Goal: Task Accomplishment & Management: Use online tool/utility

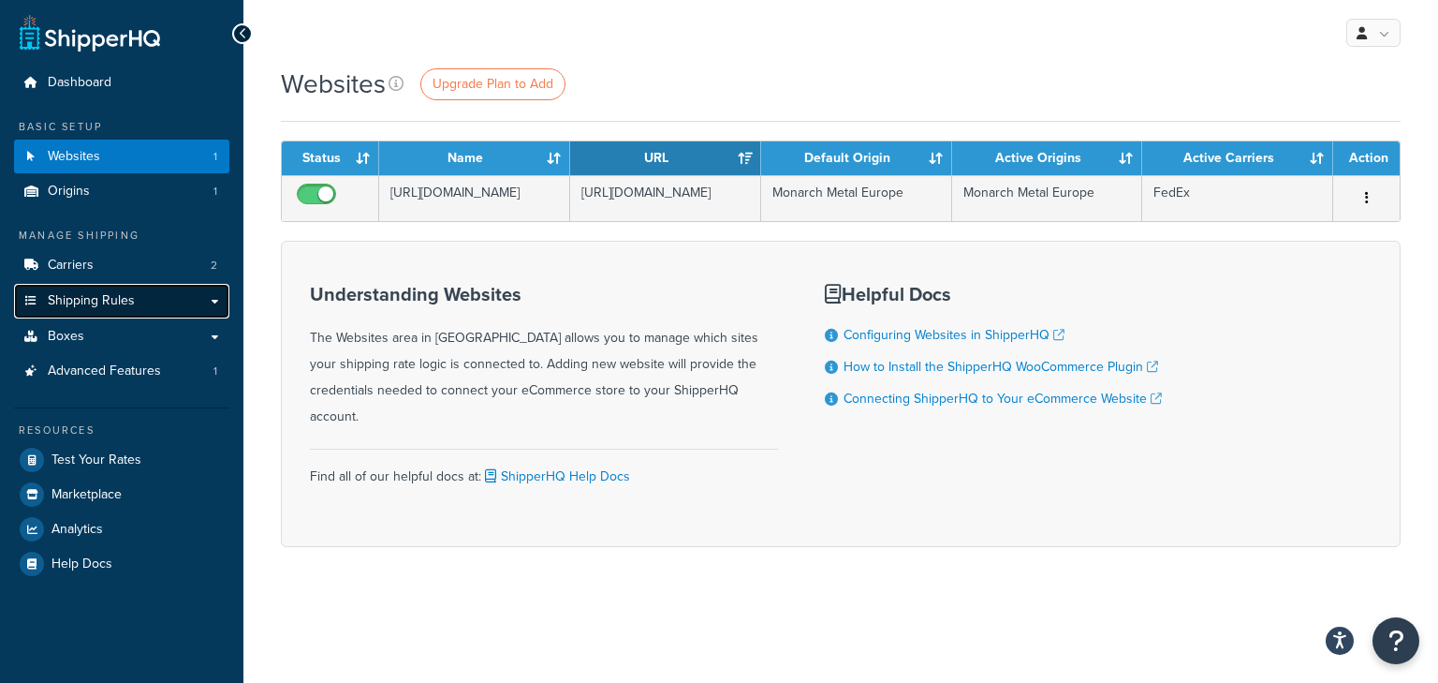
click at [64, 313] on link "Shipping Rules" at bounding box center [121, 301] width 215 height 35
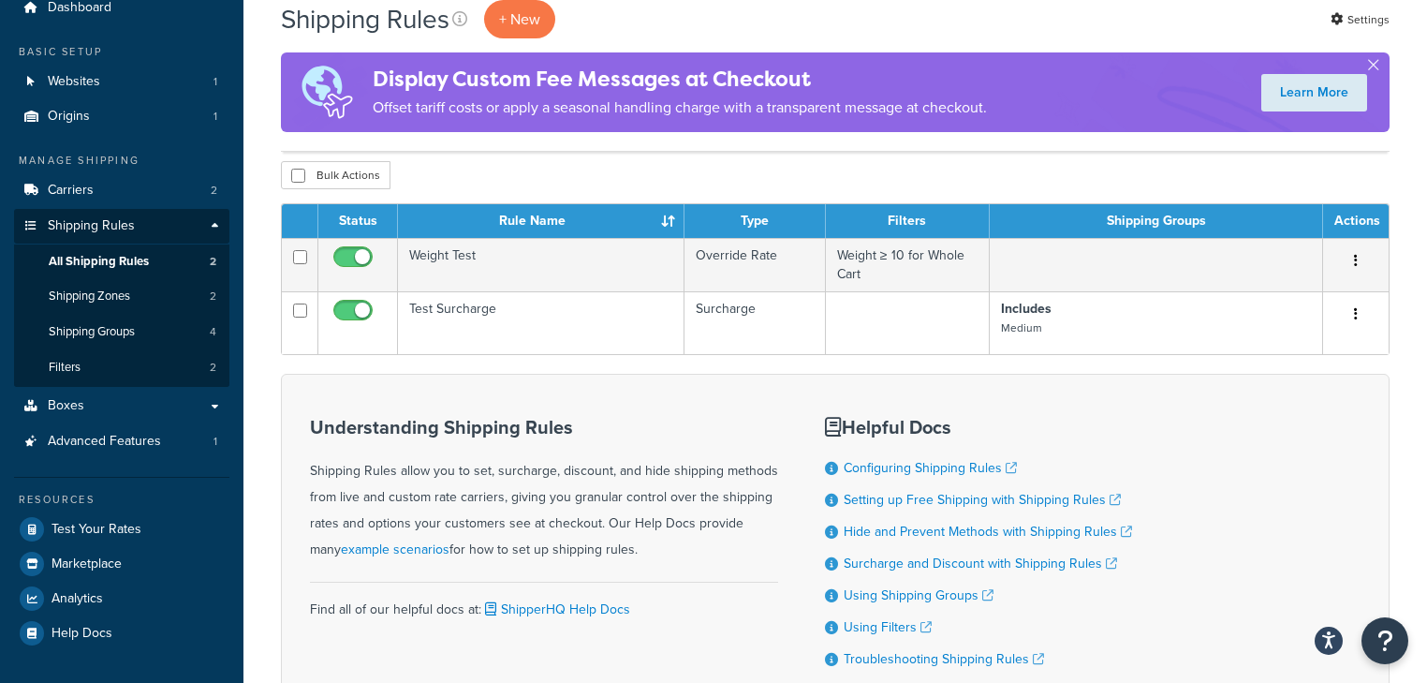
scroll to position [75, 0]
click at [82, 408] on link "Boxes" at bounding box center [121, 406] width 215 height 35
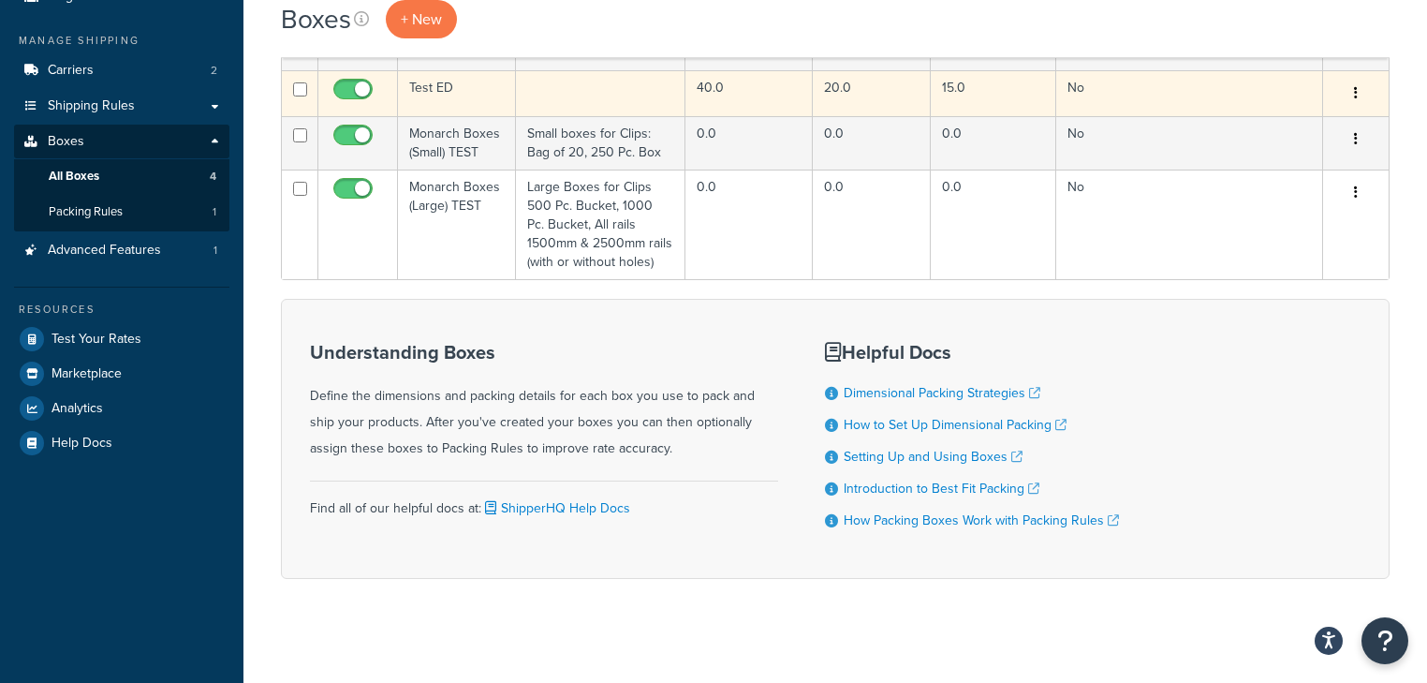
scroll to position [202, 0]
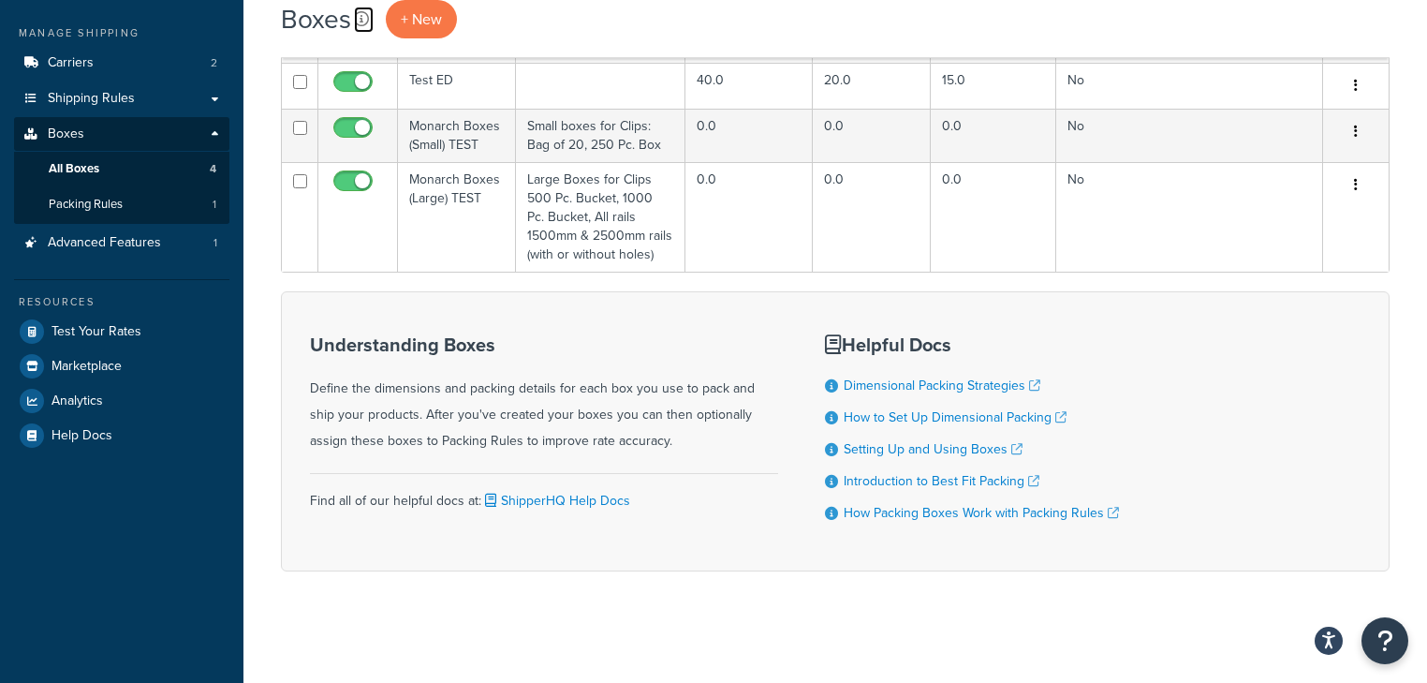
click at [360, 17] on icon at bounding box center [361, 18] width 15 height 15
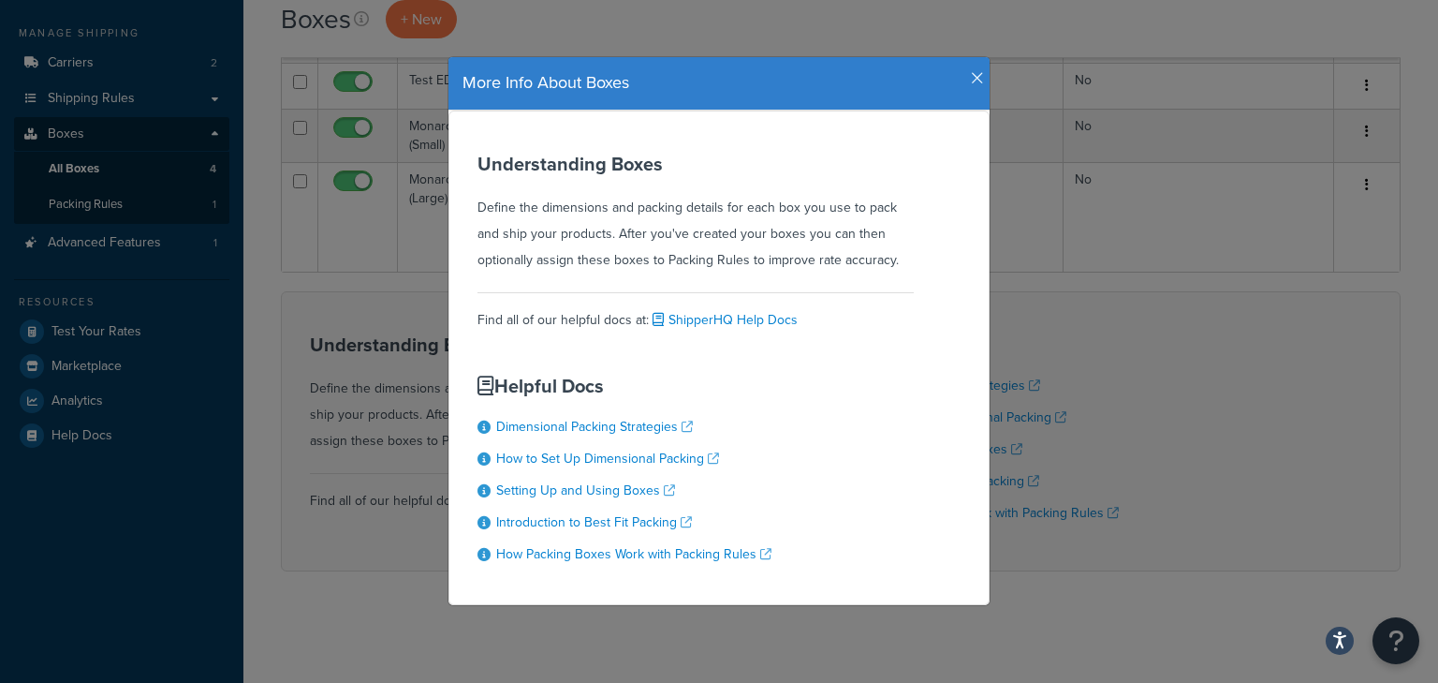
click at [971, 74] on icon "button" at bounding box center [977, 78] width 13 height 17
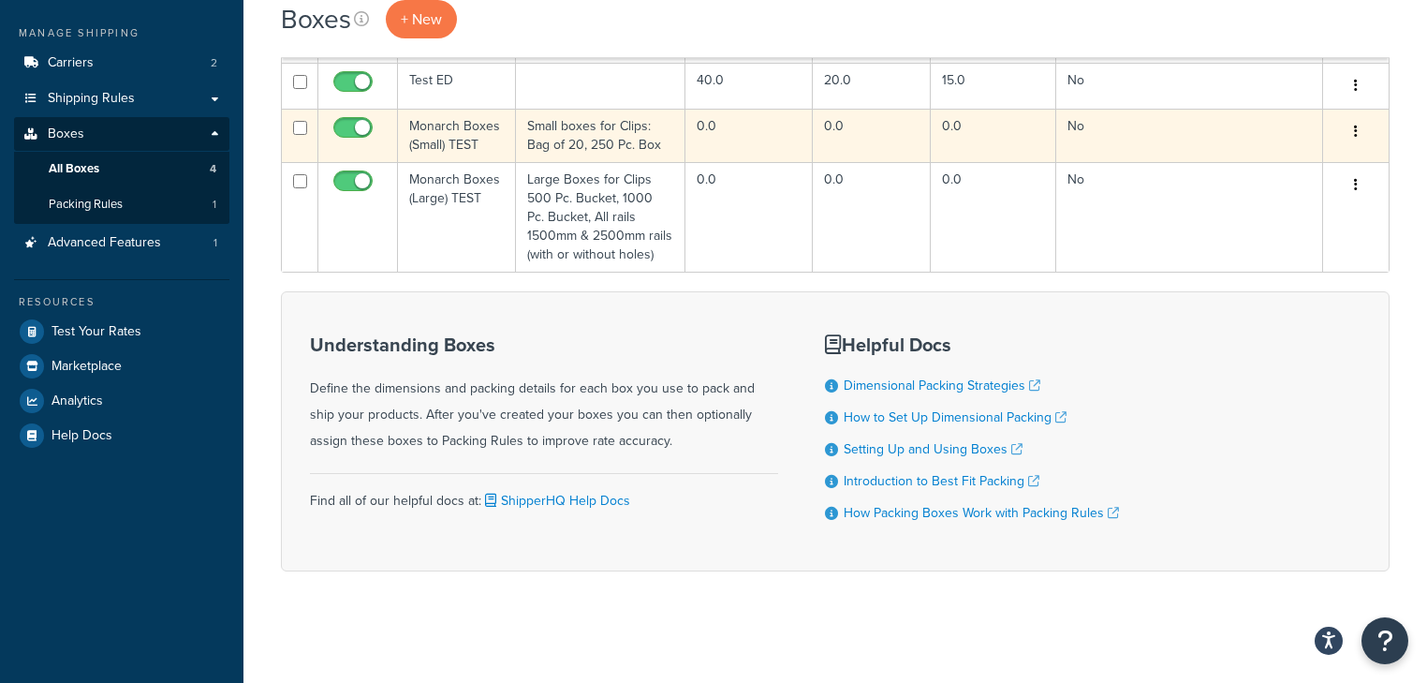
click at [293, 126] on input "checkbox" at bounding box center [300, 128] width 14 height 14
checkbox input "true"
click at [1356, 131] on icon "button" at bounding box center [1356, 131] width 4 height 13
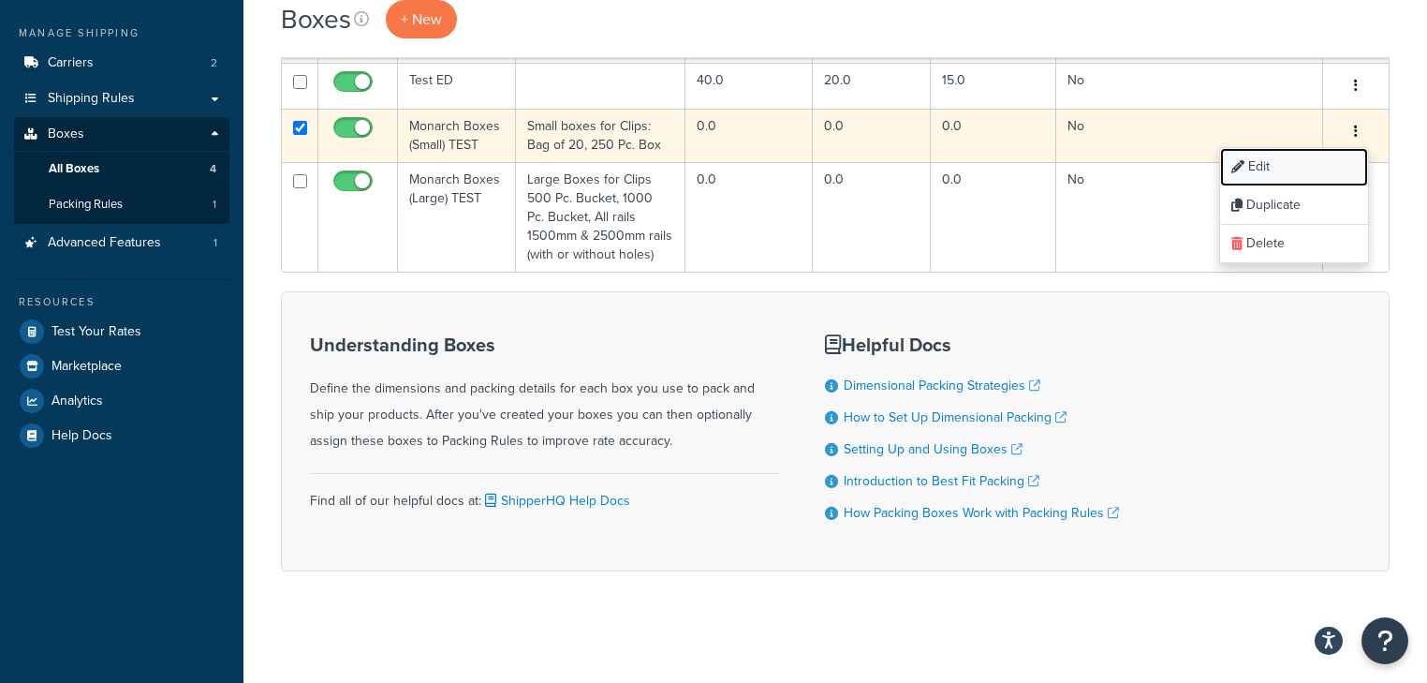
click at [1286, 168] on link "Edit" at bounding box center [1294, 167] width 148 height 38
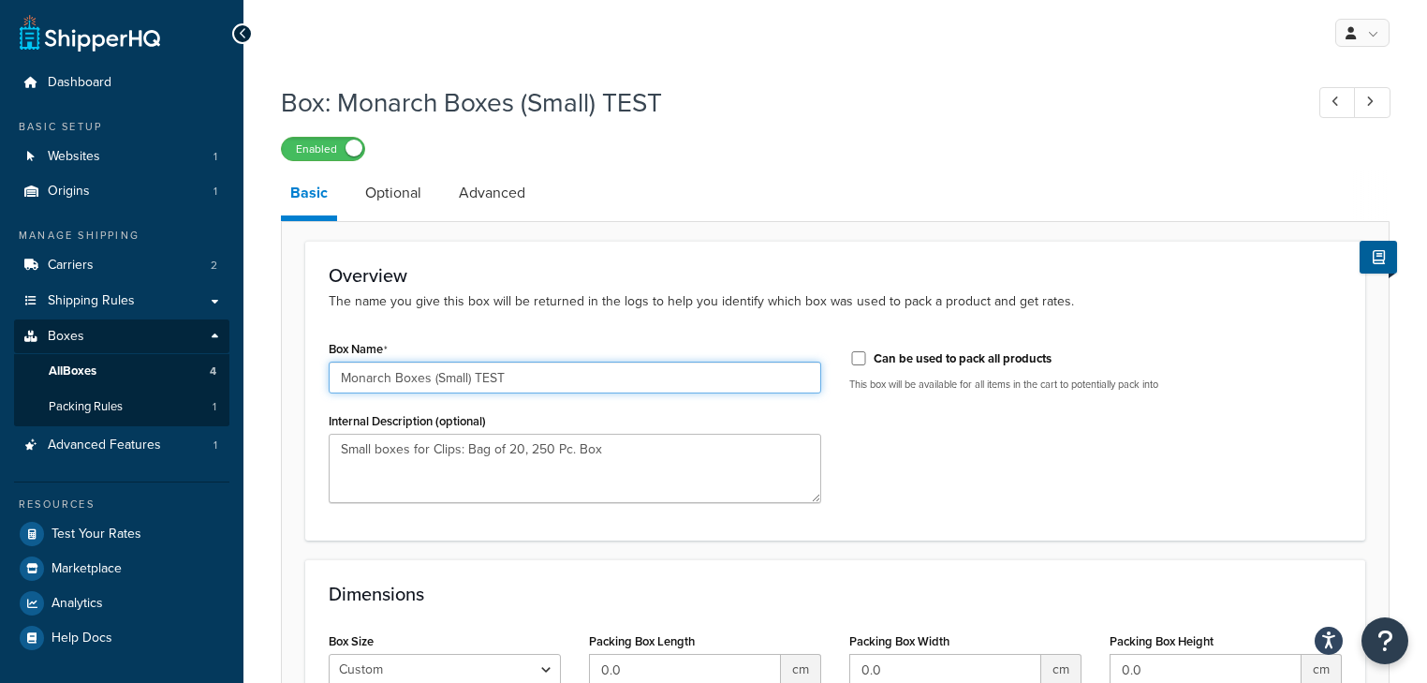
click at [538, 389] on input "Monarch Boxes (Small) TEST" at bounding box center [575, 377] width 492 height 32
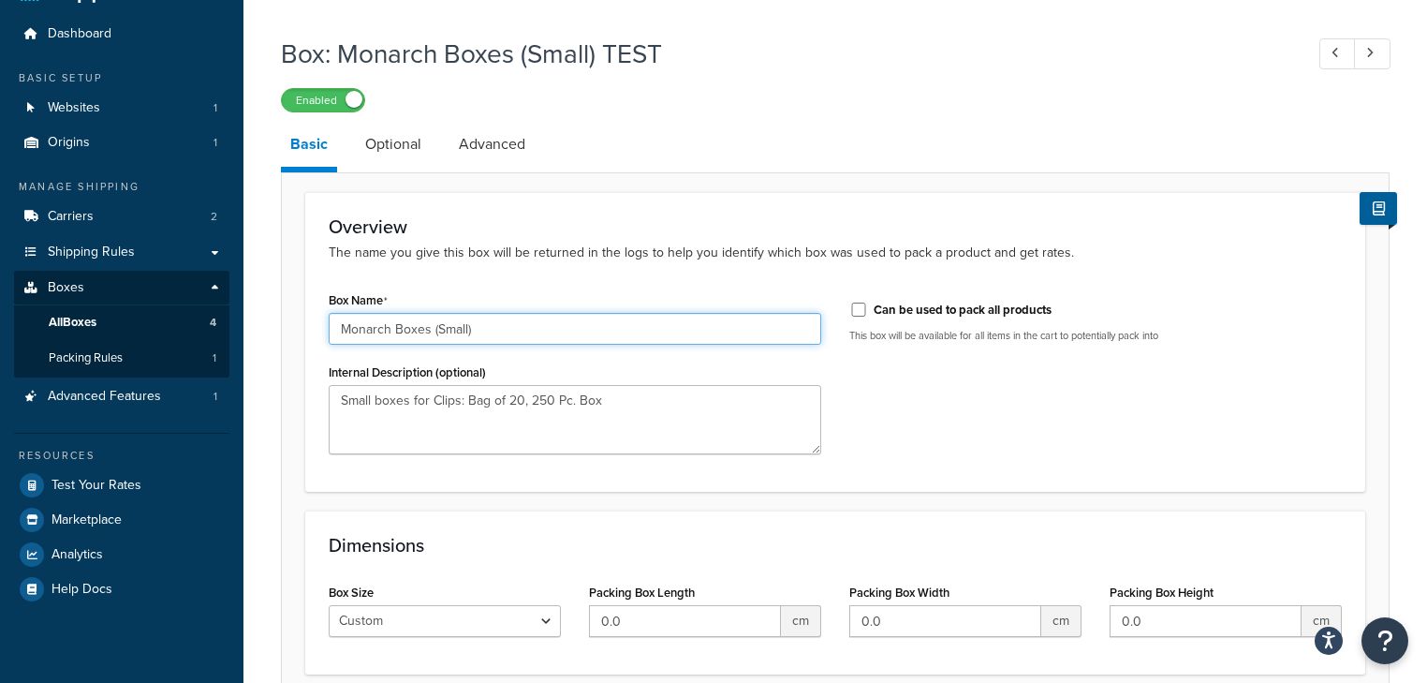
scroll to position [75, 0]
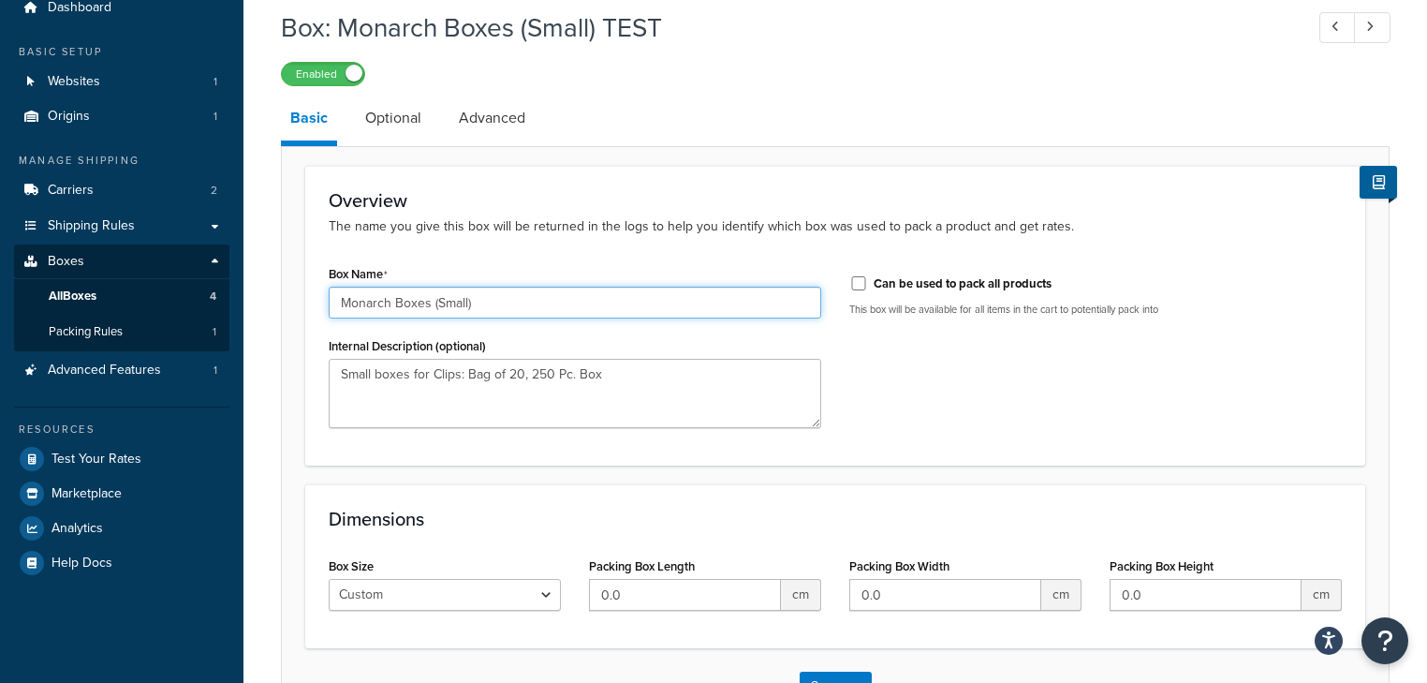
type input "Monarch Boxes (Small)"
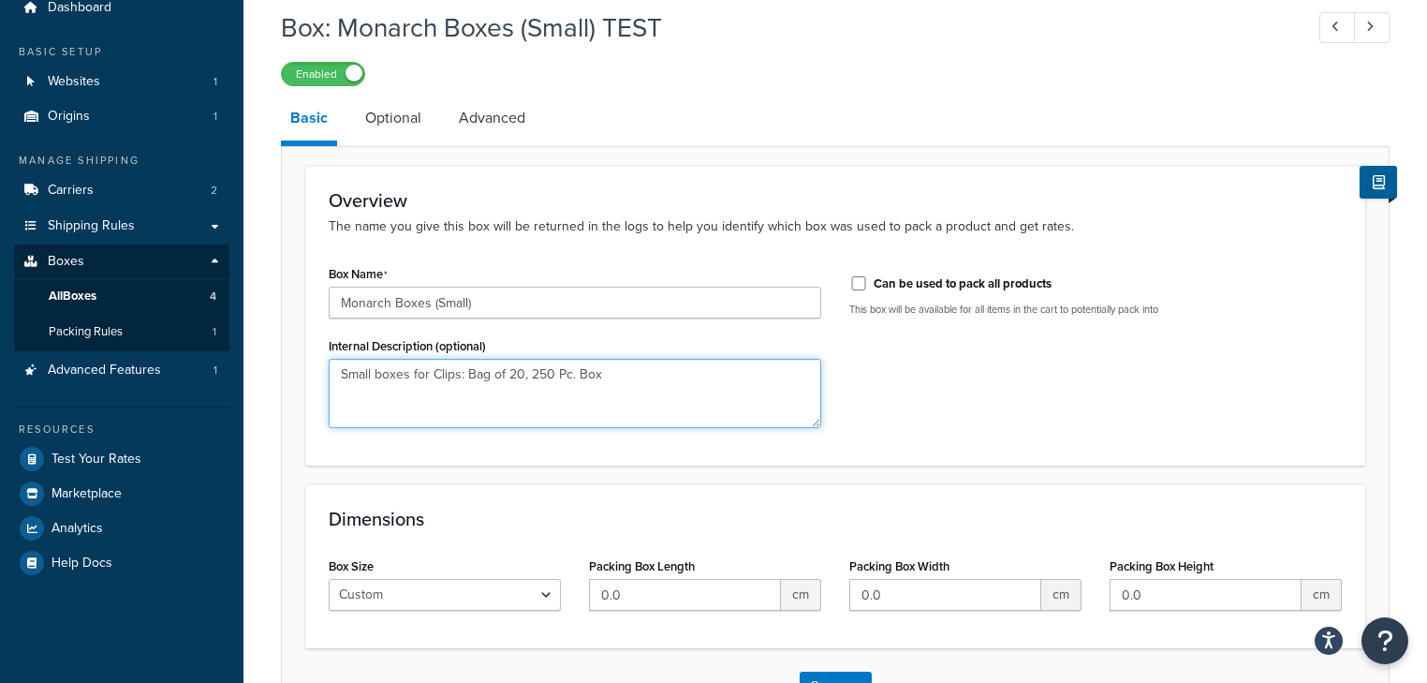
click at [612, 387] on textarea "Small boxes for Clips: Bag of 20, 250 Pc. Box" at bounding box center [575, 393] width 492 height 69
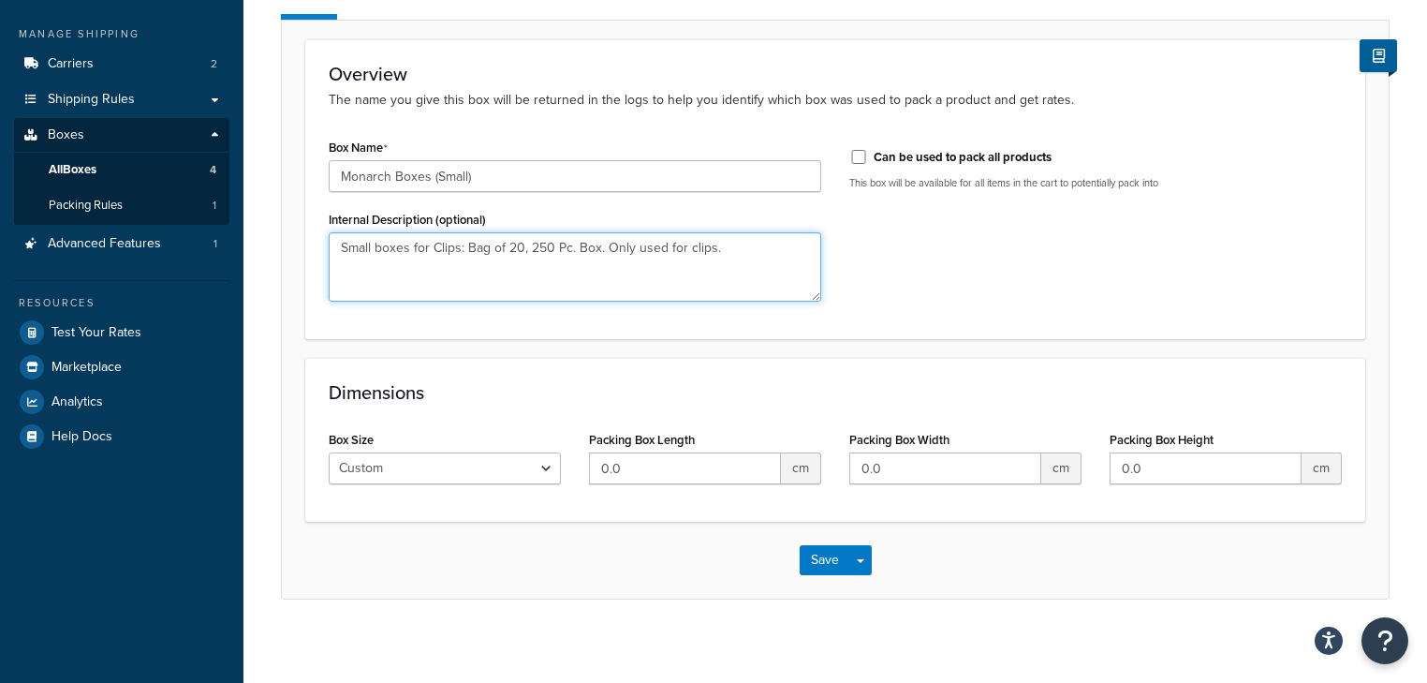
scroll to position [210, 0]
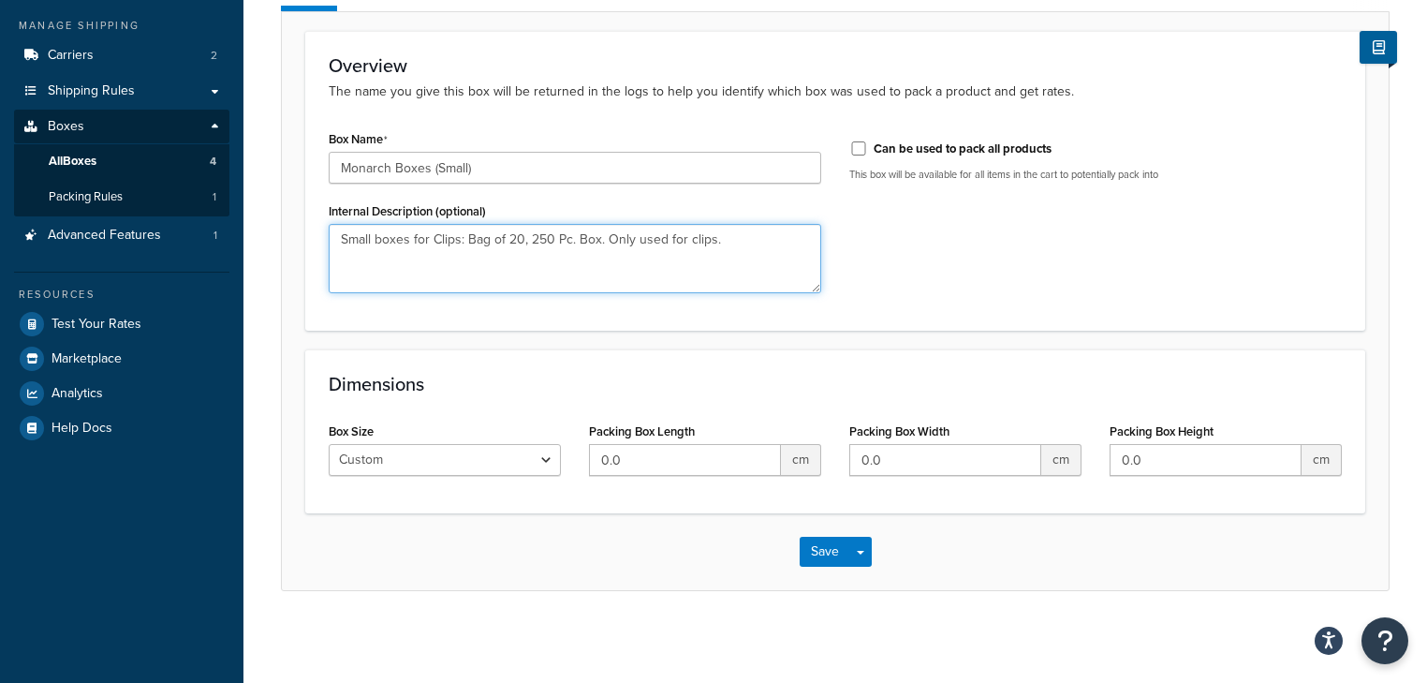
type textarea "Small boxes for Clips: Bag of 20, 250 Pc. Box. Only used for clips."
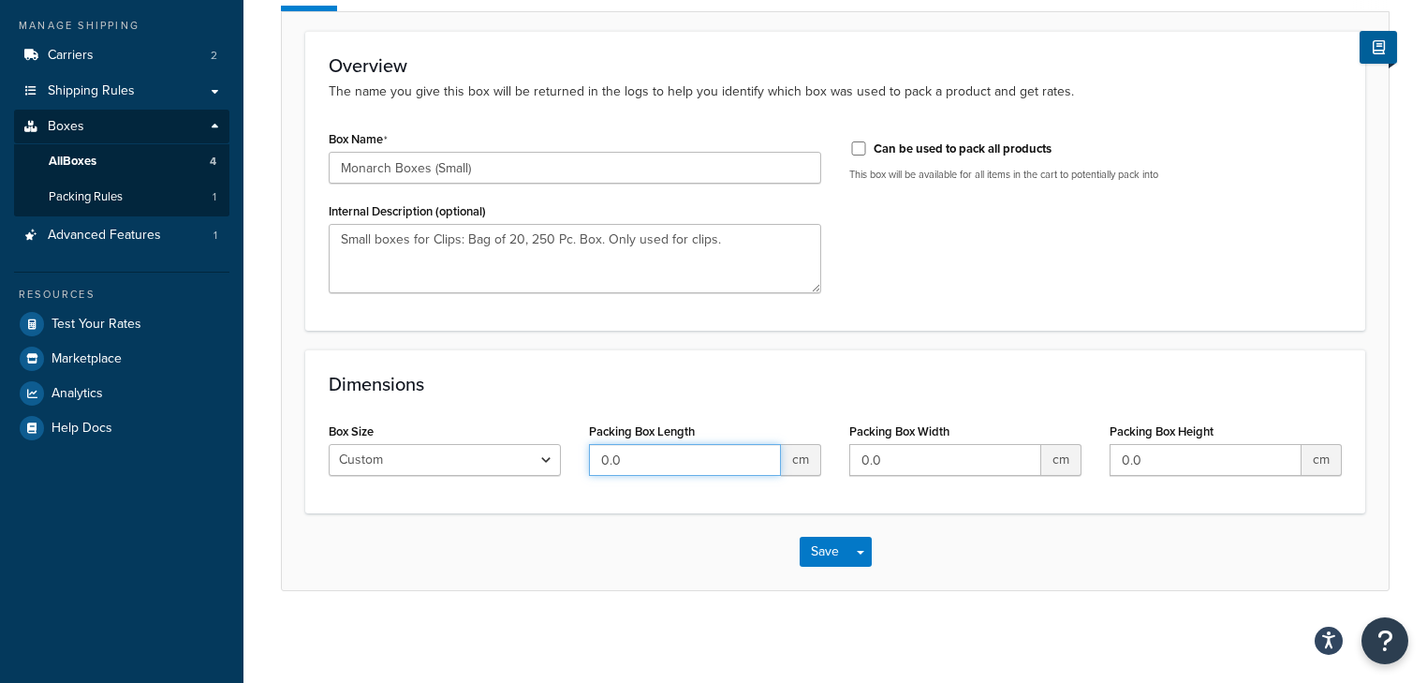
click at [660, 458] on input "0.0" at bounding box center [685, 460] width 192 height 32
type input "22"
click at [957, 457] on input "0.0" at bounding box center [945, 460] width 192 height 32
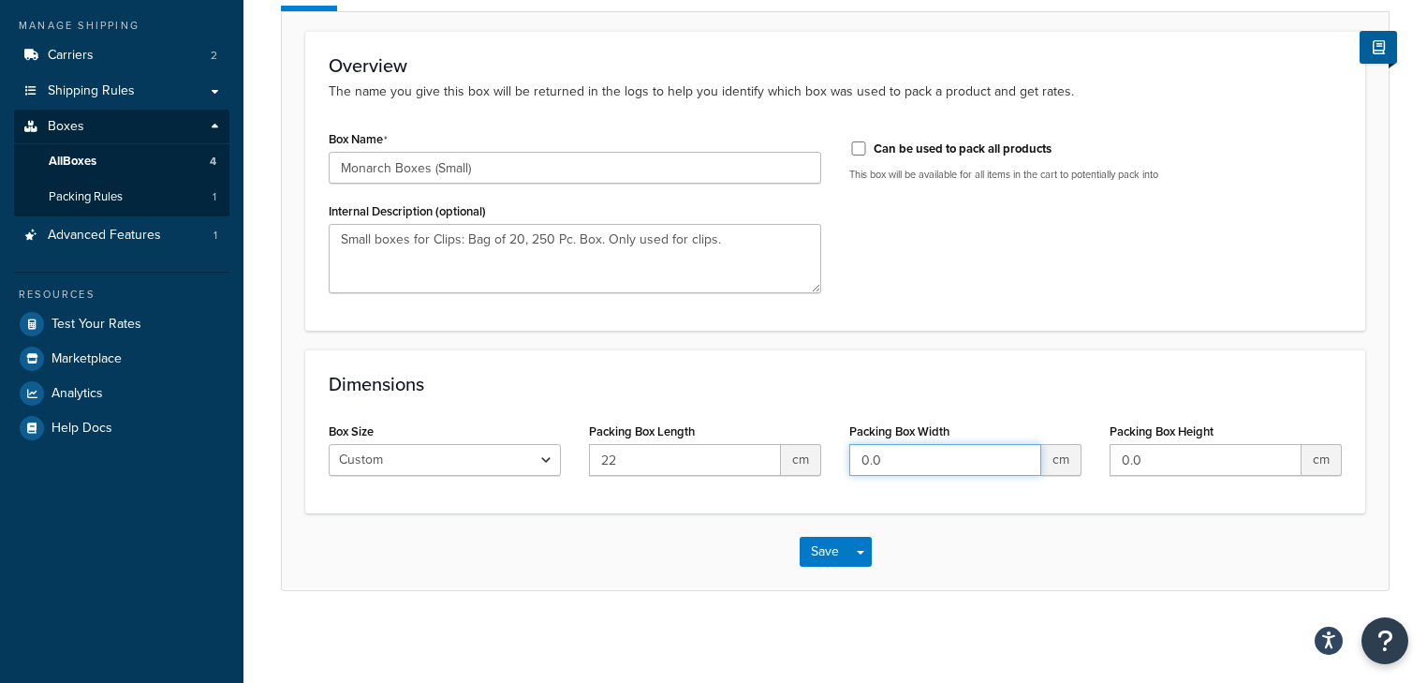
click at [957, 457] on input "0.0" at bounding box center [945, 460] width 192 height 32
type input "18"
click at [1156, 459] on input "0.0" at bounding box center [1205, 460] width 192 height 32
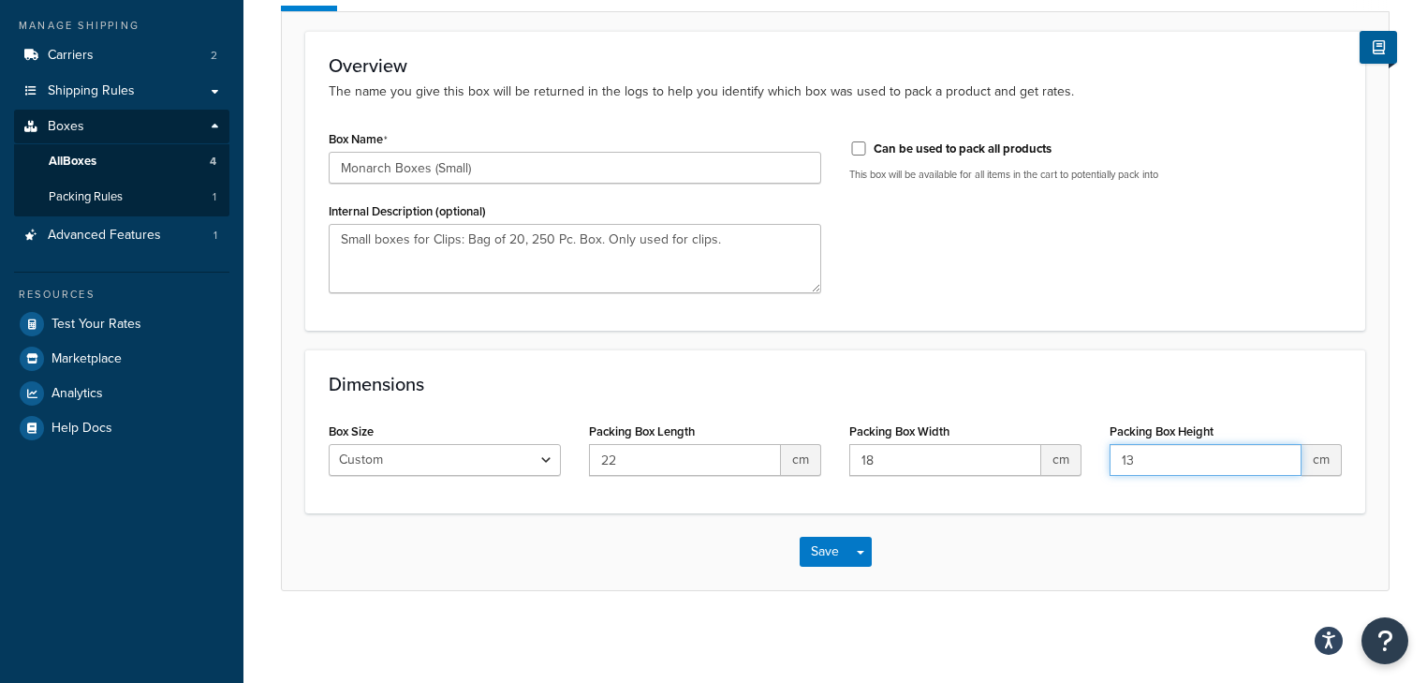
type input "13"
click at [1074, 569] on div "Save Save Dropdown Save and Edit Save and Duplicate Save and Create New" at bounding box center [835, 551] width 1107 height 77
click at [491, 452] on select "Custom USPS Small Flat Box USPS Medium Flat Box USPS Large Flat Box USPS Flat E…" at bounding box center [445, 460] width 232 height 32
click at [821, 546] on button "Save" at bounding box center [825, 551] width 51 height 30
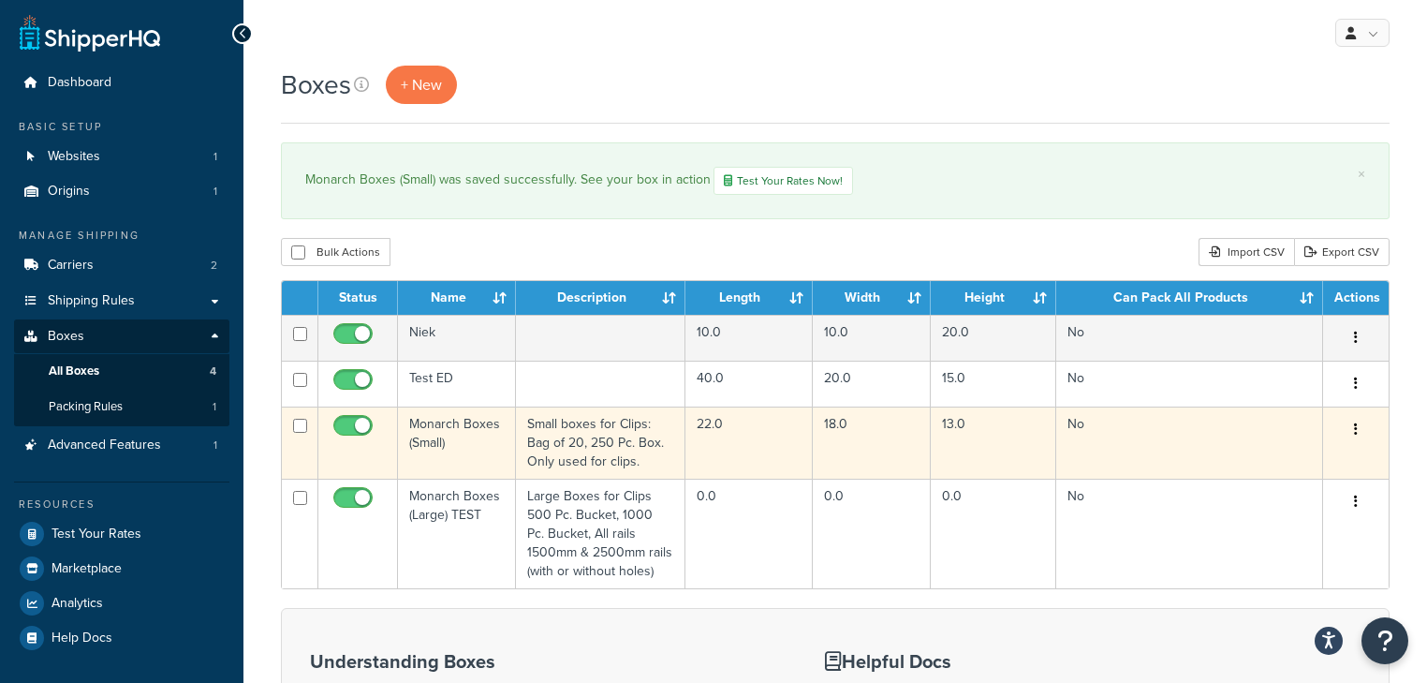
click at [1353, 431] on button "button" at bounding box center [1356, 430] width 26 height 30
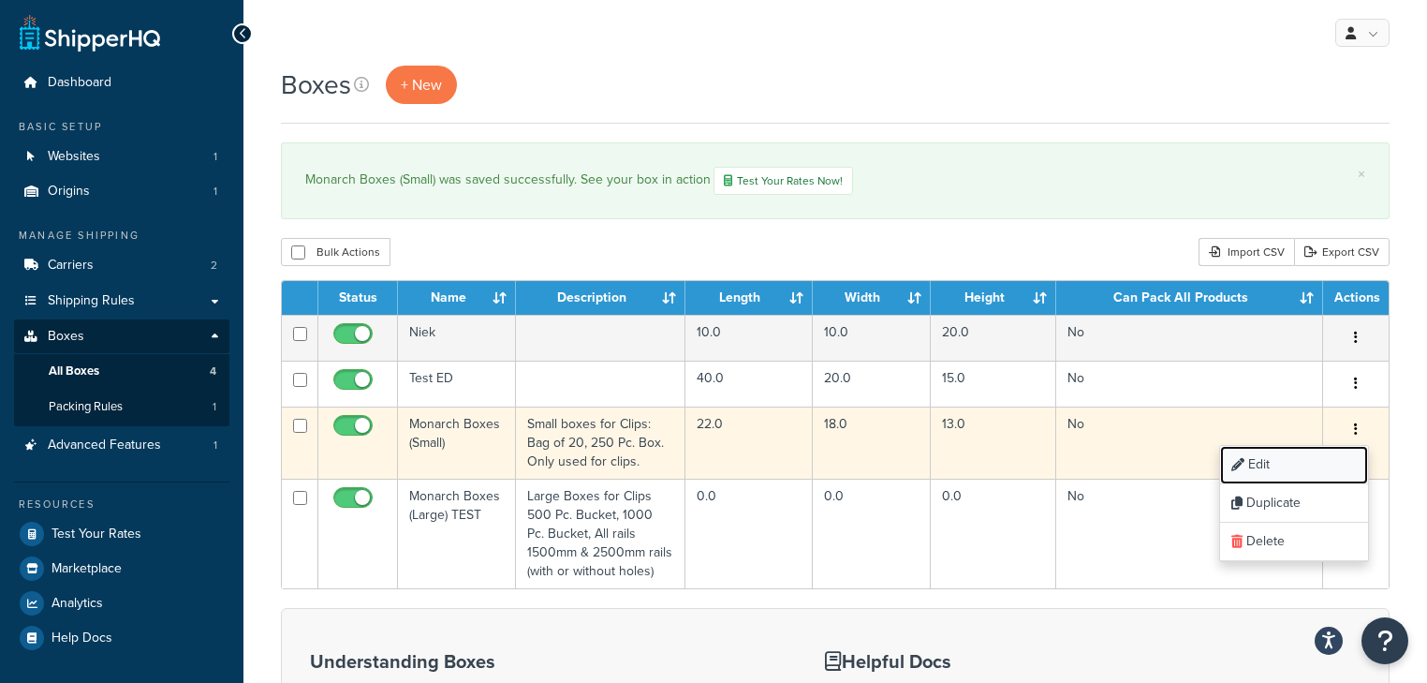
click at [1270, 462] on link "Edit" at bounding box center [1294, 465] width 148 height 38
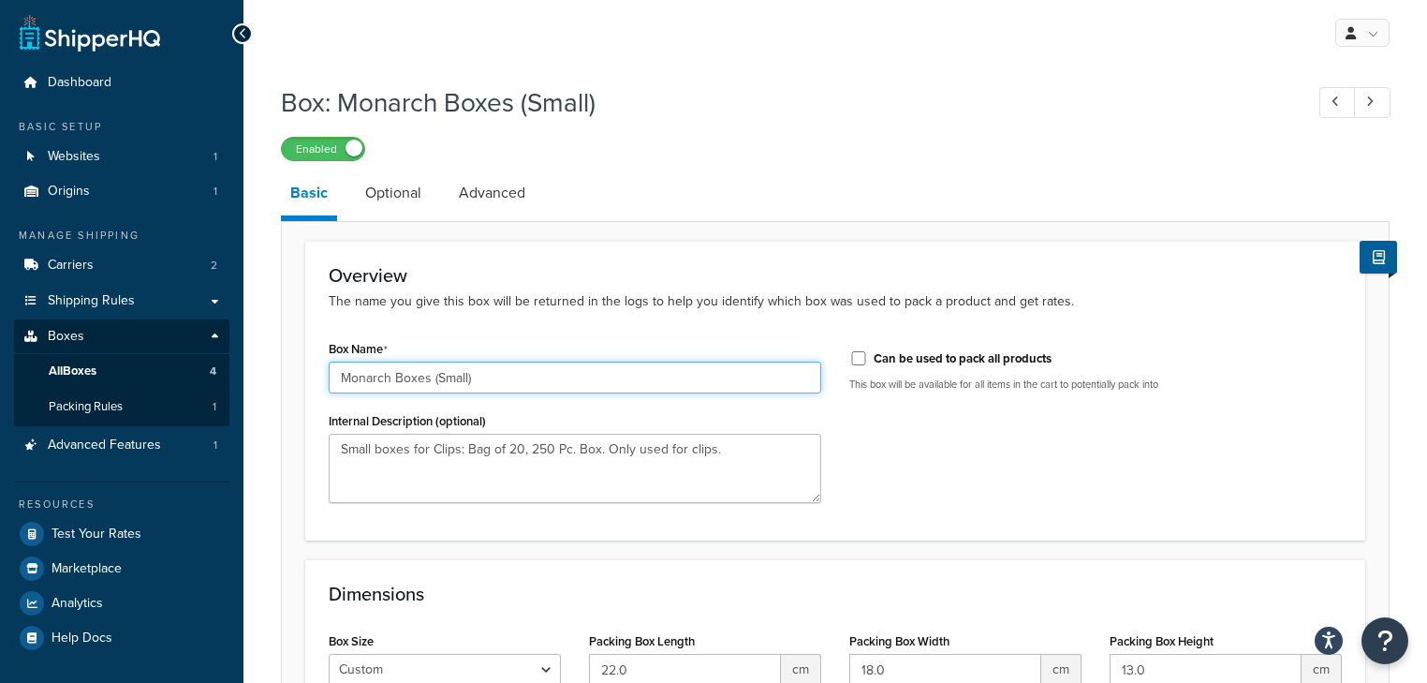
click at [512, 385] on input "Monarch Boxes (Small)" at bounding box center [575, 377] width 492 height 32
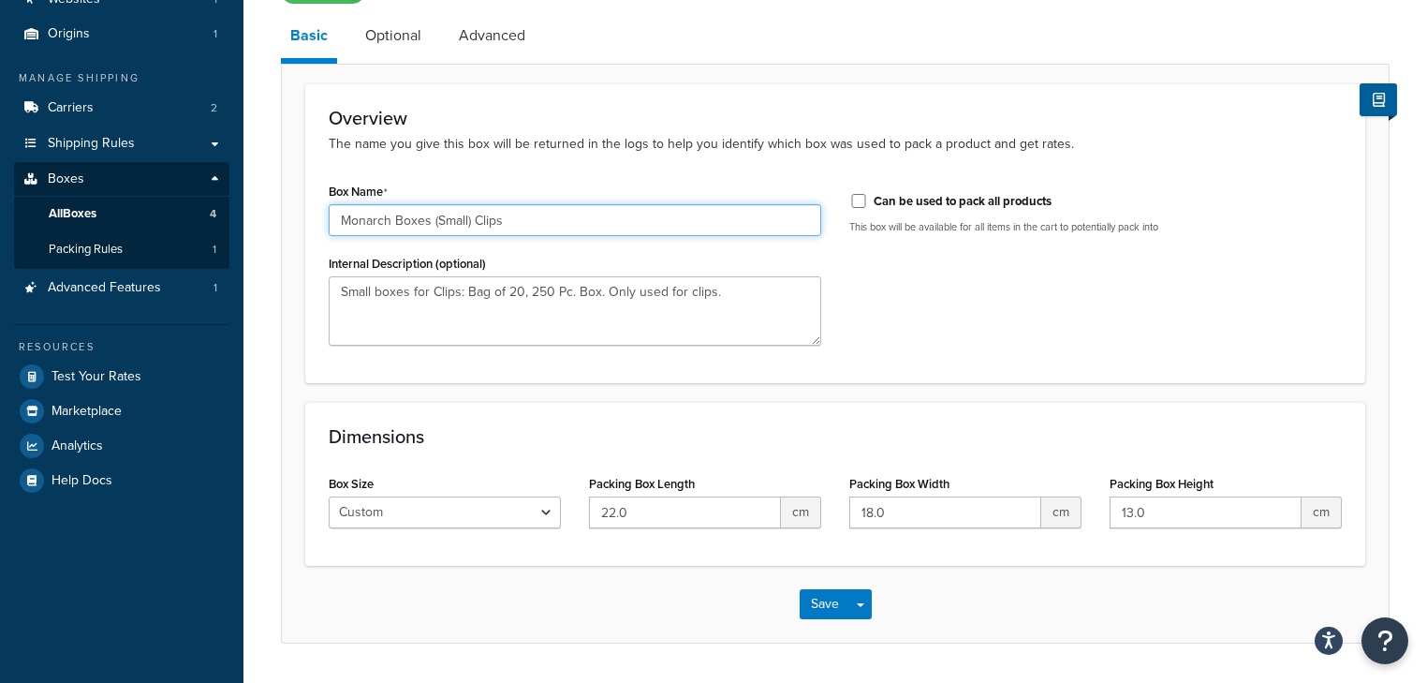
scroll to position [210, 0]
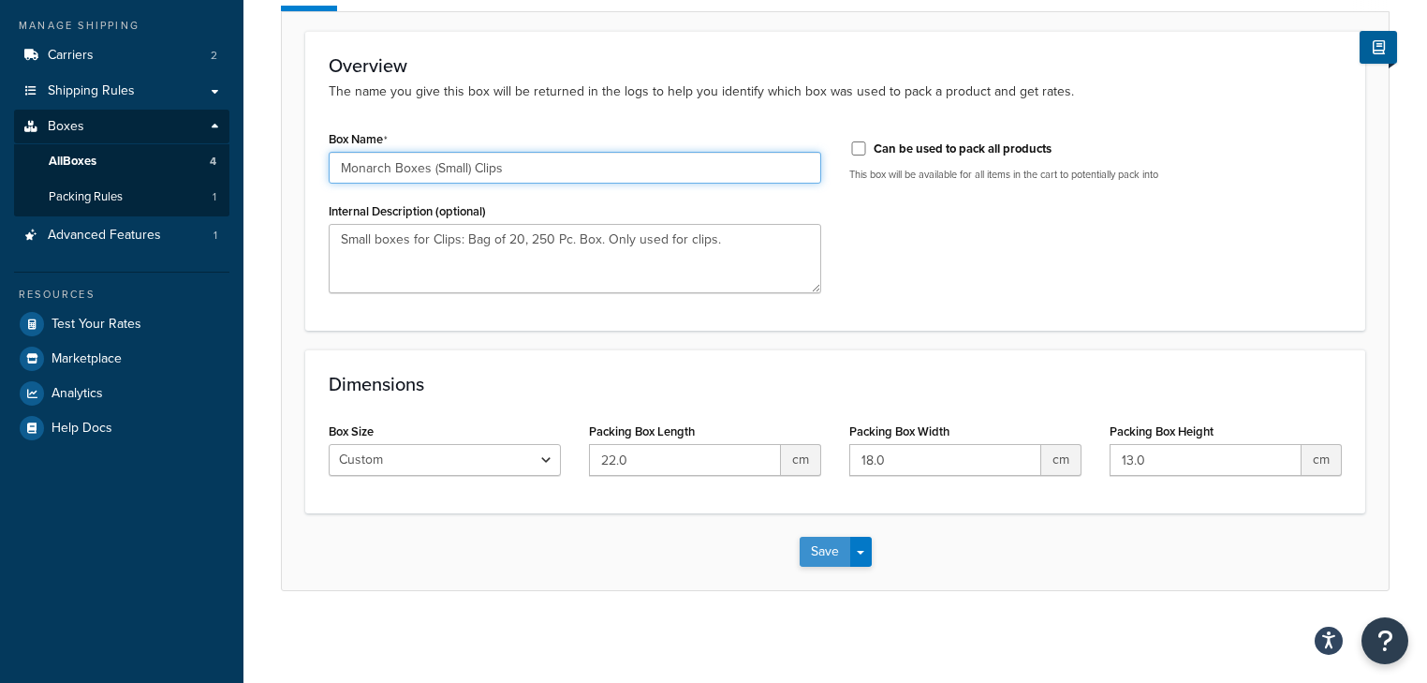
type input "Monarch Boxes (Small) Clips"
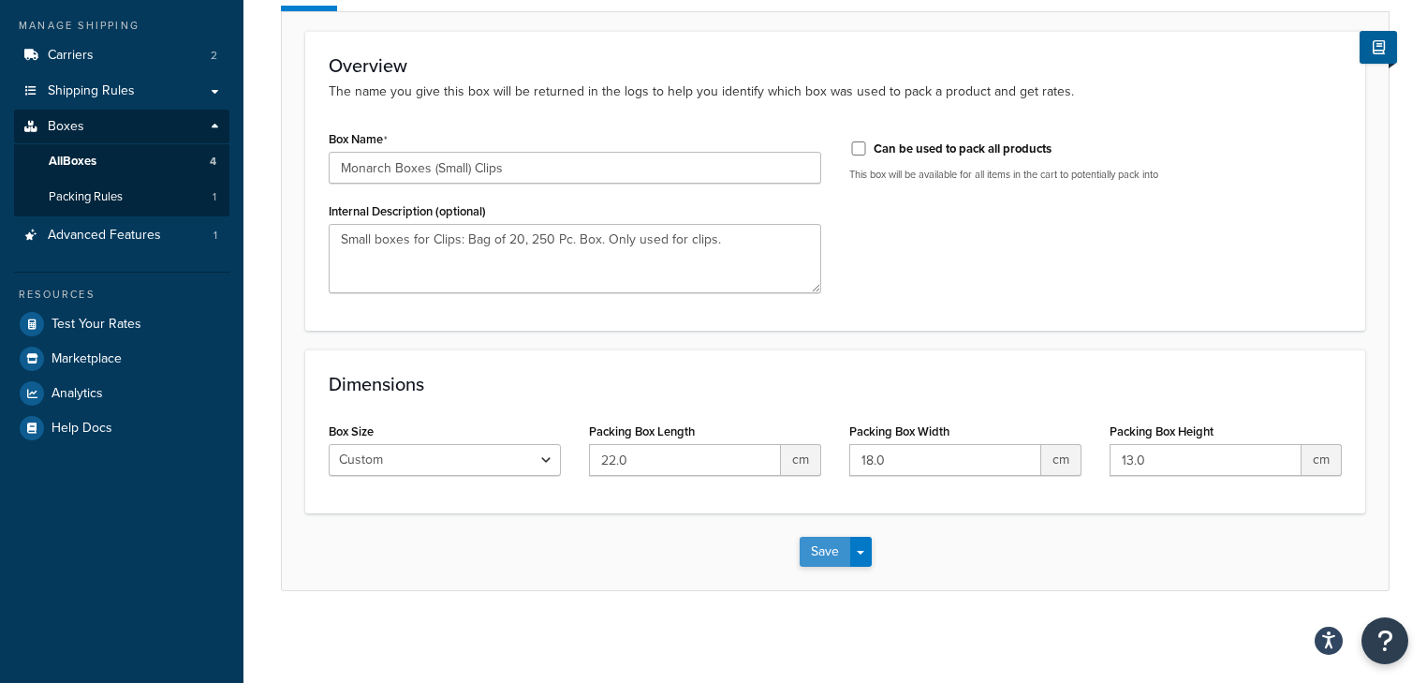
click at [822, 563] on button "Save" at bounding box center [825, 551] width 51 height 30
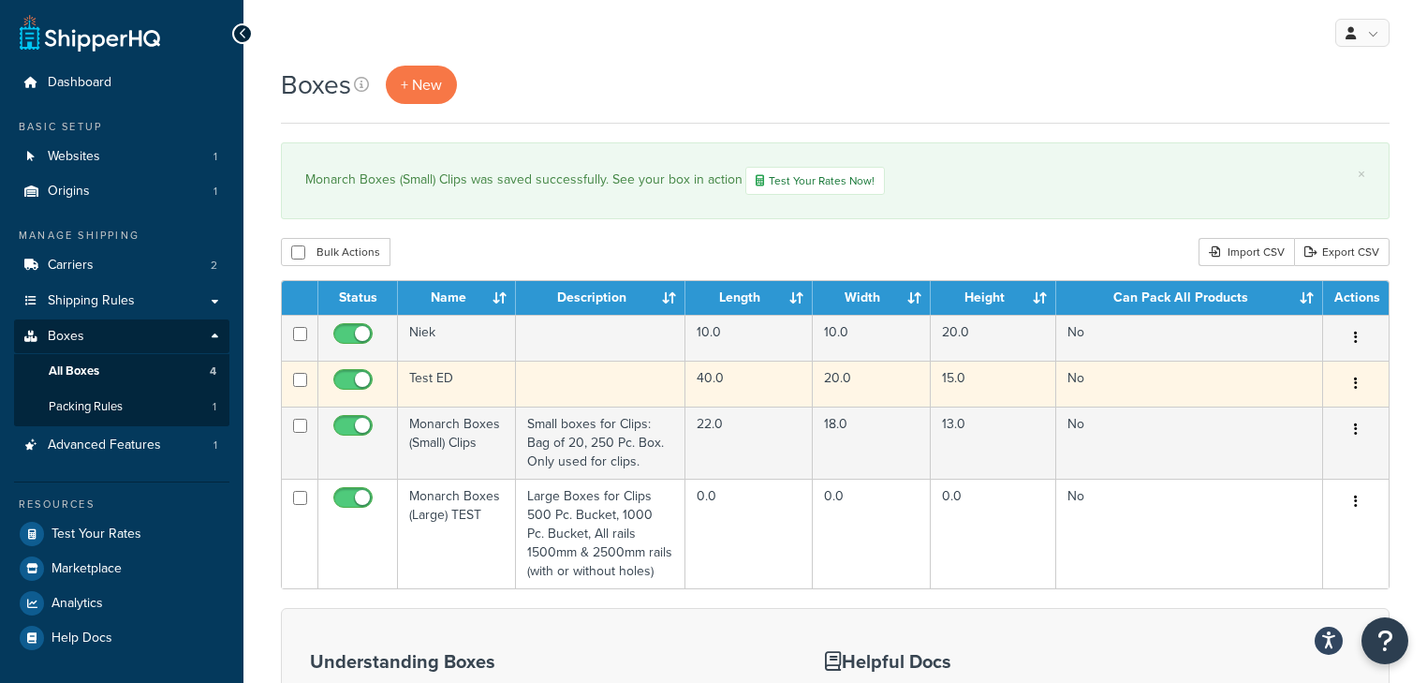
click at [356, 387] on input "checkbox" at bounding box center [355, 384] width 51 height 23
checkbox input "false"
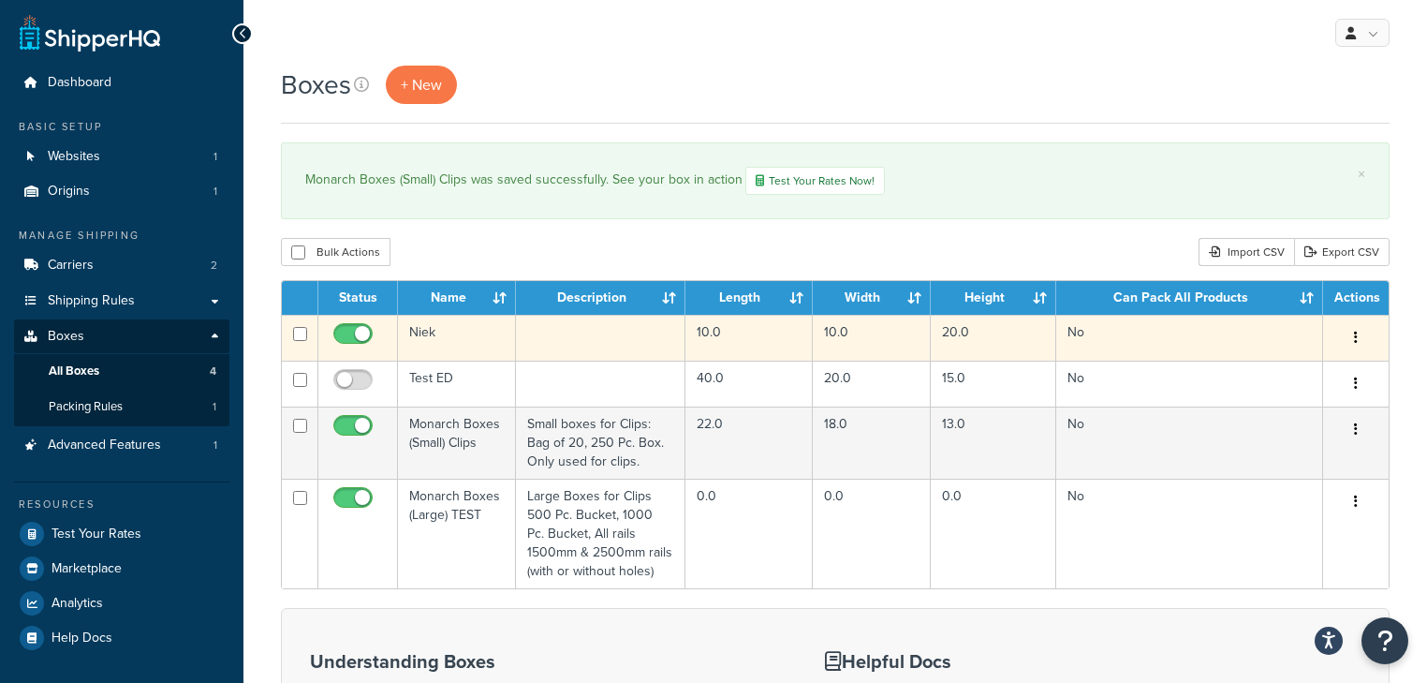
click at [349, 330] on input "checkbox" at bounding box center [355, 338] width 51 height 23
checkbox input "false"
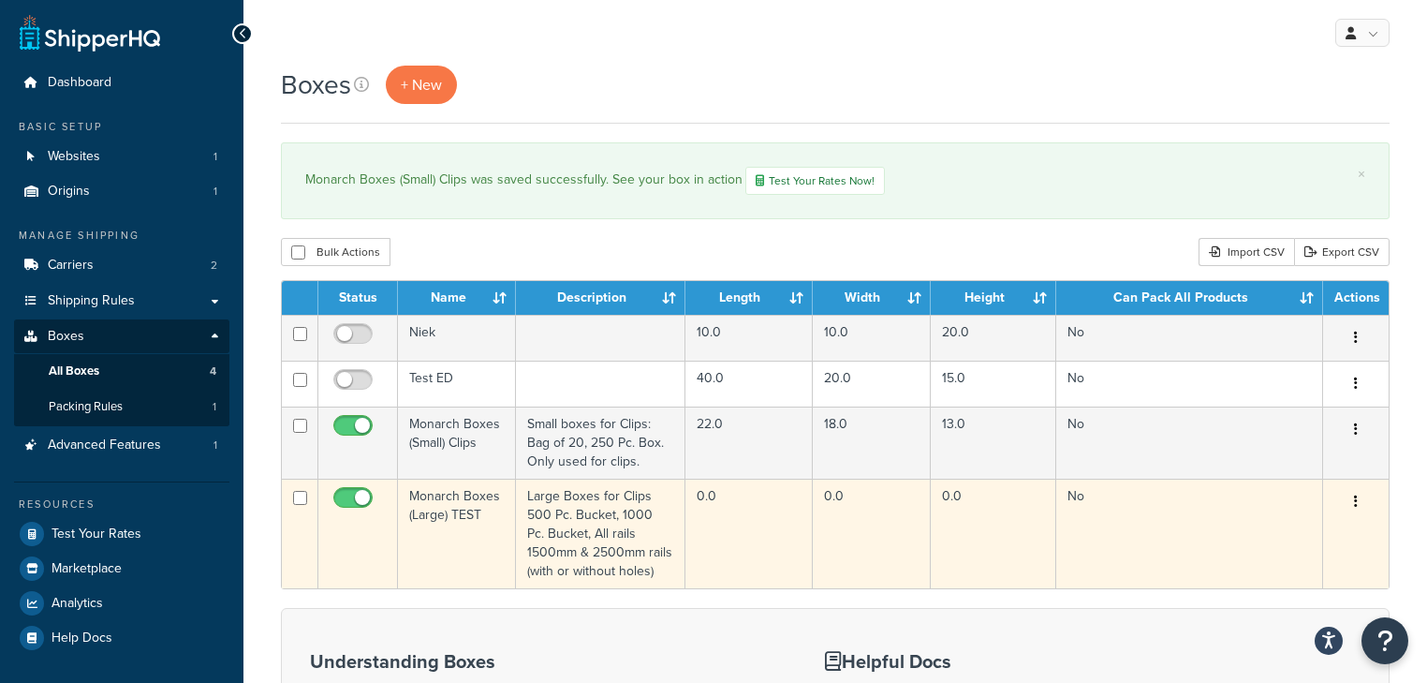
click at [483, 501] on td "Monarch Boxes (Large) TEST" at bounding box center [457, 533] width 118 height 110
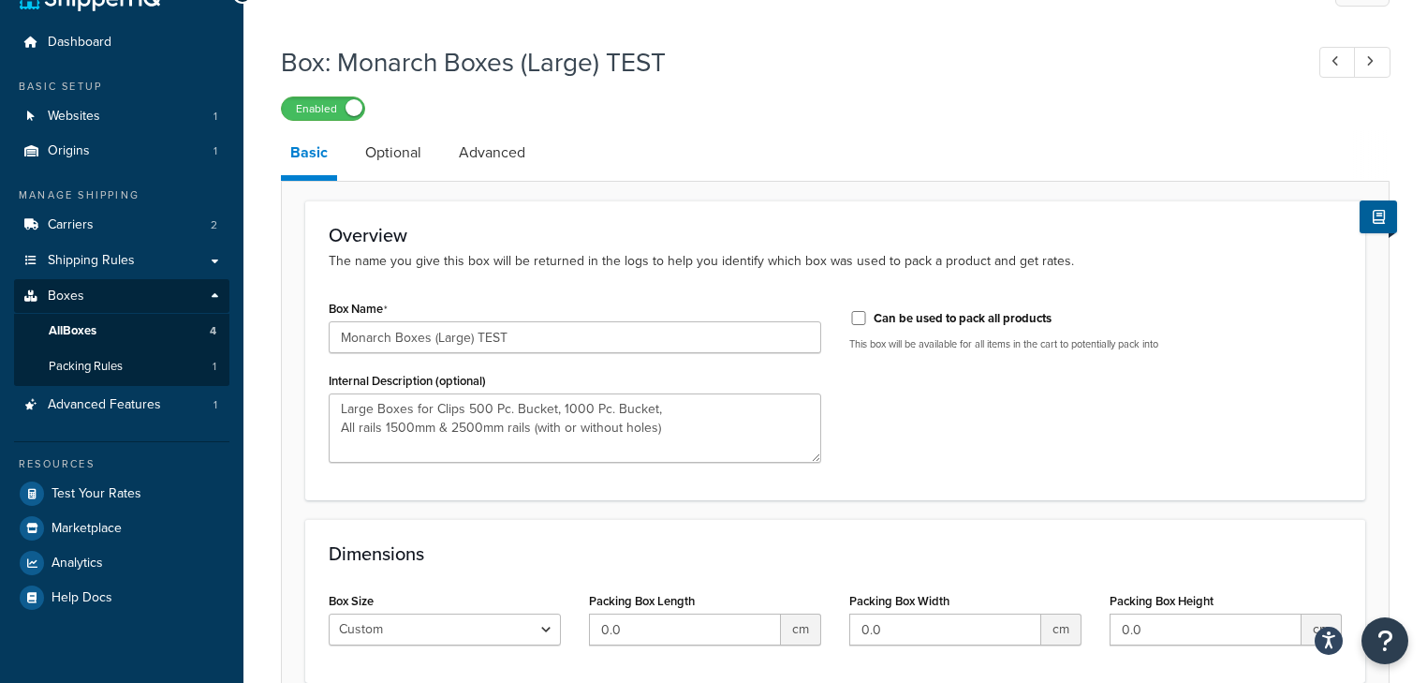
scroll to position [75, 0]
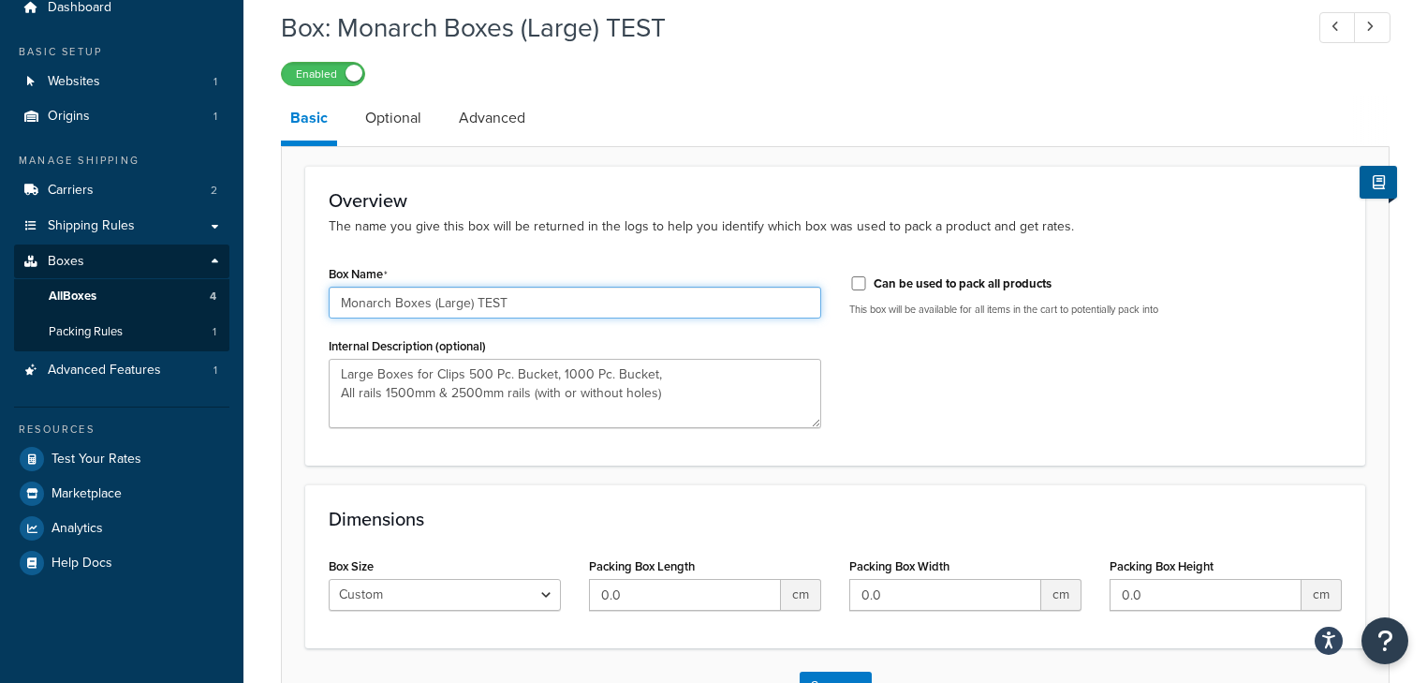
click at [469, 300] on input "Monarch Boxes (Large) TEST" at bounding box center [575, 302] width 492 height 32
click at [474, 300] on input "Monarch Boxes (Large) TEST" at bounding box center [575, 302] width 492 height 32
click at [469, 300] on input "Monarch Boxes (Large) TEST" at bounding box center [575, 302] width 492 height 32
click at [474, 277] on div "Box Name Monarch Boxes (Large) TEST" at bounding box center [575, 289] width 492 height 58
click at [470, 303] on input "Monarch Boxes (Large) TEST" at bounding box center [575, 302] width 492 height 32
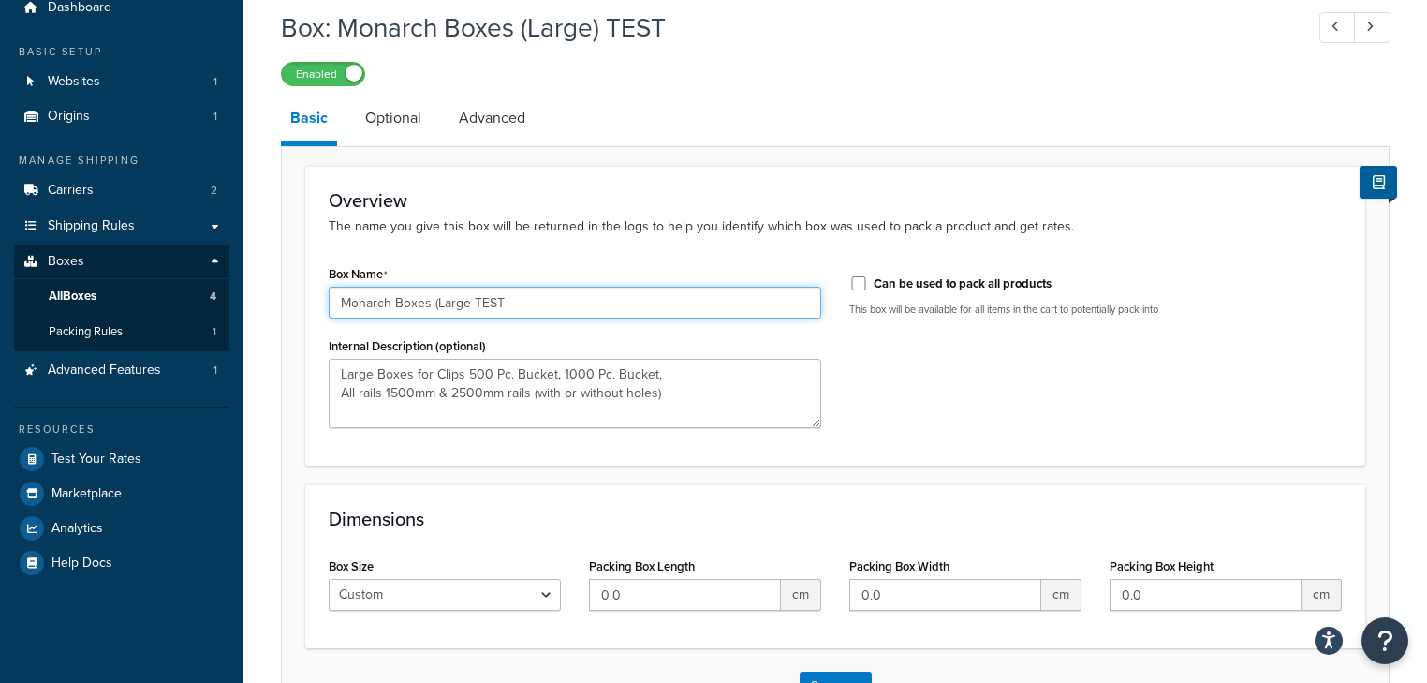
click at [433, 301] on input "Monarch Boxes (Large TEST" at bounding box center [575, 302] width 492 height 32
click at [435, 301] on input "Monarch Boxes (Large TEST" at bounding box center [575, 302] width 492 height 32
click at [502, 308] on input "Monarch Boxes Large TEST" at bounding box center [575, 302] width 492 height 32
type input "Monarch Boxes Large (Clips)"
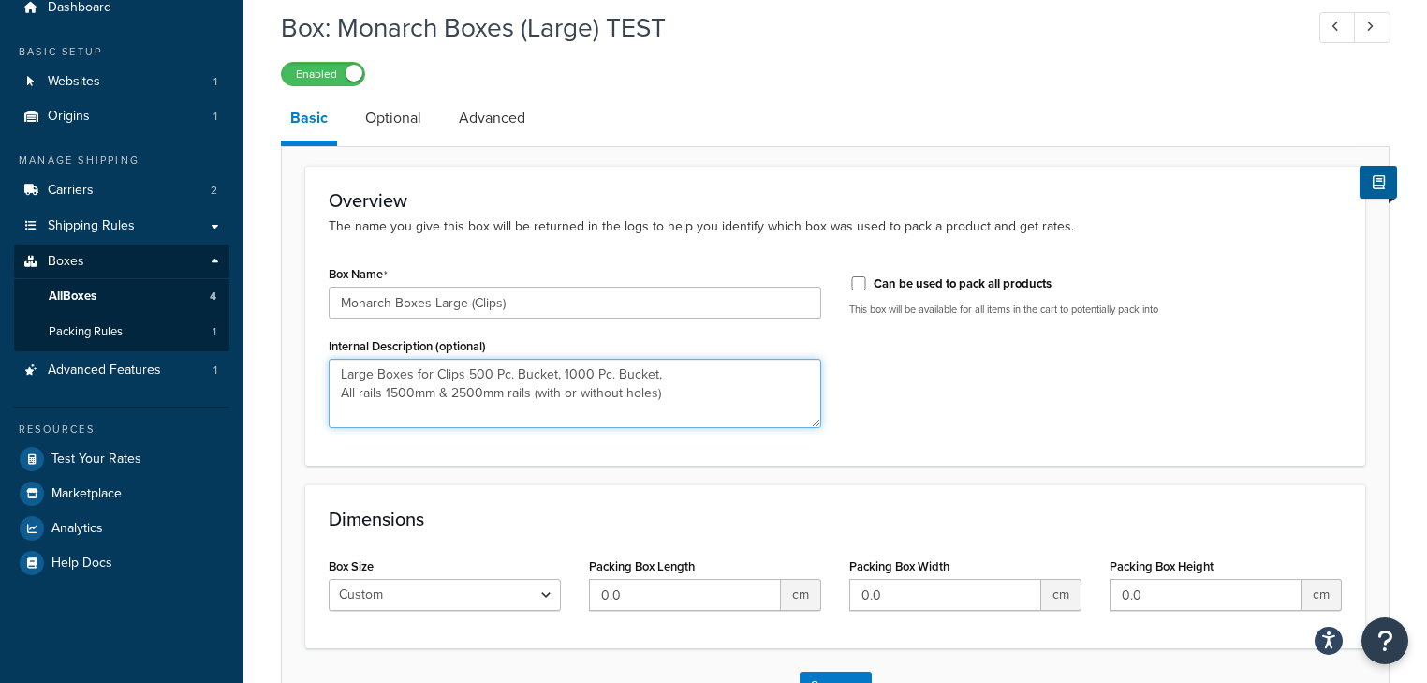
drag, startPoint x: 663, startPoint y: 391, endPoint x: 341, endPoint y: 394, distance: 322.1
click at [341, 394] on textarea "Large Boxes for Clips 500 Pc. Bucket, 1000 Pc. Bucket, All rails 1500mm & 2500m…" at bounding box center [575, 393] width 492 height 69
click at [652, 378] on textarea "Large Boxes for Clips 500 Pc. Bucket, 1000 Pc. Bucket," at bounding box center [575, 393] width 492 height 69
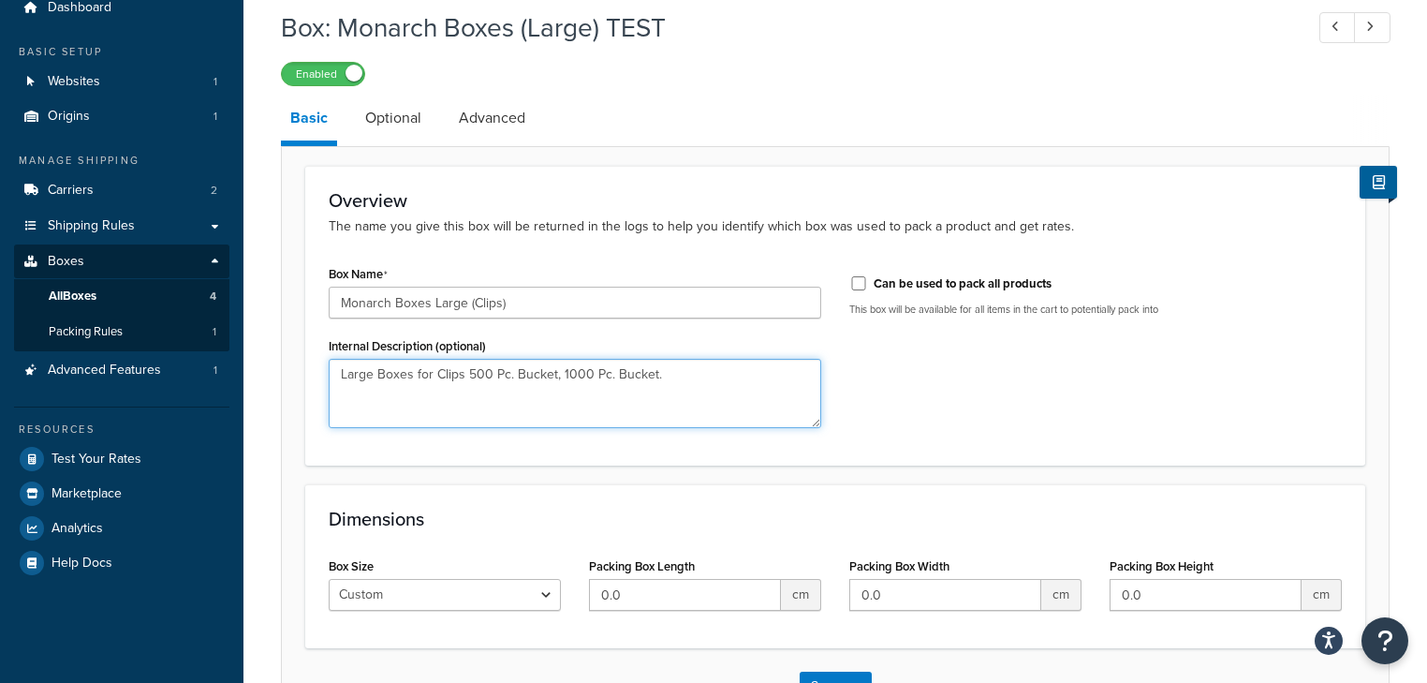
type textarea "Large Boxes for Clips 500 Pc. Bucket, 1000 Pc. Bucket."
click at [715, 596] on input "0.0" at bounding box center [685, 595] width 192 height 32
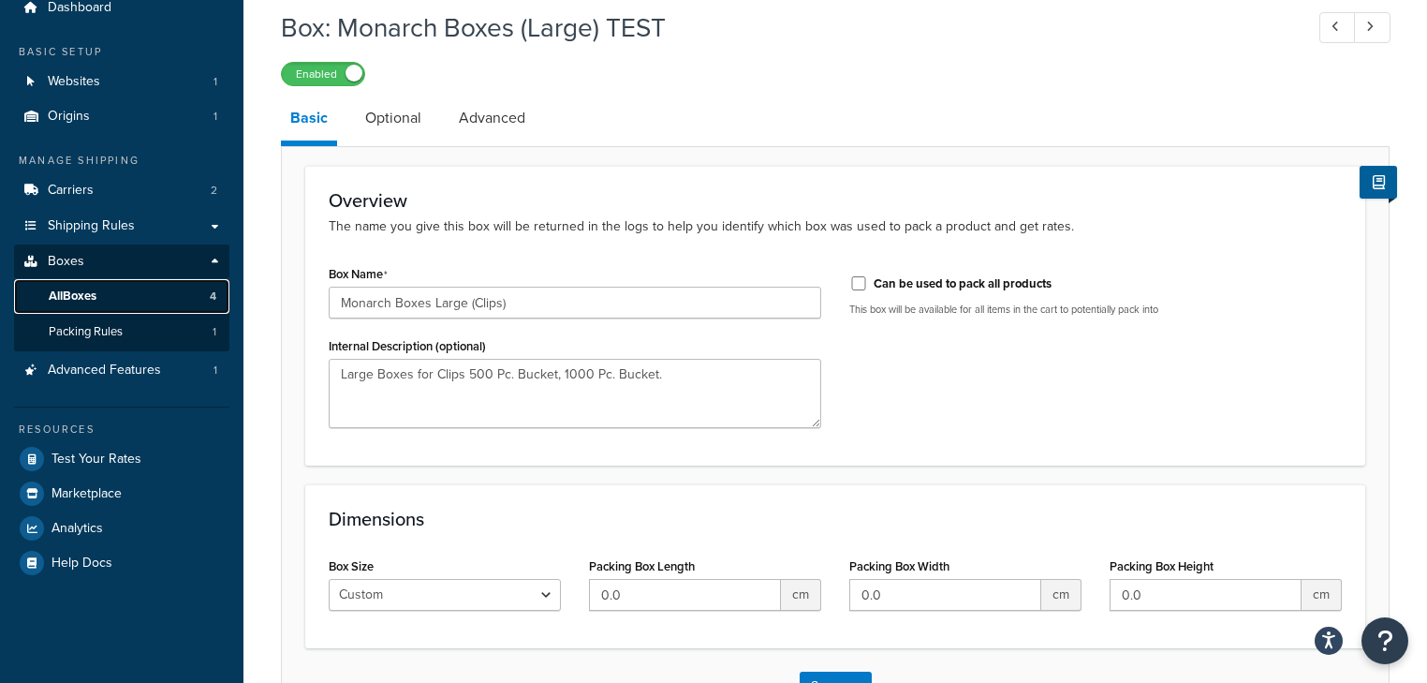
click at [82, 300] on span "All Boxes" at bounding box center [73, 296] width 48 height 16
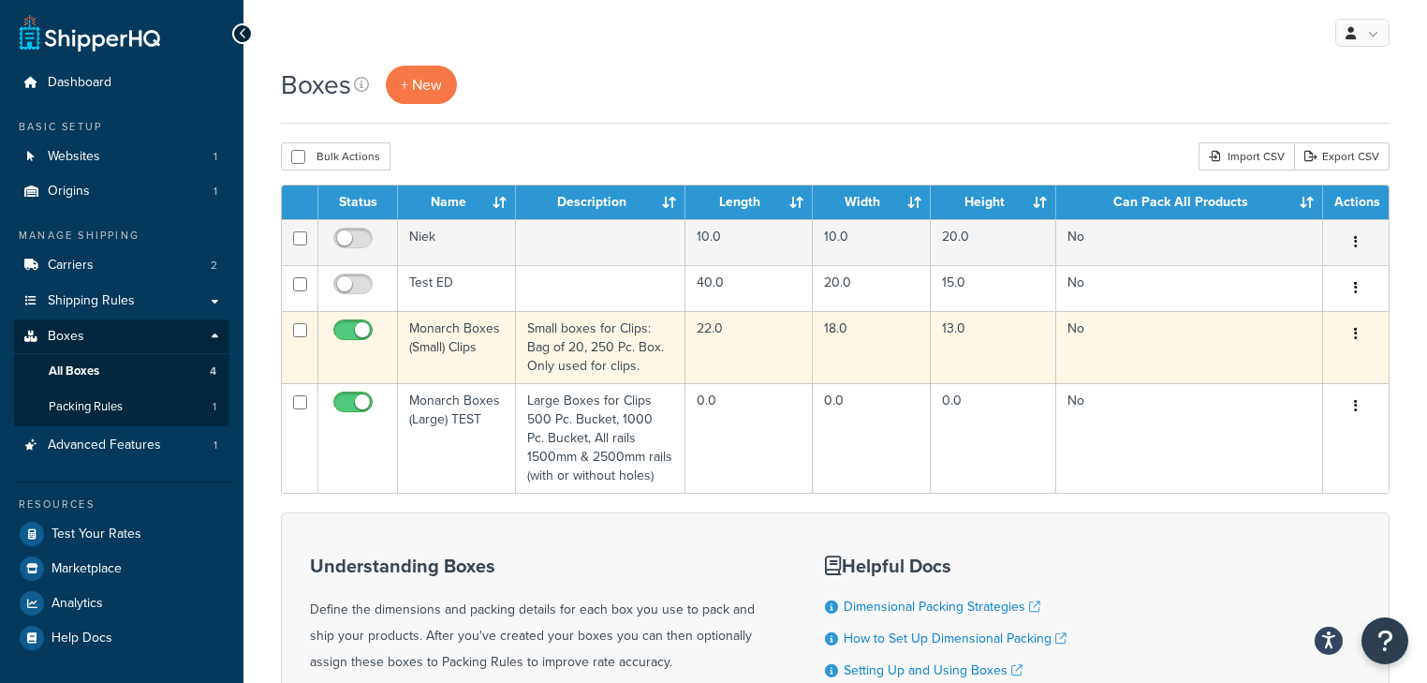
click at [605, 352] on td "Small boxes for Clips: Bag of 20, 250 Pc. Box. Only used for clips." at bounding box center [600, 347] width 169 height 72
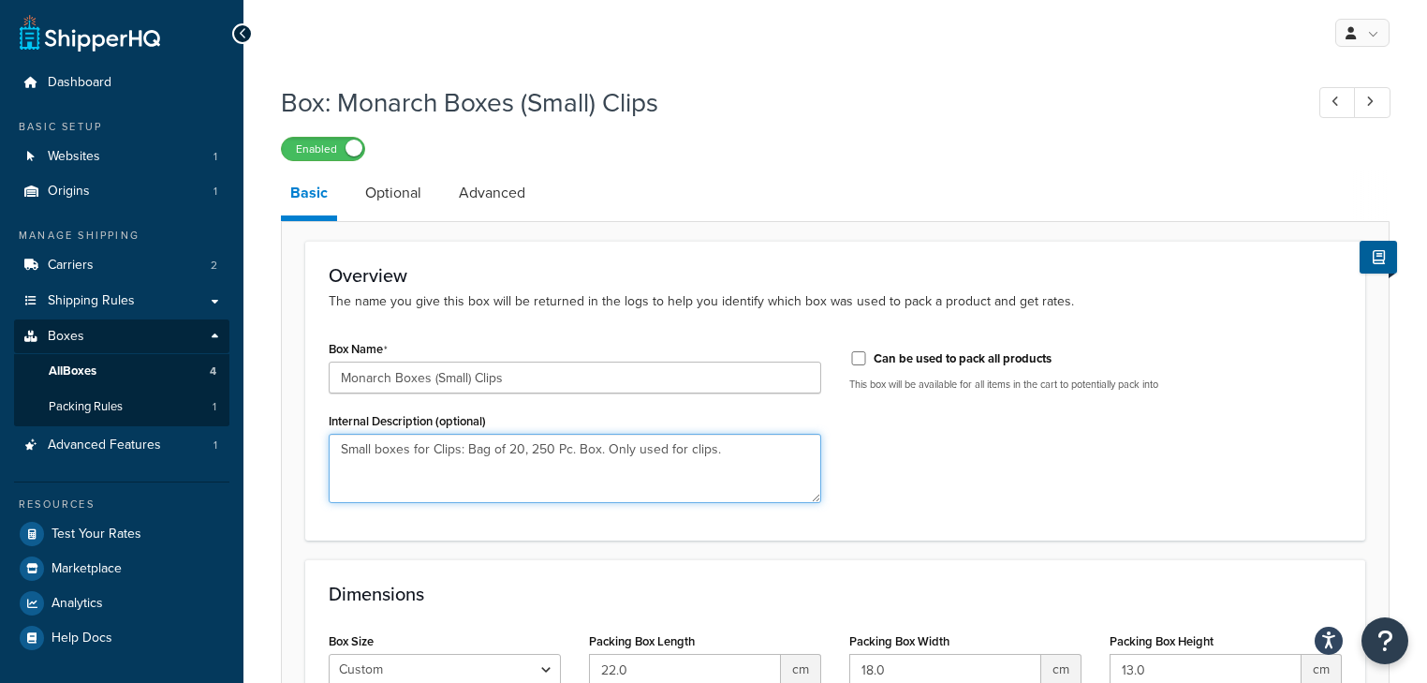
click at [624, 462] on textarea "Small boxes for Clips: Bag of 20, 250 Pc. Box. Only used for clips." at bounding box center [575, 467] width 492 height 69
click at [686, 448] on textarea "Small boxes for Clips: Bag of 20, 250 Pc. Box. Only used for clips." at bounding box center [575, 467] width 492 height 69
click at [758, 453] on textarea "Small boxes for Clips: Bag of 20, 250 Pc. Box. Only used for regular clips." at bounding box center [575, 467] width 492 height 69
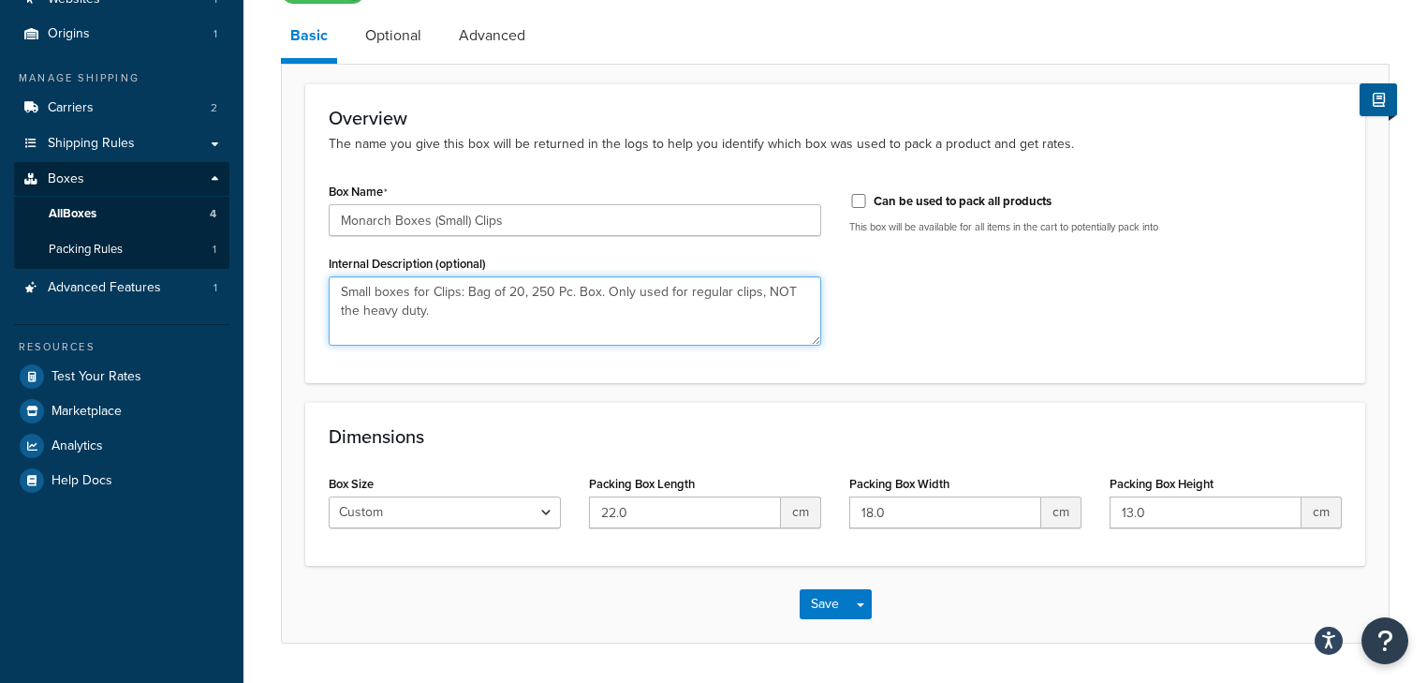
scroll to position [210, 0]
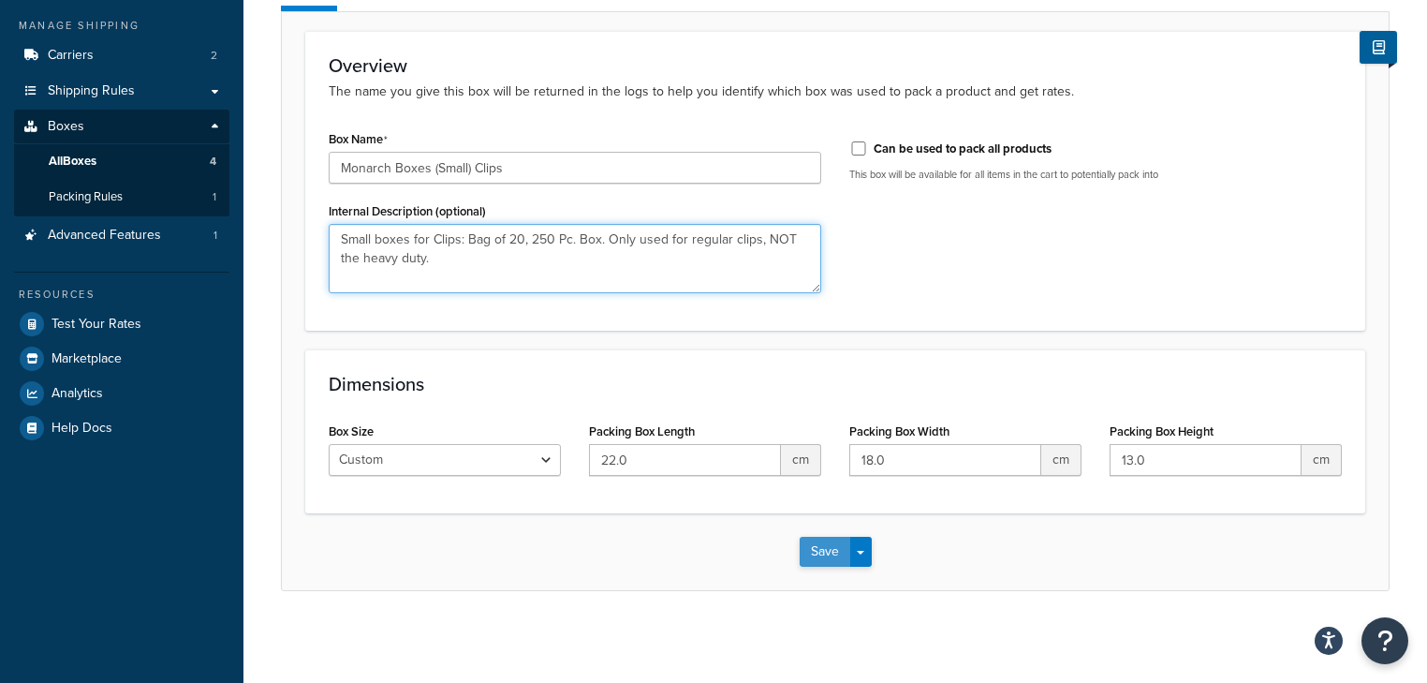
type textarea "Small boxes for Clips: Bag of 20, 250 Pc. Box. Only used for regular clips, NOT…"
click at [816, 548] on button "Save" at bounding box center [825, 551] width 51 height 30
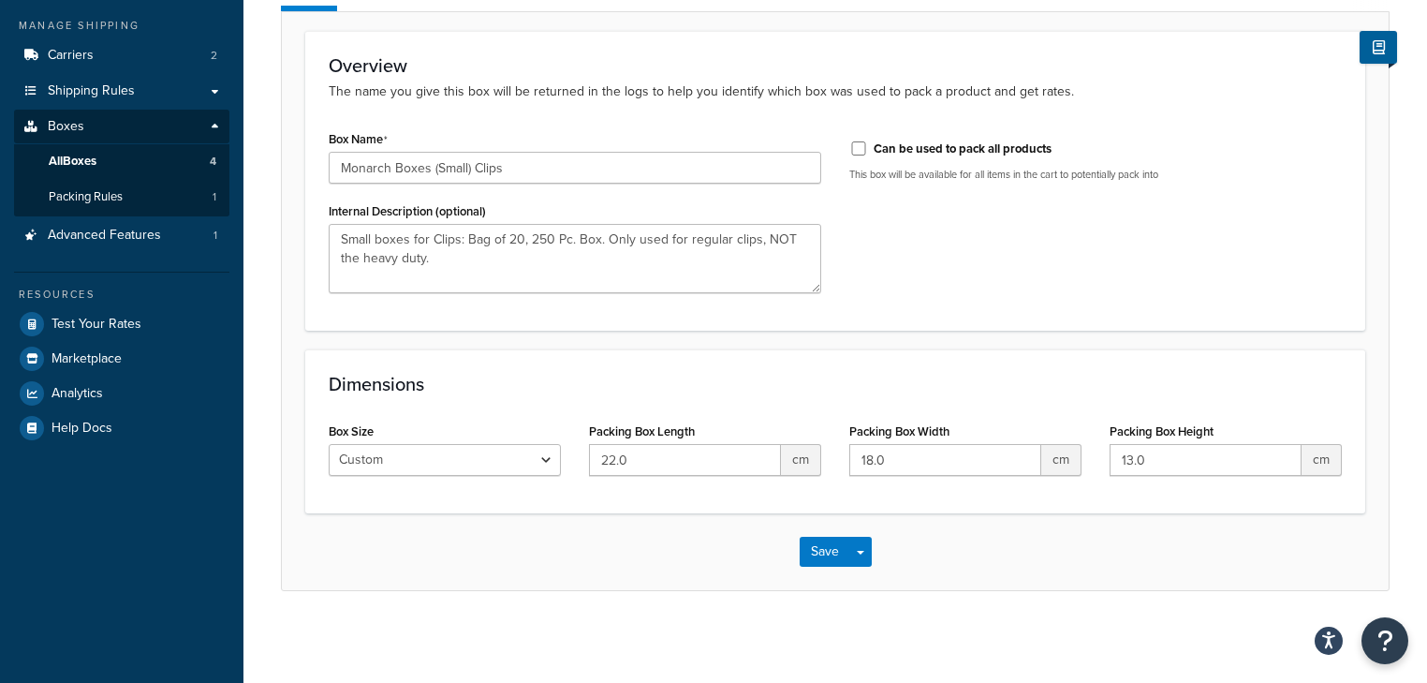
scroll to position [0, 0]
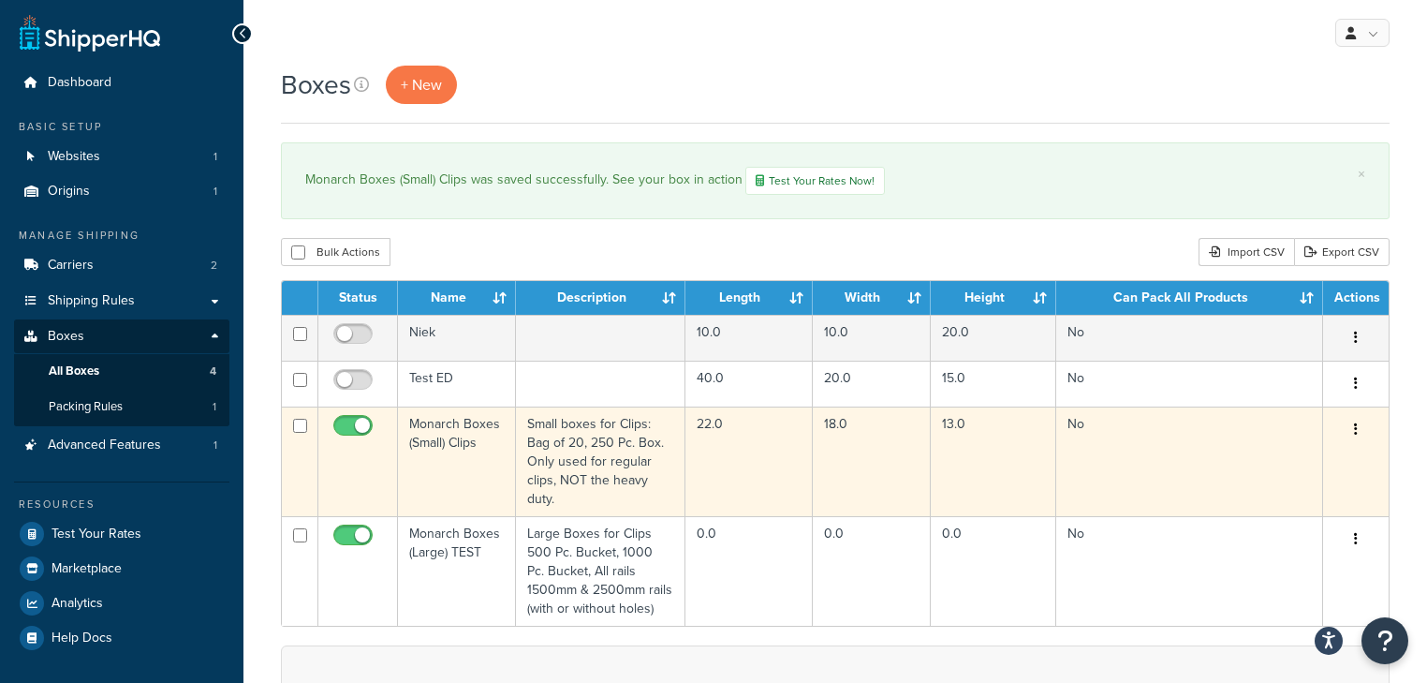
click at [1359, 429] on button "button" at bounding box center [1356, 430] width 26 height 30
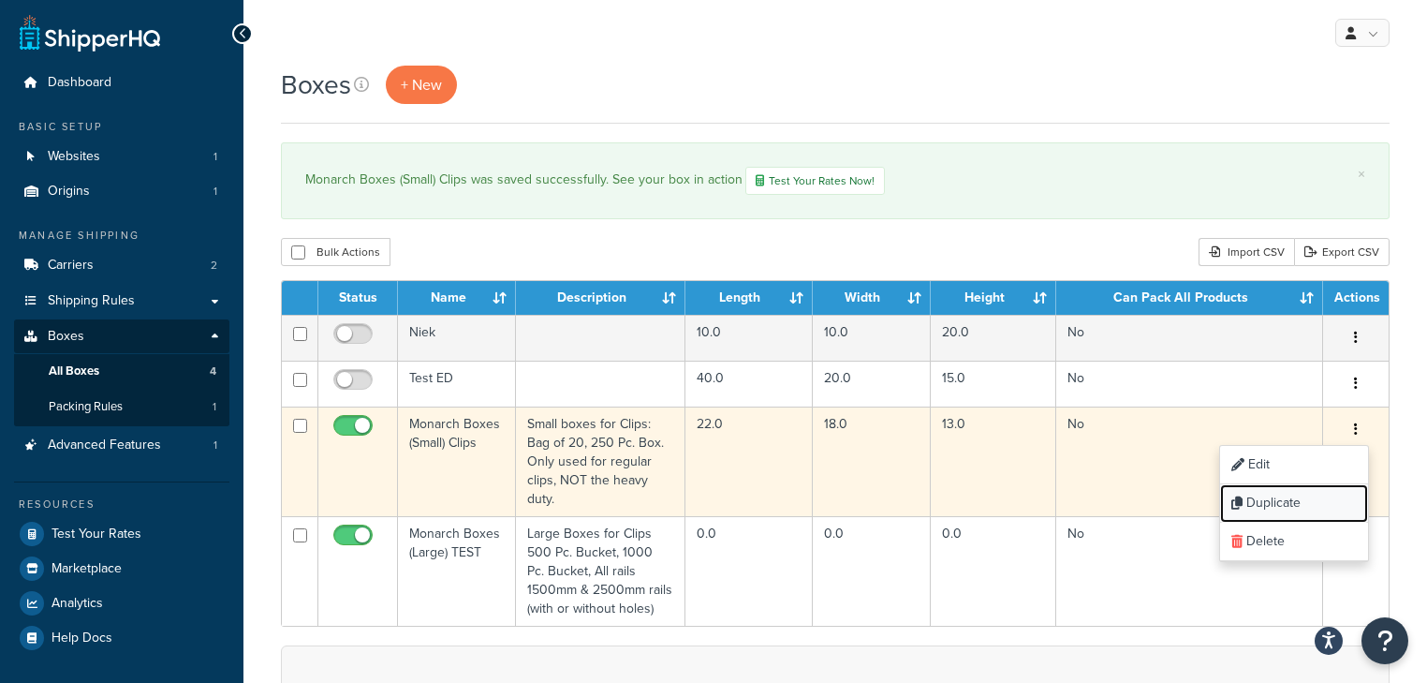
click at [1302, 505] on link "Duplicate" at bounding box center [1294, 503] width 148 height 38
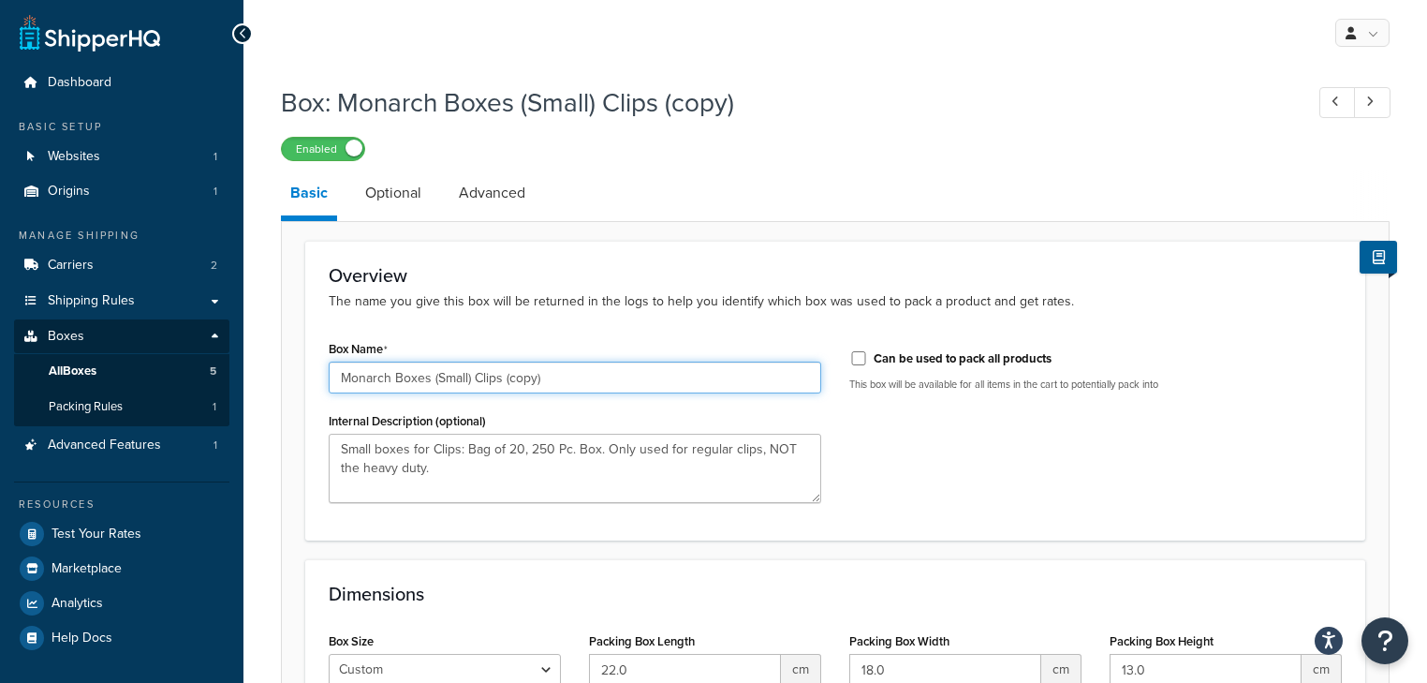
click at [561, 382] on input "Monarch Boxes (Small) Clips (copy)" at bounding box center [575, 377] width 492 height 32
type input "Monarch Boxes (Small) Clips Heavy Duty"
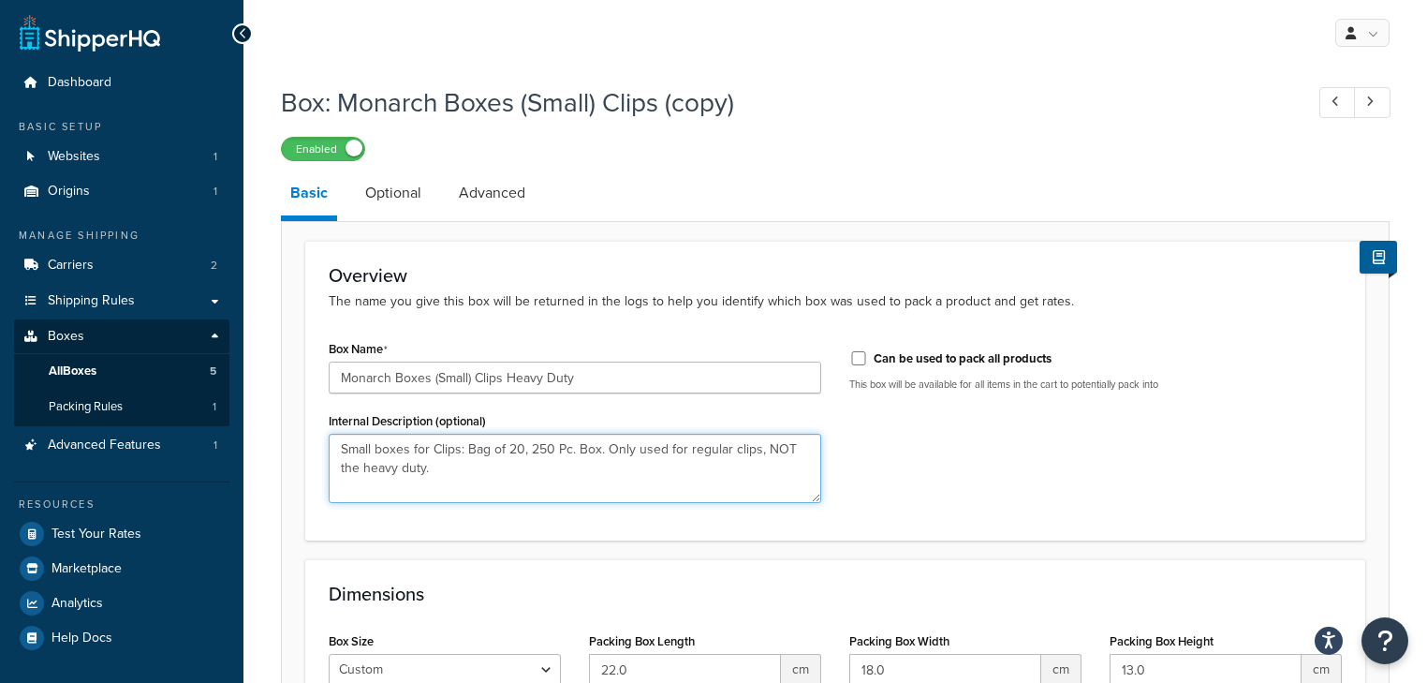
drag, startPoint x: 640, startPoint y: 472, endPoint x: 756, endPoint y: 446, distance: 119.0
click at [756, 446] on textarea "Small boxes for Clips: Bag of 20, 250 Pc. Box. Only used for regular clips, NOT…" at bounding box center [575, 467] width 492 height 69
click at [682, 448] on textarea "Small boxes for Clips: Bag of 20, 250 Pc. Box. Only used for regular clips." at bounding box center [575, 467] width 492 height 69
click at [782, 454] on textarea "Small boxes for Clips: Bag of 20, 250 Pc. Box. Only used for HEAVY DUTY regular…" at bounding box center [575, 467] width 492 height 69
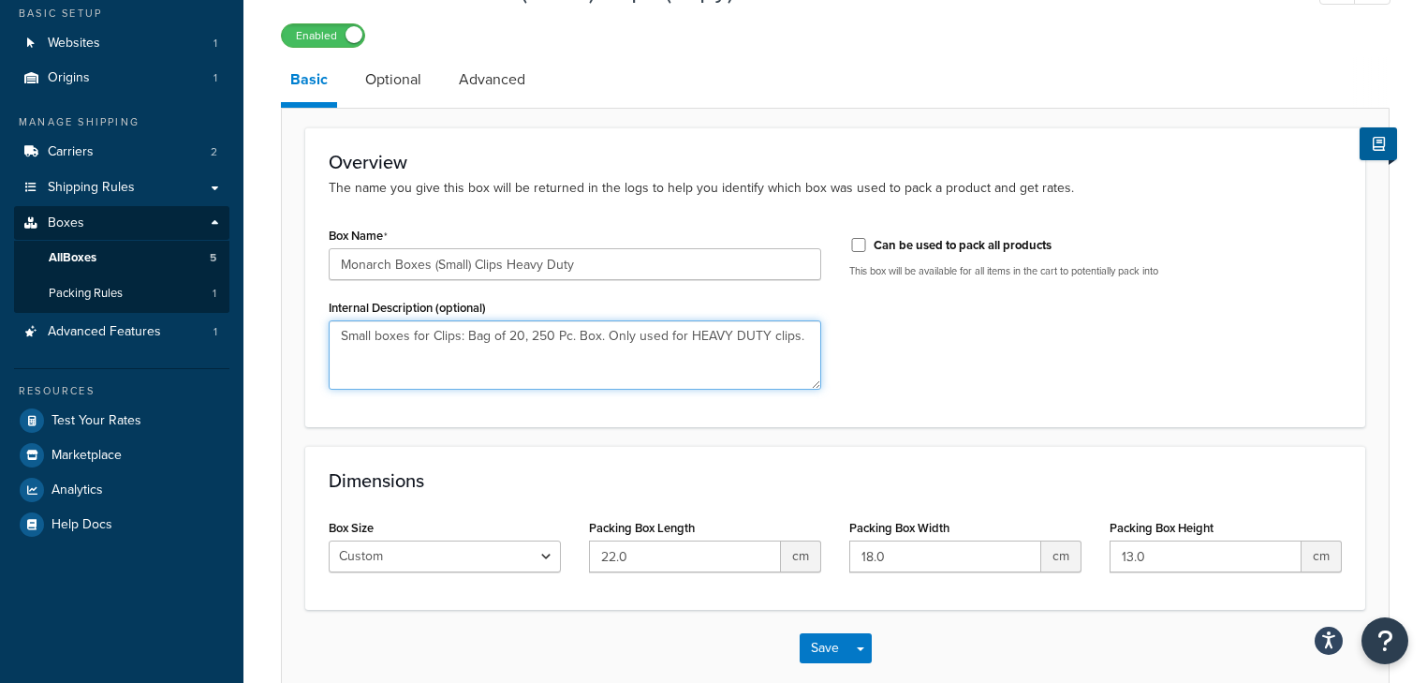
scroll to position [210, 0]
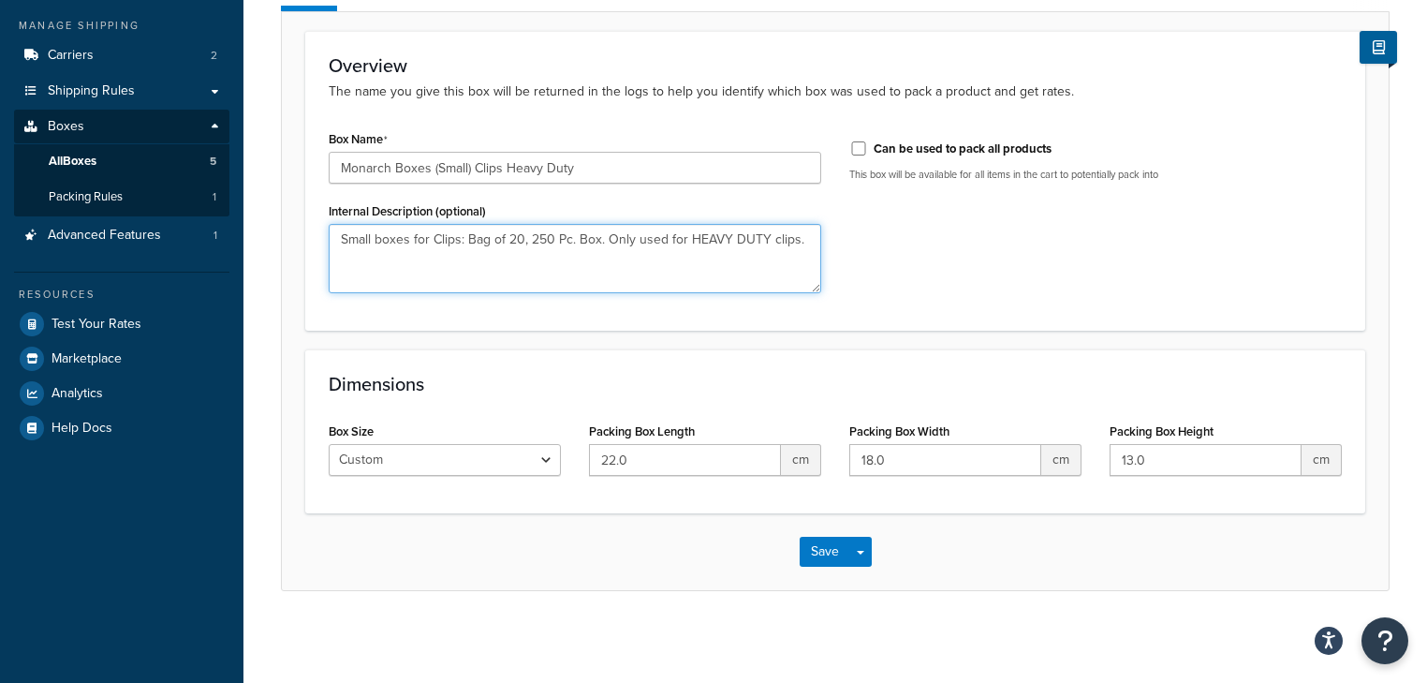
type textarea "Small boxes for Clips: Bag of 20, 250 Pc. Box. Only used for HEAVY DUTY clips."
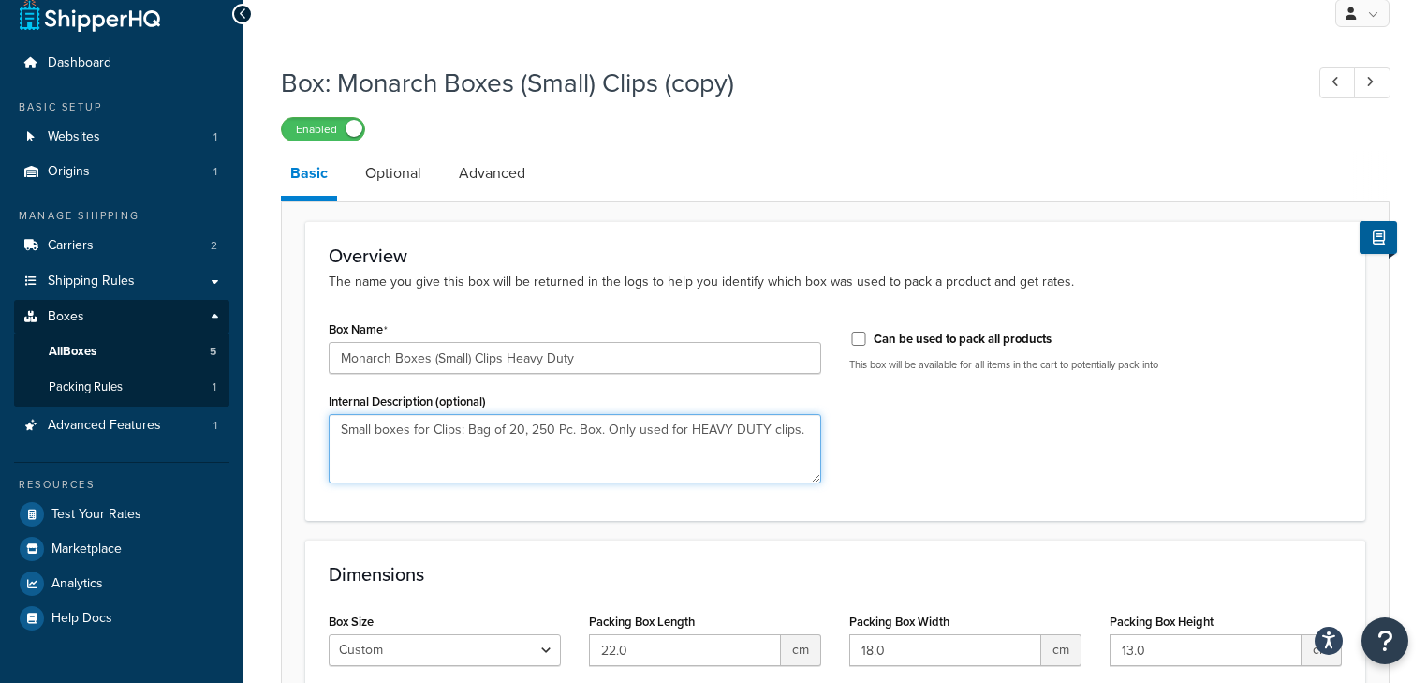
scroll to position [0, 0]
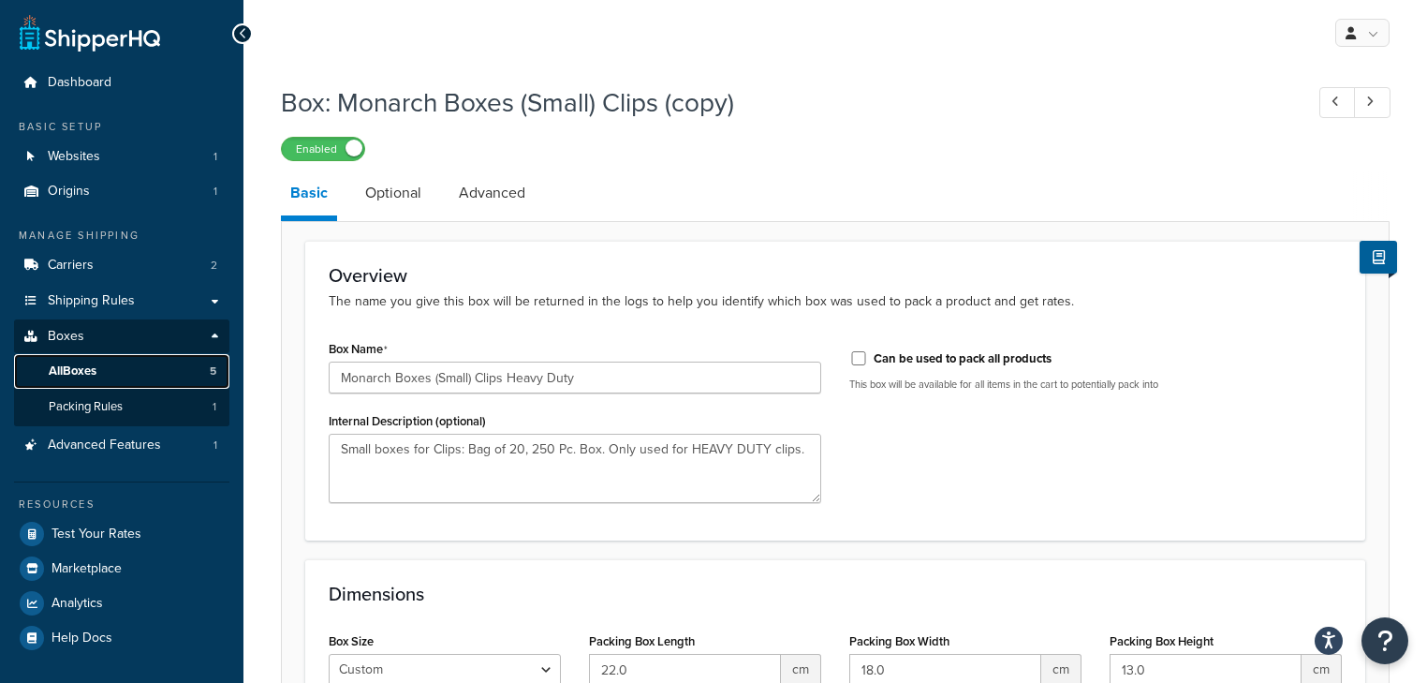
click at [97, 380] on link "All Boxes 5" at bounding box center [121, 371] width 215 height 35
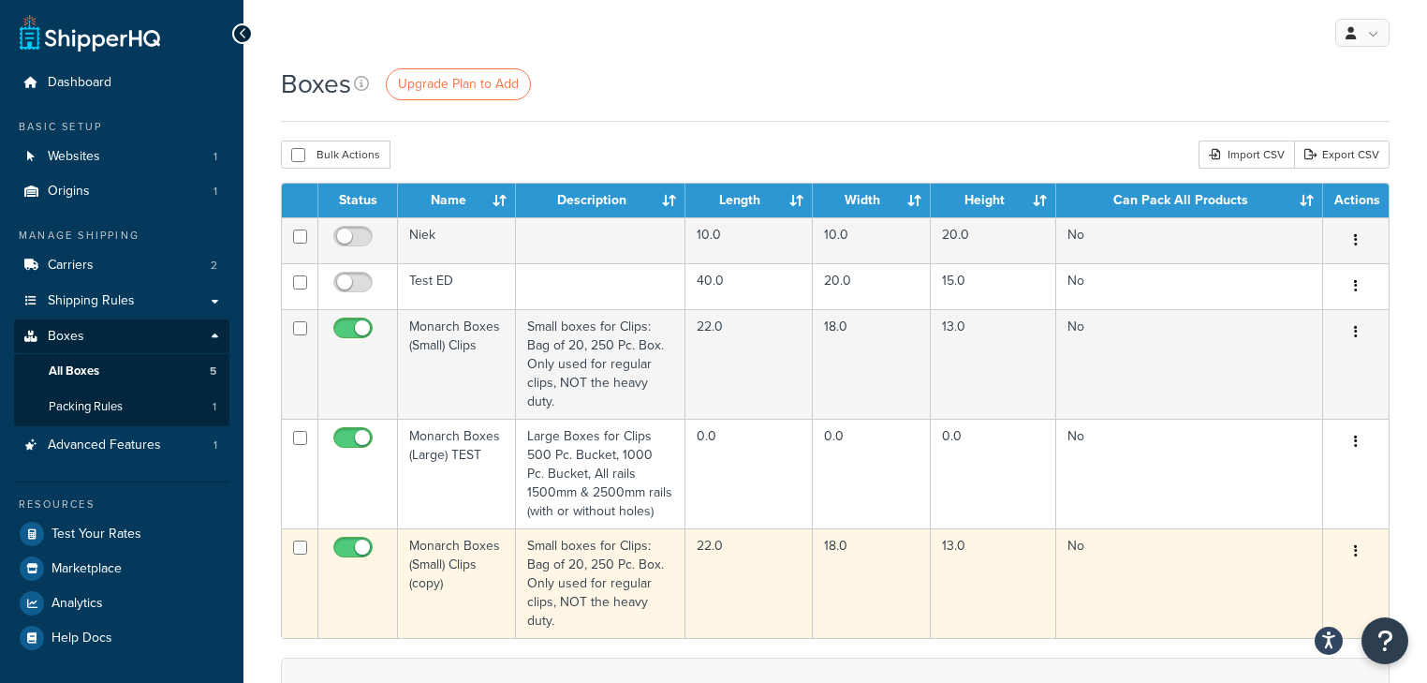
click at [1349, 544] on button "button" at bounding box center [1356, 551] width 26 height 30
click at [1276, 631] on link "Delete" at bounding box center [1294, 625] width 148 height 38
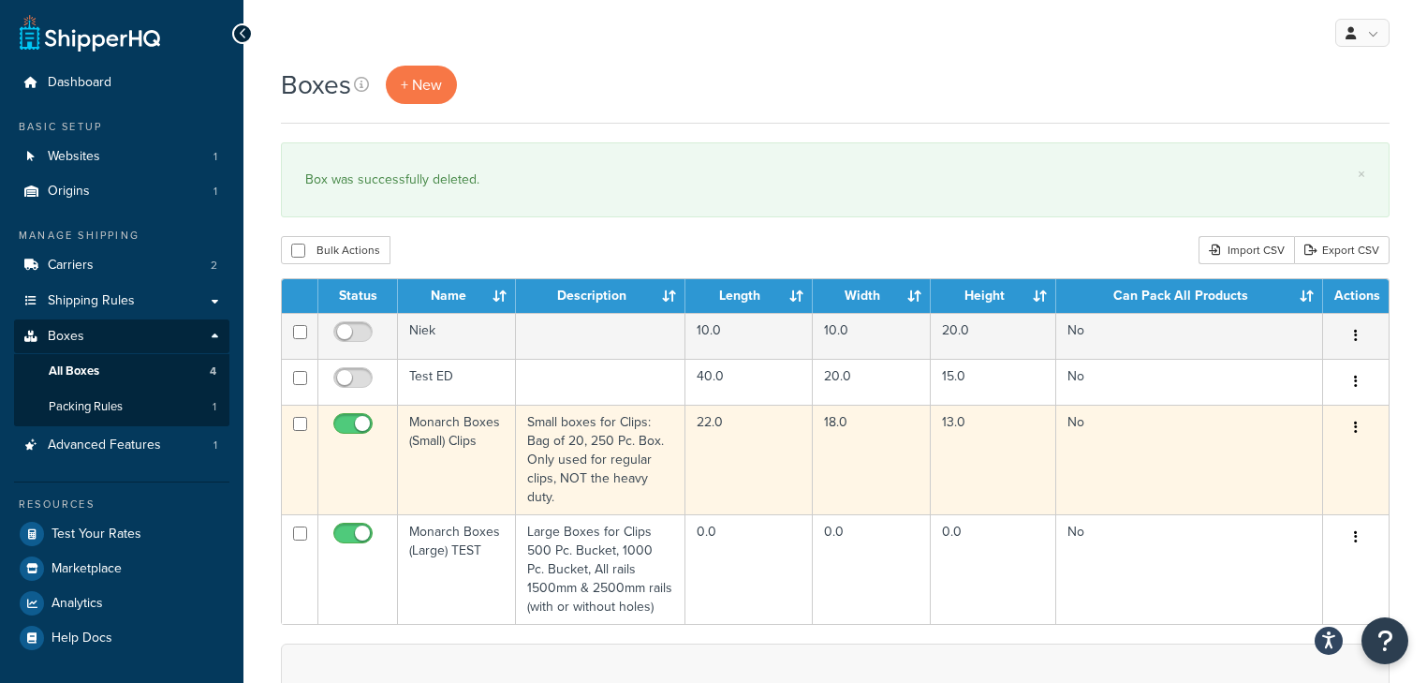
click at [1353, 430] on button "button" at bounding box center [1356, 428] width 26 height 30
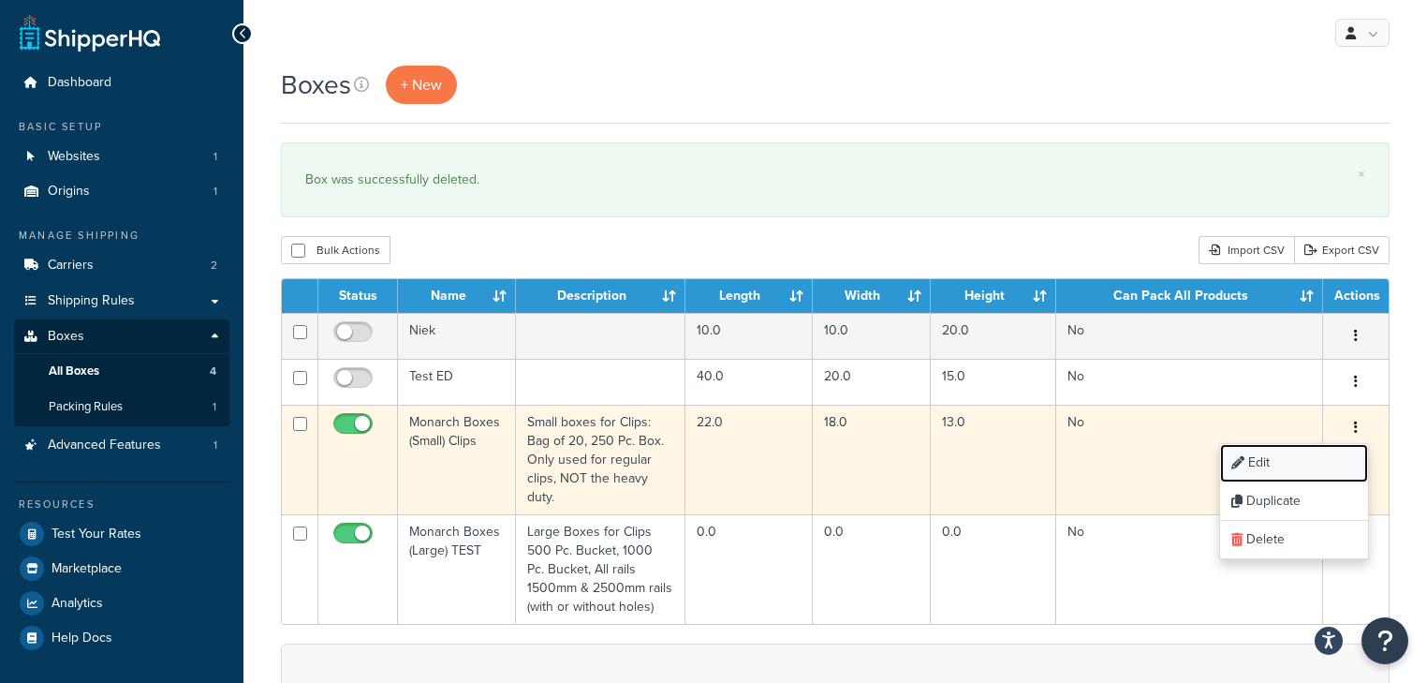
click at [1270, 473] on link "Edit" at bounding box center [1294, 463] width 148 height 38
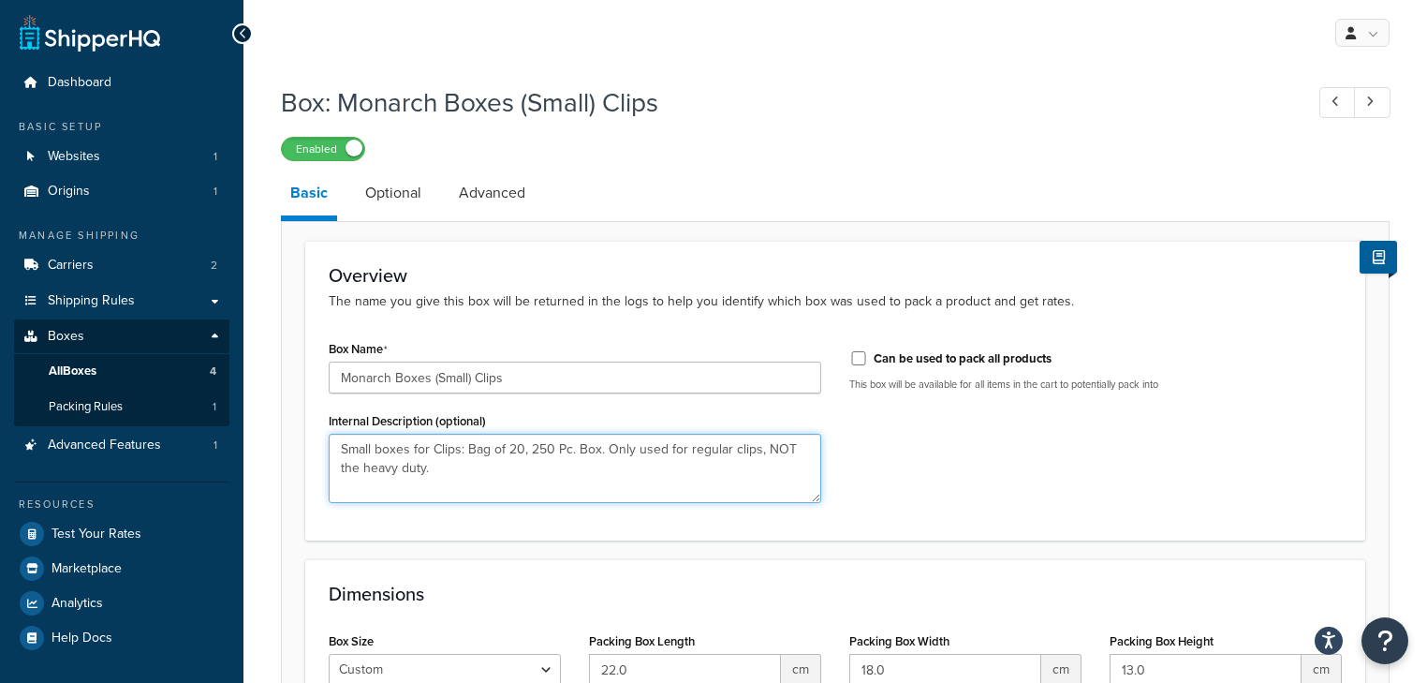
drag, startPoint x: 514, startPoint y: 463, endPoint x: 607, endPoint y: 452, distance: 93.4
click at [607, 452] on textarea "Small boxes for Clips: Bag of 20, 250 Pc. Box. Only used for regular clips, NOT…" at bounding box center [575, 467] width 492 height 69
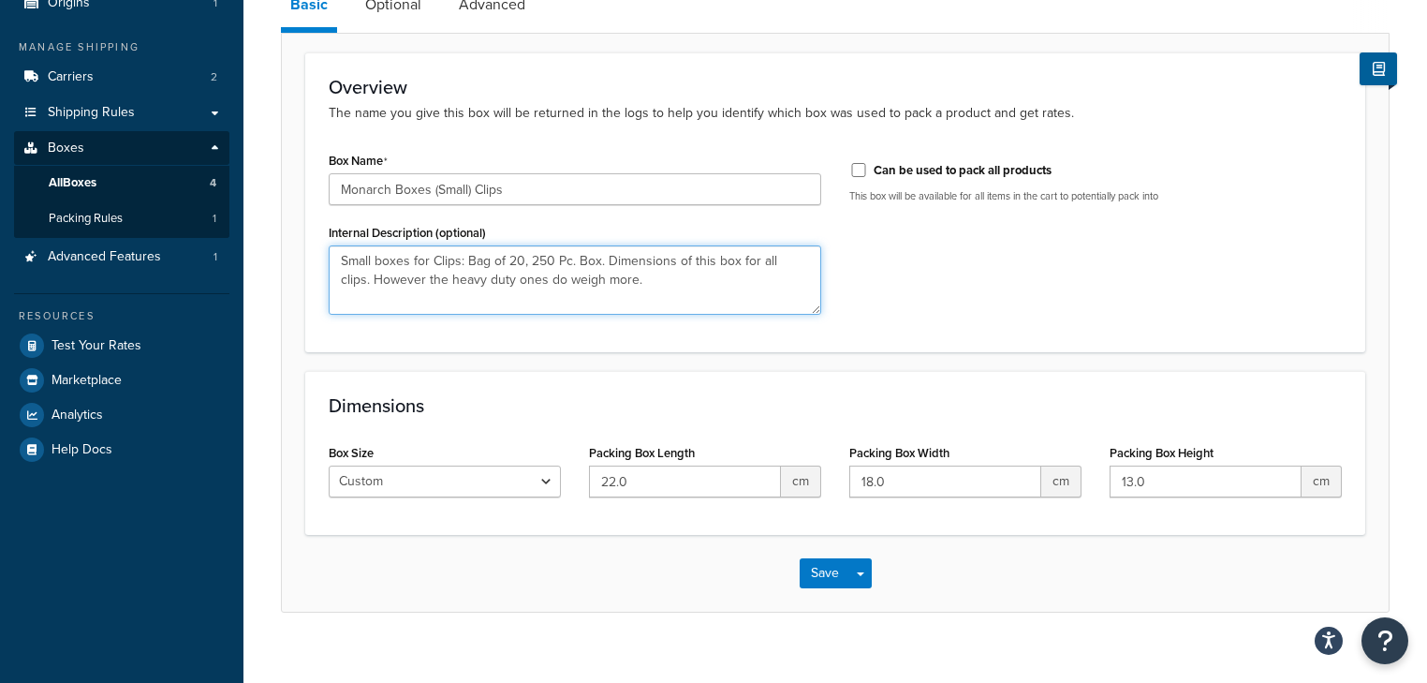
scroll to position [210, 0]
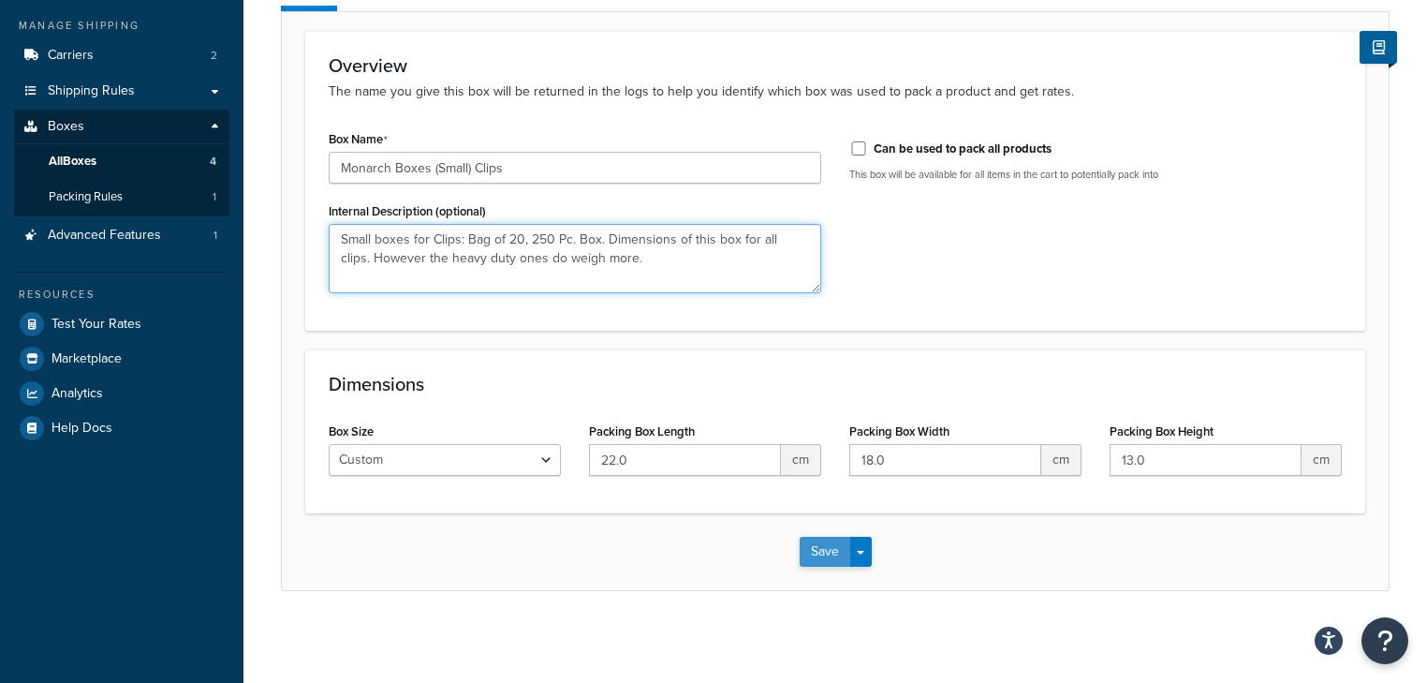
type textarea "Small boxes for Clips: Bag of 20, 250 Pc. Box. Dimensions of this box for all c…"
click at [830, 558] on button "Save" at bounding box center [825, 551] width 51 height 30
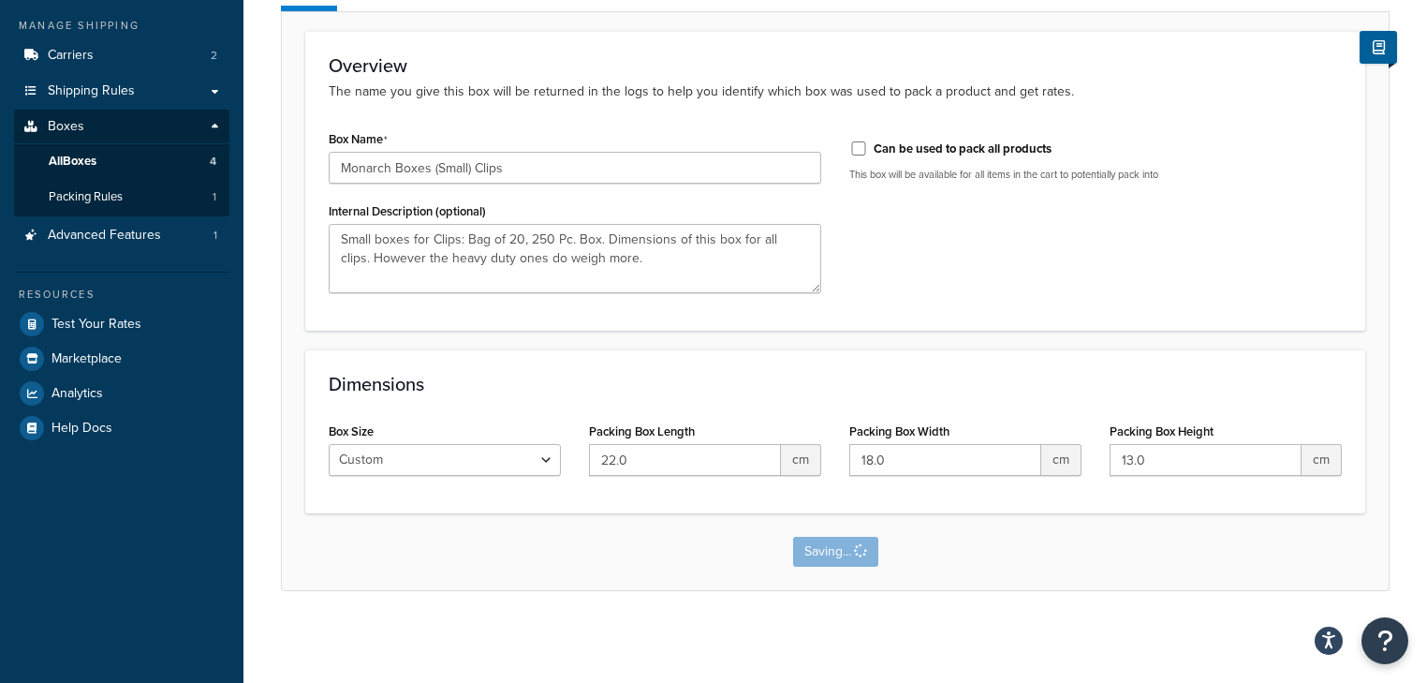
scroll to position [0, 0]
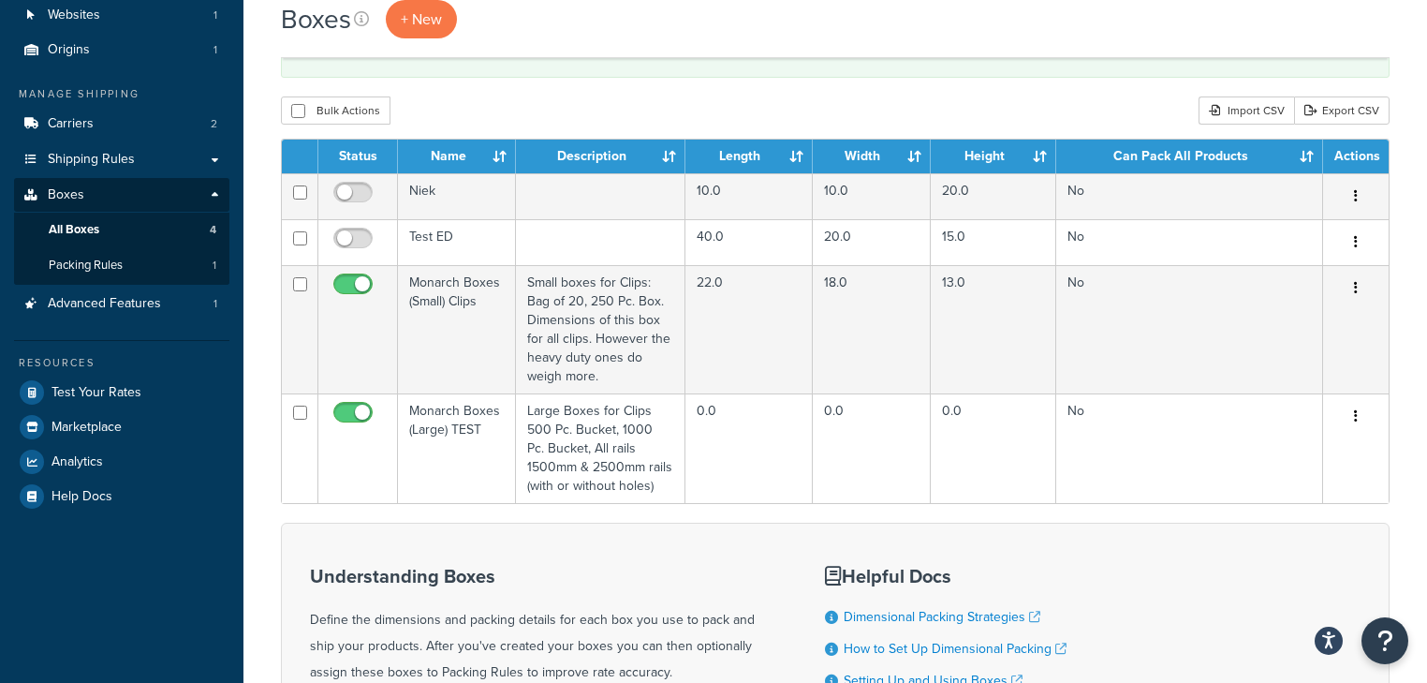
scroll to position [150, 0]
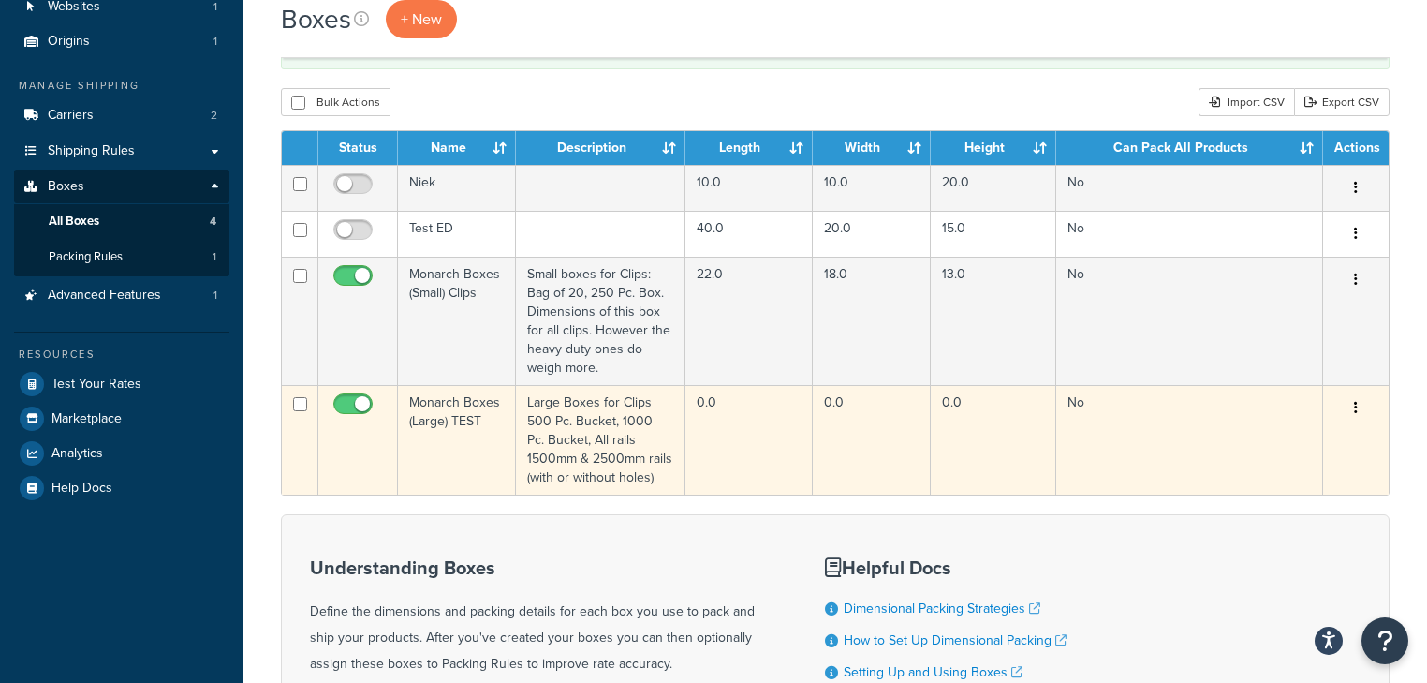
click at [1358, 408] on button "button" at bounding box center [1356, 408] width 26 height 30
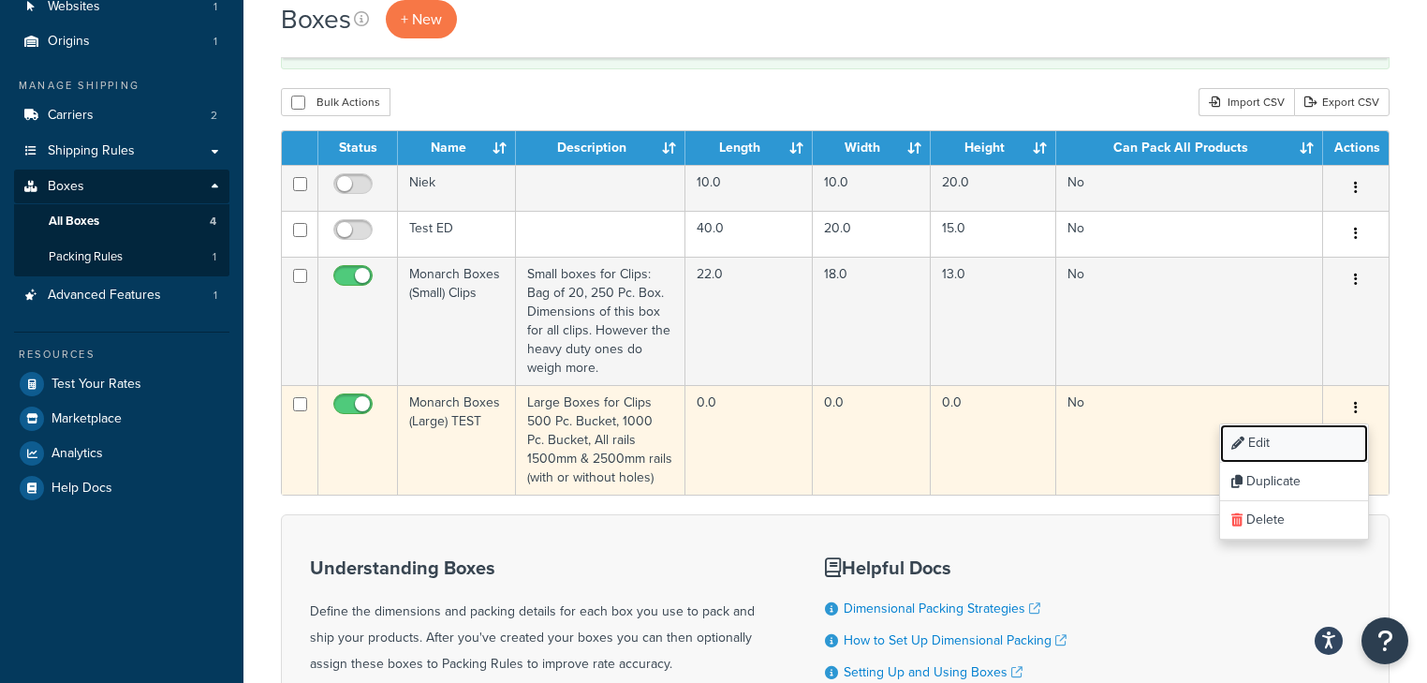
click at [1267, 439] on link "Edit" at bounding box center [1294, 443] width 148 height 38
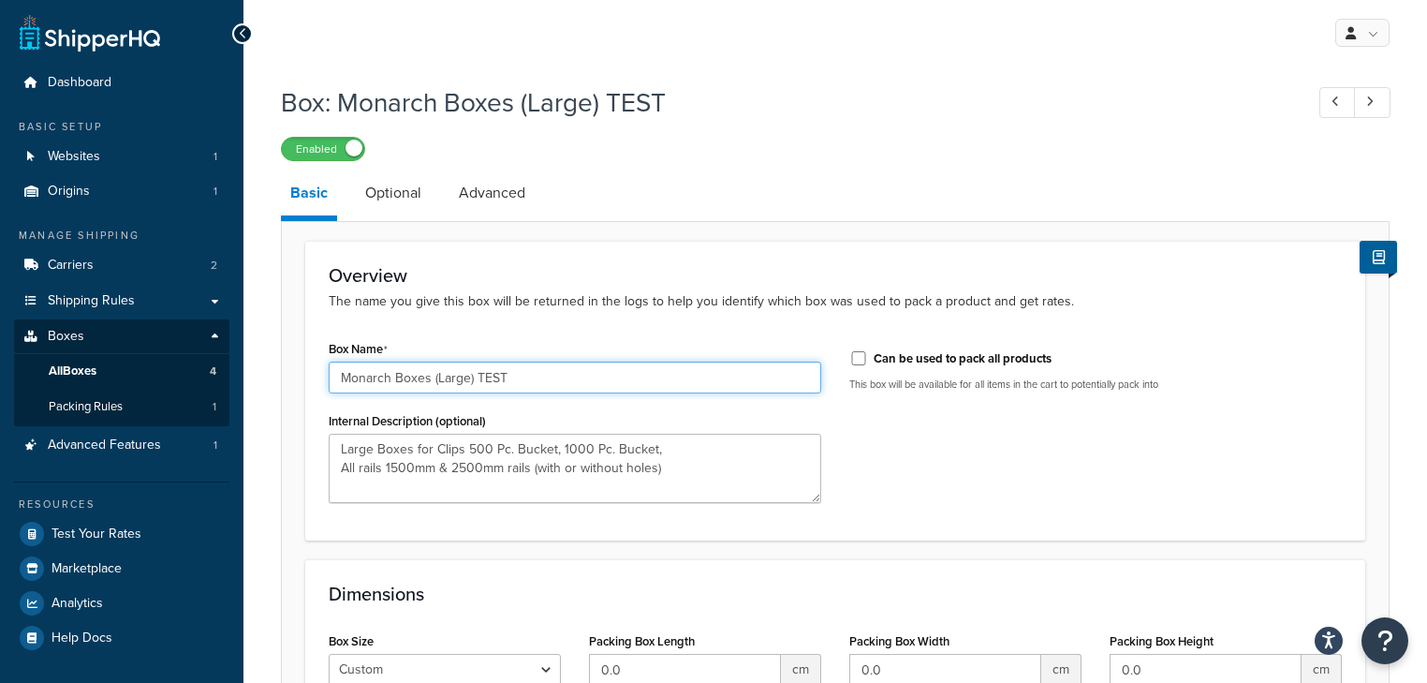
click at [469, 375] on input "Monarch Boxes (Large) TEST" at bounding box center [575, 377] width 492 height 32
drag, startPoint x: 471, startPoint y: 382, endPoint x: 431, endPoint y: 386, distance: 40.4
click at [431, 386] on input "Monarch Boxes (Large) TEST" at bounding box center [575, 377] width 492 height 32
type input "Monarch Boxes Large (Clips)"
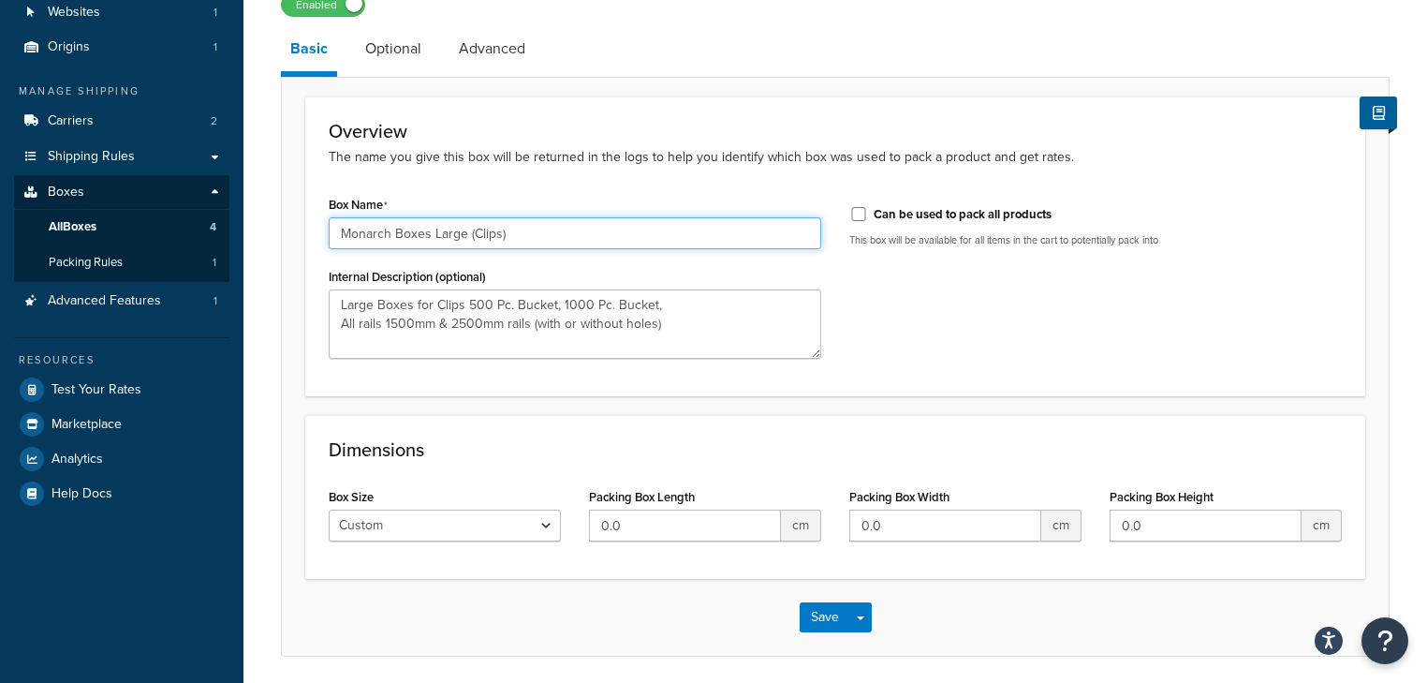
scroll to position [150, 0]
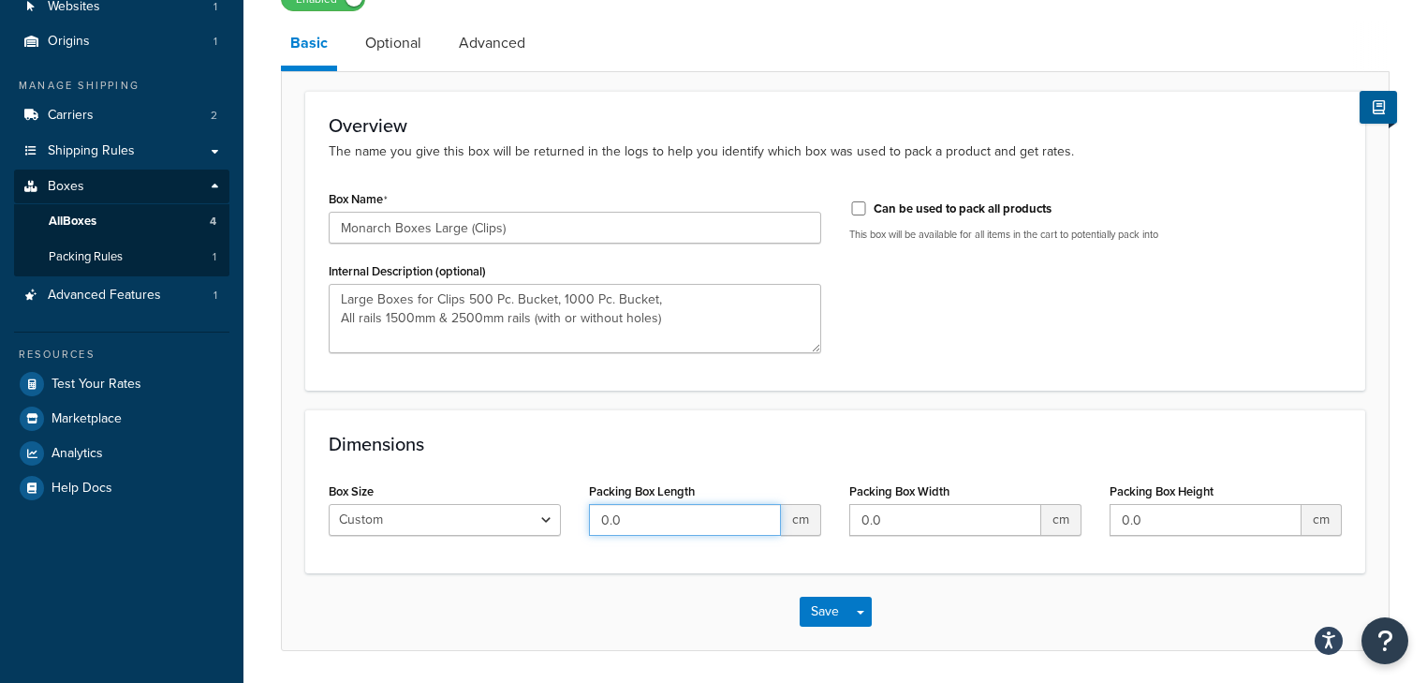
click at [702, 507] on input "0.0" at bounding box center [685, 520] width 192 height 32
drag, startPoint x: 516, startPoint y: 496, endPoint x: 442, endPoint y: 491, distance: 74.2
click at [445, 491] on div "Box Size Custom USPS Small Flat Box USPS Medium Flat Box USPS Large Flat Box US…" at bounding box center [835, 513] width 1041 height 72
type input "35"
drag, startPoint x: 898, startPoint y: 521, endPoint x: 741, endPoint y: 503, distance: 157.4
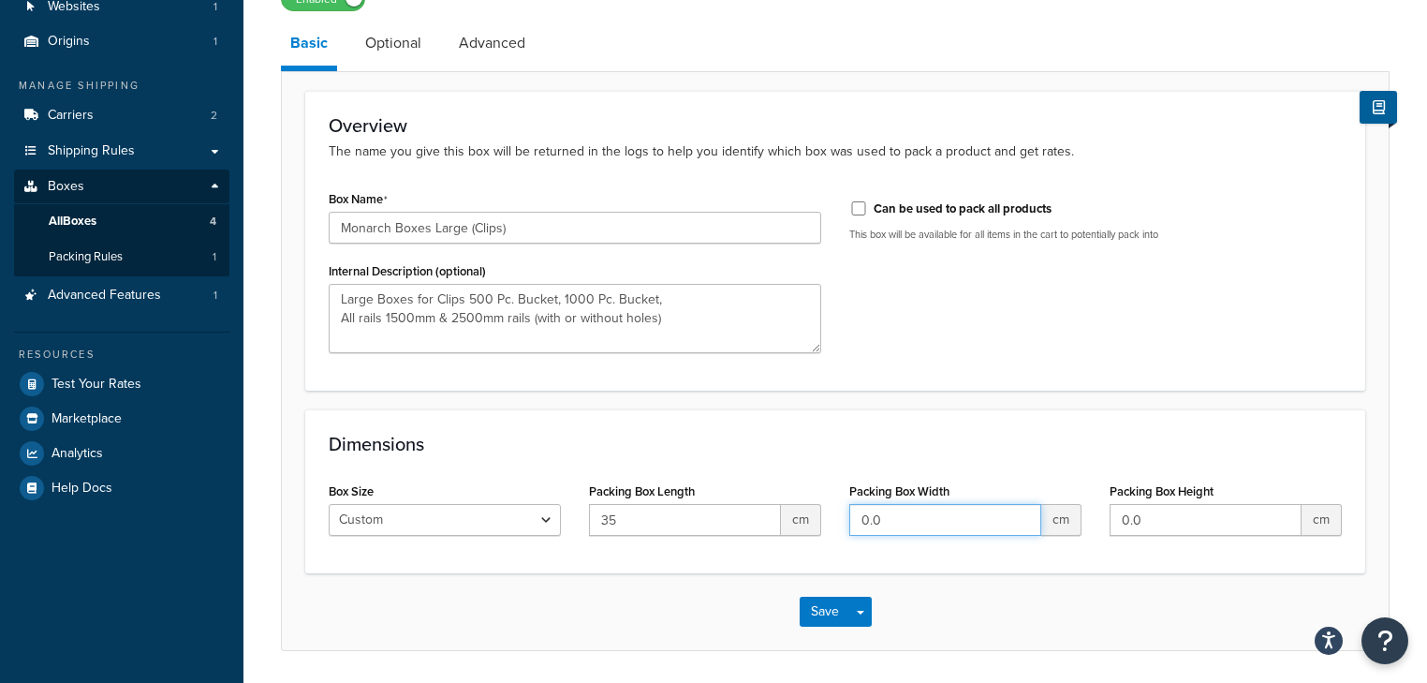
click at [742, 503] on div "Box Size Custom USPS Small Flat Box USPS Medium Flat Box USPS Large Flat Box US…" at bounding box center [835, 513] width 1041 height 72
type input "26"
drag, startPoint x: 1156, startPoint y: 514, endPoint x: 1109, endPoint y: 507, distance: 47.4
click at [1109, 507] on input "0.0" at bounding box center [1205, 520] width 192 height 32
type input "19"
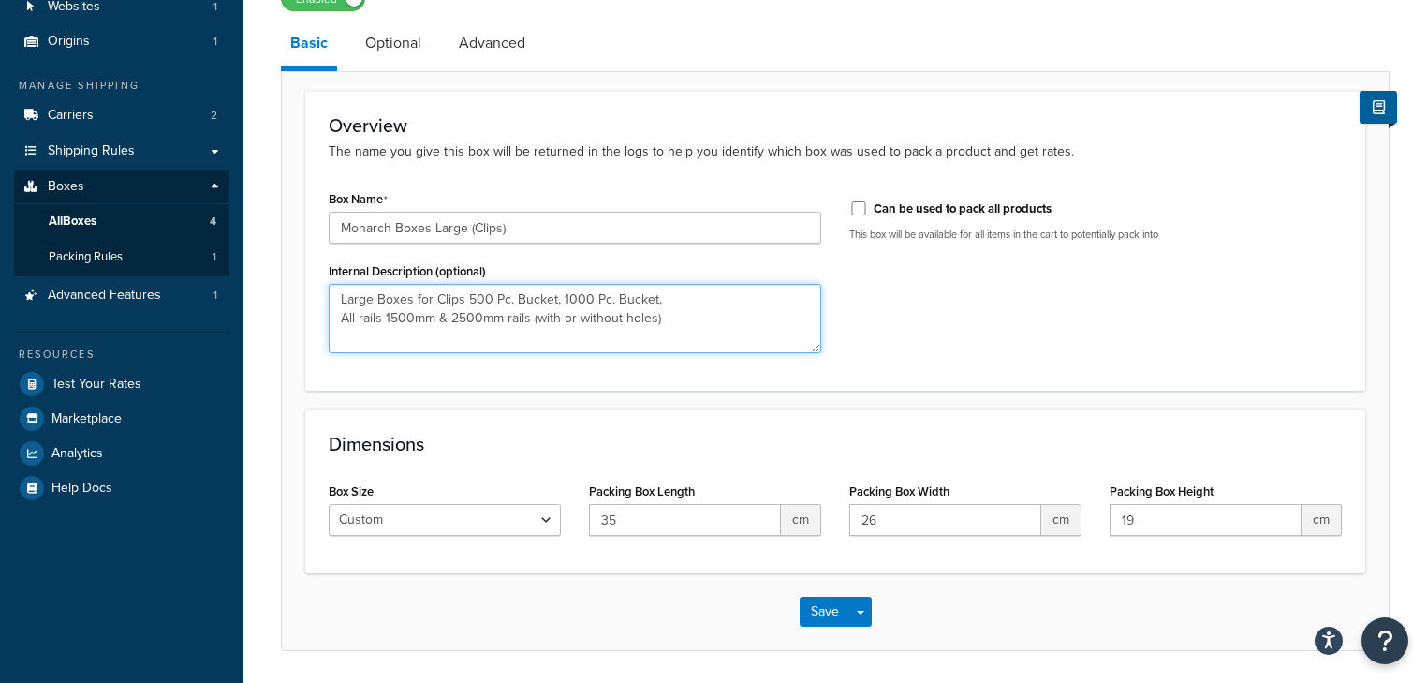
drag, startPoint x: 663, startPoint y: 316, endPoint x: 511, endPoint y: 292, distance: 153.6
click at [511, 292] on textarea "Large Boxes for Clips 500 Pc. Bucket, 1000 Pc. Bucket, All rails 1500mm & 2500m…" at bounding box center [575, 318] width 492 height 69
type textarea "Large Boxes for Clips 500 Pc."
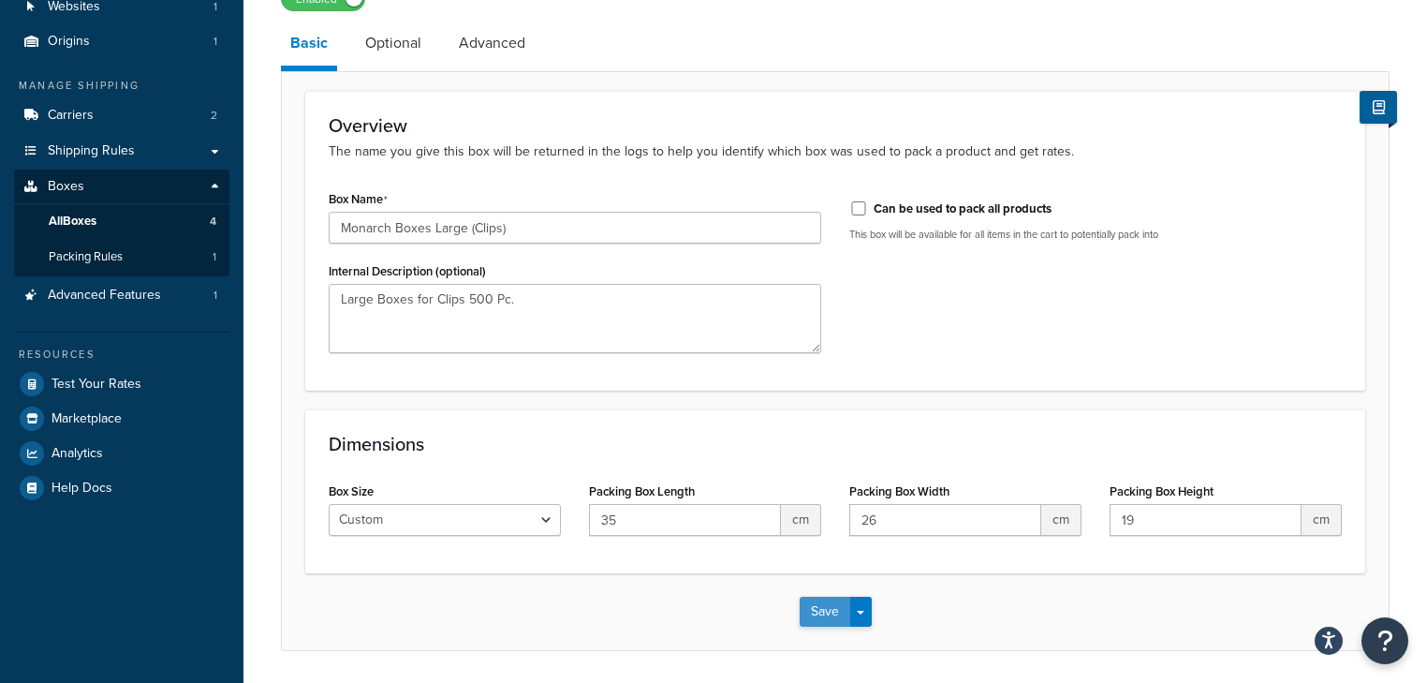
click at [828, 612] on button "Save" at bounding box center [825, 611] width 51 height 30
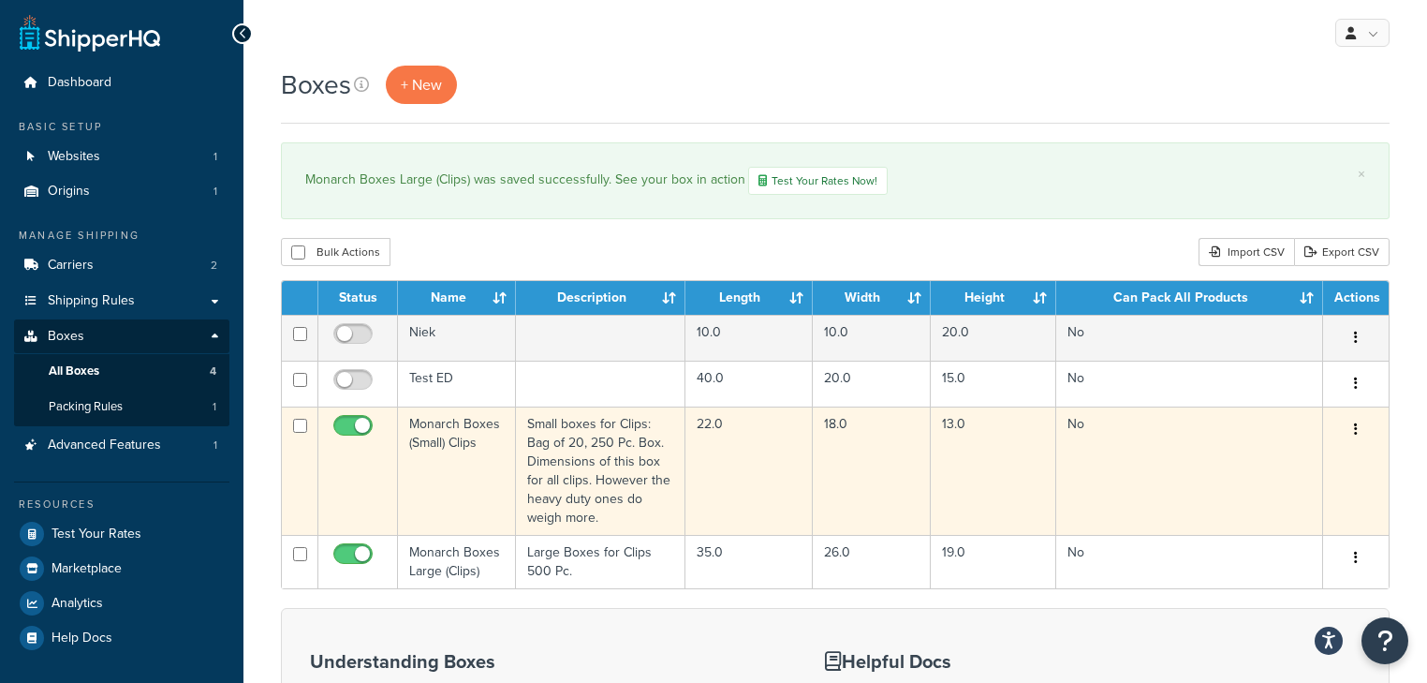
click at [1349, 423] on button "button" at bounding box center [1356, 430] width 26 height 30
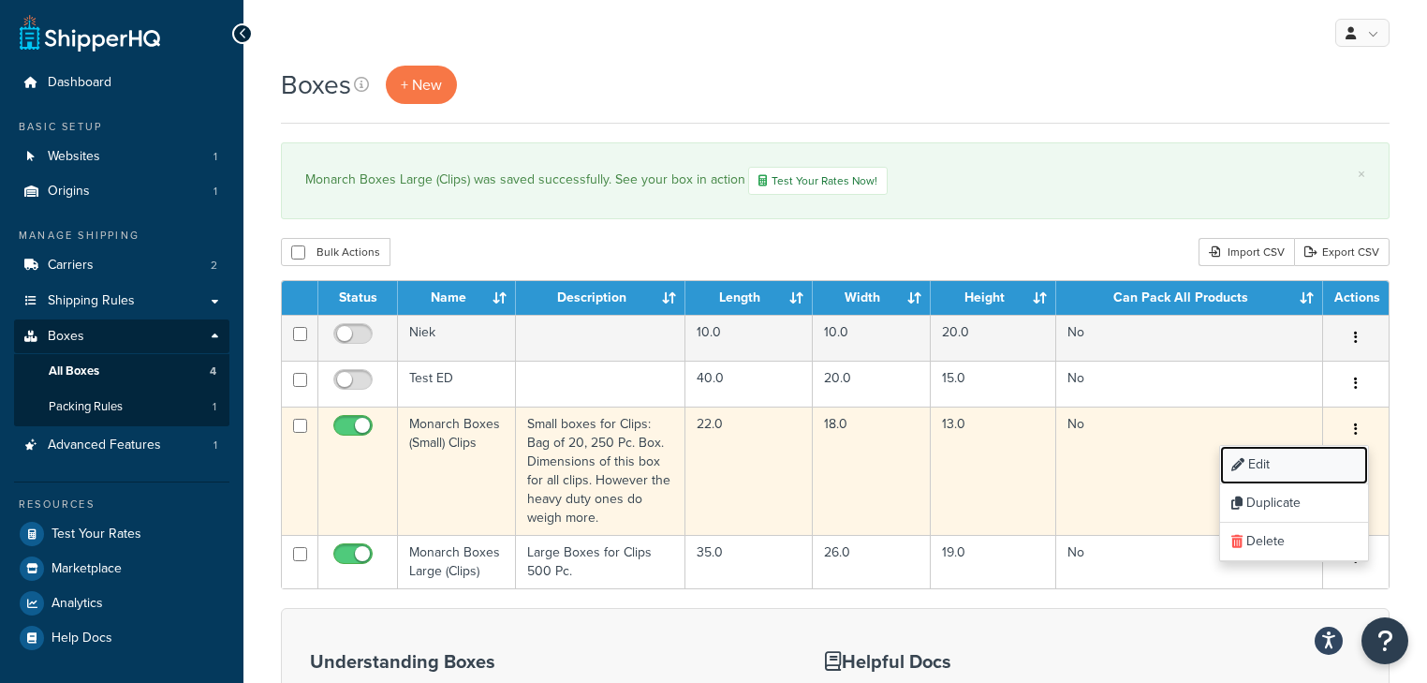
click at [1285, 454] on link "Edit" at bounding box center [1294, 465] width 148 height 38
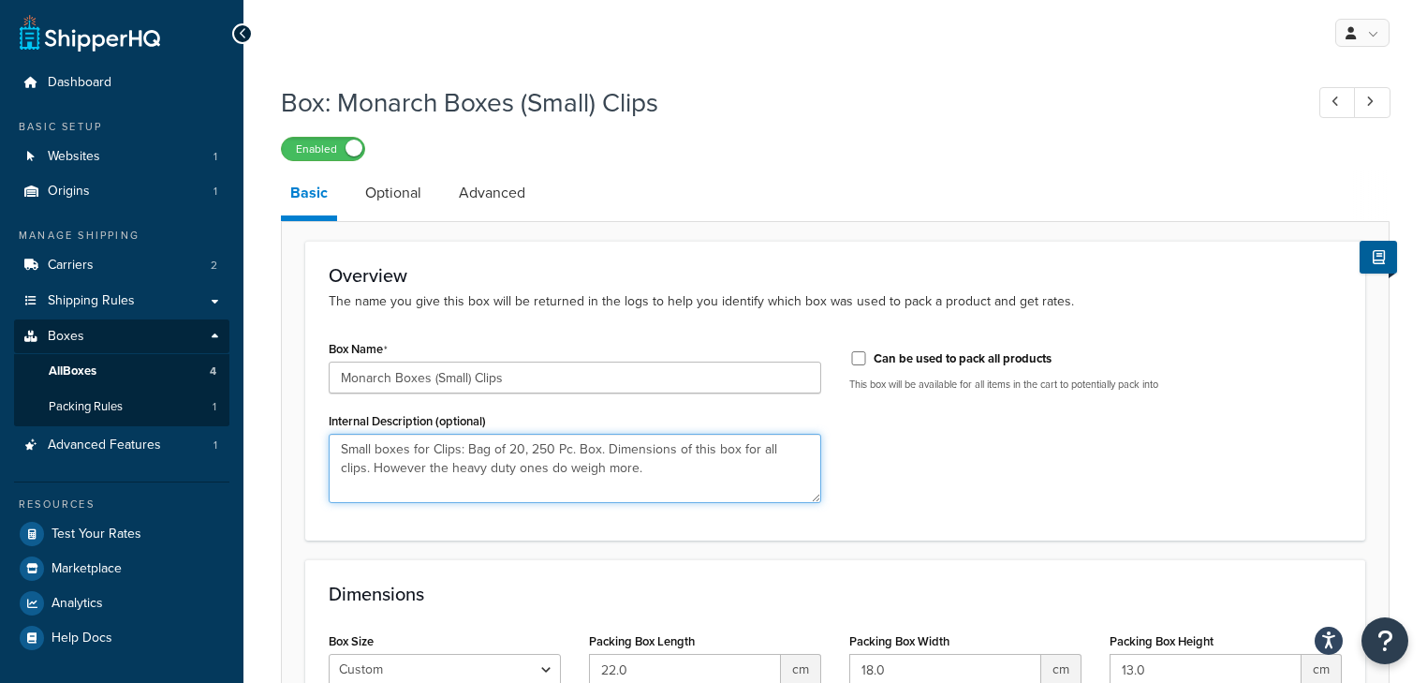
click at [569, 448] on textarea "Small boxes for Clips: Bag of 20, 250 Pc. Box. Dimensions of this box for all c…" at bounding box center [575, 467] width 492 height 69
click at [570, 448] on textarea "Small boxes for Clips: Bag of 20, 250 Pc. Box. Dimensions of this box for all c…" at bounding box center [575, 467] width 492 height 69
click at [590, 449] on textarea "Small boxes for Clips: Bag of 20, 250 . Box. Dimensions of this box for all cli…" at bounding box center [575, 467] width 492 height 69
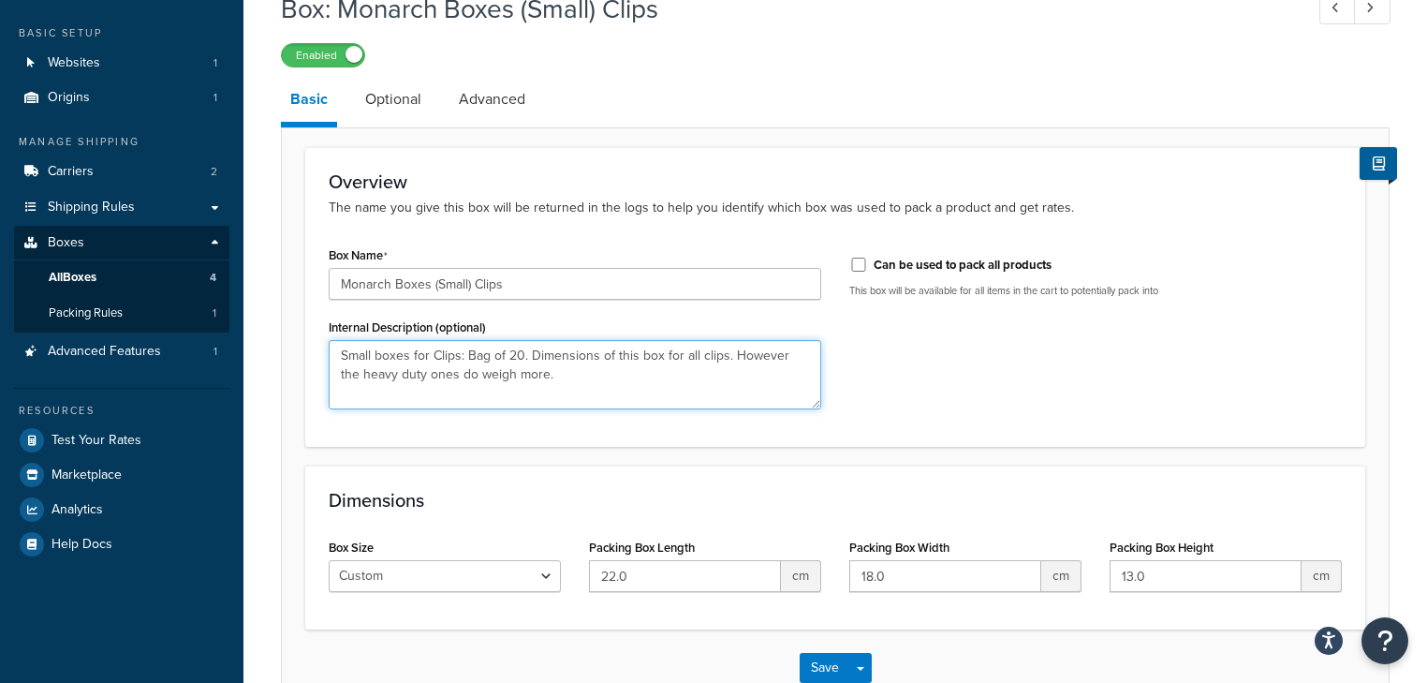
scroll to position [210, 0]
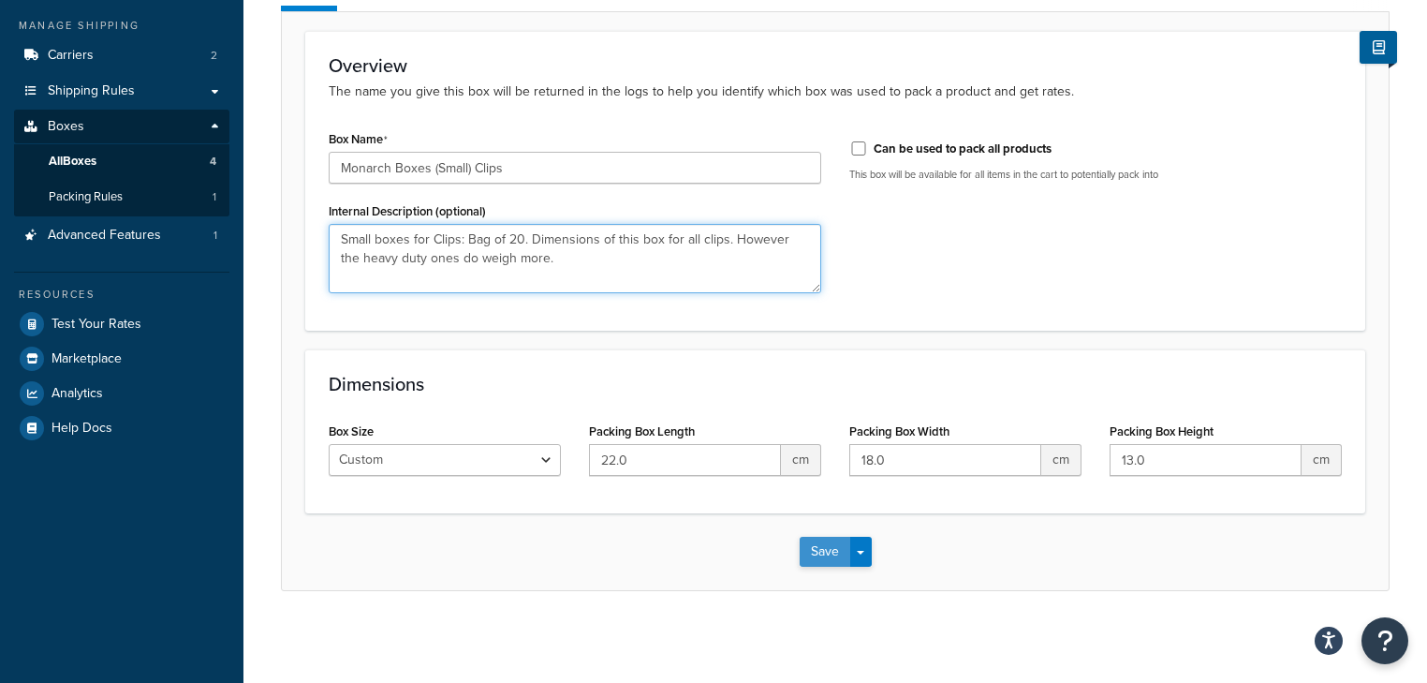
type textarea "Small boxes for Clips: Bag of 20. Dimensions of this box for all clips. However…"
click at [829, 541] on button "Save" at bounding box center [825, 551] width 51 height 30
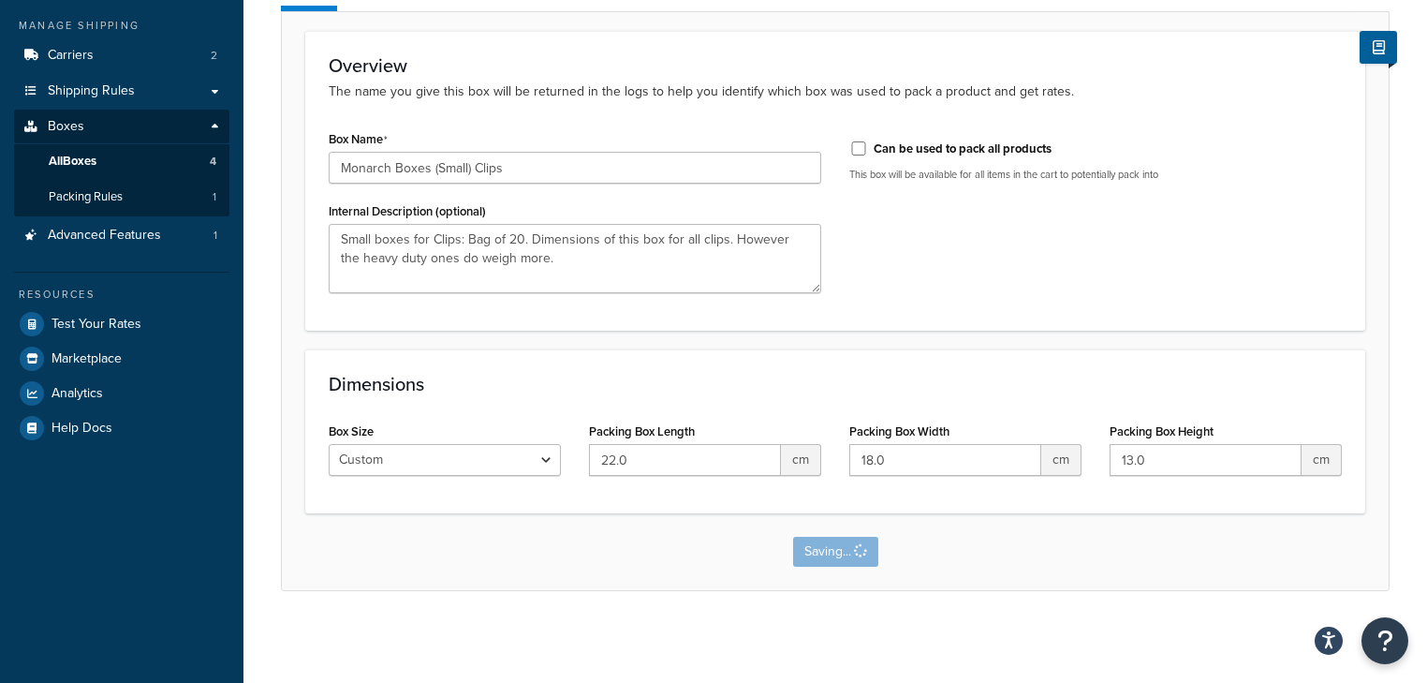
scroll to position [0, 0]
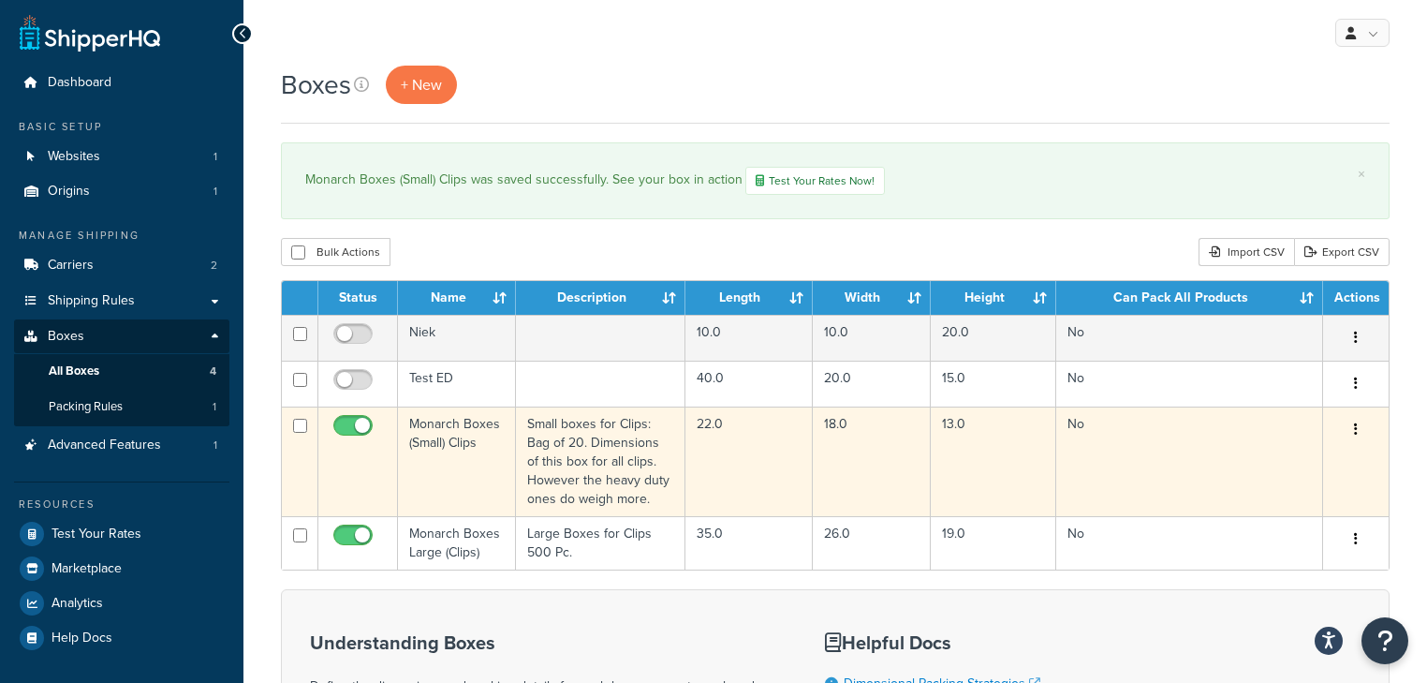
click at [1358, 427] on button "button" at bounding box center [1356, 430] width 26 height 30
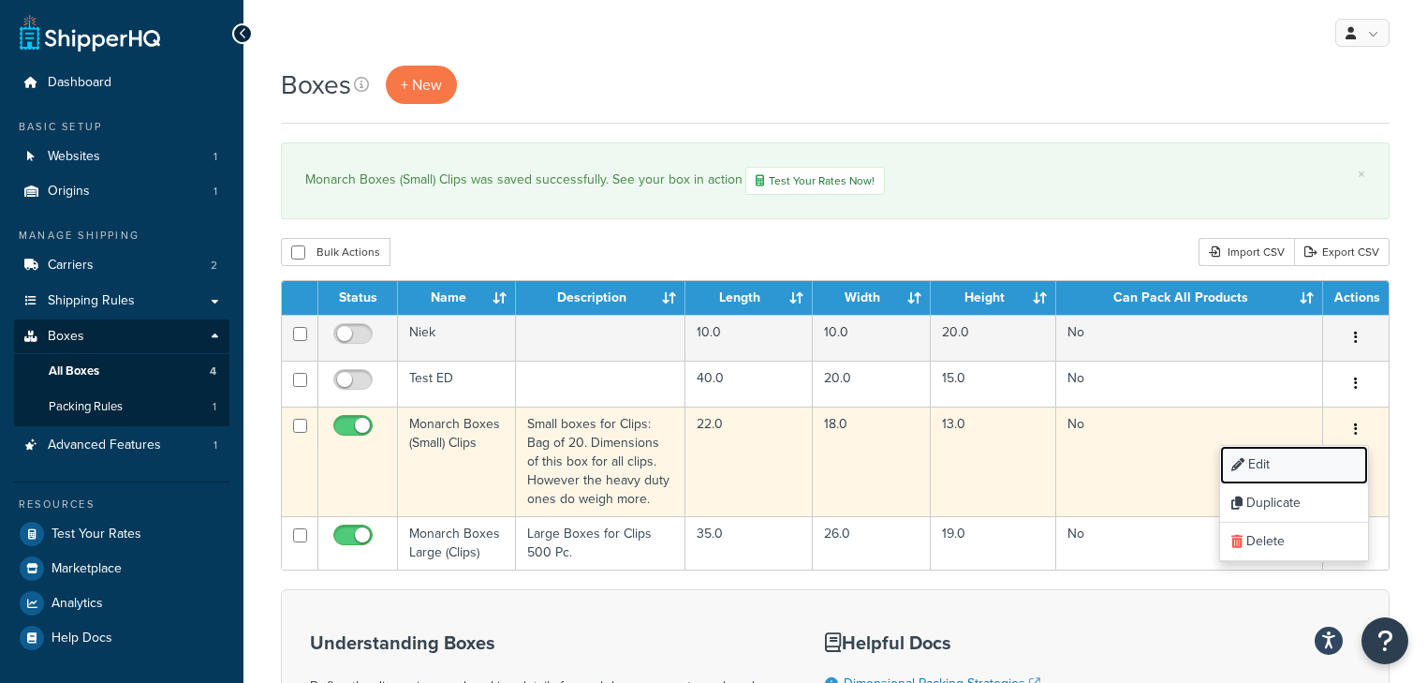
click at [1292, 461] on link "Edit" at bounding box center [1294, 465] width 148 height 38
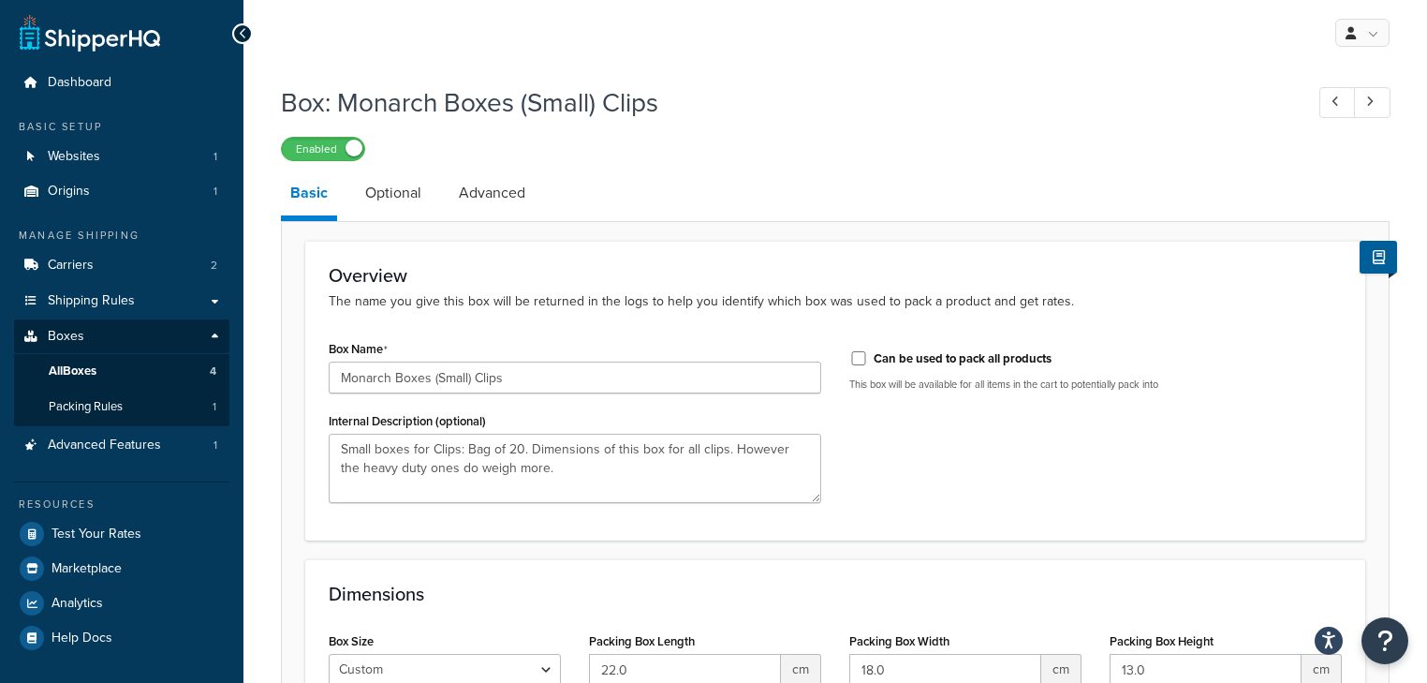
scroll to position [75, 0]
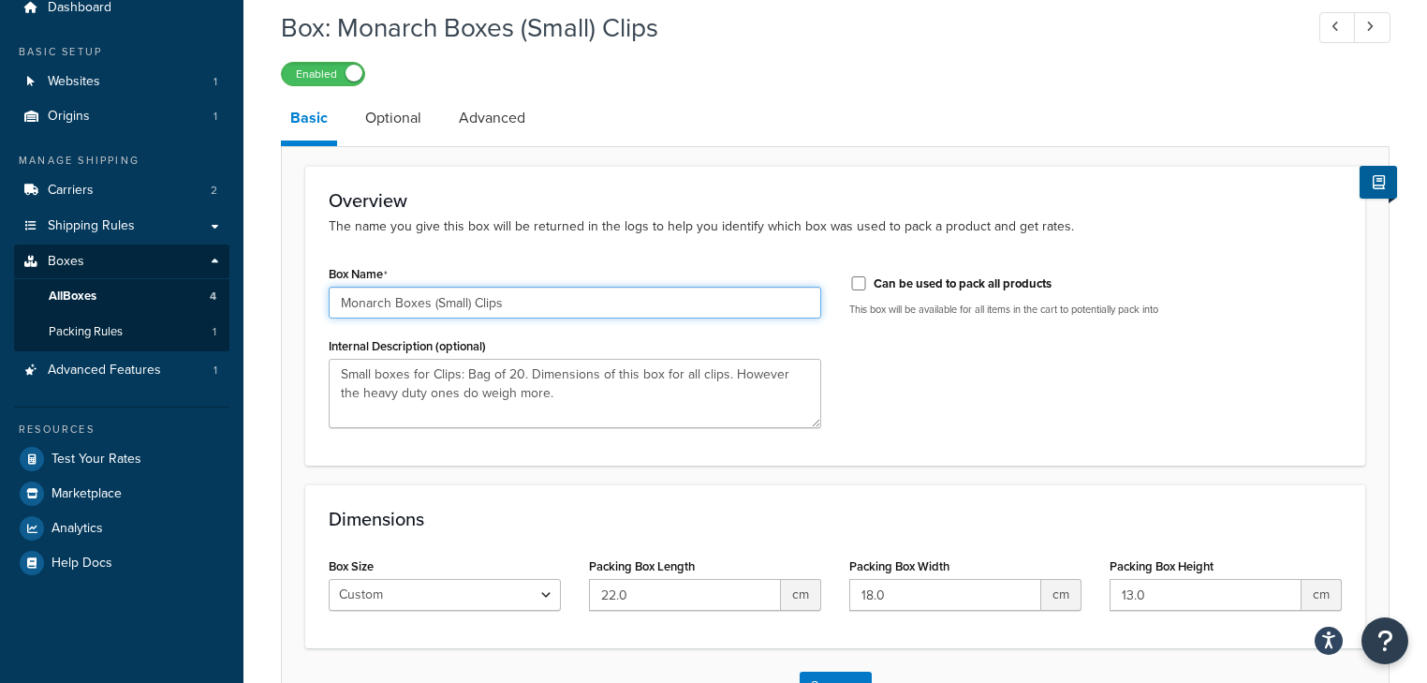
click at [515, 311] on input "Monarch Boxes (Small) Clips" at bounding box center [575, 302] width 492 height 32
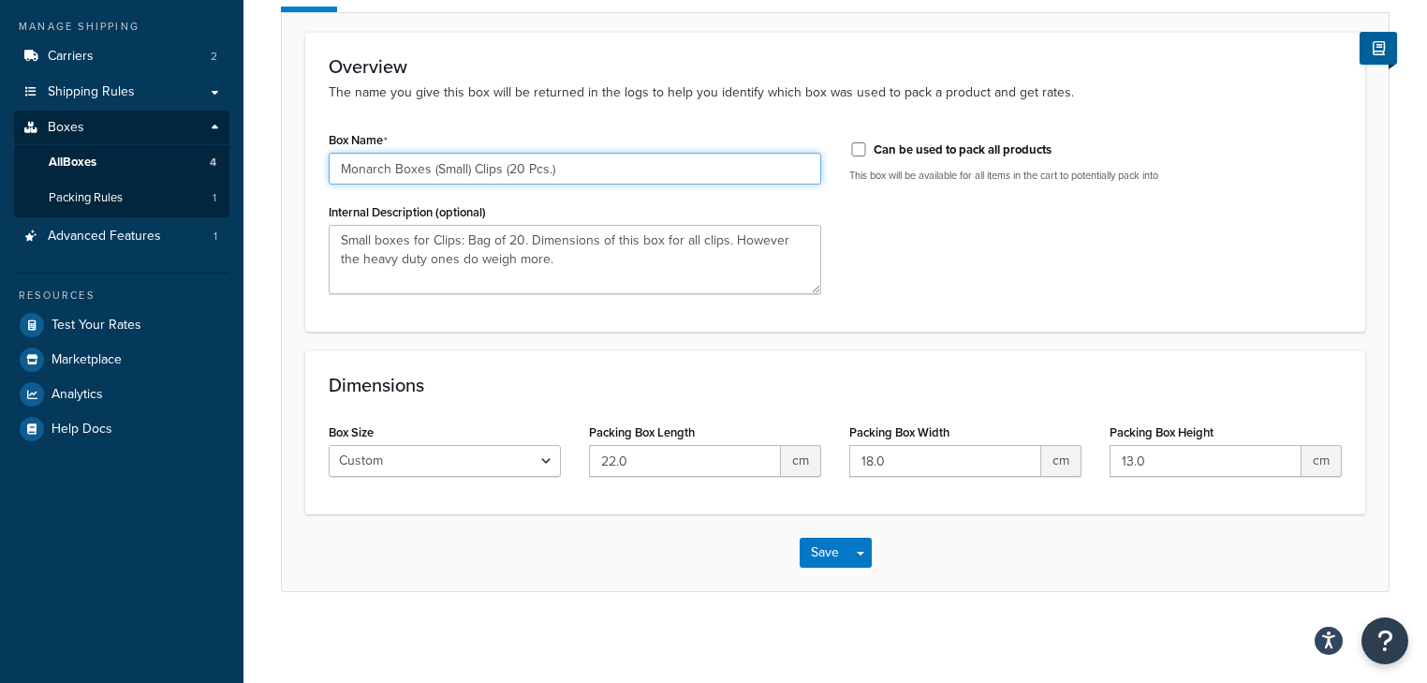
scroll to position [210, 0]
type input "Monarch Boxes (Small) Clips (20 Pcs.)"
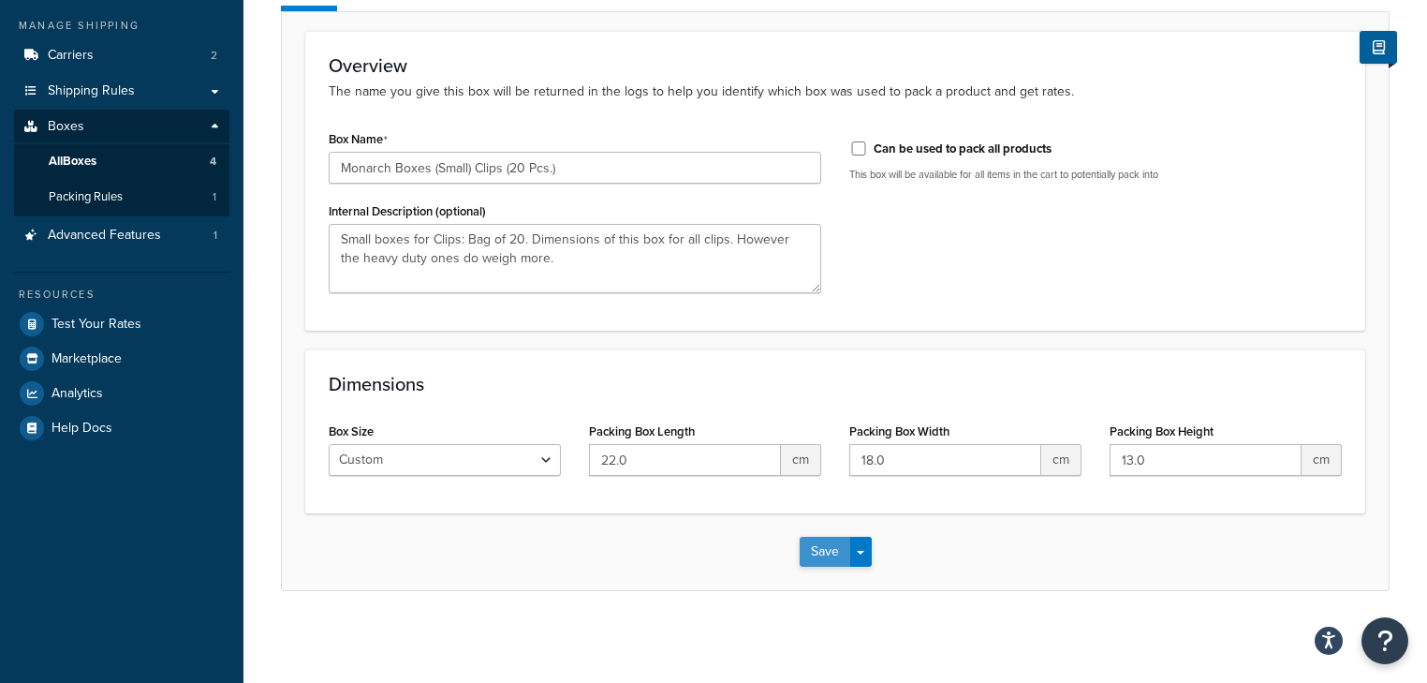
click at [831, 557] on button "Save" at bounding box center [825, 551] width 51 height 30
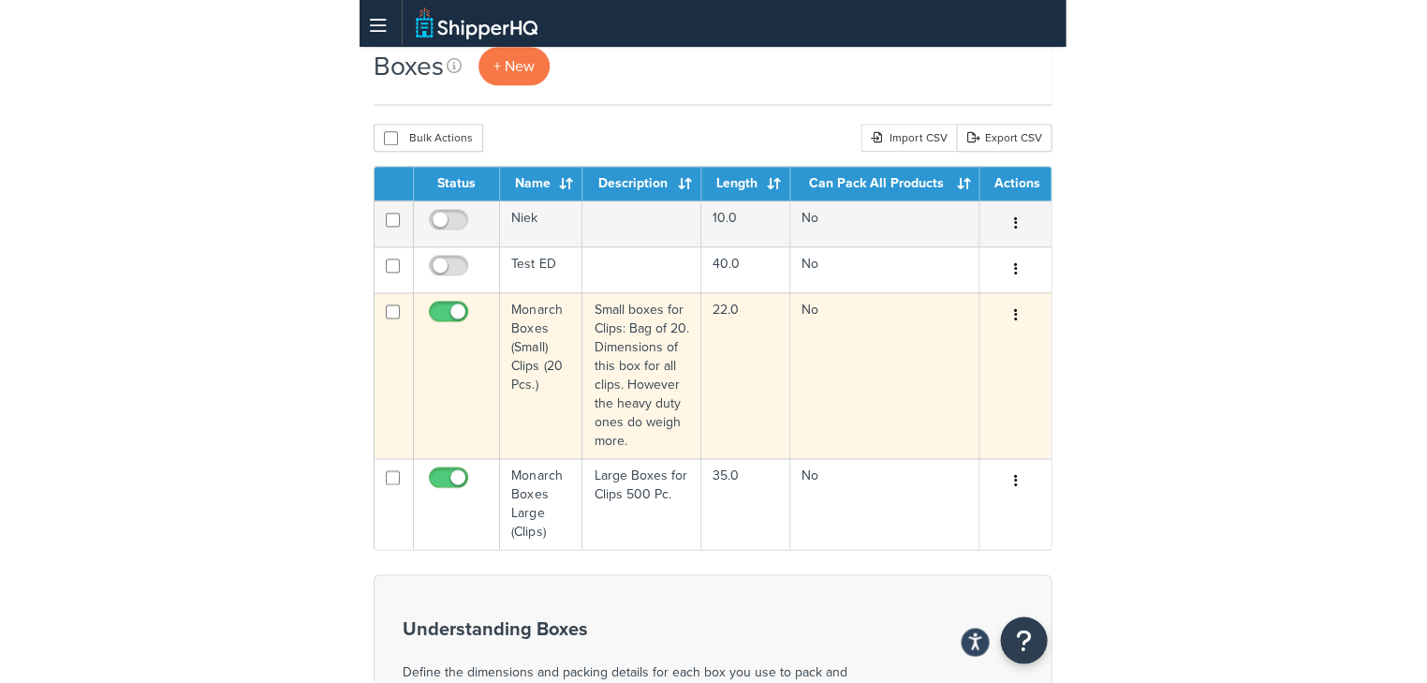
scroll to position [225, 0]
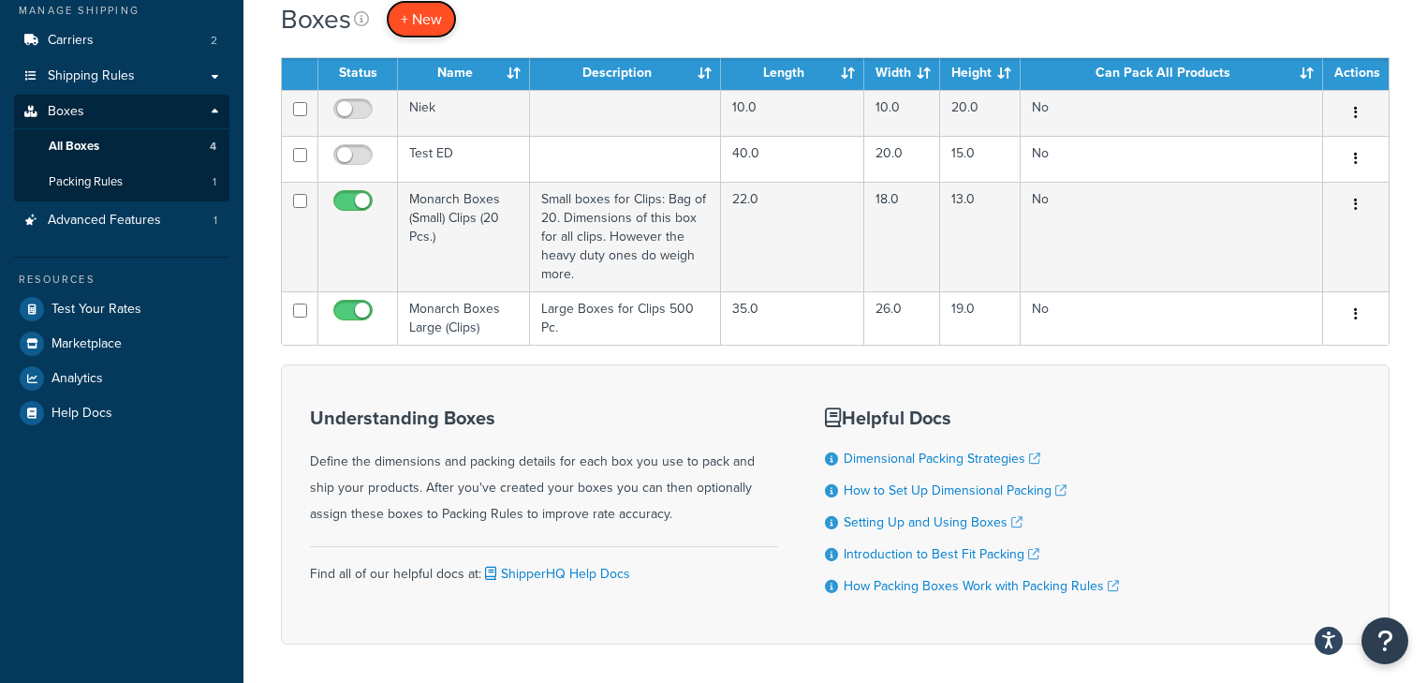
click at [433, 23] on span "+ New" at bounding box center [421, 19] width 41 height 22
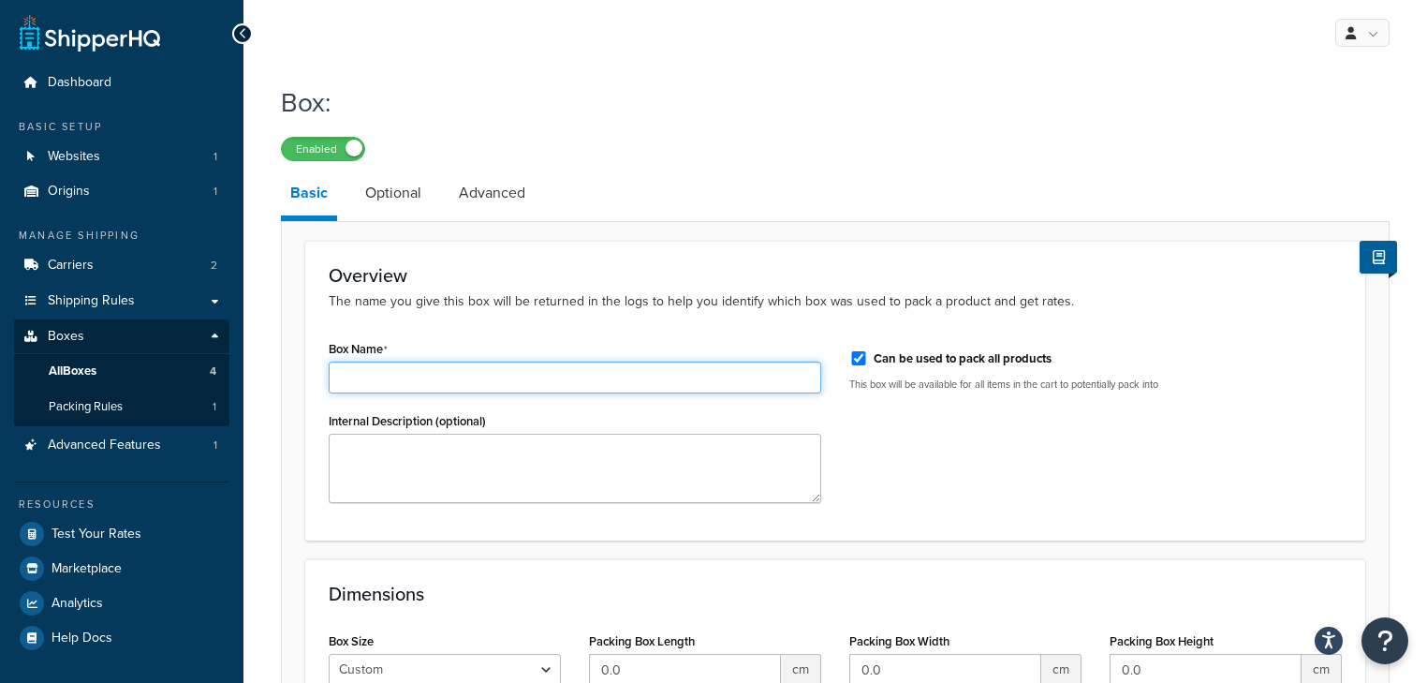
click at [431, 384] on input "Box Name" at bounding box center [575, 377] width 492 height 32
type input "Monarch Boxes (Small) Clips 200 Pcs."
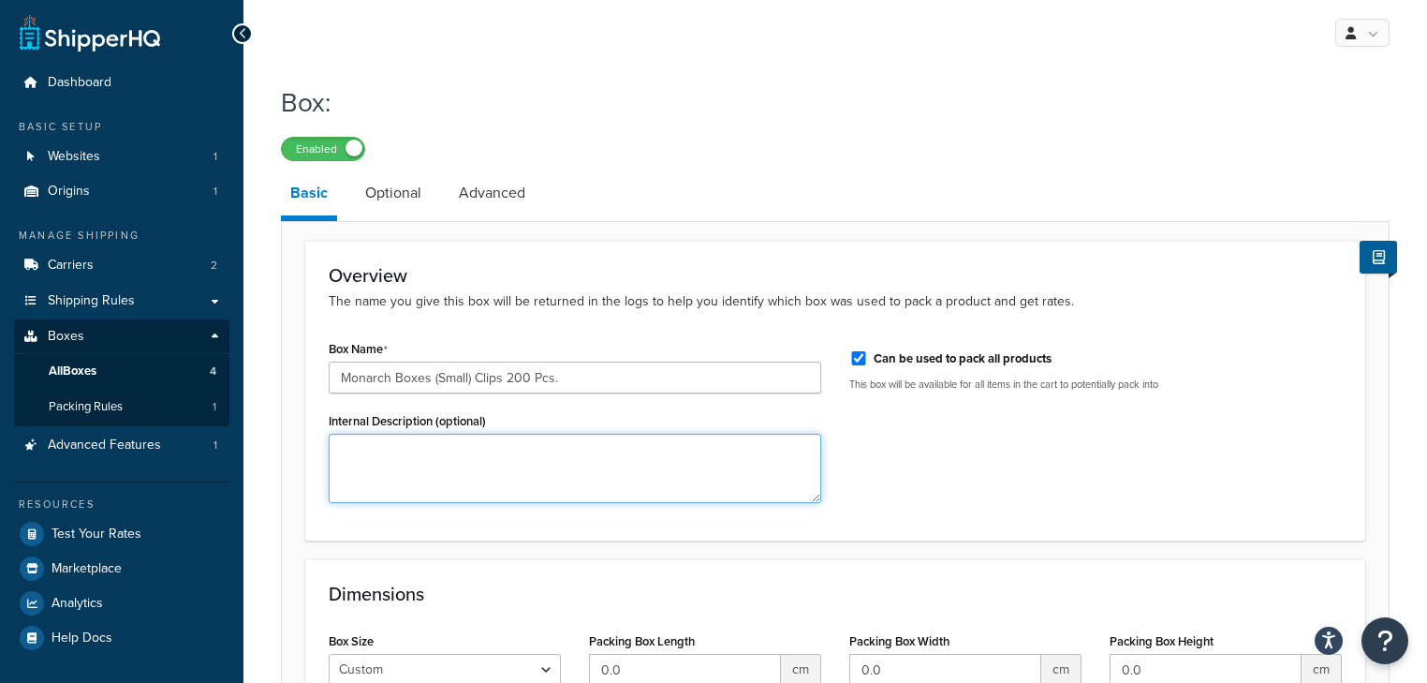
click at [454, 459] on textarea "Internal Description (optional)" at bounding box center [575, 467] width 492 height 69
type textarea "Small boxes for up to 200 clips."
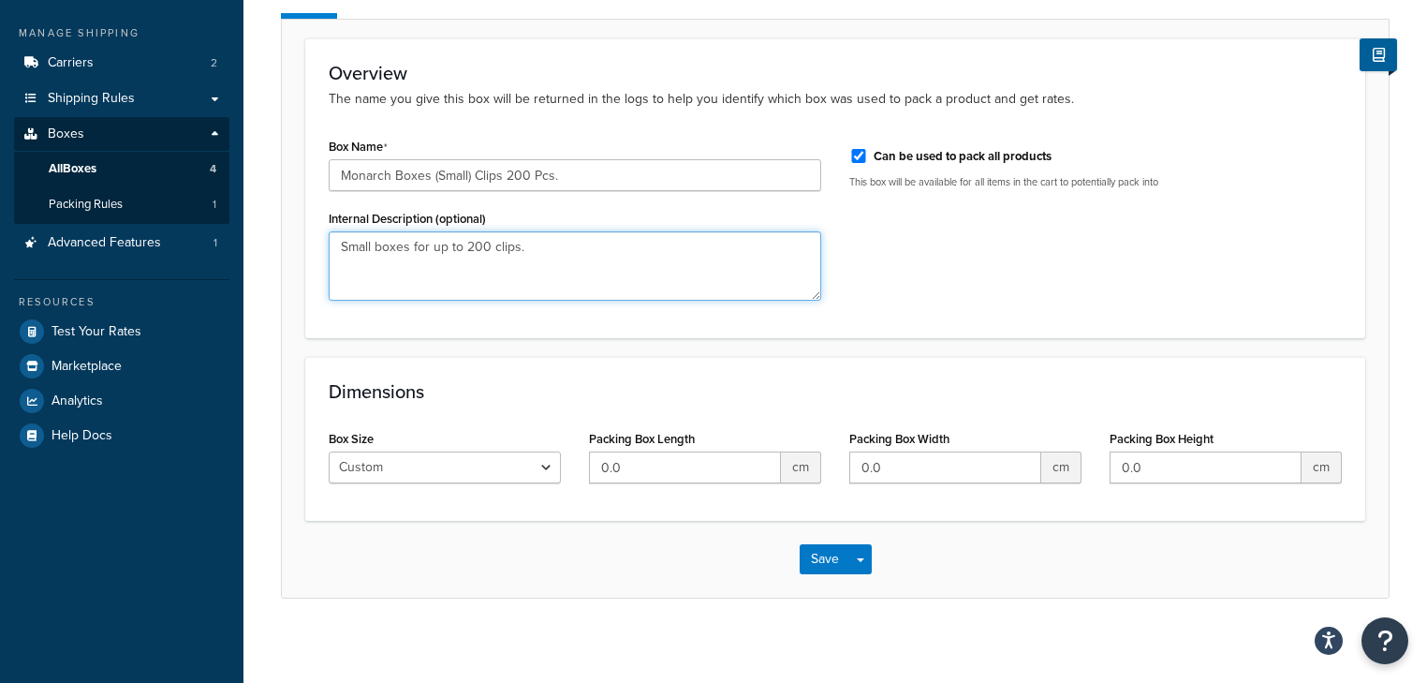
scroll to position [210, 0]
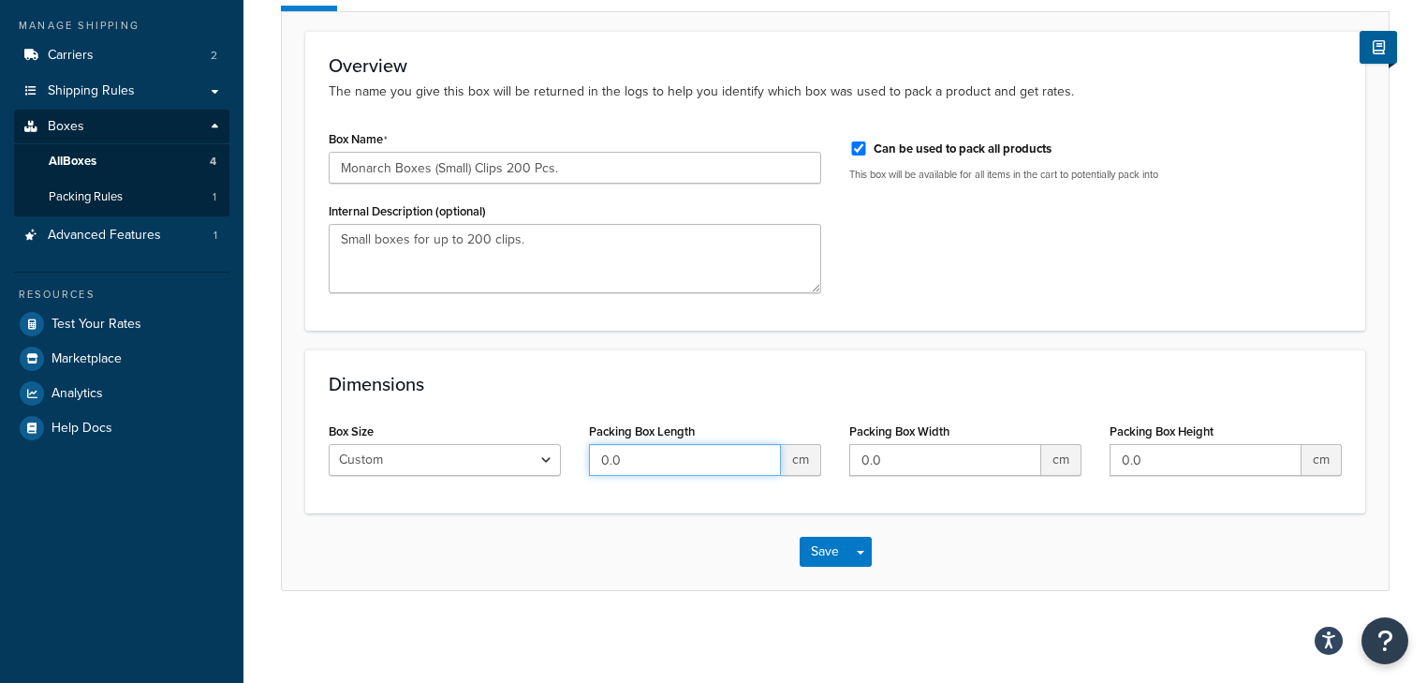
drag, startPoint x: 668, startPoint y: 452, endPoint x: 572, endPoint y: 466, distance: 97.4
click at [587, 462] on div "Packing Box Length 0.0 cm" at bounding box center [705, 454] width 260 height 72
type input "23"
drag, startPoint x: 888, startPoint y: 466, endPoint x: 767, endPoint y: 472, distance: 120.9
click at [808, 476] on div "Box Size Custom USPS Small Flat Box USPS Medium Flat Box USPS Large Flat Box US…" at bounding box center [835, 454] width 1041 height 72
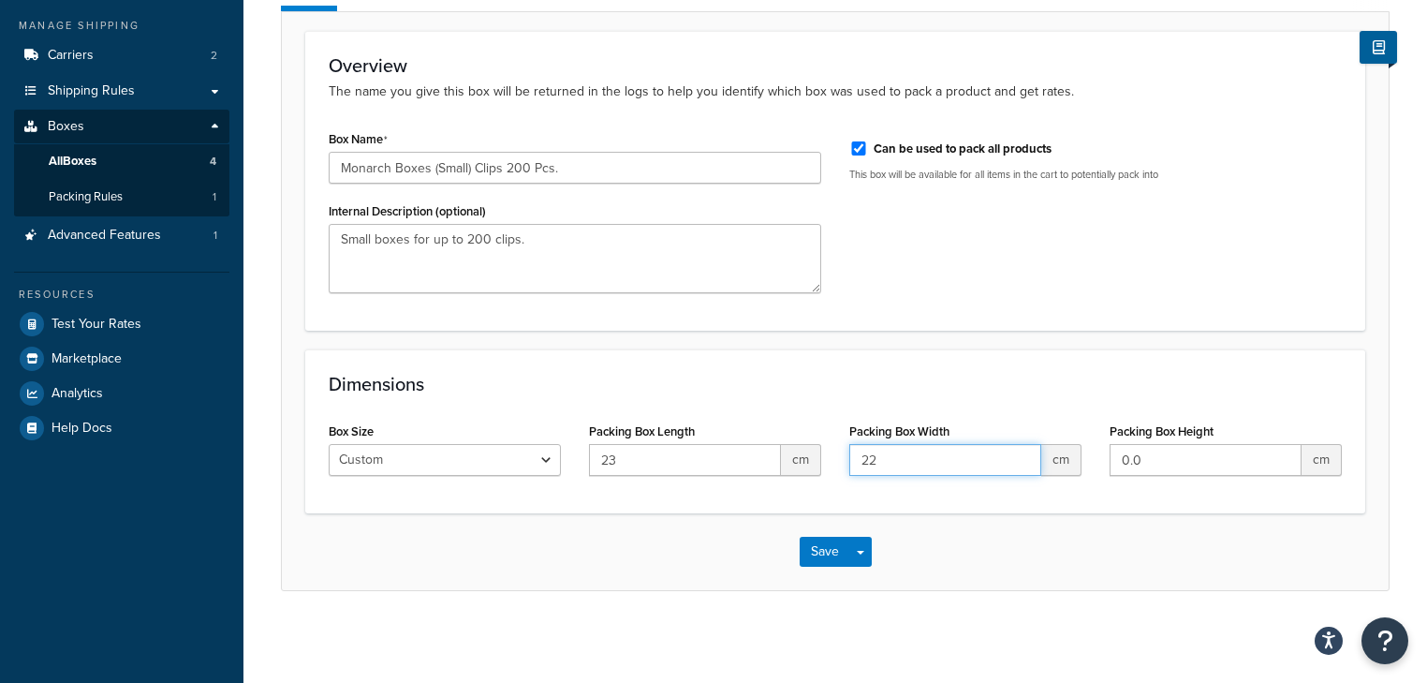
type input "22"
drag, startPoint x: 1161, startPoint y: 466, endPoint x: 1086, endPoint y: 466, distance: 74.9
click at [1086, 466] on div "Box Size Custom USPS Small Flat Box USPS Medium Flat Box USPS Large Flat Box US…" at bounding box center [835, 454] width 1041 height 72
type input "18"
click at [813, 551] on button "Save" at bounding box center [825, 551] width 51 height 30
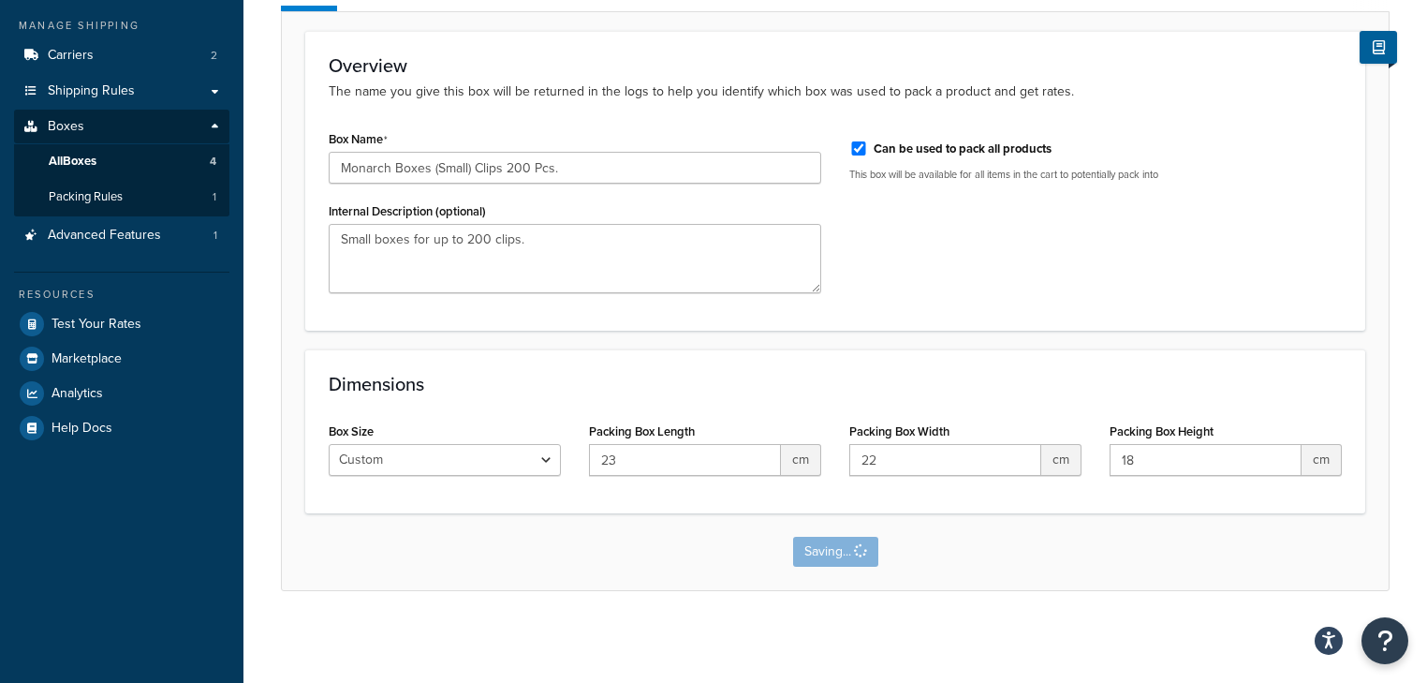
scroll to position [0, 0]
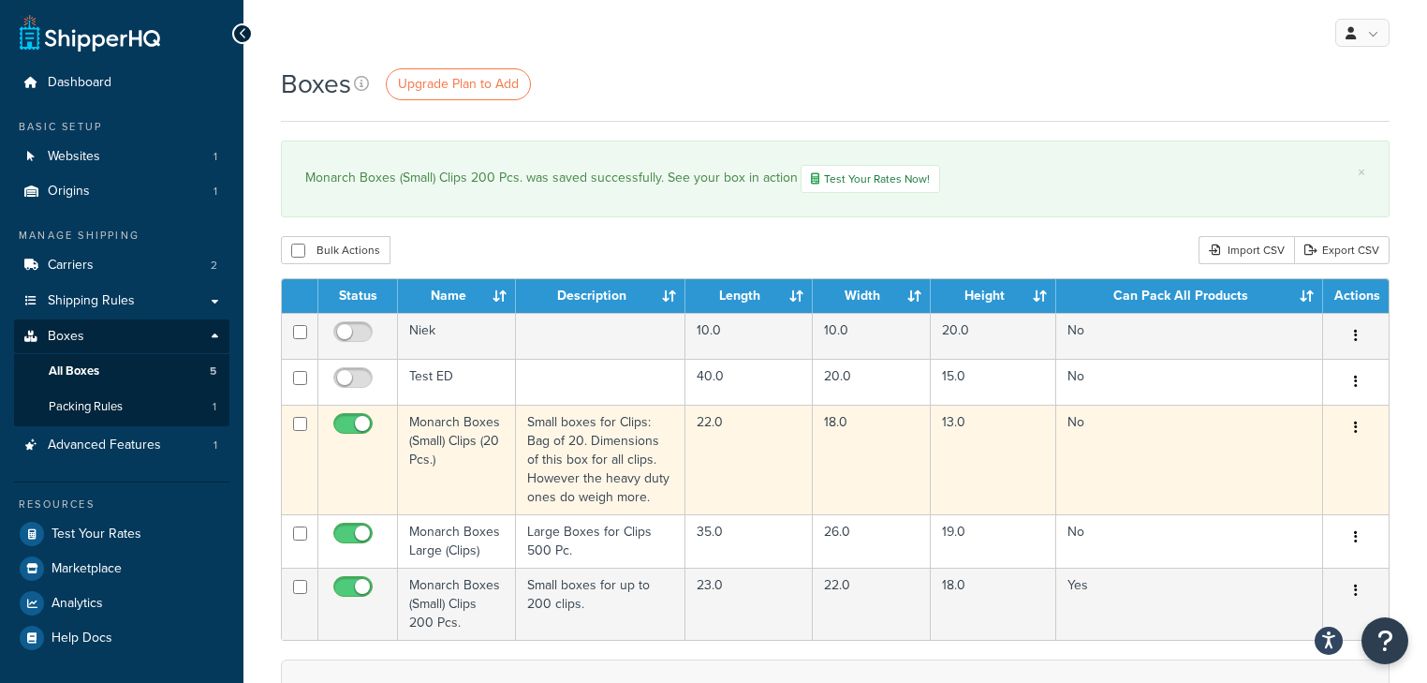
scroll to position [75, 0]
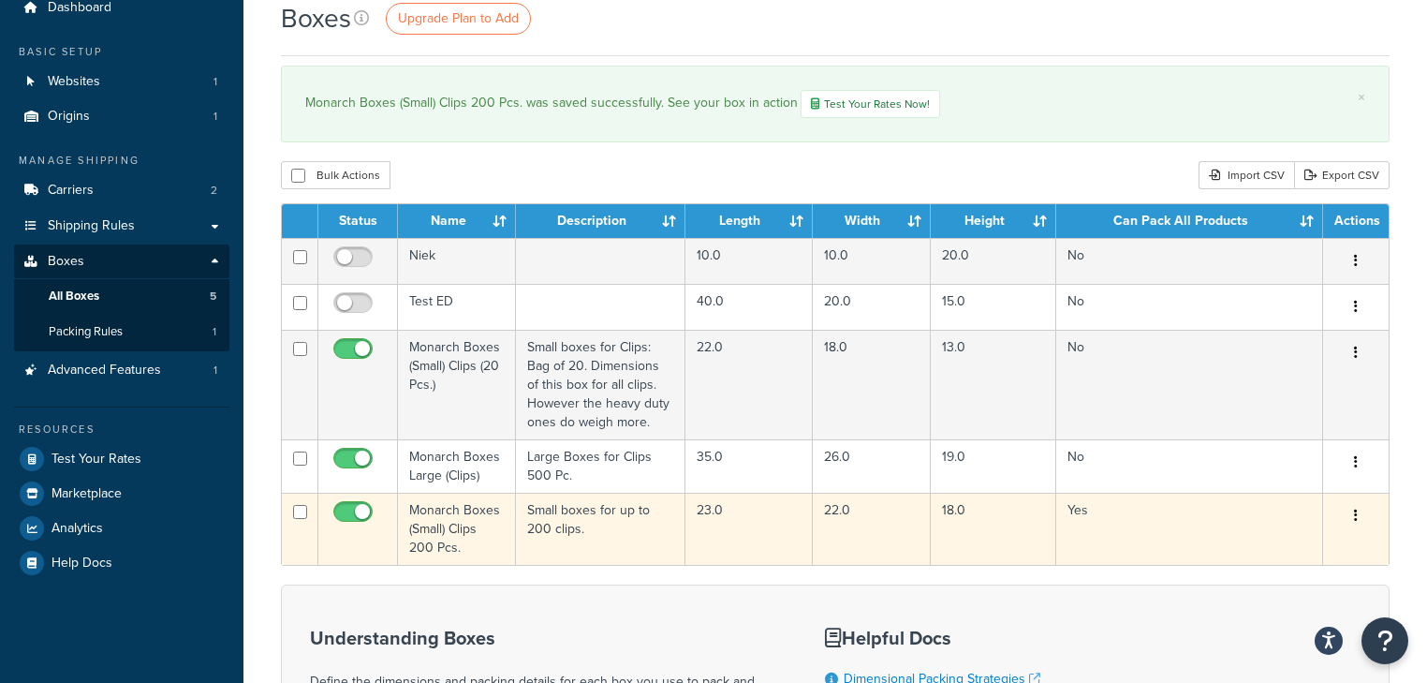
click at [1355, 509] on icon "button" at bounding box center [1356, 514] width 4 height 13
click at [1270, 544] on link "Edit" at bounding box center [1294, 551] width 148 height 38
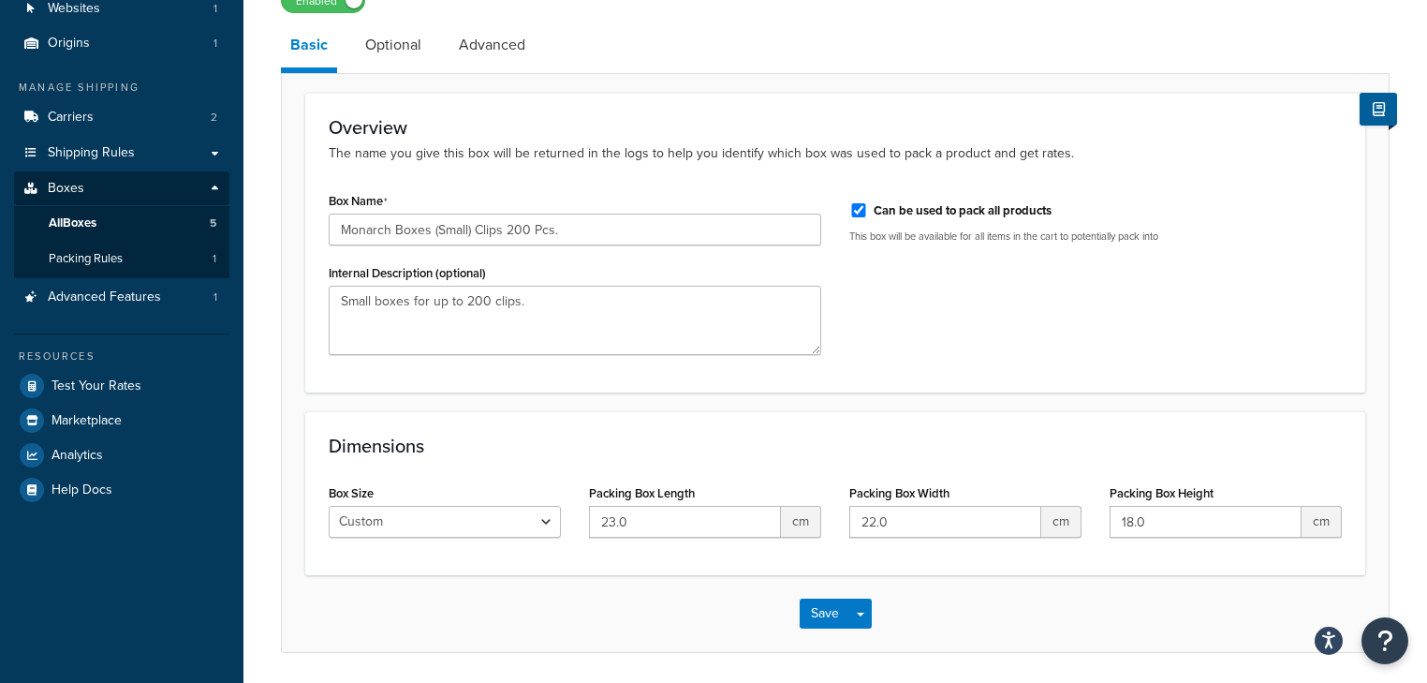
scroll to position [150, 0]
click at [858, 209] on input "Can be used to pack all products" at bounding box center [858, 208] width 19 height 14
checkbox input "false"
click at [829, 608] on button "Save" at bounding box center [825, 611] width 51 height 30
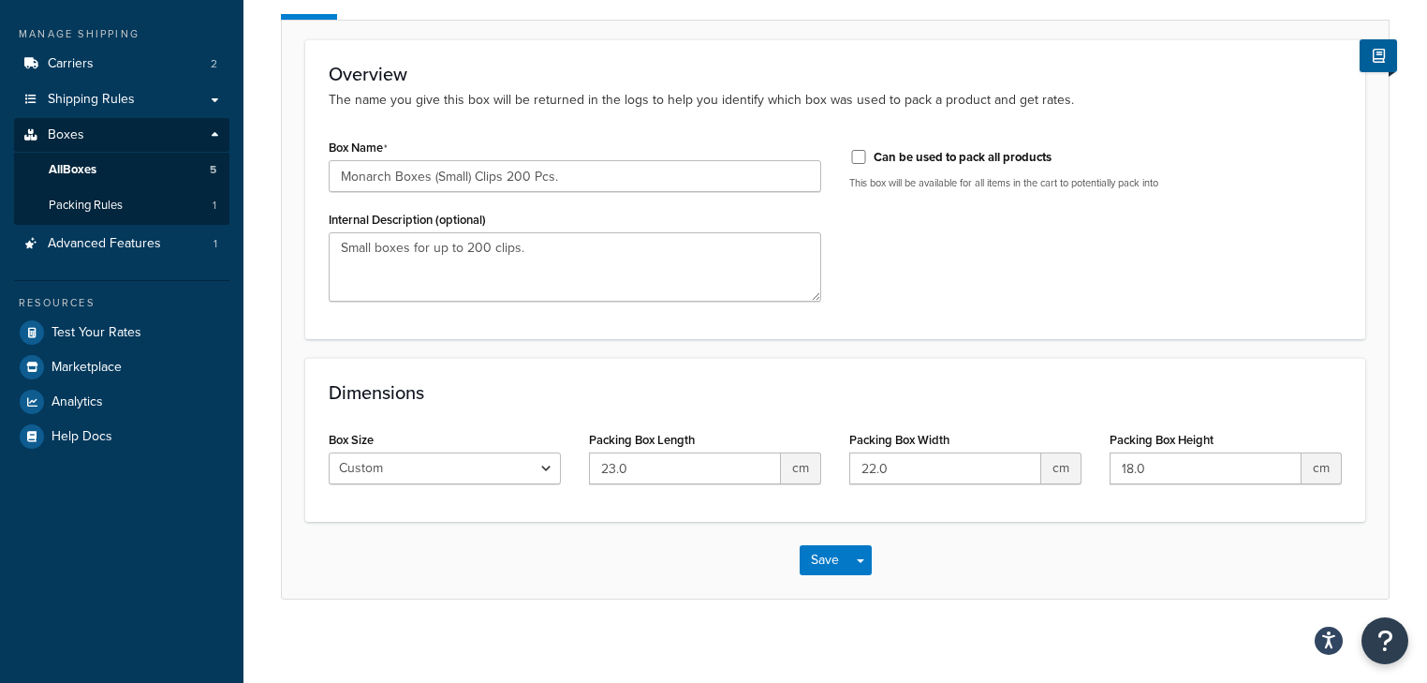
scroll to position [210, 0]
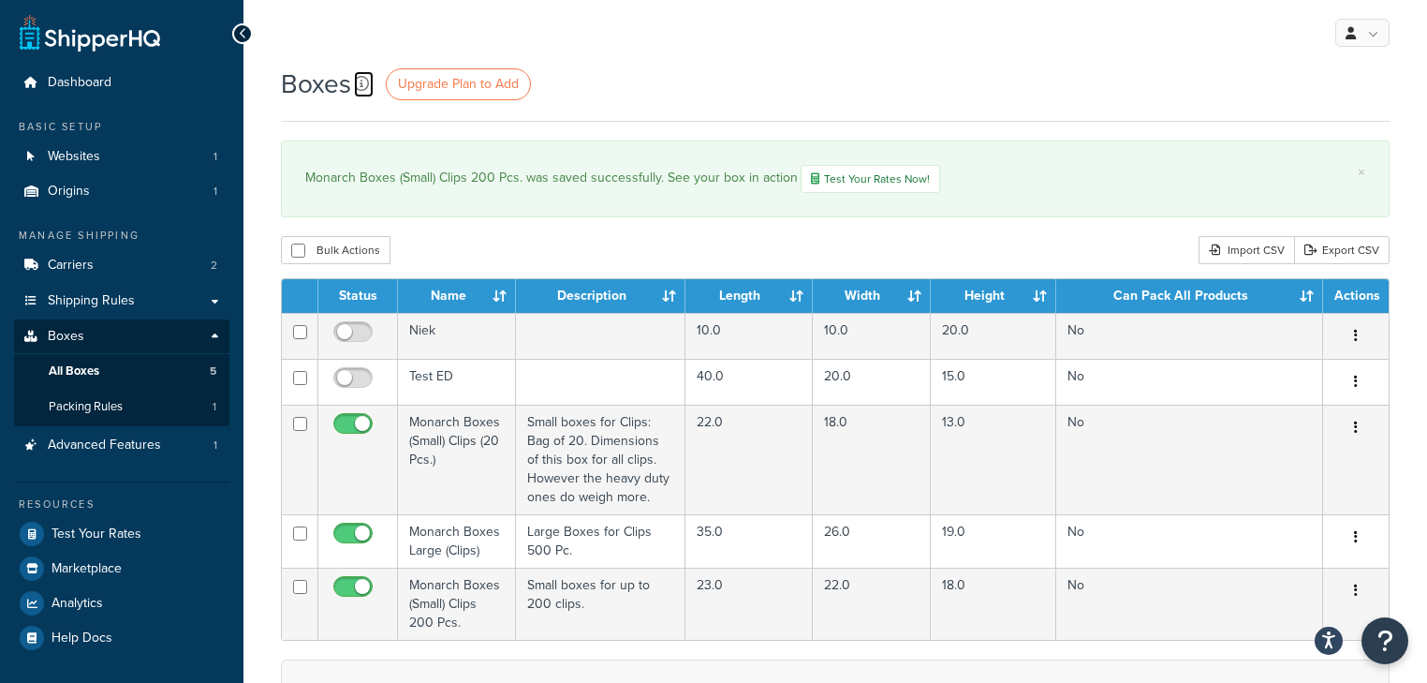
click at [366, 89] on icon at bounding box center [361, 83] width 15 height 15
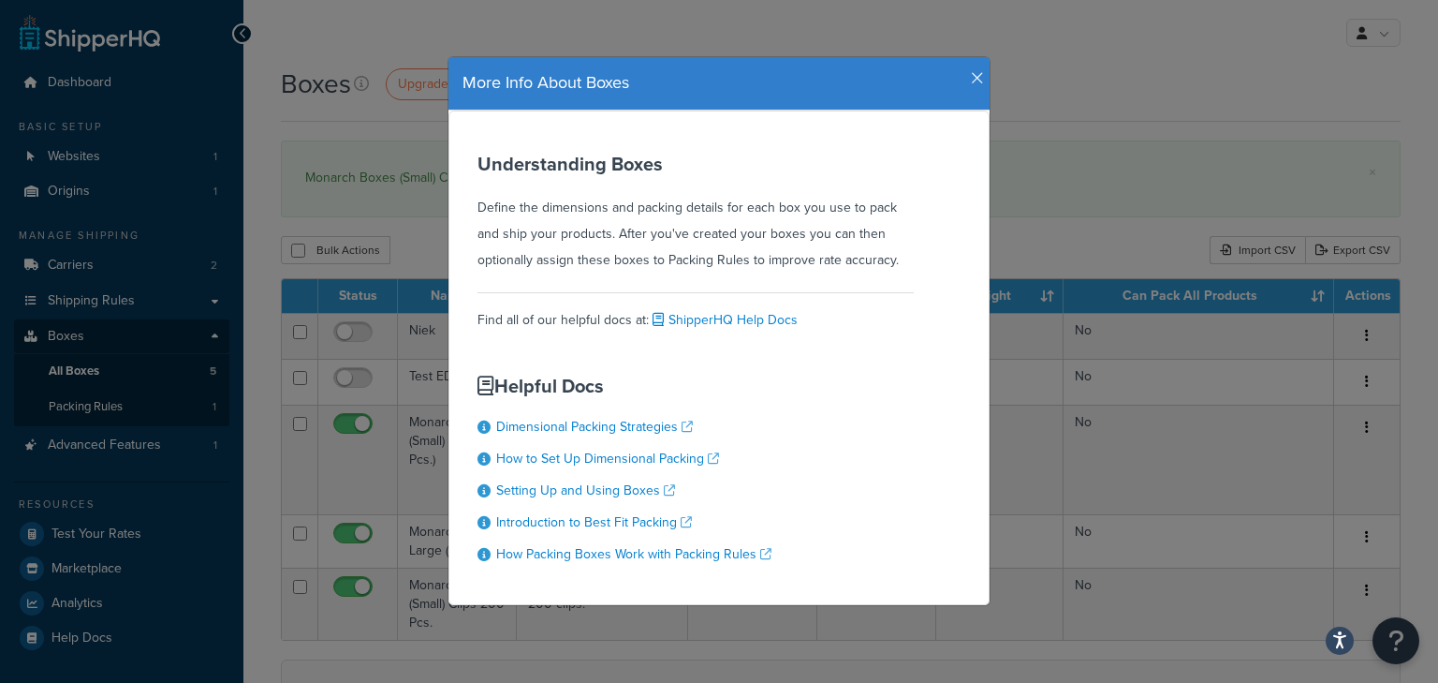
click at [974, 83] on icon "button" at bounding box center [977, 78] width 13 height 17
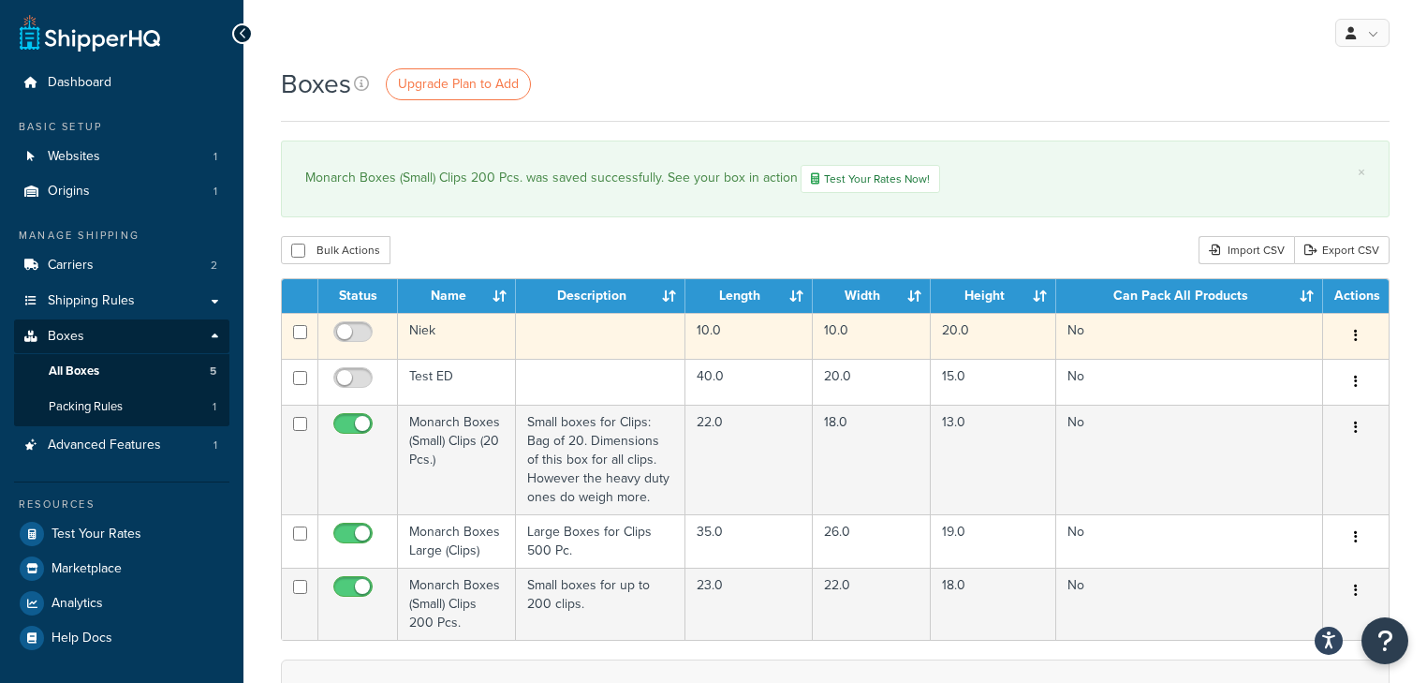
click at [1355, 331] on icon "button" at bounding box center [1356, 335] width 4 height 13
click at [1281, 412] on link "Delete" at bounding box center [1294, 409] width 148 height 38
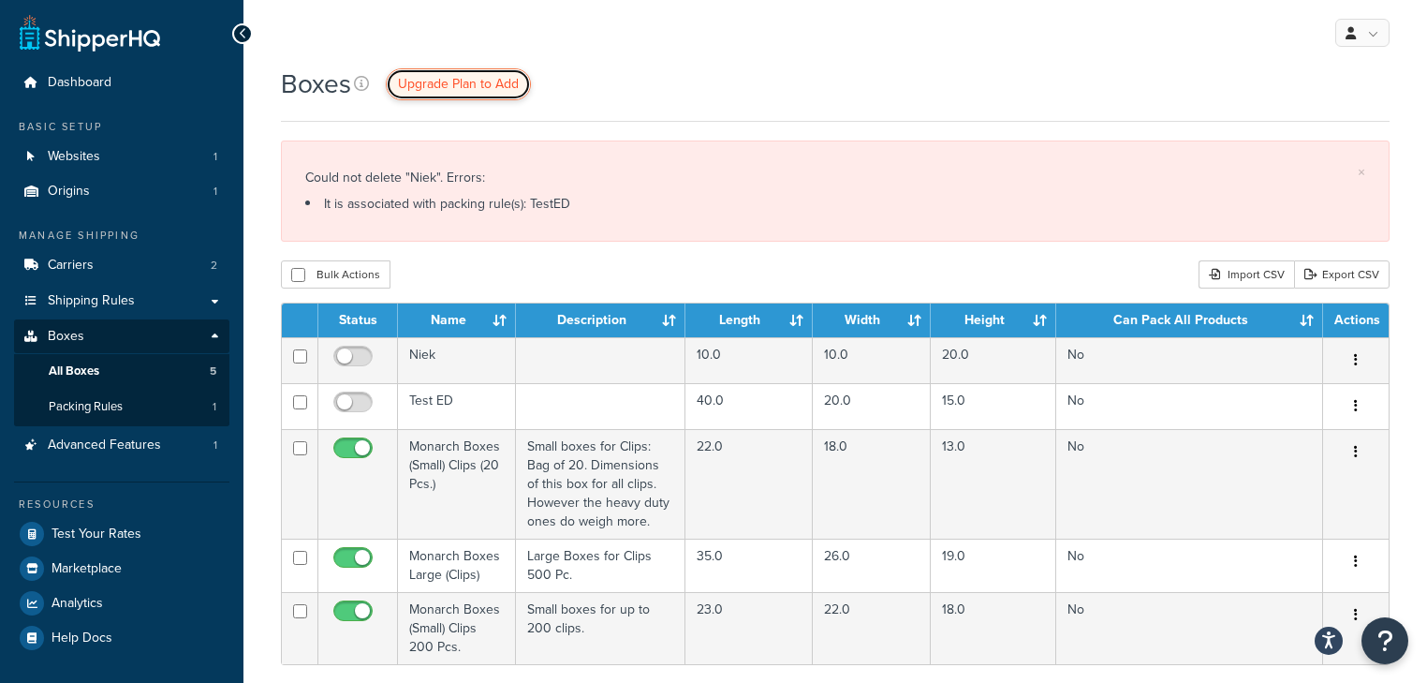
click at [475, 76] on span "Upgrade Plan to Add" at bounding box center [458, 84] width 121 height 20
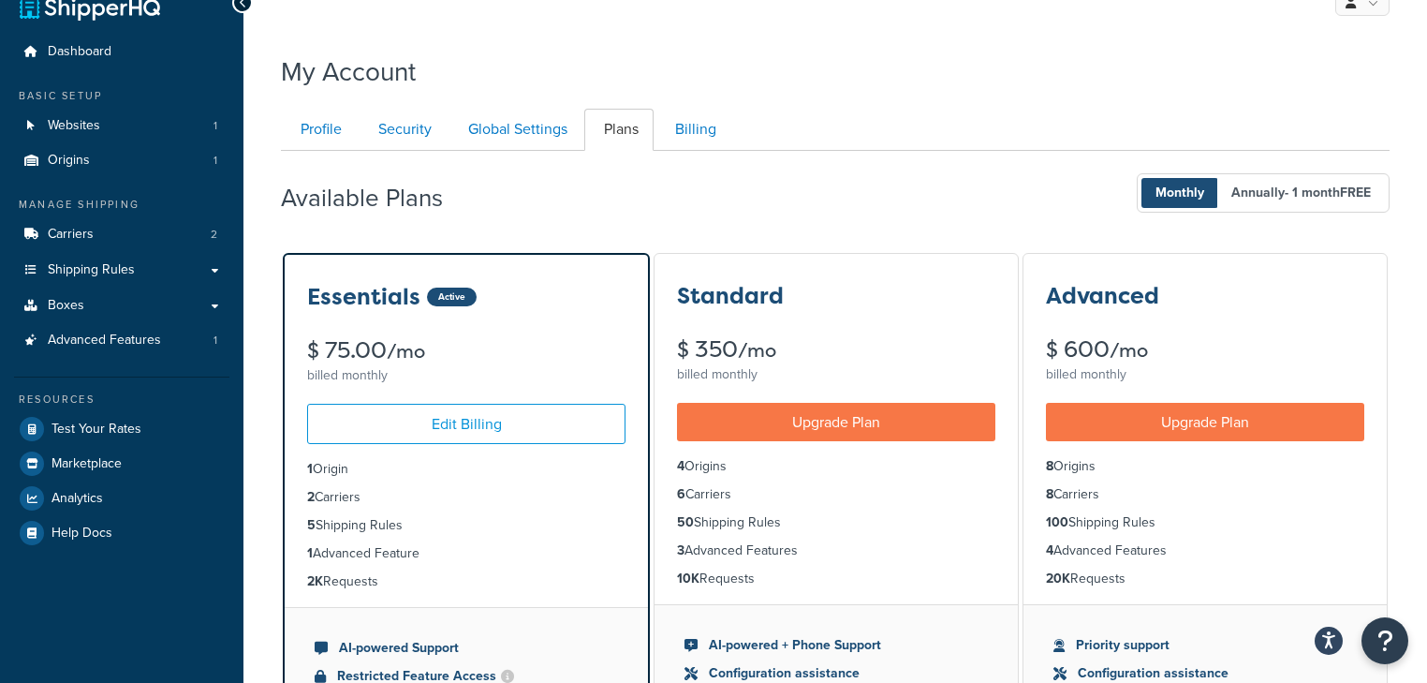
scroll to position [30, 0]
click at [114, 274] on span "Shipping Rules" at bounding box center [91, 271] width 87 height 16
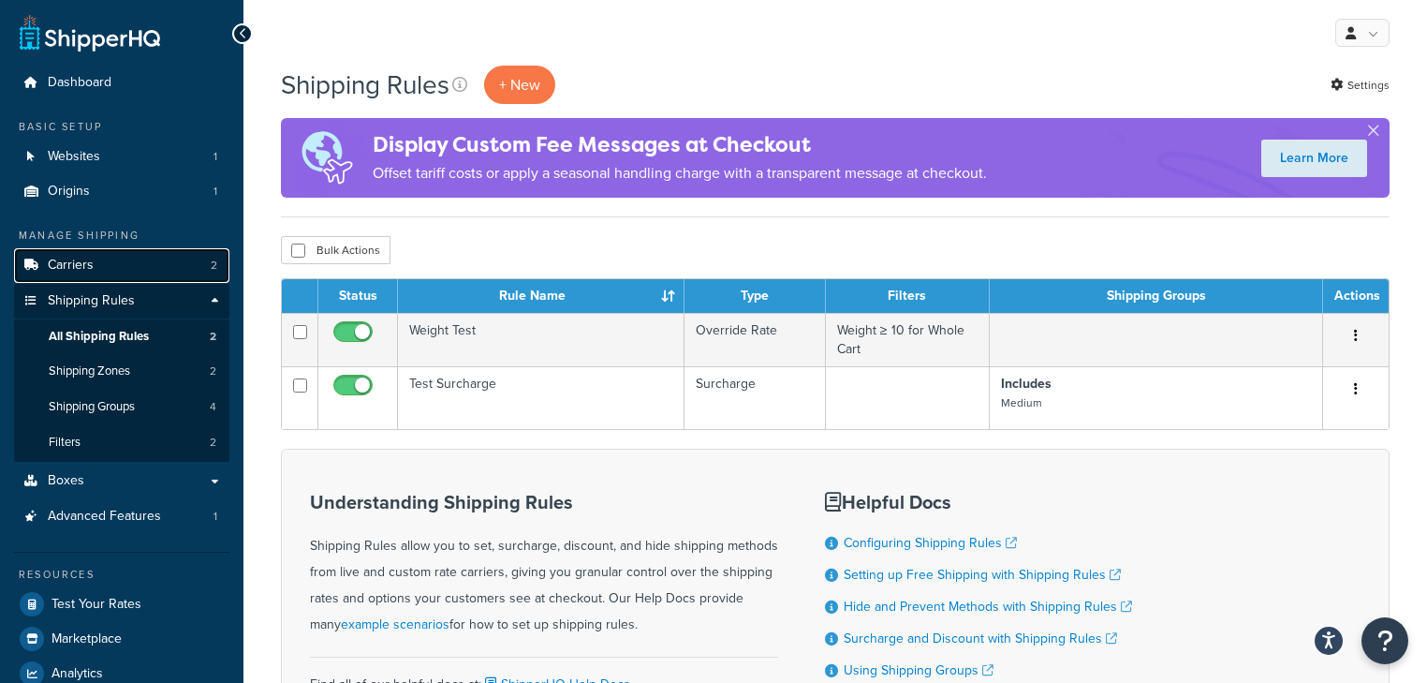
click at [117, 267] on link "Carriers 2" at bounding box center [121, 265] width 215 height 35
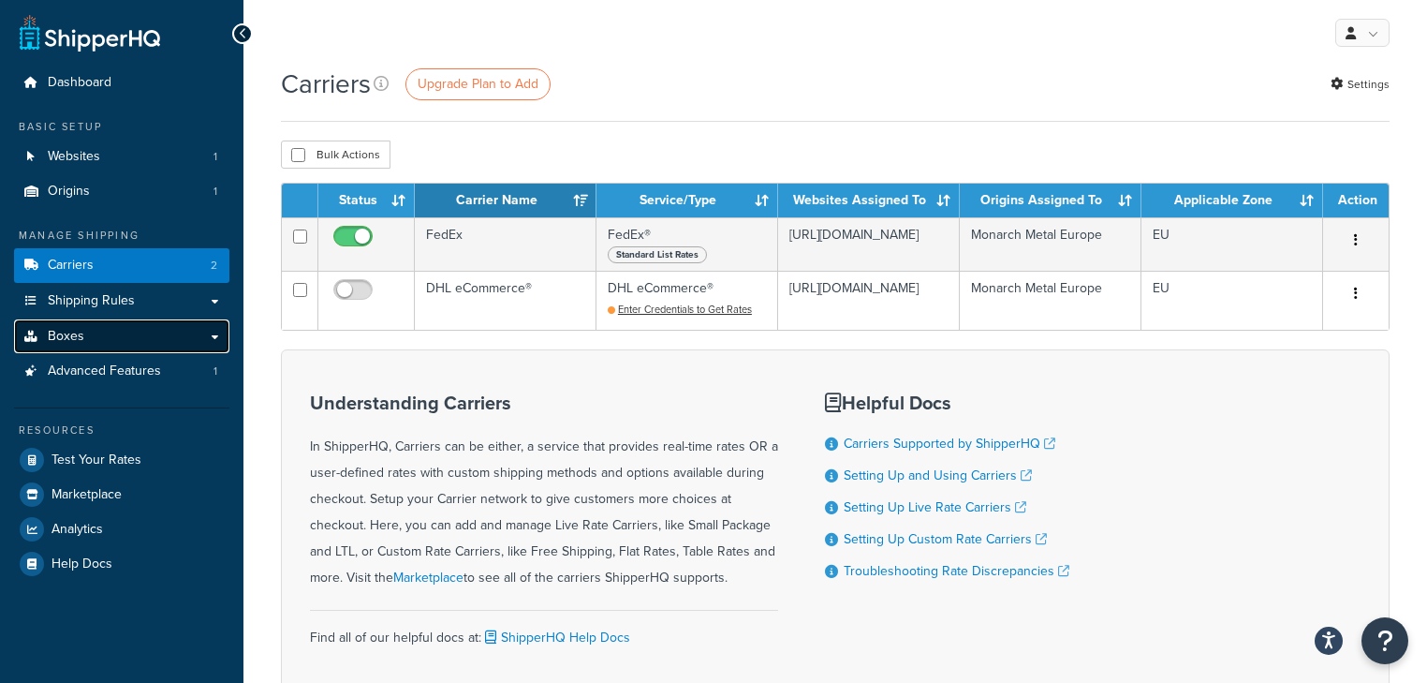
click at [120, 345] on link "Boxes" at bounding box center [121, 336] width 215 height 35
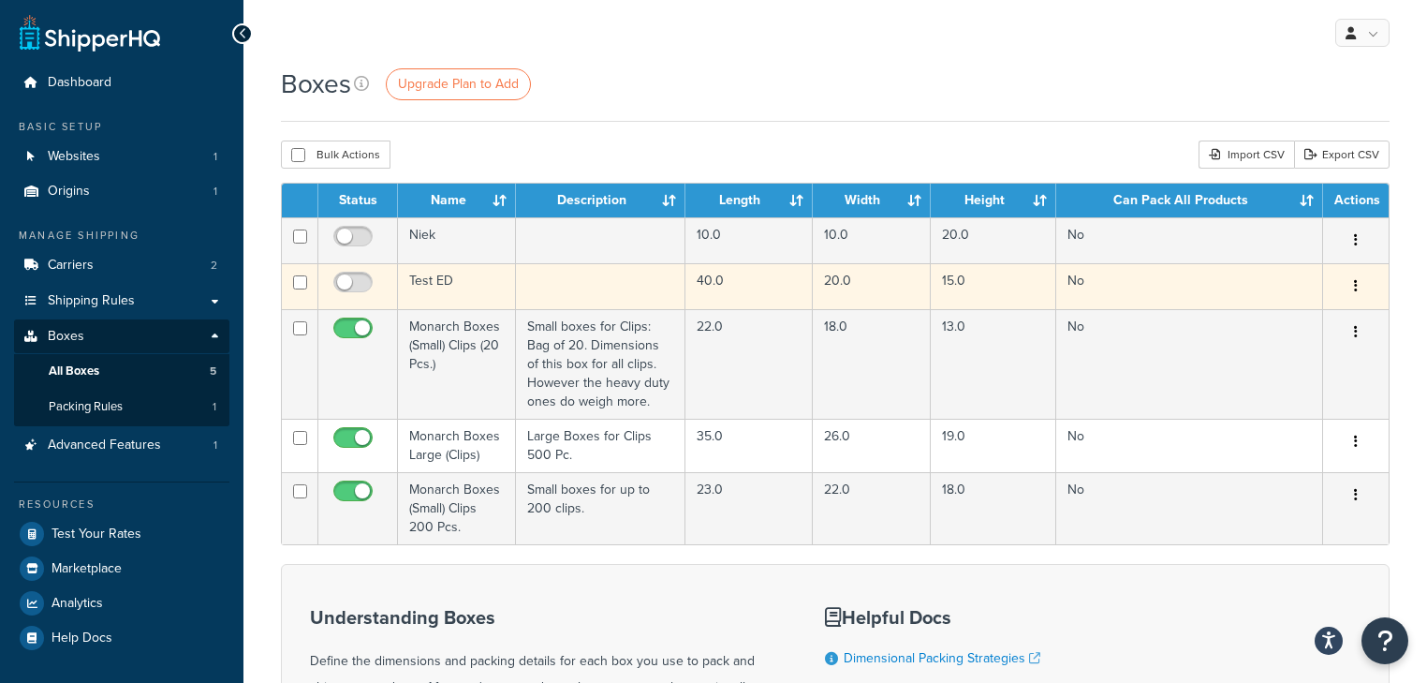
click at [1355, 281] on icon "button" at bounding box center [1356, 285] width 4 height 13
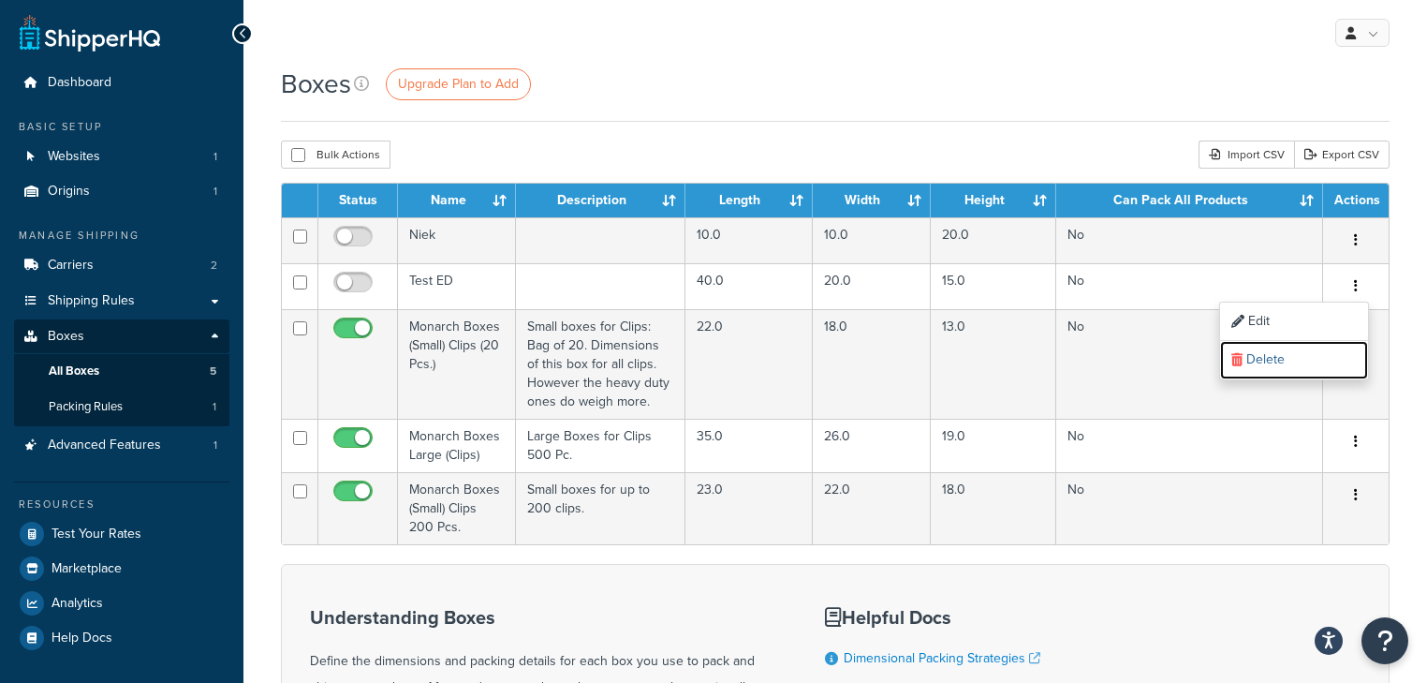
drag, startPoint x: 1283, startPoint y: 361, endPoint x: 785, endPoint y: 52, distance: 585.3
click at [1283, 362] on link "Delete" at bounding box center [1294, 360] width 148 height 38
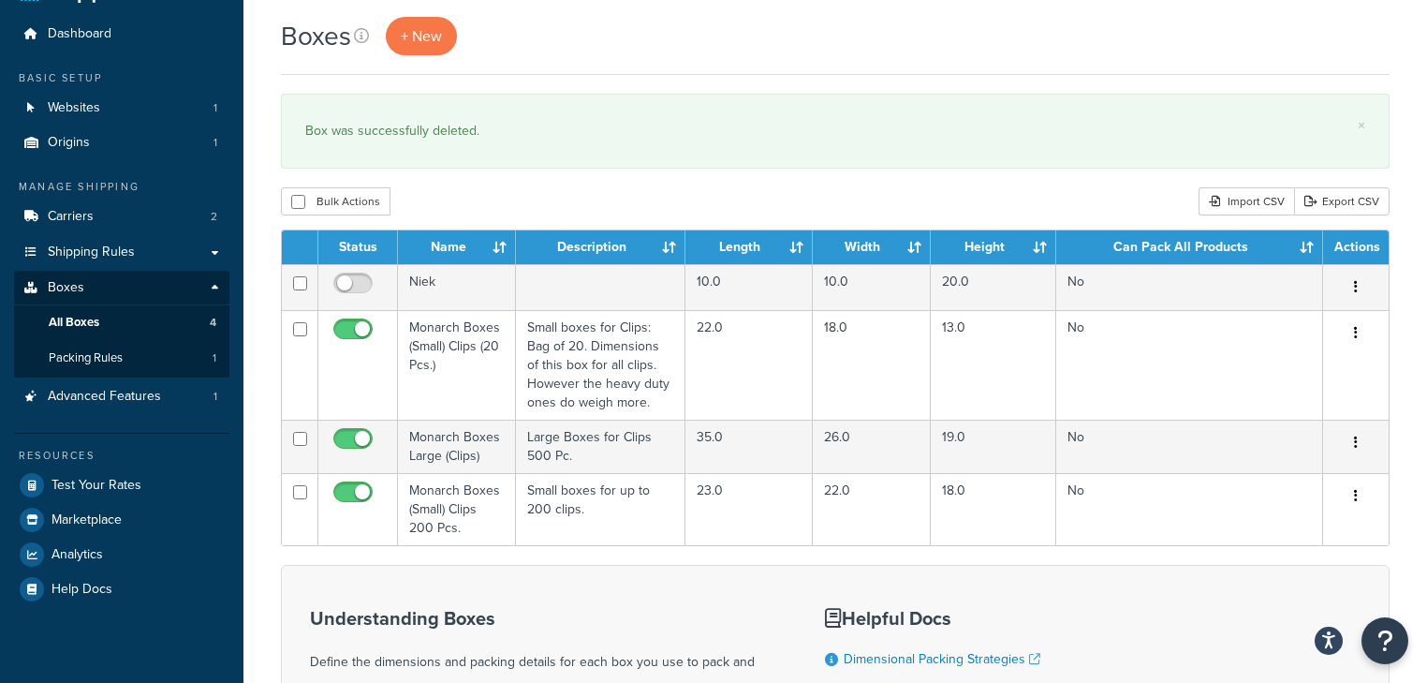
scroll to position [75, 0]
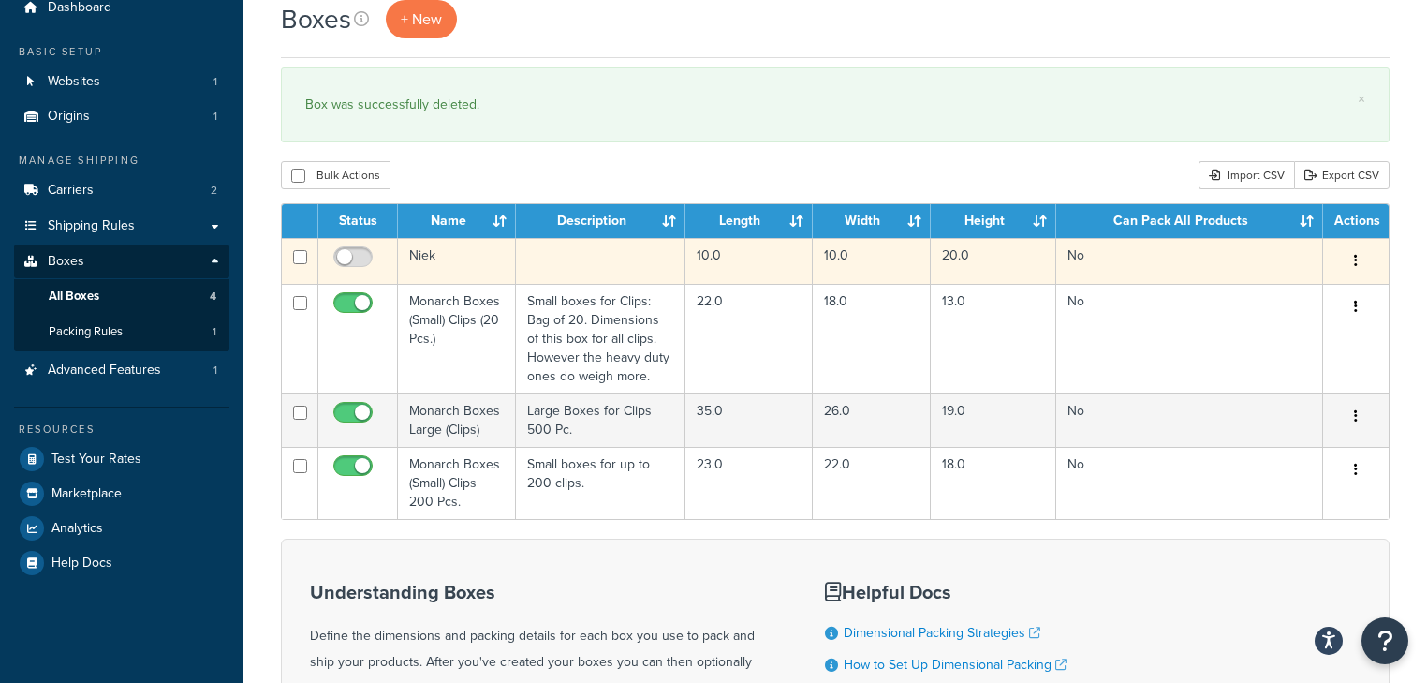
click at [1353, 259] on button "button" at bounding box center [1356, 261] width 26 height 30
click at [1271, 364] on link "Delete" at bounding box center [1294, 373] width 148 height 38
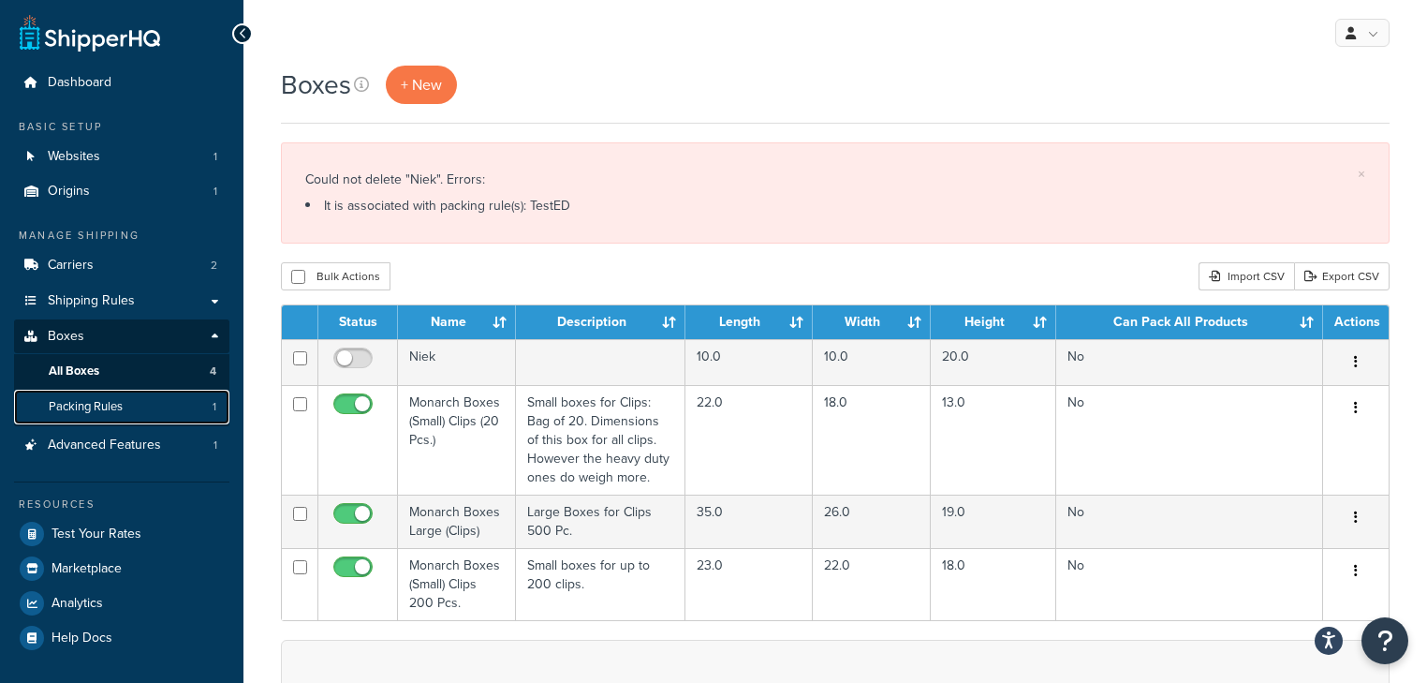
click at [101, 404] on span "Packing Rules" at bounding box center [86, 407] width 74 height 16
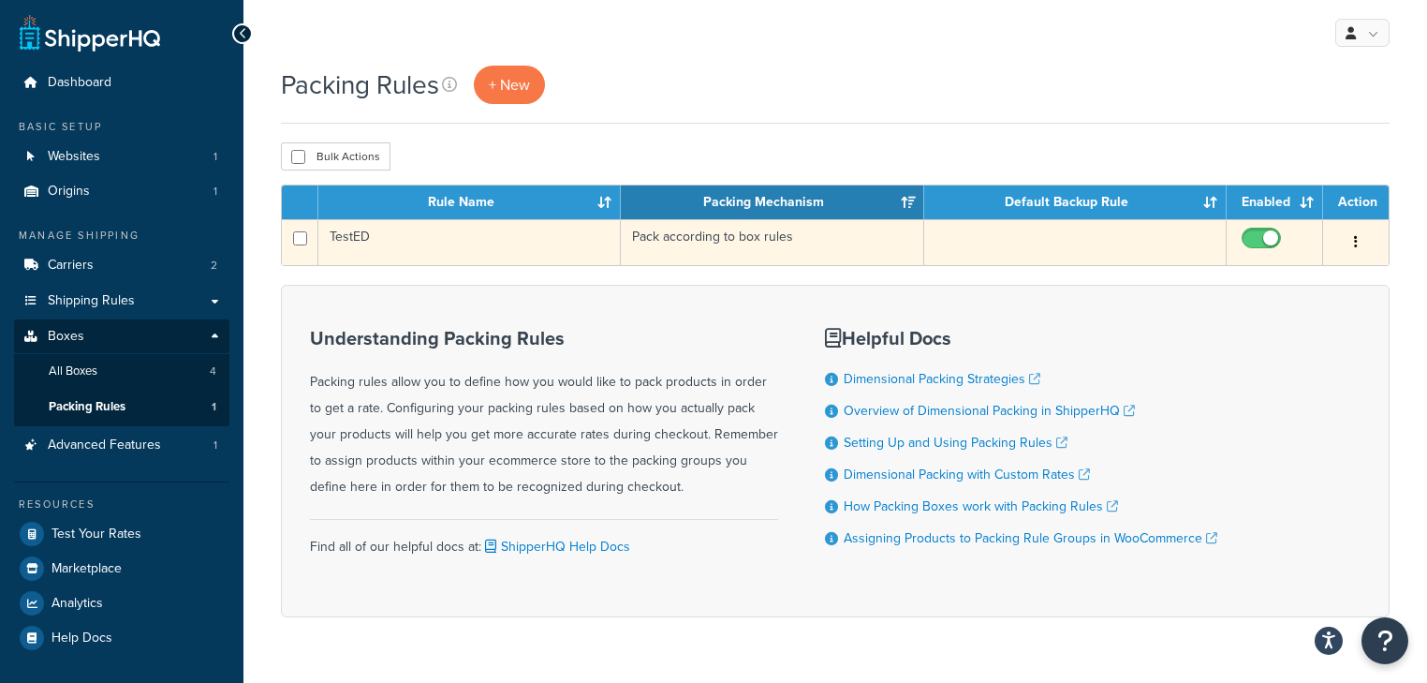
click at [351, 251] on td "TestED" at bounding box center [469, 242] width 302 height 46
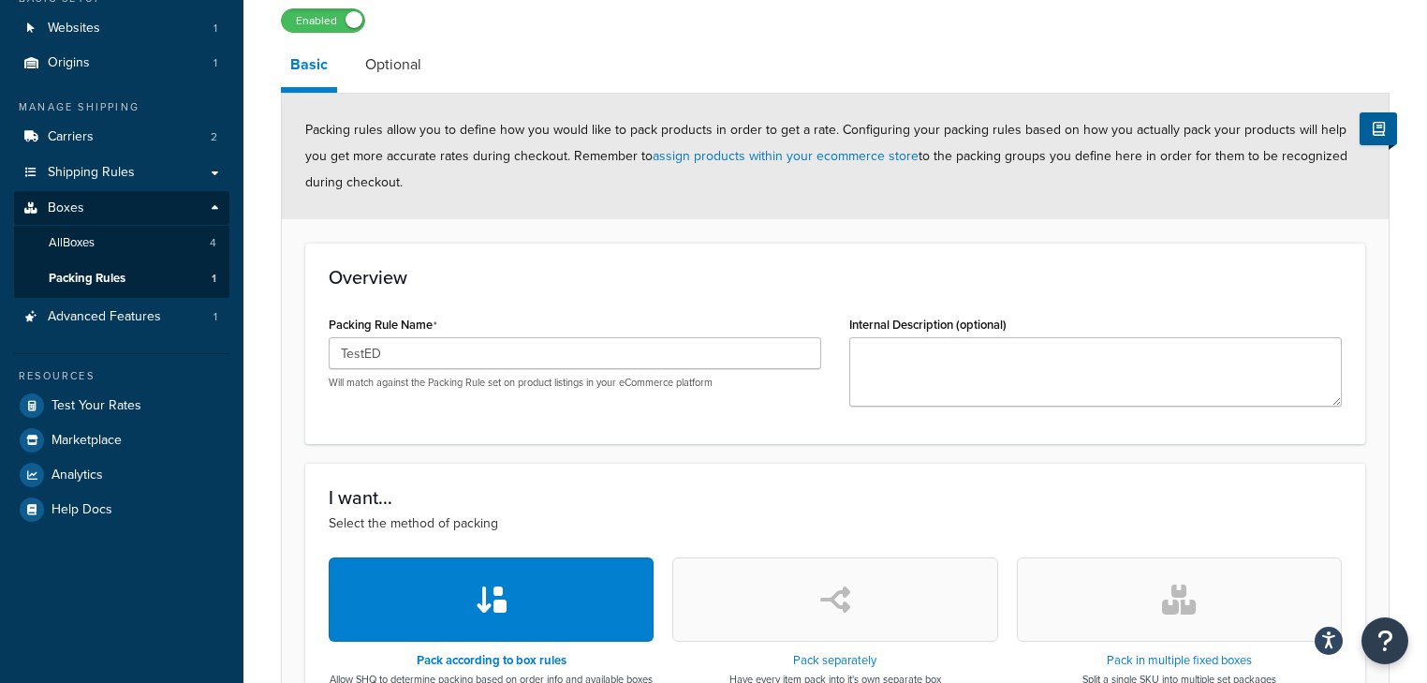
scroll to position [150, 0]
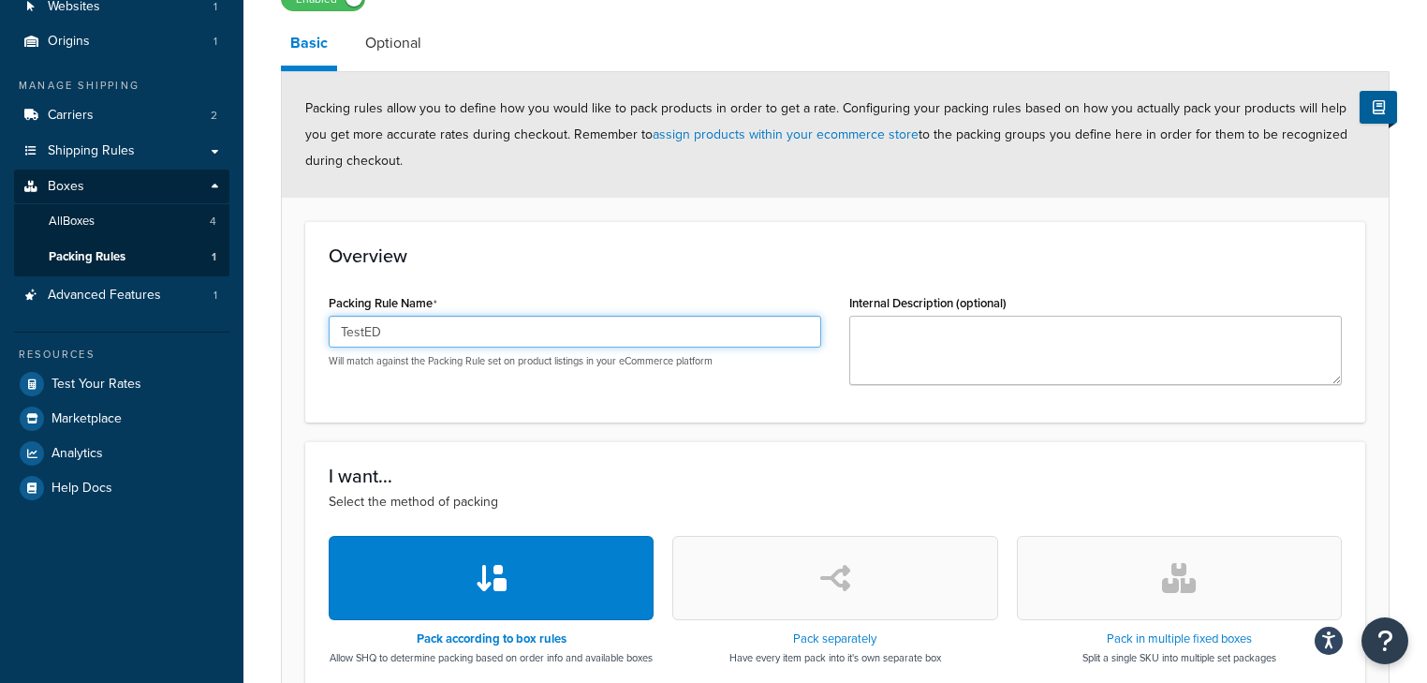
drag, startPoint x: 396, startPoint y: 332, endPoint x: 298, endPoint y: 347, distance: 99.4
click at [298, 347] on form "Packing rules allow you to define how you would like to pack products in order …" at bounding box center [835, 613] width 1107 height 1082
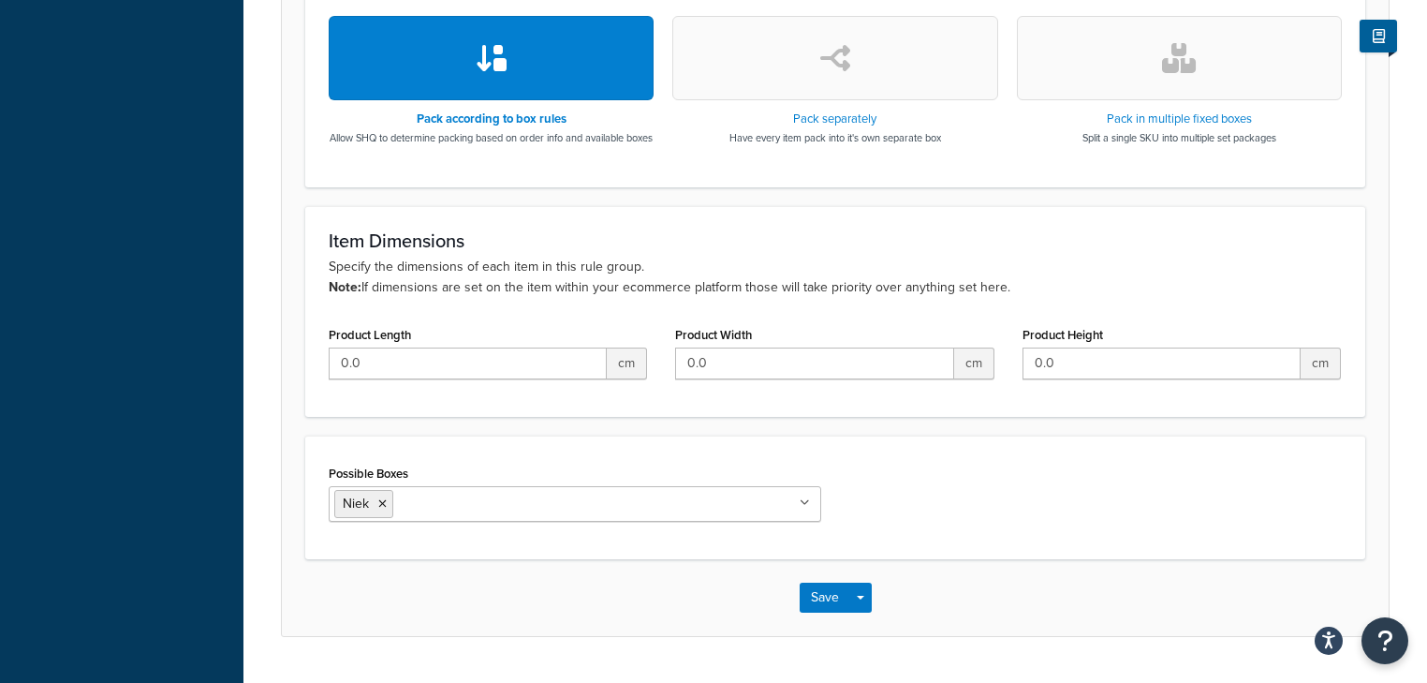
scroll to position [674, 0]
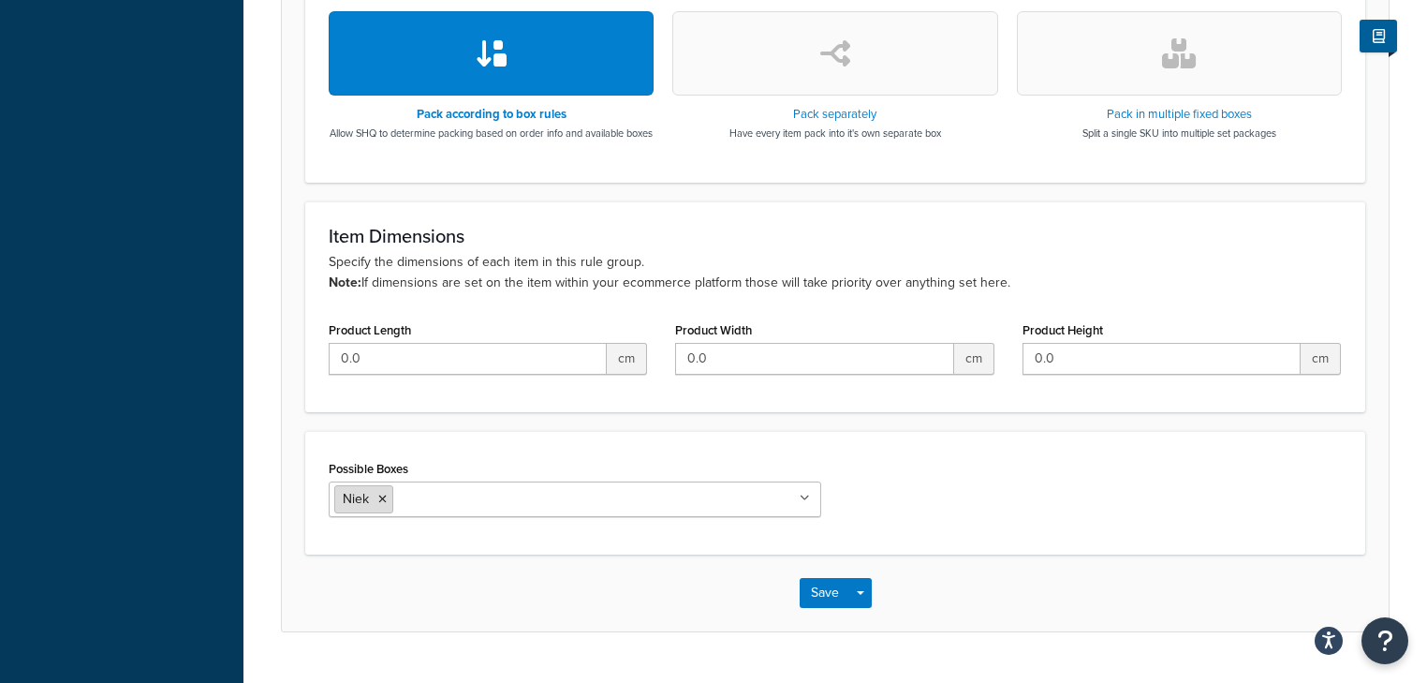
type input "ED"
click at [382, 505] on icon at bounding box center [382, 498] width 8 height 11
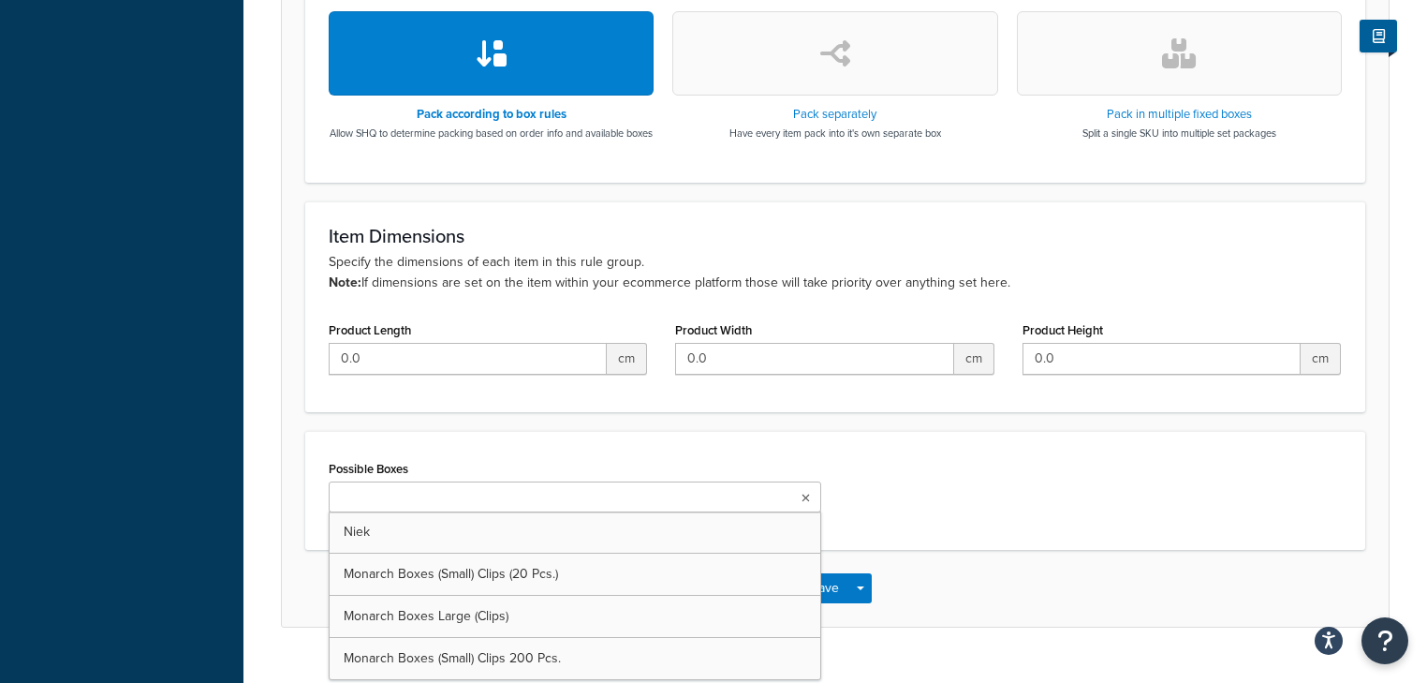
click at [528, 467] on div "Possible Boxes Niek Monarch Boxes (Small) Clips (20 Pcs.) Monarch Boxes Large (…" at bounding box center [835, 490] width 1060 height 119
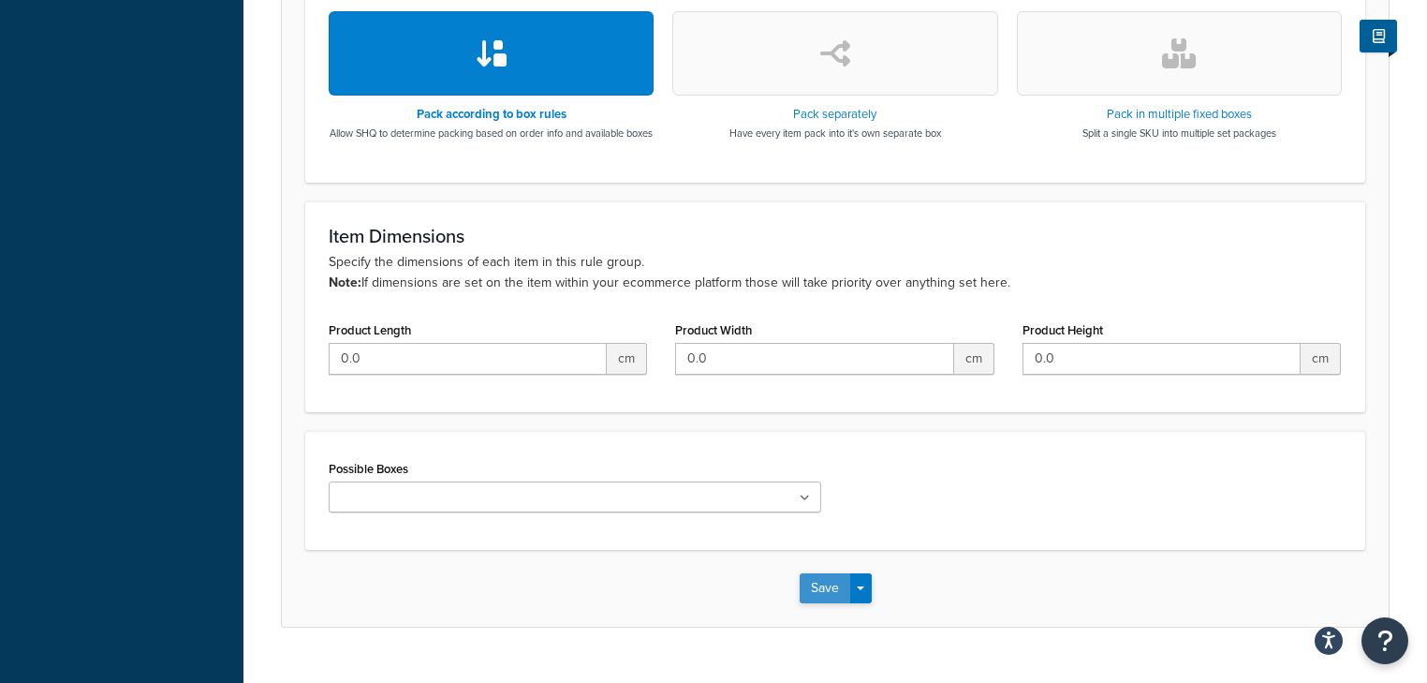
click at [820, 603] on button "Save" at bounding box center [825, 588] width 51 height 30
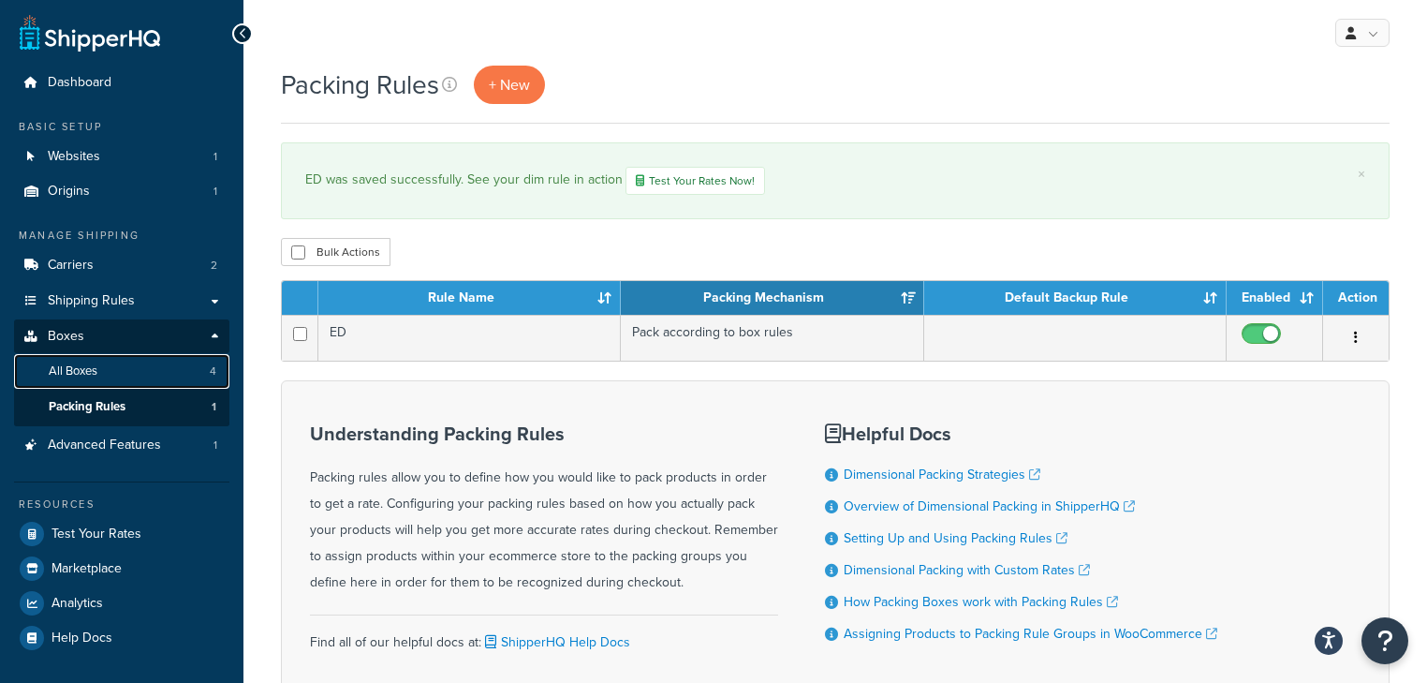
click at [99, 385] on link "All Boxes 4" at bounding box center [121, 371] width 215 height 35
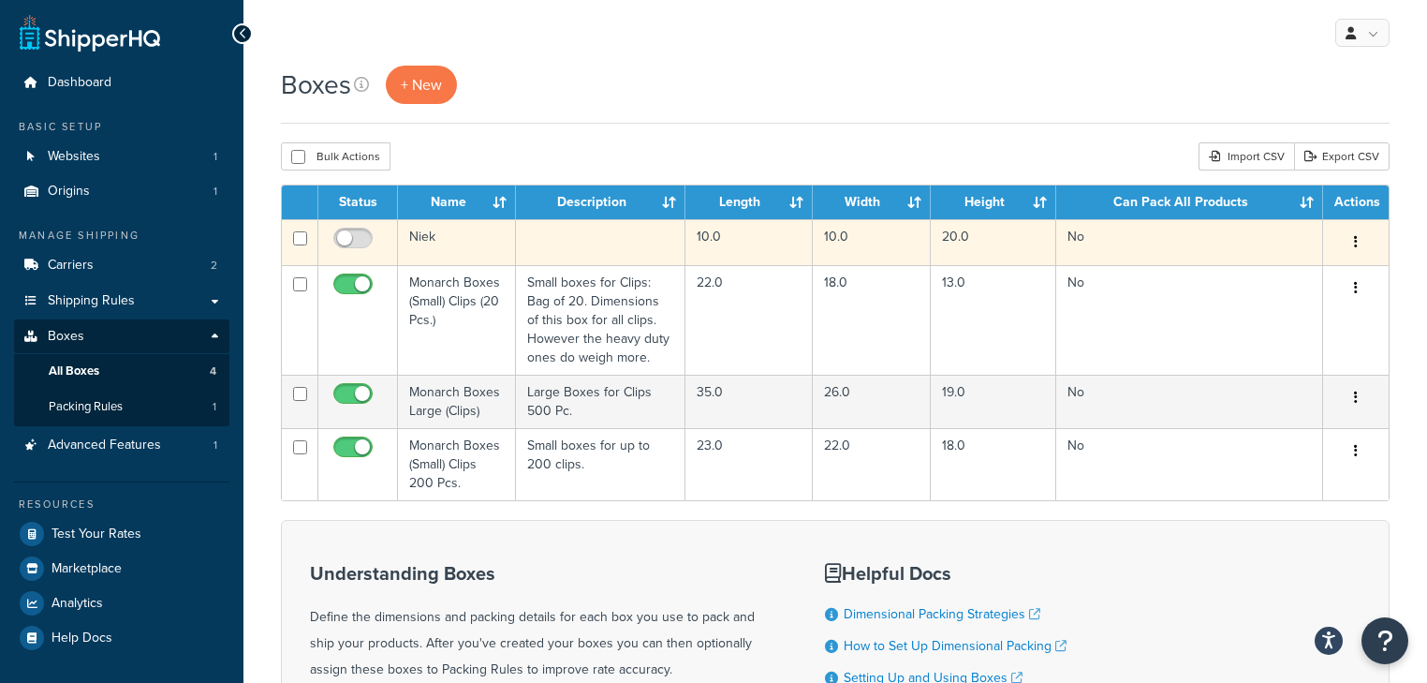
click at [1355, 243] on icon "button" at bounding box center [1356, 241] width 4 height 13
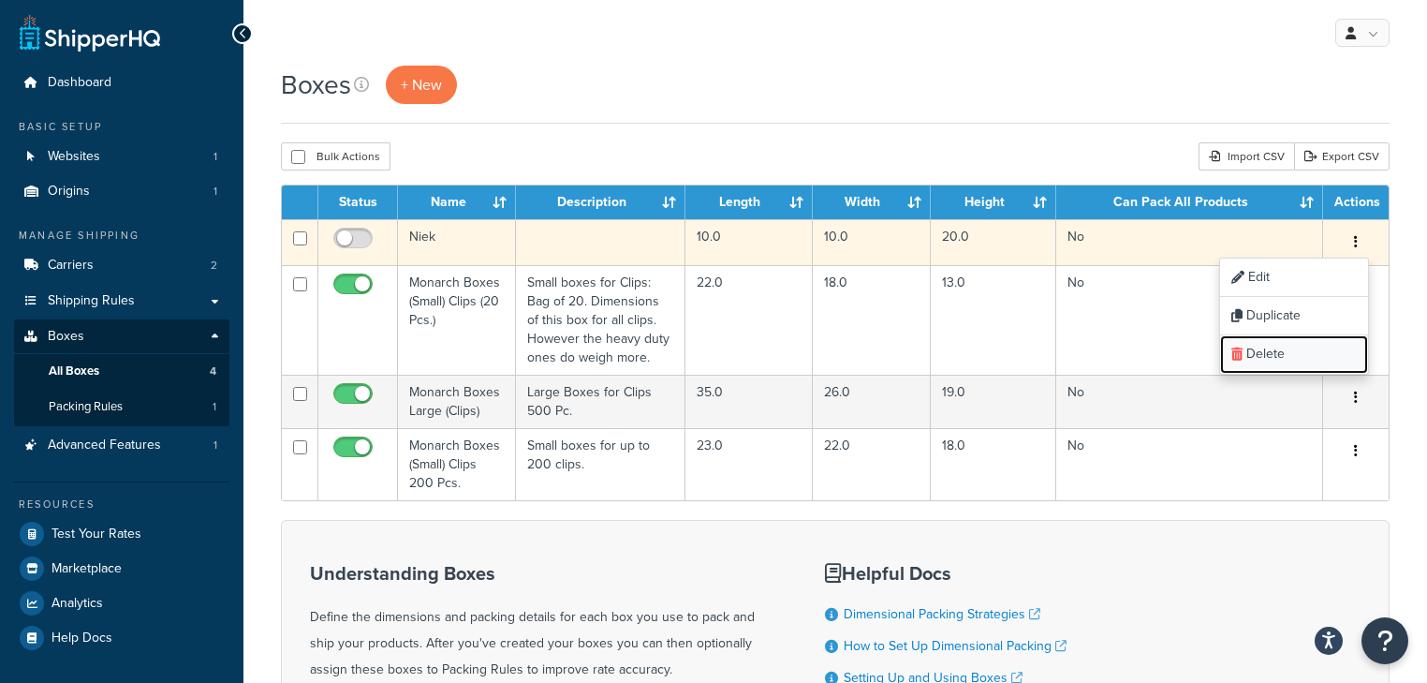
click at [1273, 356] on link "Delete" at bounding box center [1294, 354] width 148 height 38
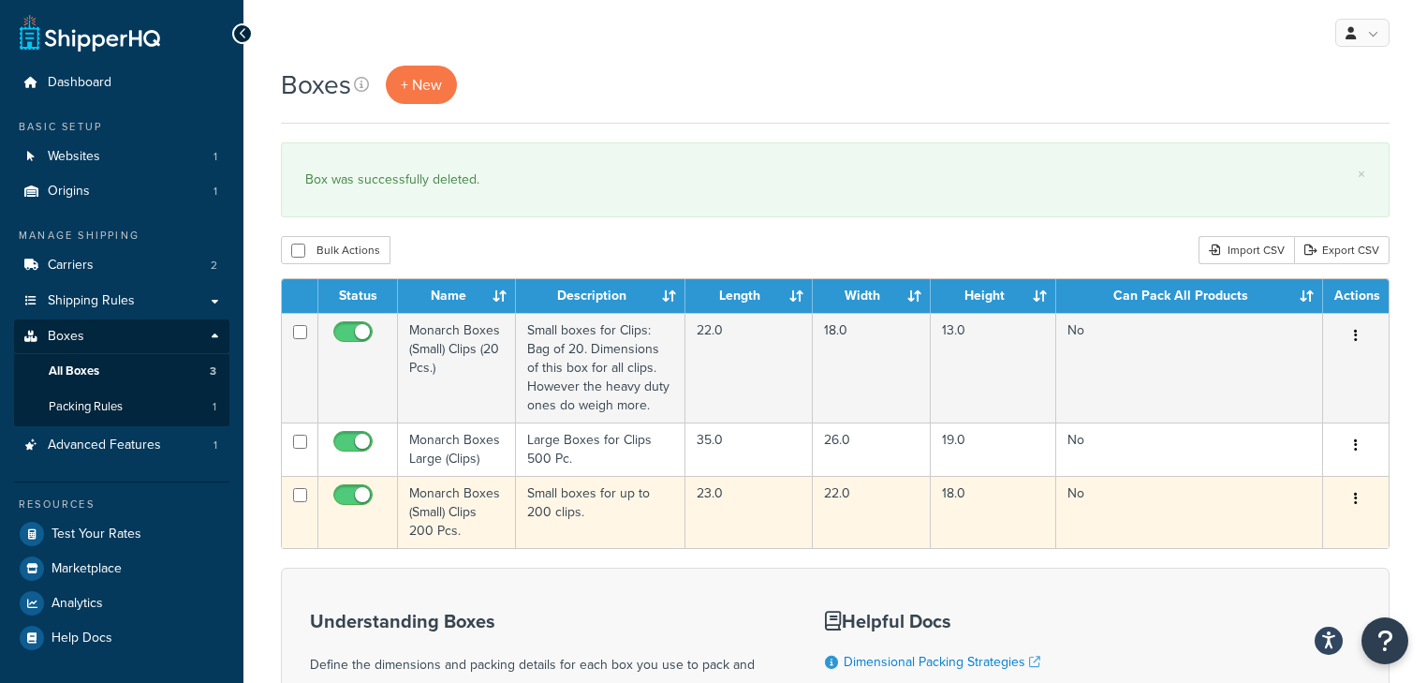
click at [1345, 494] on button "button" at bounding box center [1356, 499] width 26 height 30
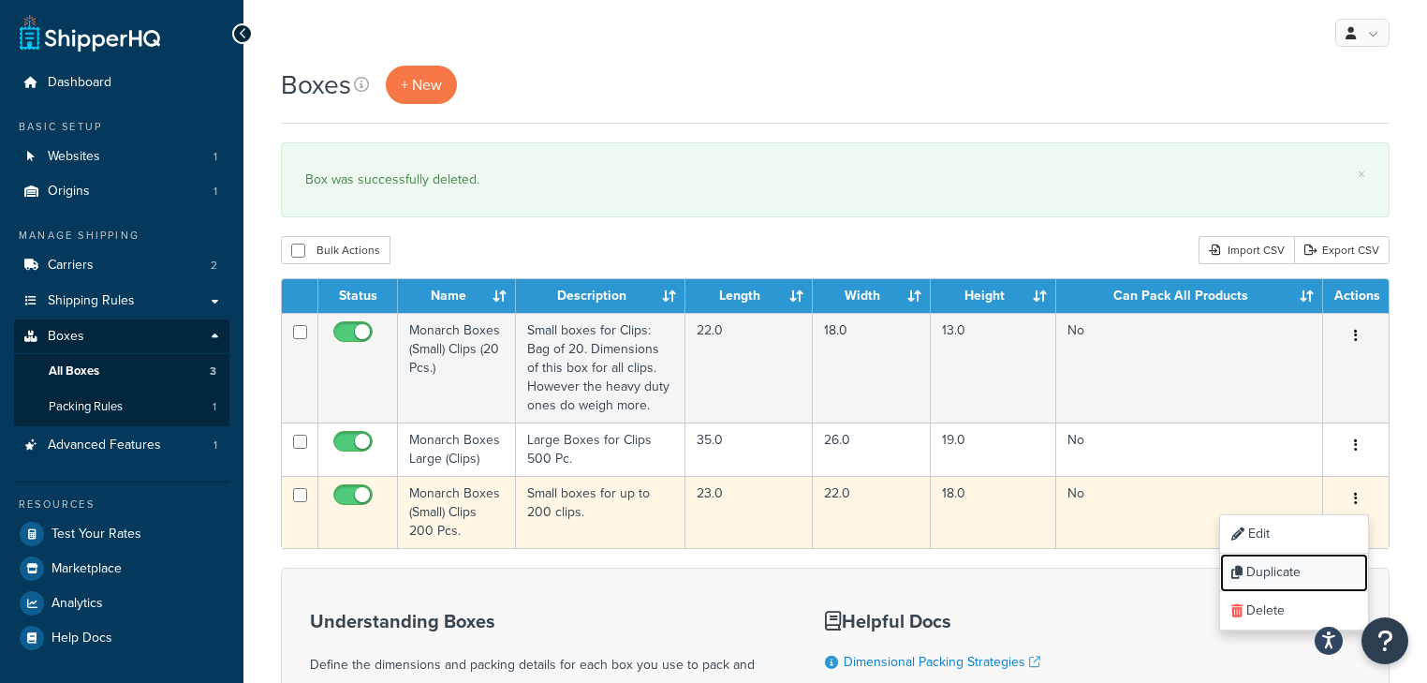
click at [1290, 573] on link "Duplicate" at bounding box center [1294, 572] width 148 height 38
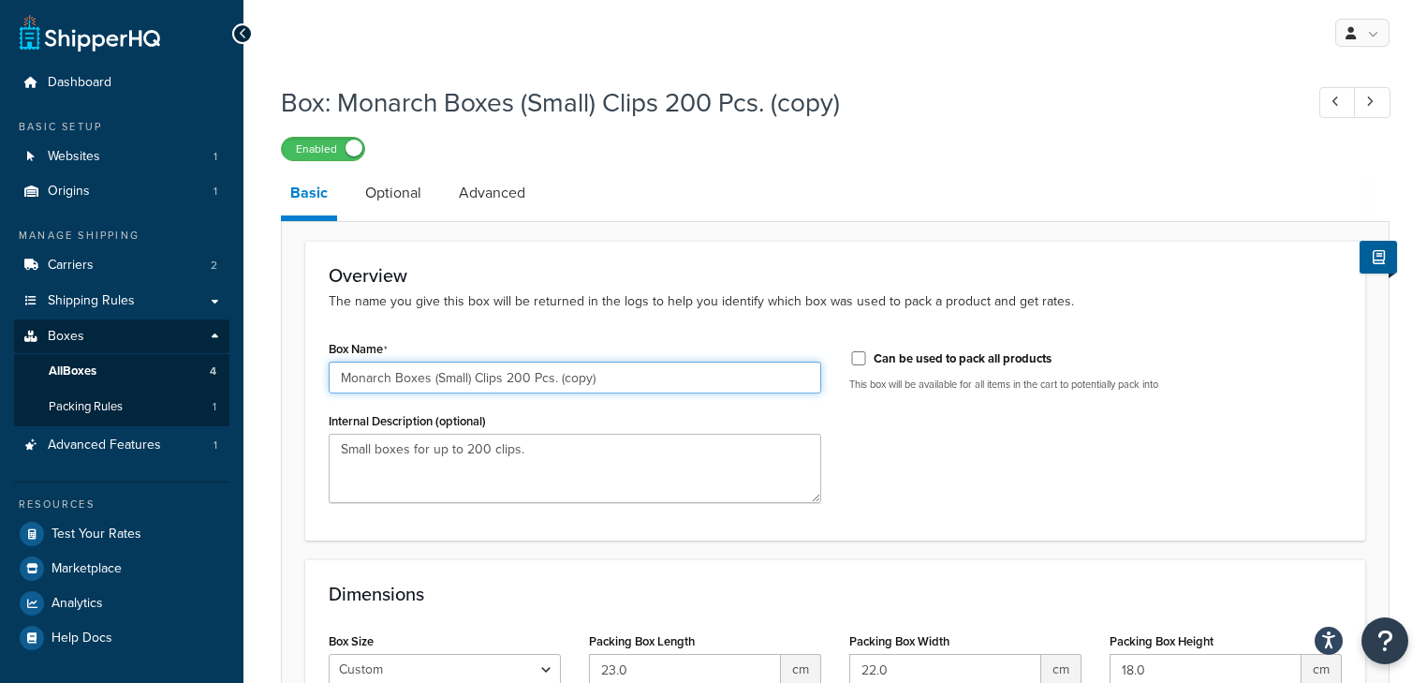
click at [603, 376] on input "Monarch Boxes (Small) Clips 200 Pcs. (copy)" at bounding box center [575, 377] width 492 height 32
click at [529, 375] on input "Monarch Boxes (Small) Clips 200 Pcs." at bounding box center [575, 377] width 492 height 32
type input "Monarch Boxes (Small) Clips 1000 Pcs."
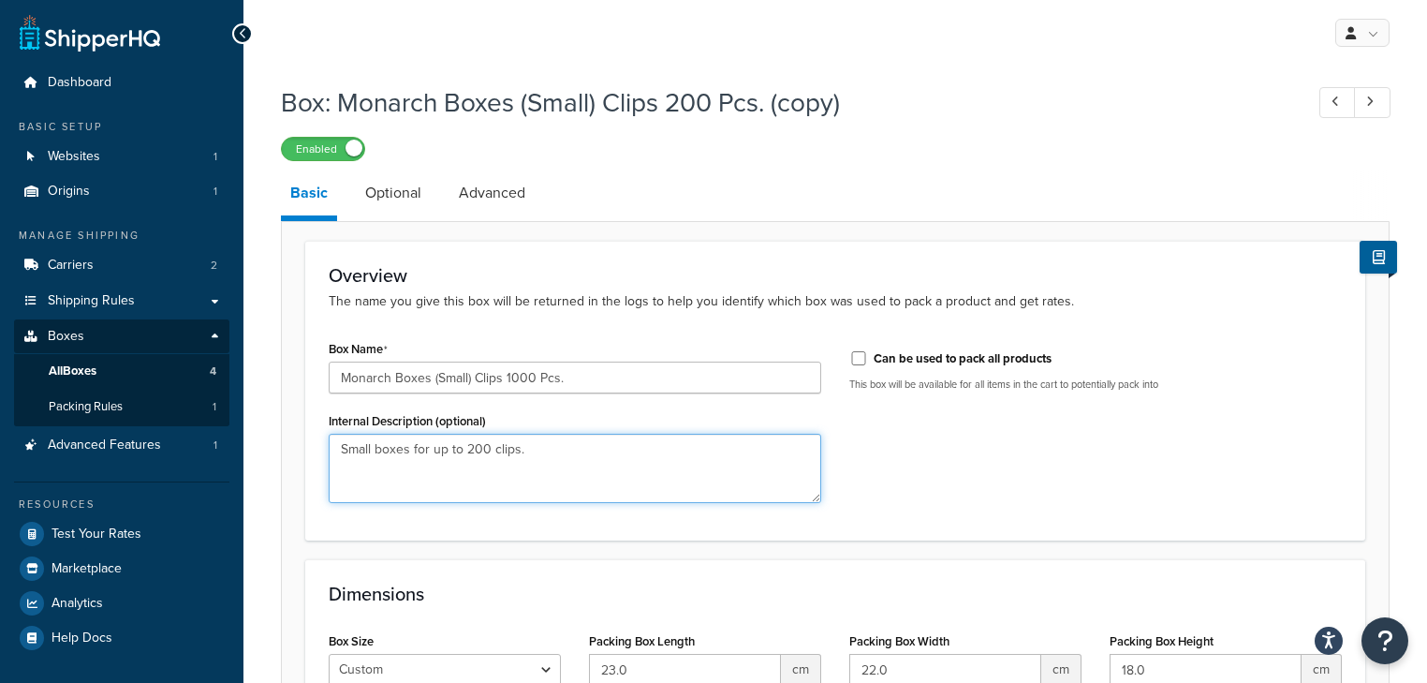
drag, startPoint x: 492, startPoint y: 464, endPoint x: 360, endPoint y: 466, distance: 132.0
click at [360, 466] on textarea "Small boxes for up to 200 clips." at bounding box center [575, 467] width 492 height 69
click at [357, 448] on textarea "Small boxes for up to 200 clips." at bounding box center [575, 467] width 492 height 69
click at [356, 446] on textarea "Small boxes for up to 200 clips." at bounding box center [575, 467] width 492 height 69
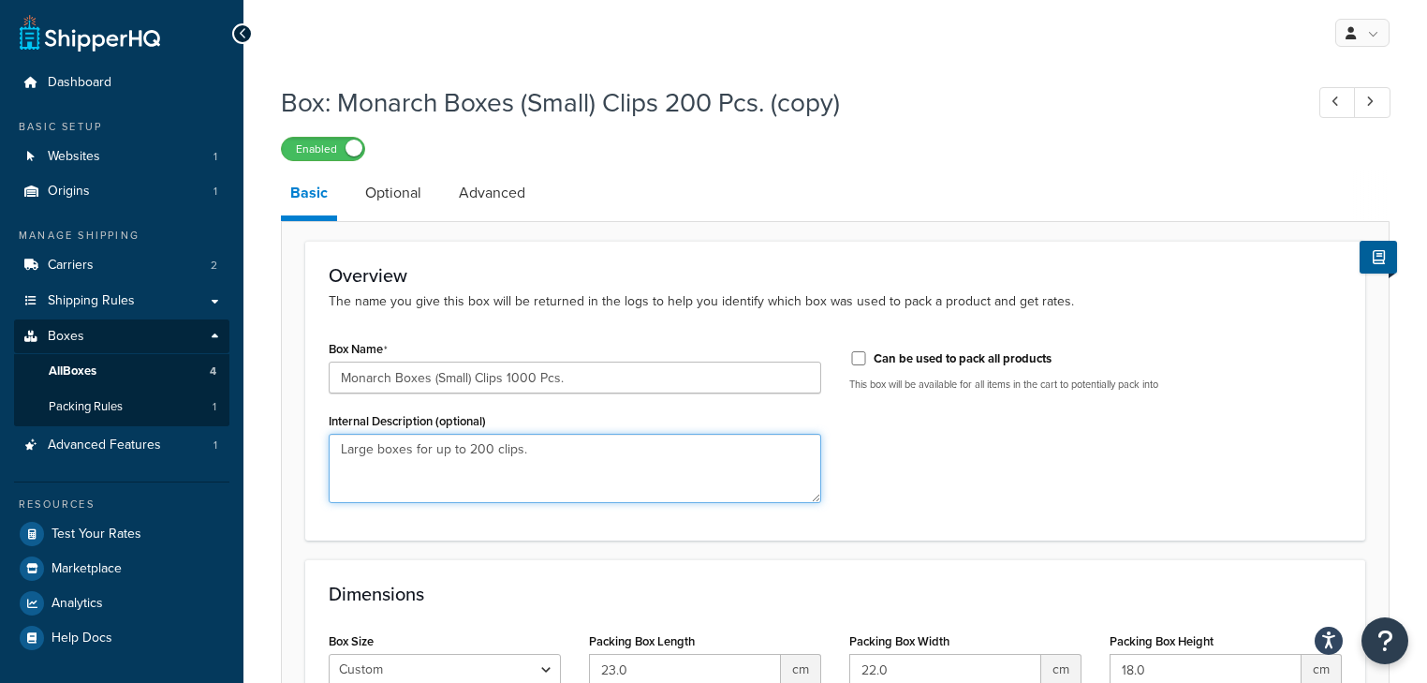
click at [472, 449] on textarea "Large boxes for up to 200 clips." at bounding box center [575, 467] width 492 height 69
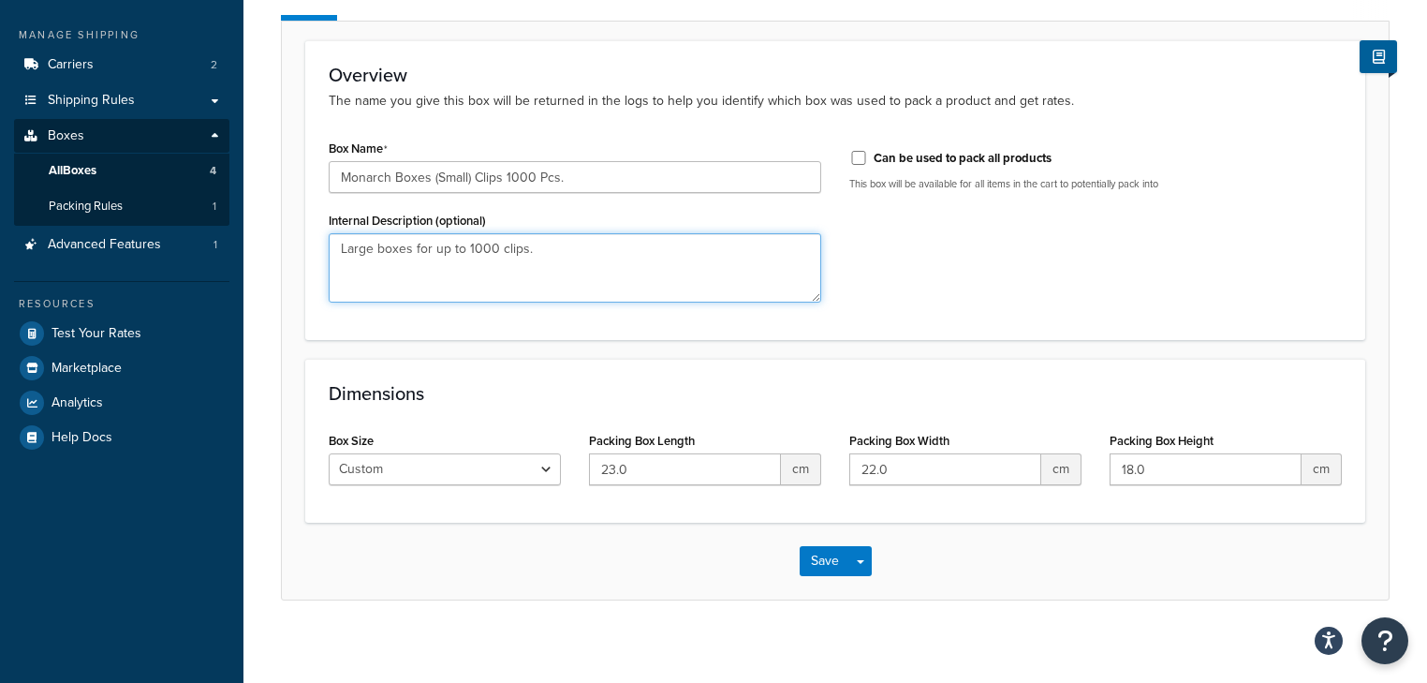
scroll to position [210, 0]
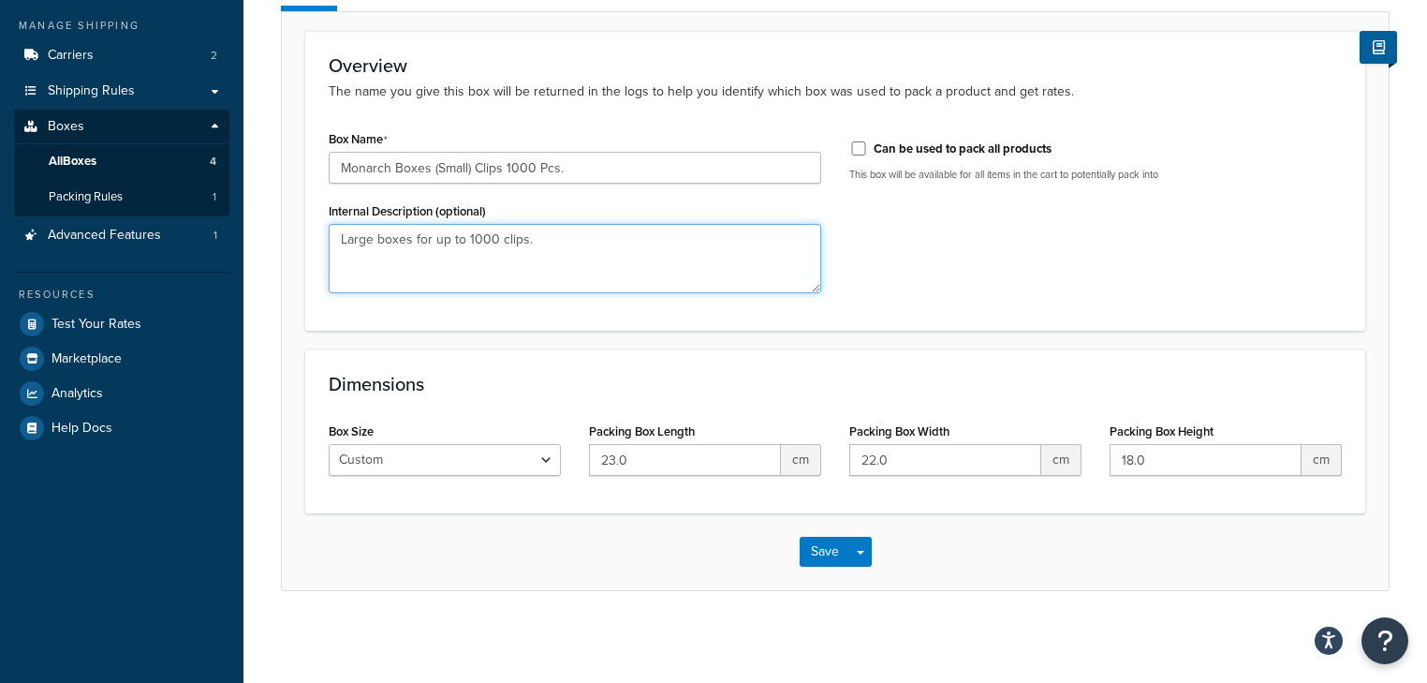
type textarea "Large boxes for up to 1000 clips."
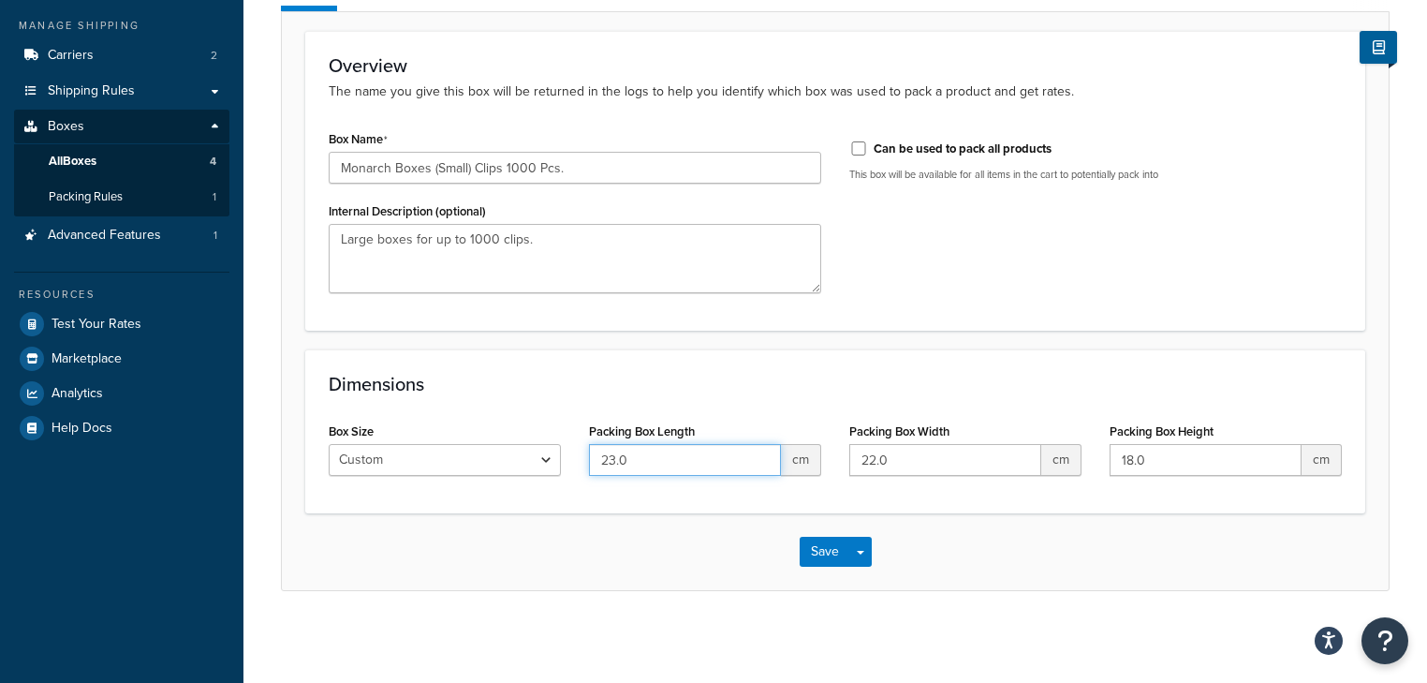
click at [622, 463] on input "23.0" at bounding box center [685, 460] width 192 height 32
click at [622, 464] on input "23.0" at bounding box center [685, 460] width 192 height 32
click at [623, 465] on input "23.0" at bounding box center [685, 460] width 192 height 32
click at [886, 468] on input "22.0" at bounding box center [945, 460] width 192 height 32
drag, startPoint x: 886, startPoint y: 468, endPoint x: 916, endPoint y: 459, distance: 31.4
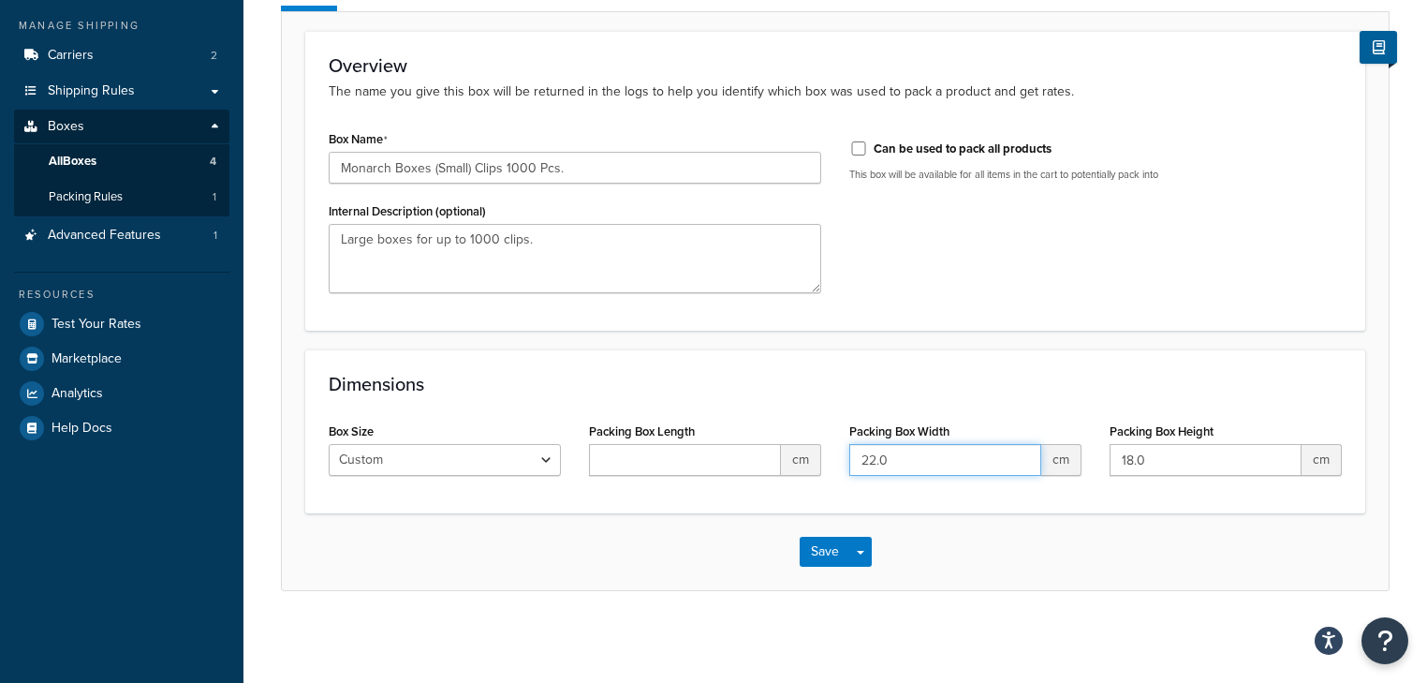
click at [886, 466] on input "22.0" at bounding box center [945, 460] width 192 height 32
click at [1158, 466] on input "18.0" at bounding box center [1205, 460] width 192 height 32
click at [1157, 467] on input "18.0" at bounding box center [1205, 460] width 192 height 32
click at [829, 548] on button "Save" at bounding box center [825, 551] width 51 height 30
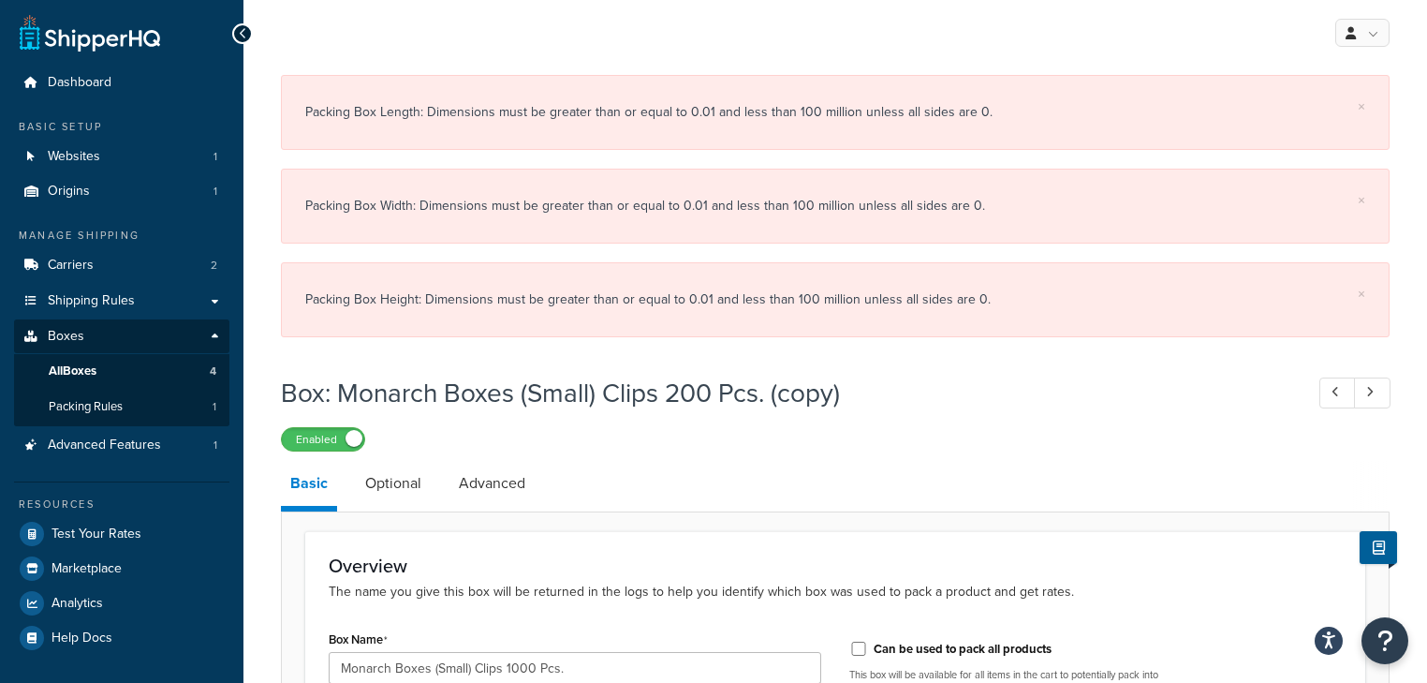
scroll to position [499, 0]
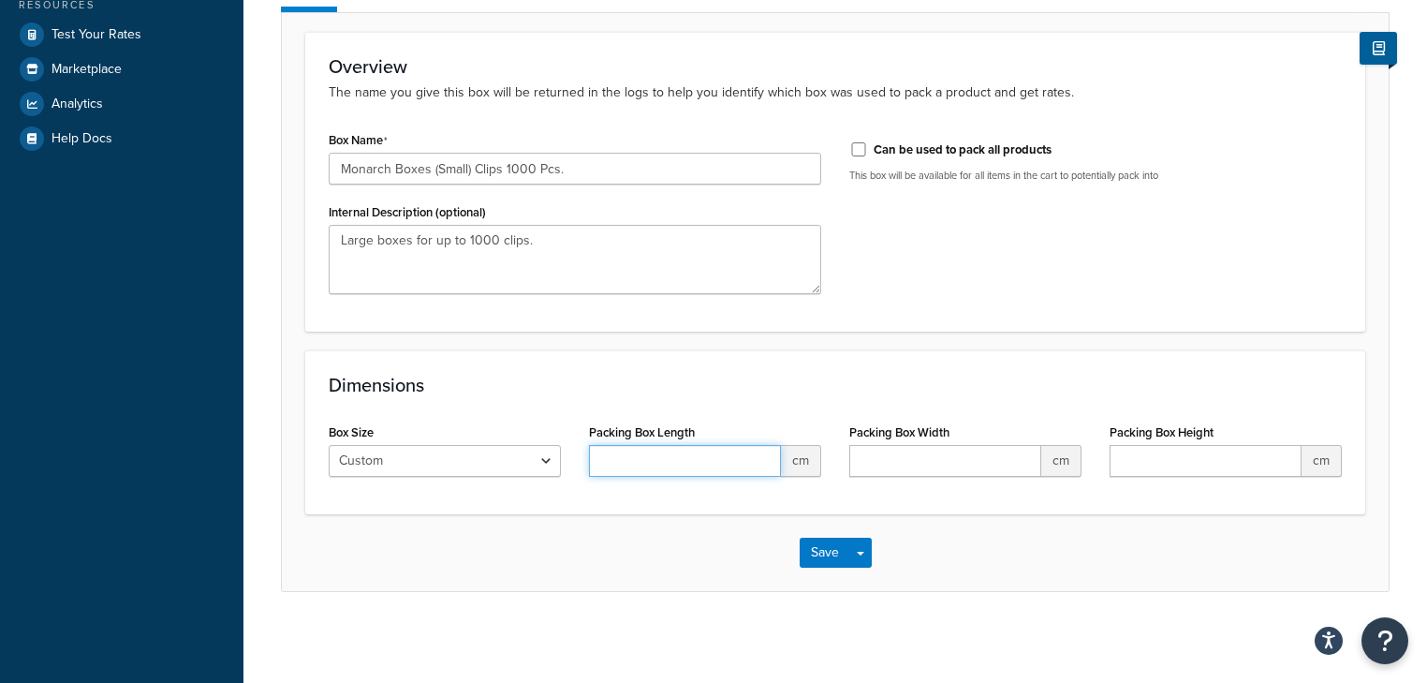
click at [678, 445] on input "Packing Box Length" at bounding box center [685, 461] width 192 height 32
type input "1"
click at [906, 453] on input "Packing Box Width" at bounding box center [945, 461] width 192 height 32
type input "1"
click at [1179, 448] on input "Packing Box Height" at bounding box center [1205, 461] width 192 height 32
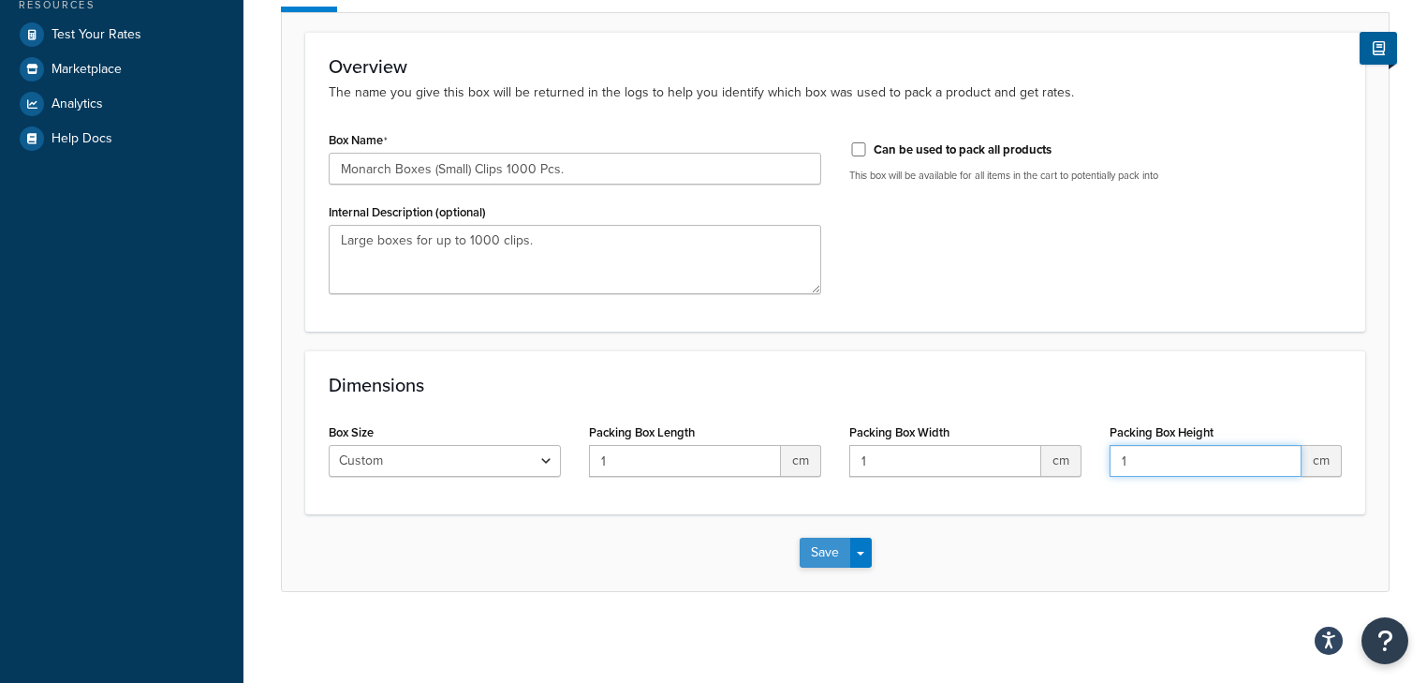
type input "1"
click at [820, 554] on button "Save" at bounding box center [825, 552] width 51 height 30
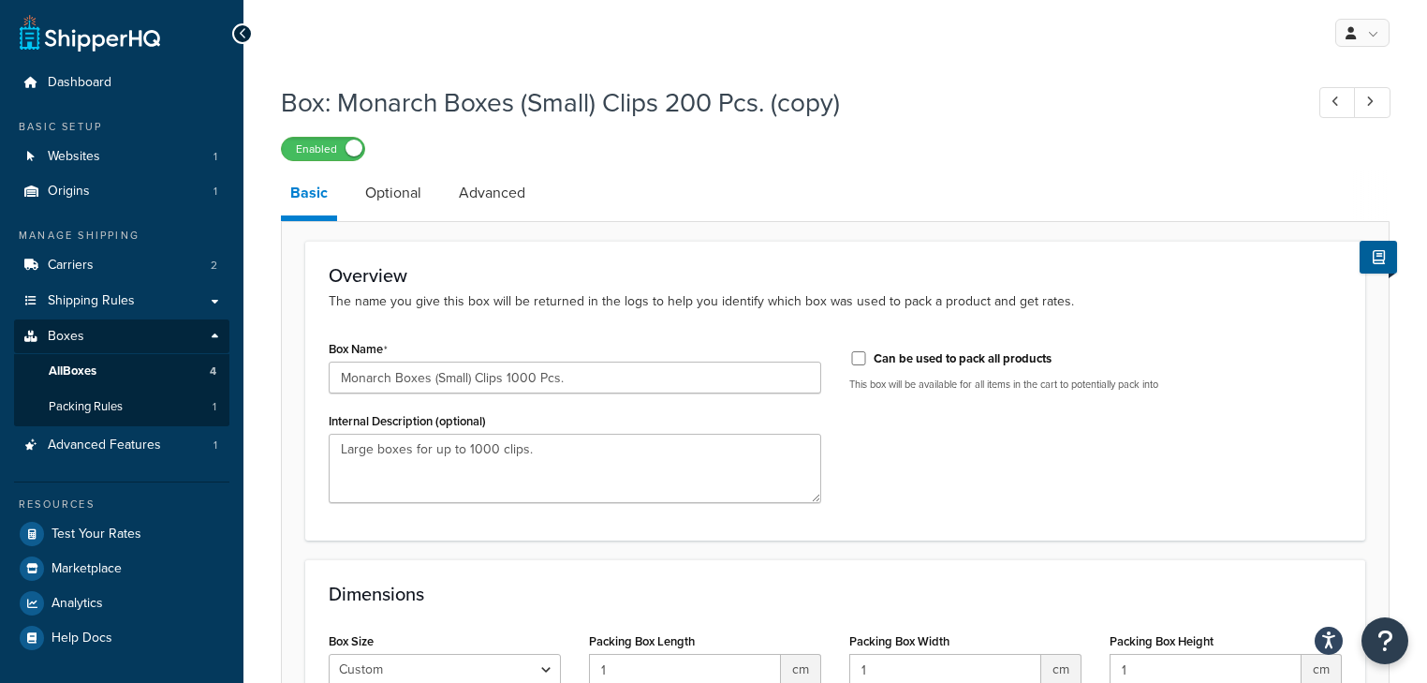
scroll to position [147, 0]
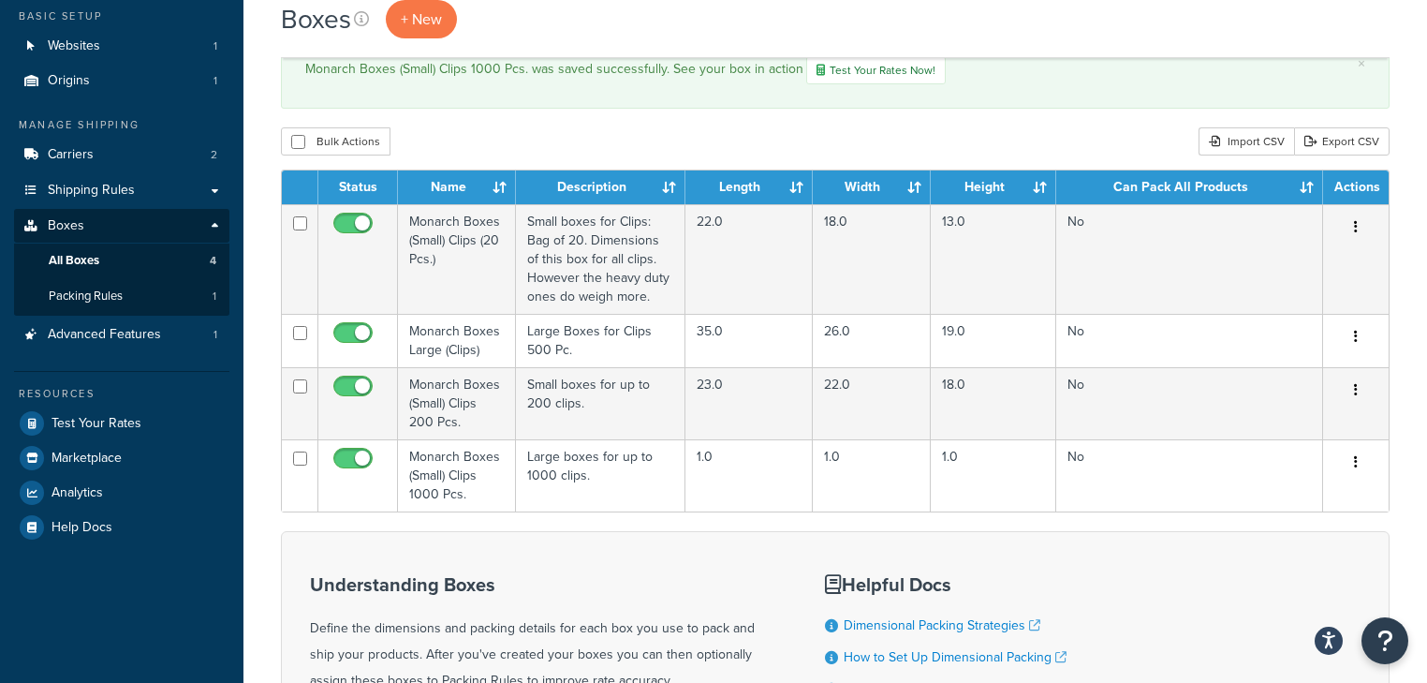
scroll to position [150, 0]
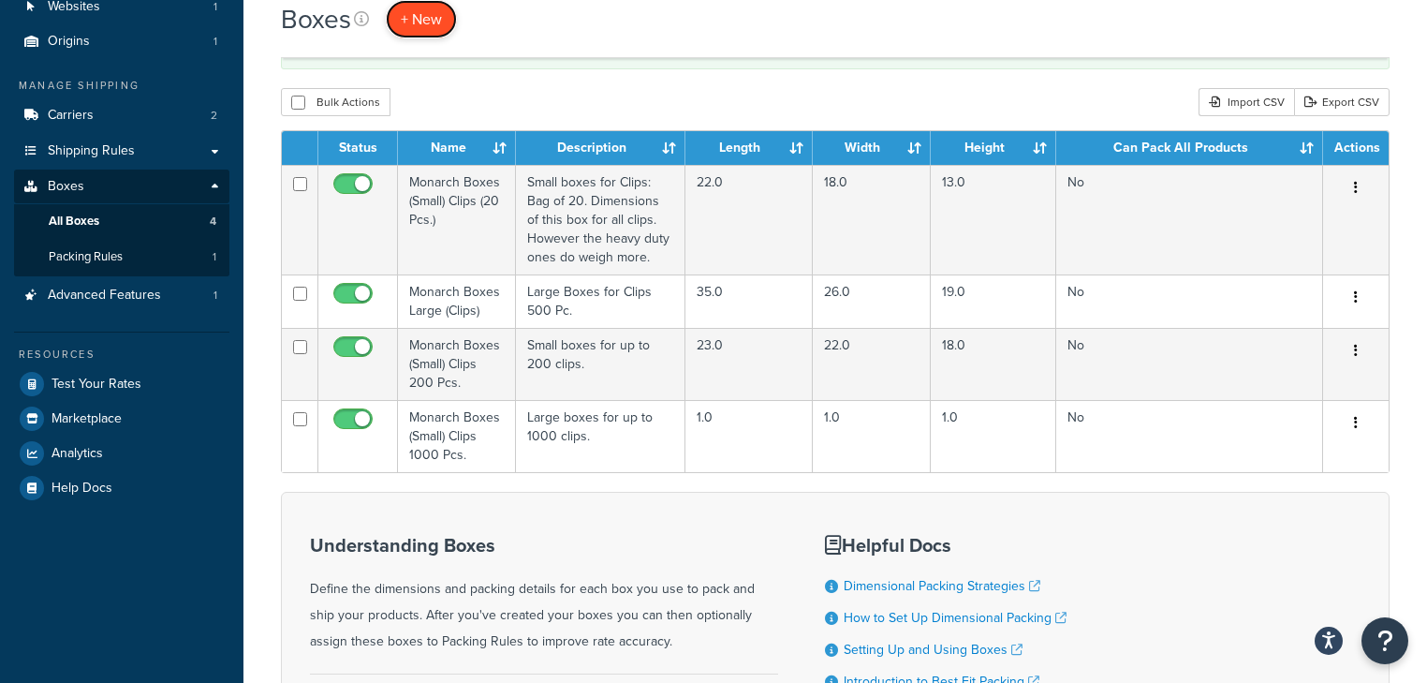
click at [420, 25] on span "+ New" at bounding box center [421, 19] width 41 height 22
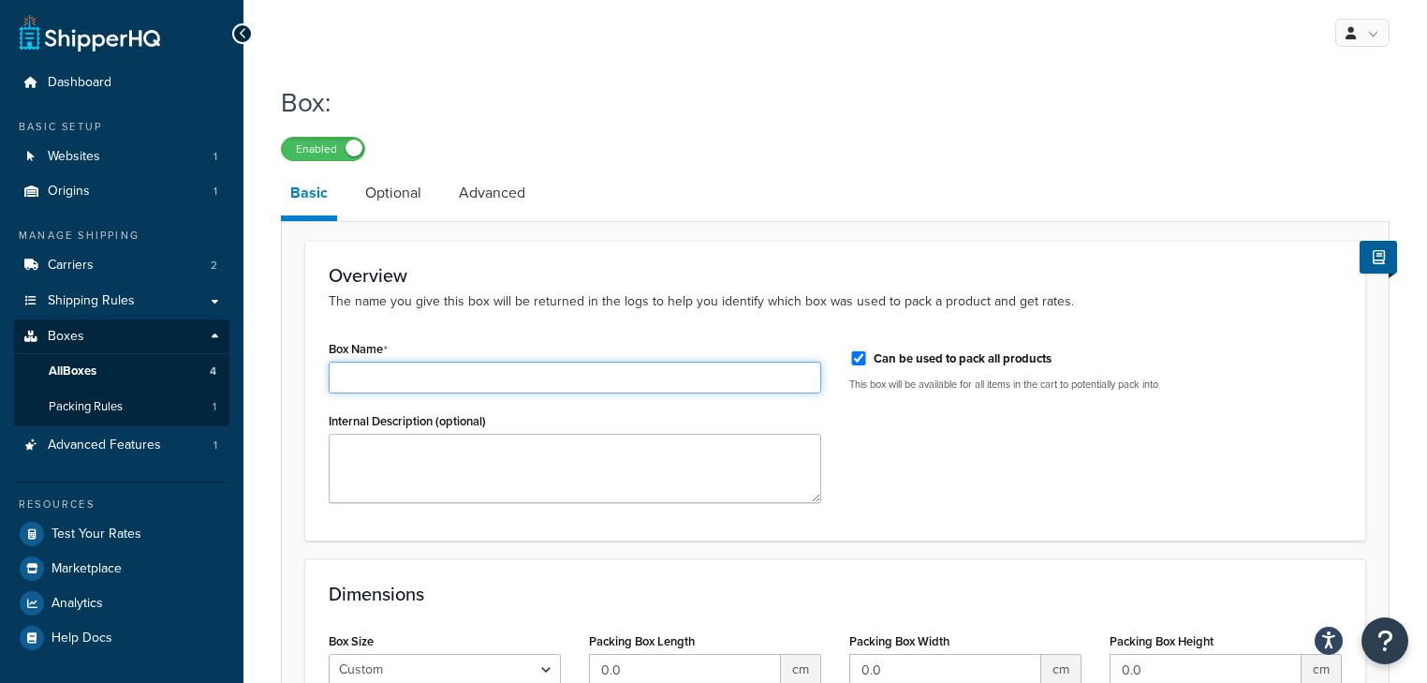
click at [415, 367] on input "Box Name" at bounding box center [575, 377] width 492 height 32
click at [415, 376] on input "Monarch Boxes (Small) Clips" at bounding box center [575, 377] width 492 height 32
click at [479, 378] on input "Monarch Boxes (Large) Clips" at bounding box center [575, 377] width 492 height 32
click at [480, 378] on input "Monarch Boxes (Large) Clips" at bounding box center [575, 377] width 492 height 32
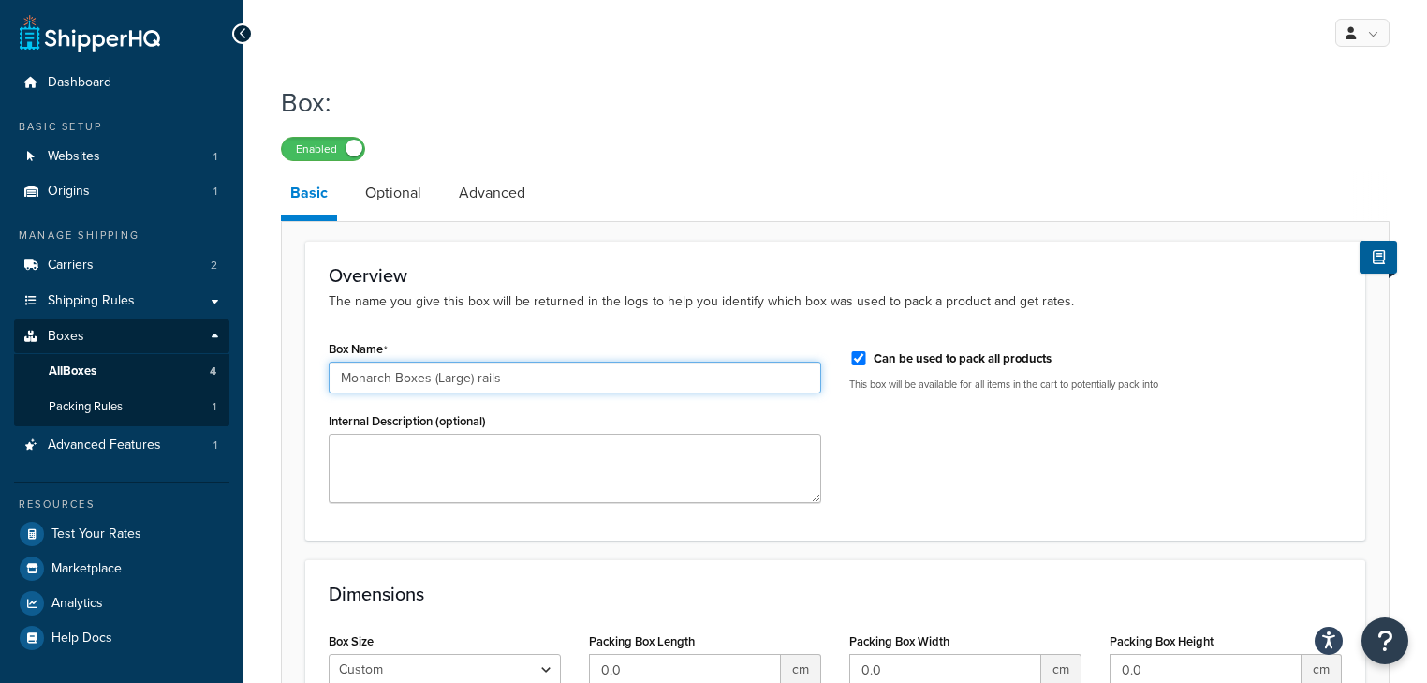
type input "Monarch Boxes (Large) rails"
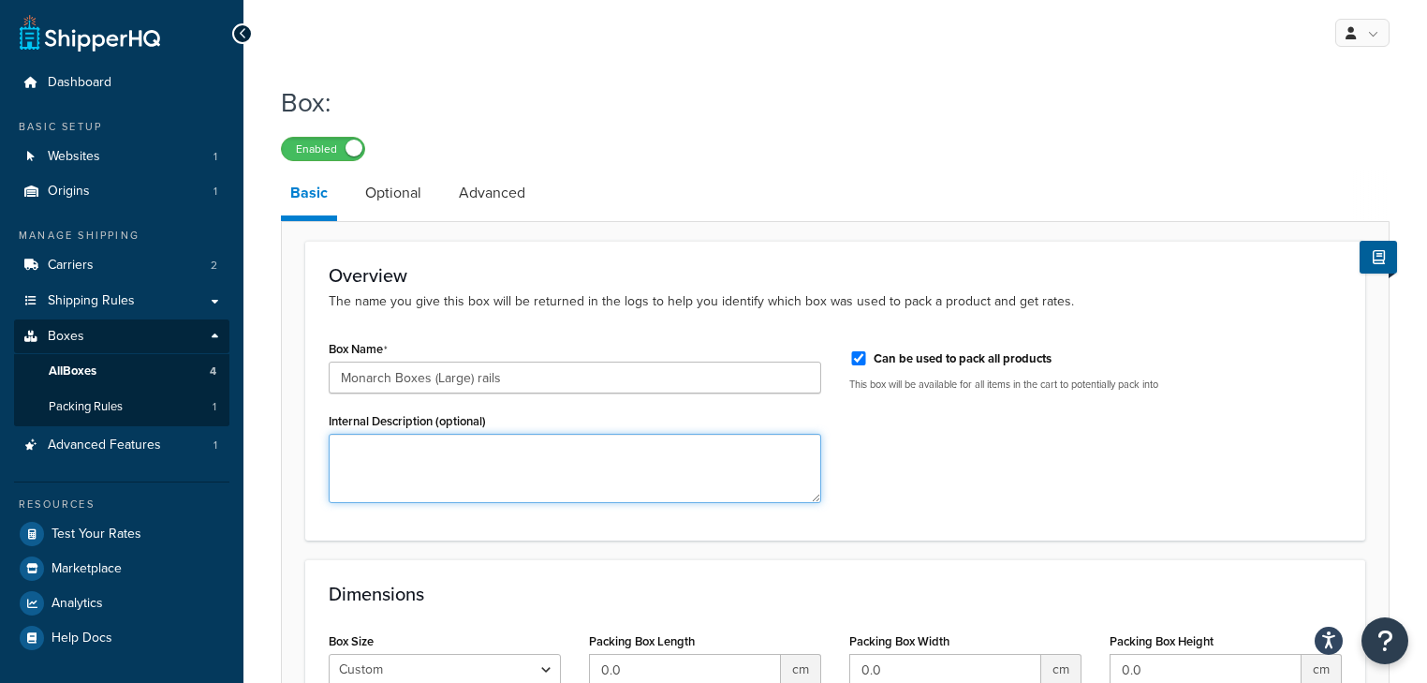
click at [421, 446] on textarea "Internal Description (optional)" at bounding box center [575, 467] width 492 height 69
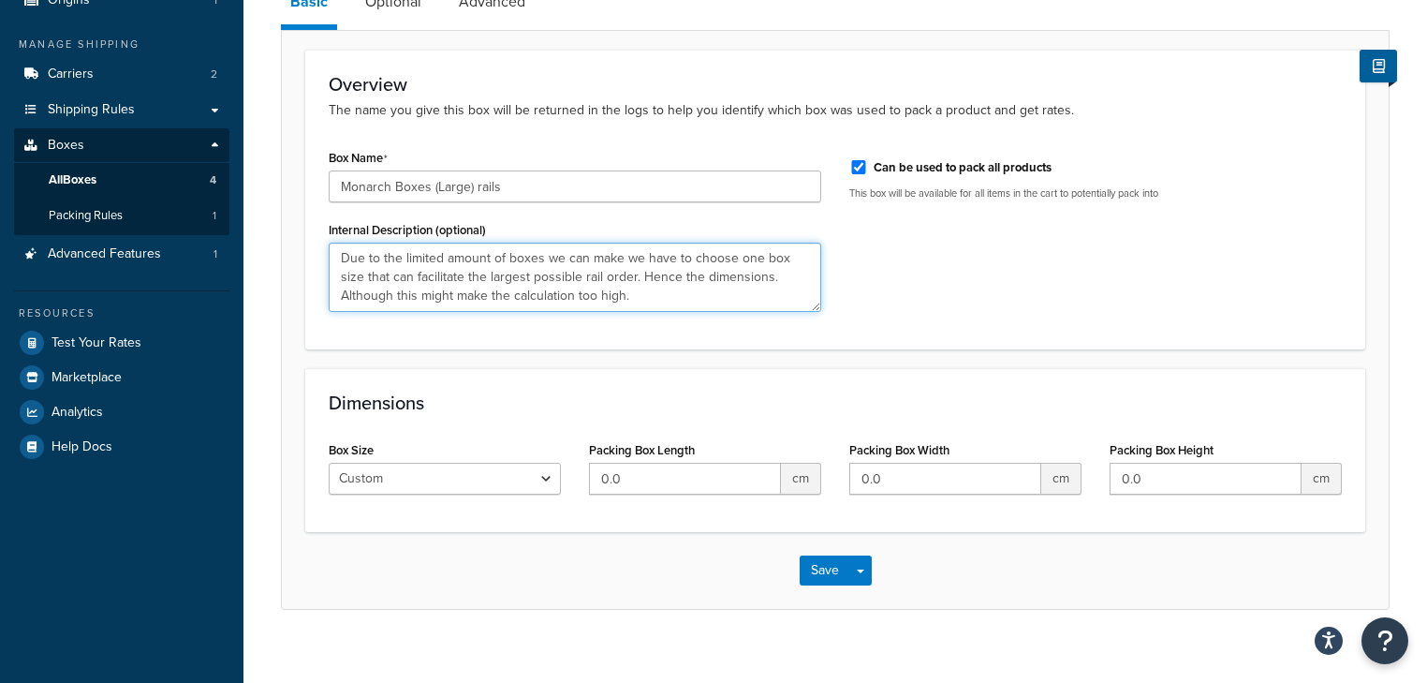
scroll to position [210, 0]
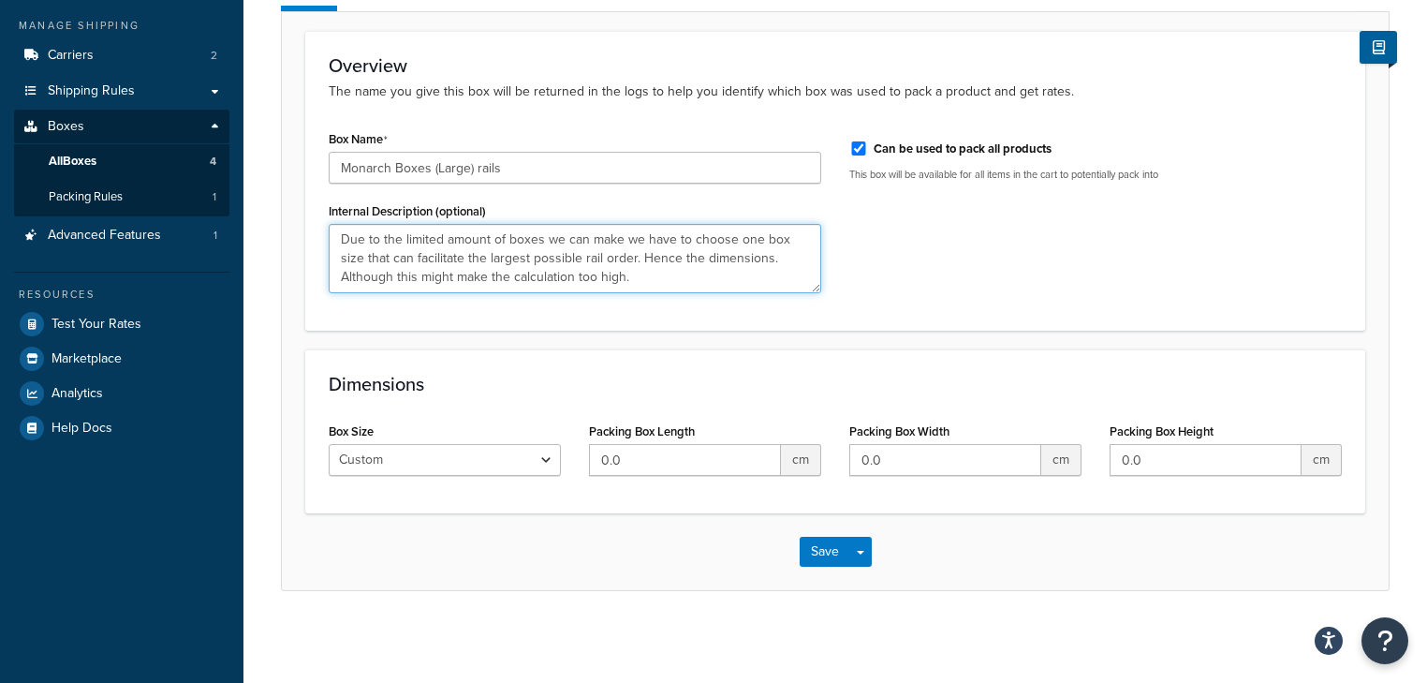
type textarea "Due to the limited amount of boxes we can make we have to choose one box size t…"
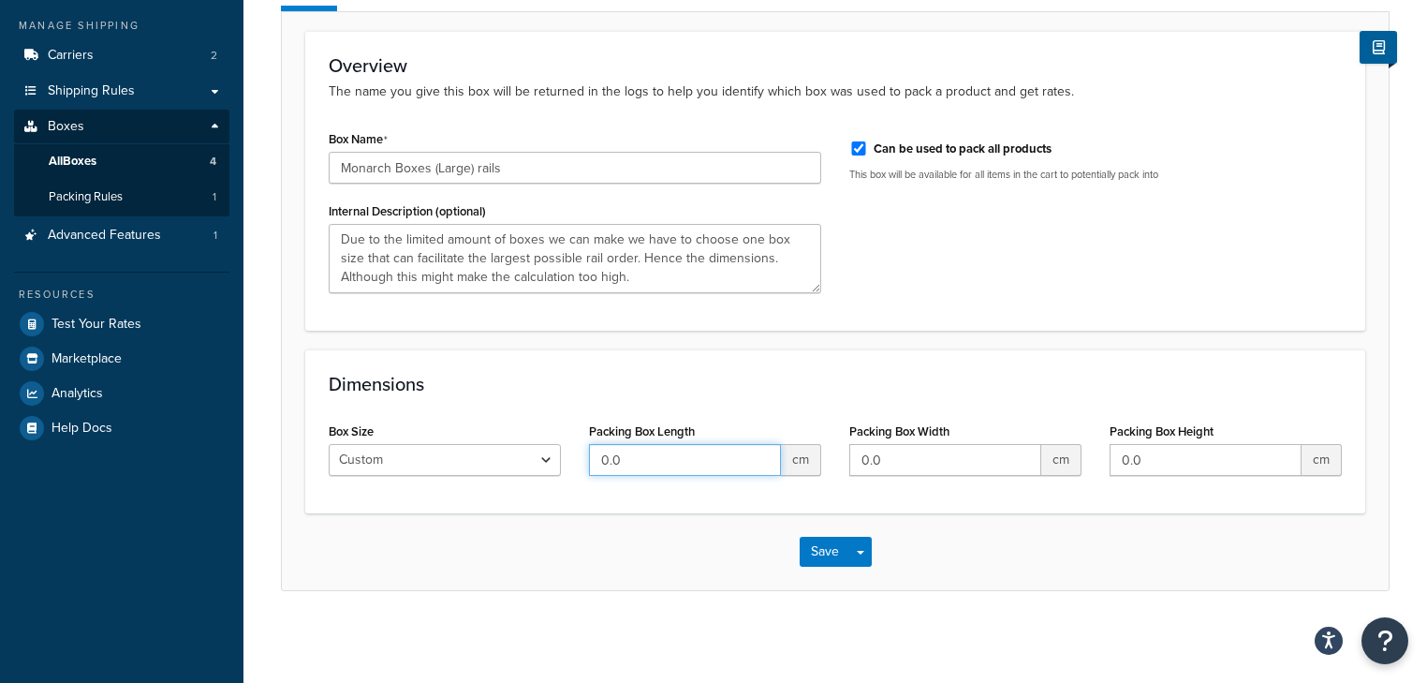
drag, startPoint x: 624, startPoint y: 460, endPoint x: 578, endPoint y: 464, distance: 47.0
click at [578, 464] on div "Packing Box Length 0.0 cm" at bounding box center [705, 454] width 260 height 72
type input "252"
drag, startPoint x: 910, startPoint y: 468, endPoint x: 775, endPoint y: 450, distance: 136.0
click at [771, 453] on div "Box Size Custom USPS Small Flat Box USPS Medium Flat Box USPS Large Flat Box US…" at bounding box center [835, 454] width 1041 height 72
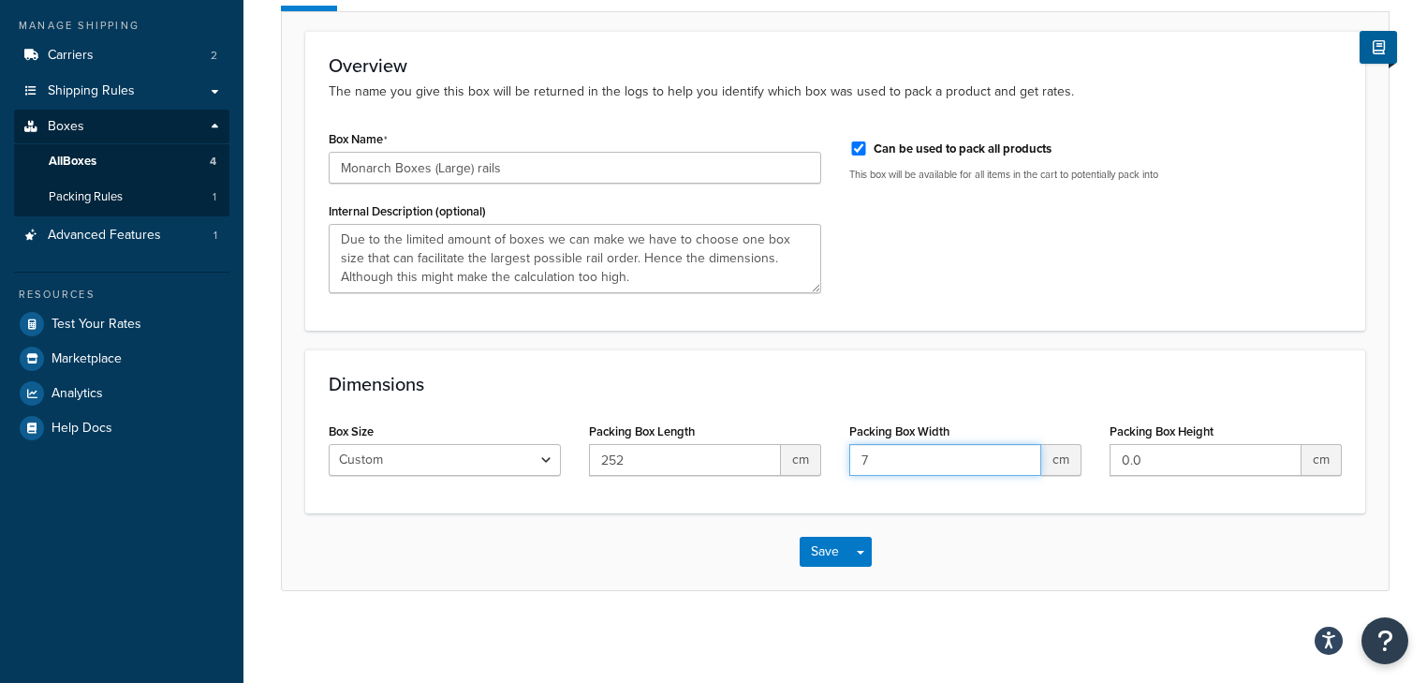
type input "7"
drag, startPoint x: 1183, startPoint y: 453, endPoint x: 869, endPoint y: 486, distance: 316.3
click at [883, 484] on div "Box Size Custom USPS Small Flat Box USPS Medium Flat Box USPS Large Flat Box US…" at bounding box center [835, 454] width 1041 height 72
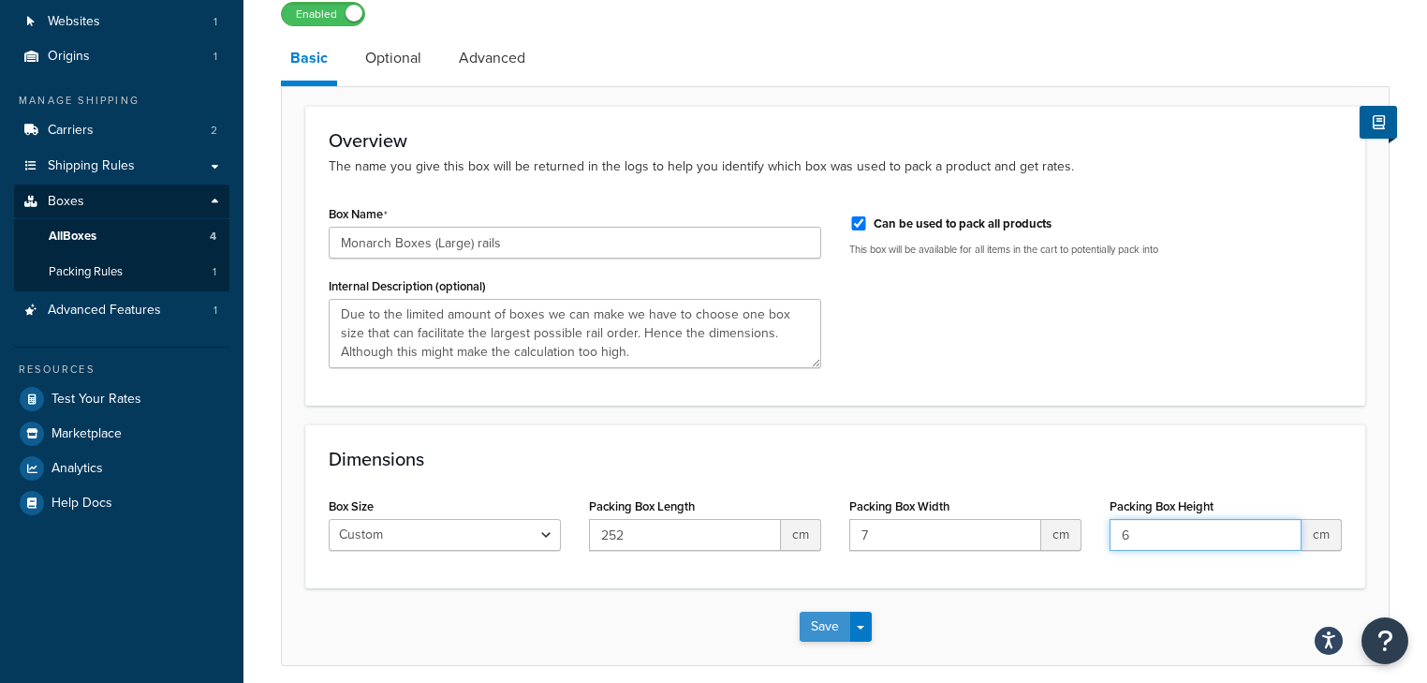
type input "6"
click at [828, 628] on button "Save" at bounding box center [825, 626] width 51 height 30
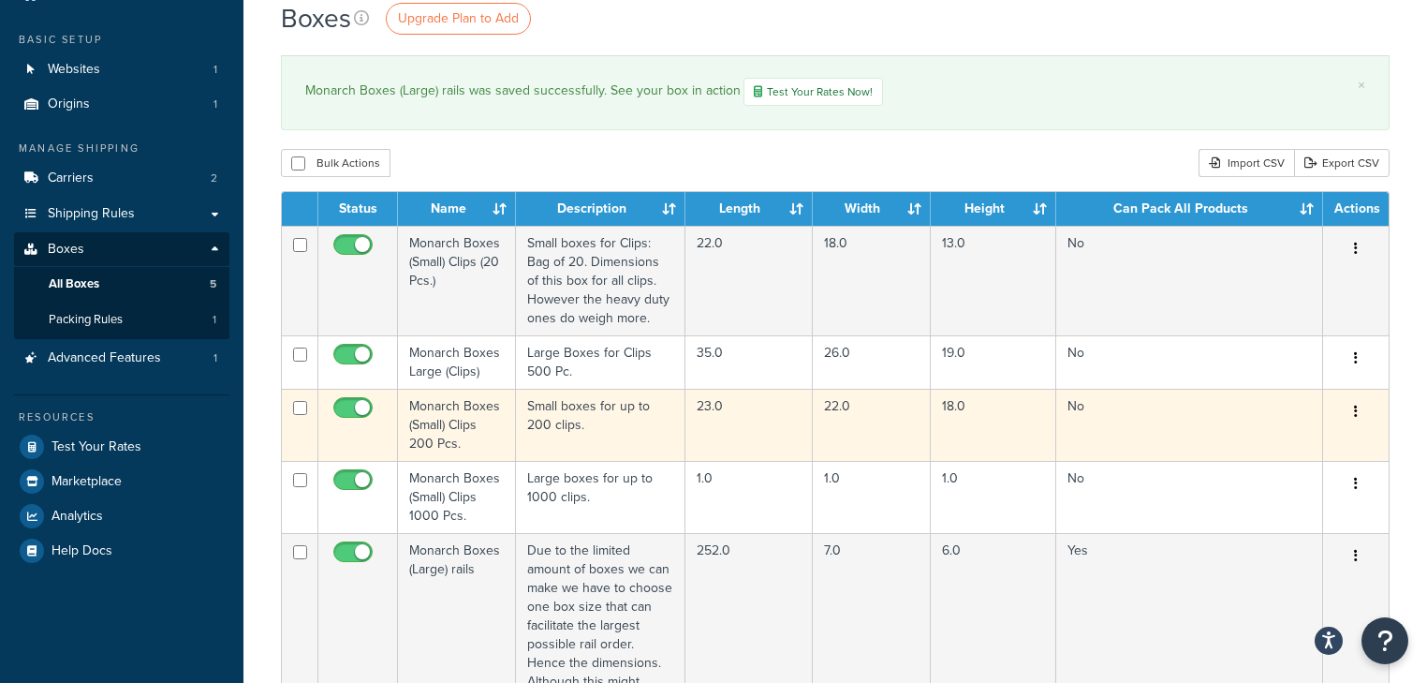
scroll to position [225, 0]
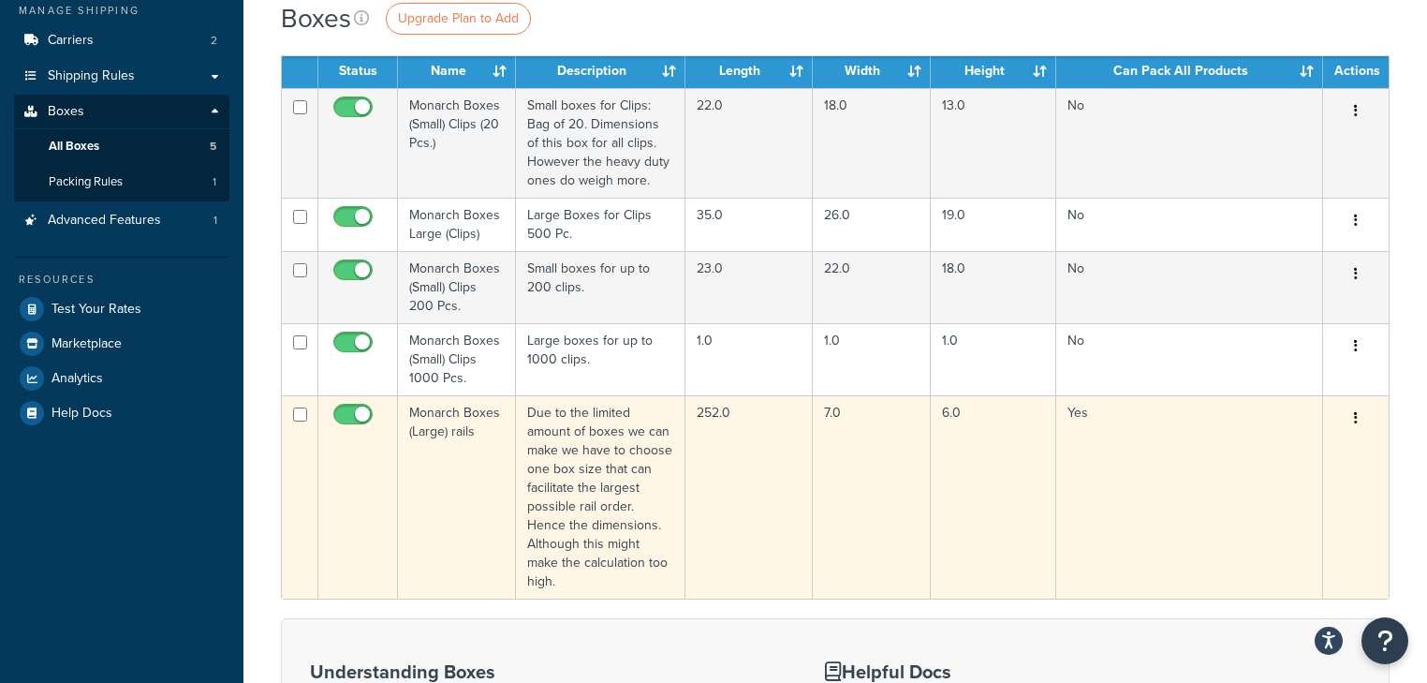
click at [1354, 415] on icon "button" at bounding box center [1356, 417] width 4 height 13
click at [1255, 459] on link "Edit" at bounding box center [1294, 453] width 148 height 38
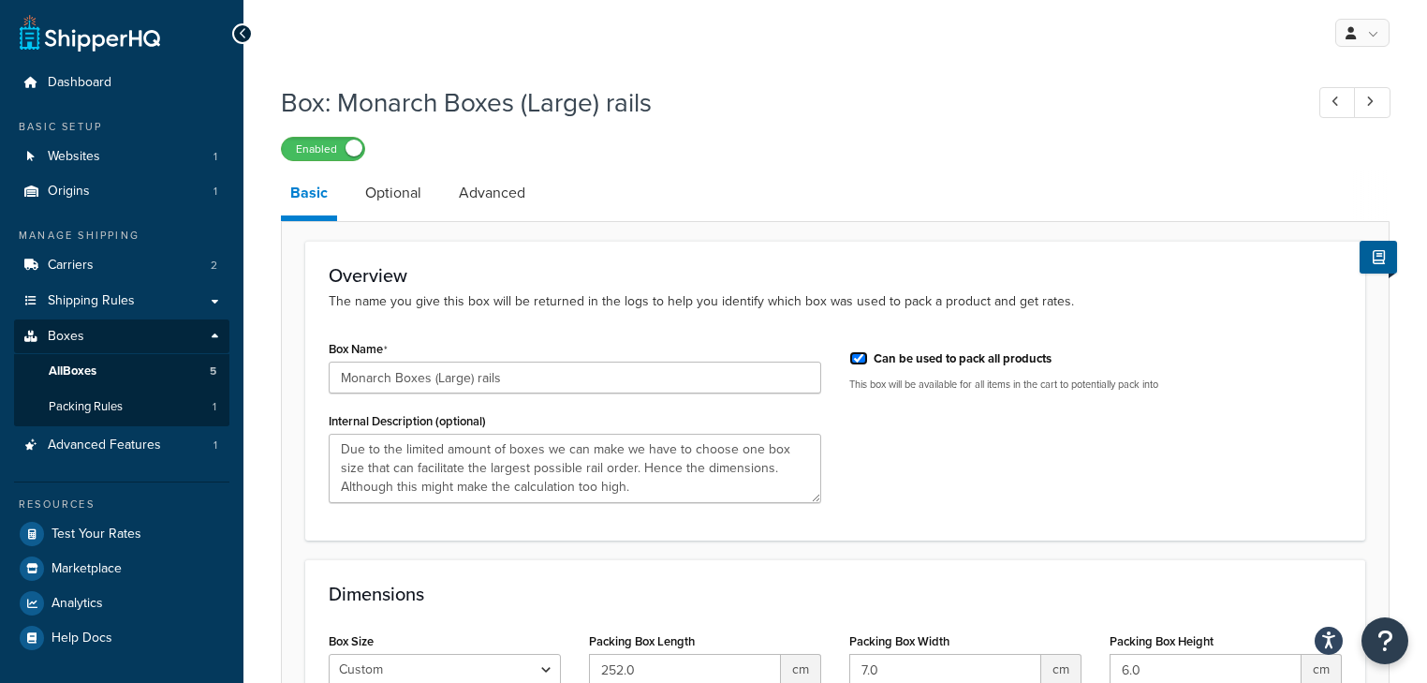
click at [859, 356] on input "Can be used to pack all products" at bounding box center [858, 358] width 19 height 14
checkbox input "false"
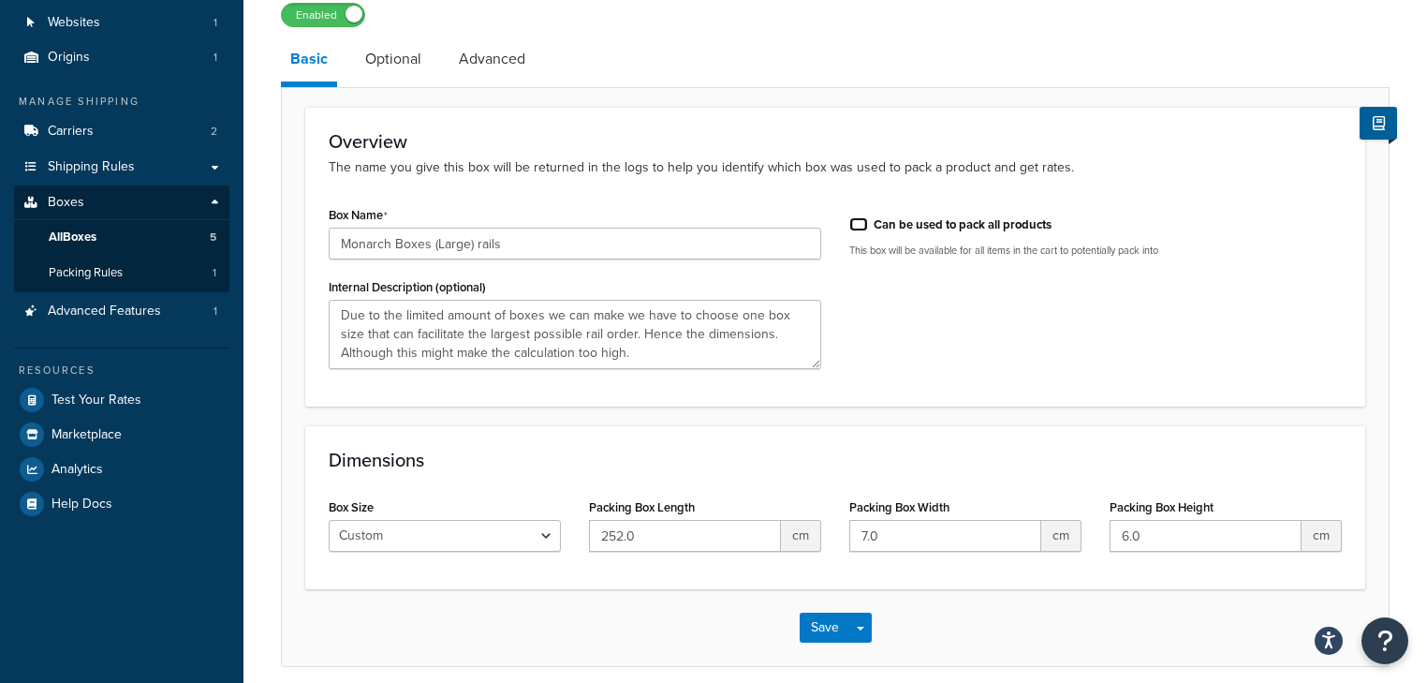
scroll to position [210, 0]
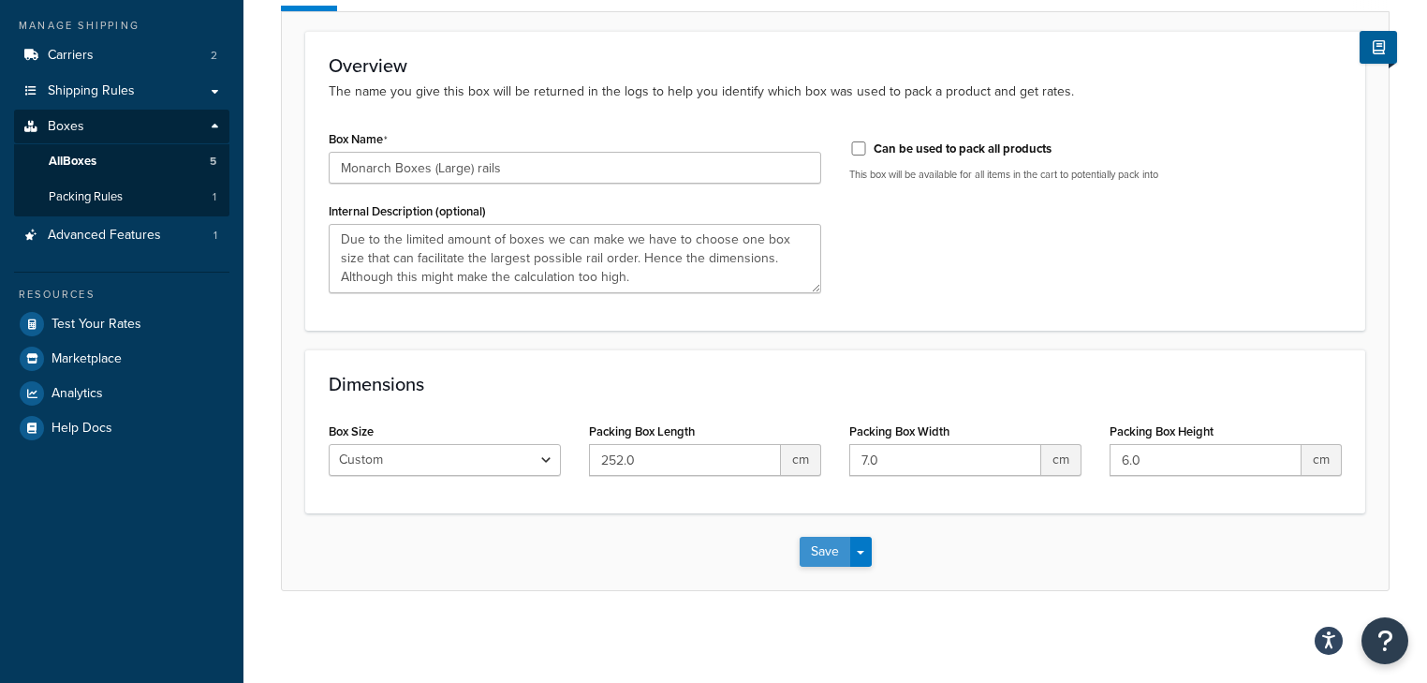
click at [833, 551] on button "Save" at bounding box center [825, 551] width 51 height 30
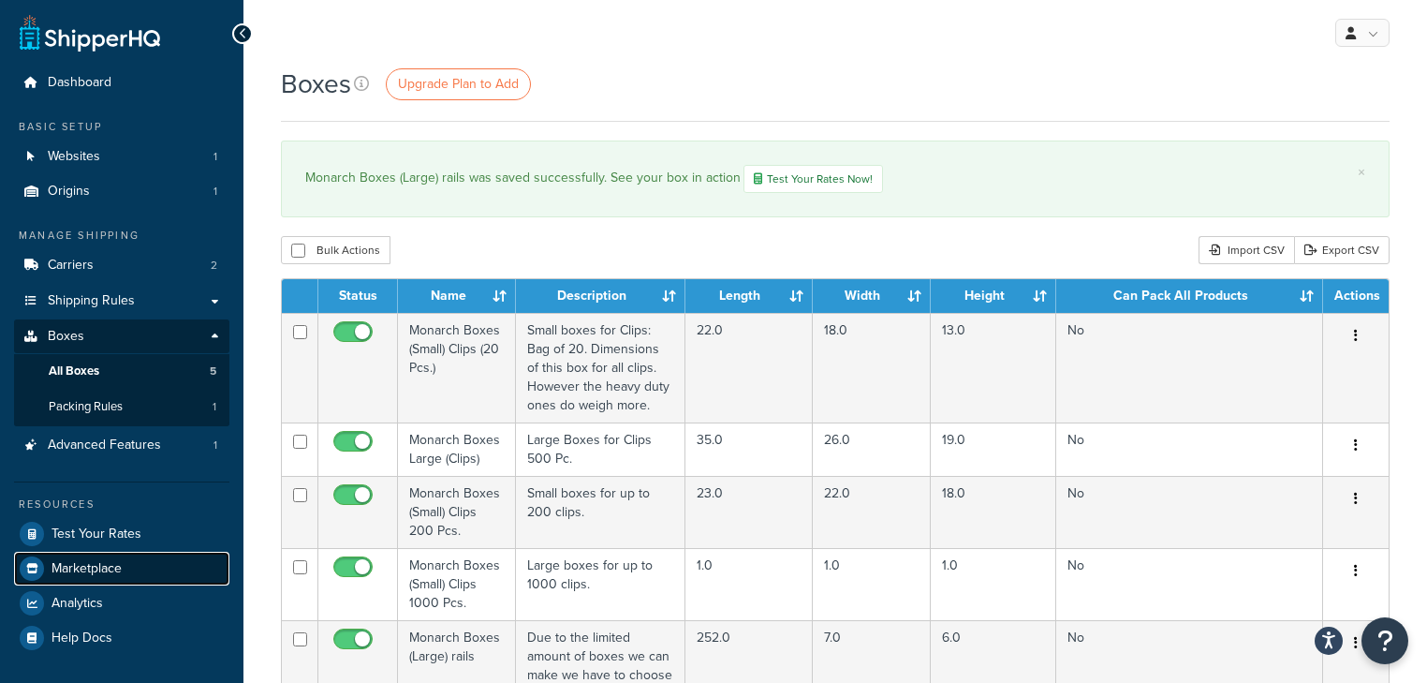
click at [110, 565] on span "Marketplace" at bounding box center [86, 569] width 70 height 16
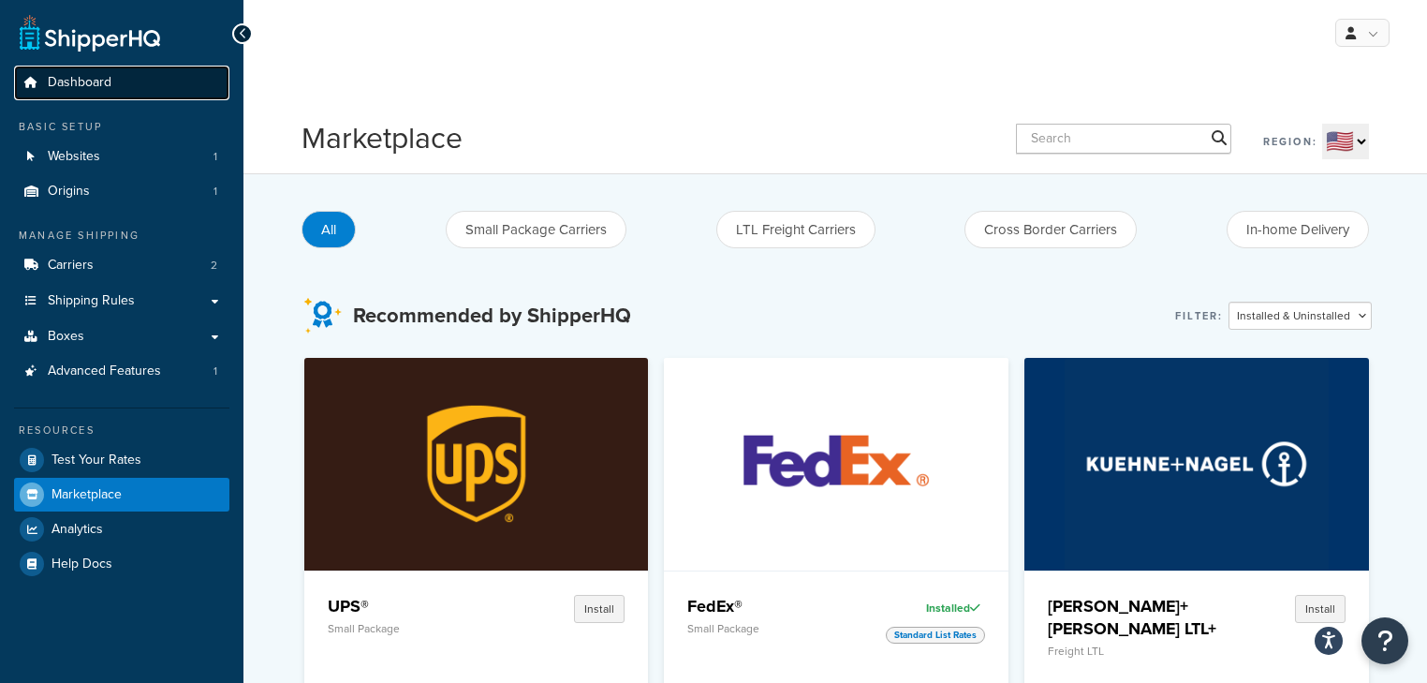
click at [84, 79] on span "Dashboard" at bounding box center [80, 83] width 64 height 16
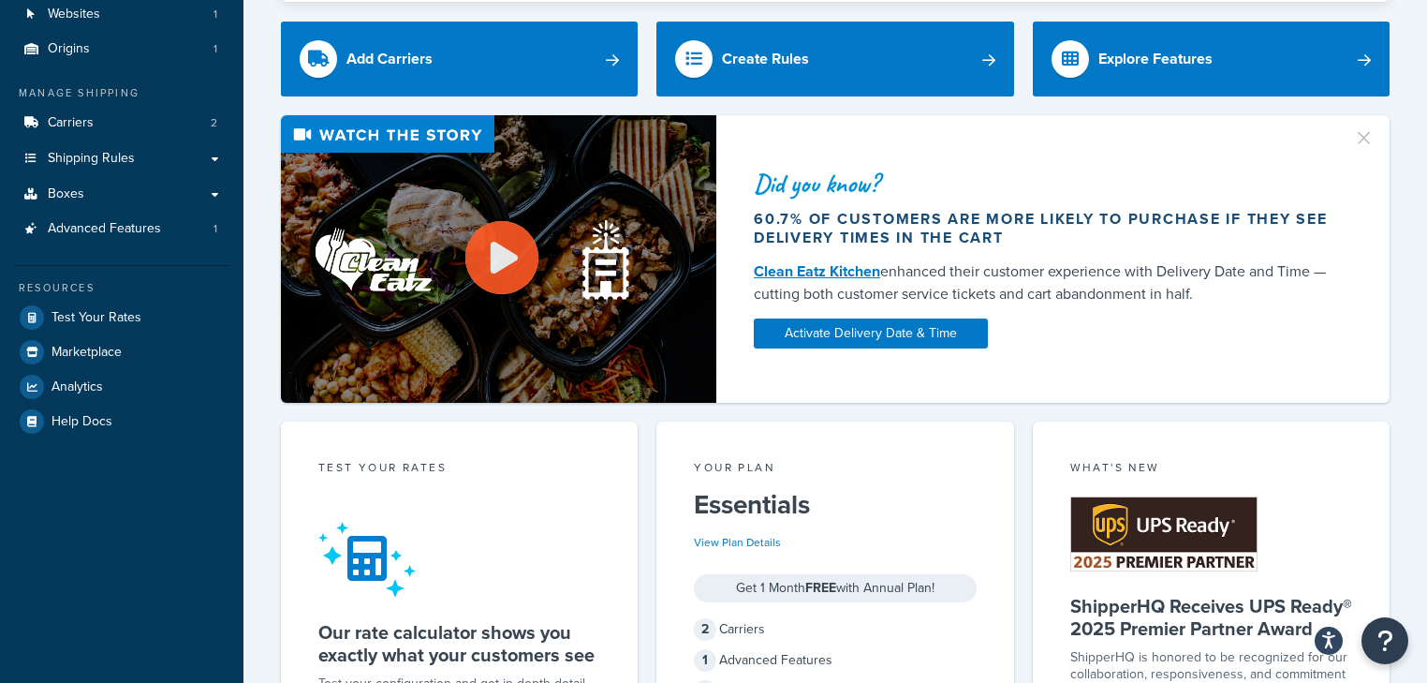
scroll to position [58, 0]
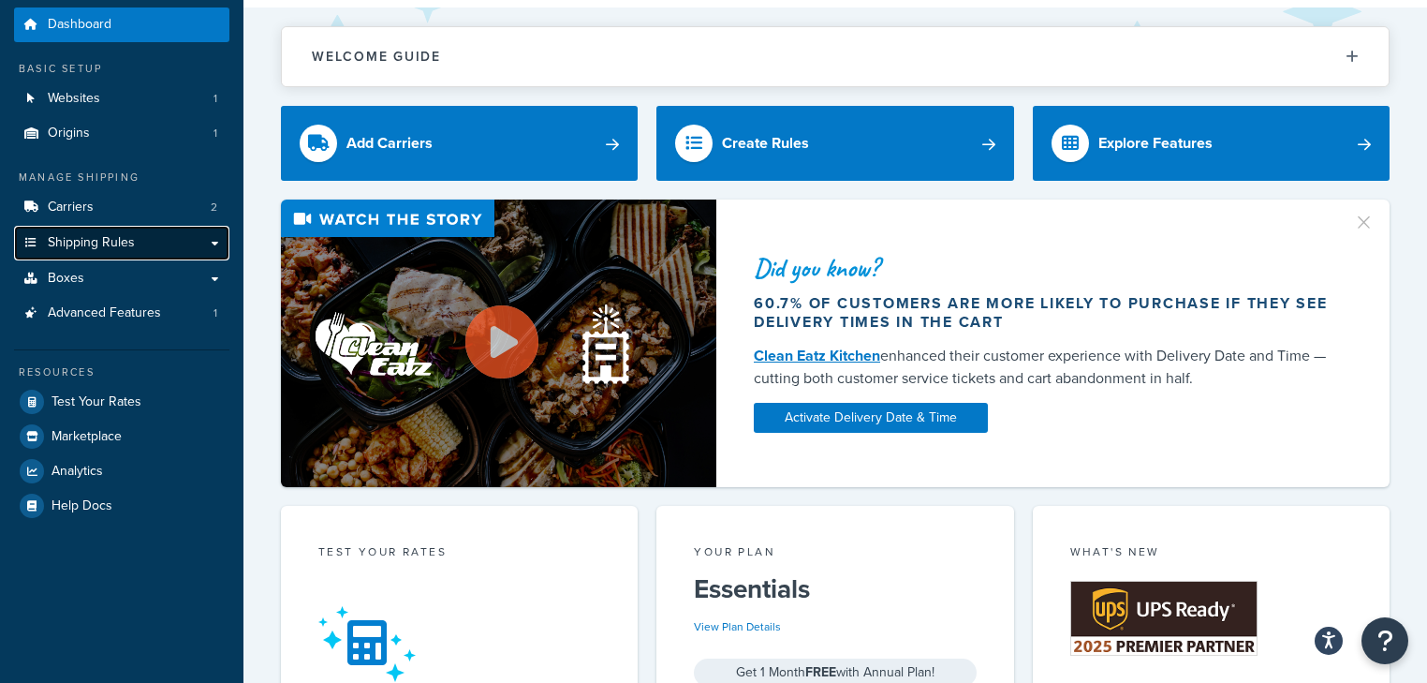
click at [105, 242] on span "Shipping Rules" at bounding box center [91, 243] width 87 height 16
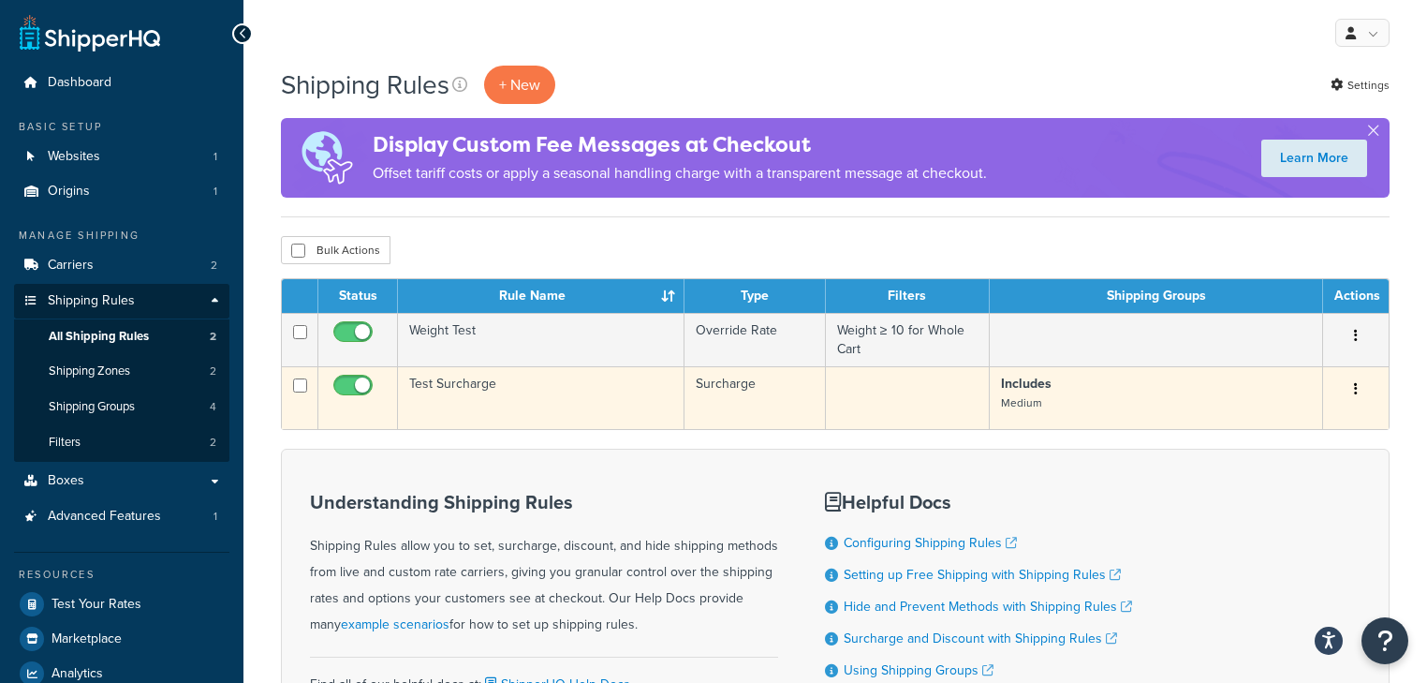
click at [1358, 390] on button "button" at bounding box center [1356, 389] width 26 height 30
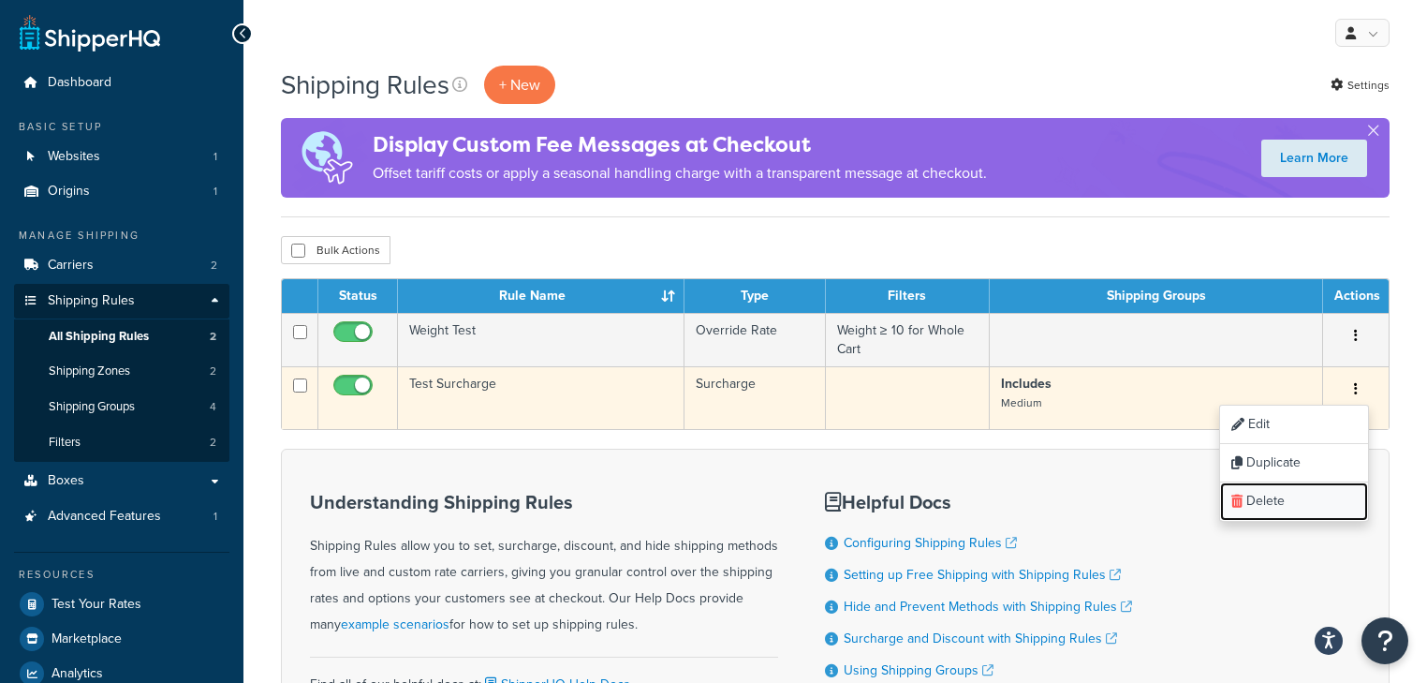
click at [1292, 503] on link "Delete" at bounding box center [1294, 501] width 148 height 38
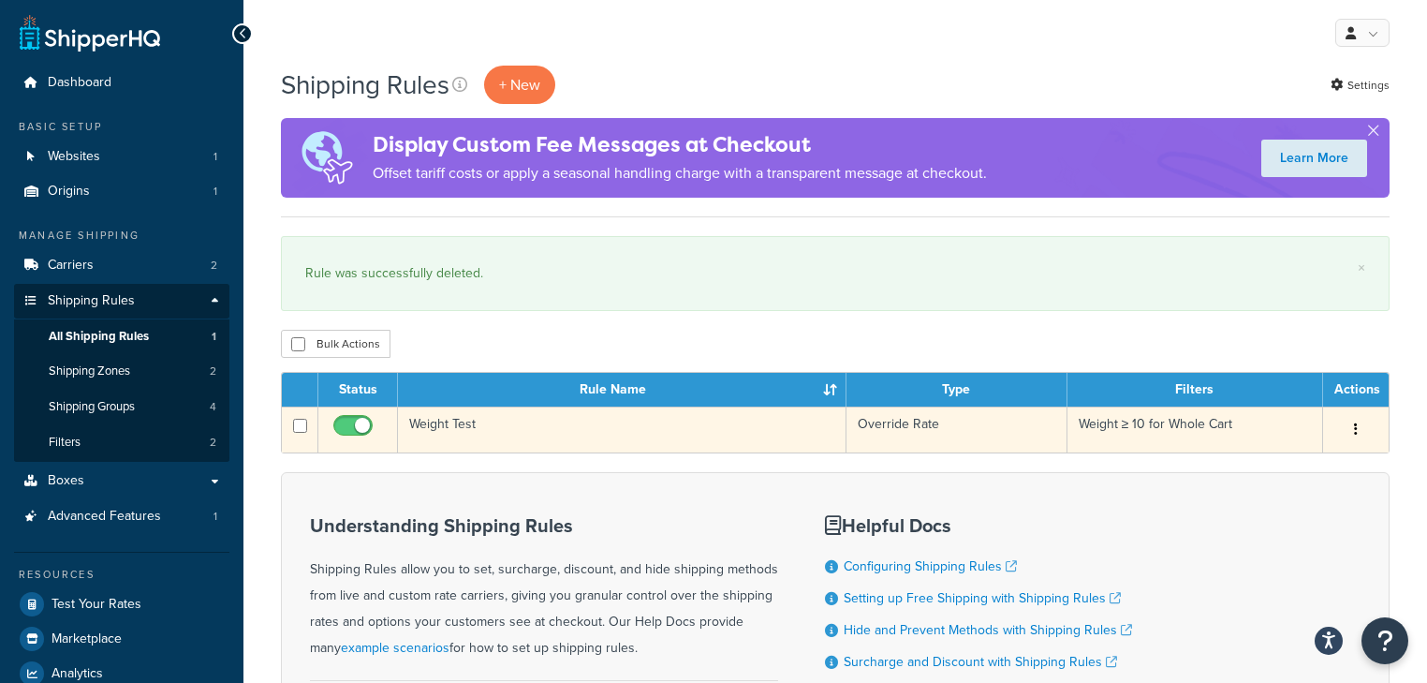
click at [1351, 433] on button "button" at bounding box center [1356, 430] width 26 height 30
click at [1265, 538] on link "Delete" at bounding box center [1294, 541] width 148 height 38
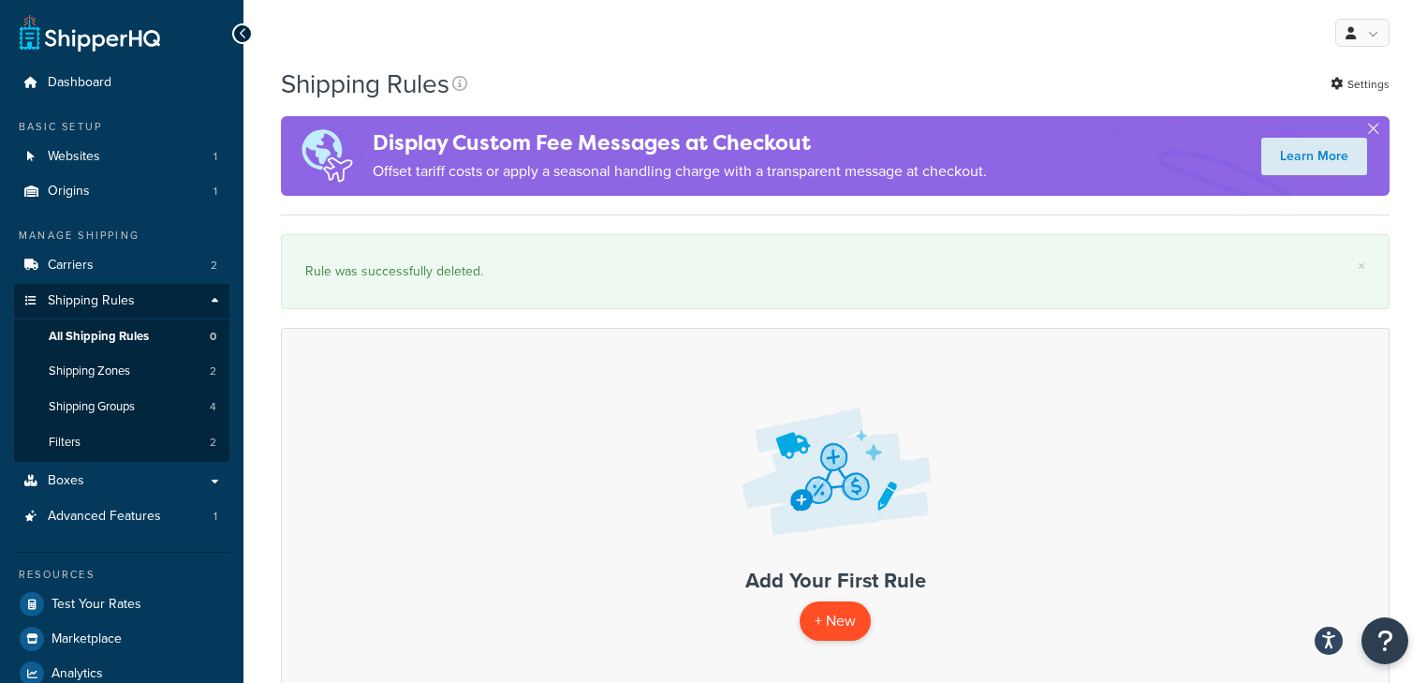
click at [846, 620] on p "+ New" at bounding box center [835, 620] width 71 height 38
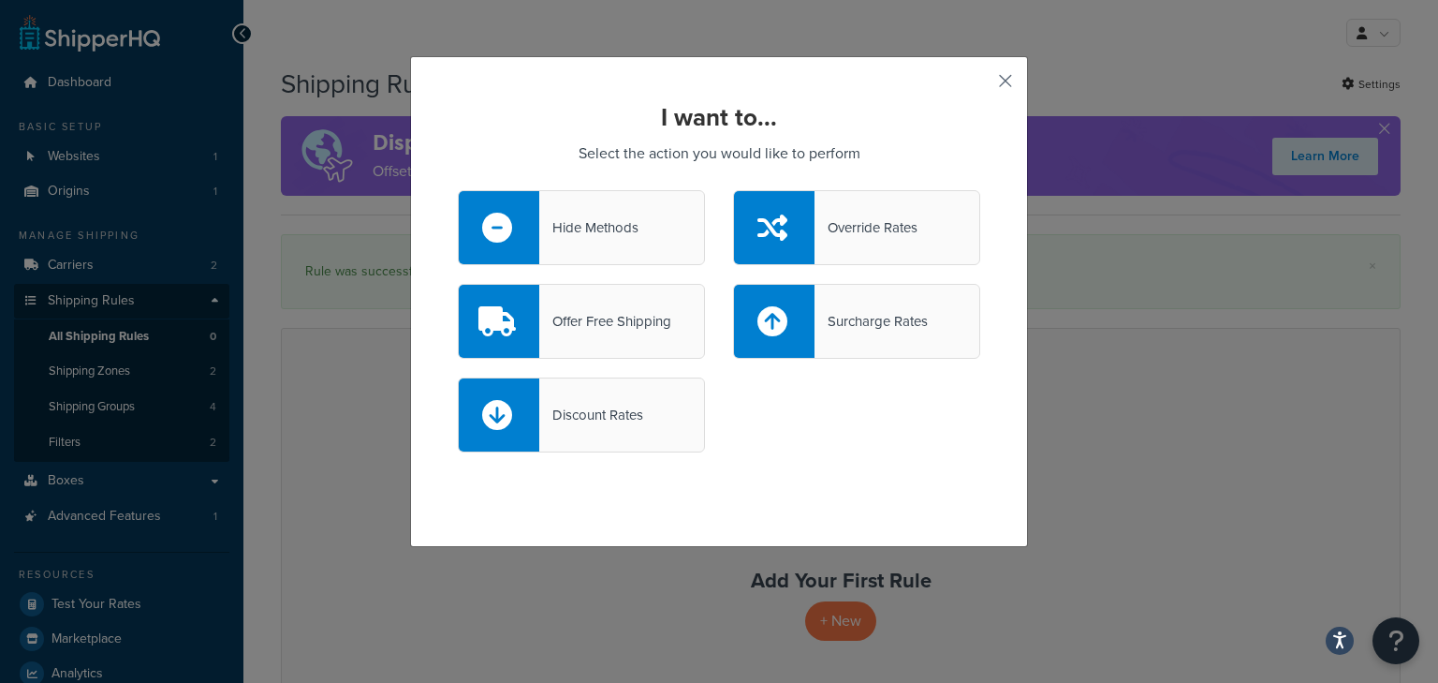
click at [980, 85] on button "button" at bounding box center [978, 87] width 5 height 5
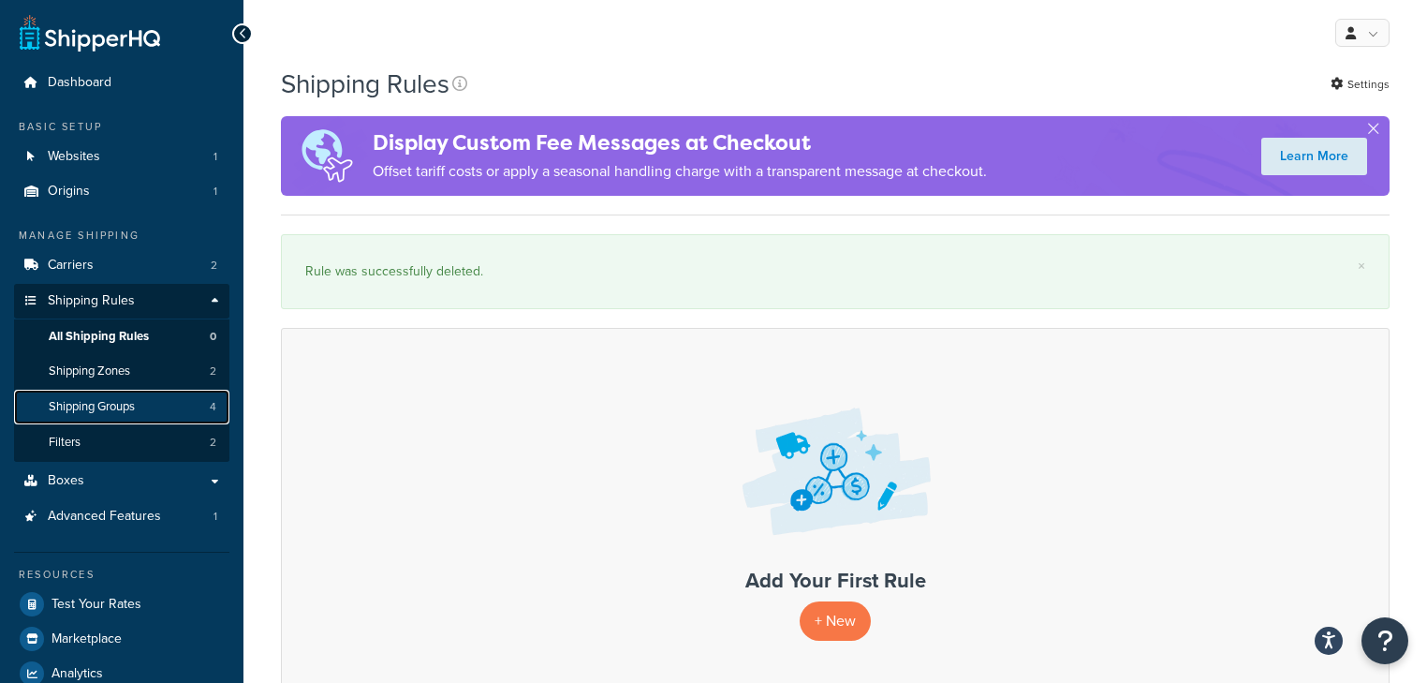
click at [173, 408] on link "Shipping Groups 4" at bounding box center [121, 406] width 215 height 35
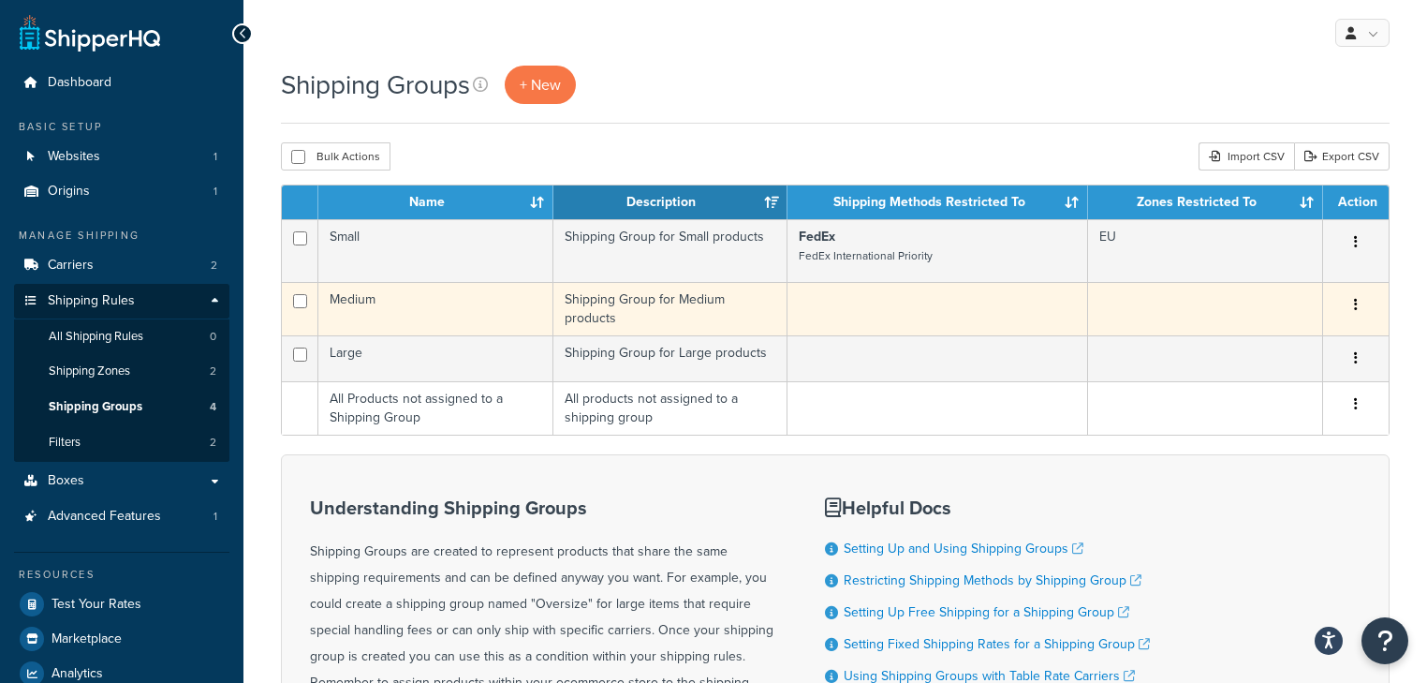
click at [1358, 306] on button "button" at bounding box center [1356, 305] width 26 height 30
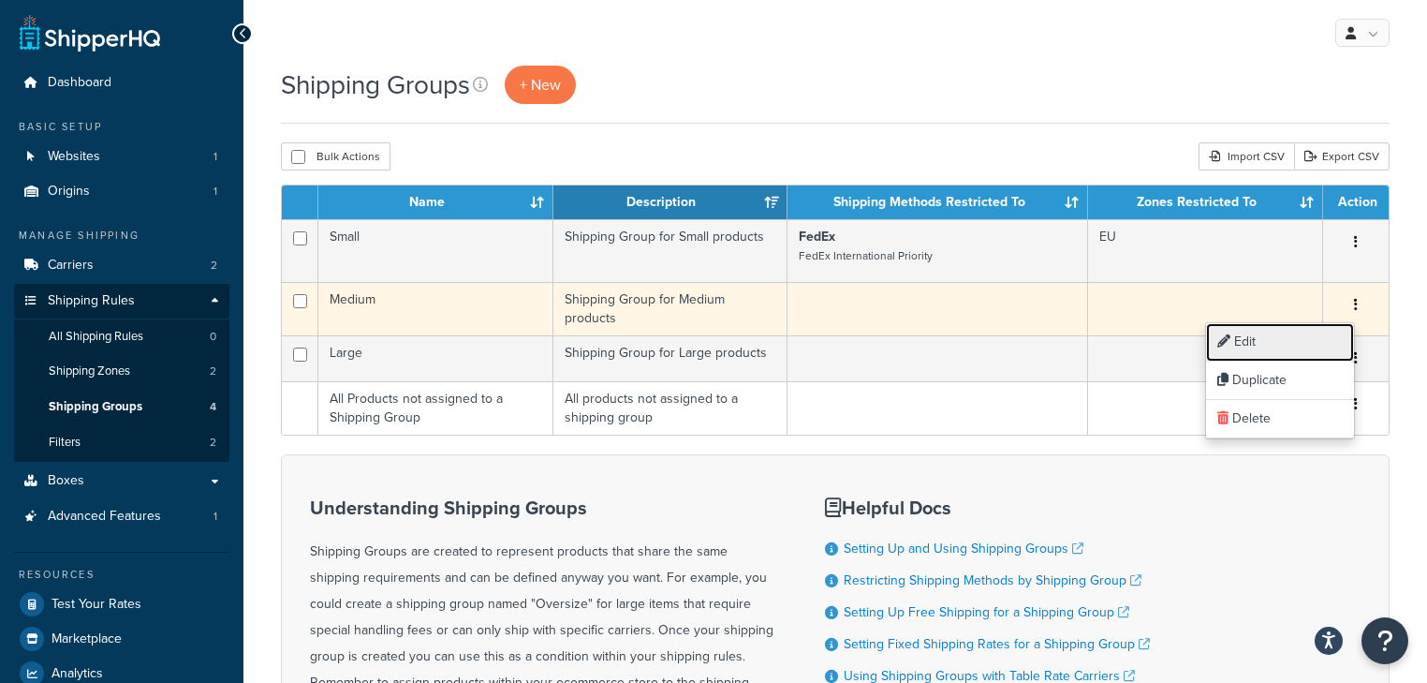
click at [1315, 343] on link "Edit" at bounding box center [1280, 342] width 148 height 38
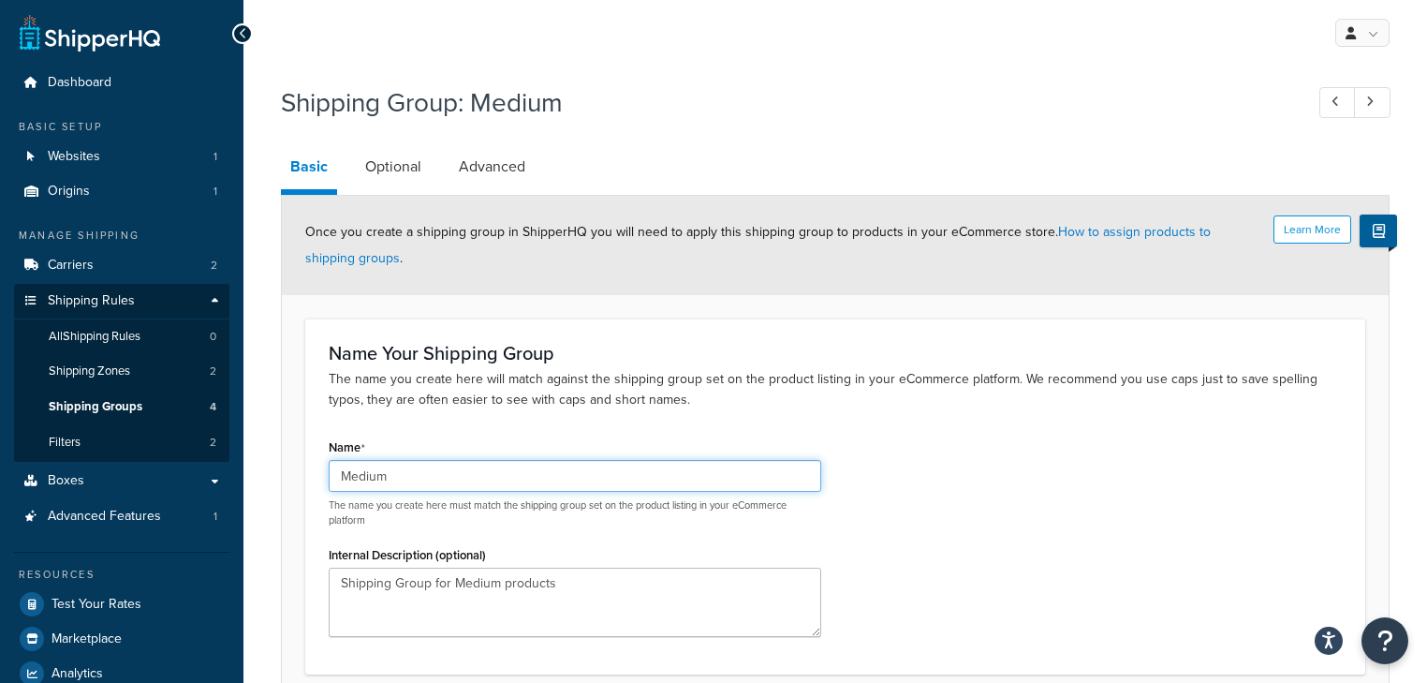
drag, startPoint x: 442, startPoint y: 475, endPoint x: 283, endPoint y: 486, distance: 159.6
click at [283, 486] on form "Learn More Once you create a shipping group in ShipperHQ you will need to apply…" at bounding box center [835, 473] width 1107 height 555
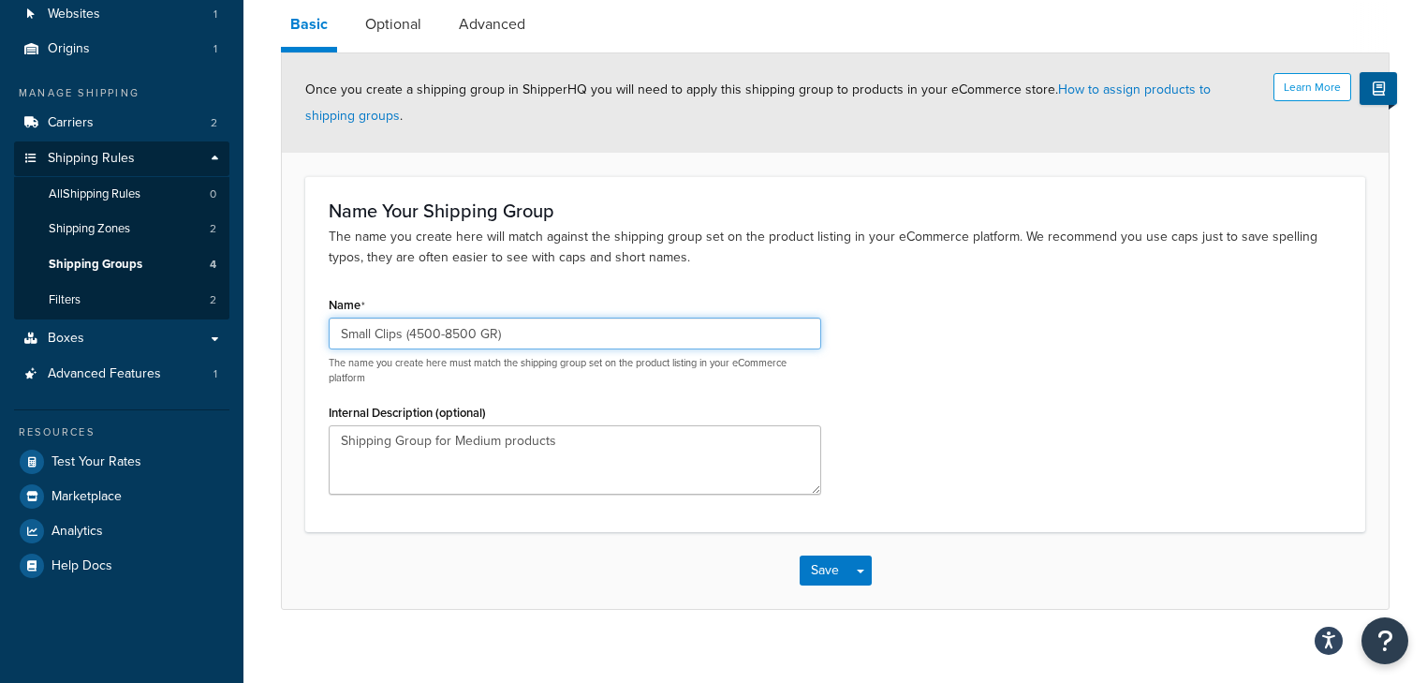
scroll to position [161, 0]
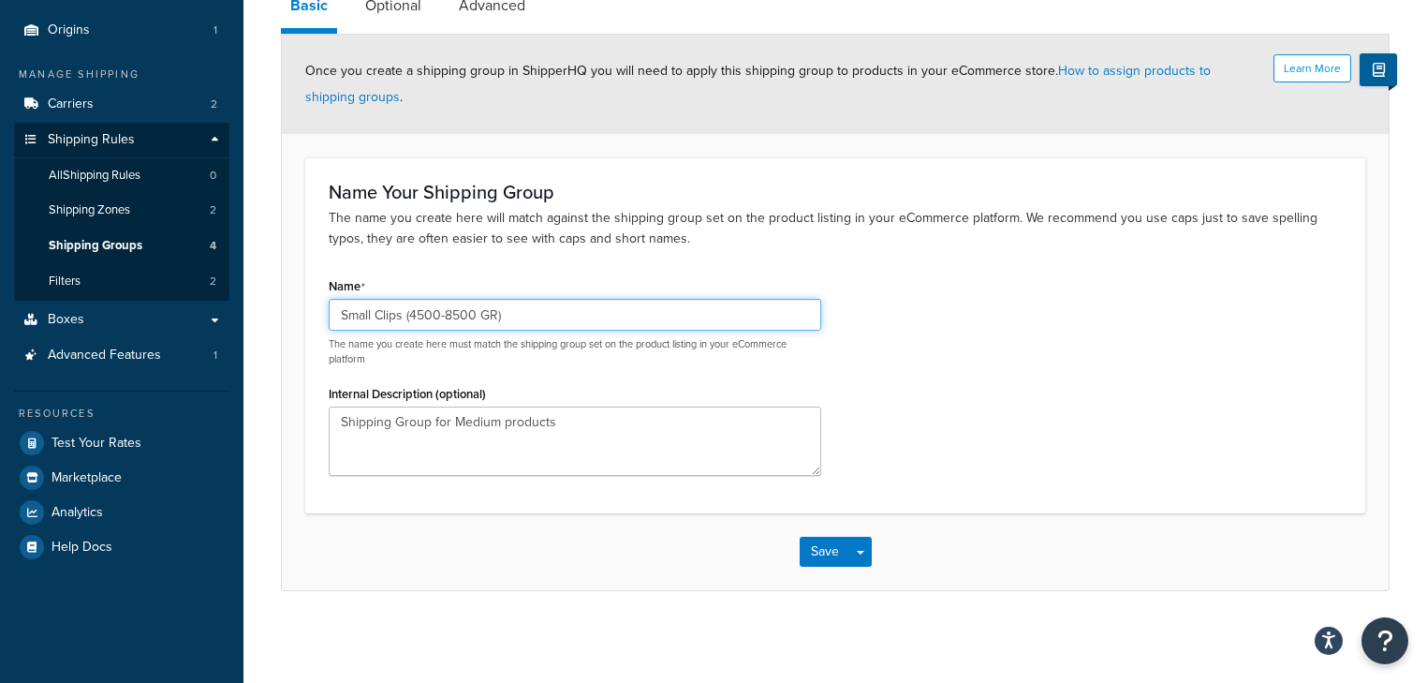
type input "Small Clips (4500-8500 GR)"
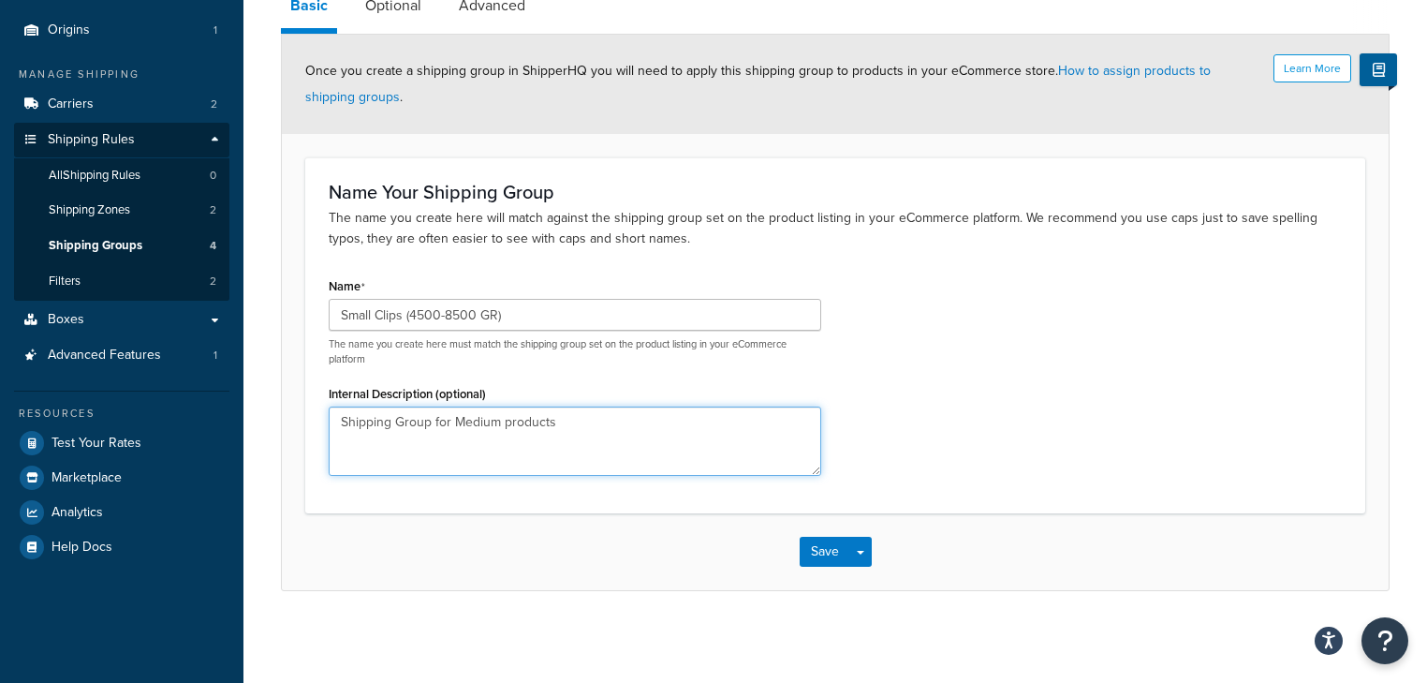
drag, startPoint x: 595, startPoint y: 414, endPoint x: 306, endPoint y: 437, distance: 289.3
click at [306, 437] on div "Name Your Shipping Group The name you create here will match against the shippi…" at bounding box center [835, 335] width 1060 height 356
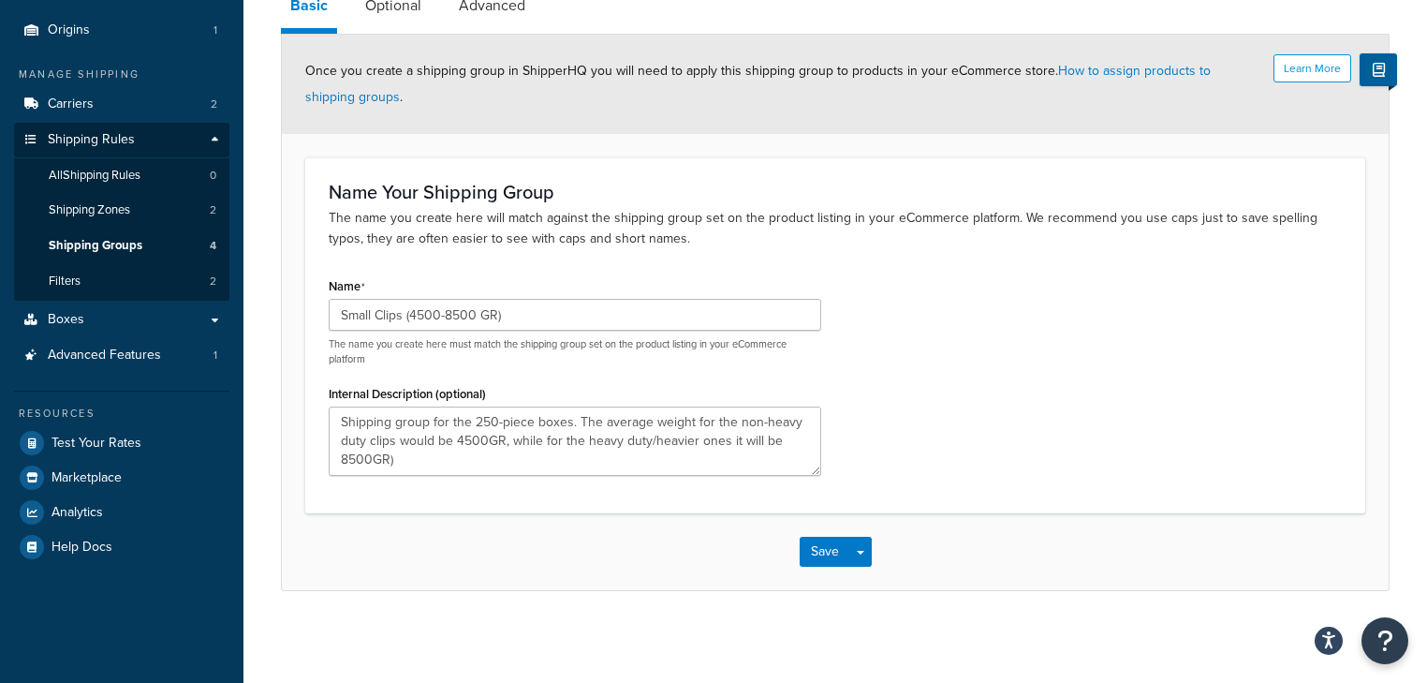
click at [400, 501] on div "Name Your Shipping Group The name you create here will match against the shippi…" at bounding box center [835, 335] width 1060 height 356
click at [412, 455] on textarea "Shipping group for the 250-piece boxes. The average weight for the non-heavy du…" at bounding box center [575, 440] width 492 height 69
click at [413, 453] on textarea "Shipping group for the 250-piece boxes. The average weight for the non-heavy du…" at bounding box center [575, 440] width 492 height 69
type textarea "Shipping group for the 250-piece boxes. The average weight for the non-heavy du…"
click at [374, 314] on input "Small Clips (4500-8500 GR)" at bounding box center [575, 315] width 492 height 32
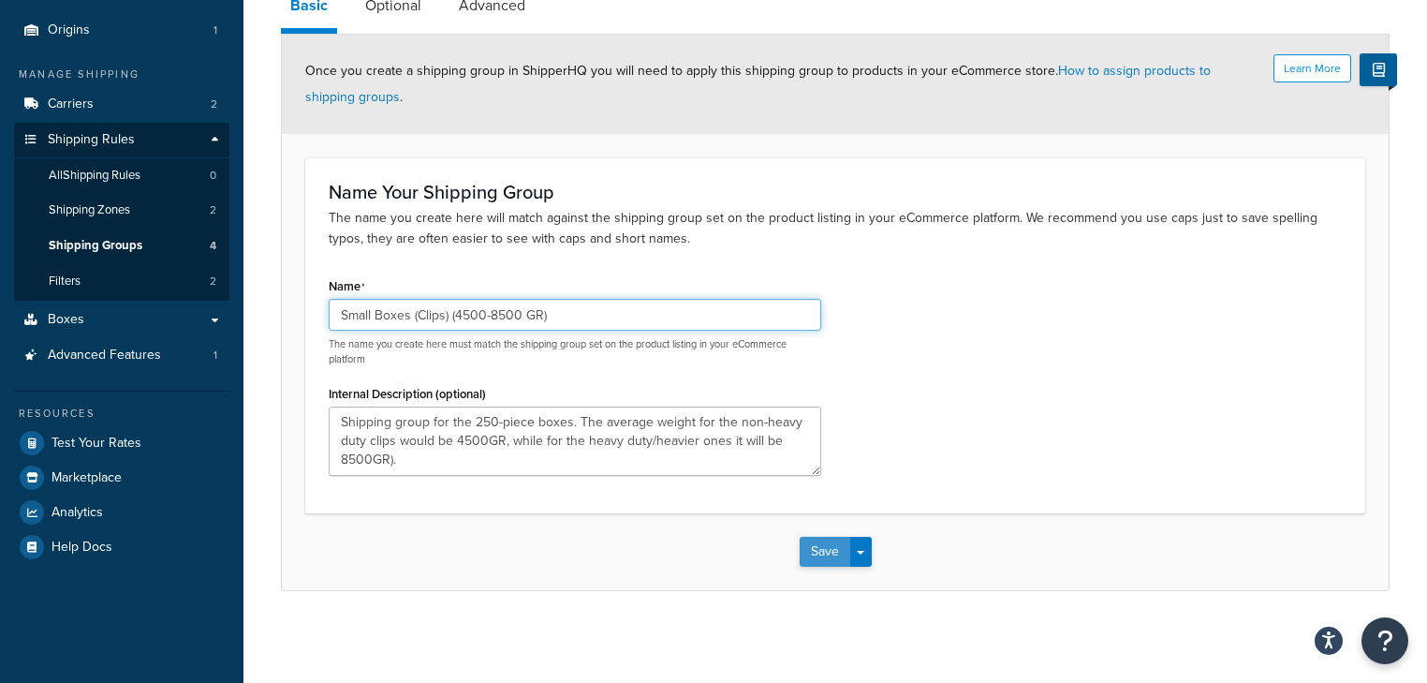
type input "Small Boxes (Clips) (4500-8500 GR)"
click at [811, 543] on button "Save" at bounding box center [825, 551] width 51 height 30
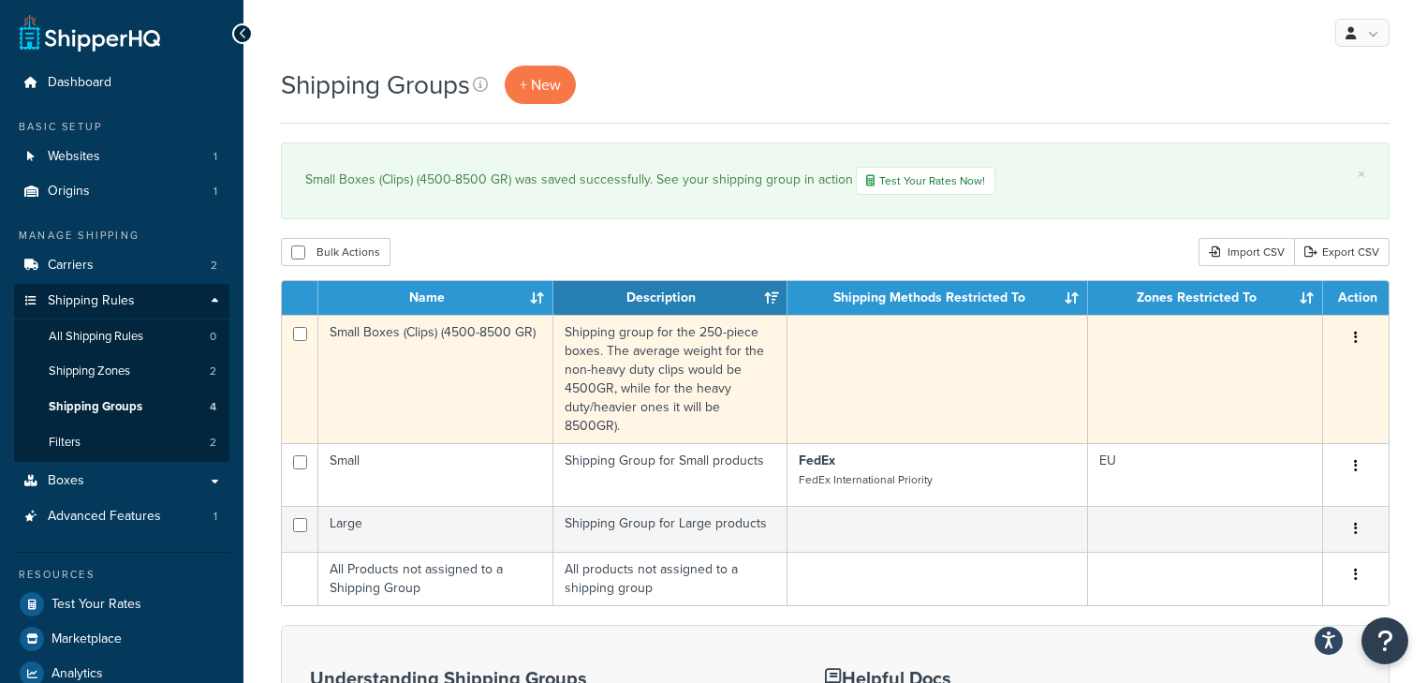
click at [859, 375] on td at bounding box center [937, 379] width 301 height 128
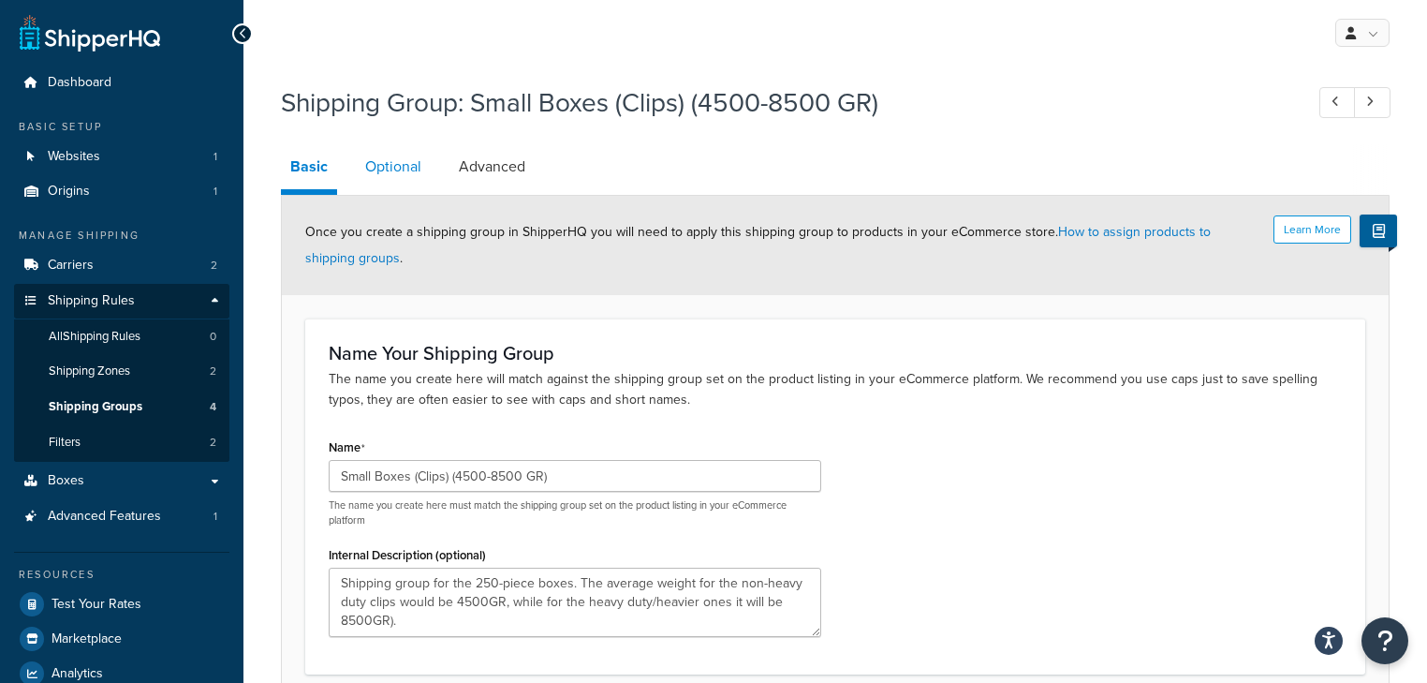
click at [394, 168] on link "Optional" at bounding box center [393, 166] width 75 height 45
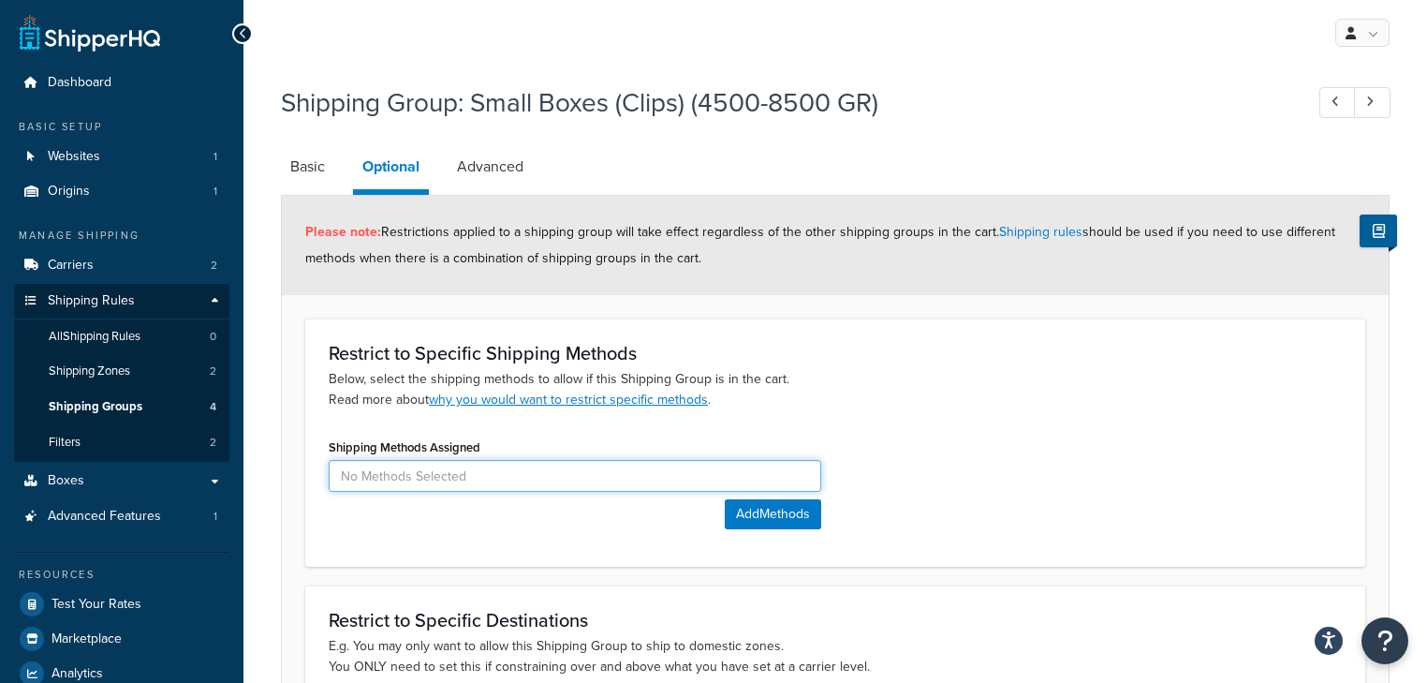
click at [468, 474] on input at bounding box center [575, 476] width 492 height 32
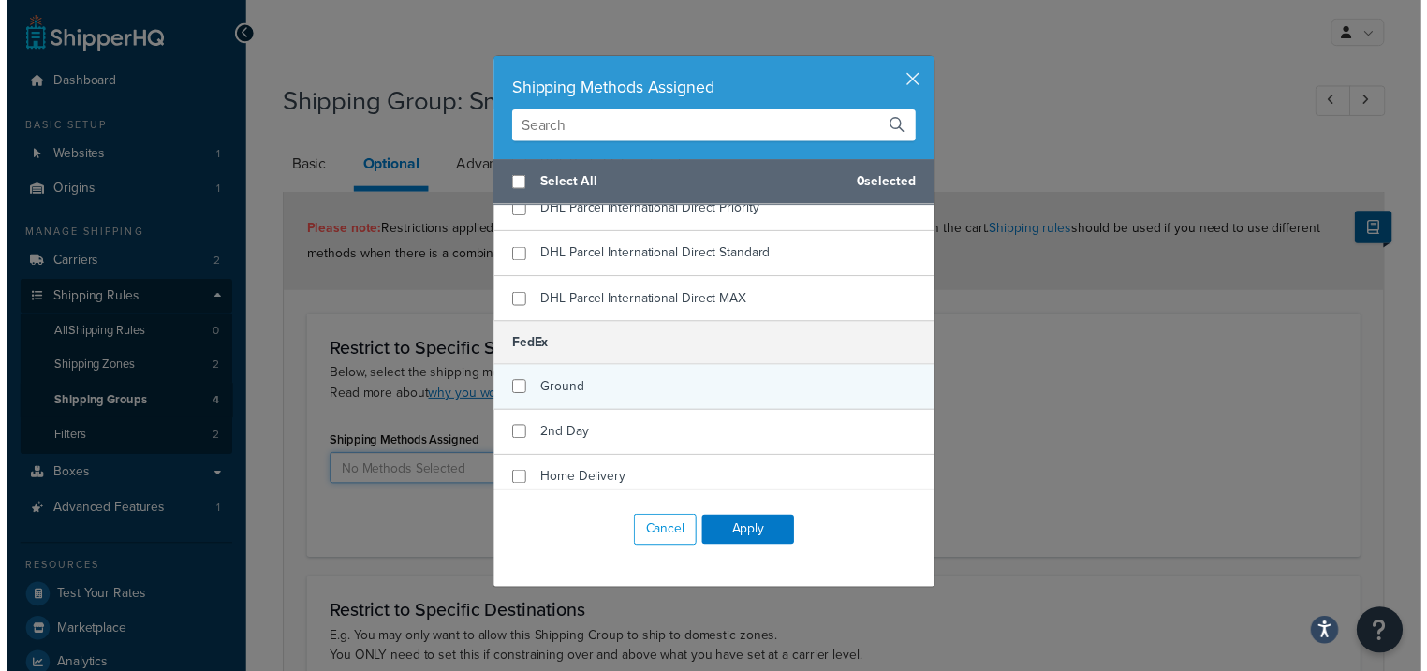
scroll to position [374, 0]
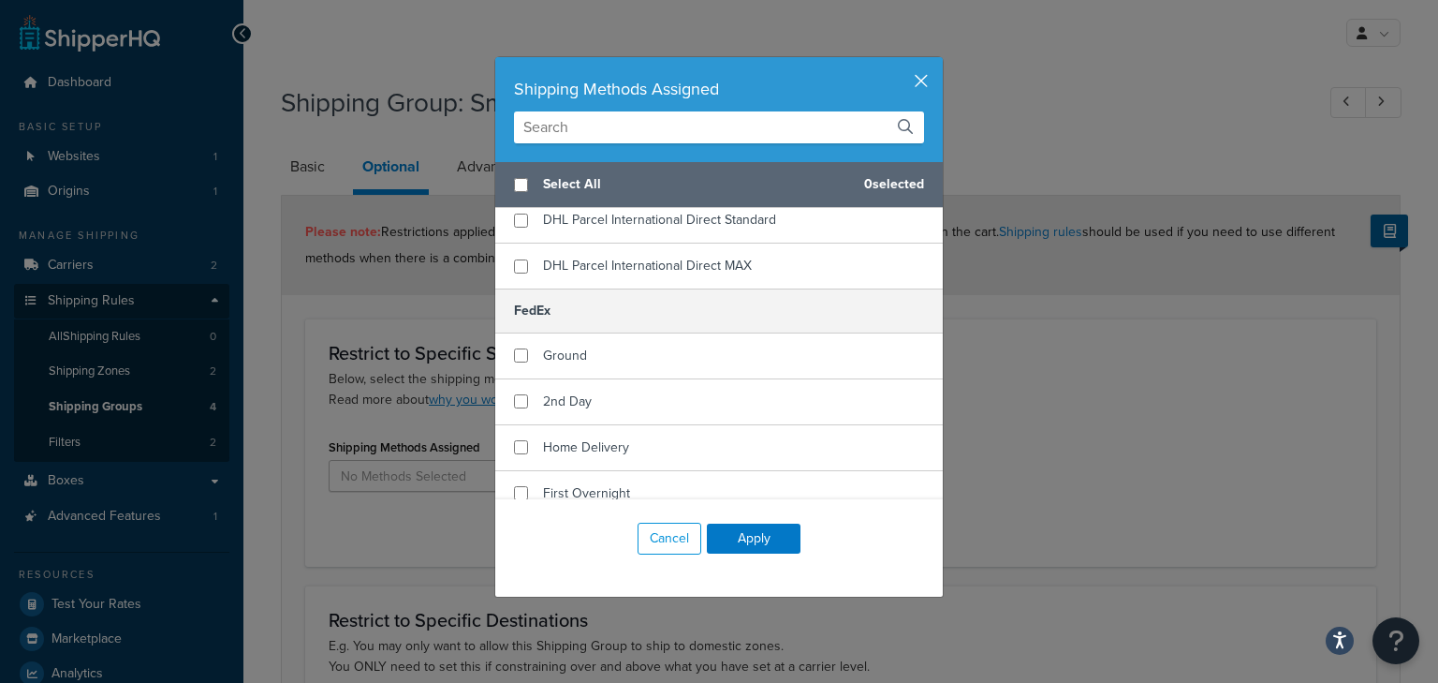
click at [938, 62] on button "button" at bounding box center [940, 59] width 5 height 5
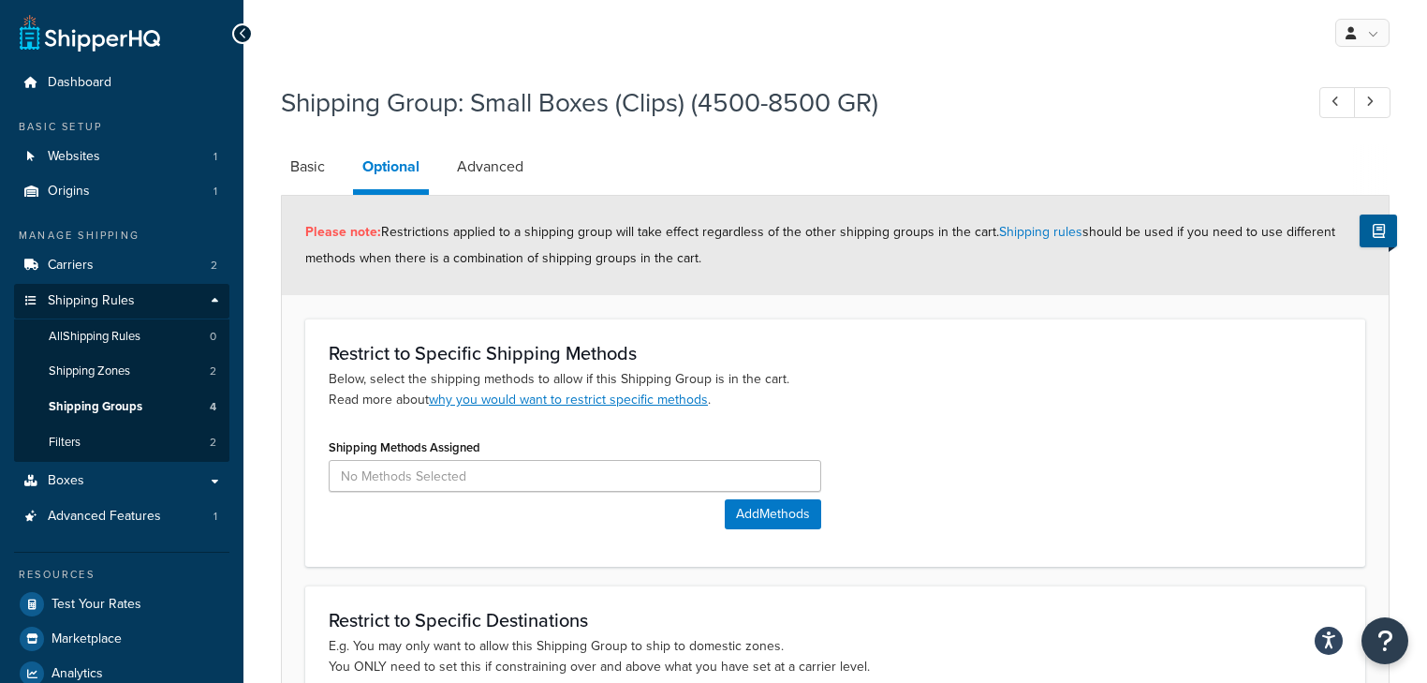
click at [244, 27] on icon at bounding box center [243, 33] width 8 height 13
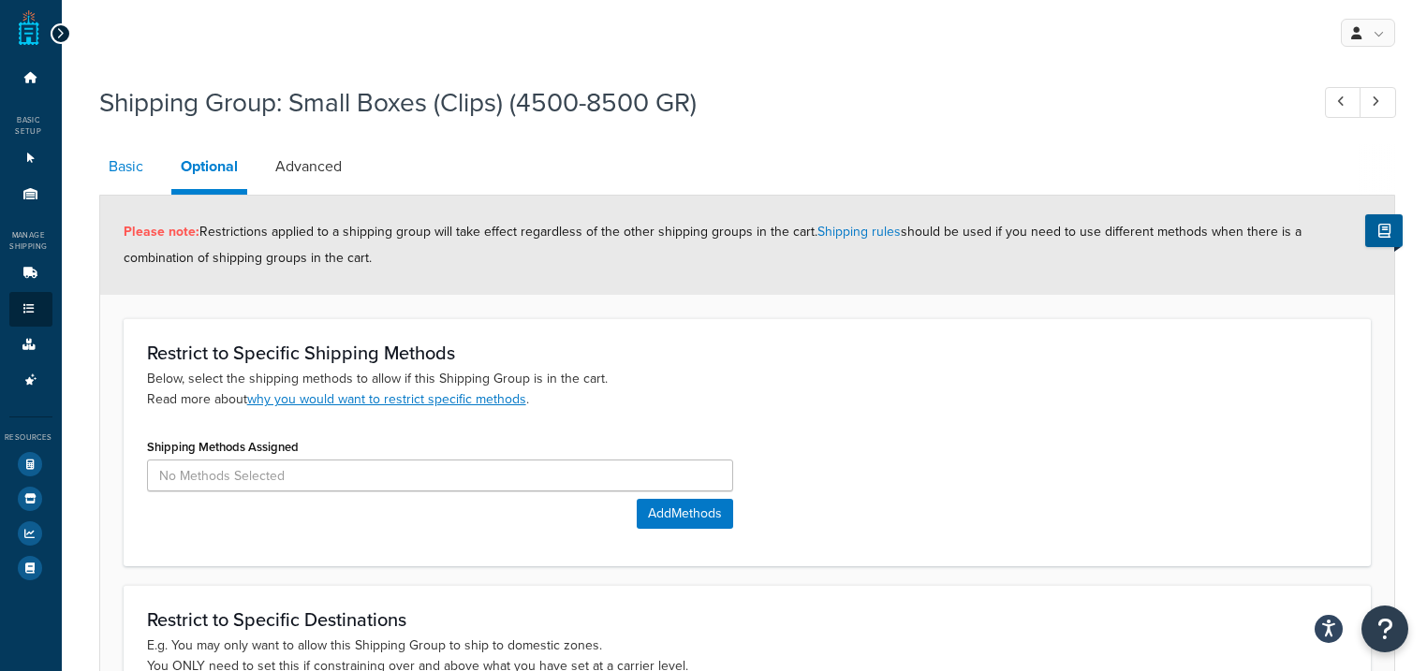
click at [131, 169] on link "Basic" at bounding box center [125, 166] width 53 height 45
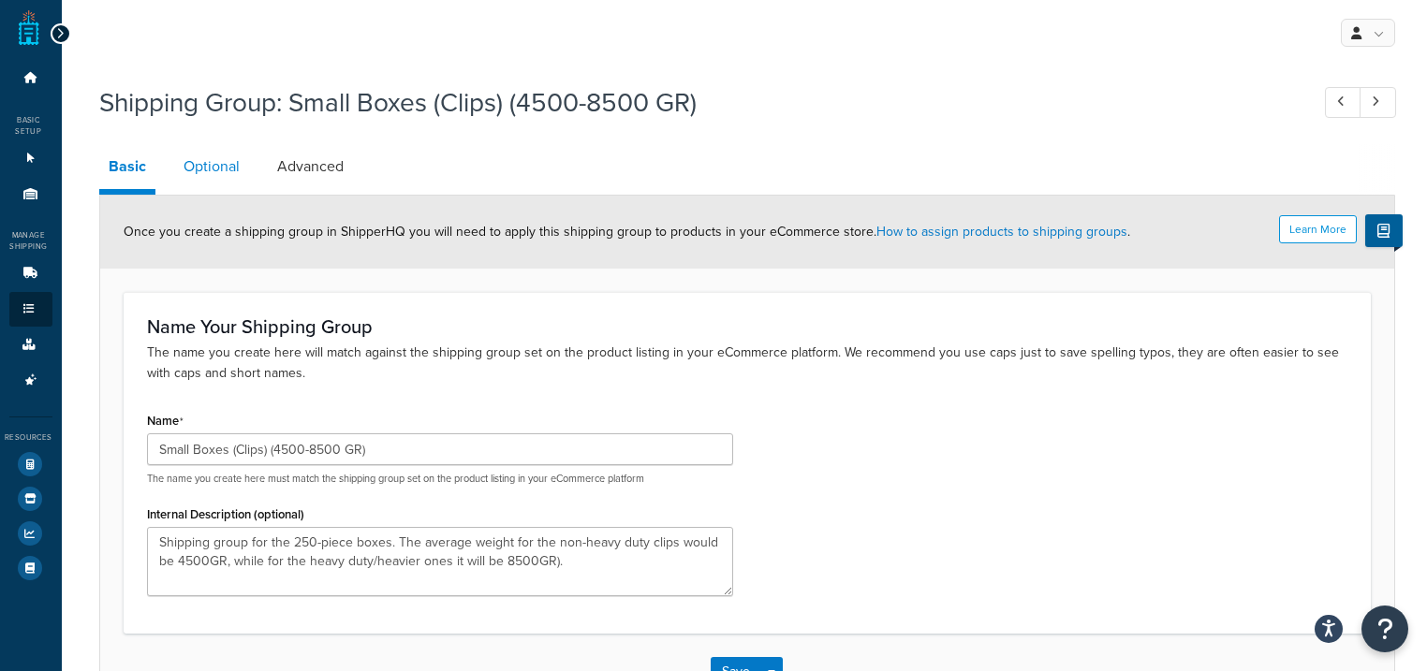
click at [187, 165] on link "Optional" at bounding box center [211, 166] width 75 height 45
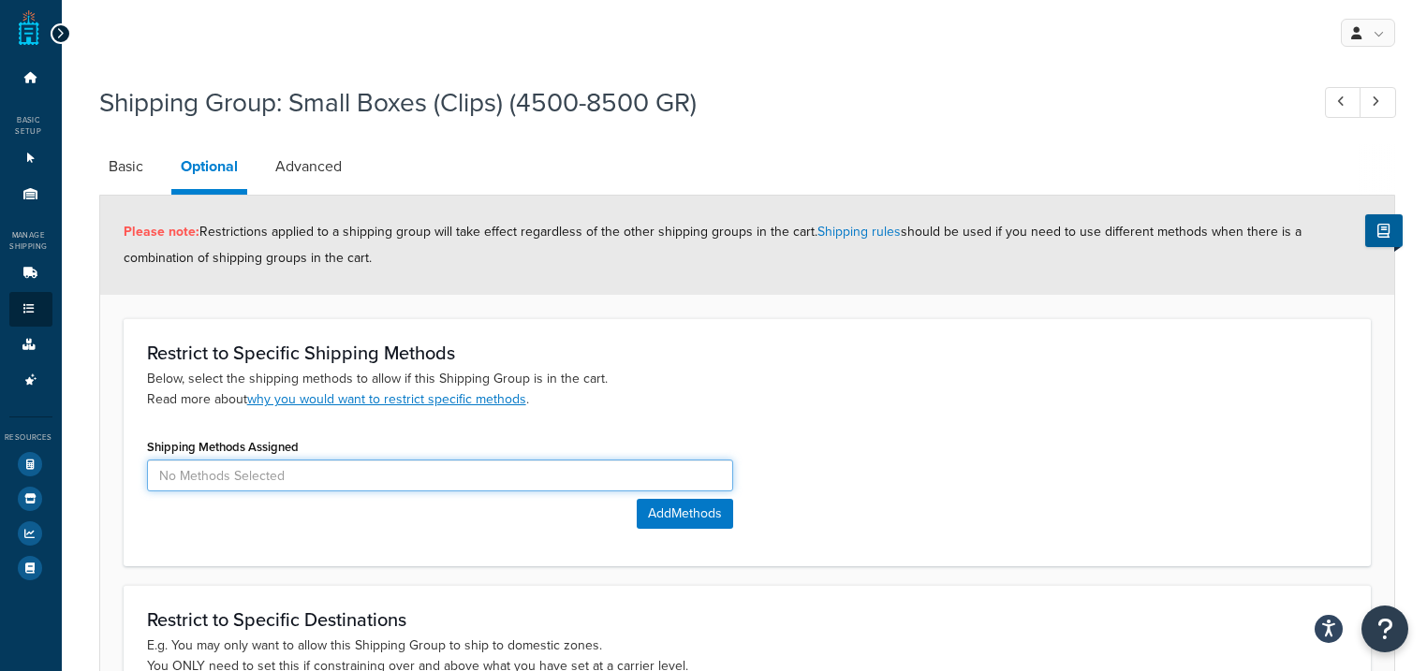
click at [268, 473] on input at bounding box center [440, 476] width 586 height 32
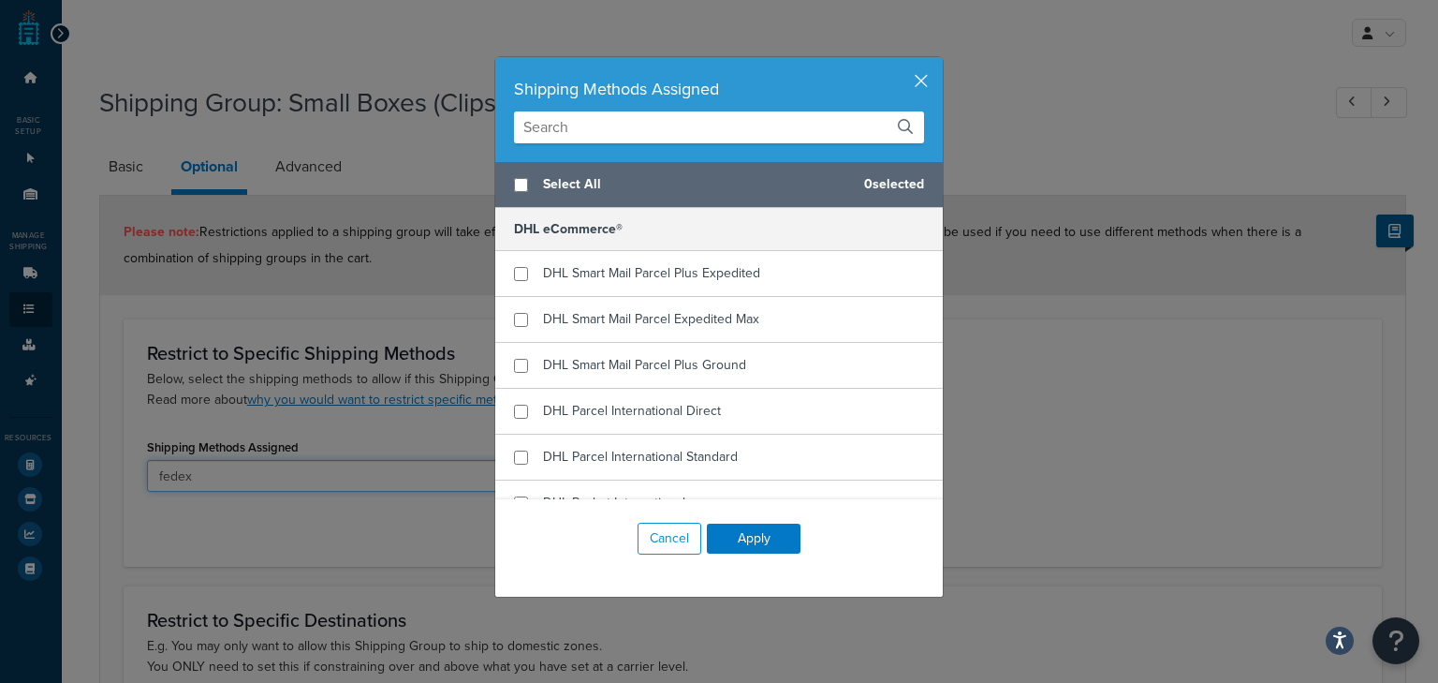
type input "fedex"
click at [632, 119] on input "text" at bounding box center [719, 127] width 410 height 32
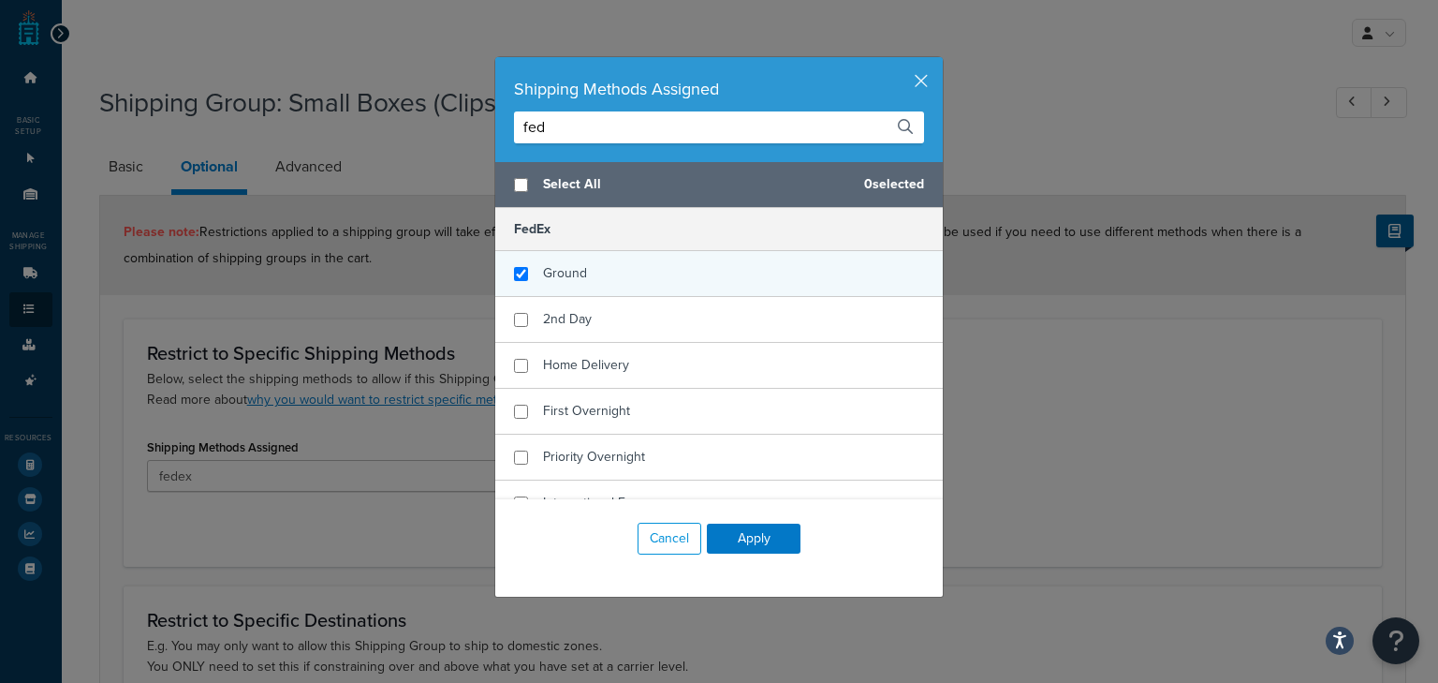
type input "fed"
checkbox input "true"
click at [657, 269] on div "Ground" at bounding box center [719, 274] width 448 height 46
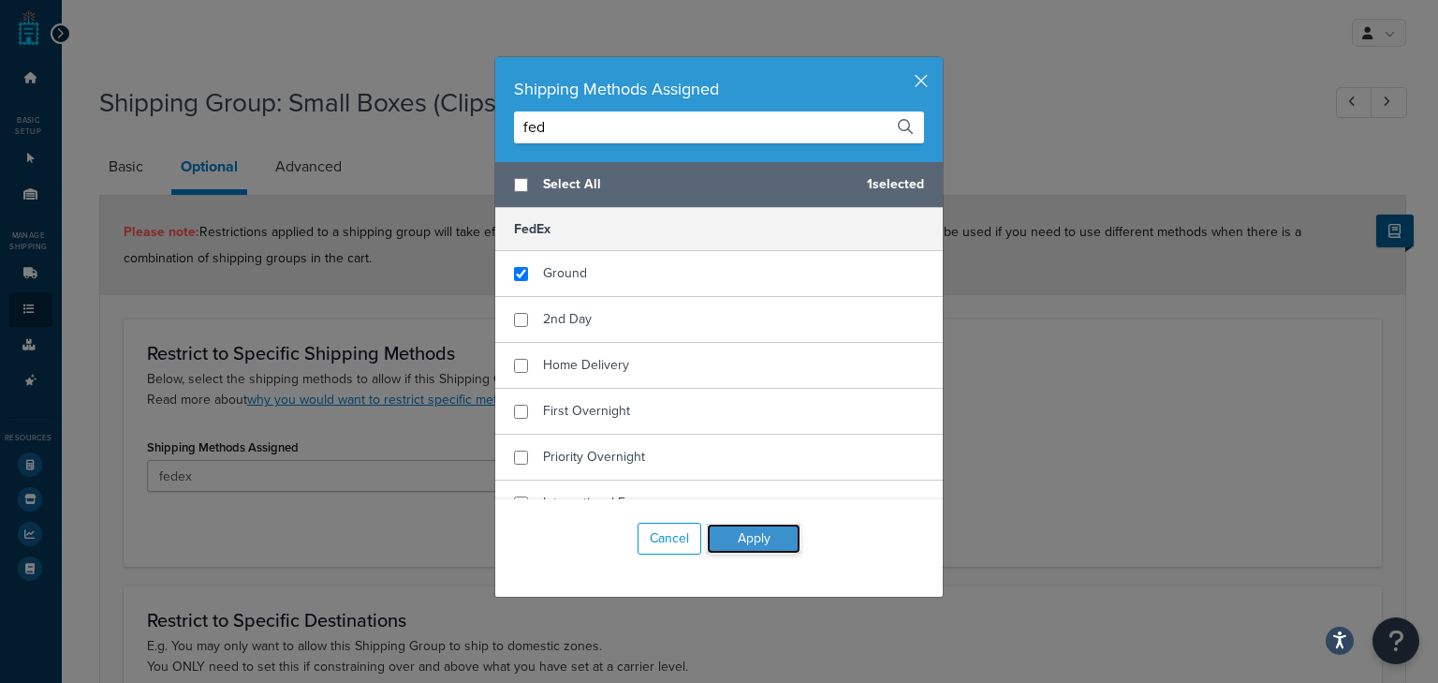
click at [766, 547] on button "Apply" at bounding box center [754, 538] width 94 height 30
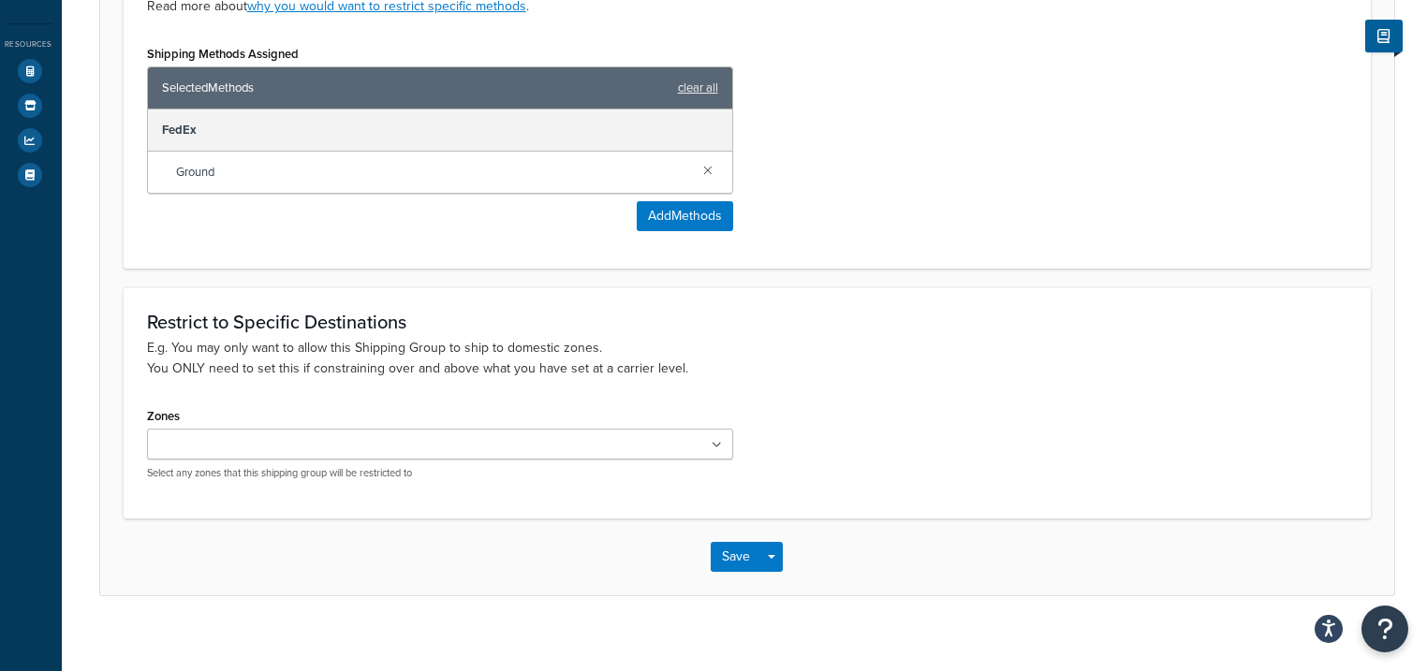
scroll to position [410, 0]
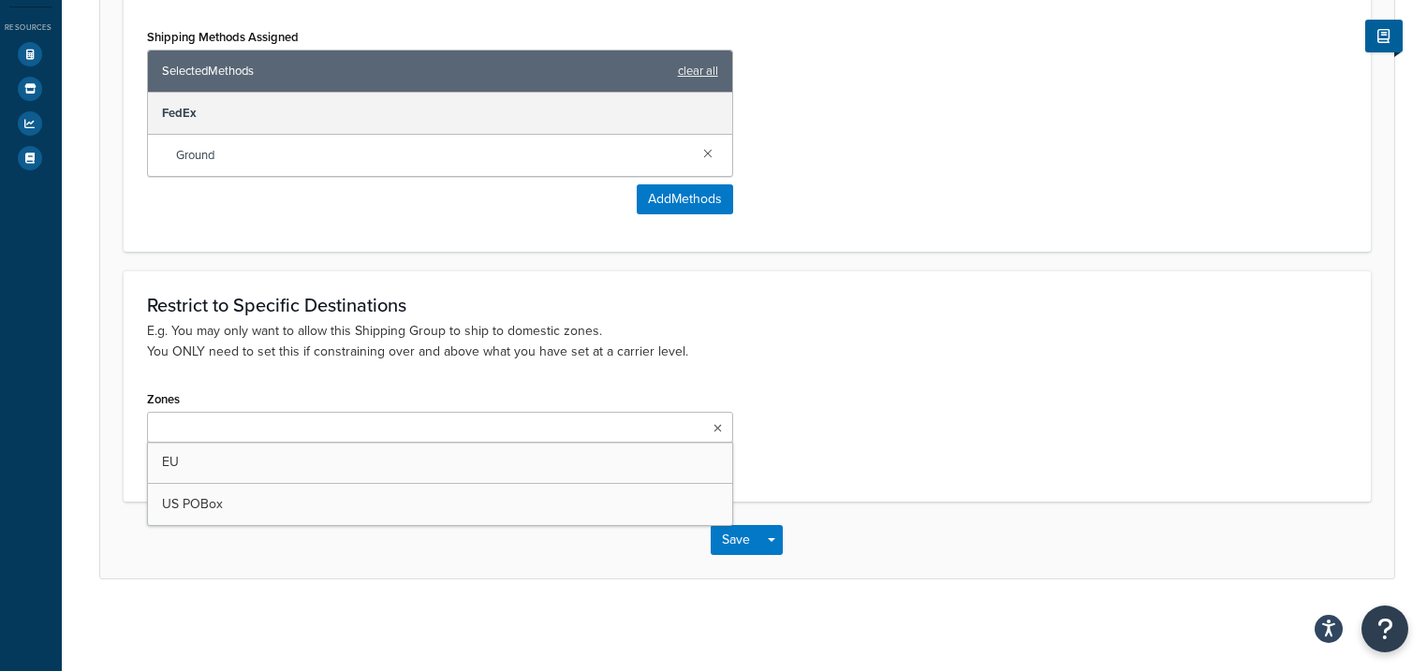
click at [348, 419] on ul at bounding box center [440, 427] width 586 height 31
click at [741, 551] on button "Save" at bounding box center [736, 545] width 51 height 30
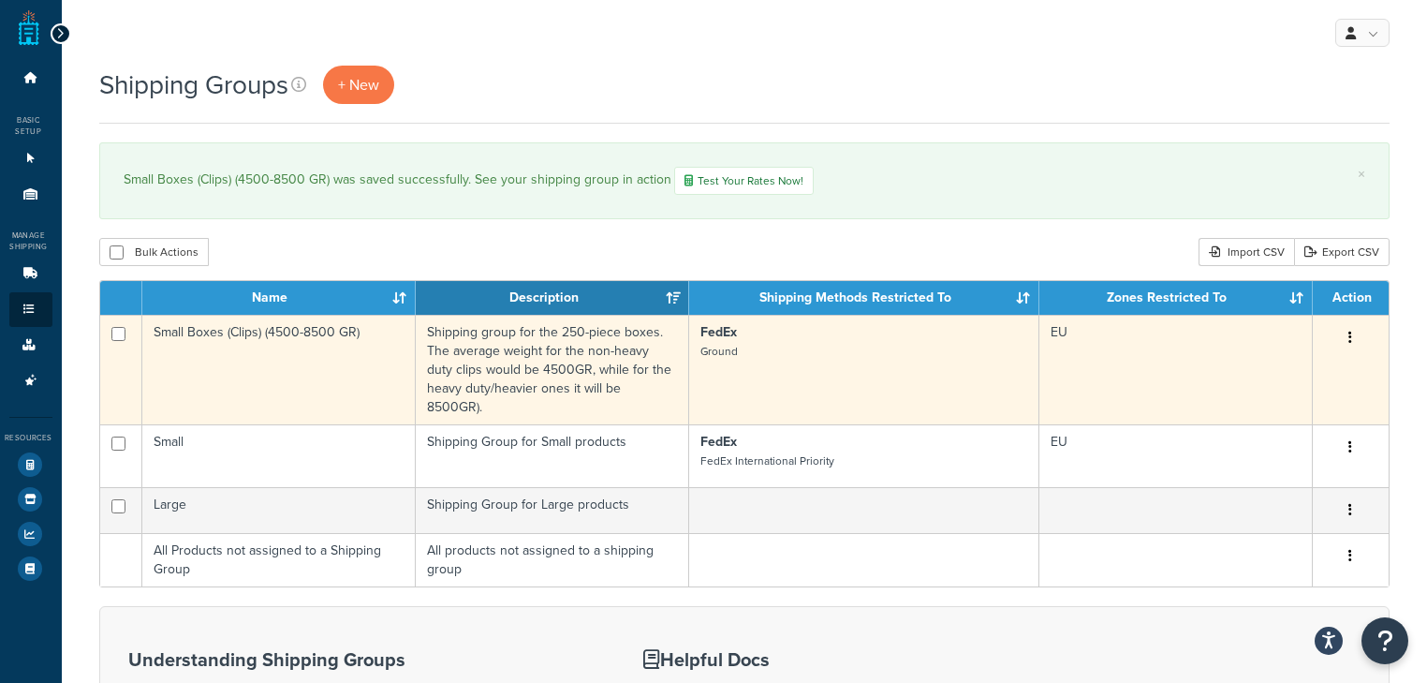
click at [842, 345] on p "FedEx Ground" at bounding box center [863, 341] width 326 height 37
click at [1345, 336] on button "button" at bounding box center [1350, 338] width 26 height 30
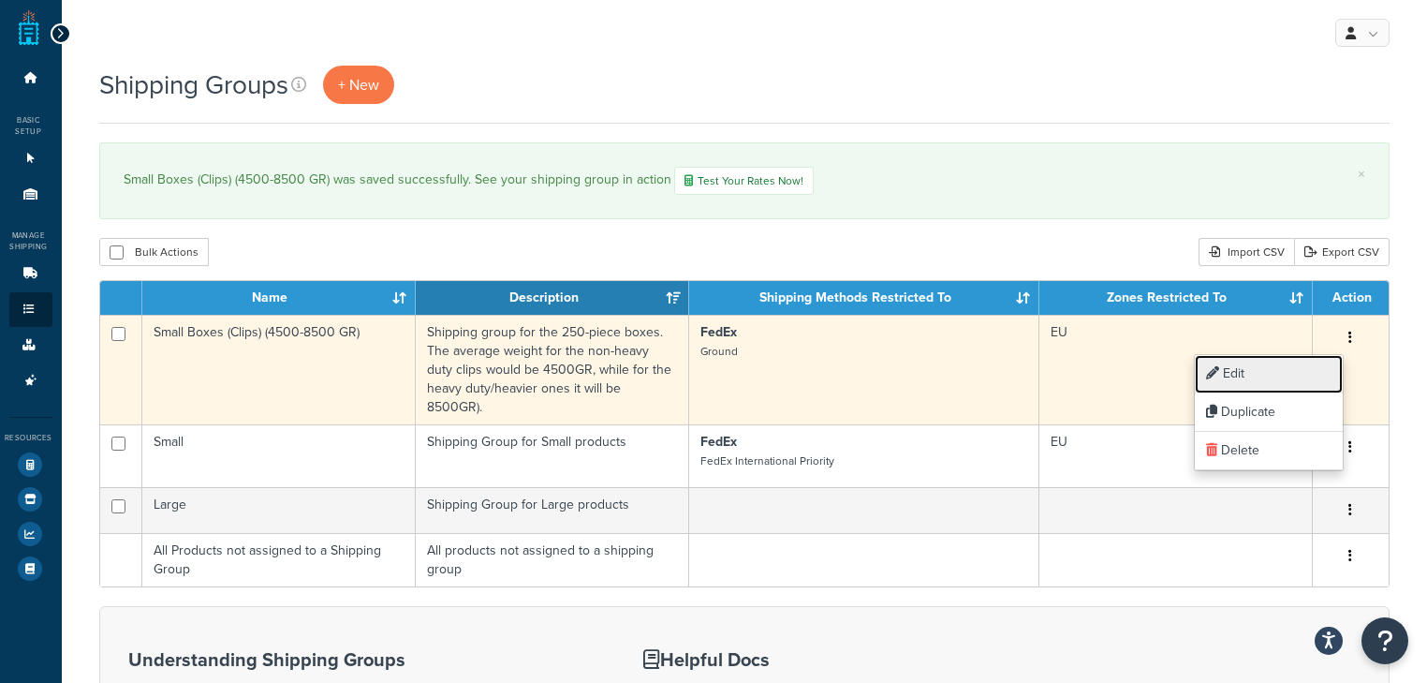
click at [1281, 370] on link "Edit" at bounding box center [1269, 374] width 148 height 38
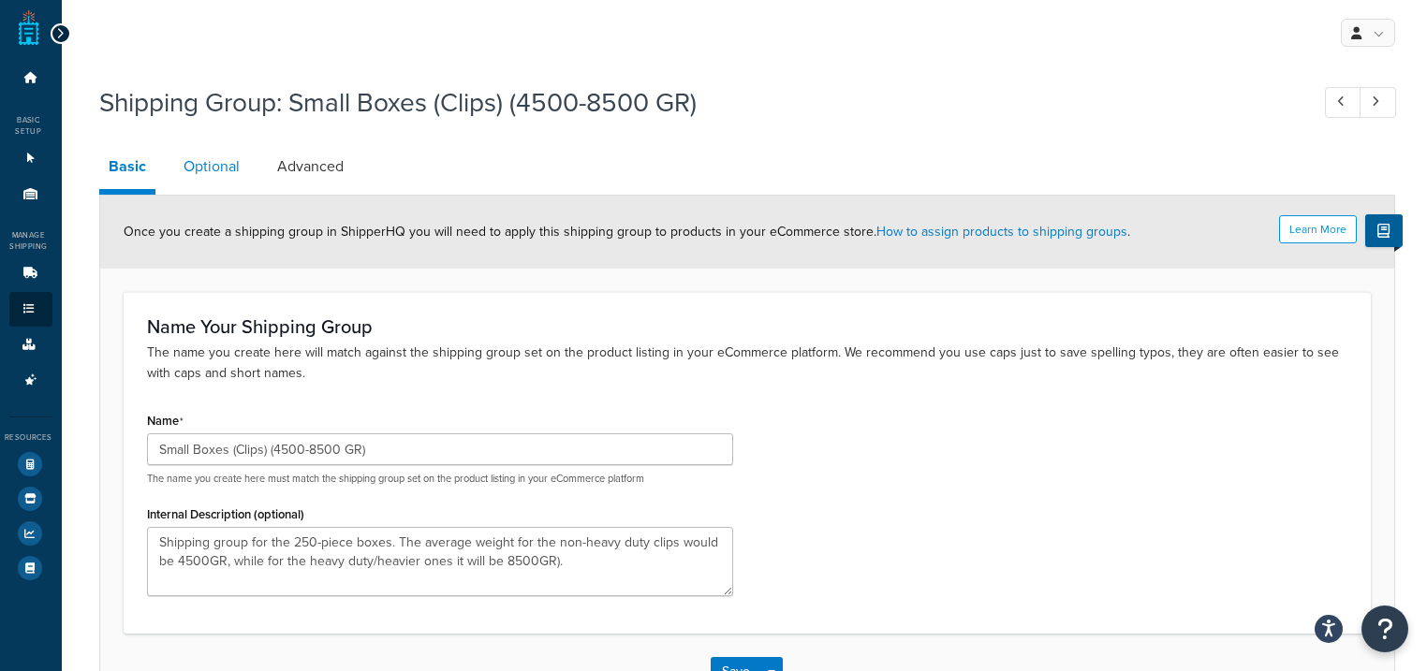
click at [220, 162] on link "Optional" at bounding box center [211, 166] width 75 height 45
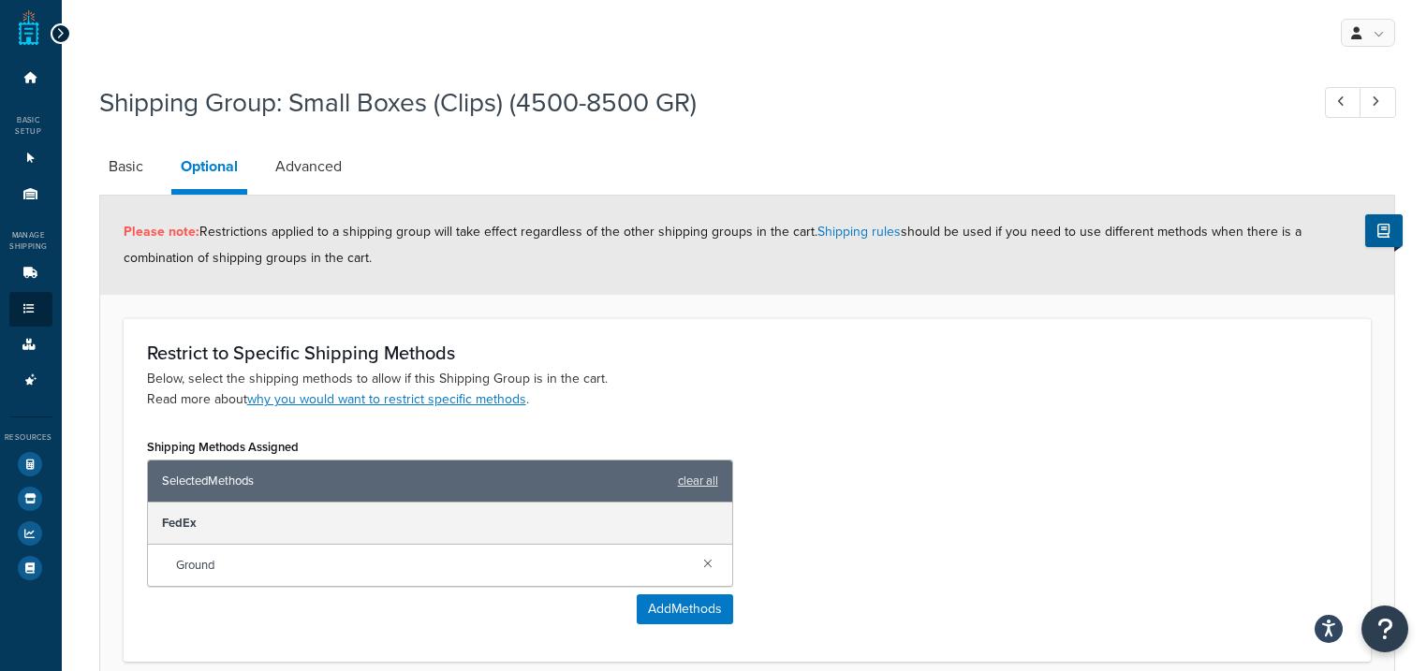
click at [703, 558] on link at bounding box center [707, 562] width 21 height 21
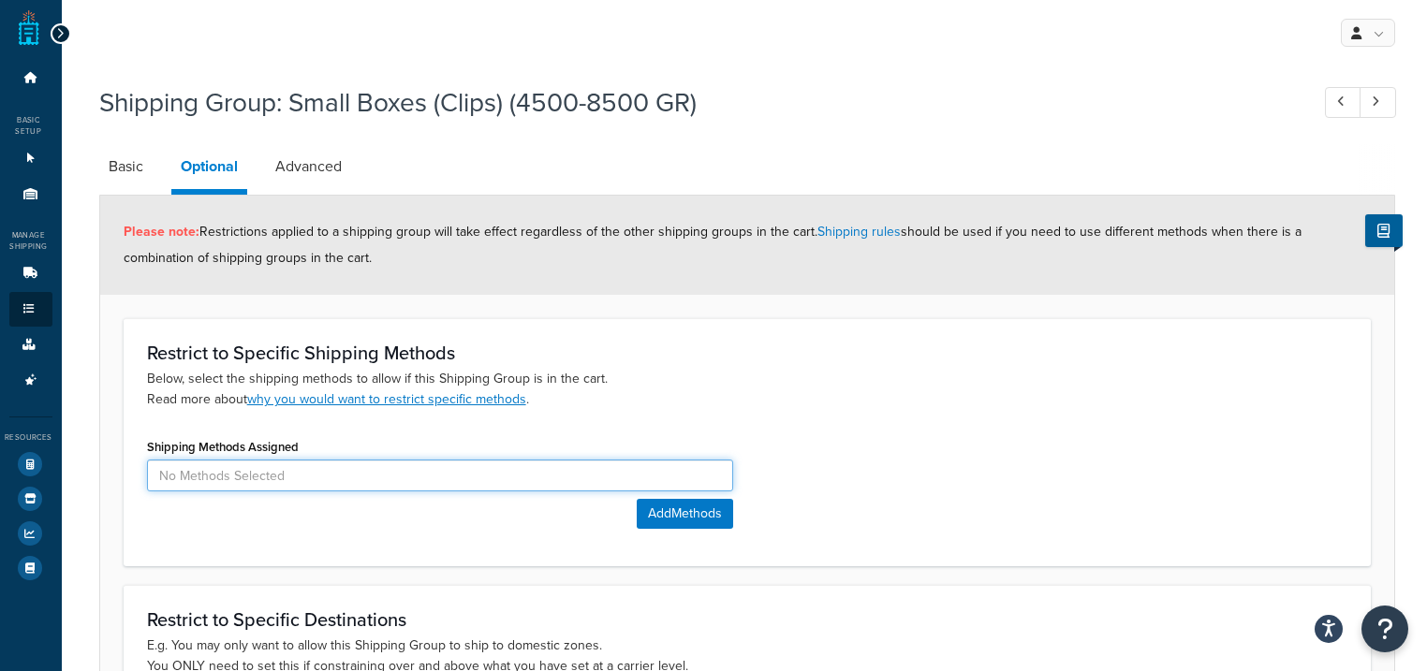
click at [432, 472] on input at bounding box center [440, 476] width 586 height 32
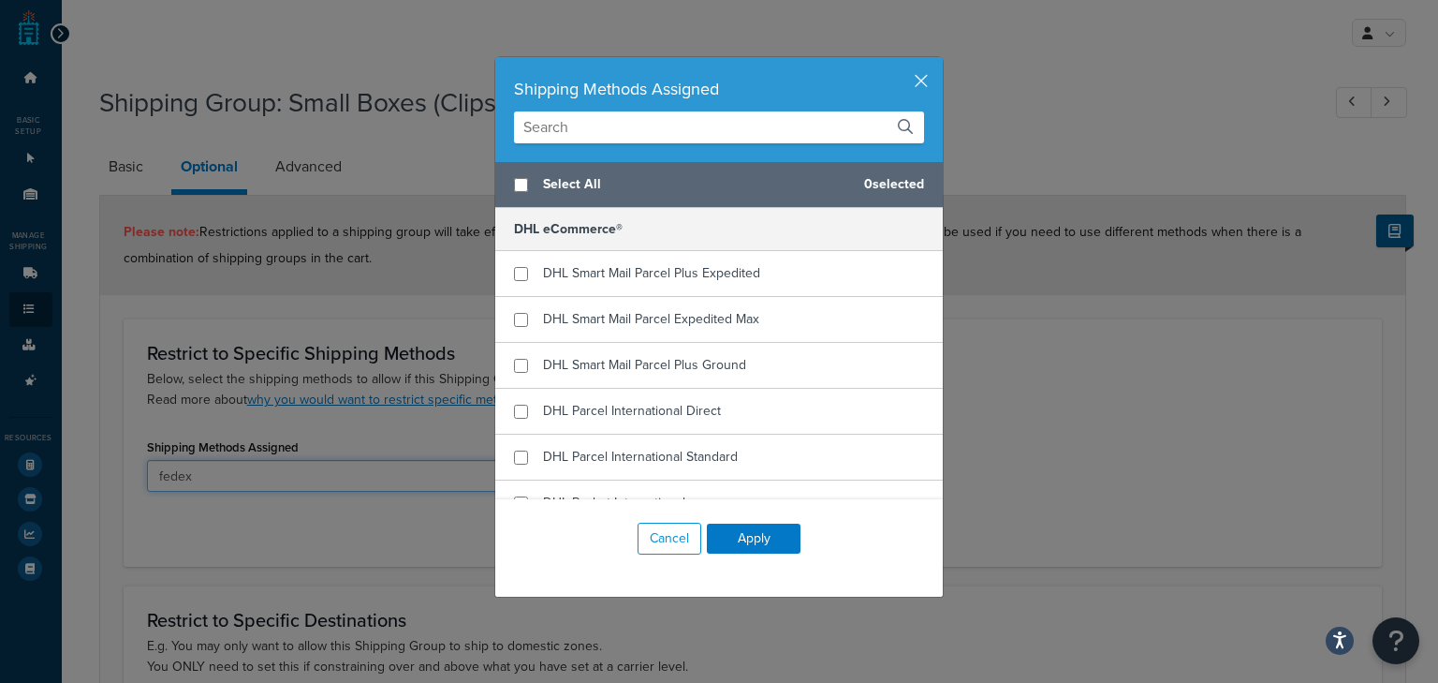
type input "fedex"
click at [683, 130] on input "text" at bounding box center [719, 127] width 410 height 32
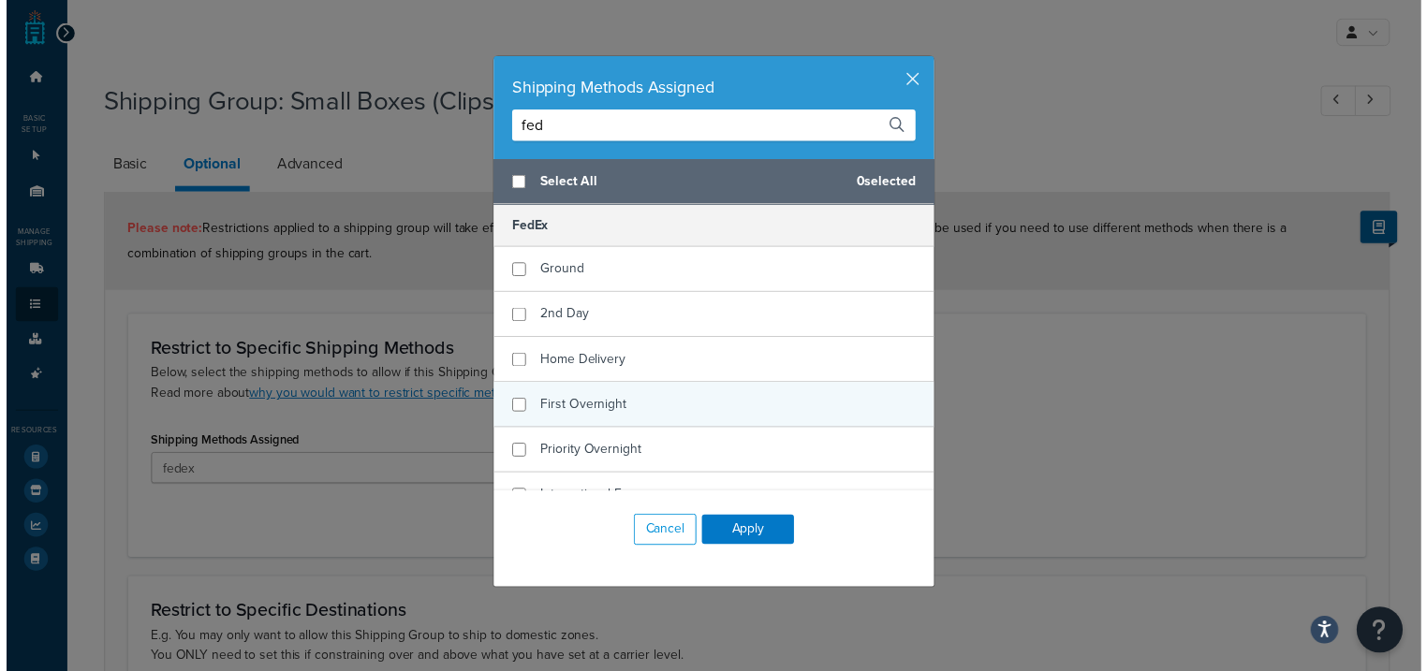
scroll to position [150, 0]
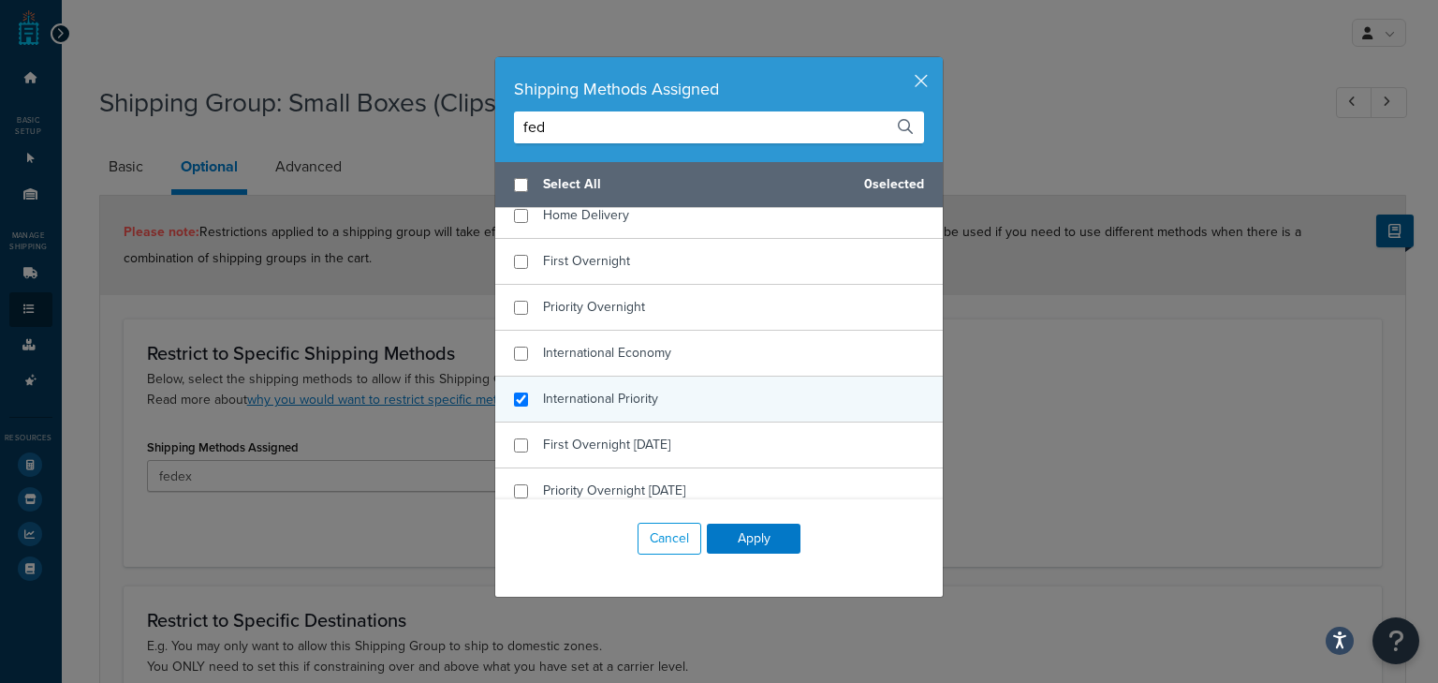
type input "fed"
checkbox input "true"
click at [645, 391] on span "International Priority" at bounding box center [600, 399] width 115 height 20
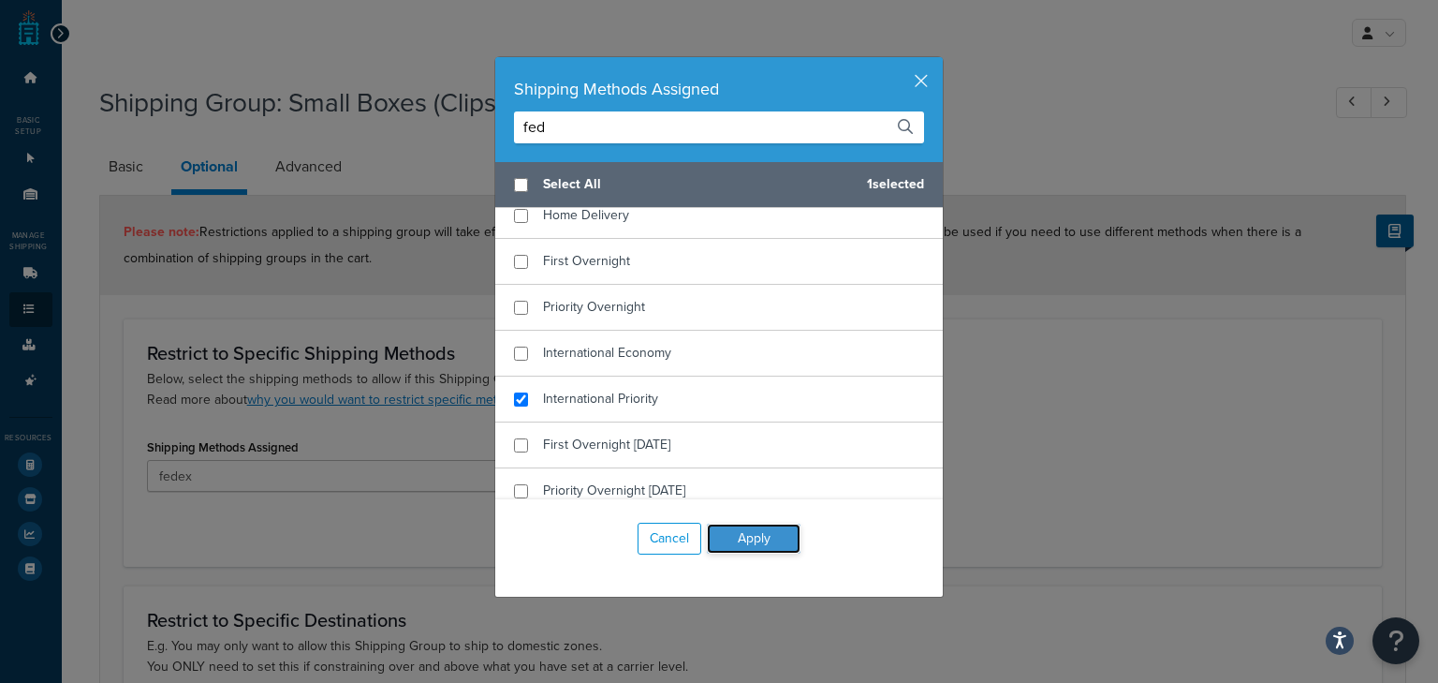
click at [753, 532] on button "Apply" at bounding box center [754, 538] width 94 height 30
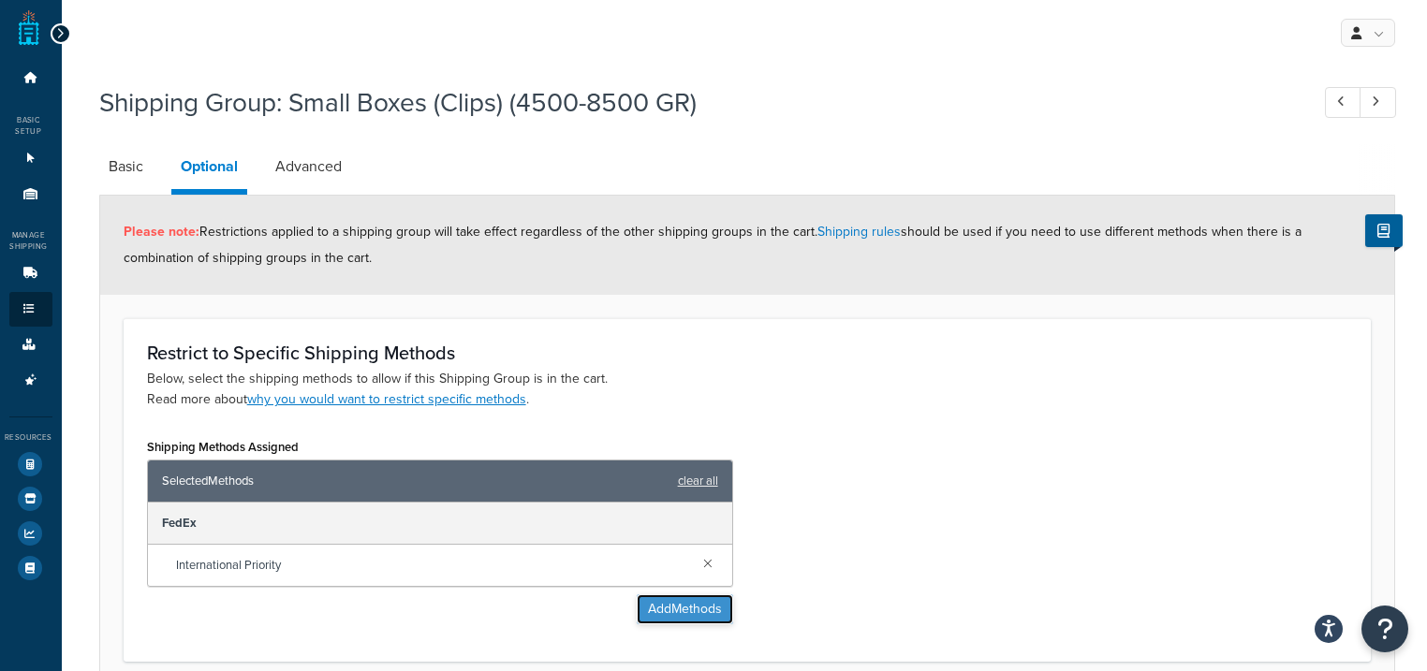
click at [707, 612] on button "Add Methods" at bounding box center [685, 610] width 96 height 30
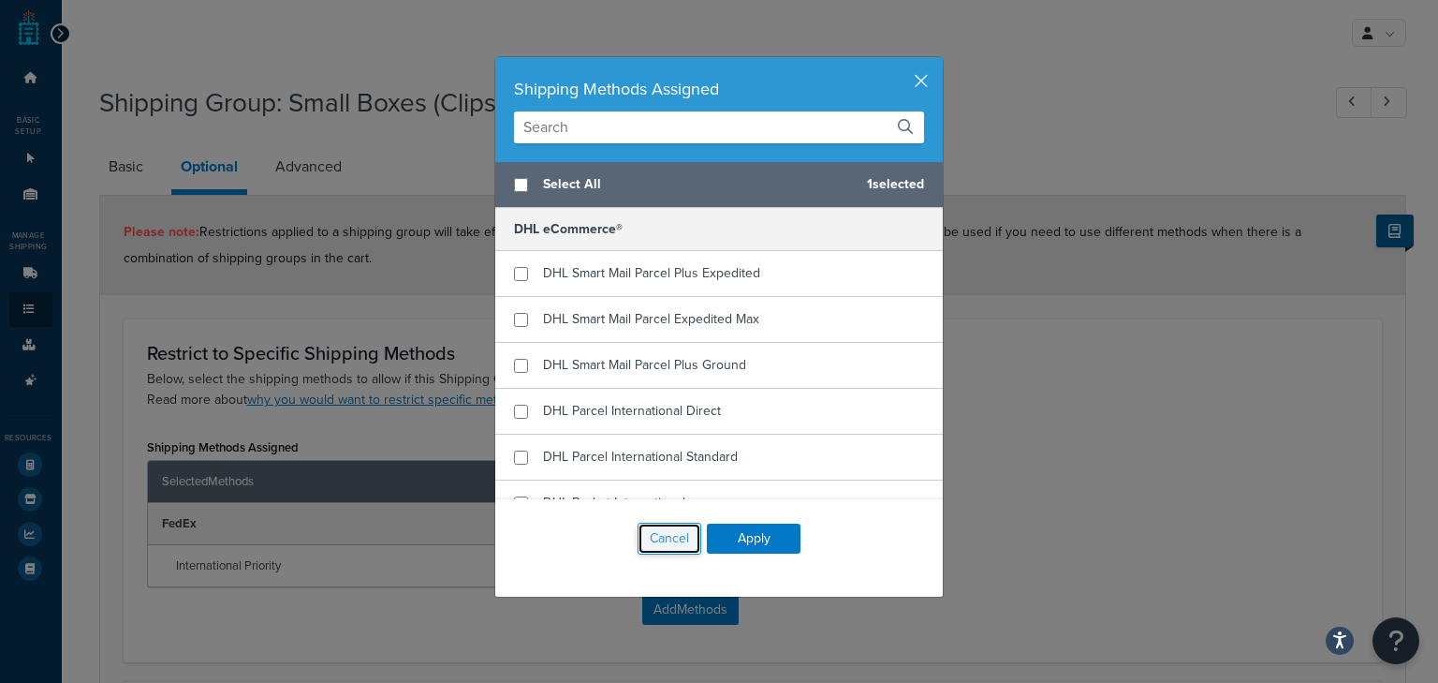
click at [664, 531] on button "Cancel" at bounding box center [670, 538] width 64 height 32
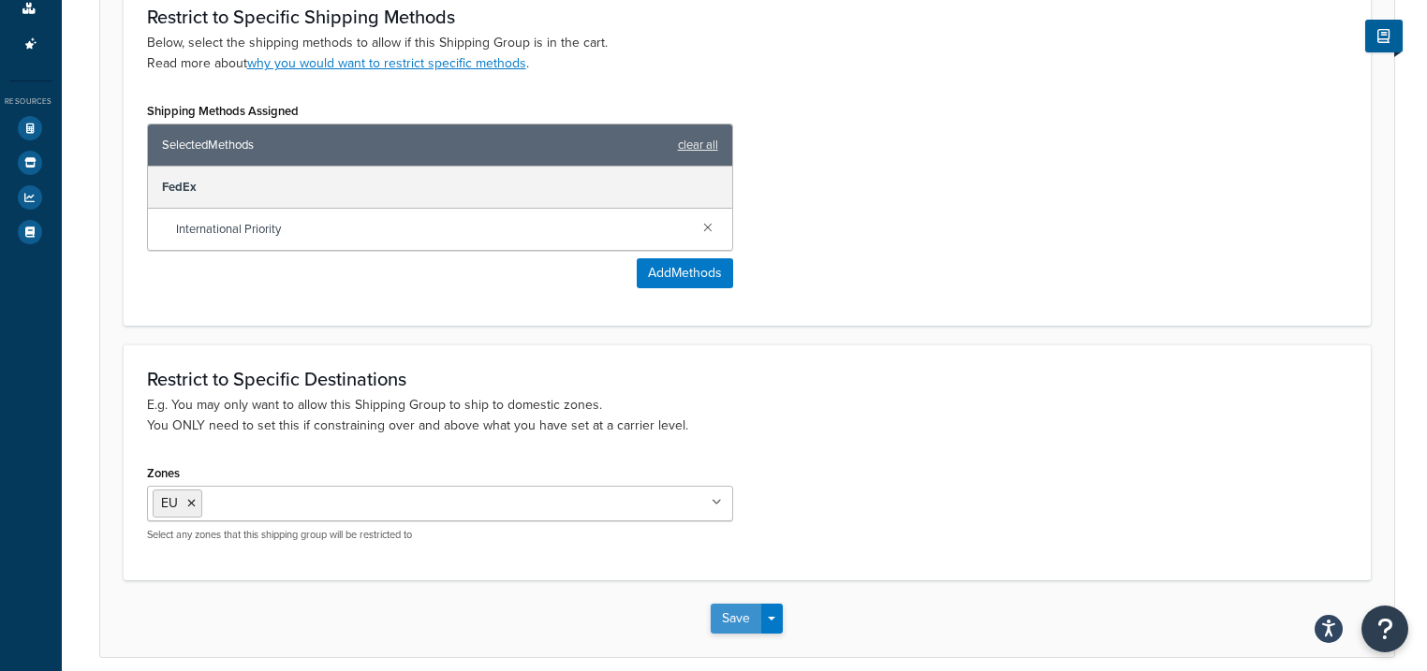
scroll to position [415, 0]
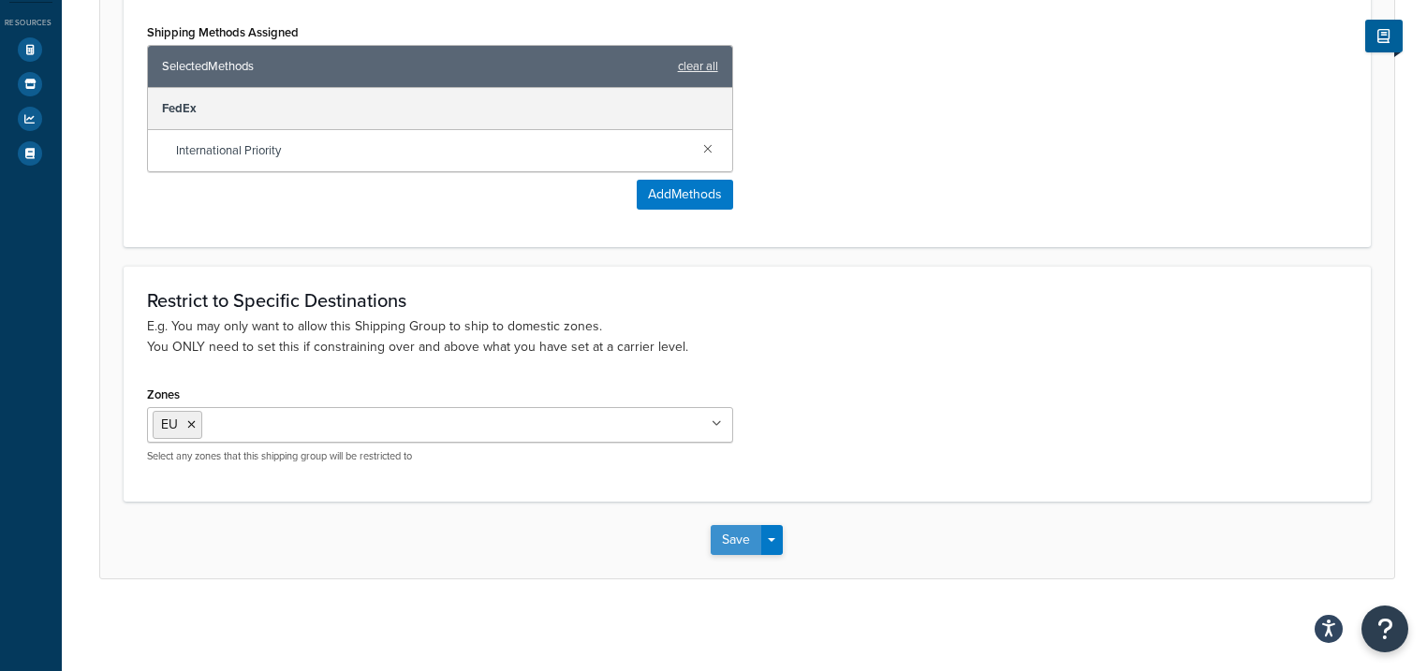
click at [734, 532] on button "Save" at bounding box center [736, 540] width 51 height 30
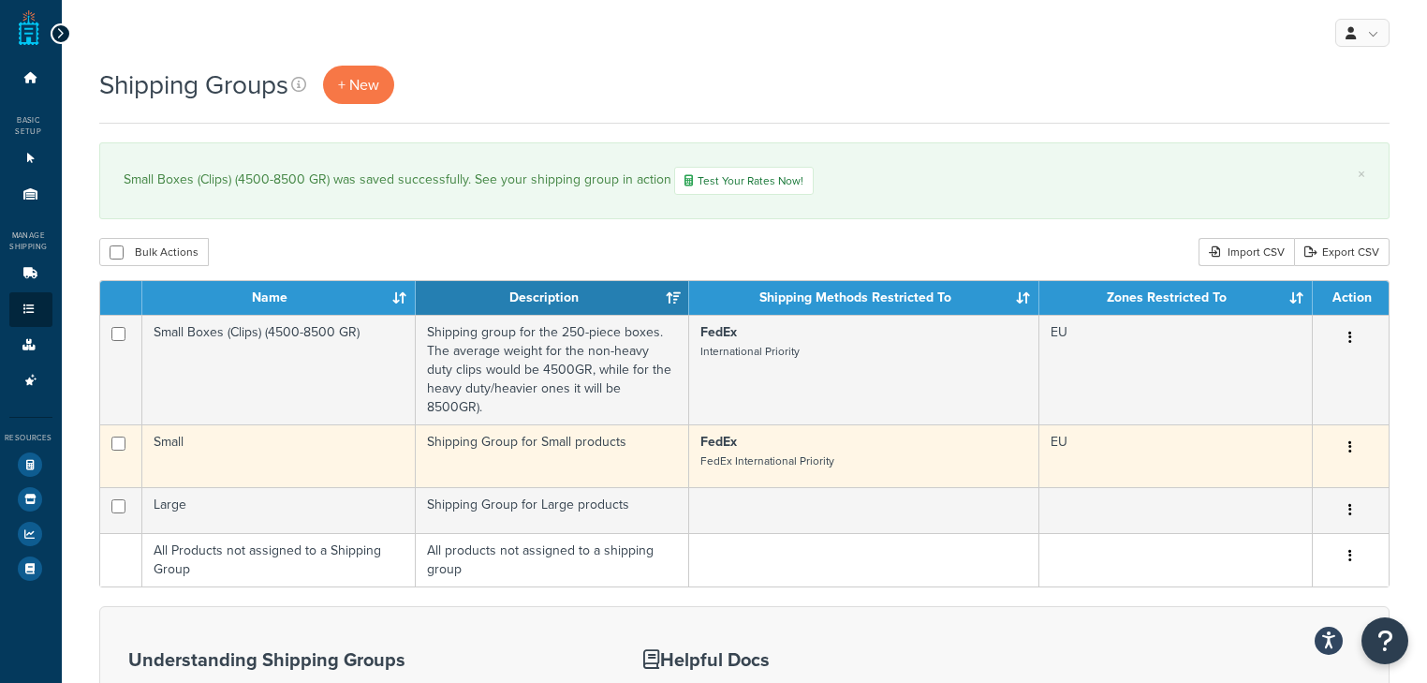
click at [601, 442] on td "Shipping Group for Small products" at bounding box center [552, 455] width 273 height 63
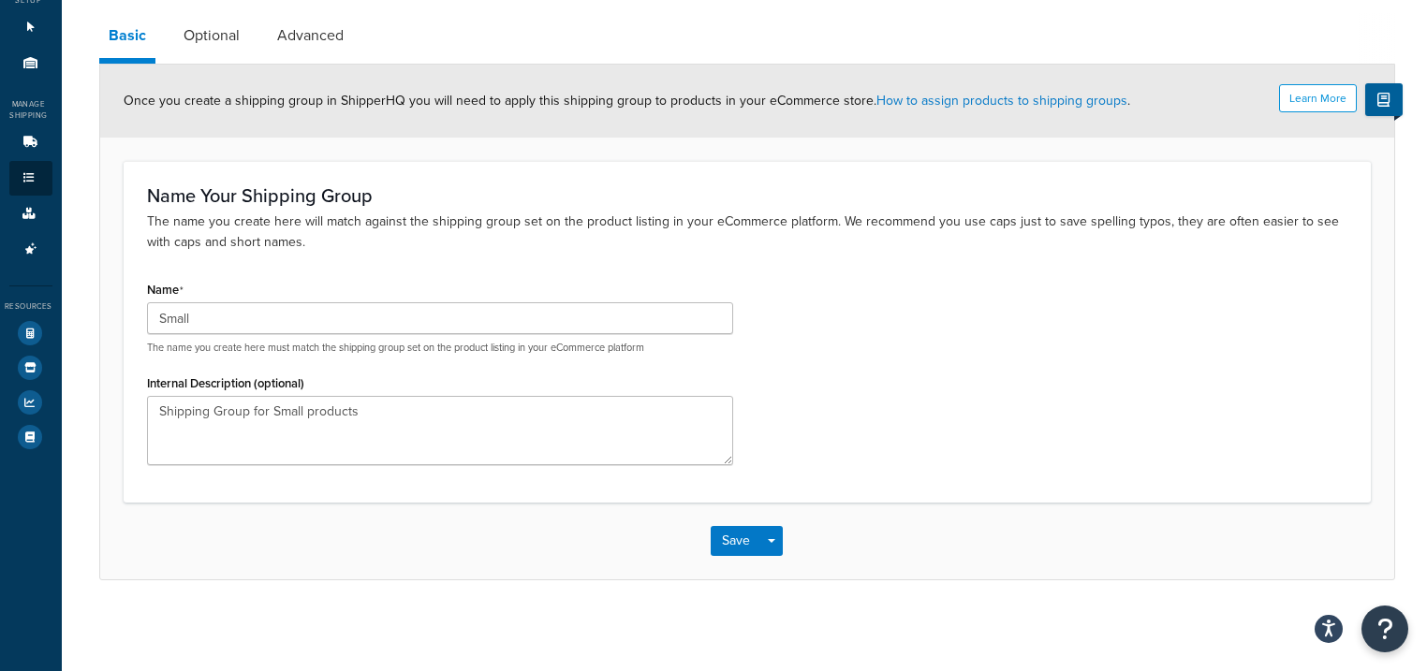
scroll to position [132, 0]
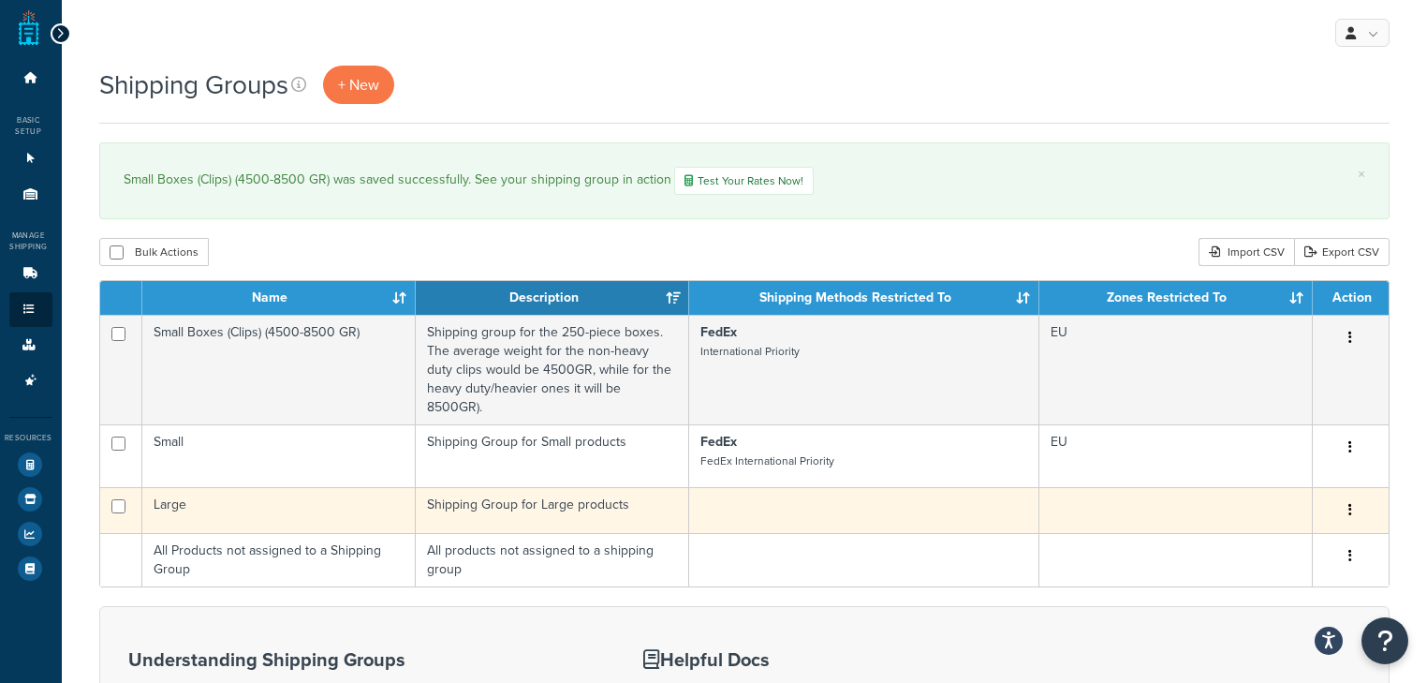
drag, startPoint x: 290, startPoint y: 426, endPoint x: 1298, endPoint y: 474, distance: 1008.5
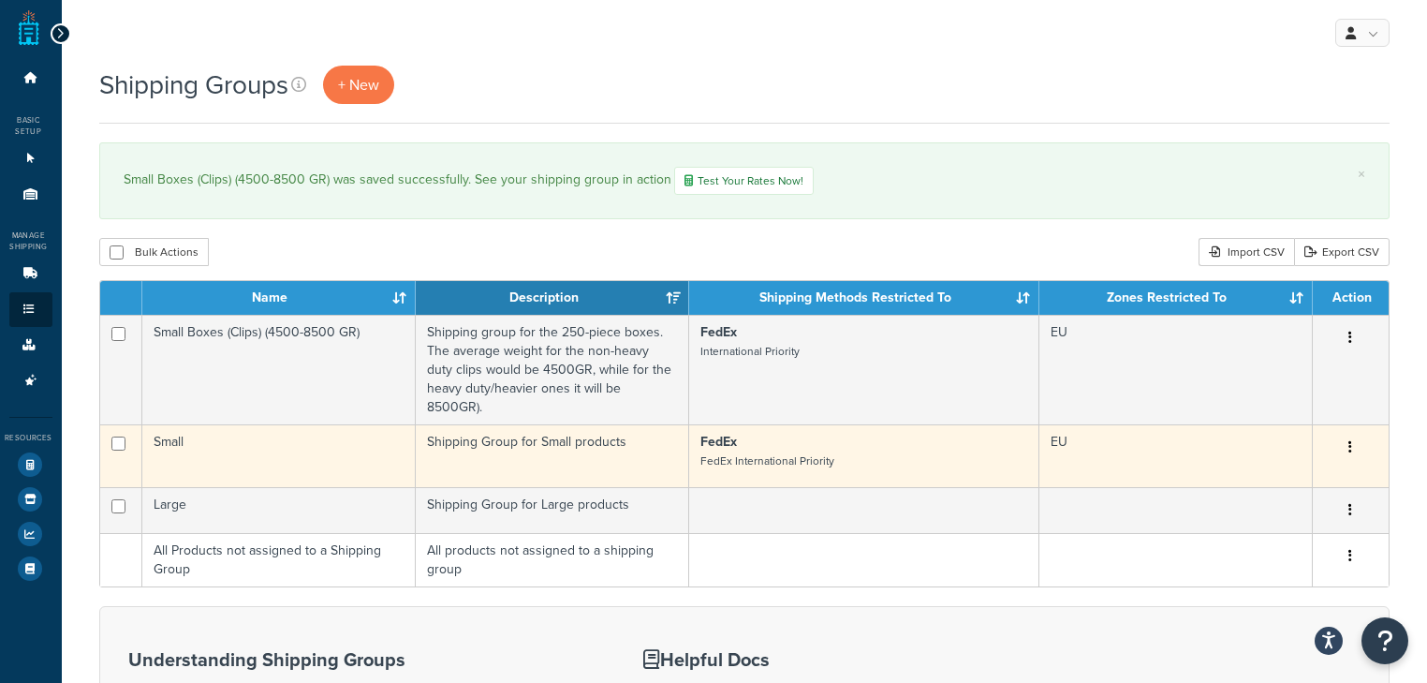
drag, startPoint x: 1298, startPoint y: 474, endPoint x: 1350, endPoint y: 427, distance: 70.3
click at [1350, 440] on icon "button" at bounding box center [1350, 446] width 4 height 13
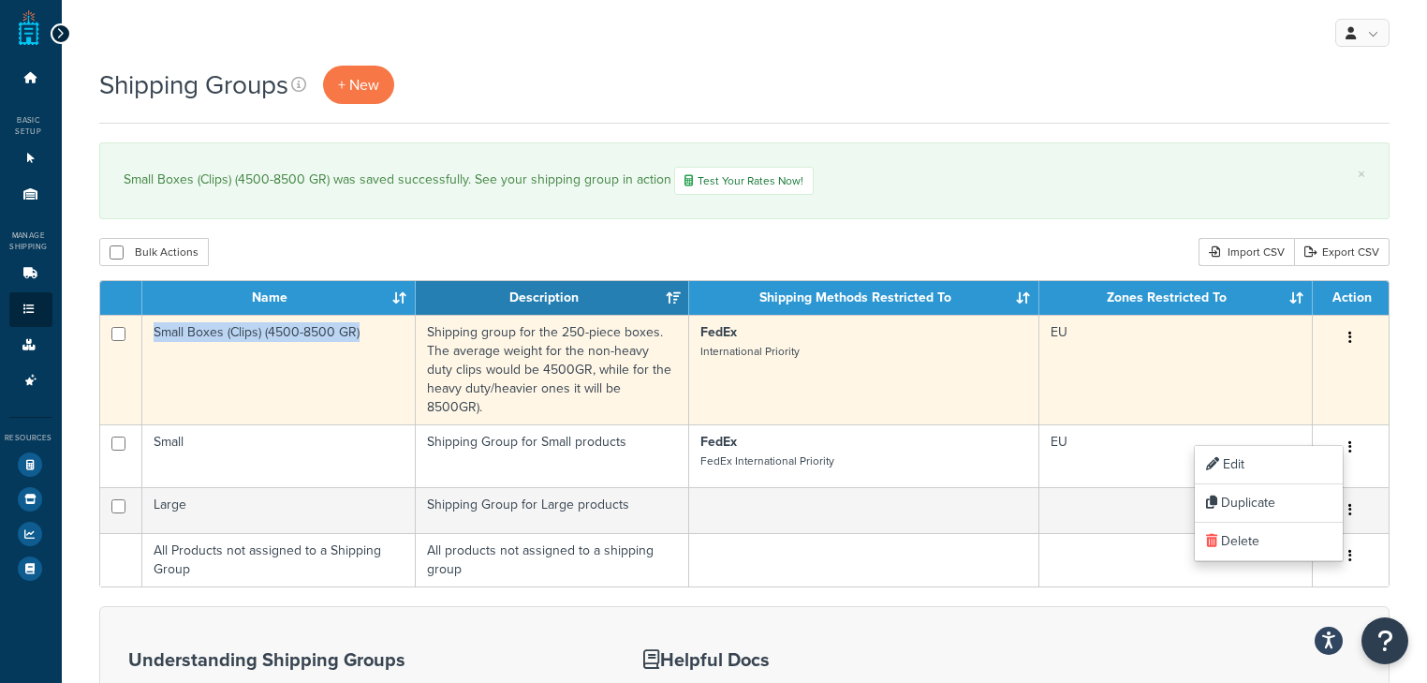
drag, startPoint x: 346, startPoint y: 330, endPoint x: 151, endPoint y: 333, distance: 195.7
click at [151, 333] on td "Small Boxes (Clips) (4500-8500 GR)" at bounding box center [278, 370] width 273 height 110
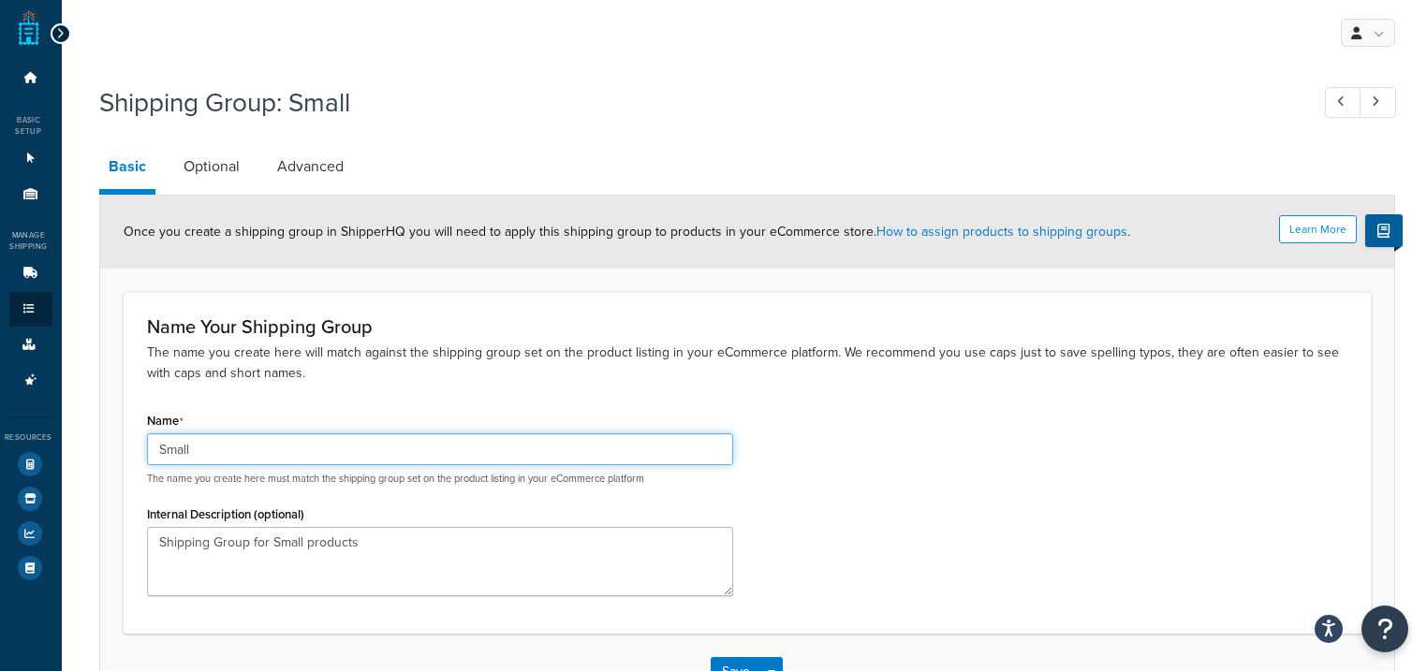
click at [225, 449] on input "Small" at bounding box center [440, 449] width 586 height 32
drag, startPoint x: 225, startPoint y: 449, endPoint x: 119, endPoint y: 448, distance: 105.8
click at [124, 446] on div "Name Your Shipping Group The name you create here will match against the shippi…" at bounding box center [747, 462] width 1247 height 341
paste input "text"
paste input "v"
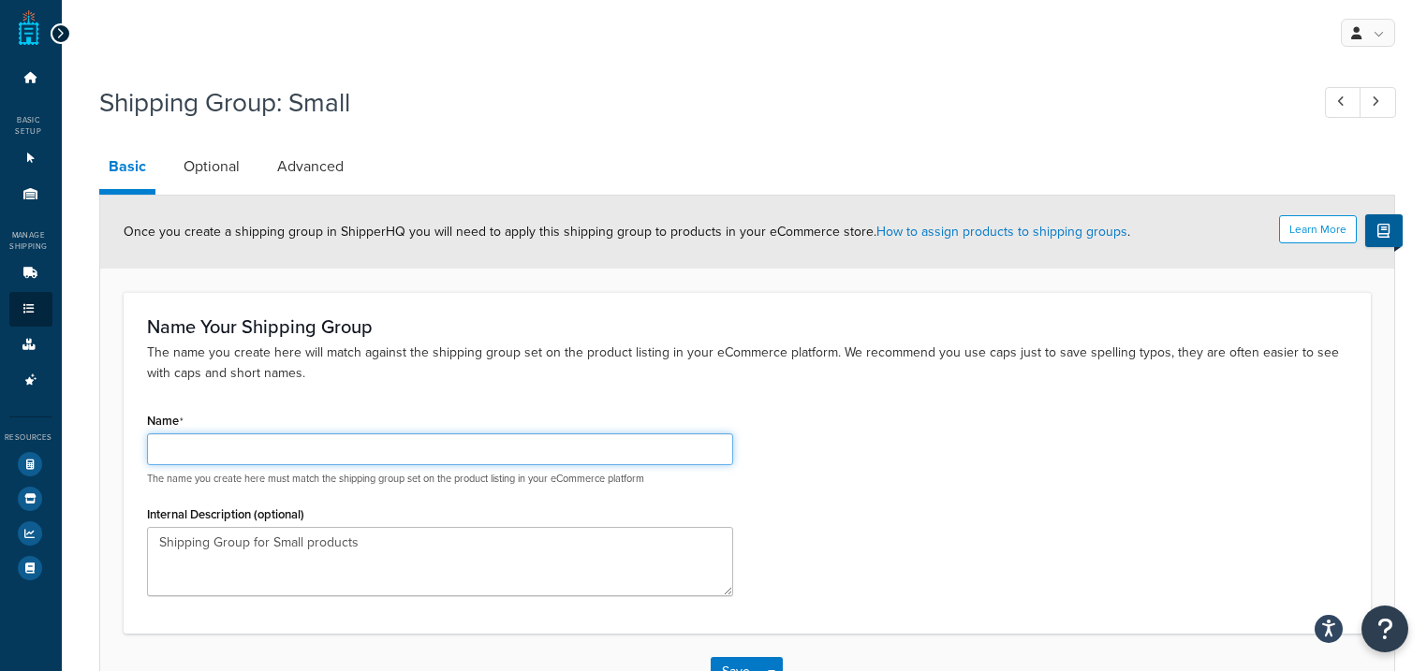
type input "v"
type input "Small Boxes (Clips) (360-680GR)"
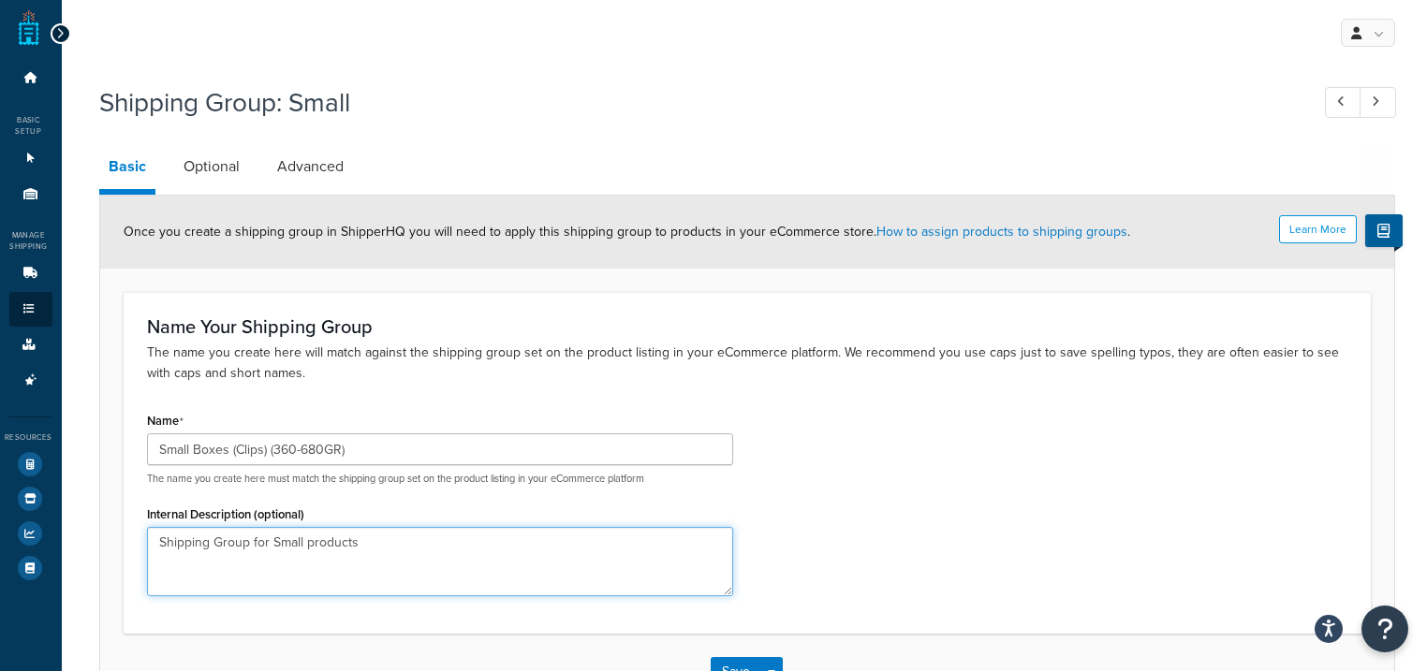
drag, startPoint x: 300, startPoint y: 554, endPoint x: 339, endPoint y: 565, distance: 40.6
click at [305, 554] on textarea "Shipping Group for Small products" at bounding box center [440, 561] width 586 height 69
paste textarea "group for the 250-piece boxes. The average weight for the non-heavy duty clips …"
click at [192, 559] on textarea "Shipping group for the 250-piece boxes. The average weight for the non-heavy du…" at bounding box center [440, 561] width 586 height 69
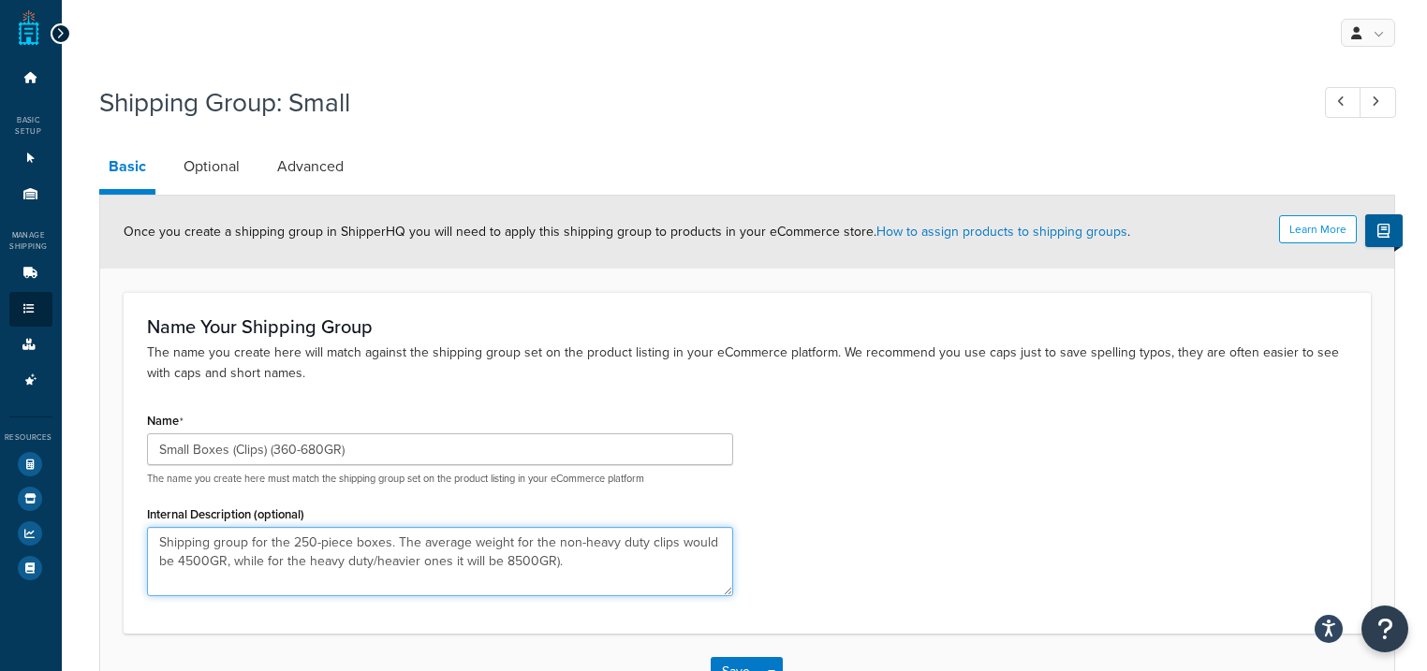
click at [192, 561] on textarea "Shipping group for the 250-piece boxes. The average weight for the non-heavy du…" at bounding box center [440, 561] width 586 height 69
click at [202, 561] on textarea "Shipping group for the 250-piece boxes. The average weight for the non-heavy du…" at bounding box center [440, 561] width 586 height 69
click at [521, 559] on textarea "Shipping group for the 250-piece boxes. The average weight for the non-heavy du…" at bounding box center [440, 561] width 586 height 69
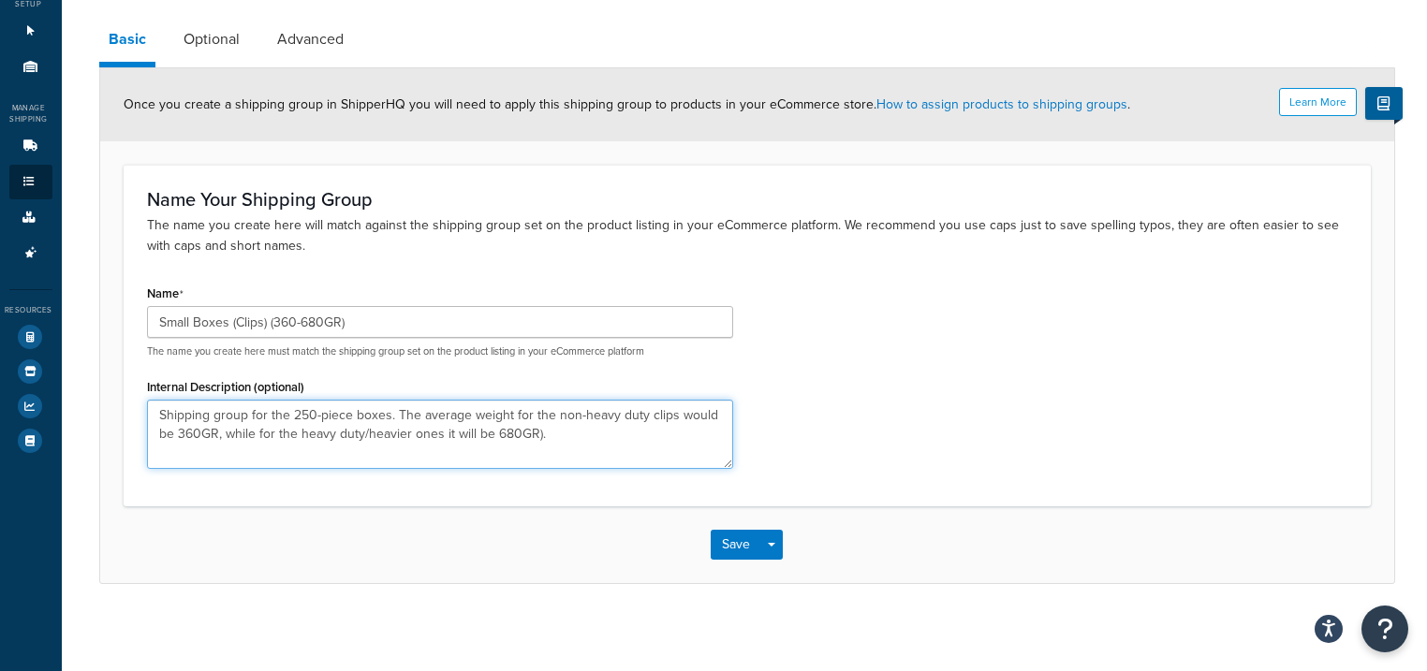
scroll to position [132, 0]
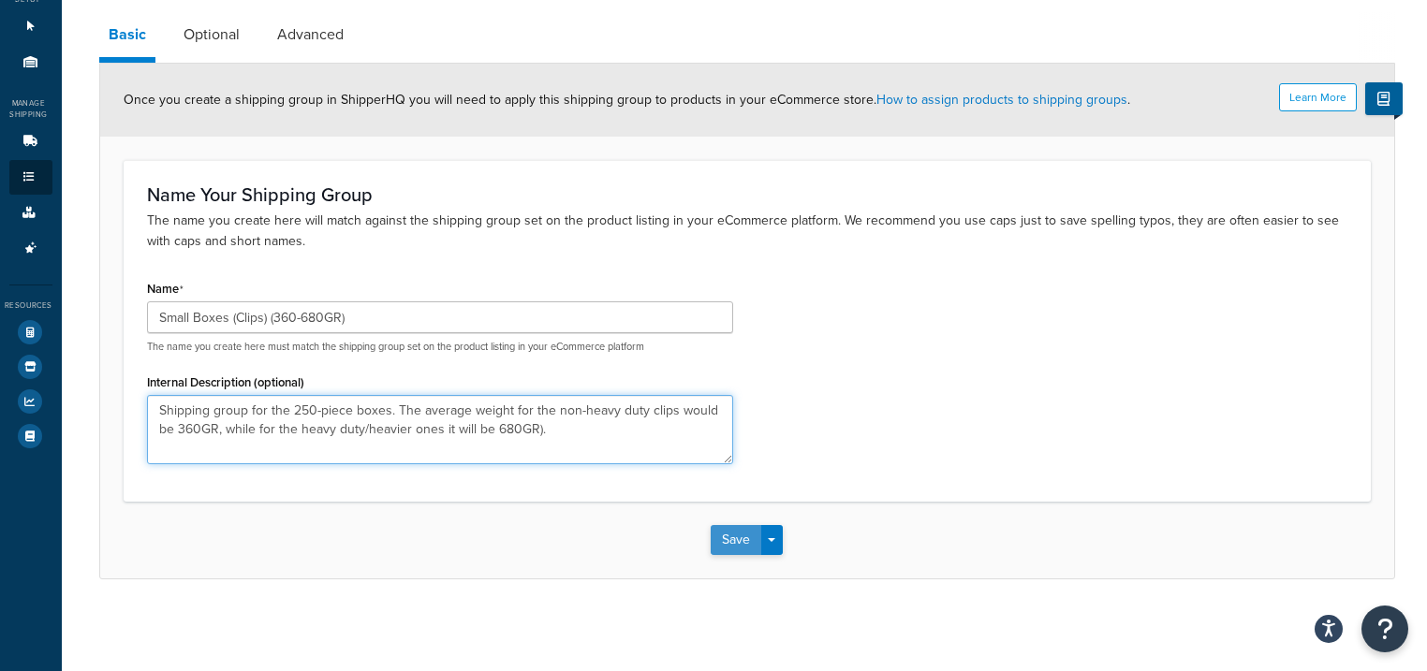
type textarea "Shipping group for the 250-piece boxes. The average weight for the non-heavy du…"
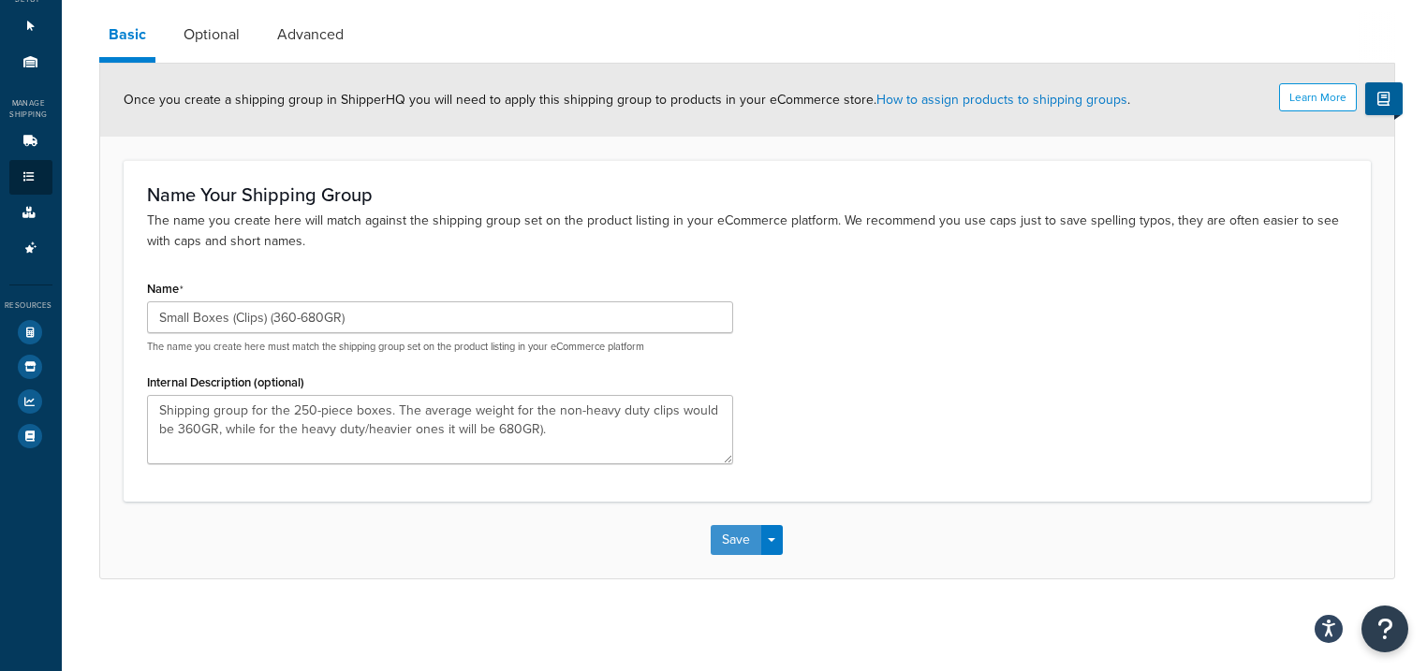
click at [738, 536] on button "Save" at bounding box center [736, 540] width 51 height 30
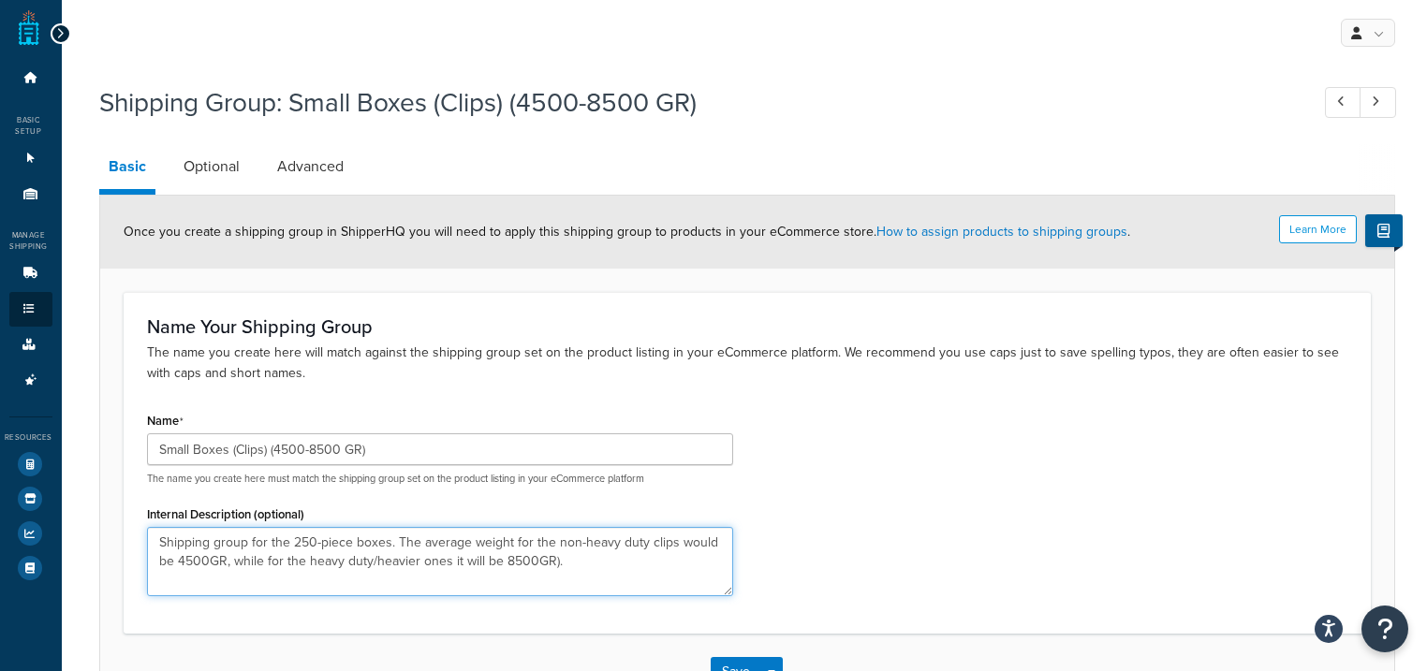
drag, startPoint x: 462, startPoint y: 533, endPoint x: 147, endPoint y: 469, distance: 321.9
click at [147, 469] on div "Name Small Boxes (Clips) (4500-8500 GR) The name you create here must match the…" at bounding box center [440, 508] width 614 height 202
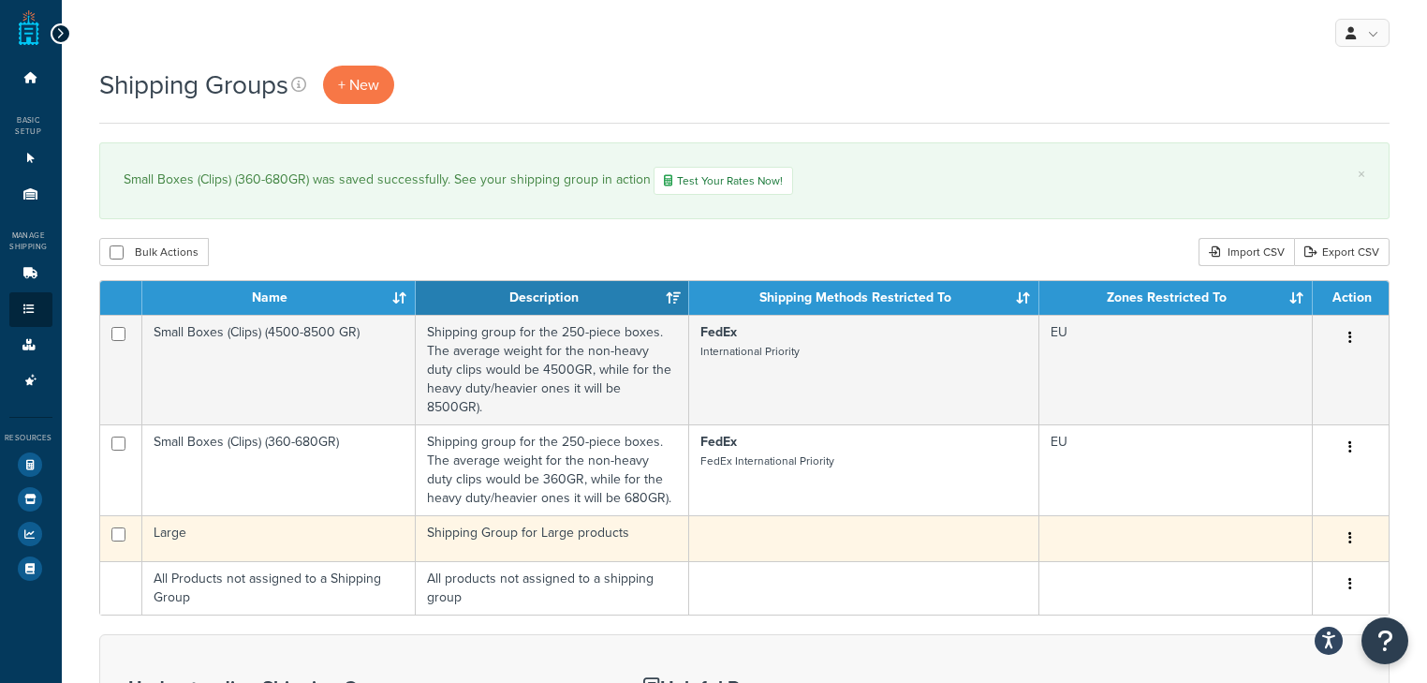
click at [516, 521] on td "Shipping Group for Large products" at bounding box center [552, 538] width 273 height 46
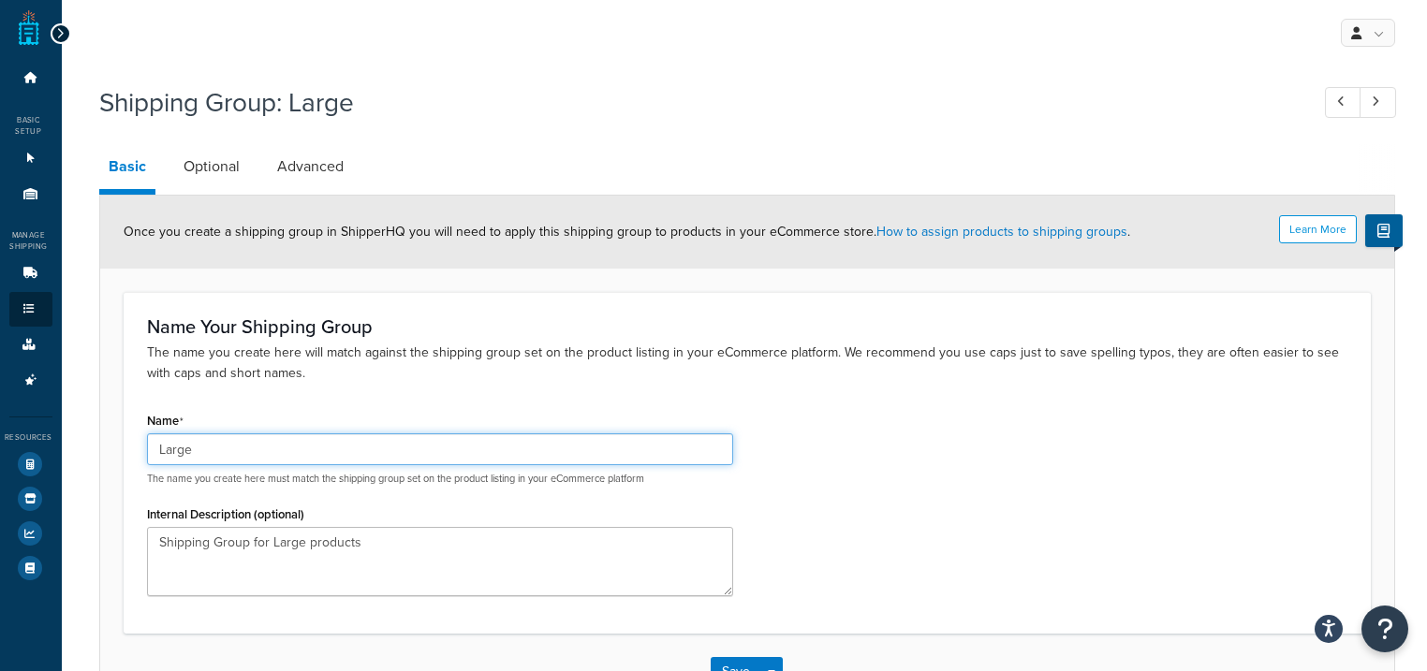
drag, startPoint x: 215, startPoint y: 448, endPoint x: 148, endPoint y: 442, distance: 67.7
click at [148, 442] on input "Large" at bounding box center [440, 449] width 586 height 32
click at [247, 449] on input "Large Boxes (Rails)" at bounding box center [440, 449] width 586 height 32
click at [299, 442] on input "Large Boxes (Clips)" at bounding box center [440, 449] width 586 height 32
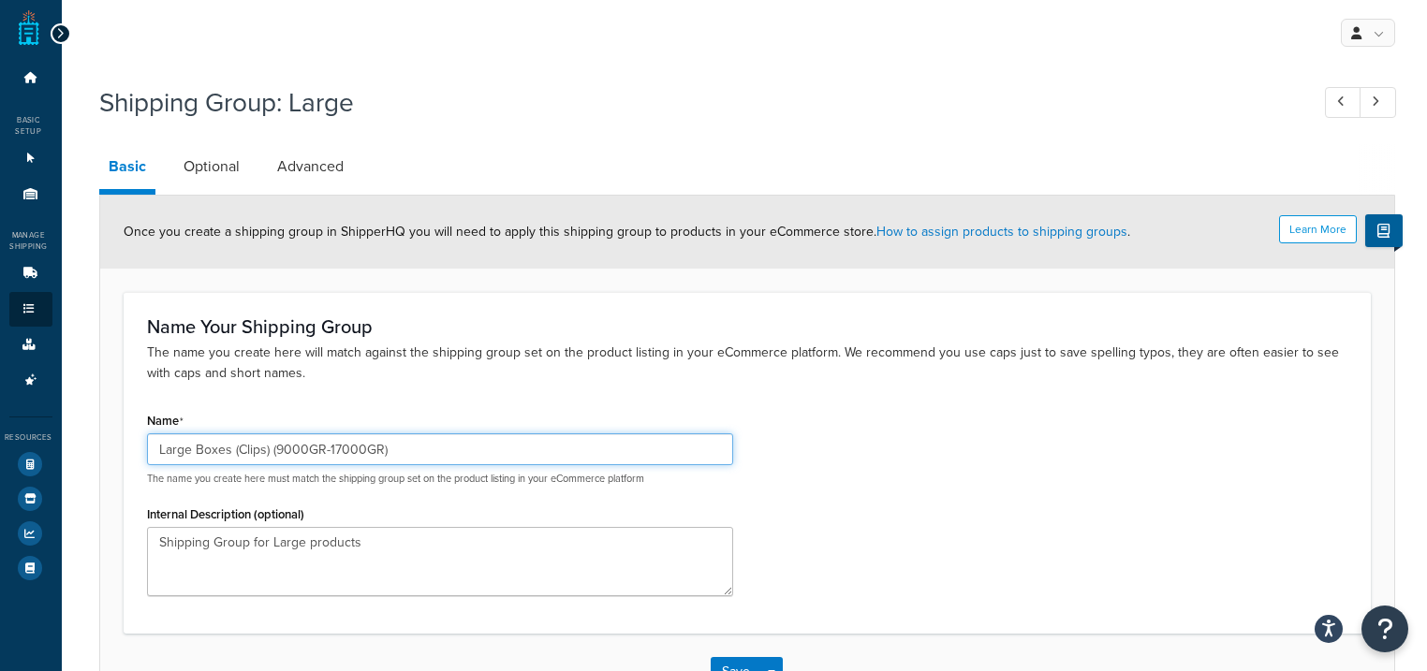
type input "Large Boxes (Clips) (9000GR-17000GR)"
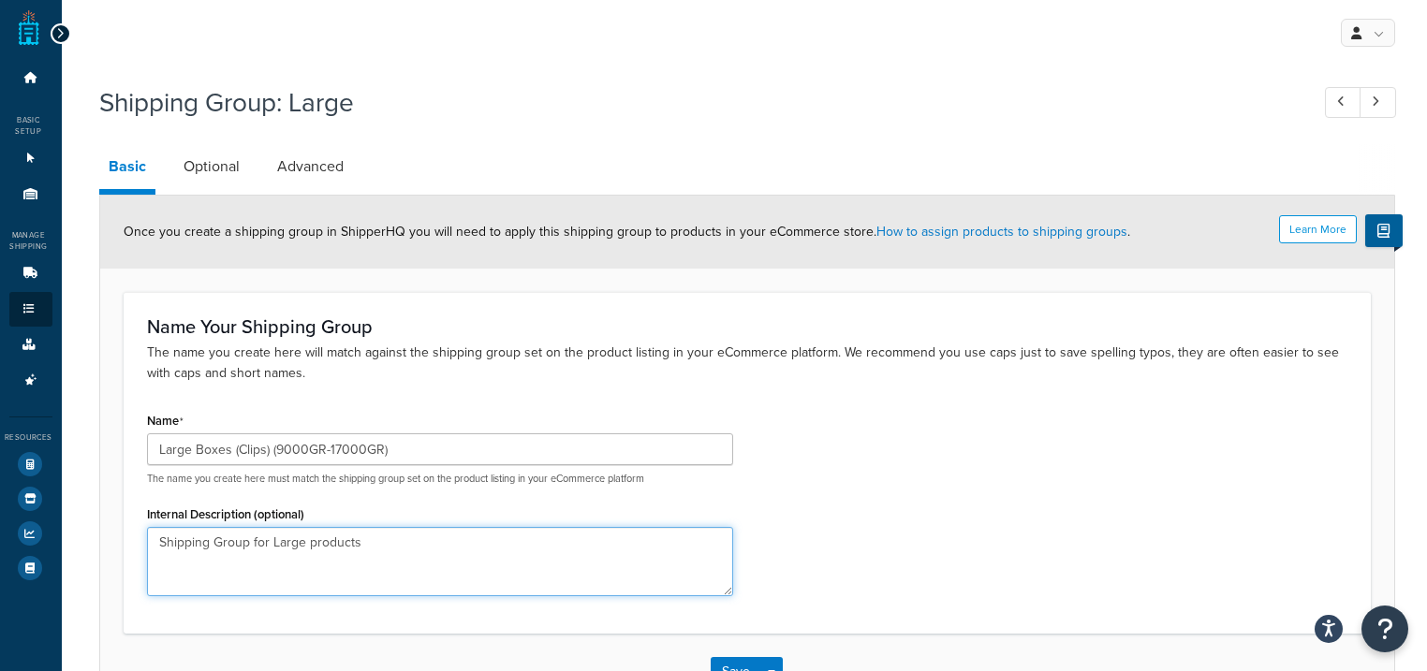
click at [368, 544] on textarea "Shipping Group for Large products" at bounding box center [440, 561] width 586 height 69
click at [532, 541] on textarea "Shipping Group for Large boxes, either containing 500 non heavy duty clips, or …" at bounding box center [440, 561] width 586 height 69
click at [590, 541] on textarea "Shipping Group for Large boxes, either containing 500 non-heavy-duty clips, or …" at bounding box center [440, 561] width 586 height 69
click at [707, 540] on textarea "Shipping Group for Large boxes, either containing 500 non-heavy-duty clips of 9…" at bounding box center [440, 561] width 586 height 69
click at [237, 553] on textarea "Shipping Group for Large boxes, either containing 500 non-heavy-duty clips of 9…" at bounding box center [440, 561] width 586 height 69
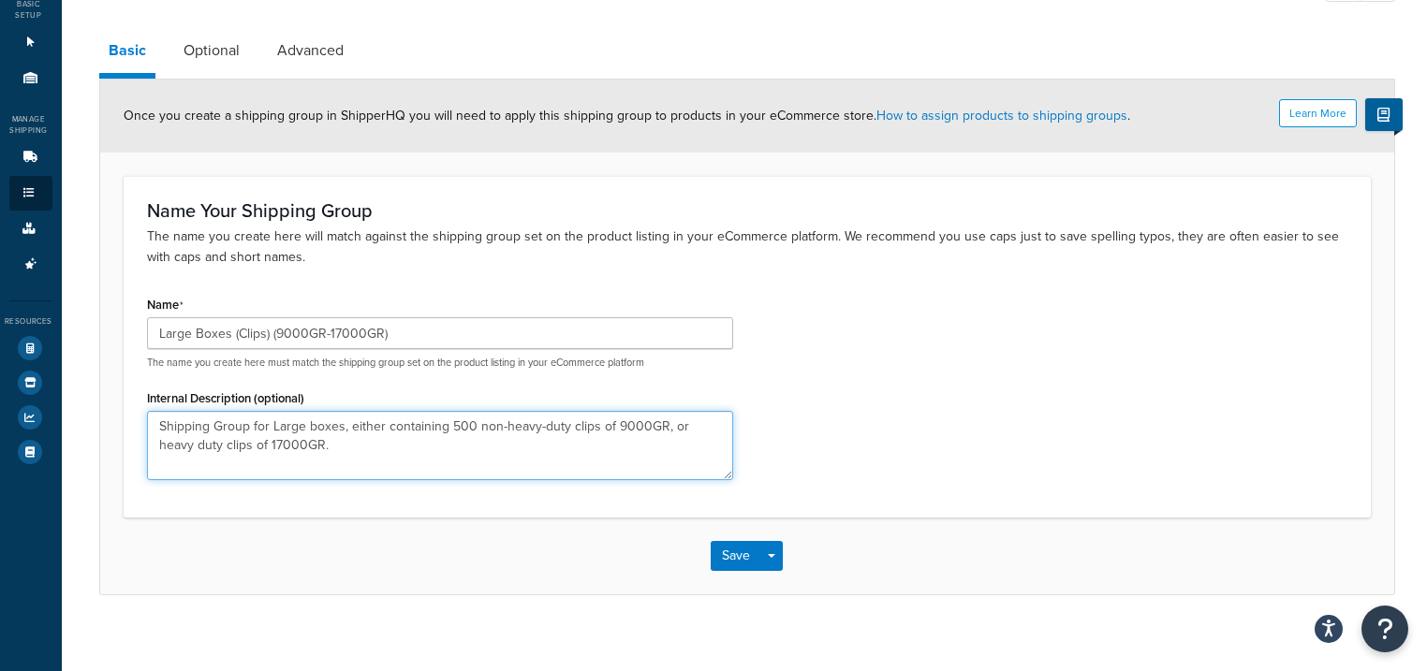
scroll to position [132, 0]
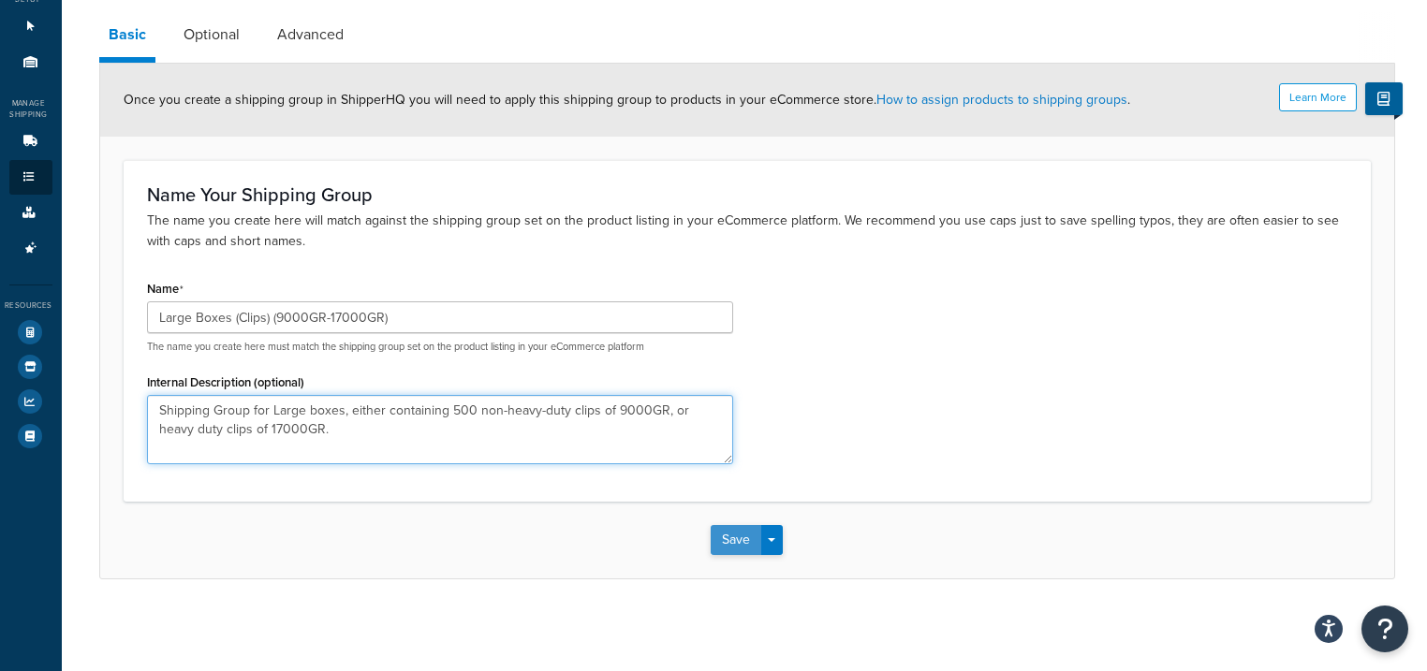
type textarea "Shipping Group for Large boxes, either containing 500 non-heavy-duty clips of 9…"
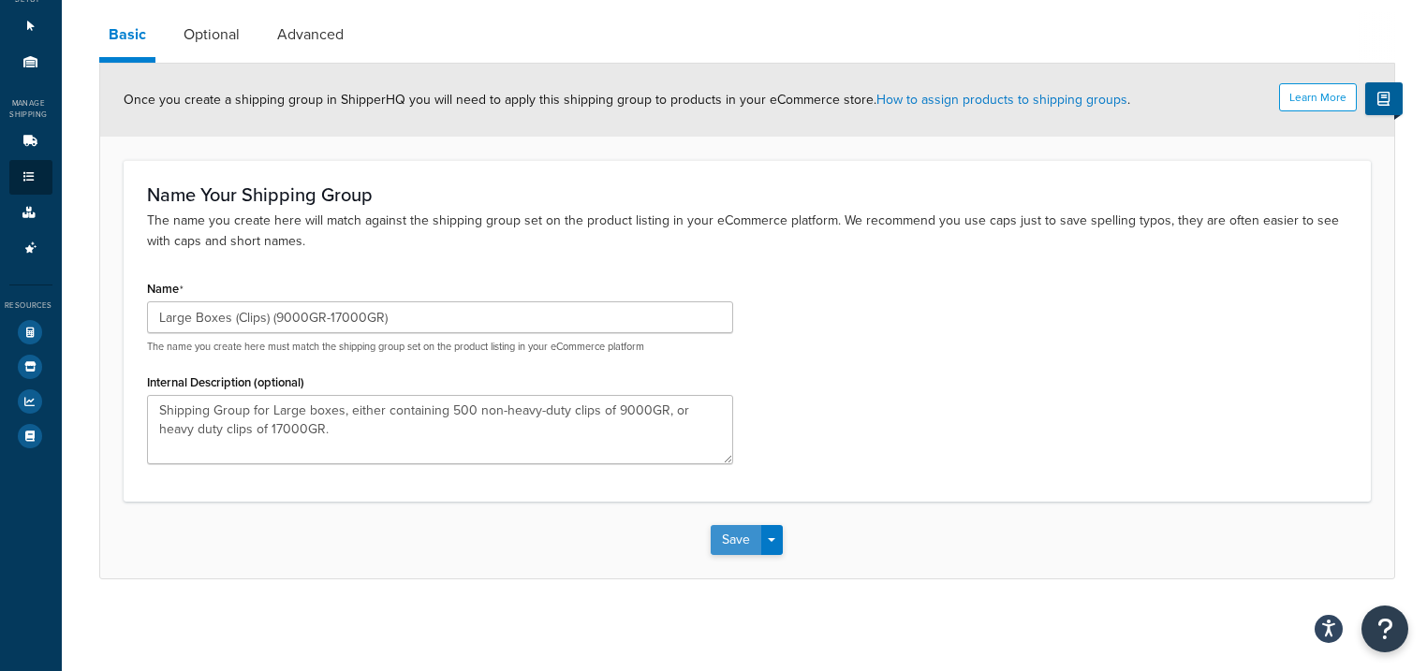
click at [719, 537] on button "Save" at bounding box center [736, 540] width 51 height 30
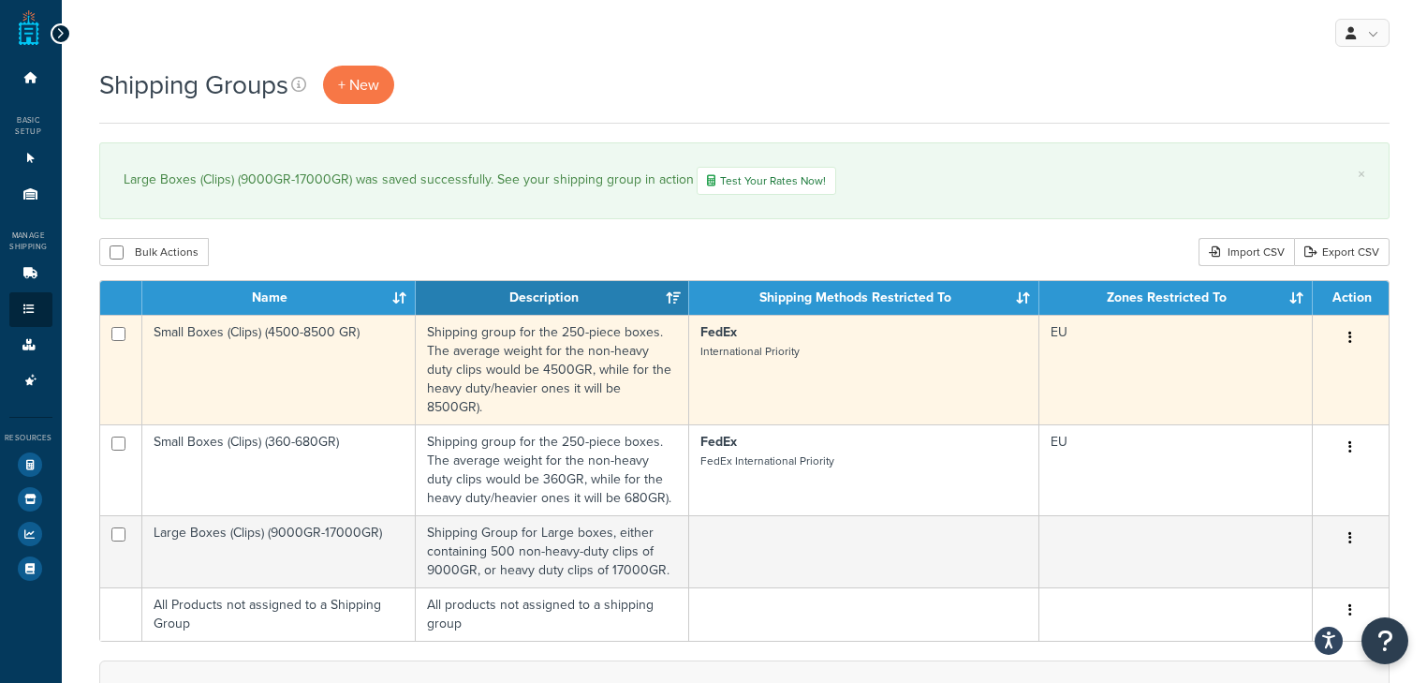
scroll to position [75, 0]
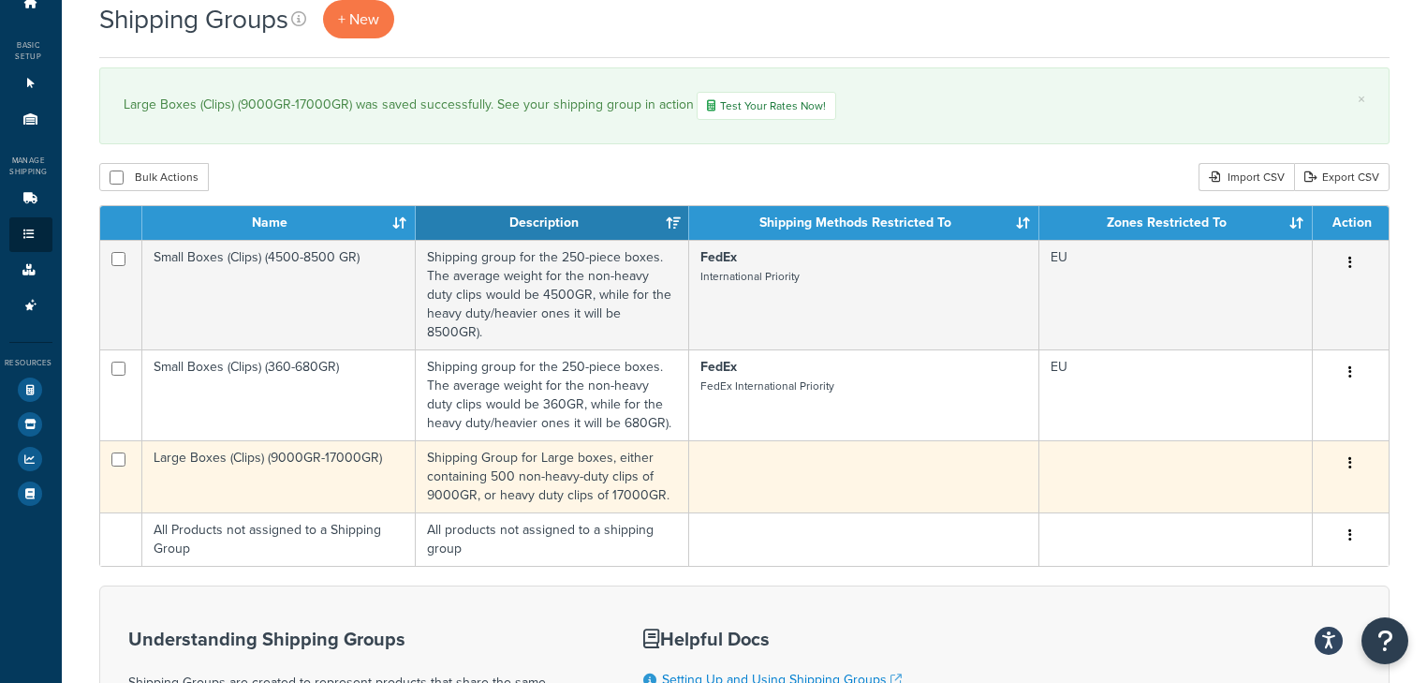
click at [837, 470] on td at bounding box center [863, 476] width 349 height 72
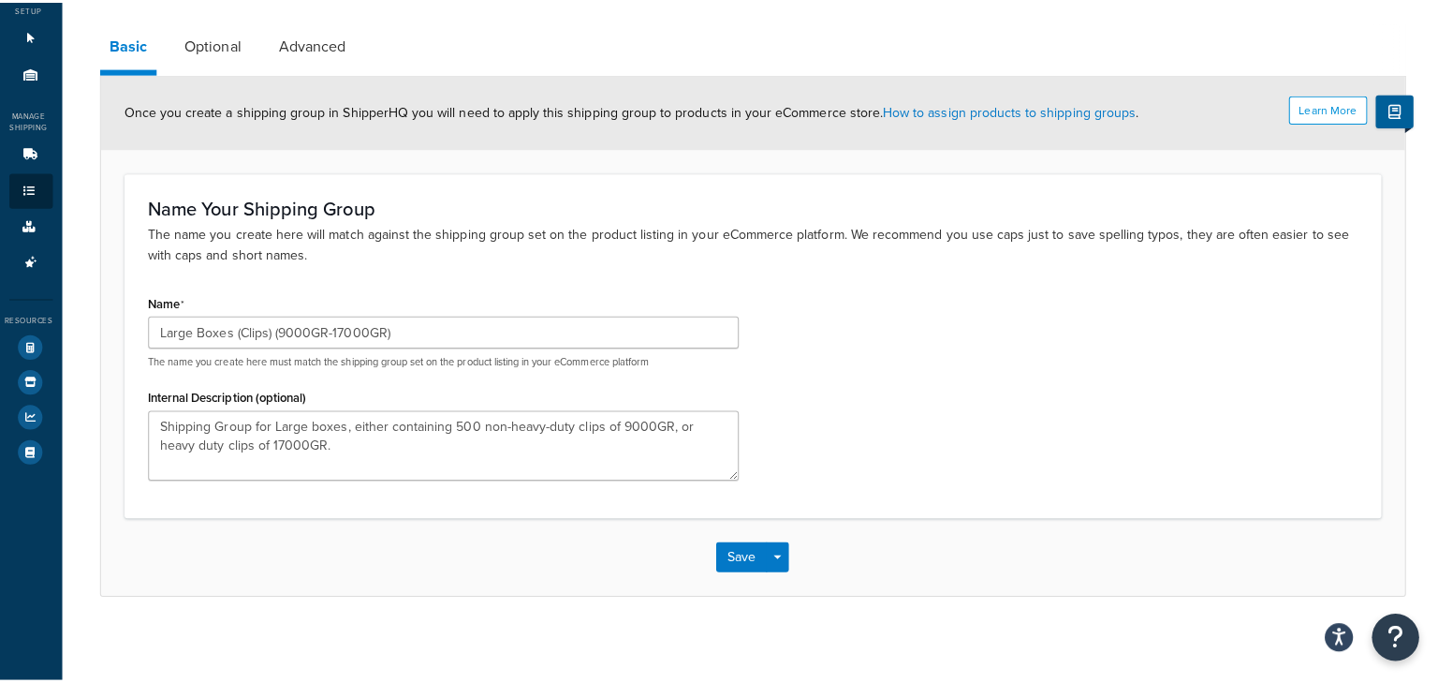
scroll to position [132, 0]
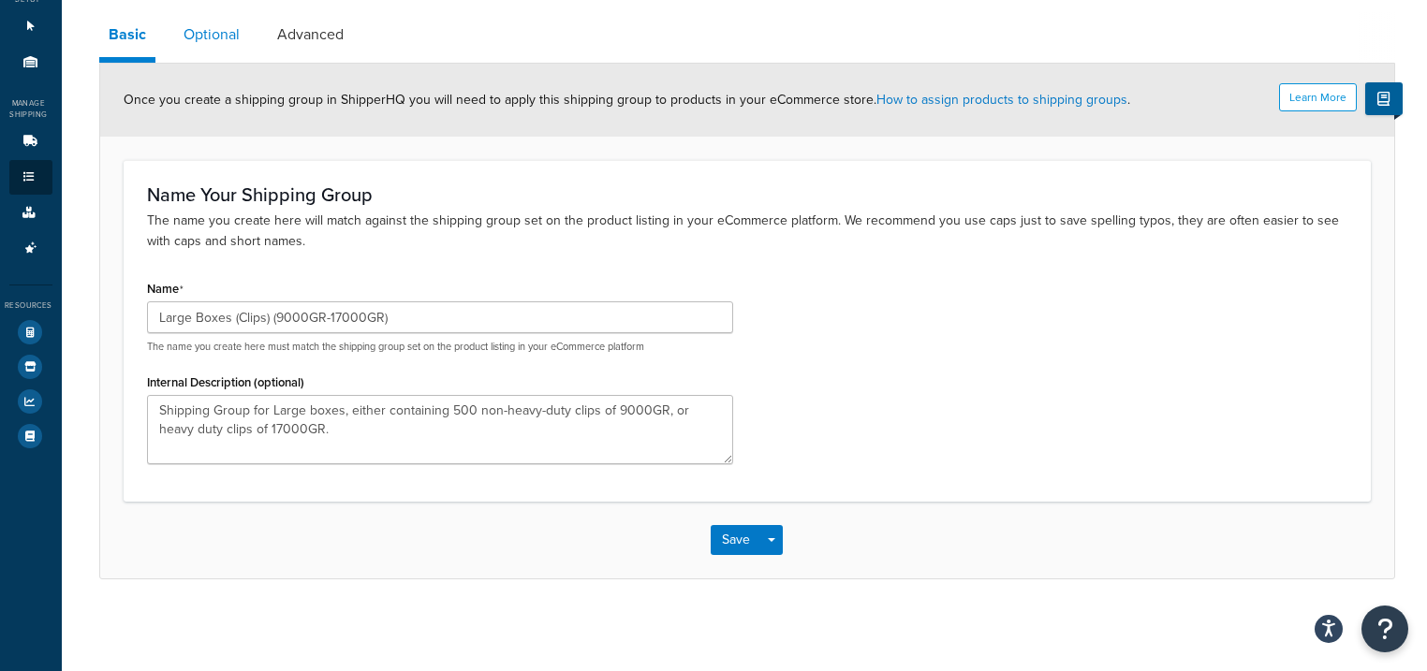
click at [211, 42] on link "Optional" at bounding box center [211, 34] width 75 height 45
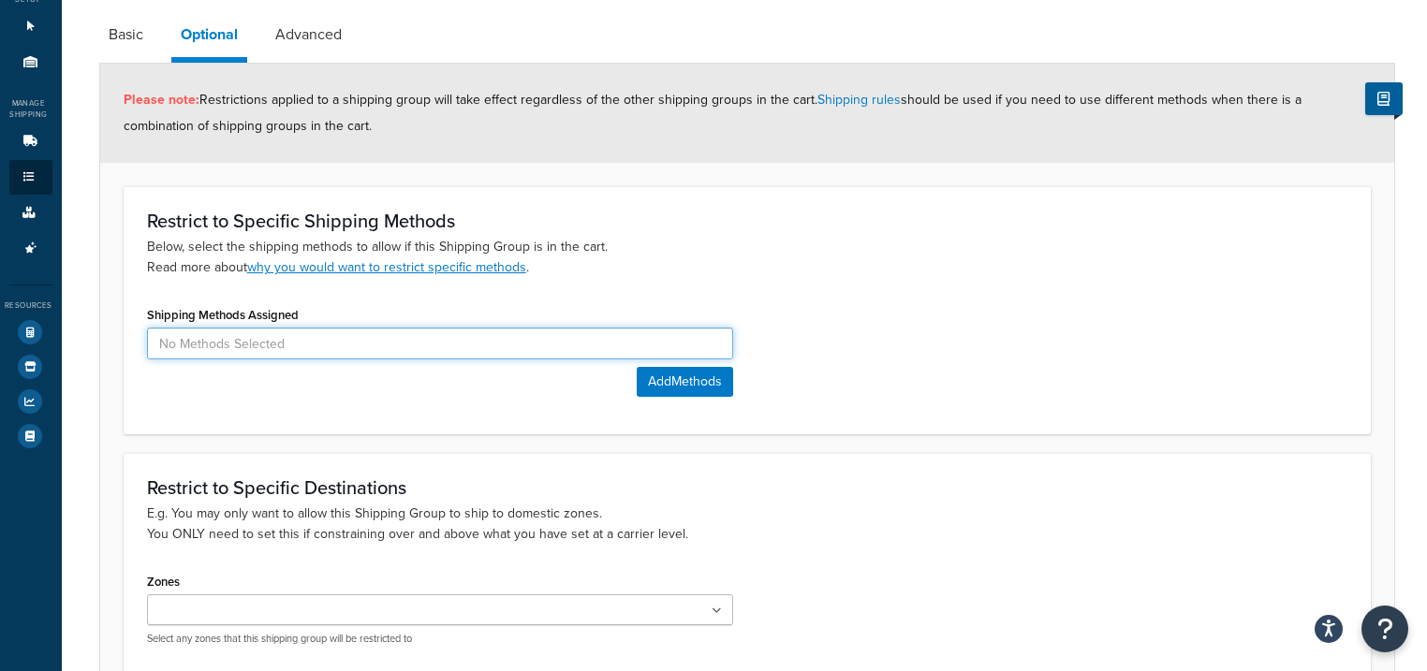
click at [231, 343] on input at bounding box center [440, 344] width 586 height 32
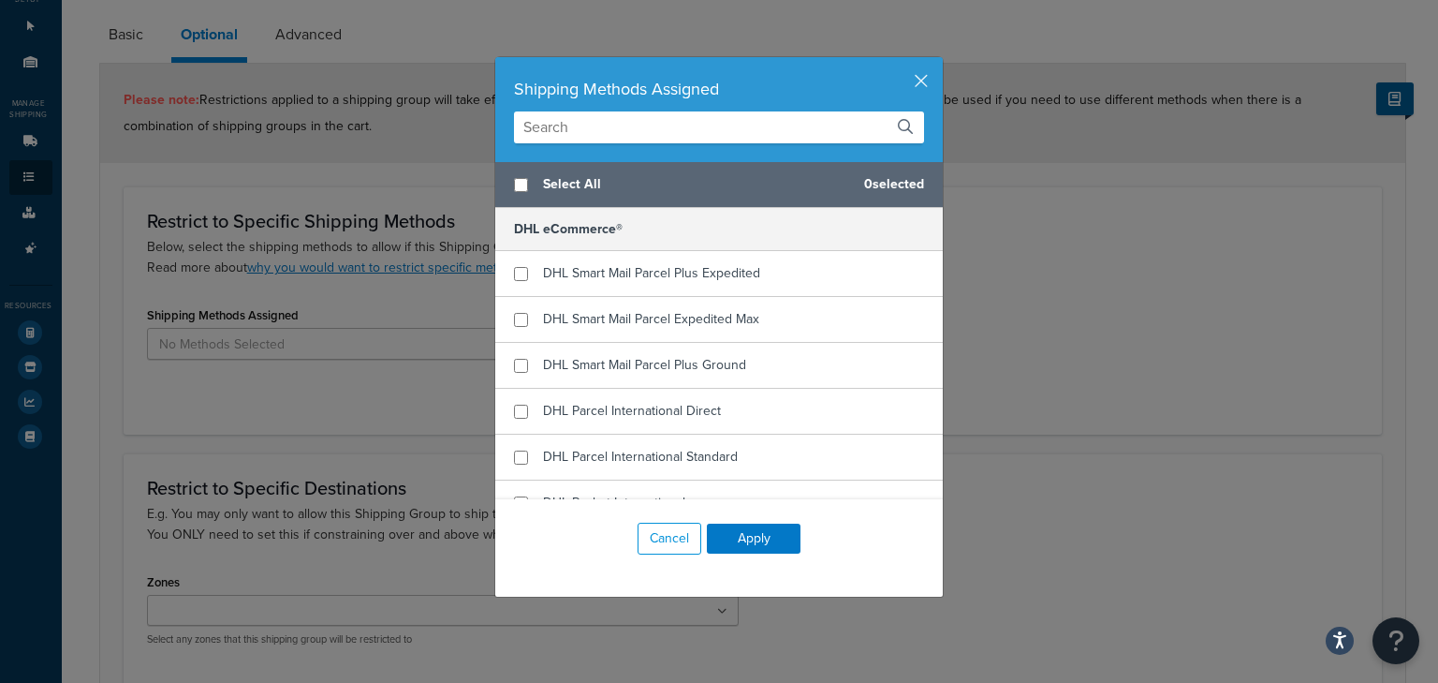
click at [610, 122] on input "text" at bounding box center [719, 127] width 410 height 32
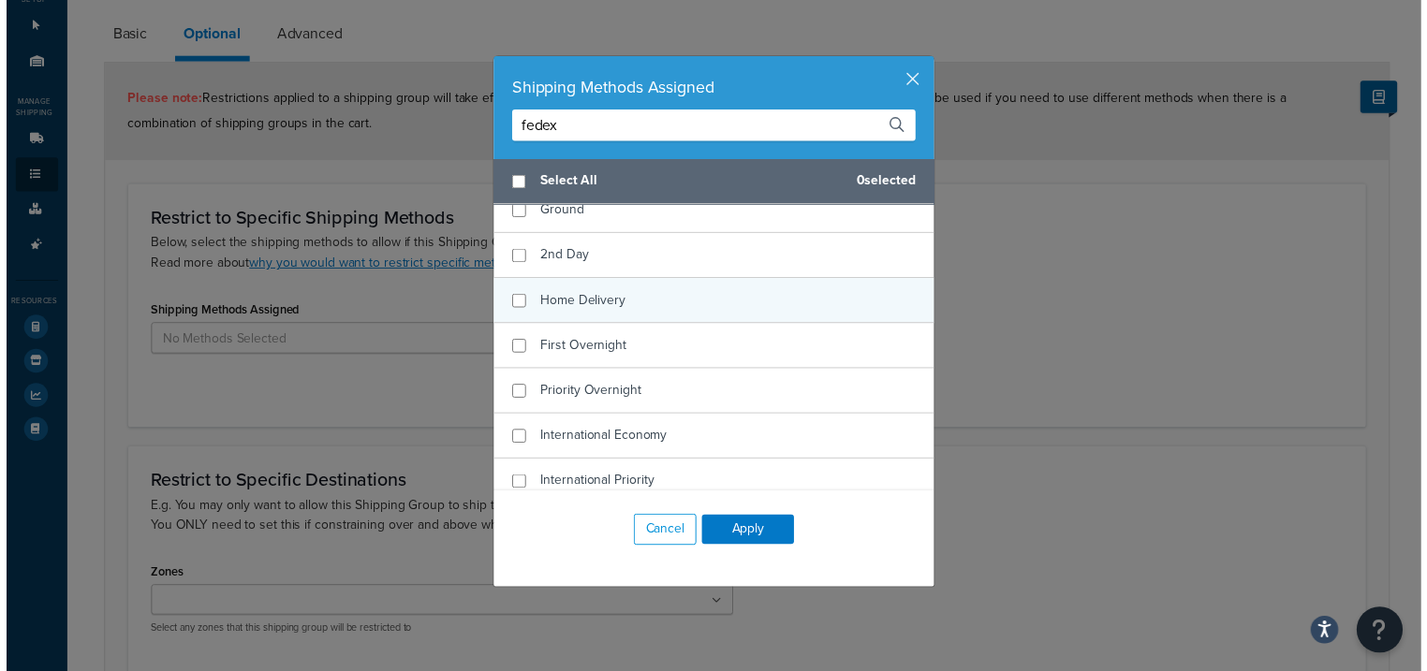
scroll to position [150, 0]
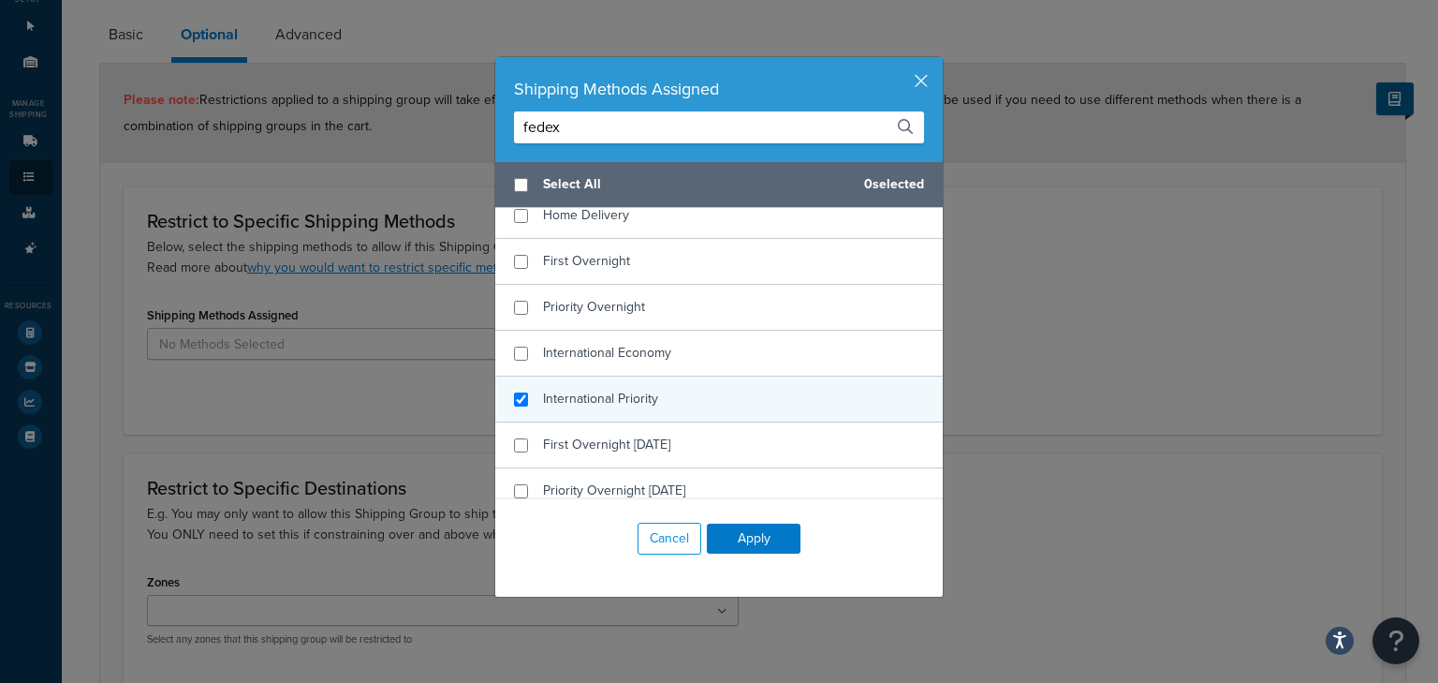
type input "fedex"
checkbox input "true"
click at [643, 390] on span "International Priority" at bounding box center [600, 399] width 115 height 20
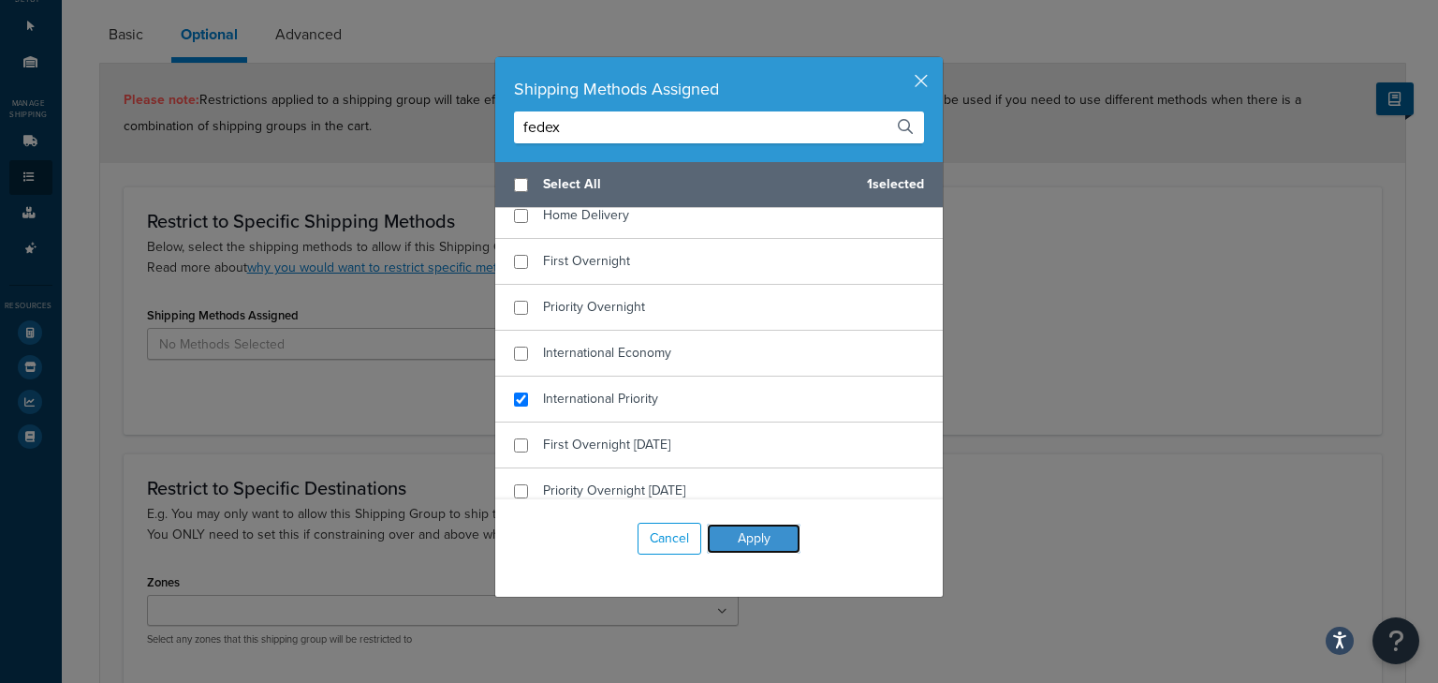
click at [753, 538] on button "Apply" at bounding box center [754, 538] width 94 height 30
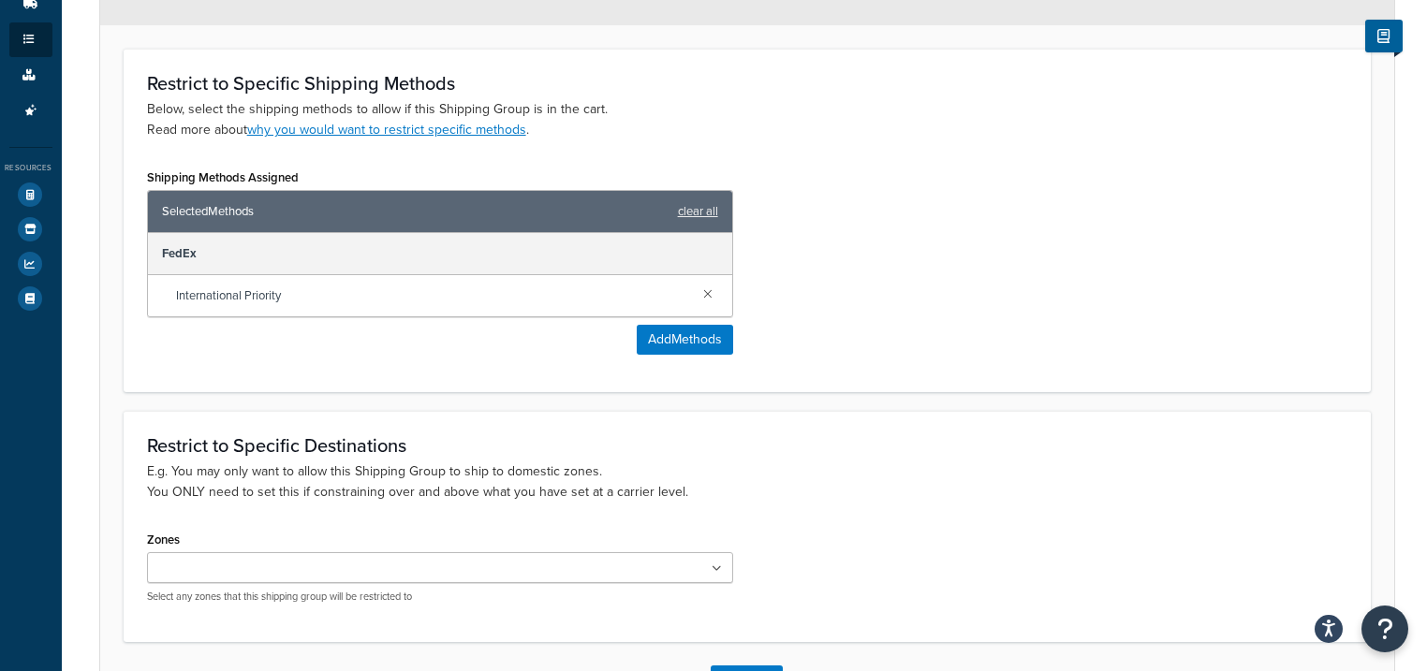
scroll to position [282, 0]
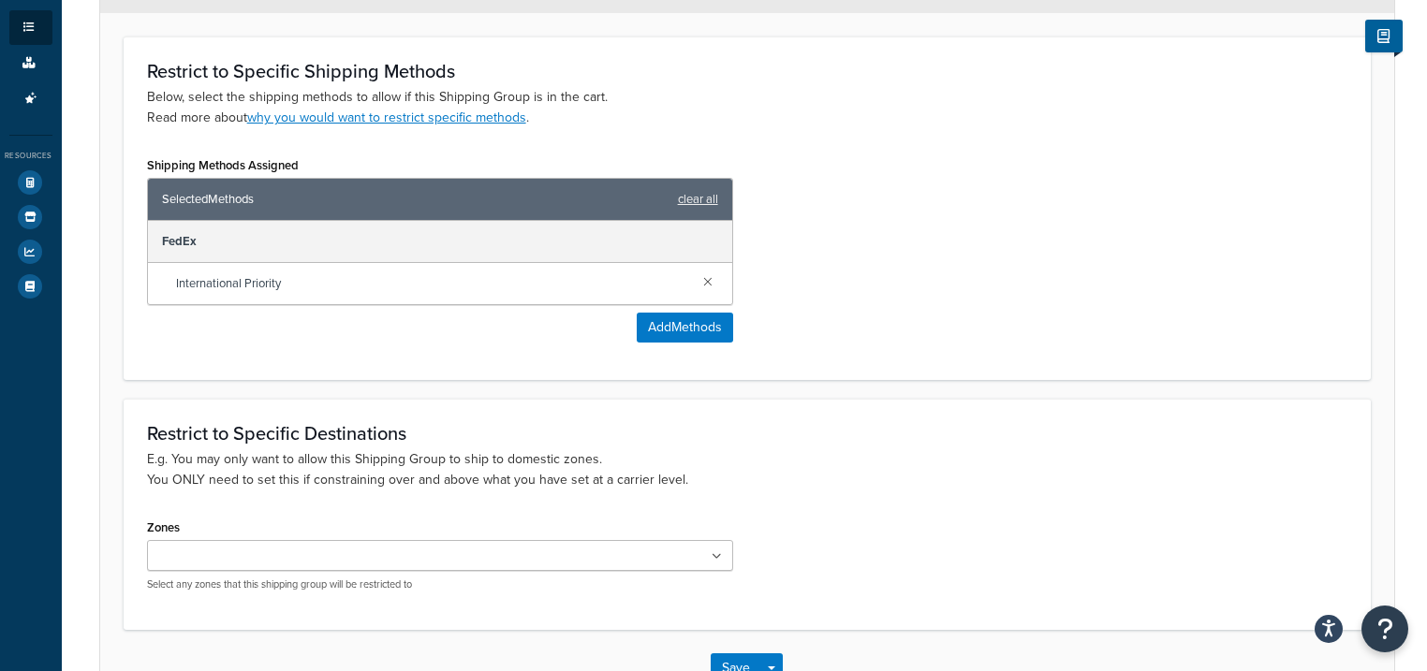
click at [243, 555] on input "Zones" at bounding box center [236, 557] width 166 height 21
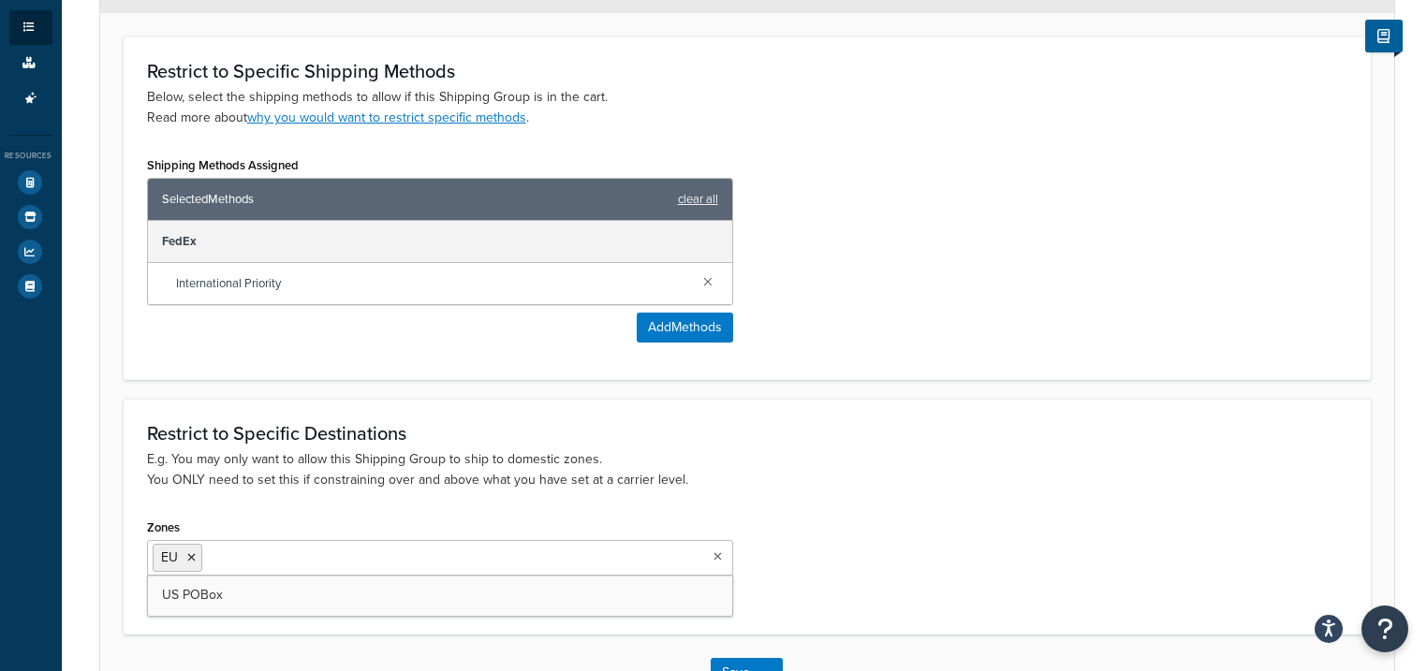
click at [932, 538] on div "Zones [GEOGRAPHIC_DATA] [GEOGRAPHIC_DATA] POBox Select any zones that this ship…" at bounding box center [747, 562] width 1228 height 96
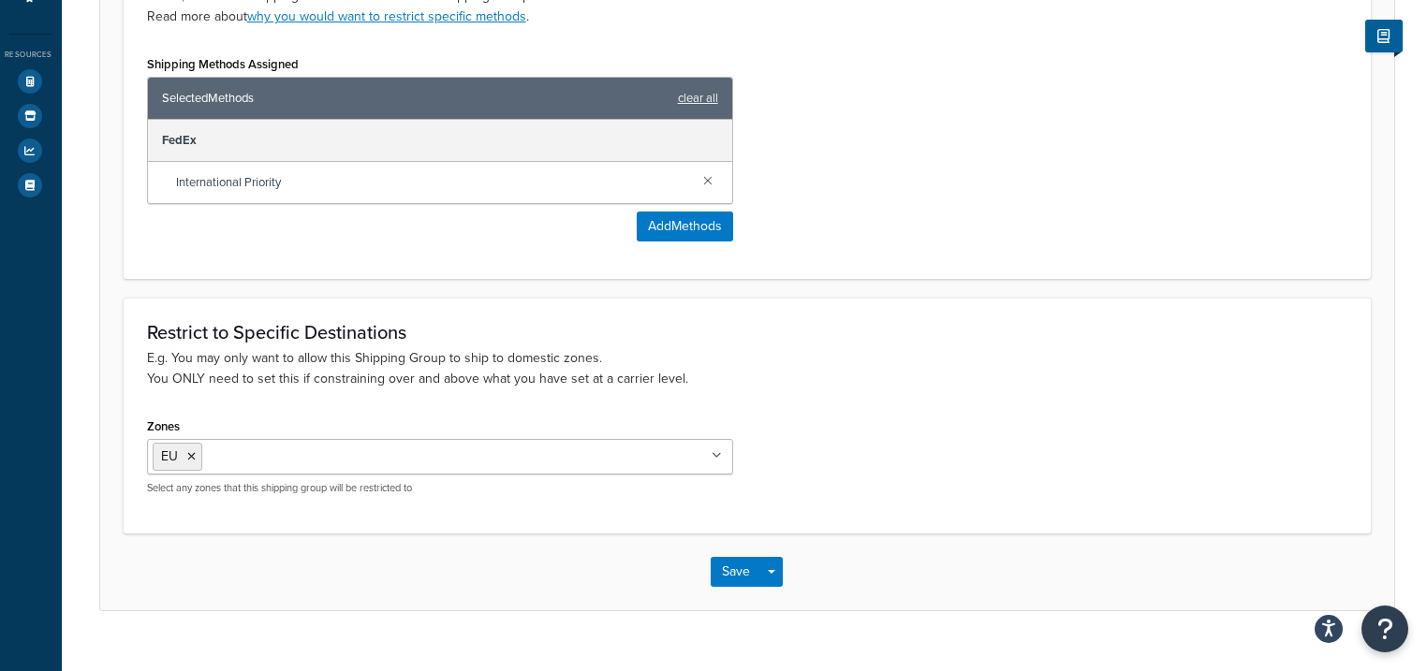
scroll to position [415, 0]
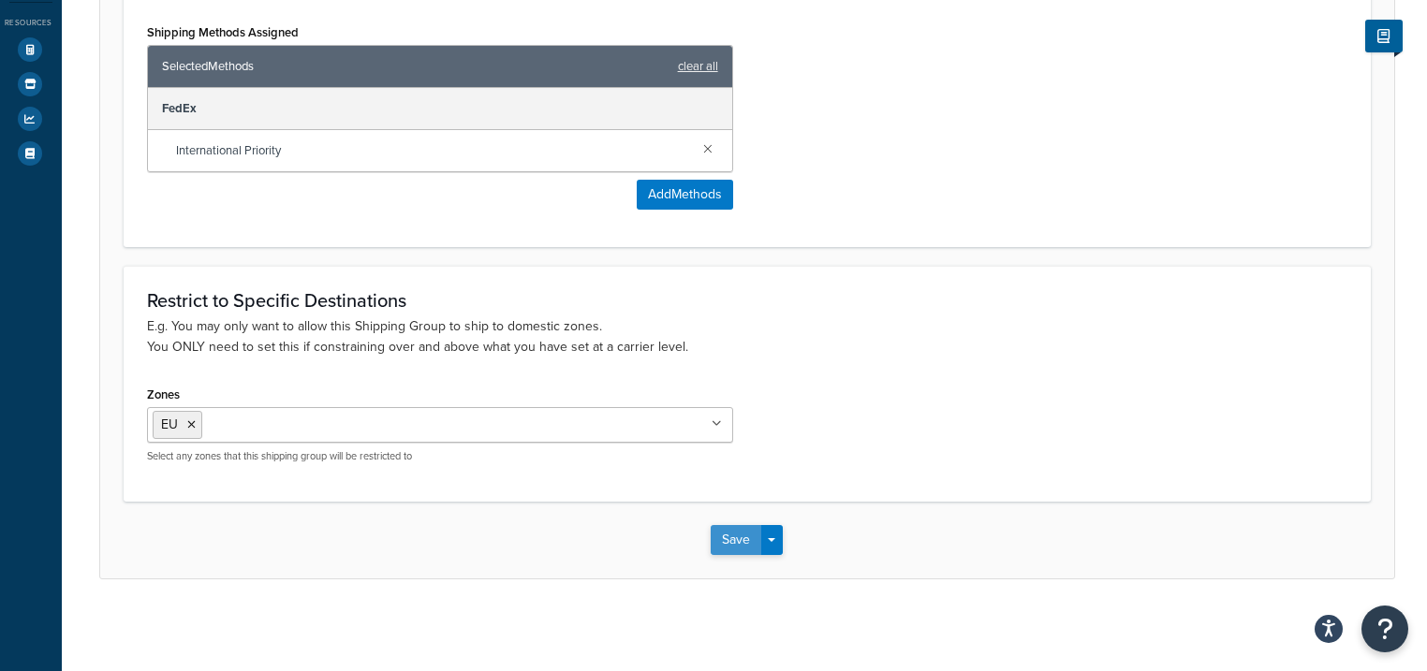
click at [726, 532] on button "Save" at bounding box center [736, 540] width 51 height 30
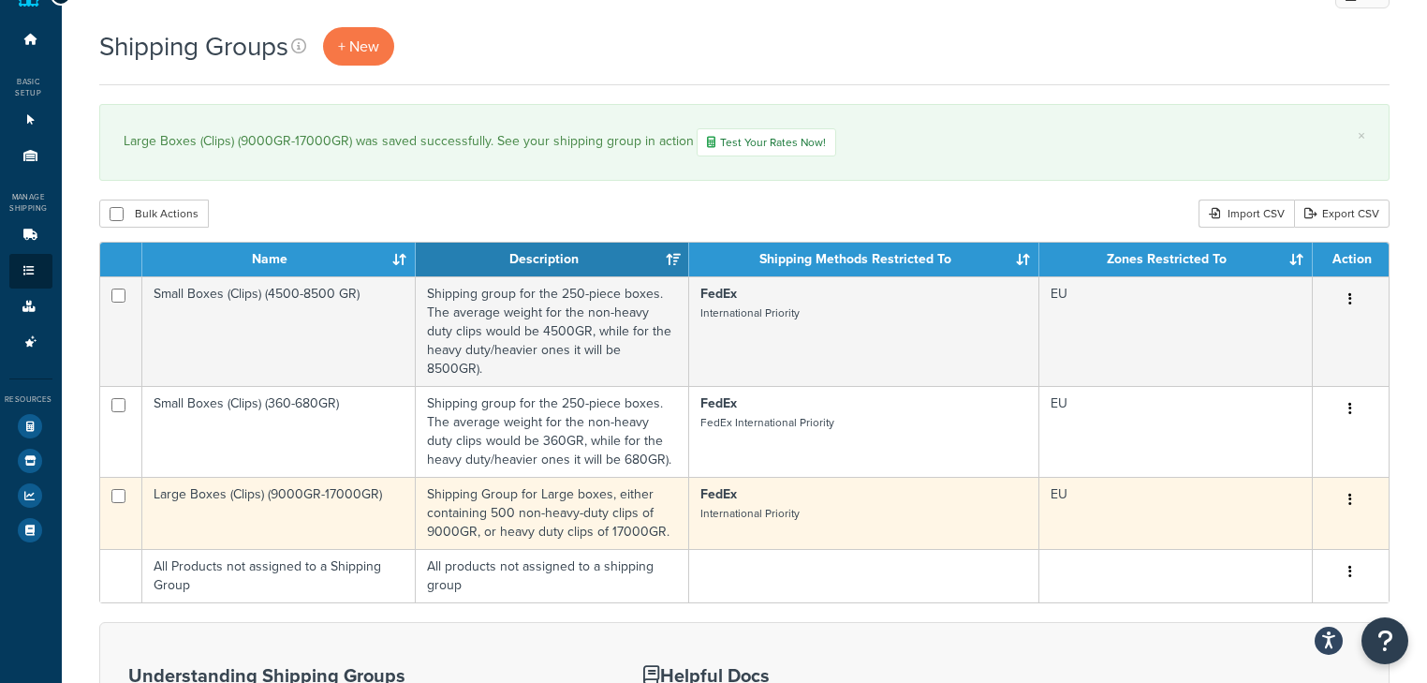
scroll to position [75, 0]
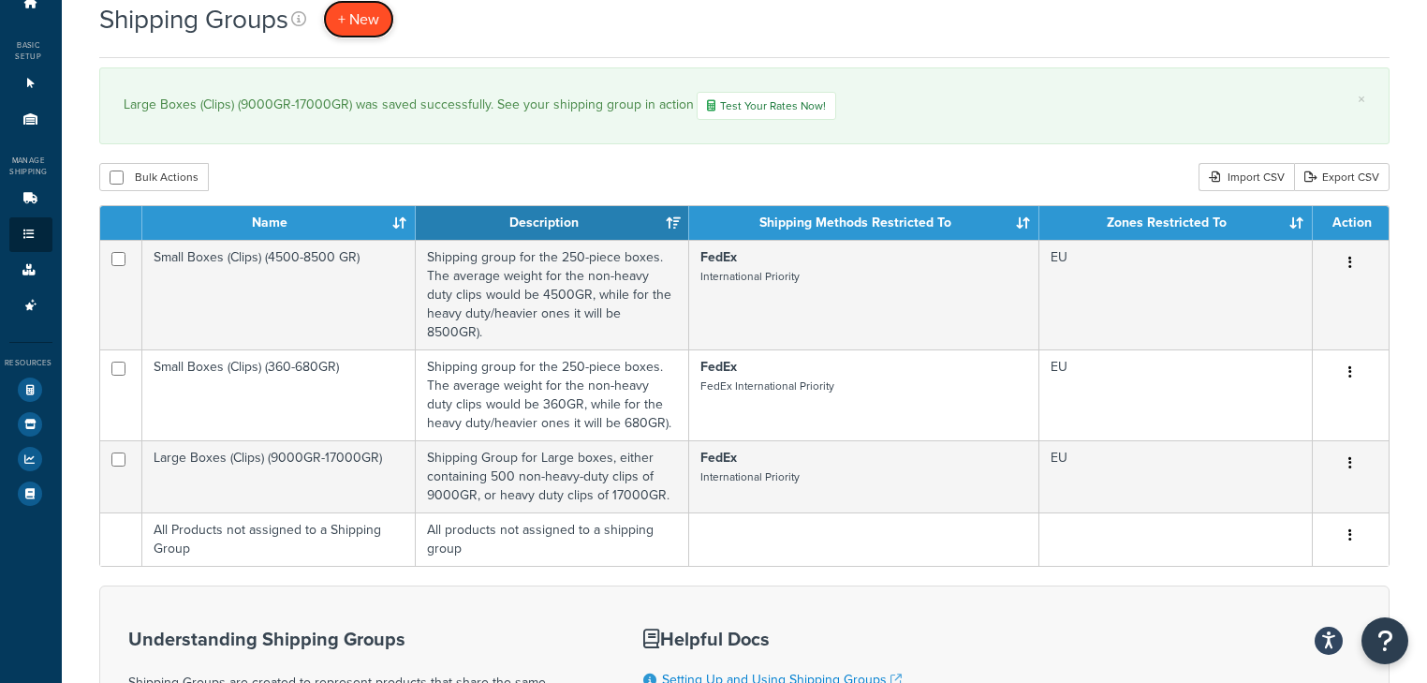
click at [355, 15] on span "+ New" at bounding box center [358, 19] width 41 height 22
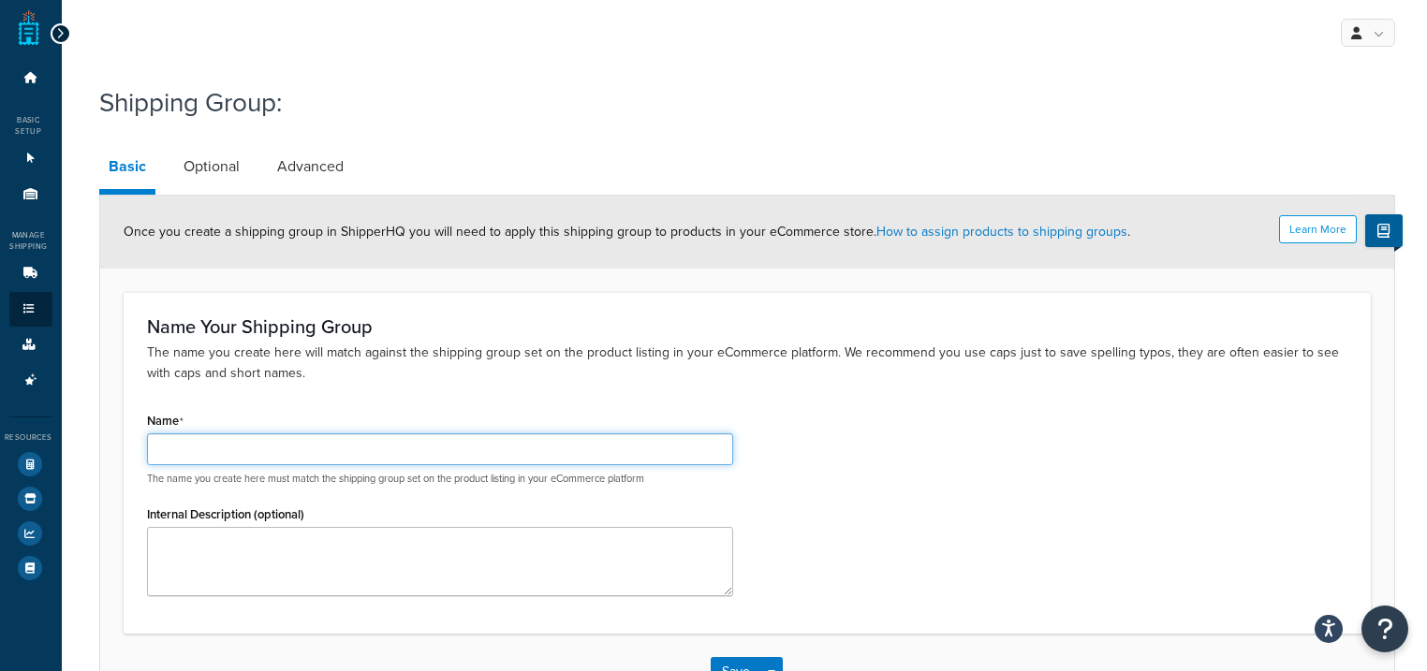
click at [186, 448] on input "Name" at bounding box center [440, 449] width 586 height 32
type input "Large Boxes (Rails)"
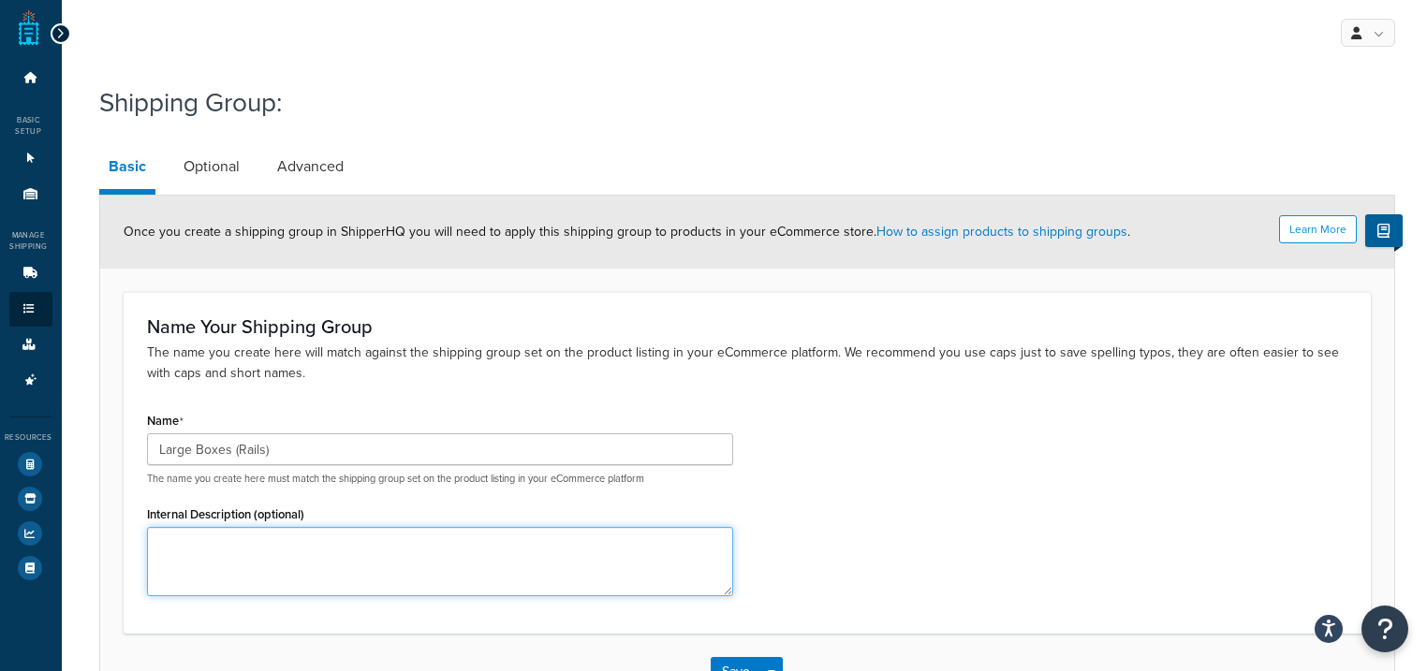
click at [242, 563] on textarea "Internal Description (optional)" at bounding box center [440, 561] width 586 height 69
click at [433, 565] on textarea "The shipping group for all rails. We currently only have one box dimensions set…" at bounding box center [440, 561] width 586 height 69
click at [641, 543] on textarea "The shipping group for all rails. We currently only have one box dimension setu…" at bounding box center [440, 561] width 586 height 69
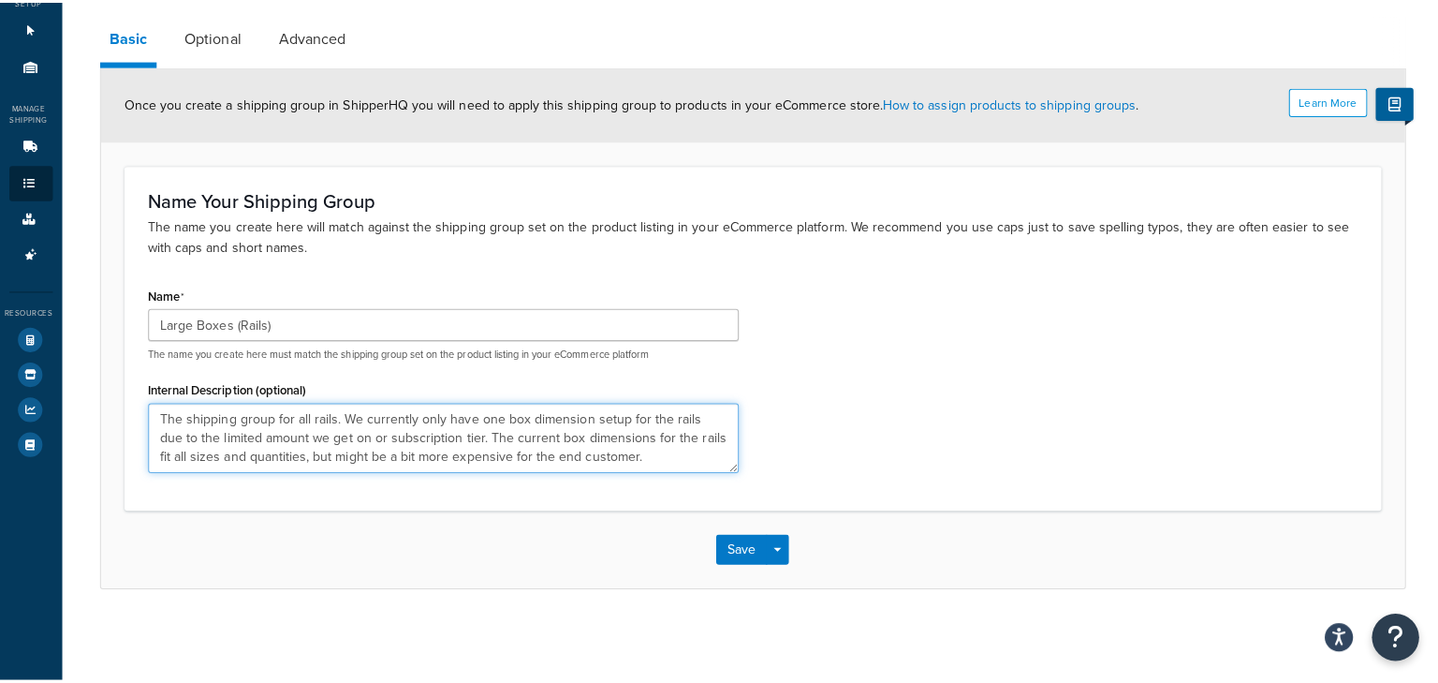
scroll to position [132, 0]
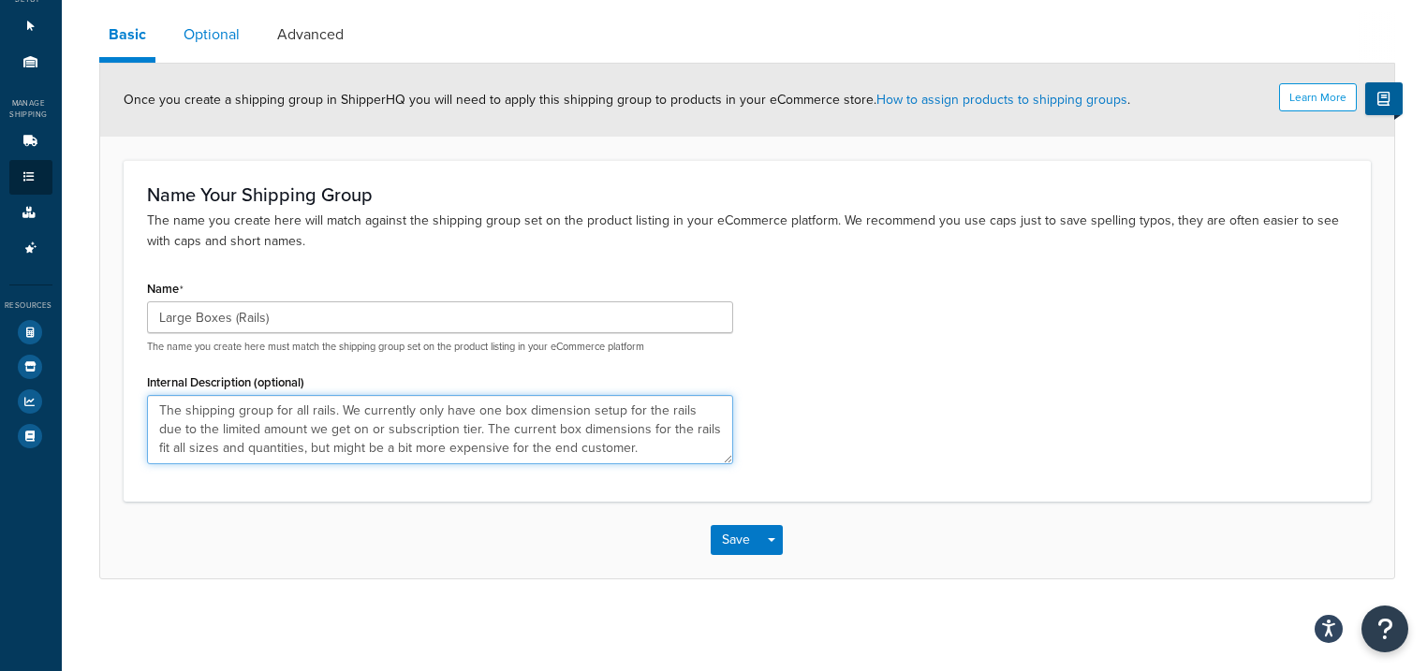
type textarea "The shipping group for all rails. We currently only have one box dimension setu…"
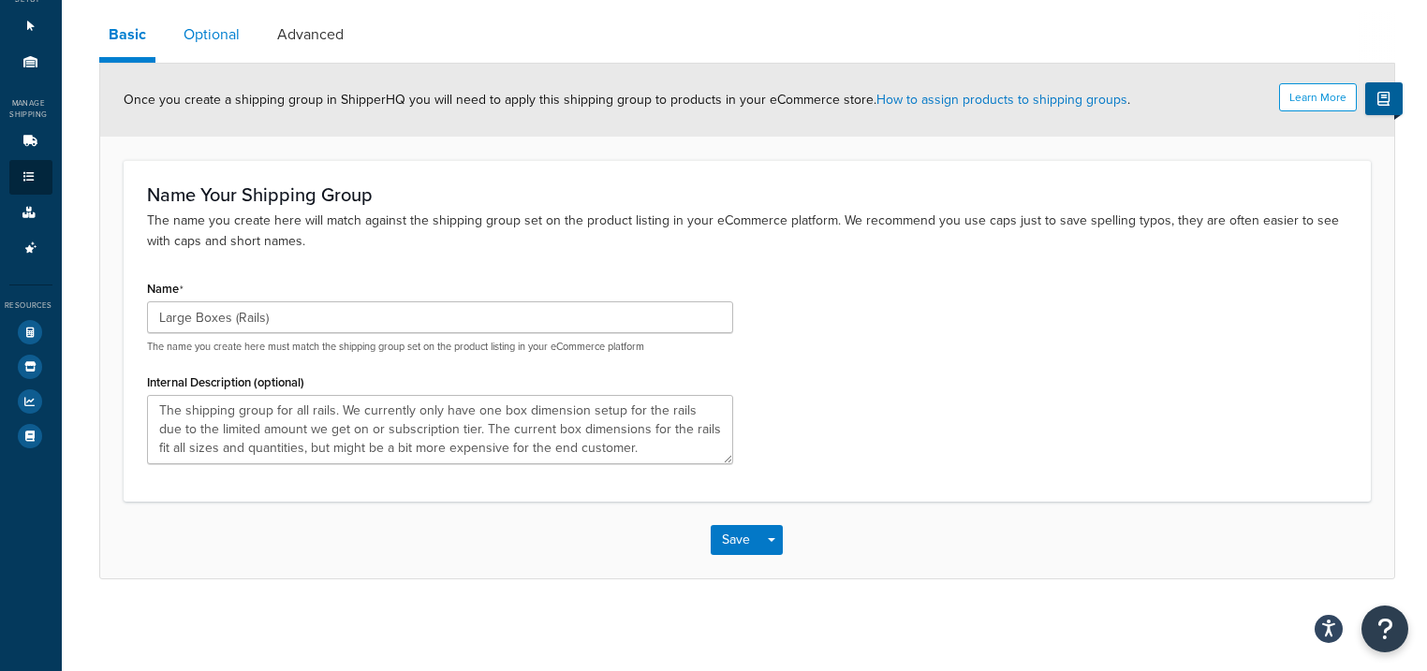
click at [183, 34] on link "Optional" at bounding box center [211, 34] width 75 height 45
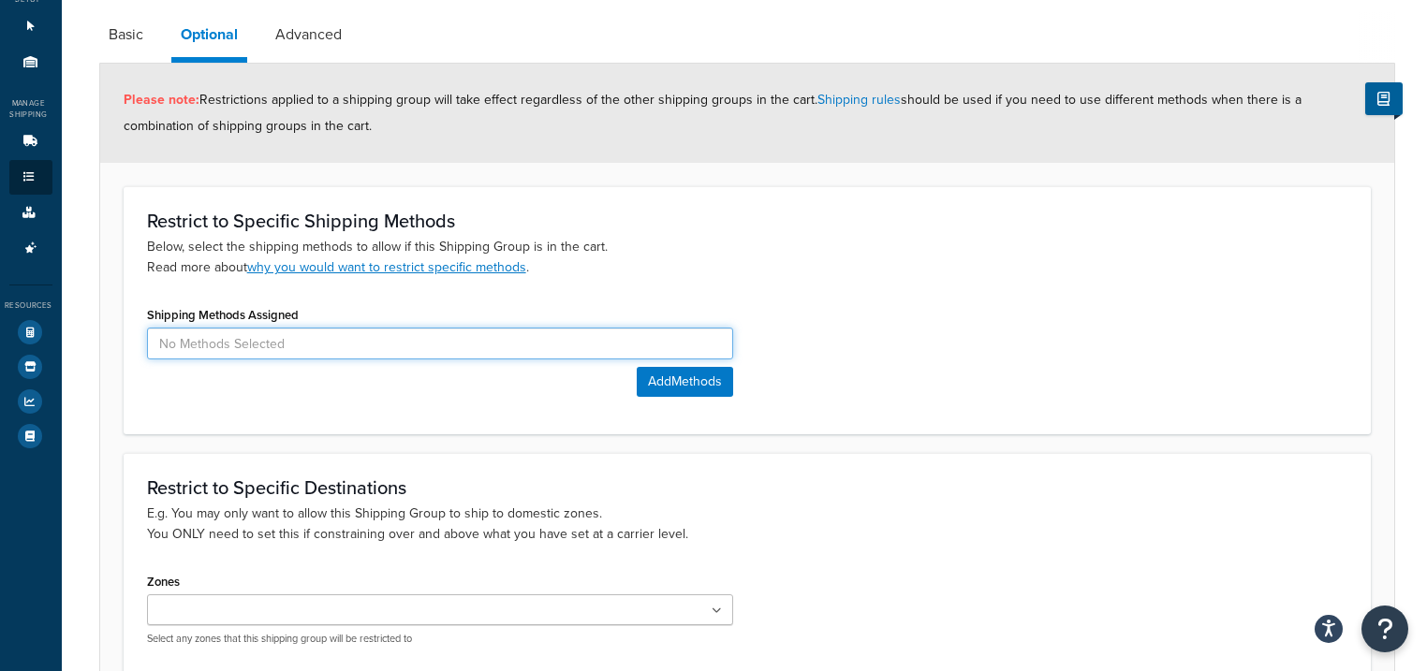
click at [211, 352] on input at bounding box center [440, 344] width 586 height 32
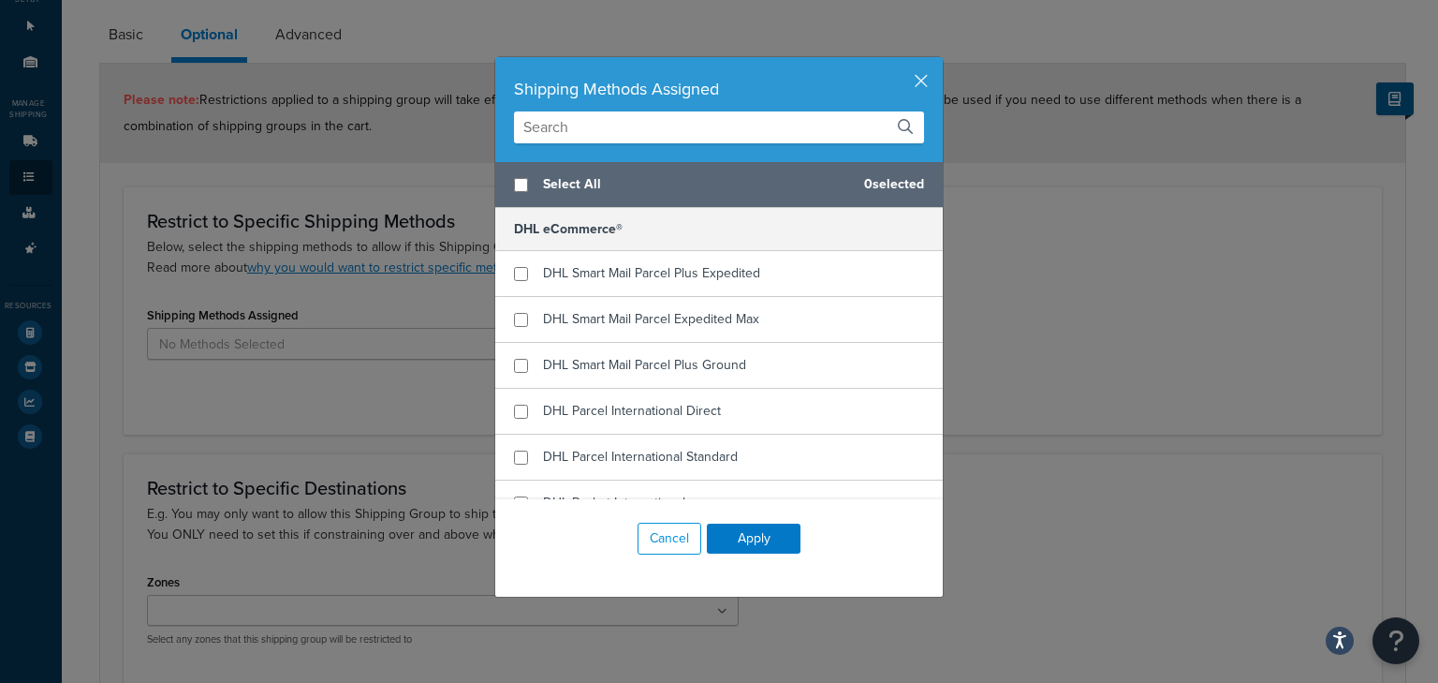
click at [617, 125] on input "text" at bounding box center [719, 127] width 410 height 32
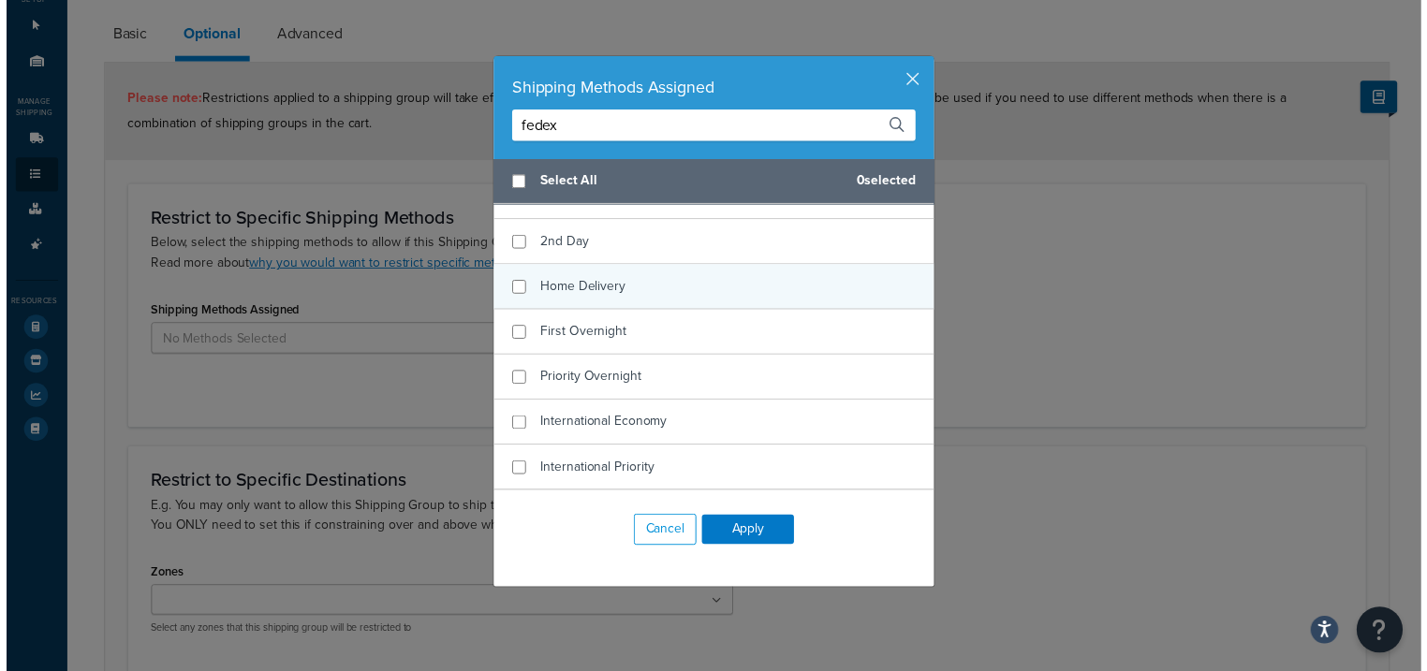
scroll to position [75, 0]
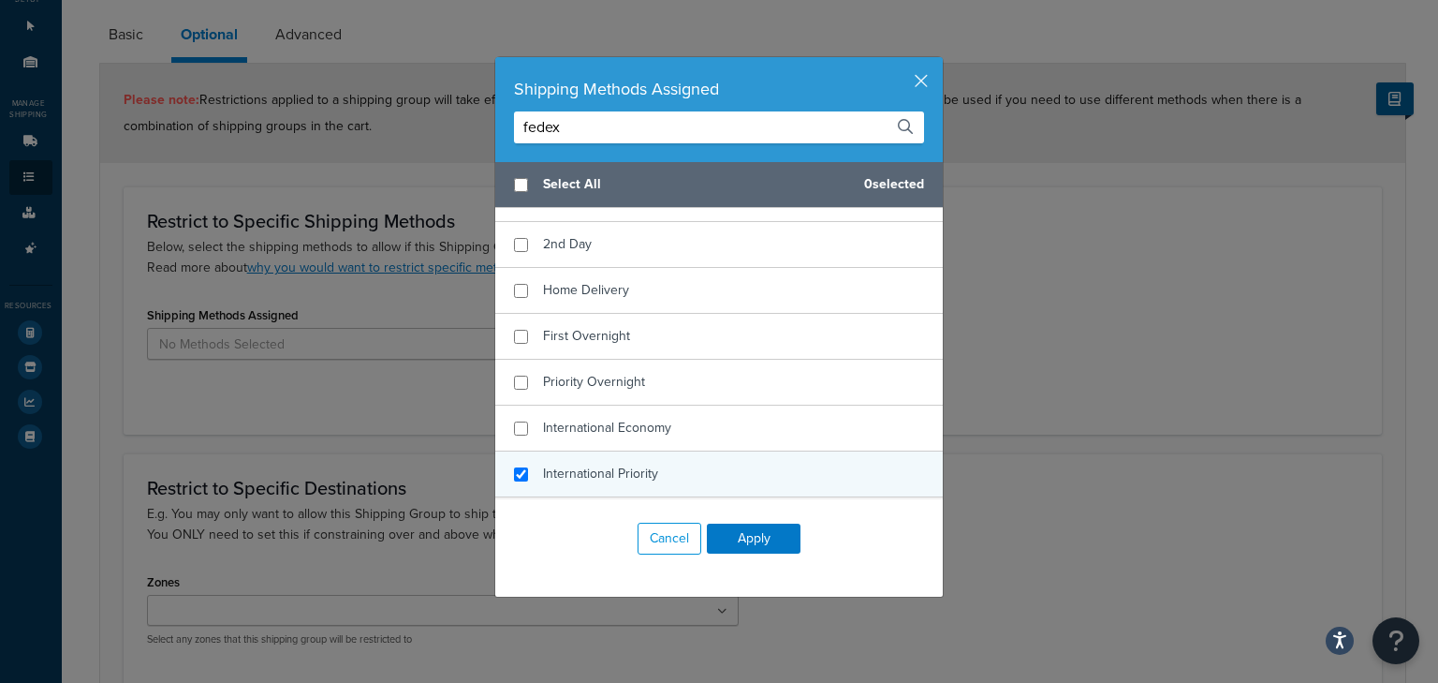
type input "fedex"
checkbox input "true"
click at [622, 465] on span "International Priority" at bounding box center [600, 473] width 115 height 20
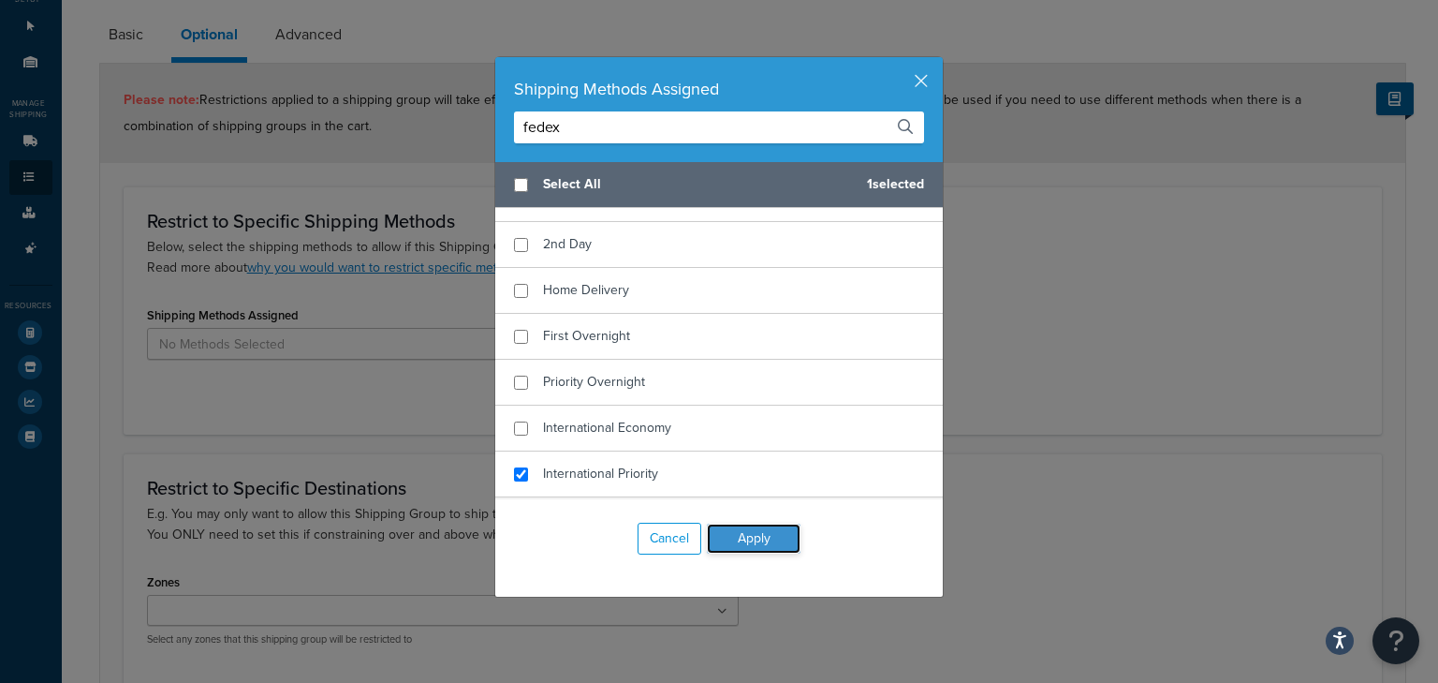
click at [726, 532] on button "Apply" at bounding box center [754, 538] width 94 height 30
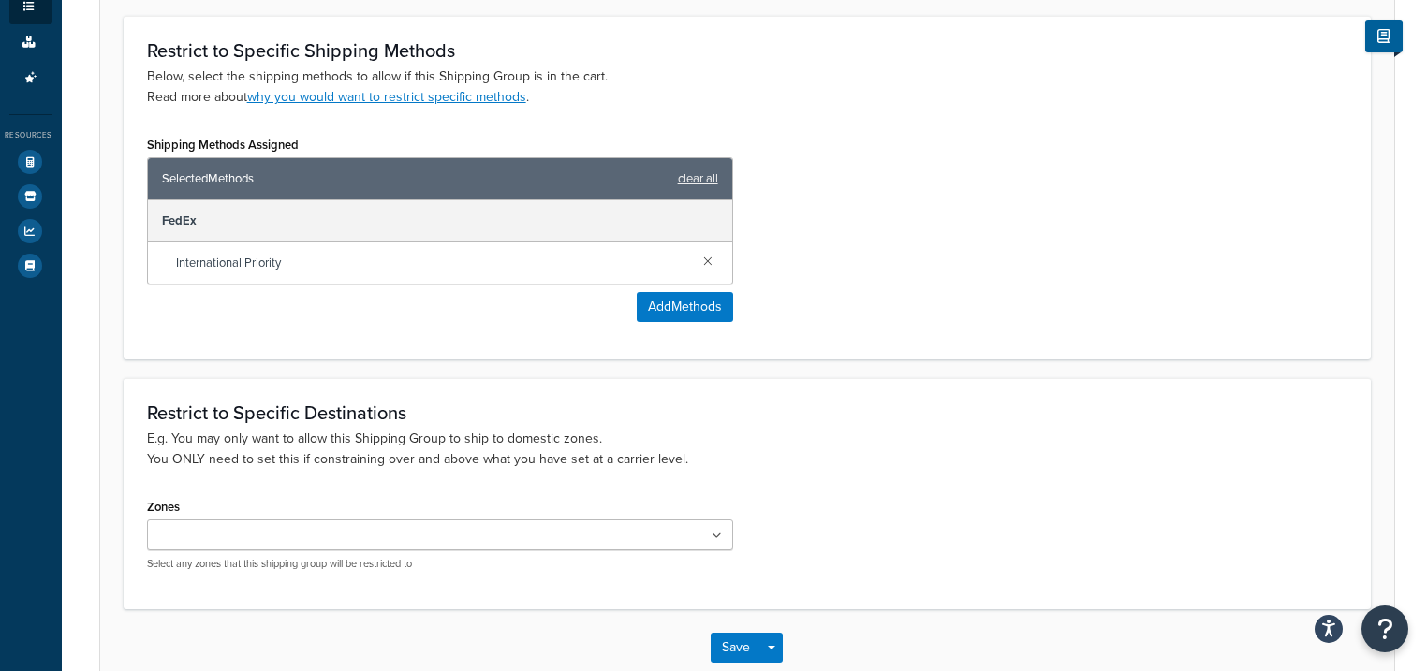
scroll to position [357, 0]
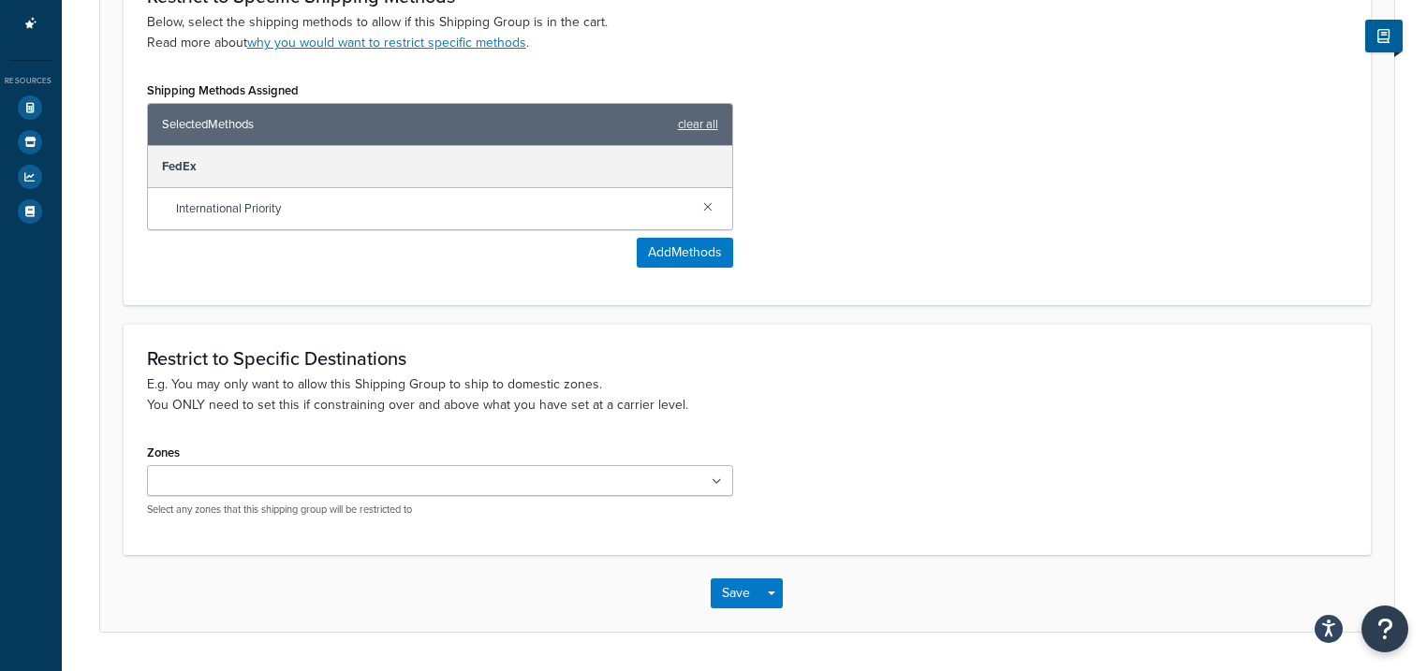
click at [330, 480] on ul at bounding box center [440, 480] width 586 height 31
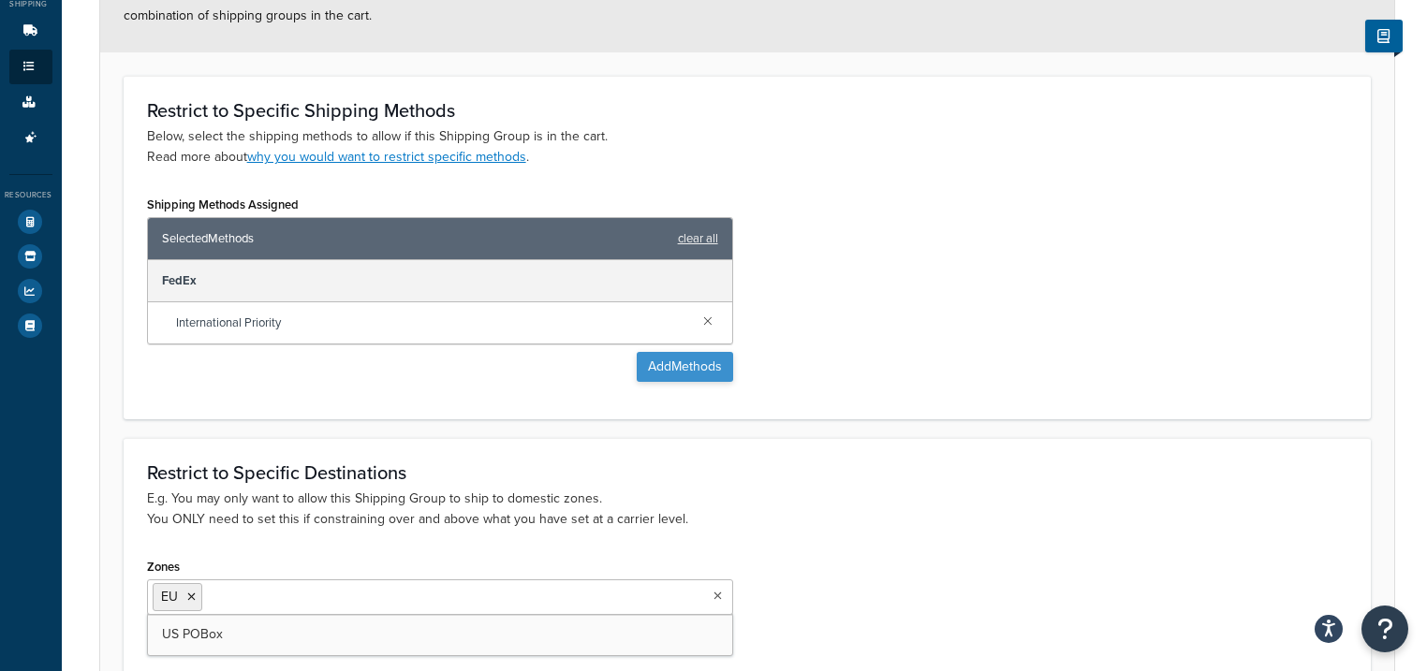
scroll to position [57, 0]
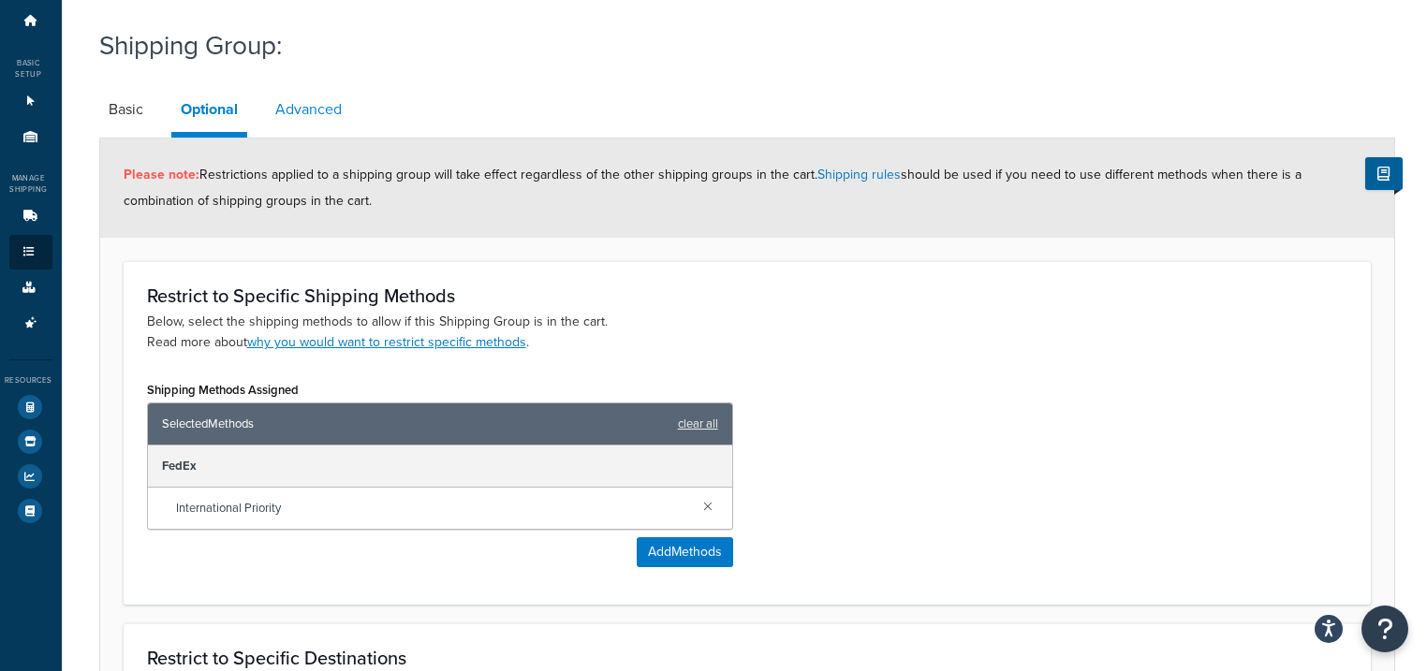
click at [326, 115] on link "Advanced" at bounding box center [308, 109] width 85 height 45
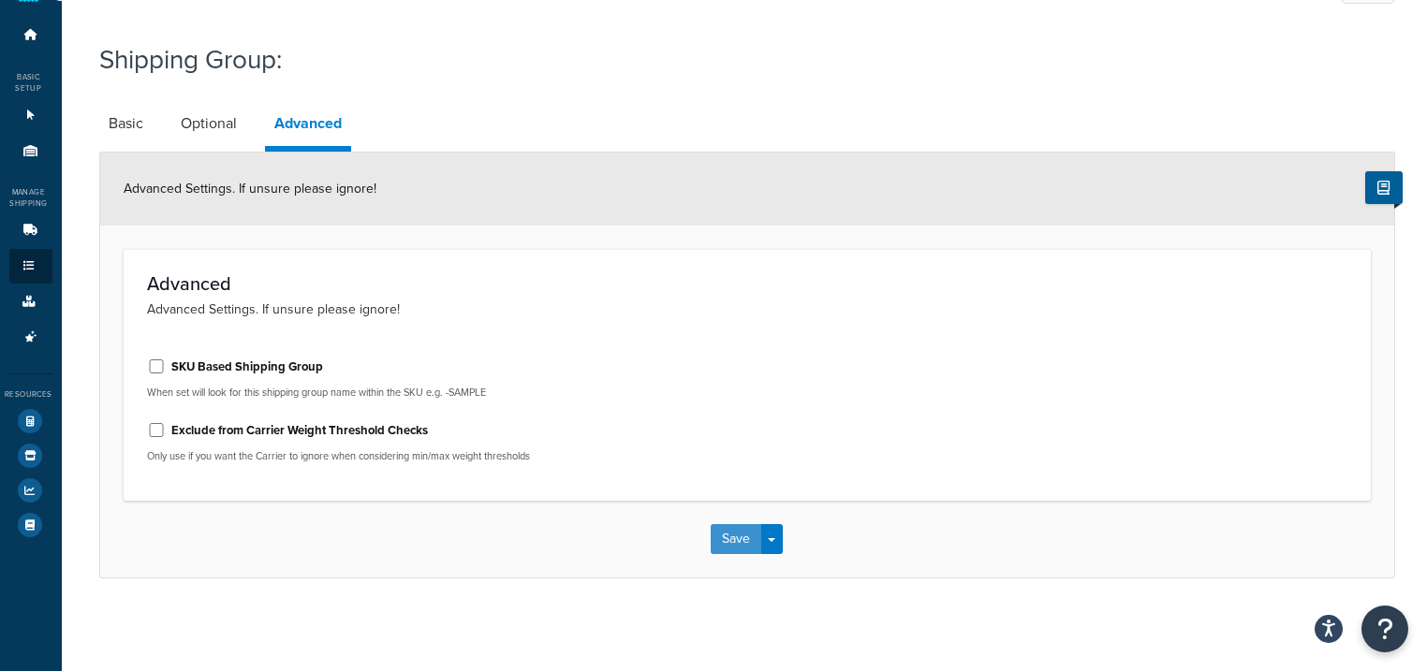
click at [734, 535] on button "Save" at bounding box center [736, 539] width 51 height 30
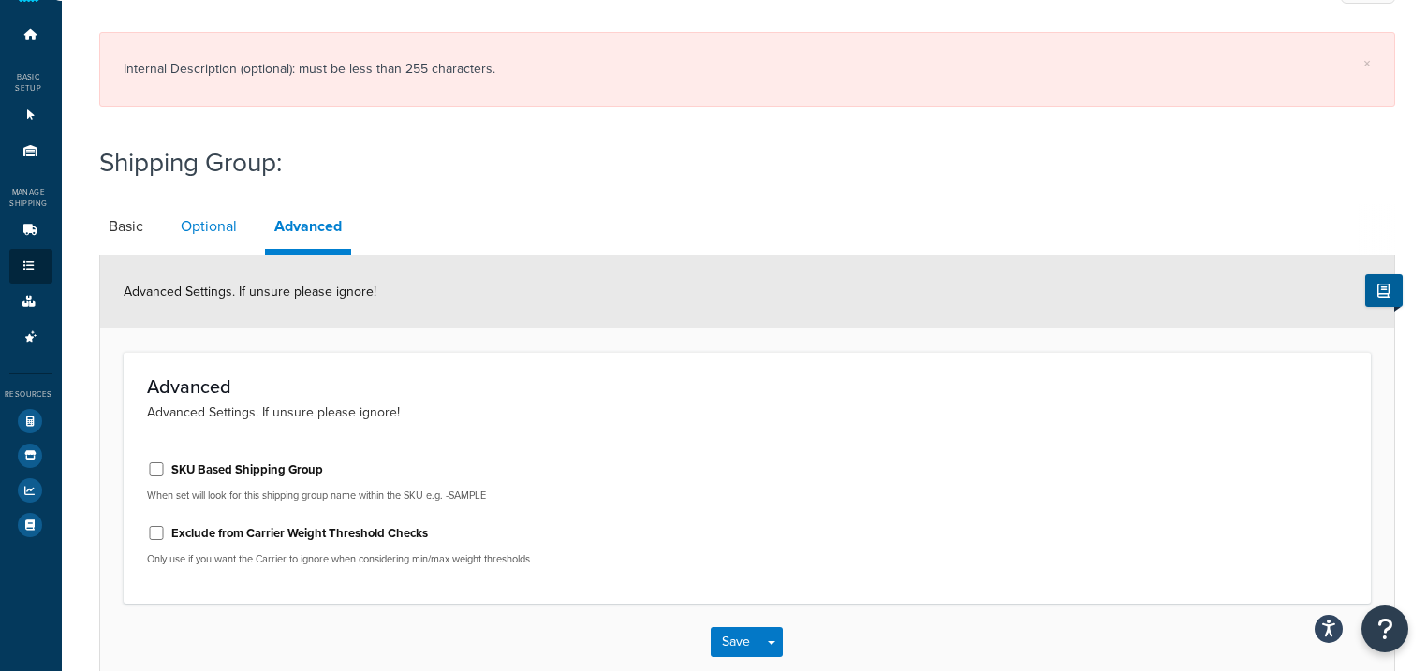
click at [200, 228] on link "Optional" at bounding box center [208, 226] width 75 height 45
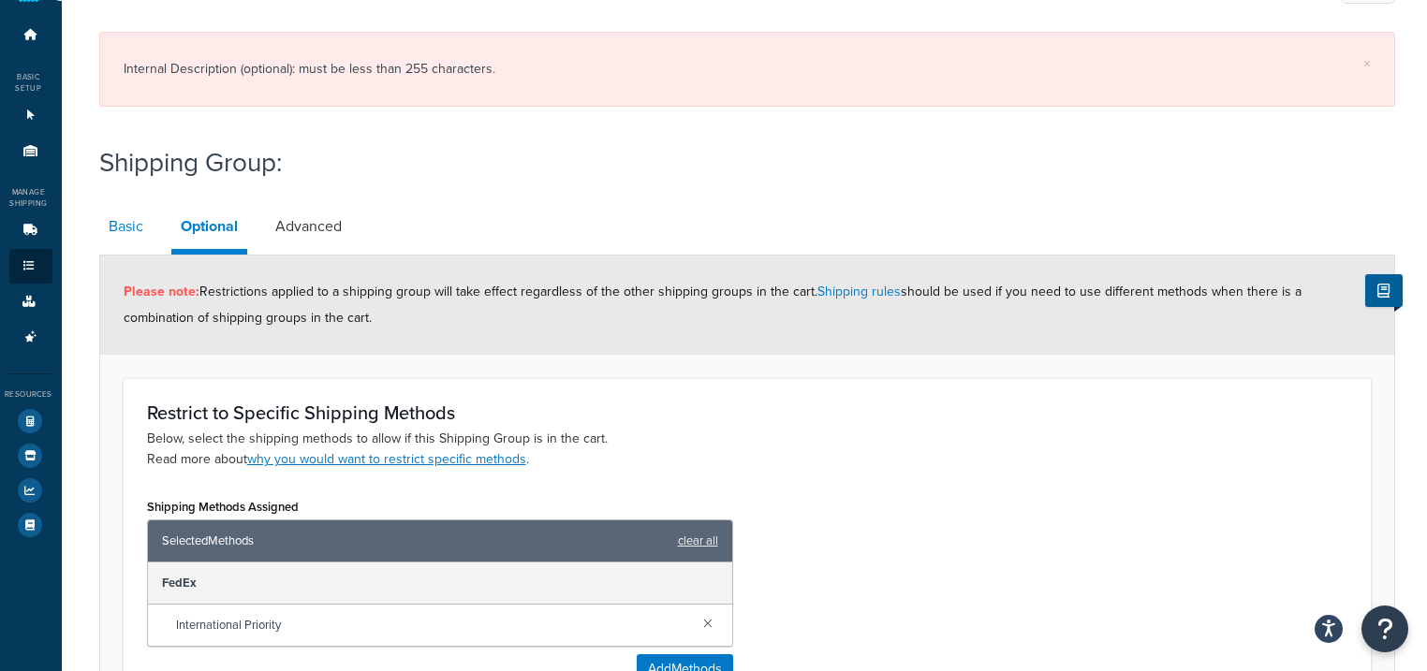
click at [128, 232] on link "Basic" at bounding box center [125, 226] width 53 height 45
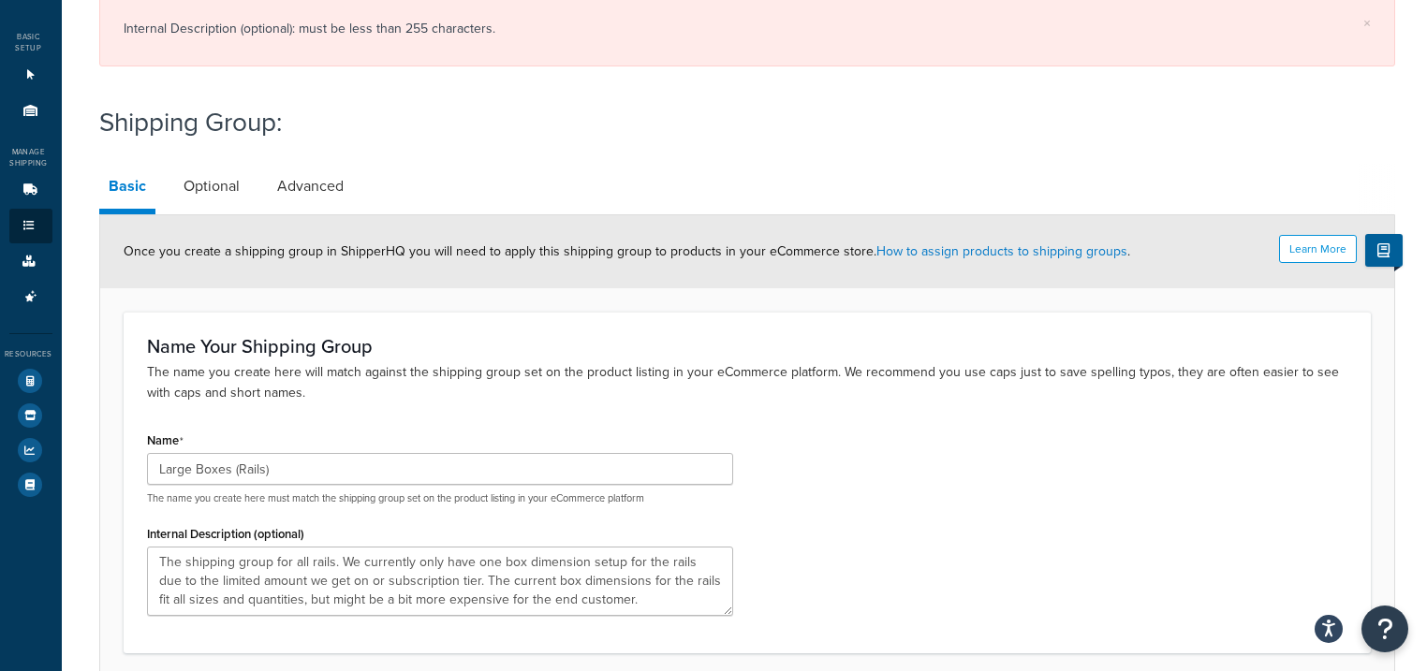
scroll to position [118, 0]
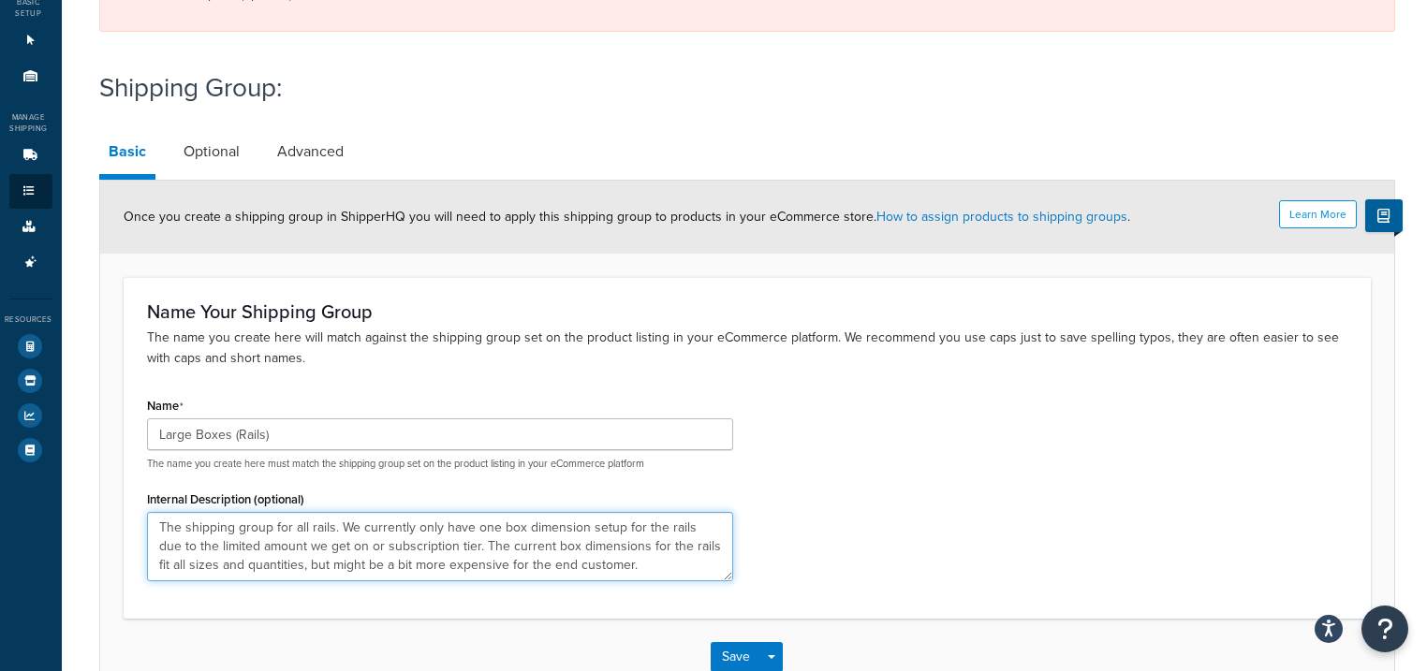
click at [504, 547] on textarea "The shipping group for all rails. We currently only have one box dimension setu…" at bounding box center [440, 546] width 586 height 69
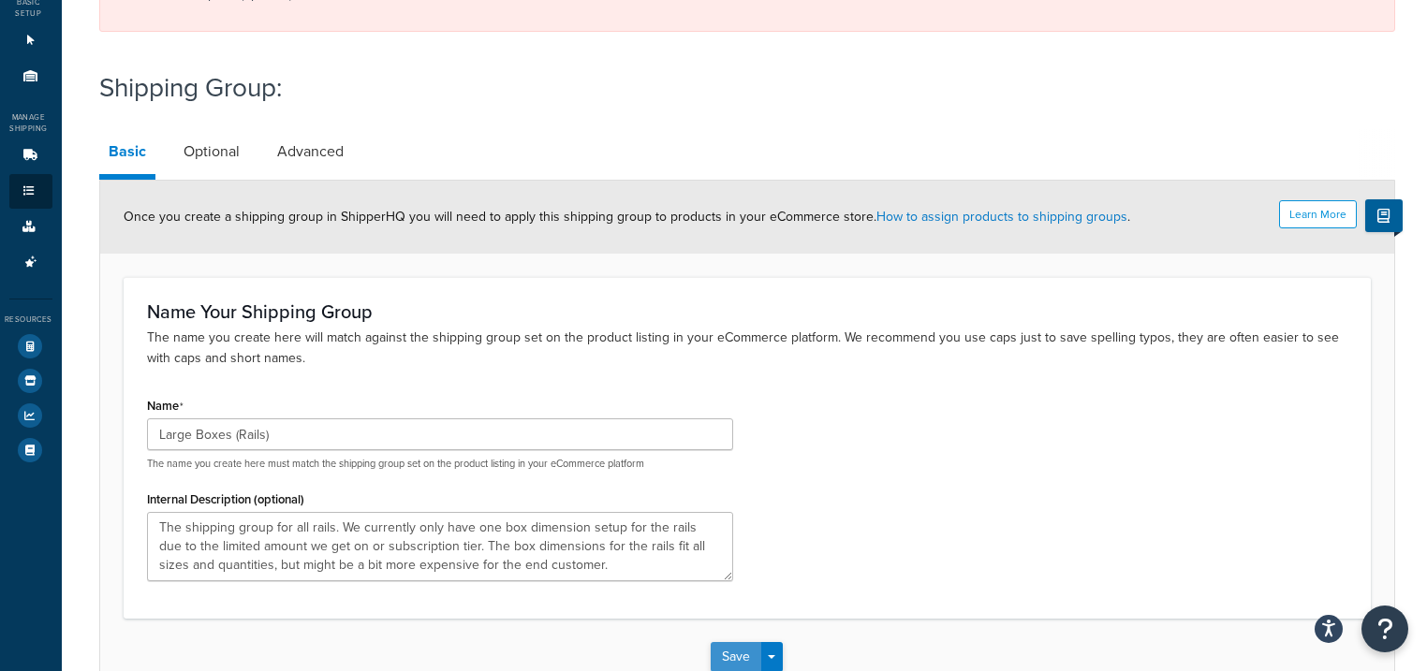
click at [715, 648] on button "Save" at bounding box center [736, 657] width 51 height 30
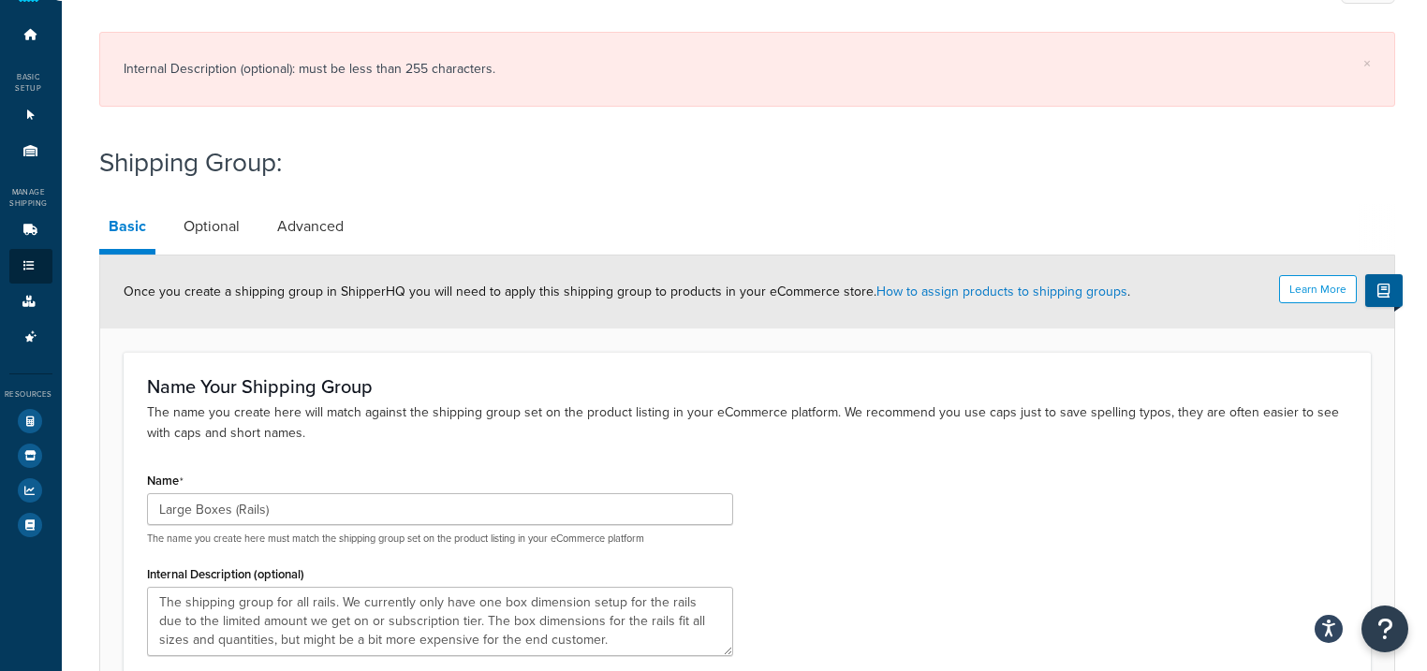
scroll to position [193, 0]
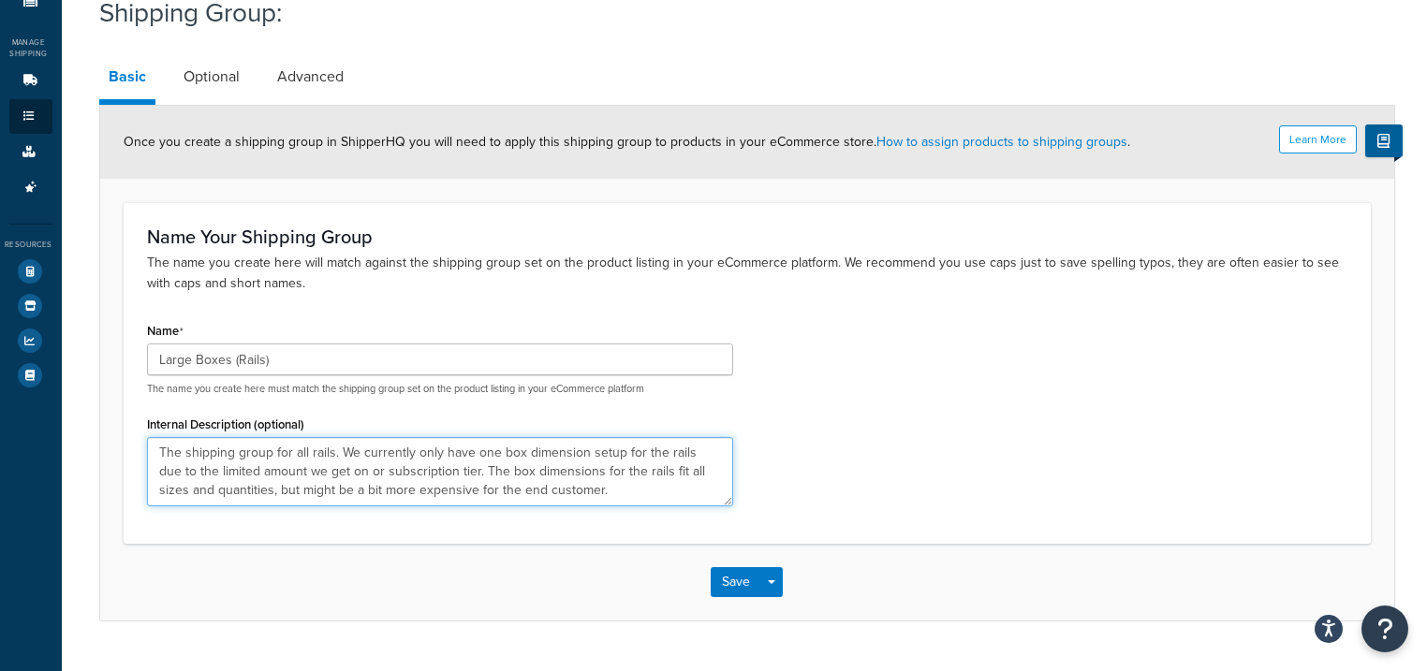
click at [390, 455] on textarea "The shipping group for all rails. We currently only have one box dimension setu…" at bounding box center [440, 471] width 586 height 69
click at [390, 454] on textarea "The shipping group for all rails. We currently only have one box dimension setu…" at bounding box center [440, 471] width 586 height 69
click at [393, 457] on textarea "The shipping group for all rails. We currently only have one box dimension setu…" at bounding box center [440, 471] width 586 height 69
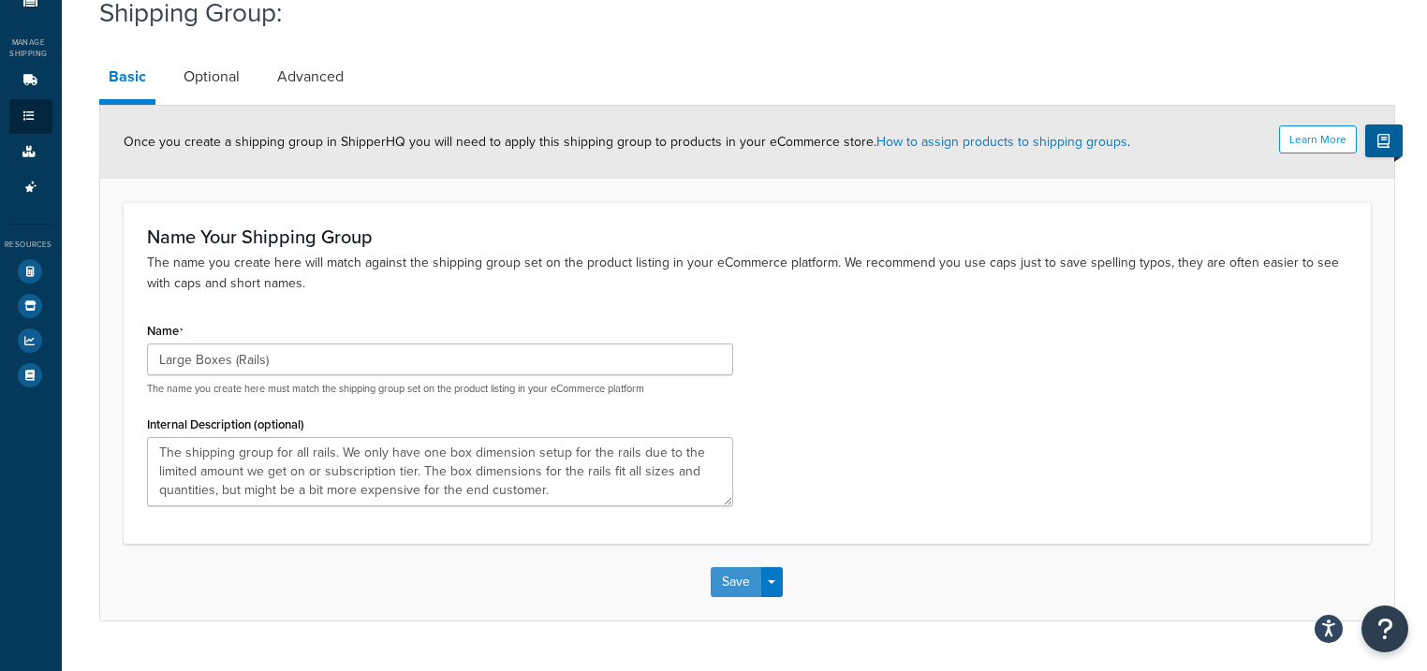
click at [741, 571] on button "Save" at bounding box center [736, 582] width 51 height 30
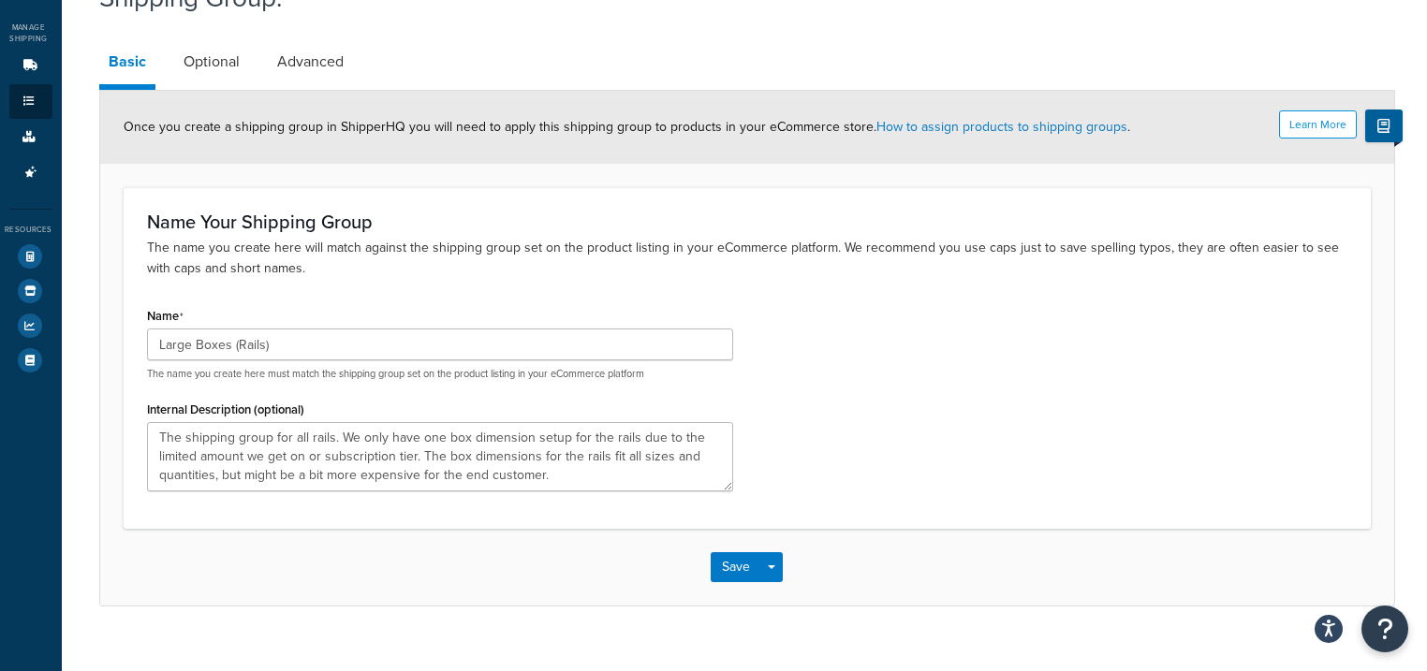
scroll to position [235, 0]
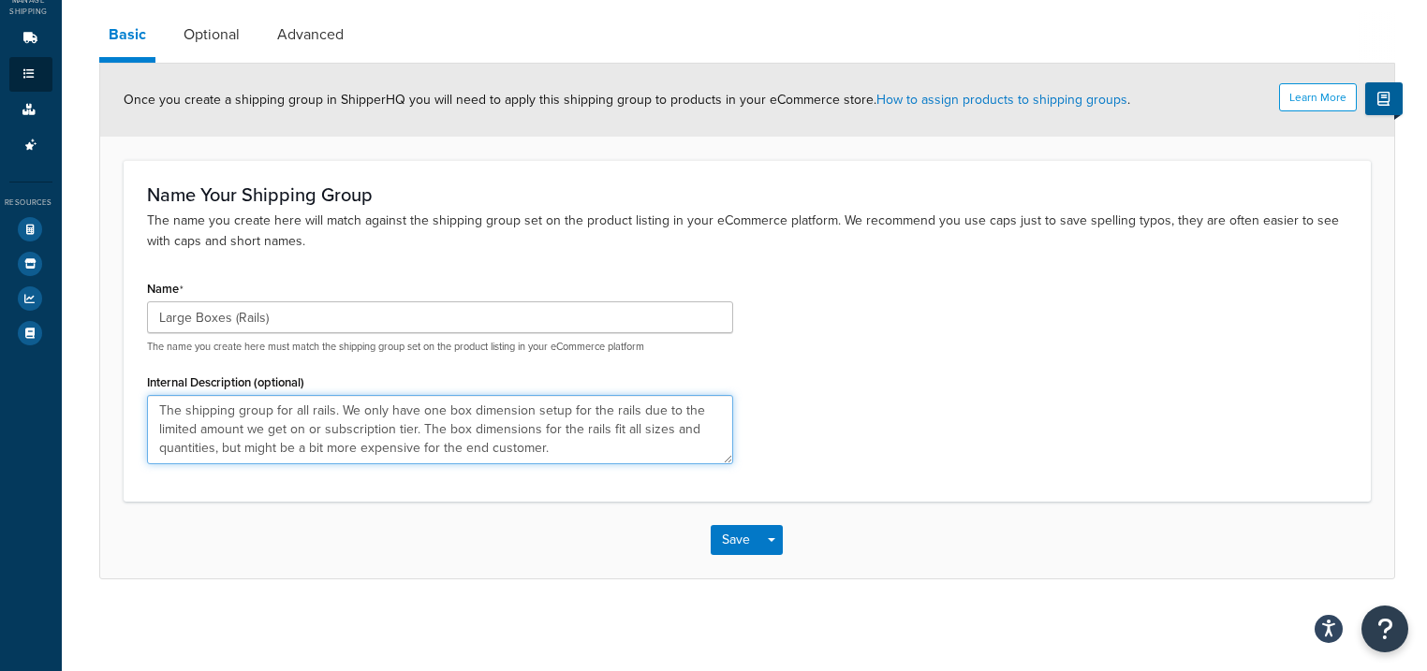
click at [351, 427] on textarea "The shipping group for all rails. We only have one box dimension setup for the …" at bounding box center [440, 429] width 586 height 69
click at [314, 427] on textarea "The shipping group for all rails. We only have one box dimension setup for the …" at bounding box center [440, 429] width 586 height 69
click at [451, 416] on textarea "The shipping group for all rails. We only have one box dimension setup for the …" at bounding box center [440, 429] width 586 height 69
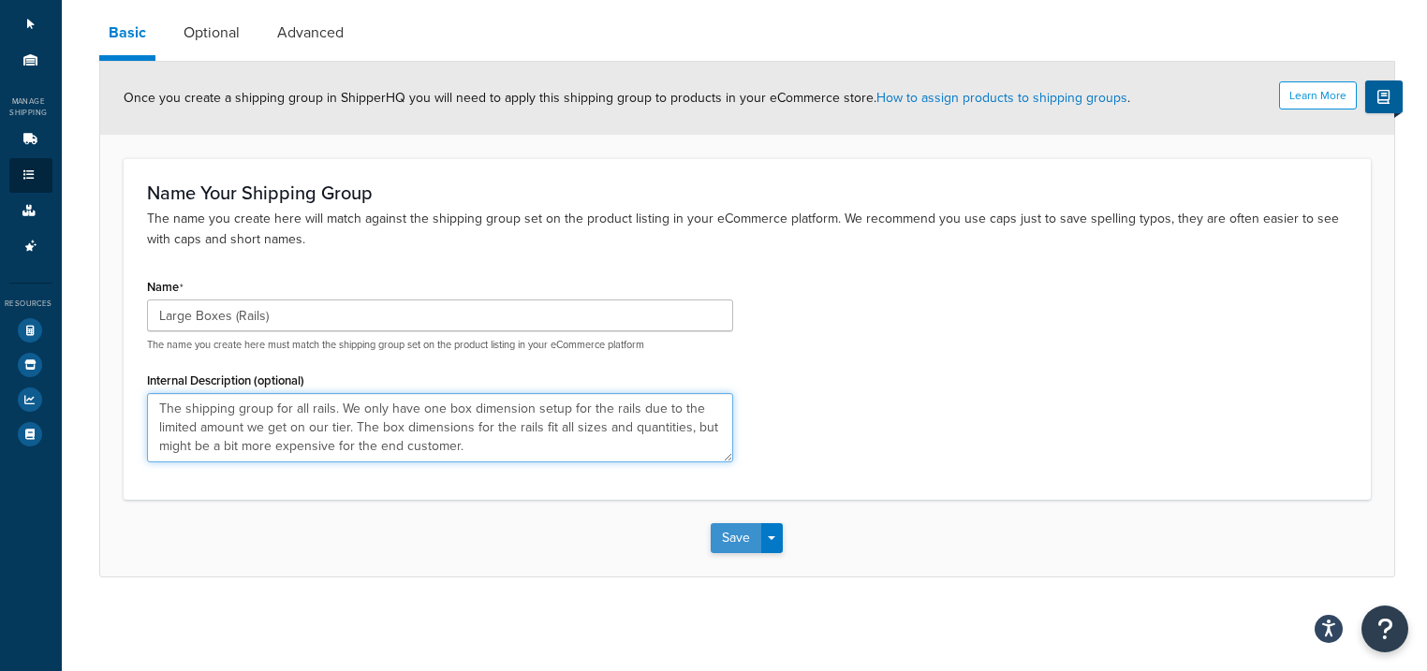
type textarea "The shipping group for all rails. We only have one box dimension setup for the …"
click at [719, 536] on button "Save" at bounding box center [736, 538] width 51 height 30
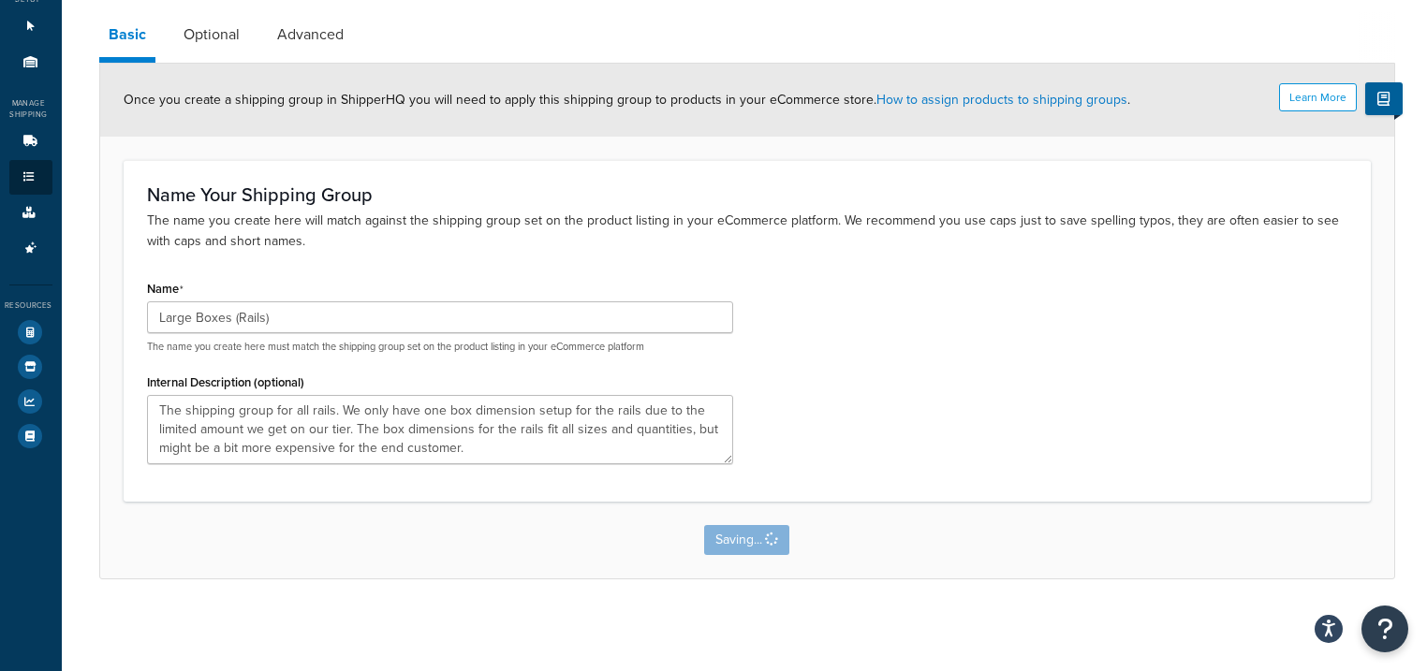
scroll to position [0, 0]
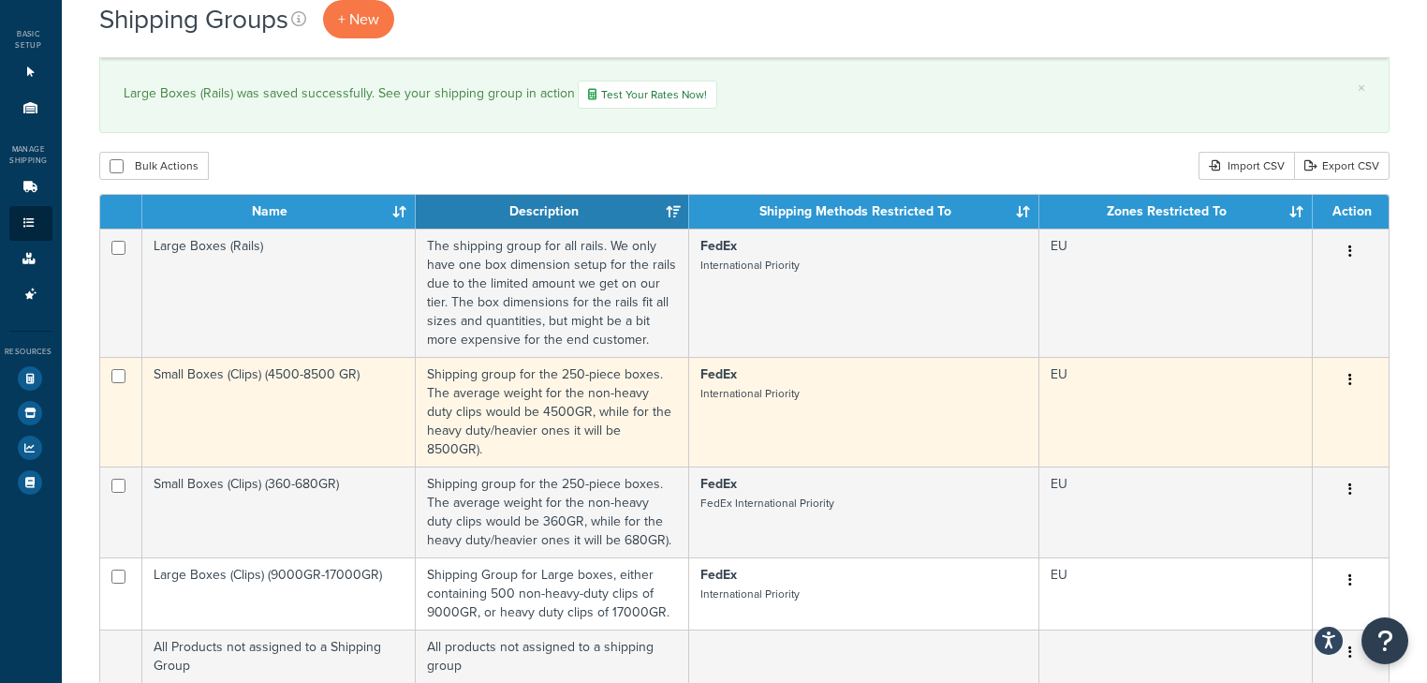
scroll to position [225, 0]
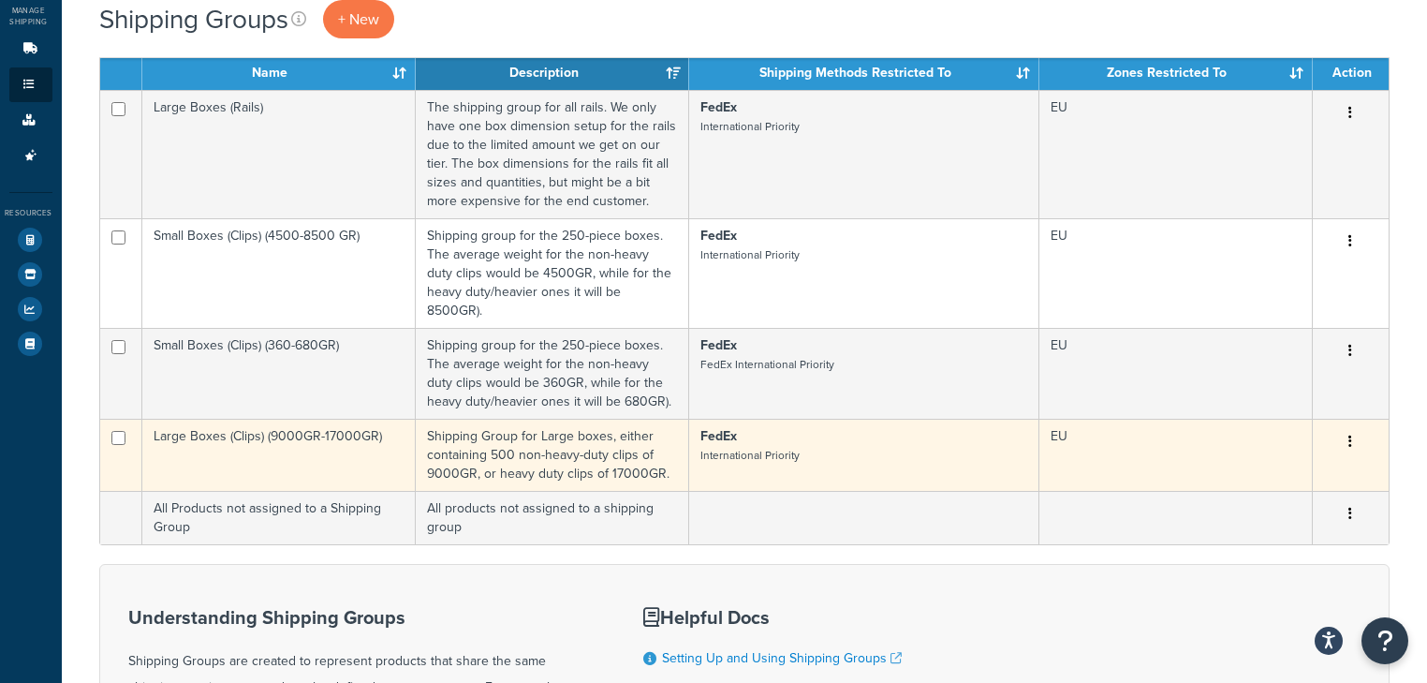
click at [1343, 427] on button "button" at bounding box center [1350, 442] width 26 height 30
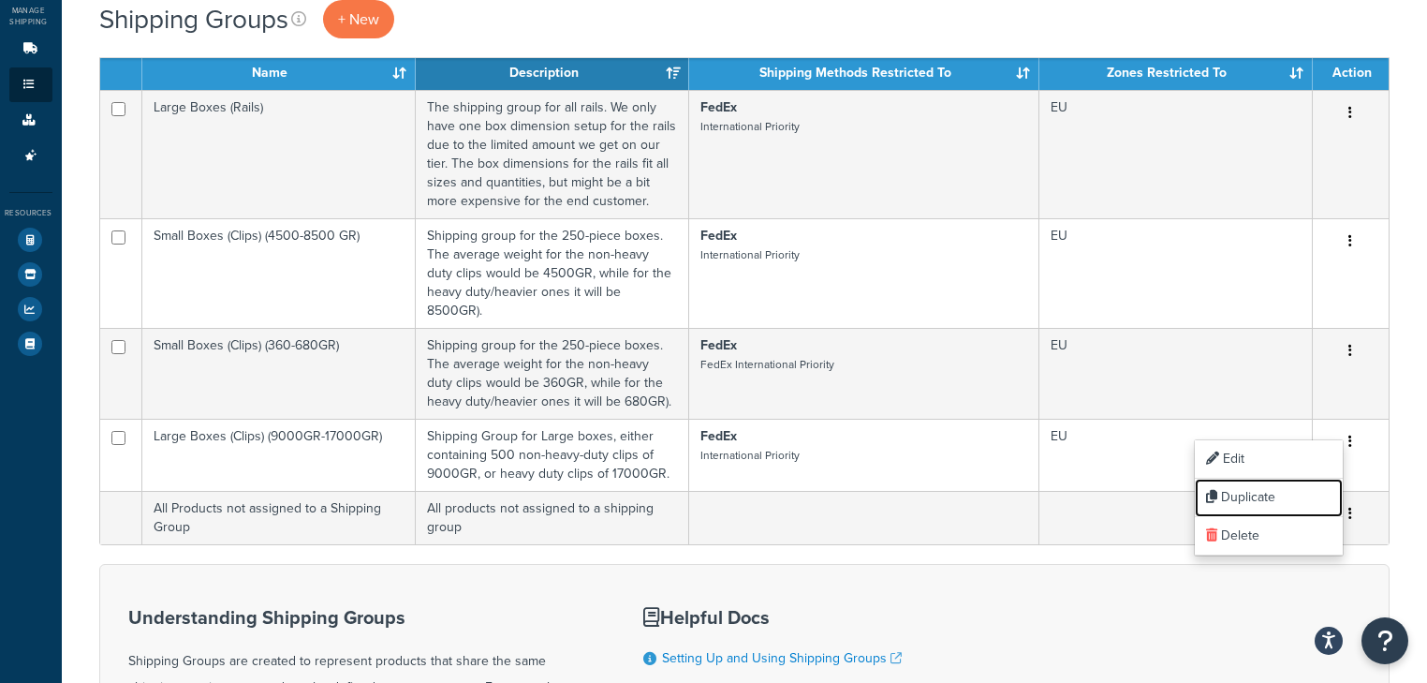
click at [1266, 496] on link "Duplicate" at bounding box center [1269, 497] width 148 height 38
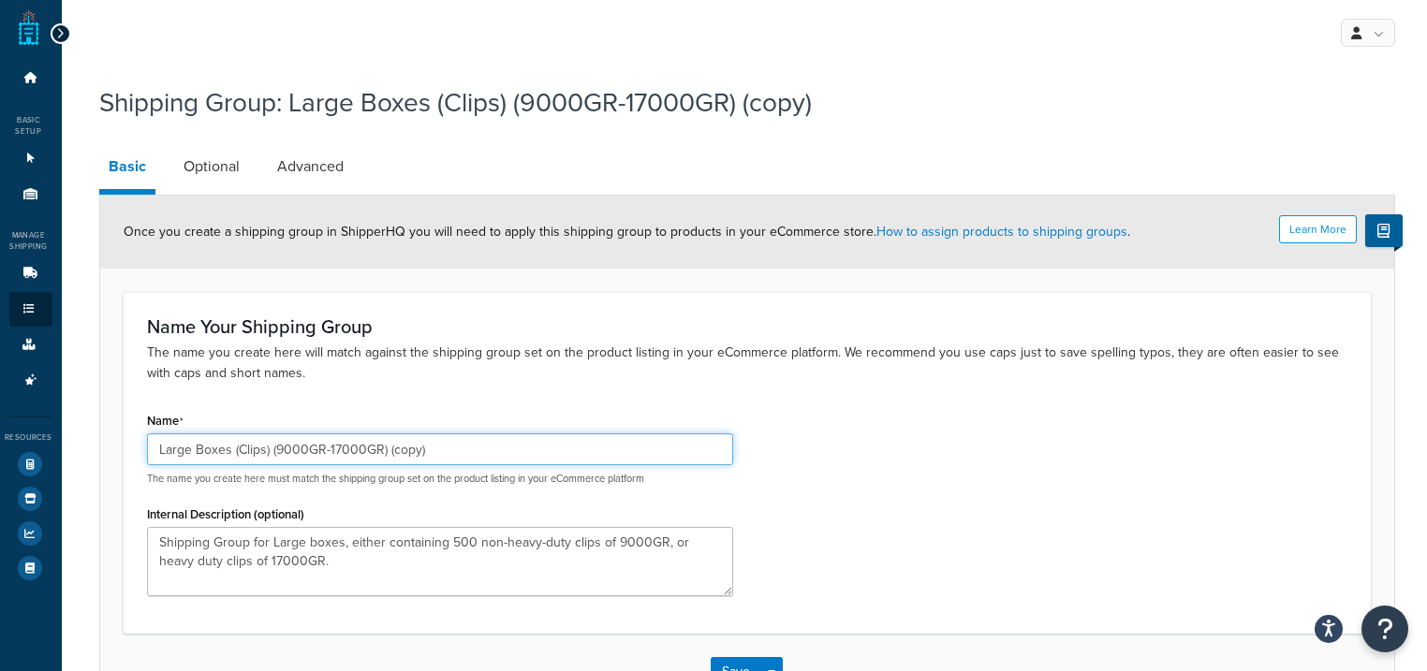
click at [280, 448] on input "Large Boxes (Clips) (9000GR-17000GR) (copy)" at bounding box center [440, 449] width 586 height 32
click at [290, 444] on input "Large Boxes (Clips) (9000GR-17000GR) (copy)" at bounding box center [440, 449] width 586 height 32
click at [281, 451] on input "Large Boxes (Clips) (9000GR-17000GR) (copy)" at bounding box center [440, 449] width 586 height 32
click at [337, 445] on input "Large Boxes (Clips) (18000GR-17000GR) (copy)" at bounding box center [440, 449] width 586 height 32
click at [341, 446] on input "Large Boxes (Clips) (18000GR-17000GR) (copy)" at bounding box center [440, 449] width 586 height 32
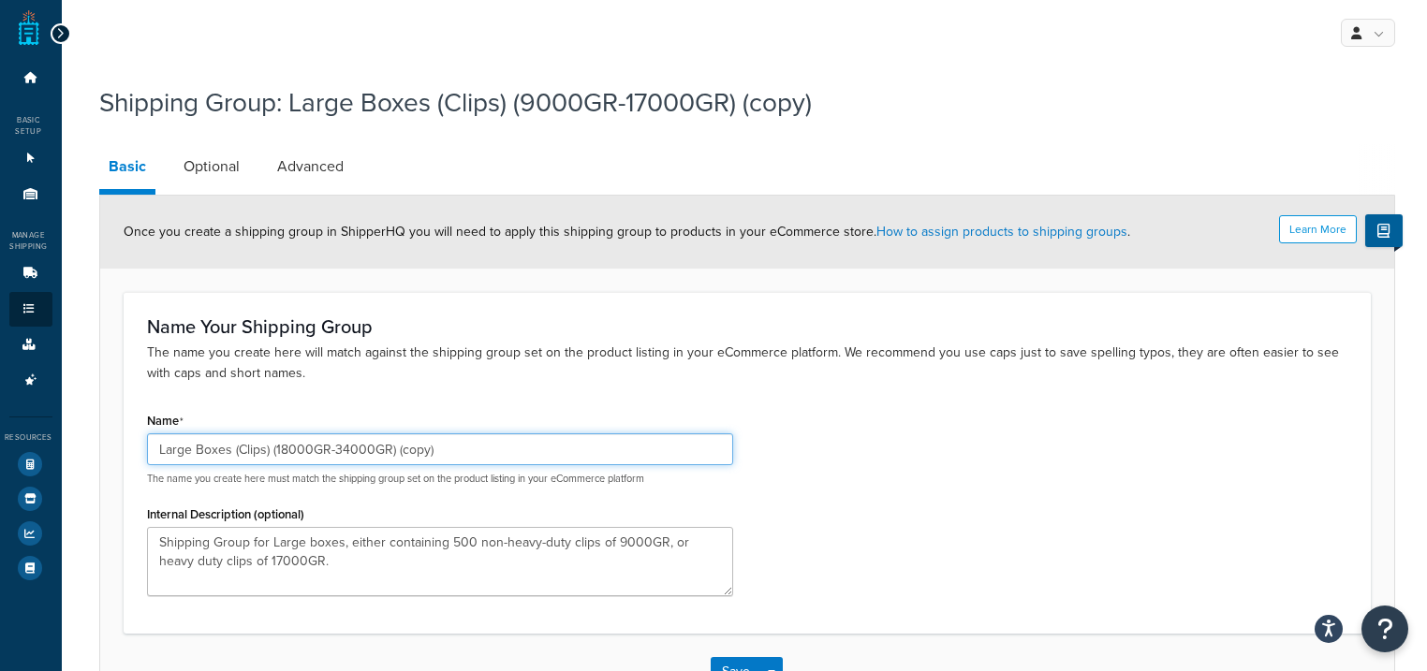
type input "Large Boxes (Clips) (18000GR-34000GR) (copy)"
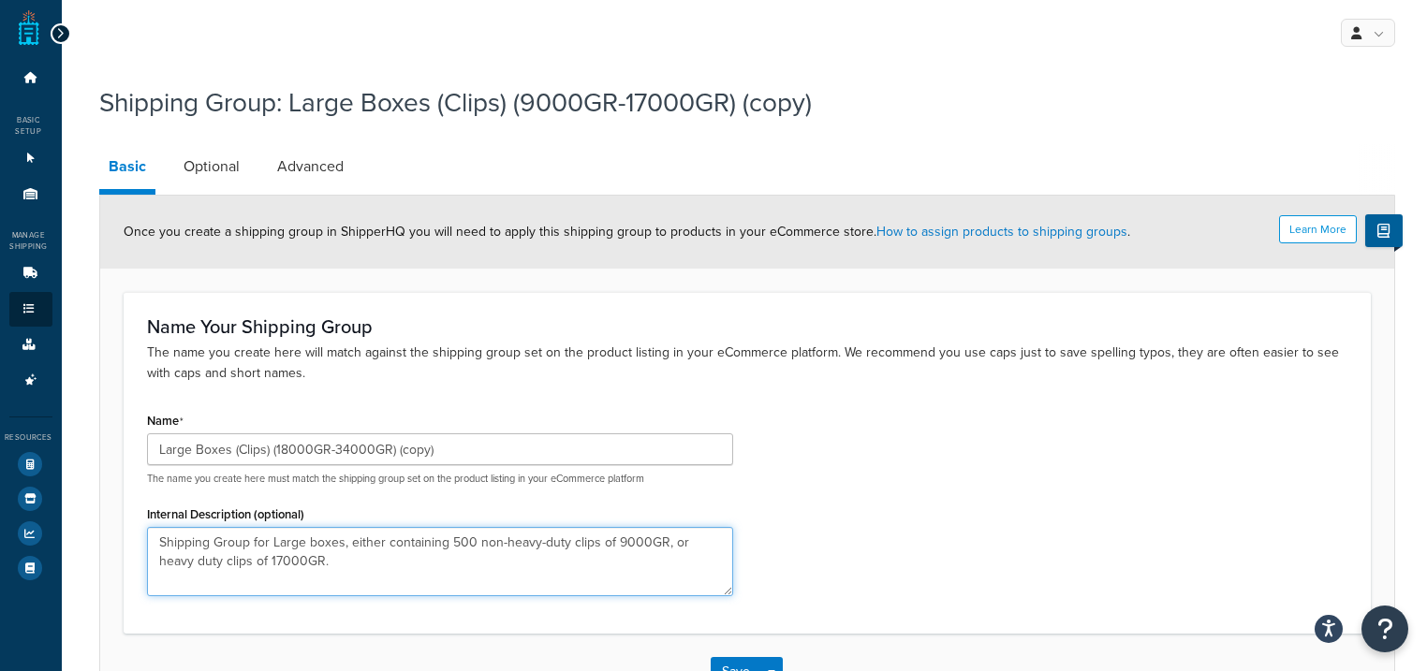
click at [452, 543] on textarea "Shipping Group for Large boxes, either containing 500 non-heavy-duty clips of 9…" at bounding box center [440, 561] width 586 height 69
click at [644, 539] on textarea "Shipping Group for Large boxes, either containing 1000 non-heavy-duty clips of …" at bounding box center [440, 561] width 586 height 69
click at [274, 560] on textarea "Shipping Group for Large boxes, either containing 1000 non-heavy-duty clips of …" at bounding box center [440, 561] width 586 height 69
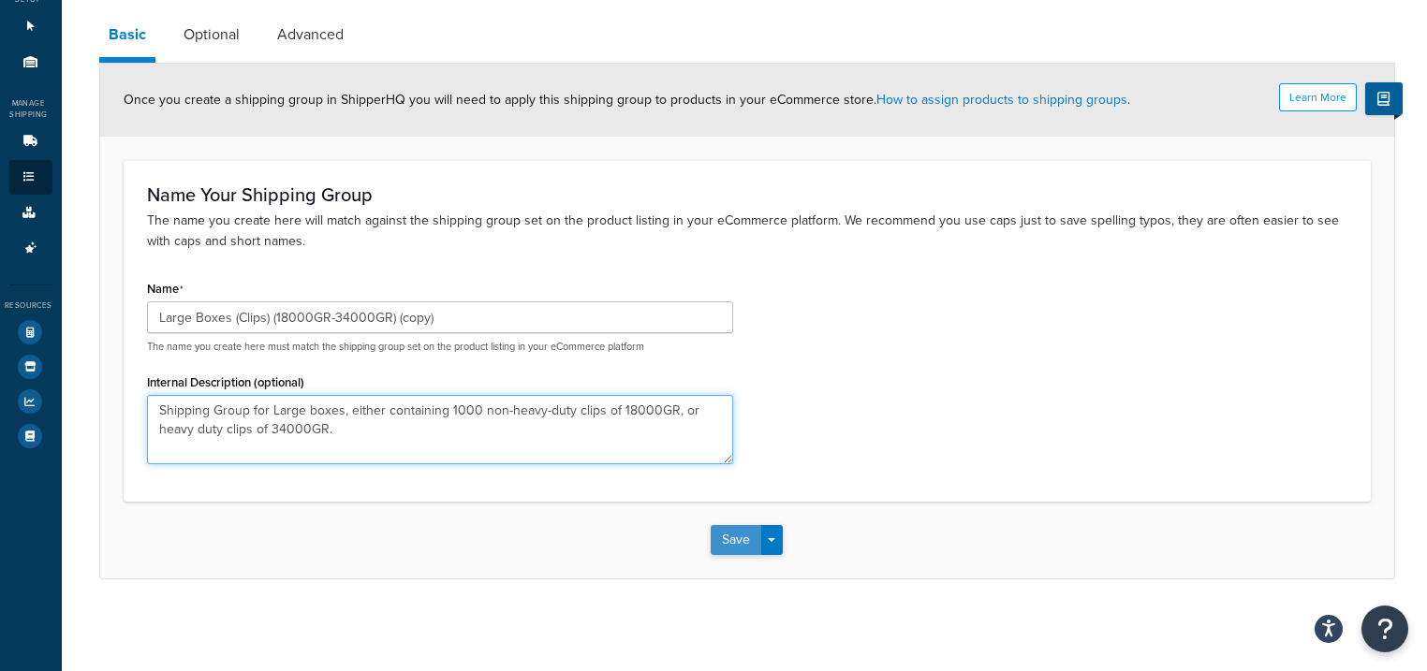
type textarea "Shipping Group for Large boxes, either containing 1000 non-heavy-duty clips of …"
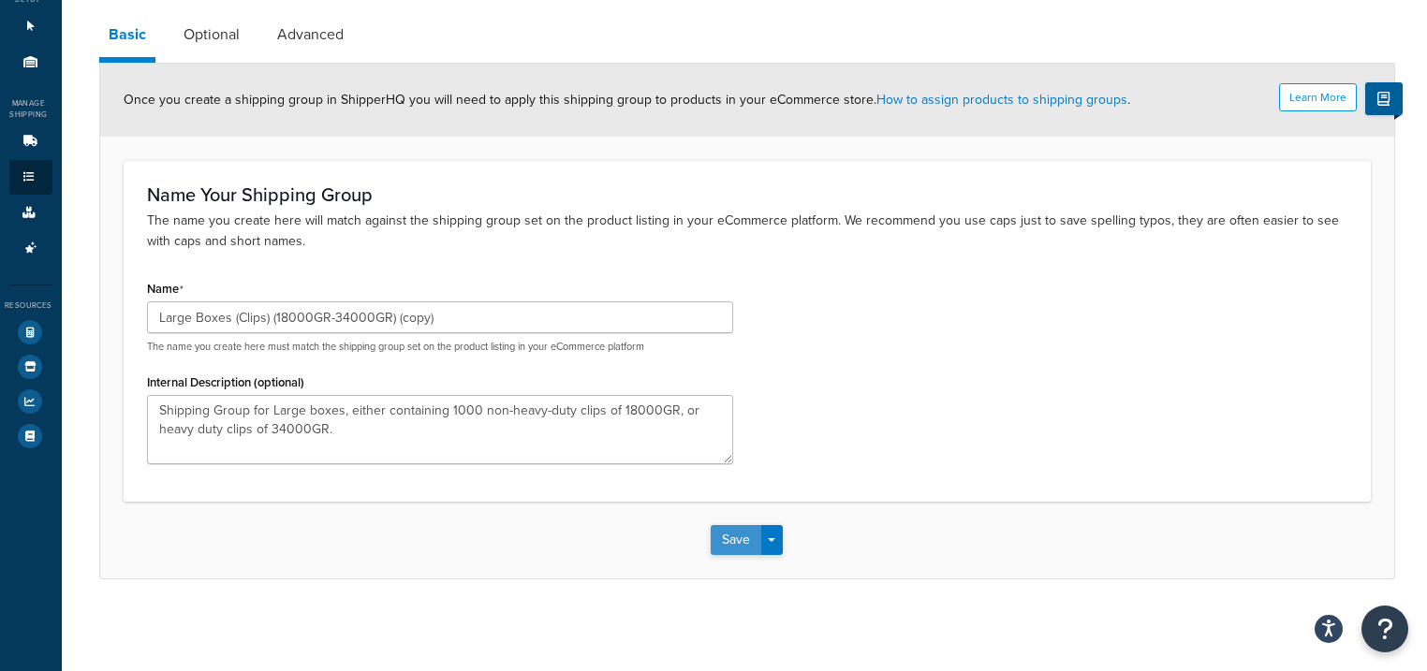
click at [734, 536] on button "Save" at bounding box center [736, 540] width 51 height 30
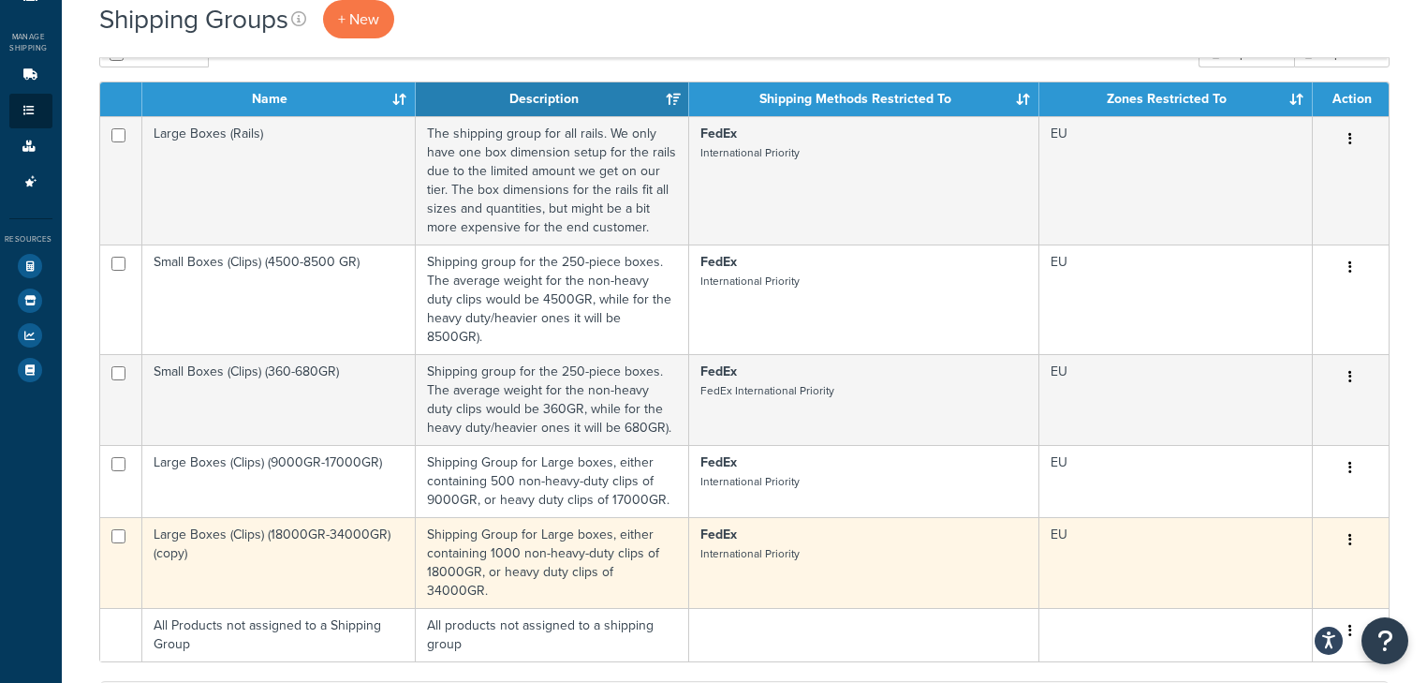
scroll to position [225, 0]
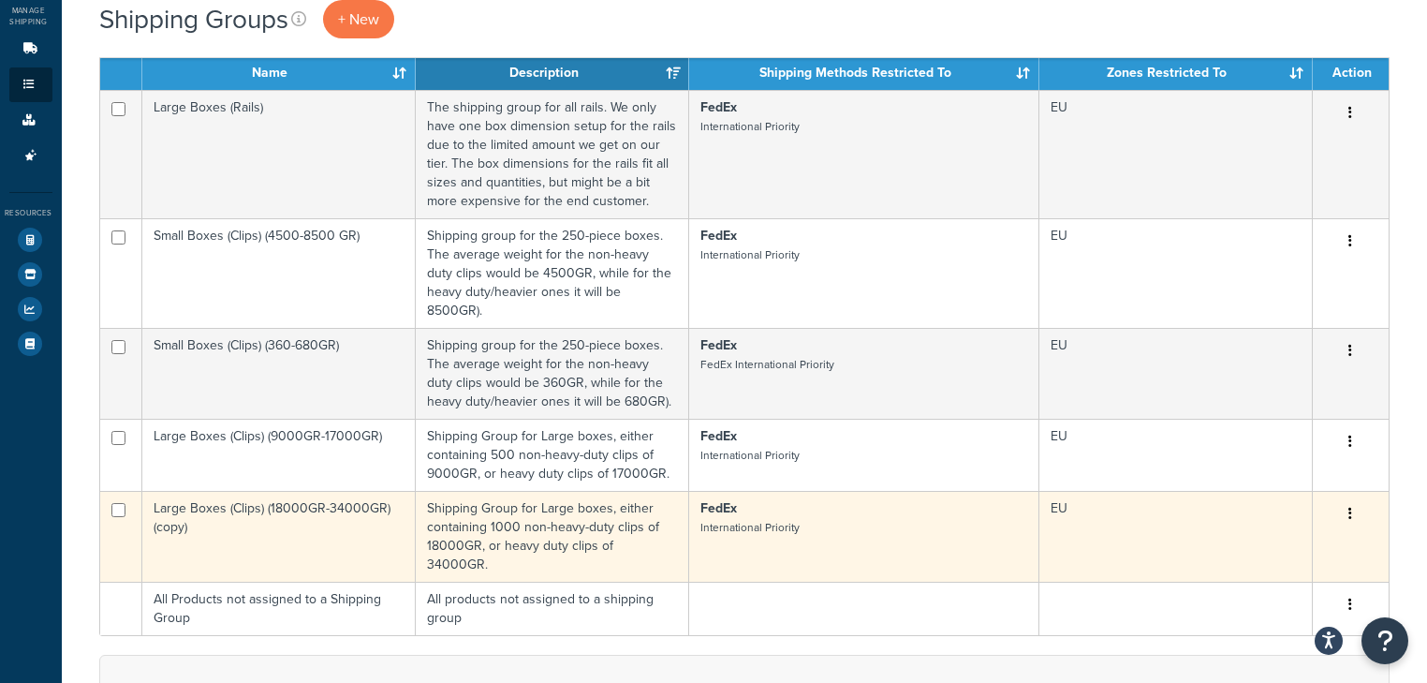
click at [1356, 499] on button "button" at bounding box center [1350, 514] width 26 height 30
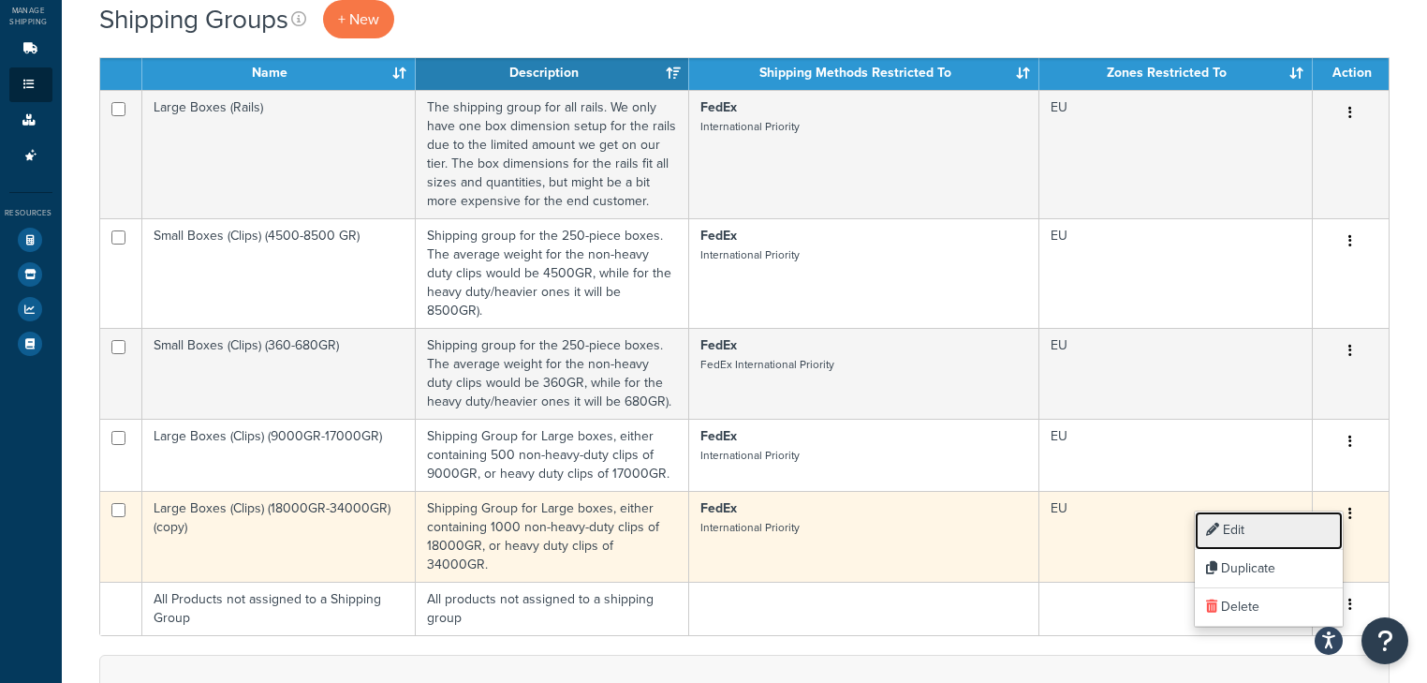
click at [1293, 533] on link "Edit" at bounding box center [1269, 530] width 148 height 38
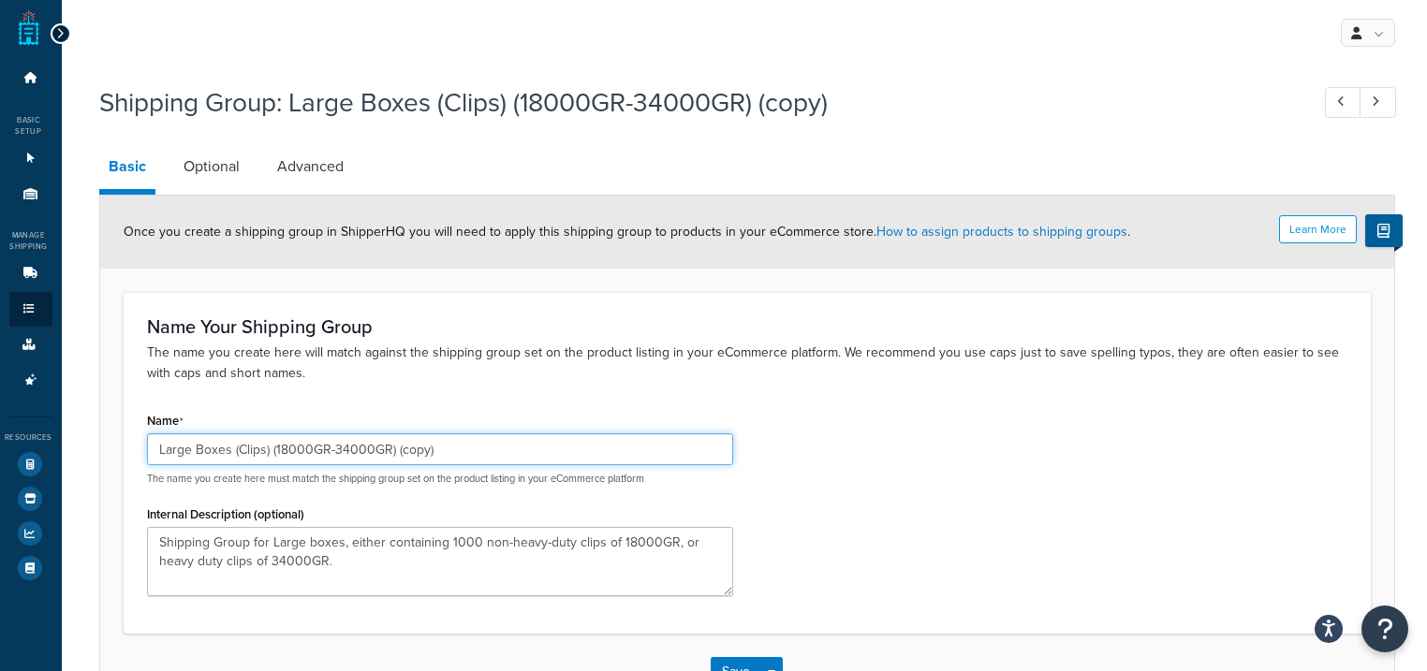
click at [482, 446] on input "Large Boxes (Clips) (18000GR-34000GR) (copy)" at bounding box center [440, 449] width 586 height 32
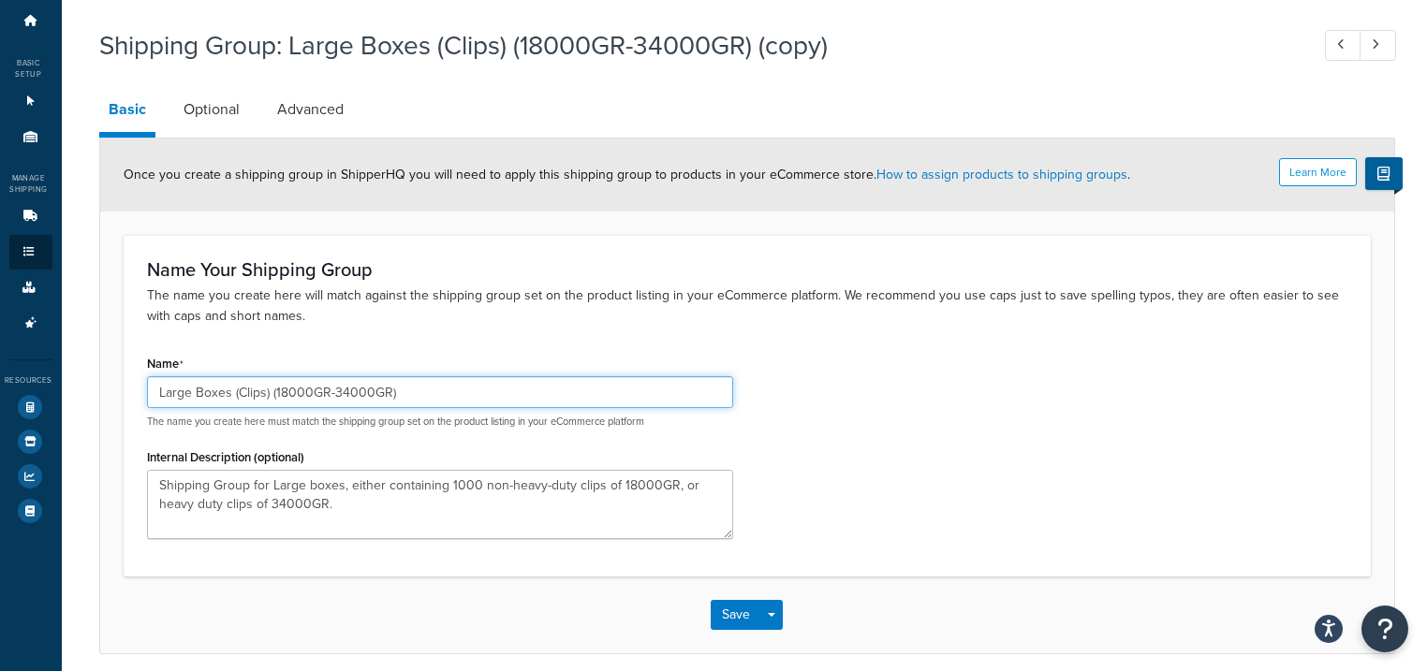
scroll to position [132, 0]
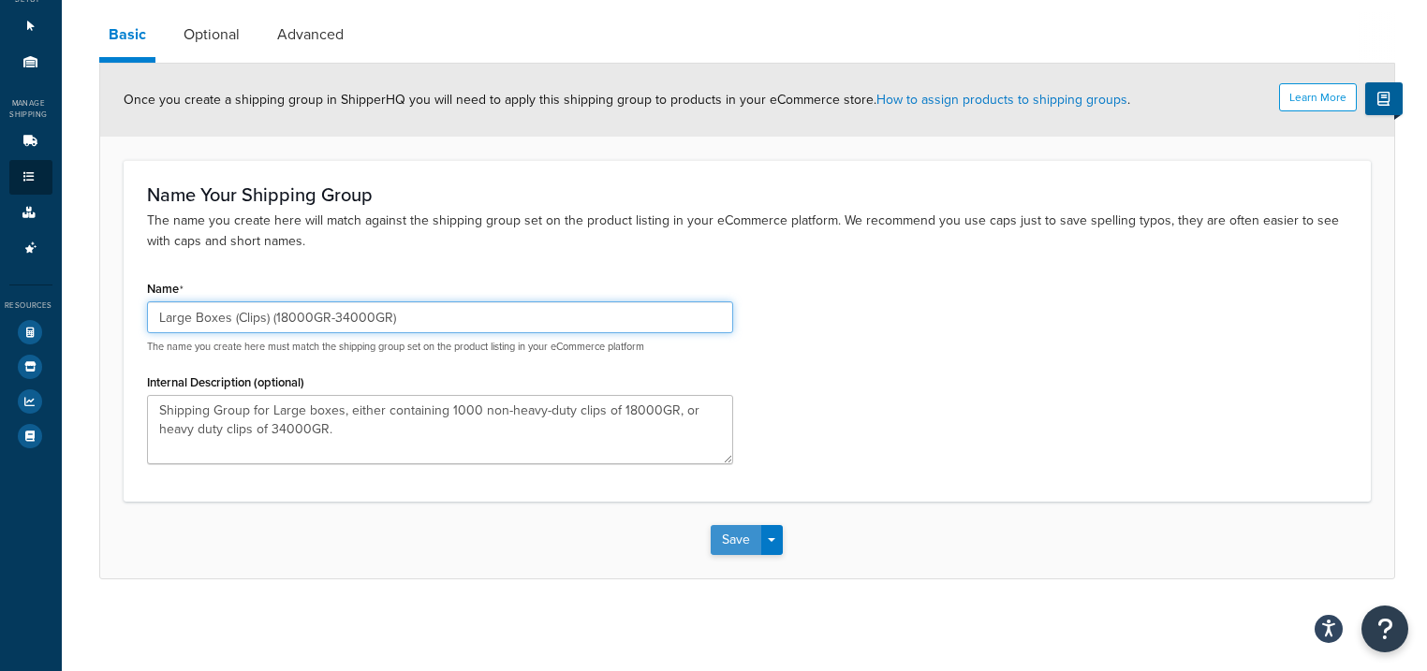
type input "Large Boxes (Clips) (18000GR-34000GR)"
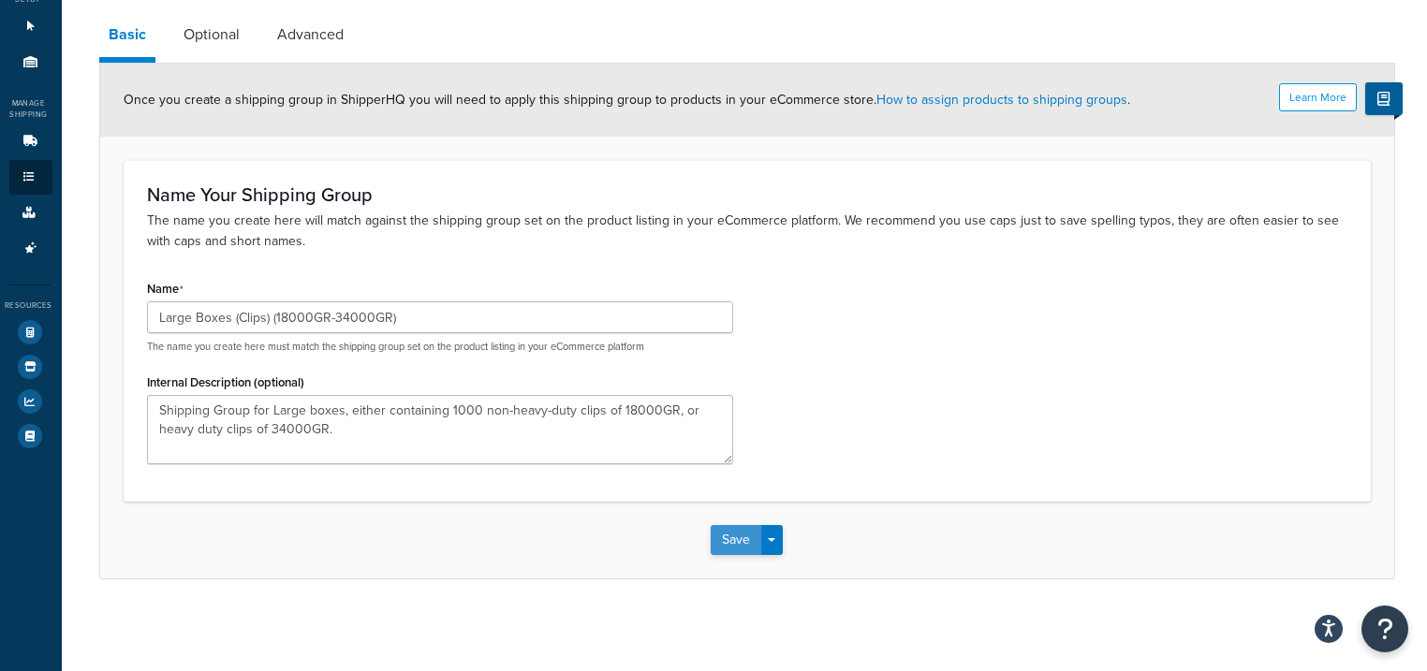
click at [735, 544] on button "Save" at bounding box center [736, 540] width 51 height 30
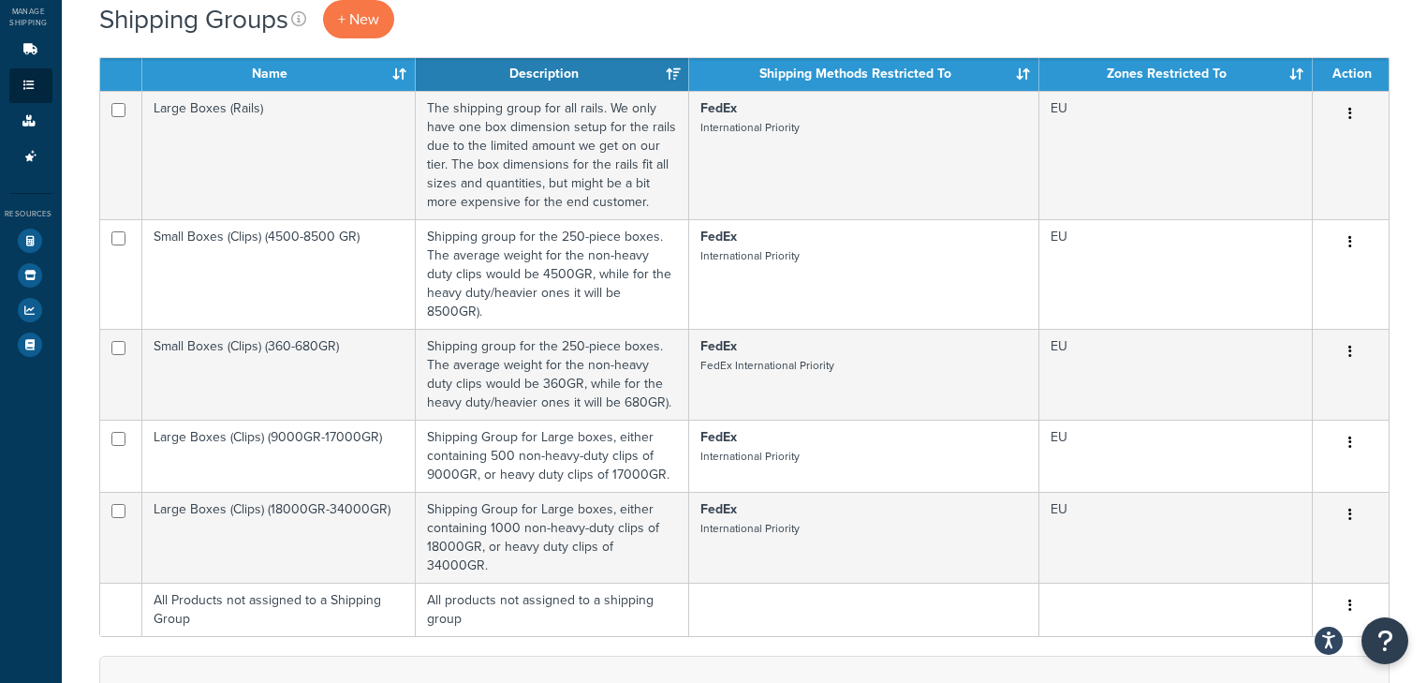
scroll to position [225, 0]
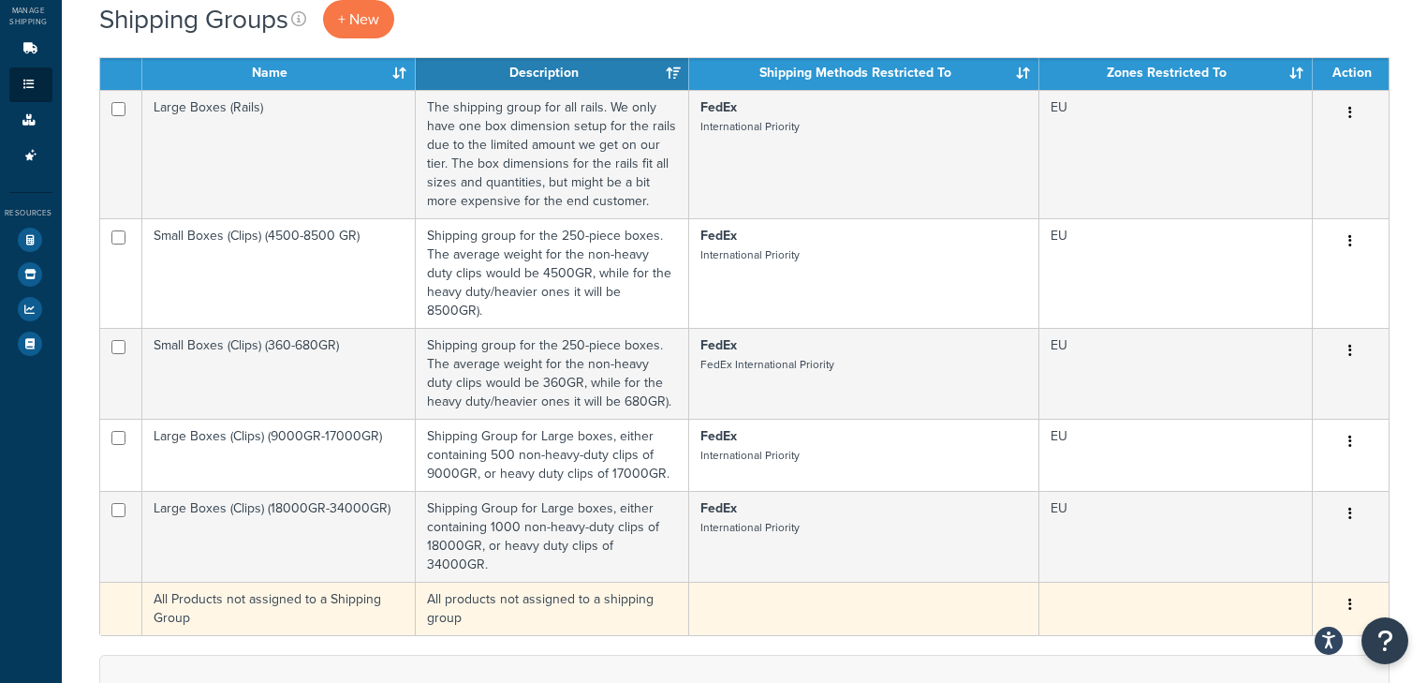
click at [730, 581] on td at bounding box center [863, 607] width 349 height 53
drag, startPoint x: 534, startPoint y: 574, endPoint x: 519, endPoint y: 573, distance: 15.0
click at [519, 581] on td "All products not assigned to a shipping group" at bounding box center [552, 607] width 273 height 53
click at [1350, 597] on icon "button" at bounding box center [1350, 603] width 4 height 13
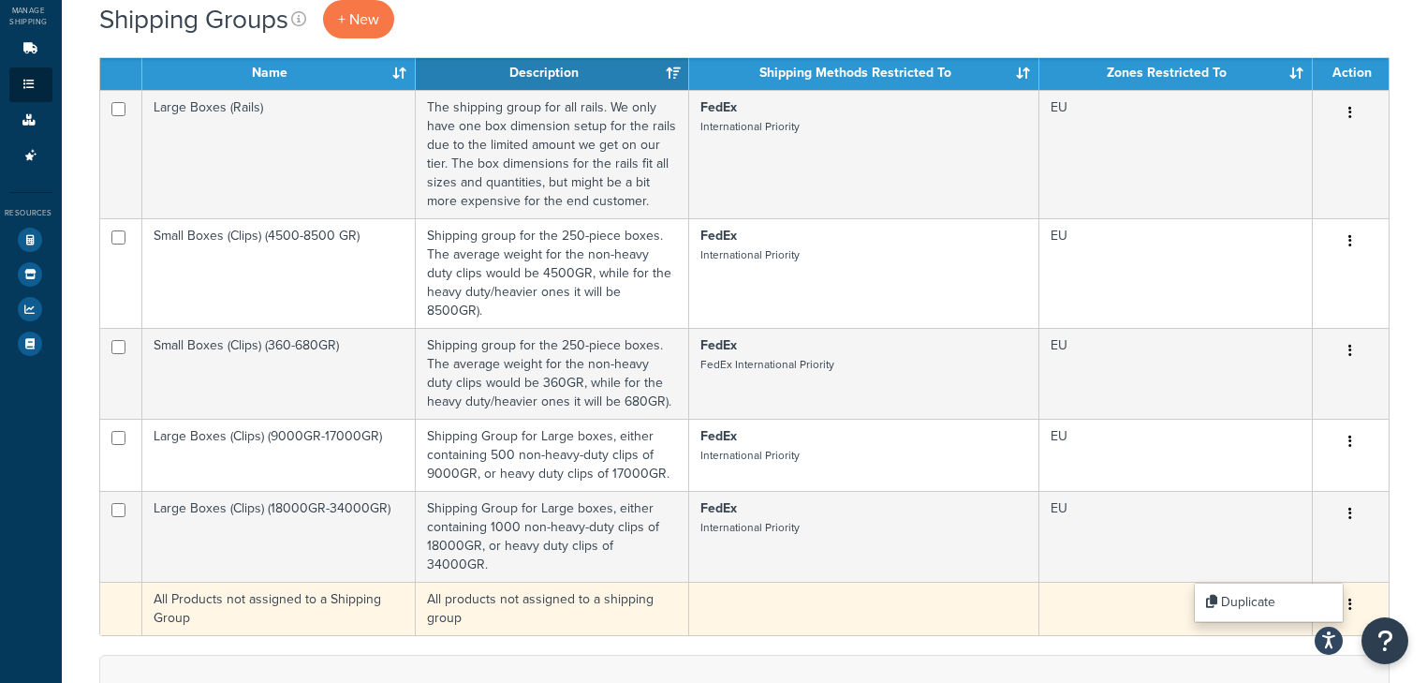
click at [1123, 581] on td at bounding box center [1175, 607] width 273 height 53
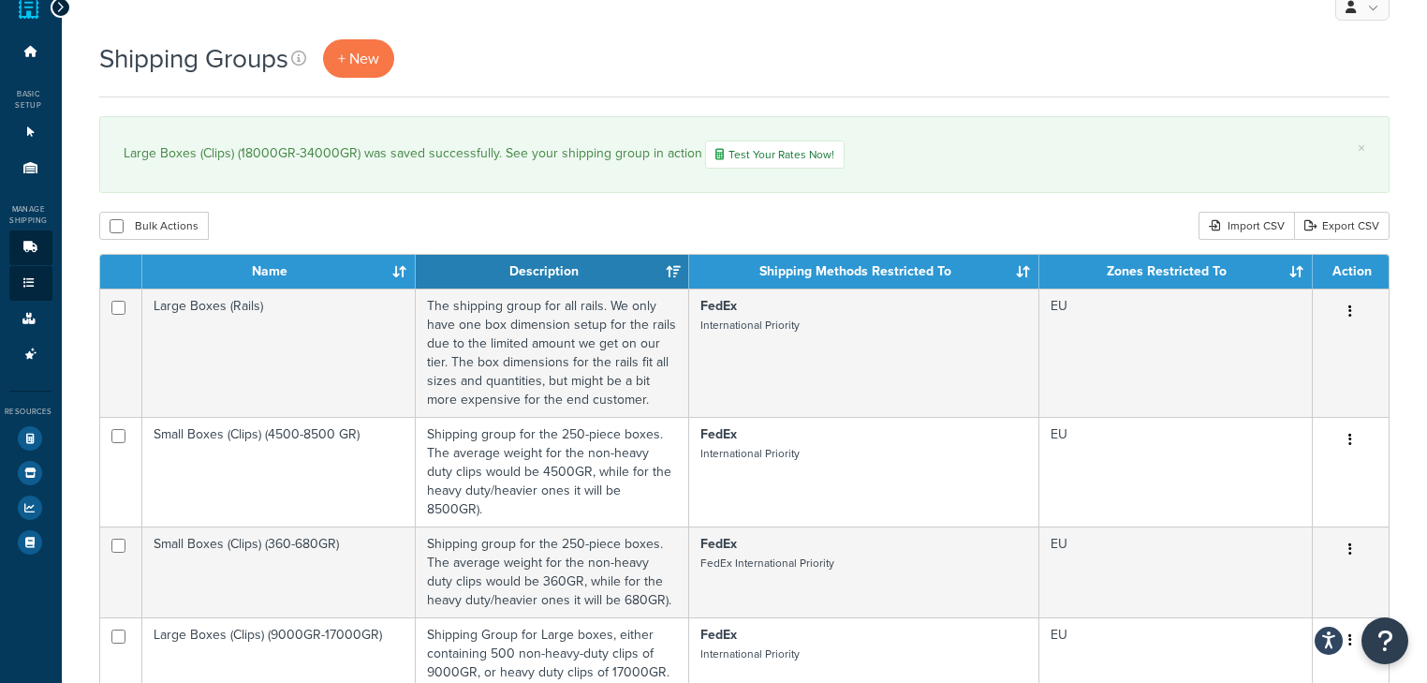
scroll to position [0, 0]
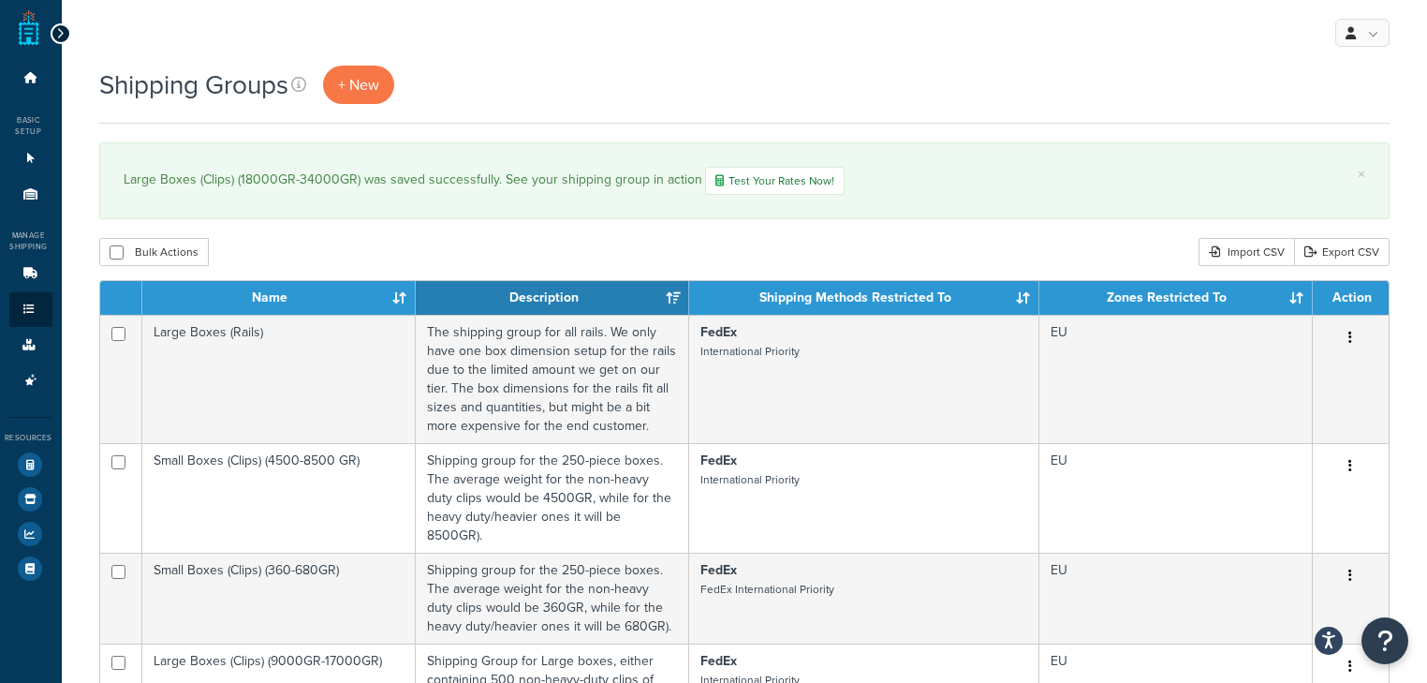
click at [65, 32] on div at bounding box center [61, 33] width 21 height 21
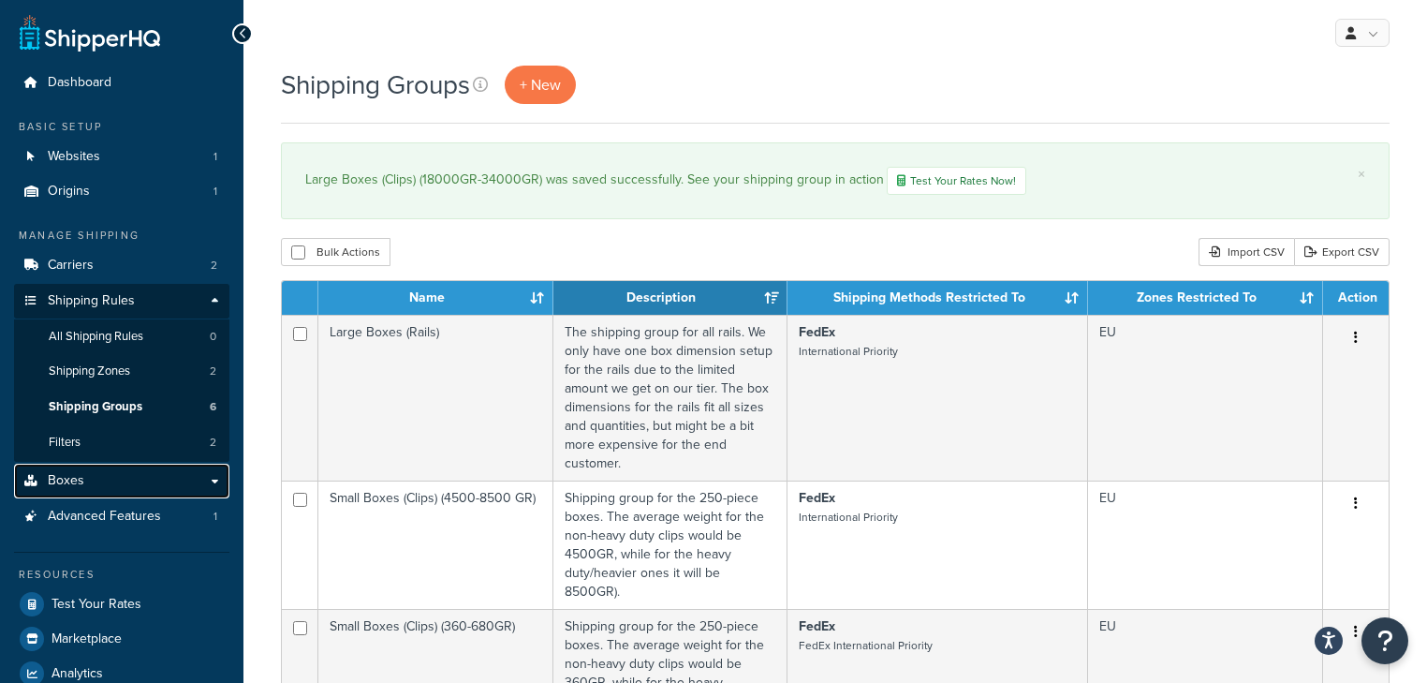
click at [146, 476] on link "Boxes" at bounding box center [121, 480] width 215 height 35
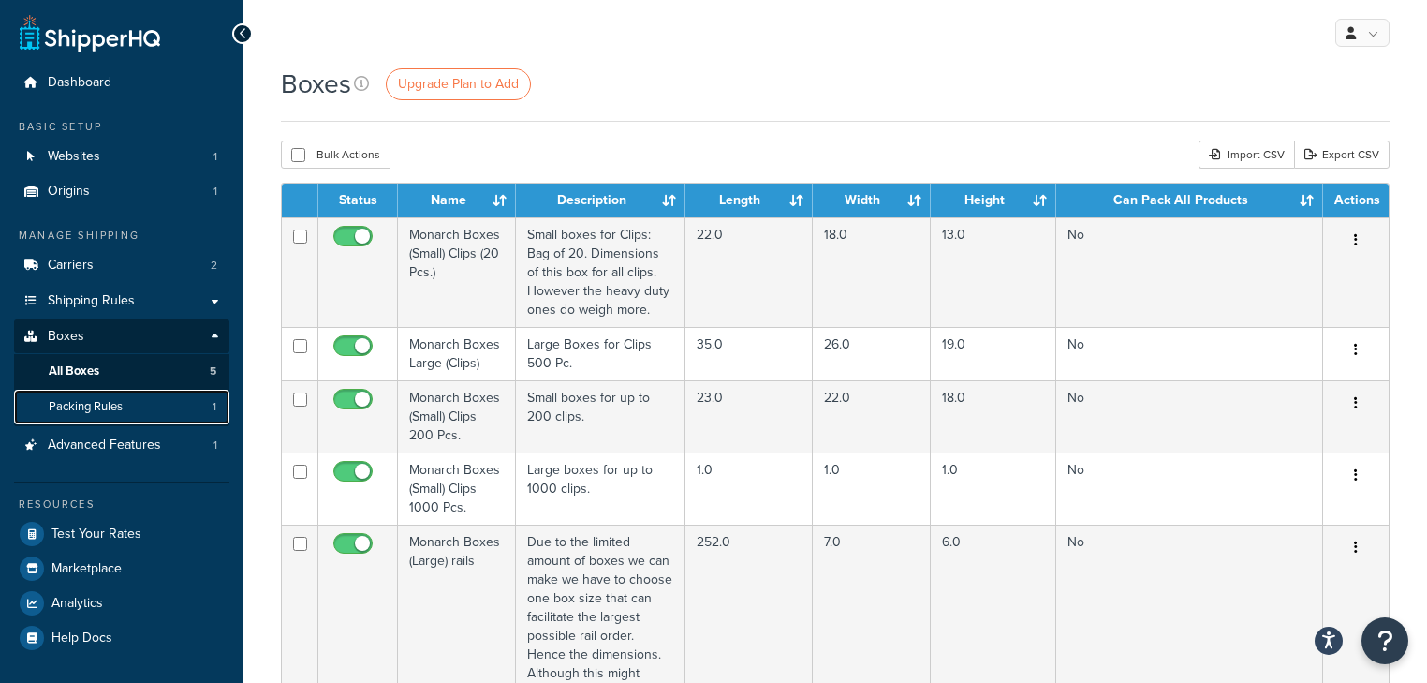
click at [120, 404] on span "Packing Rules" at bounding box center [86, 407] width 74 height 16
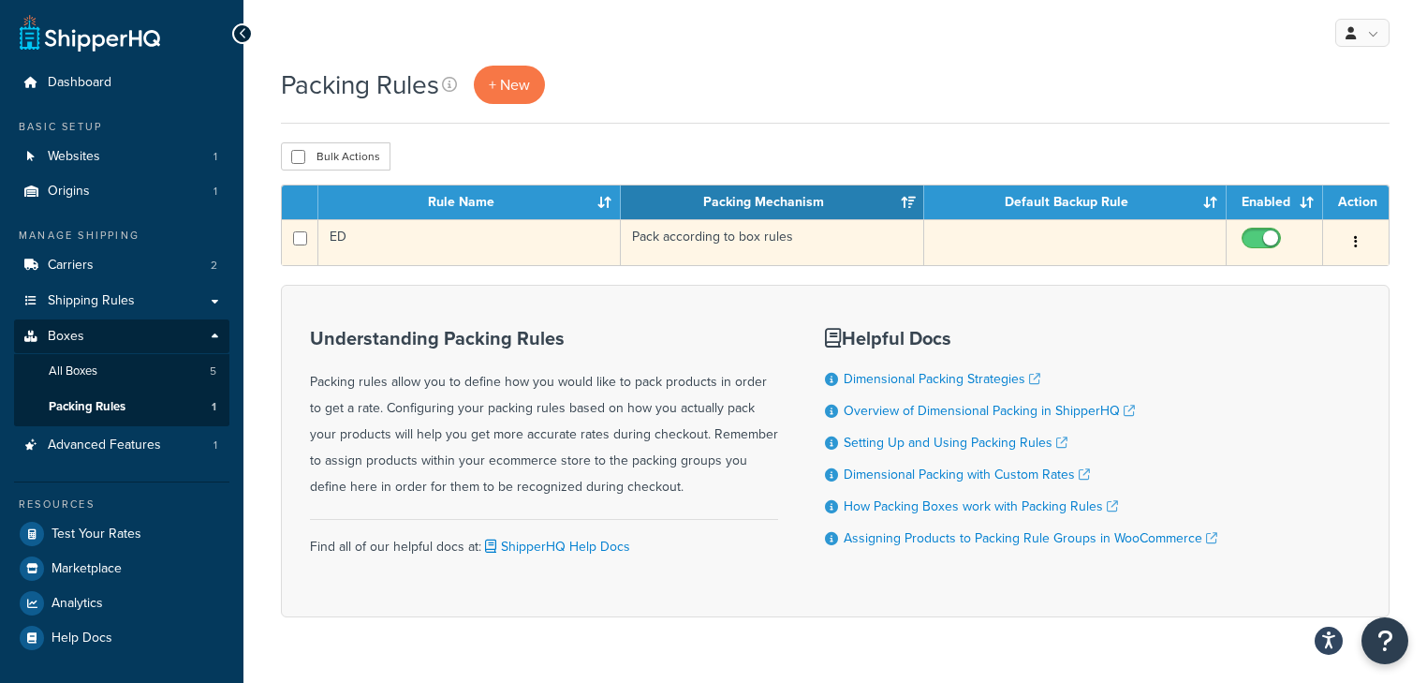
click at [1361, 232] on button "button" at bounding box center [1356, 243] width 26 height 30
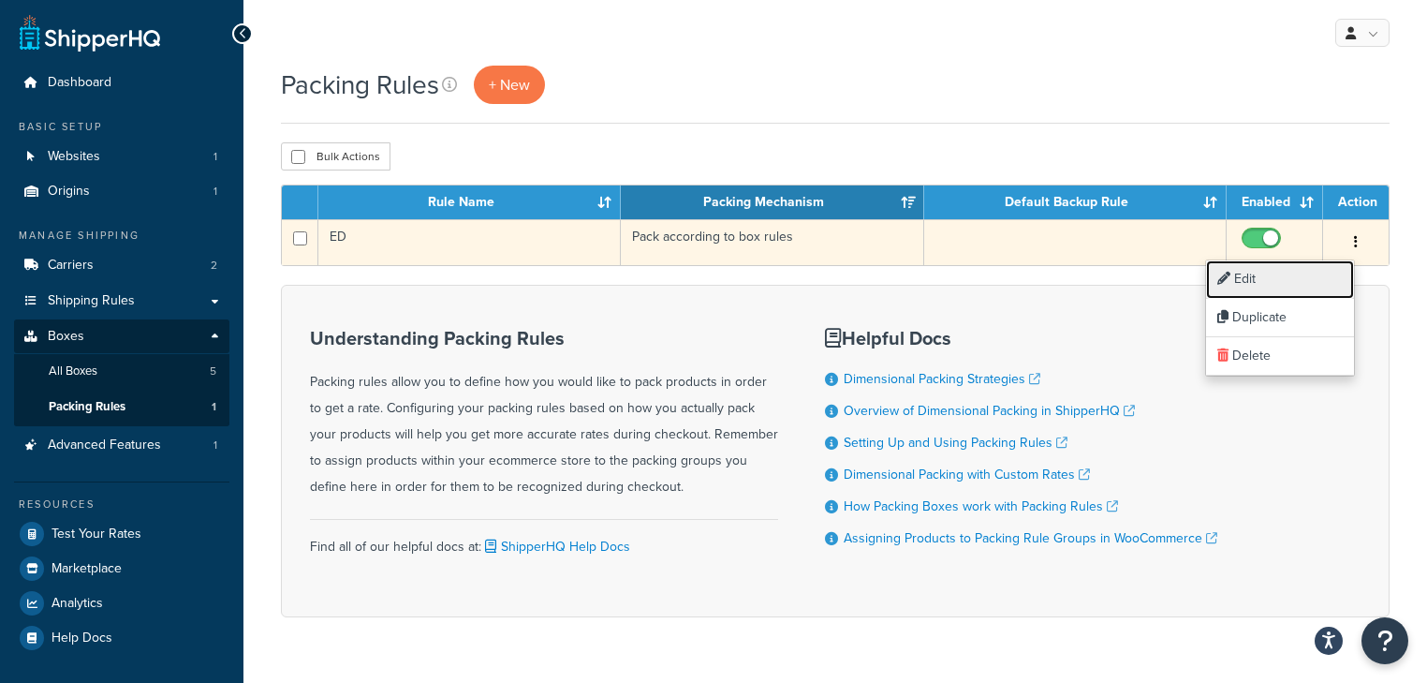
click at [1277, 288] on link "Edit" at bounding box center [1280, 279] width 148 height 38
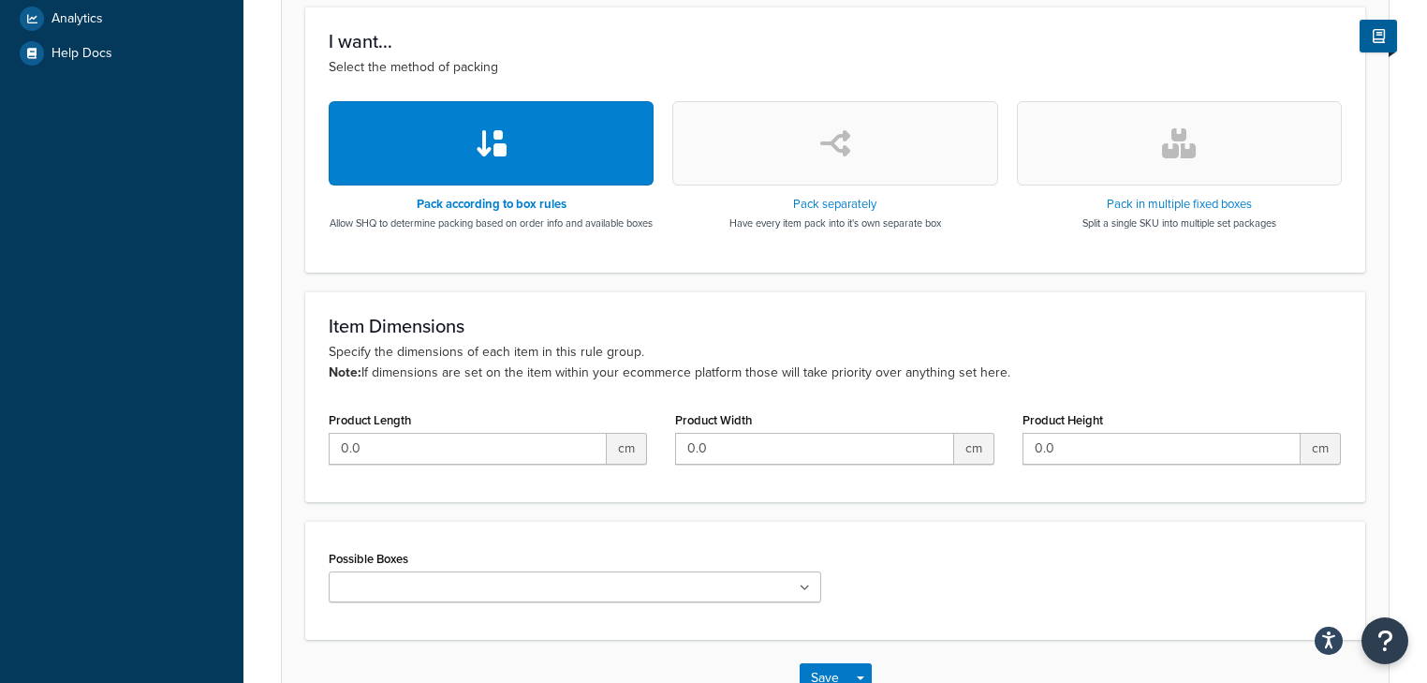
scroll to position [599, 0]
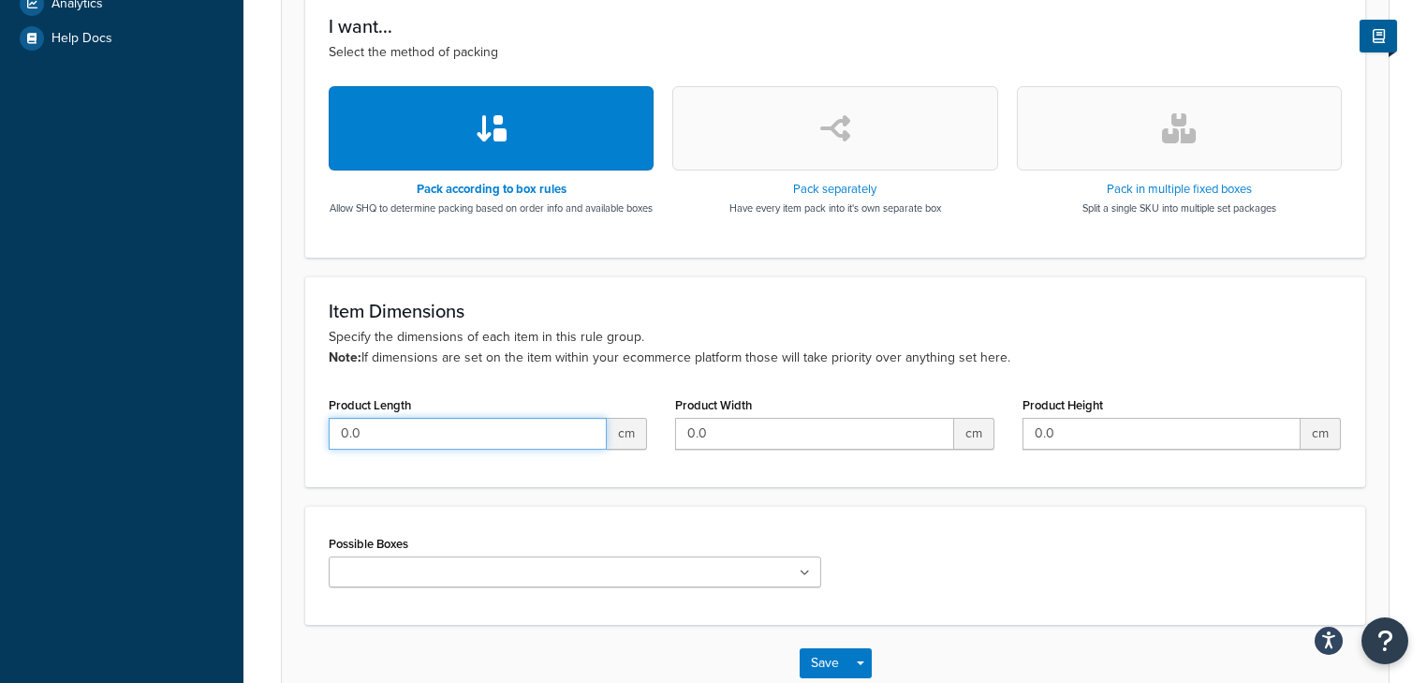
click at [487, 449] on input "0.0" at bounding box center [468, 434] width 278 height 32
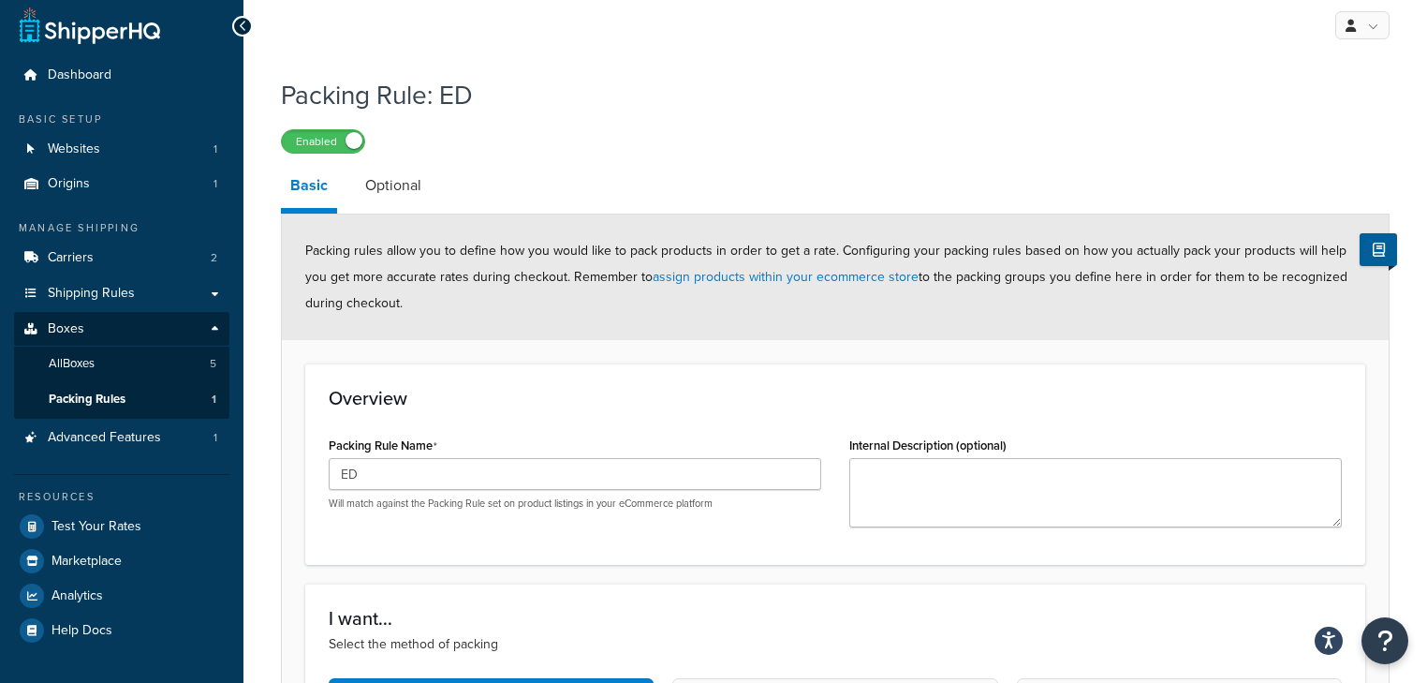
scroll to position [0, 0]
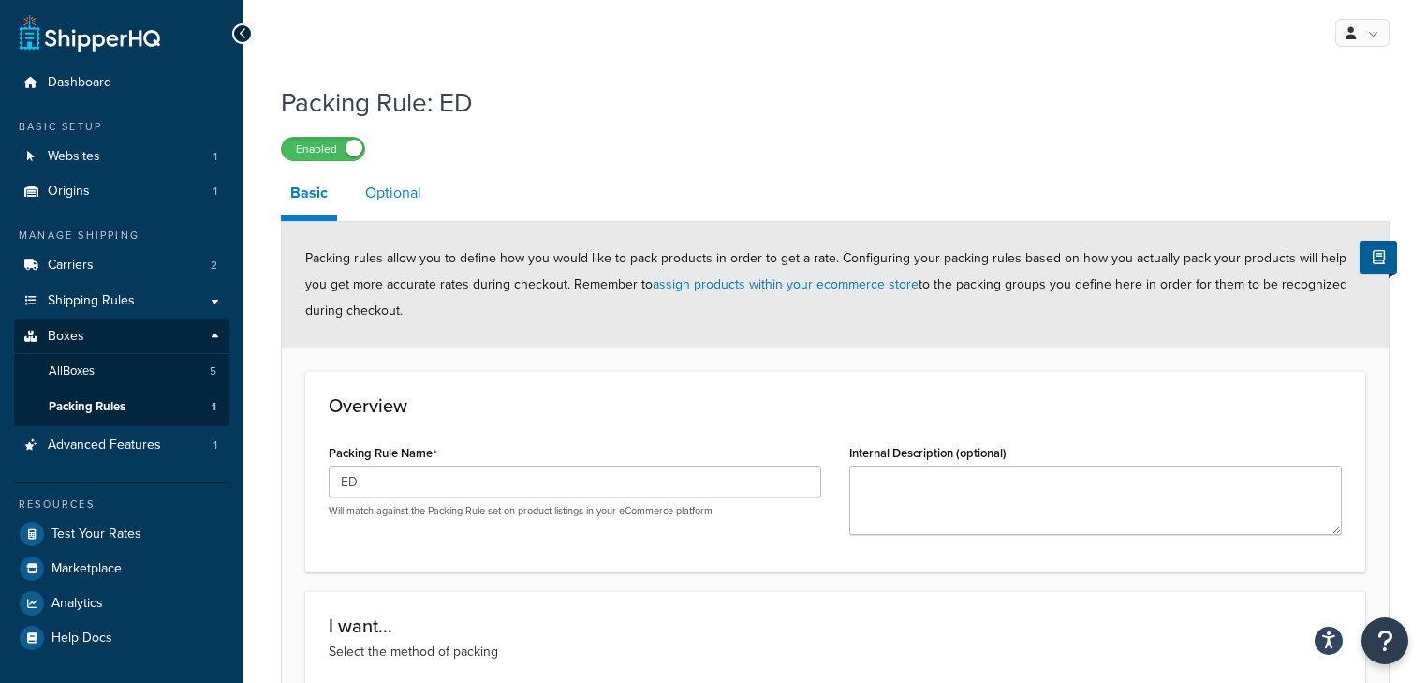
type input "2"
click at [389, 195] on link "Optional" at bounding box center [393, 192] width 75 height 45
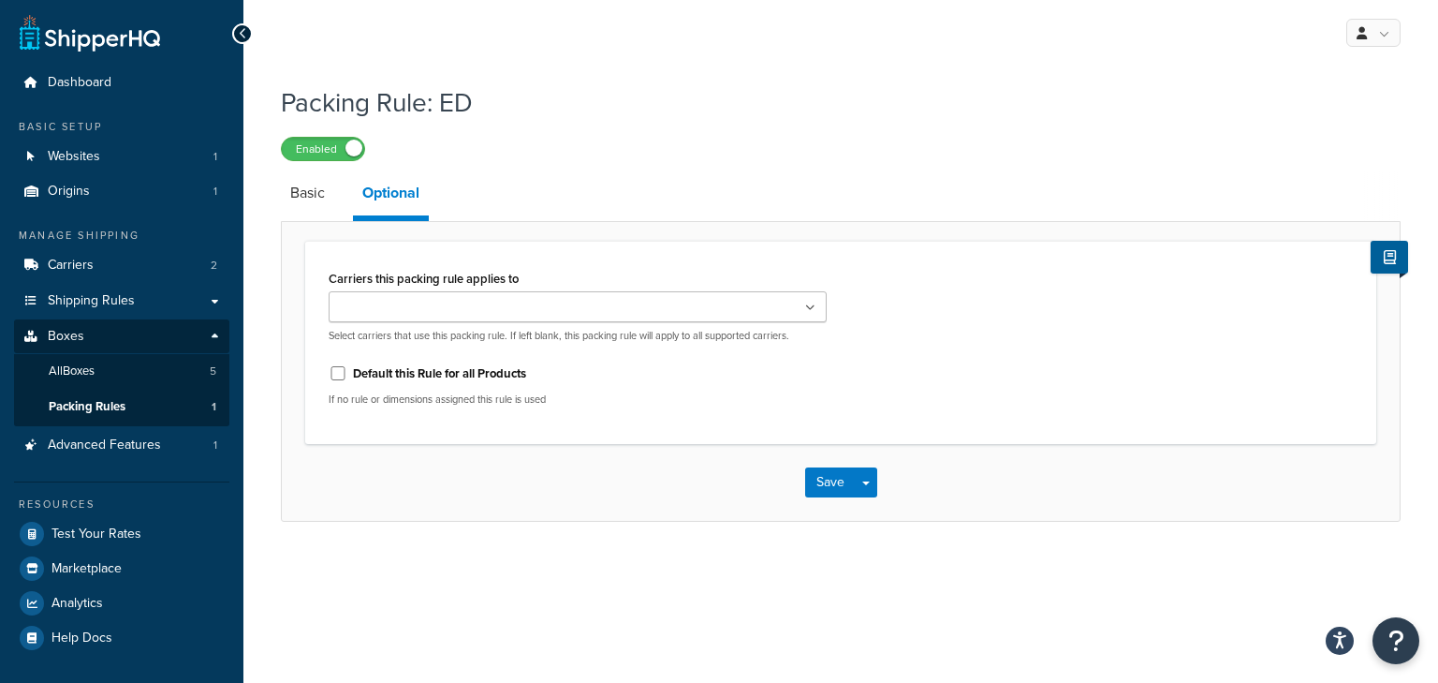
click at [427, 307] on input "Carriers this packing rule applies to" at bounding box center [417, 308] width 166 height 21
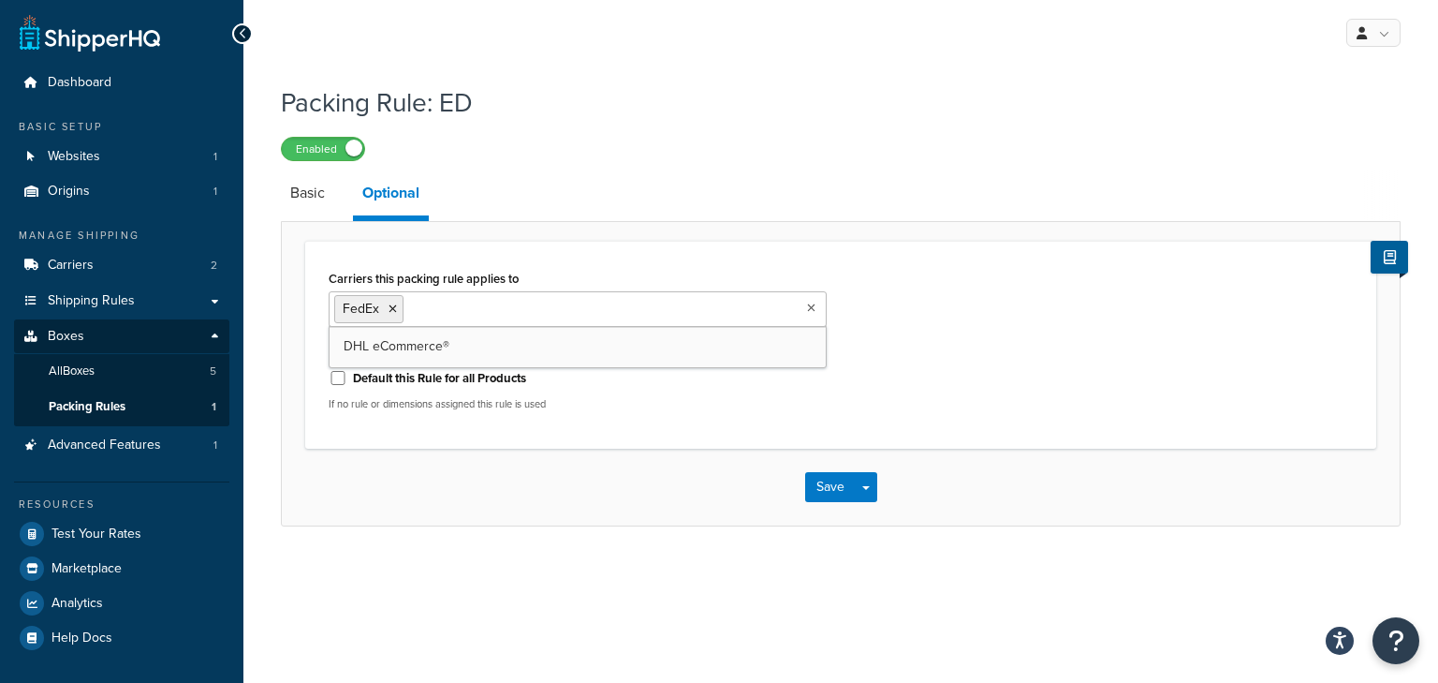
click at [599, 397] on p "If no rule or dimensions assigned this rule is used" at bounding box center [578, 404] width 498 height 14
drag, startPoint x: 517, startPoint y: 304, endPoint x: 509, endPoint y: 317, distance: 15.1
click at [517, 307] on input "Carriers this packing rule applies to" at bounding box center [491, 308] width 166 height 21
click at [343, 374] on input "Default this Rule for all Products" at bounding box center [338, 378] width 19 height 14
checkbox input "true"
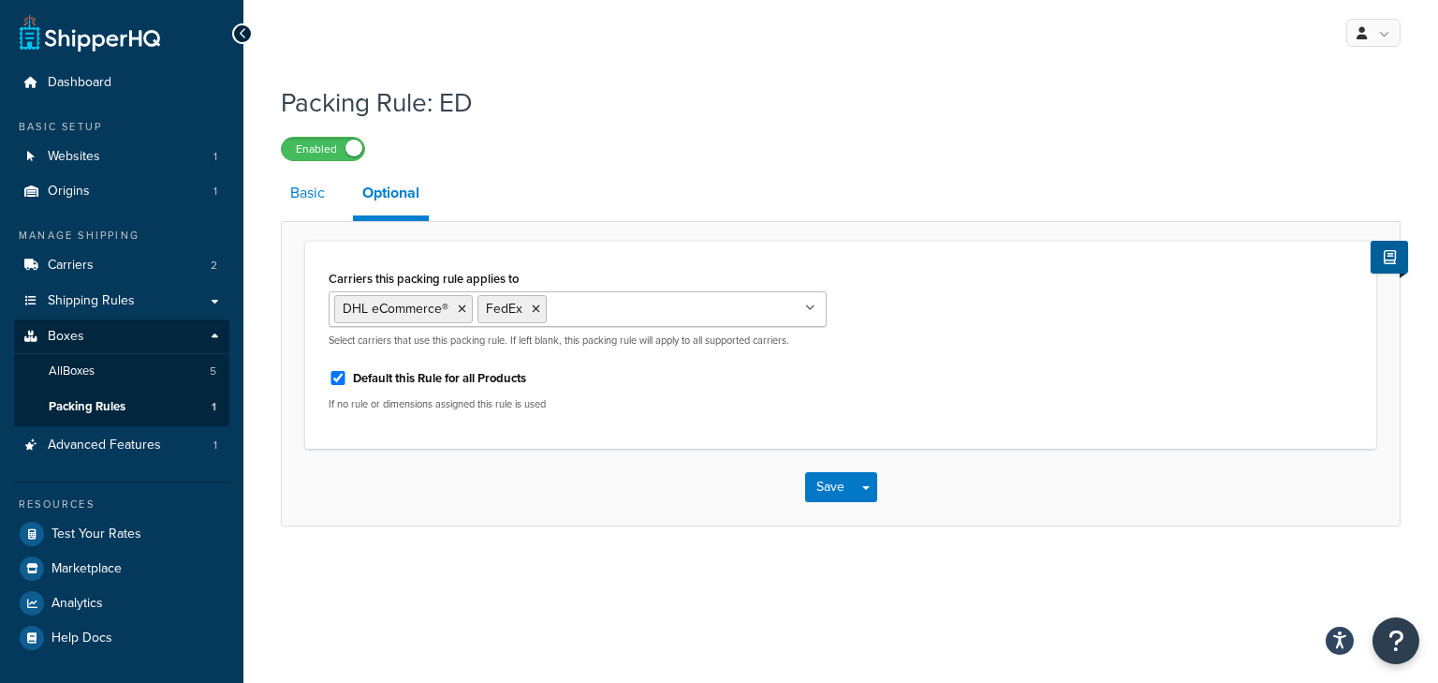
click at [311, 197] on link "Basic" at bounding box center [307, 192] width 53 height 45
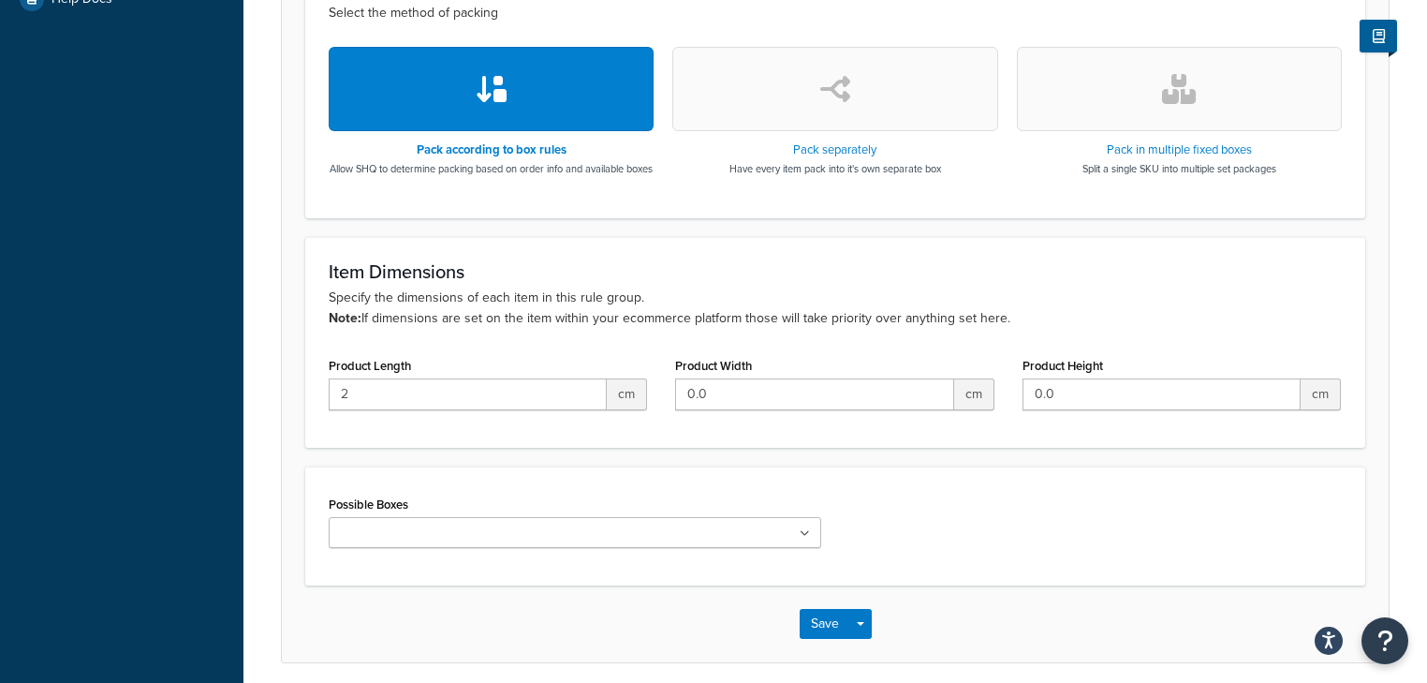
scroll to position [674, 0]
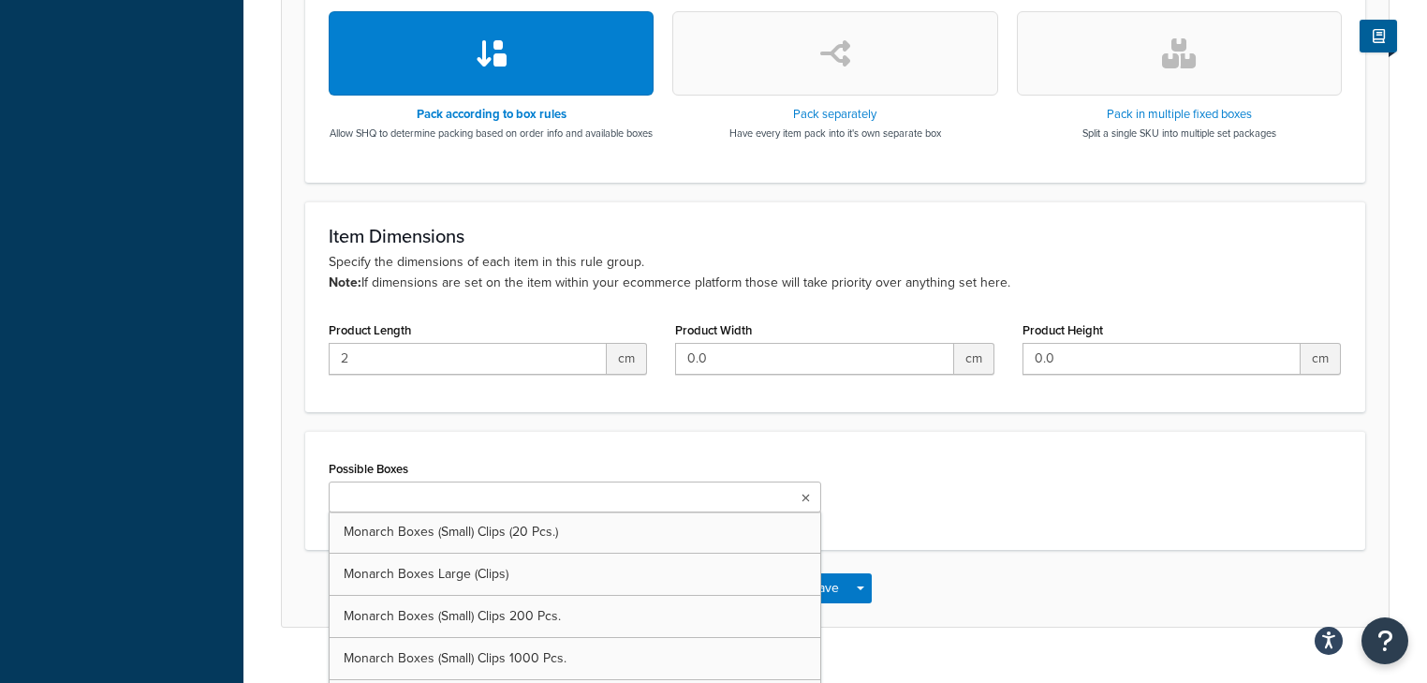
click at [435, 508] on input "Possible Boxes" at bounding box center [417, 498] width 166 height 21
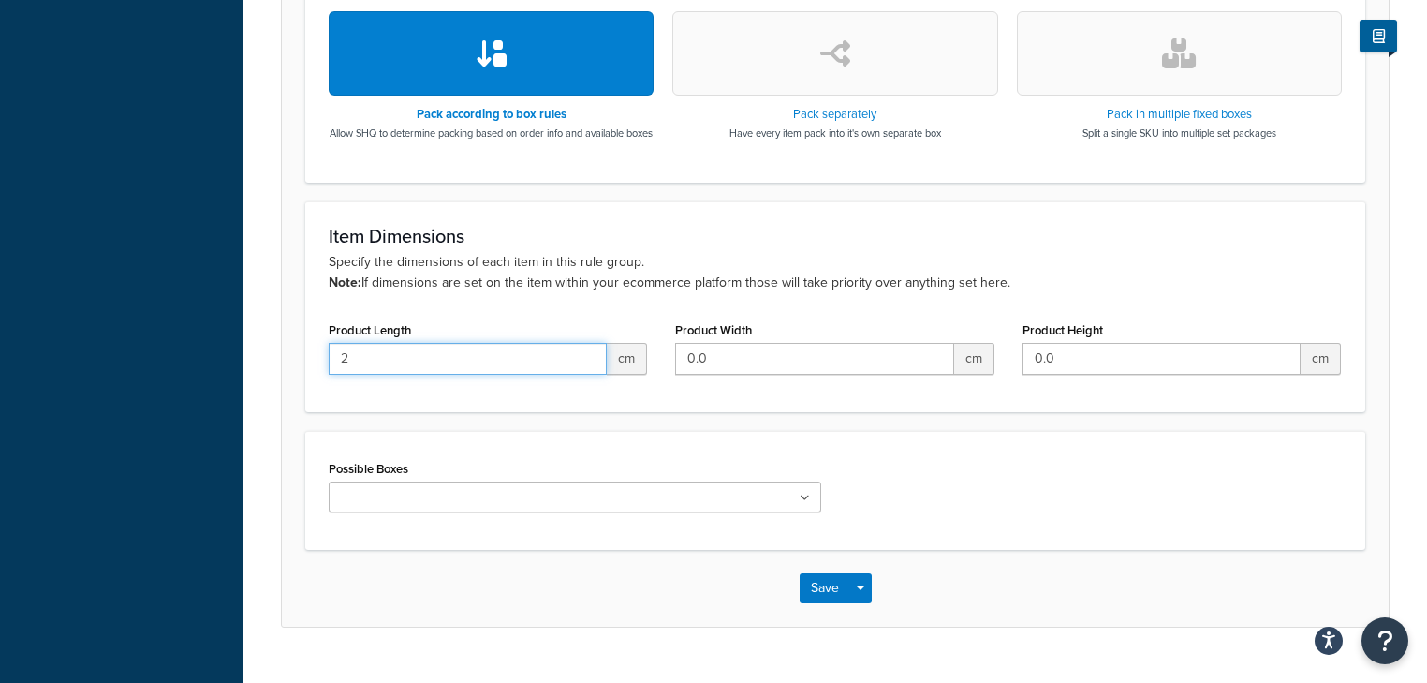
click at [527, 371] on input "2" at bounding box center [468, 359] width 278 height 32
drag, startPoint x: 478, startPoint y: 375, endPoint x: 339, endPoint y: 366, distance: 139.8
click at [339, 366] on input "2" at bounding box center [468, 359] width 278 height 32
type input "100"
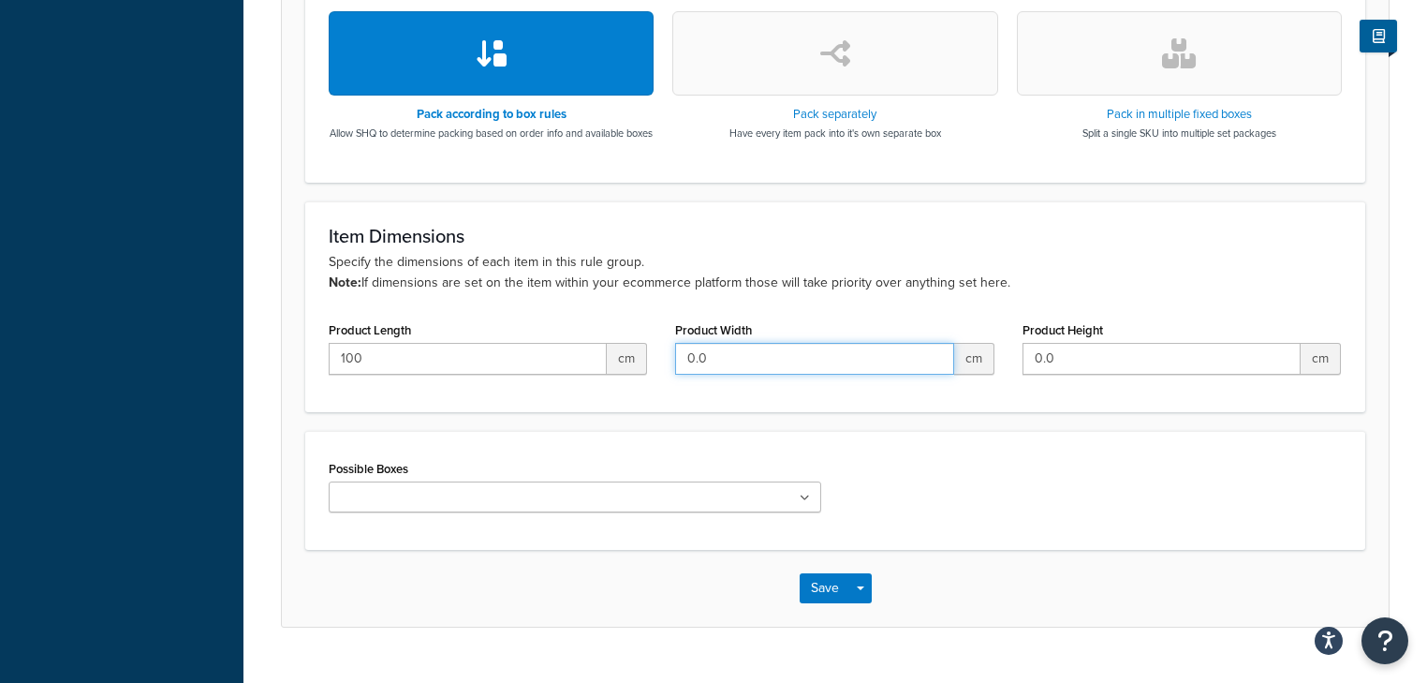
click at [822, 374] on input "0.0" at bounding box center [814, 359] width 278 height 32
drag, startPoint x: 807, startPoint y: 376, endPoint x: 660, endPoint y: 375, distance: 147.0
click at [661, 375] on div "Product Width 0.0 cm" at bounding box center [834, 352] width 346 height 72
drag, startPoint x: 786, startPoint y: 374, endPoint x: 703, endPoint y: 375, distance: 83.3
click at [703, 374] on input "6" at bounding box center [814, 359] width 278 height 32
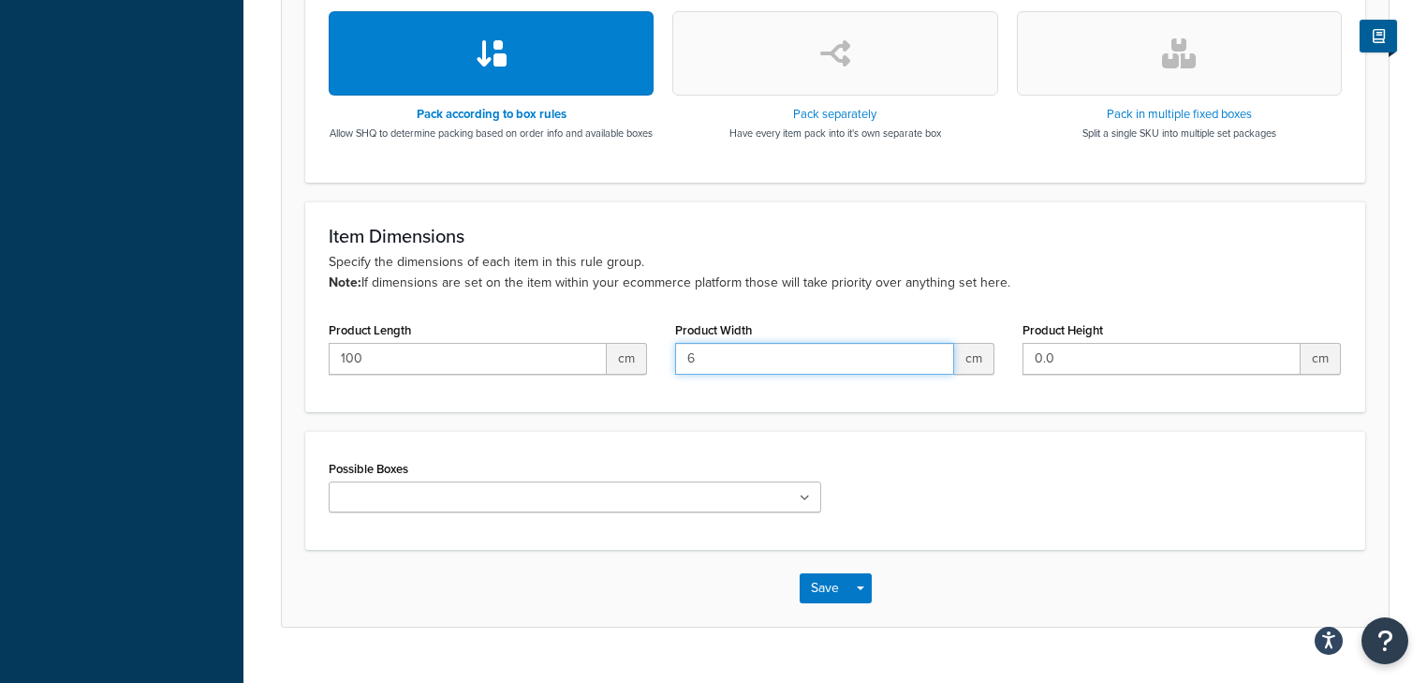
click at [707, 370] on input "6" at bounding box center [814, 359] width 278 height 32
click at [692, 371] on input "6" at bounding box center [814, 359] width 278 height 32
drag, startPoint x: 688, startPoint y: 378, endPoint x: 705, endPoint y: 374, distance: 17.3
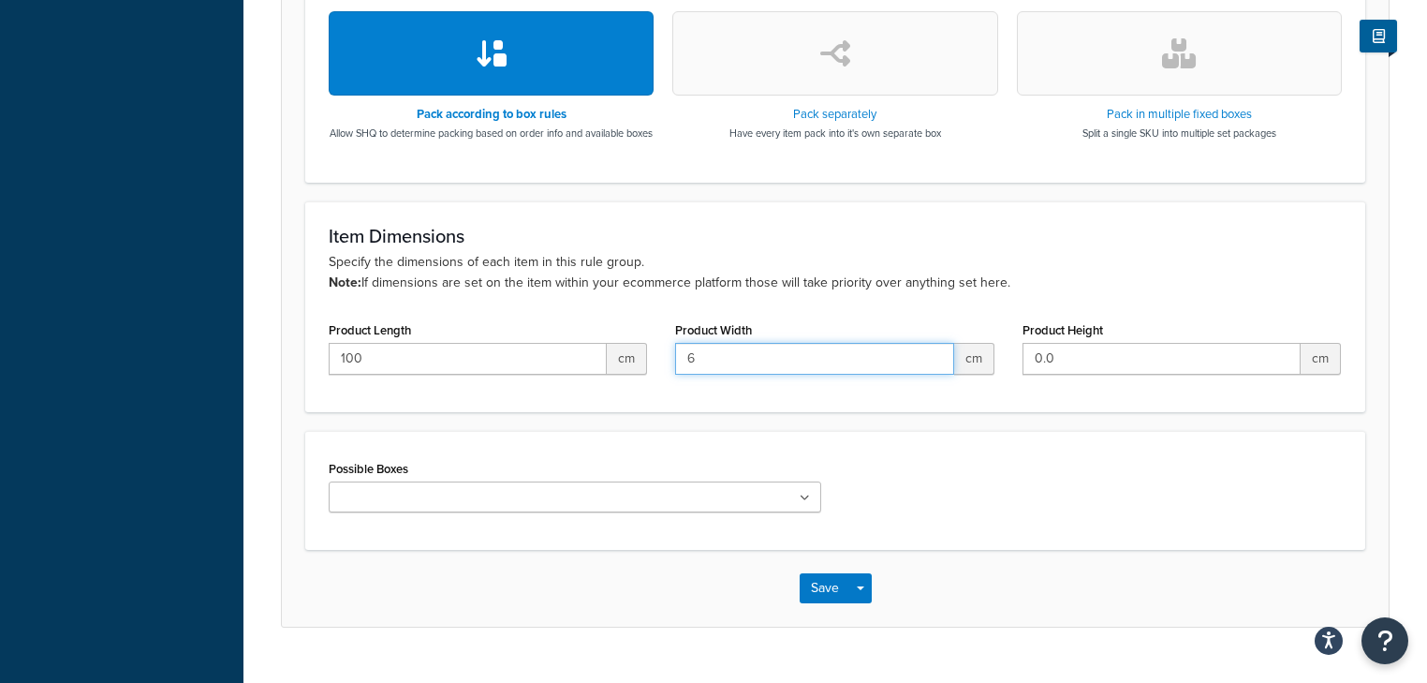
click at [705, 374] on input "6" at bounding box center [814, 359] width 278 height 32
type input "5"
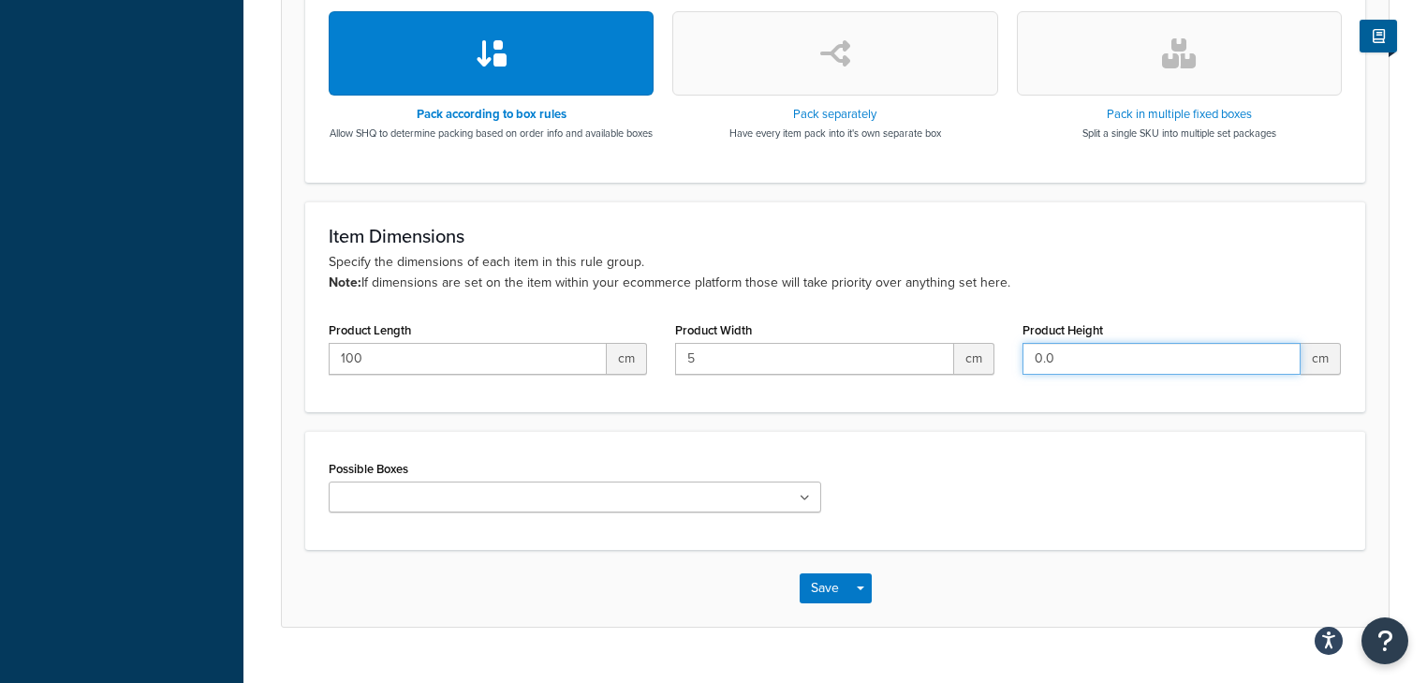
click at [1095, 369] on input "0.0" at bounding box center [1161, 359] width 278 height 32
drag, startPoint x: 1095, startPoint y: 370, endPoint x: 1034, endPoint y: 370, distance: 61.8
click at [1034, 370] on input "0.0" at bounding box center [1161, 359] width 278 height 32
type input "5"
click at [610, 506] on ul at bounding box center [575, 496] width 492 height 31
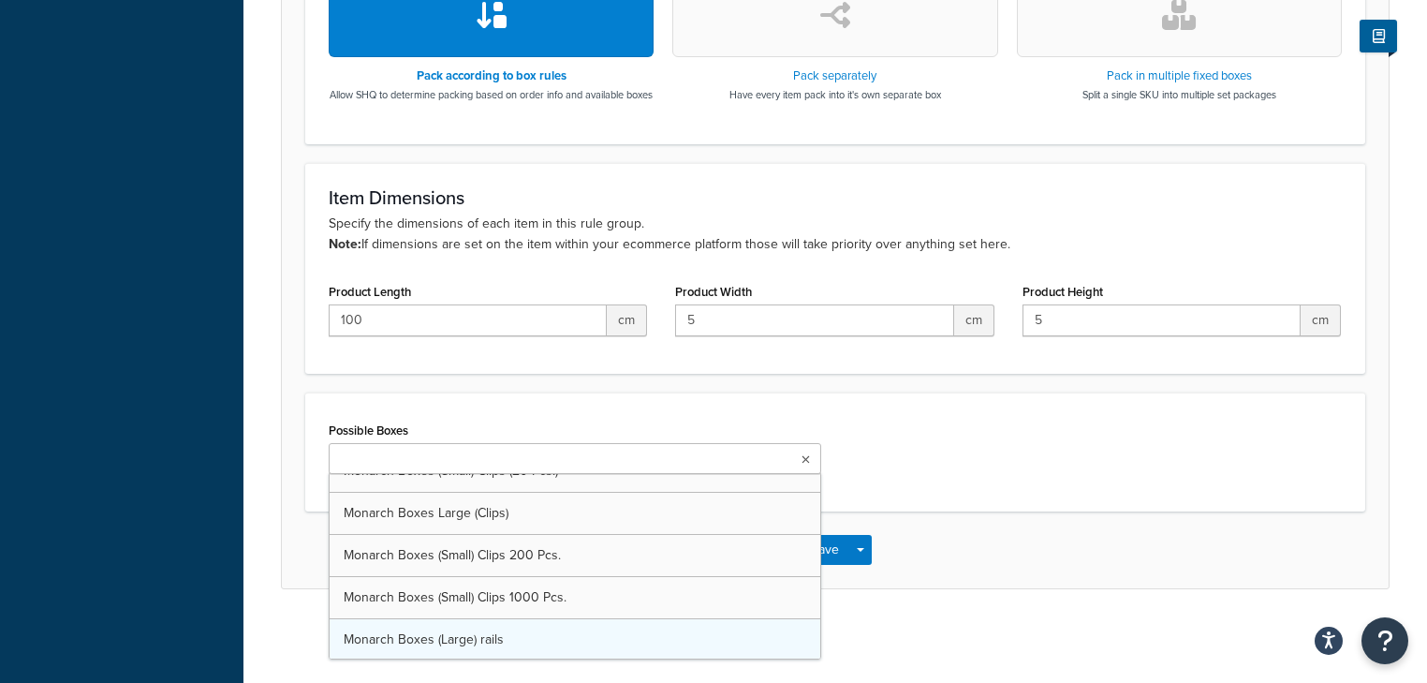
scroll to position [0, 0]
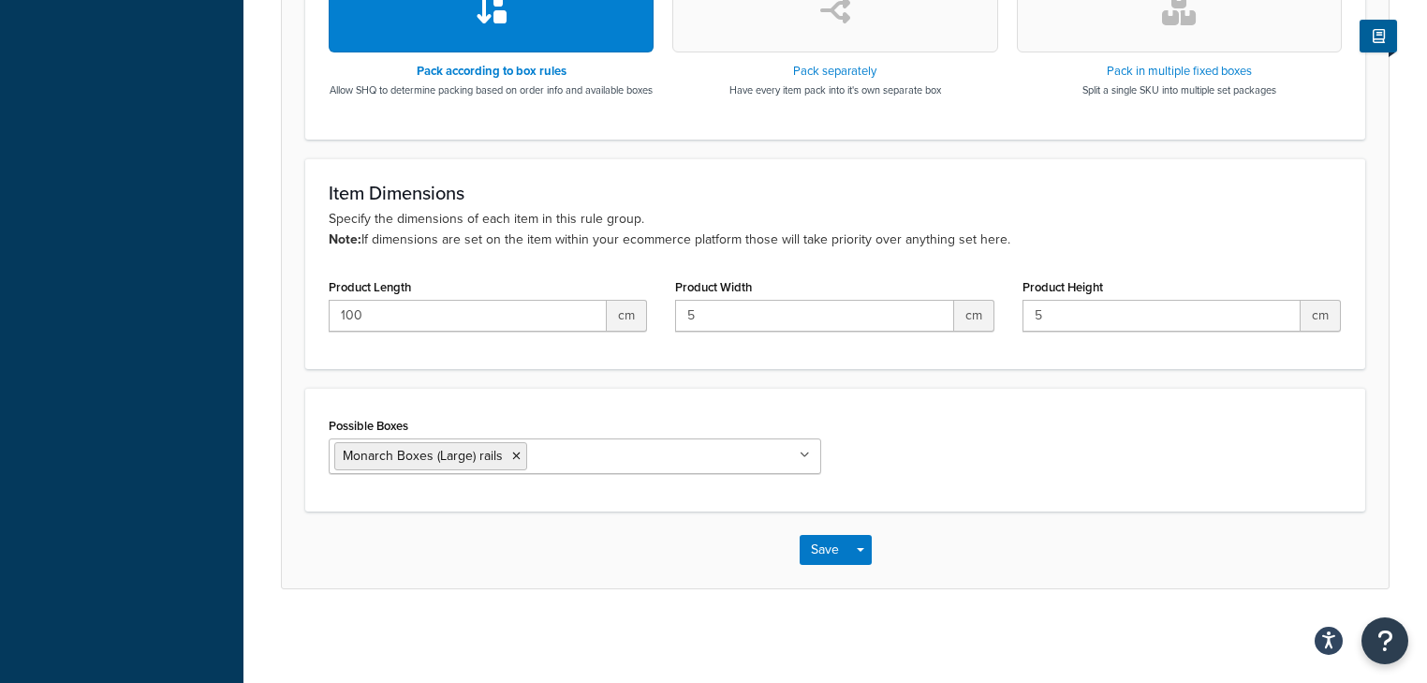
click at [1064, 449] on div "Possible Boxes Monarch Boxes (Large) rails Monarch Boxes (Small) Clips (20 Pcs.…" at bounding box center [835, 450] width 1041 height 76
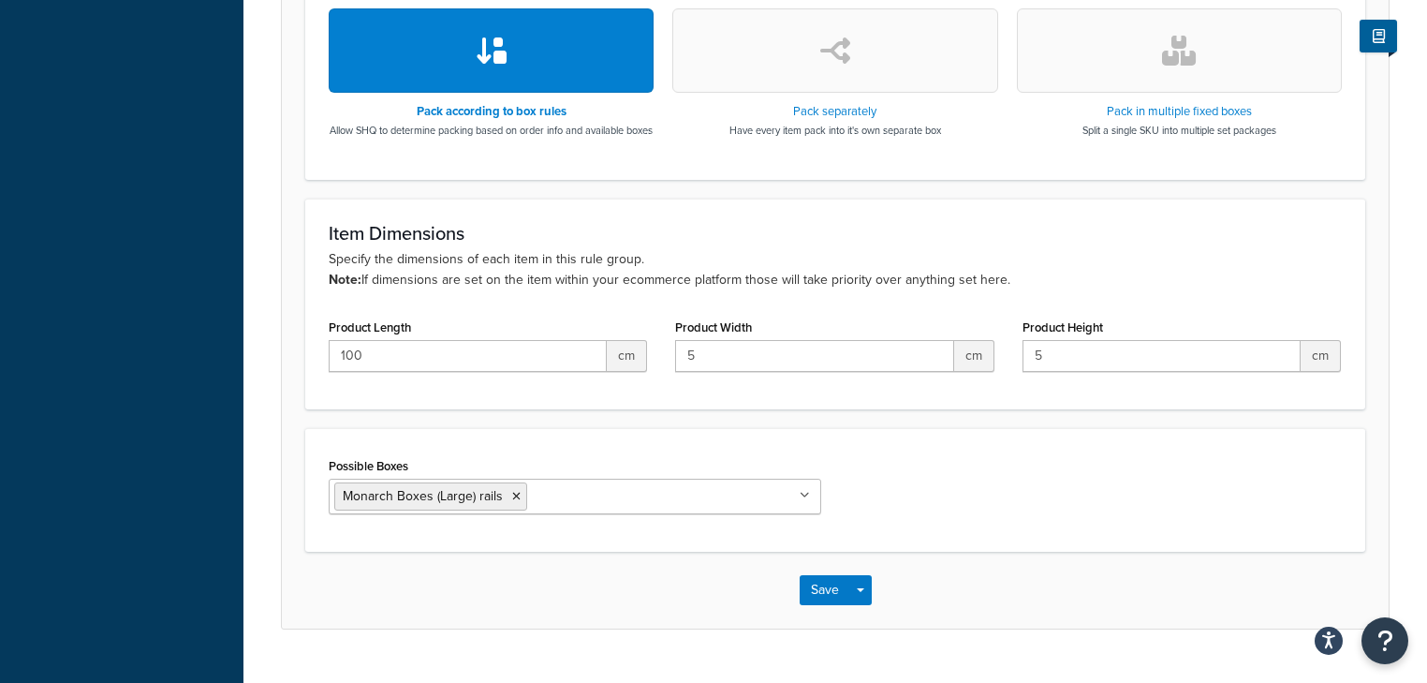
scroll to position [651, 0]
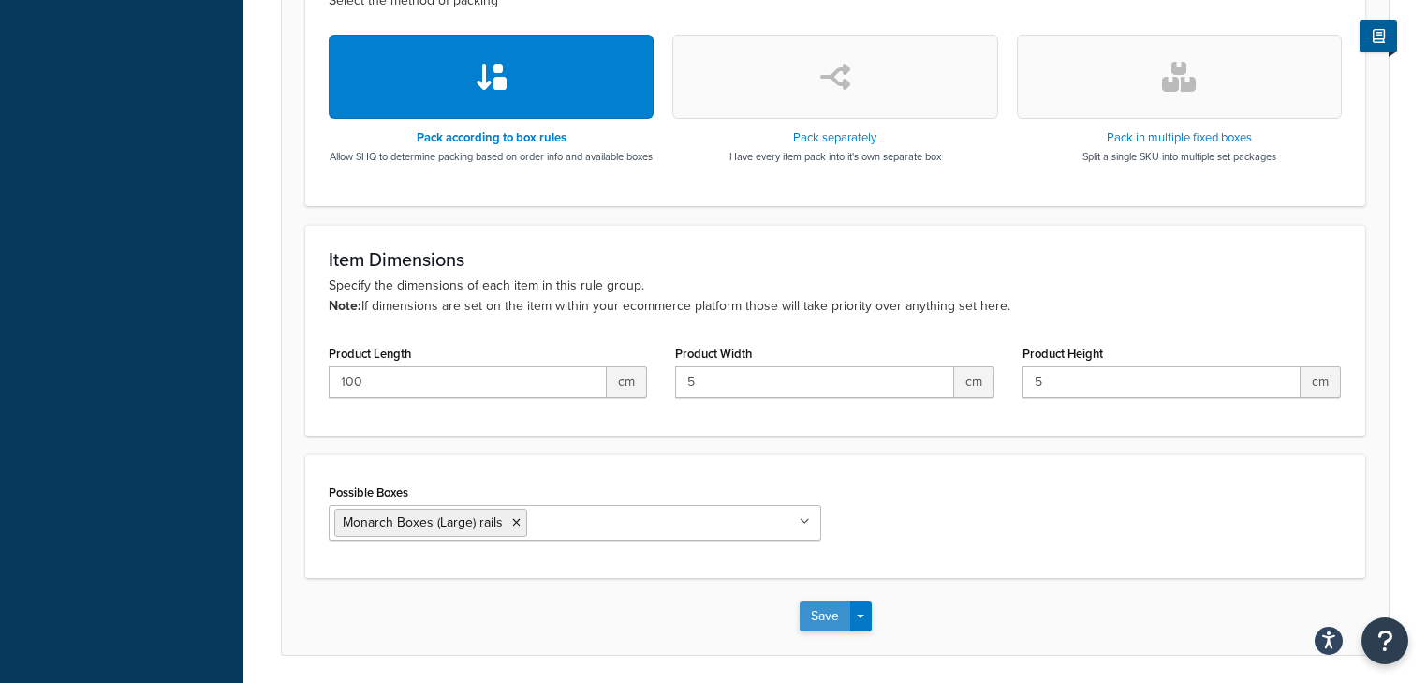
click at [816, 631] on button "Save" at bounding box center [825, 616] width 51 height 30
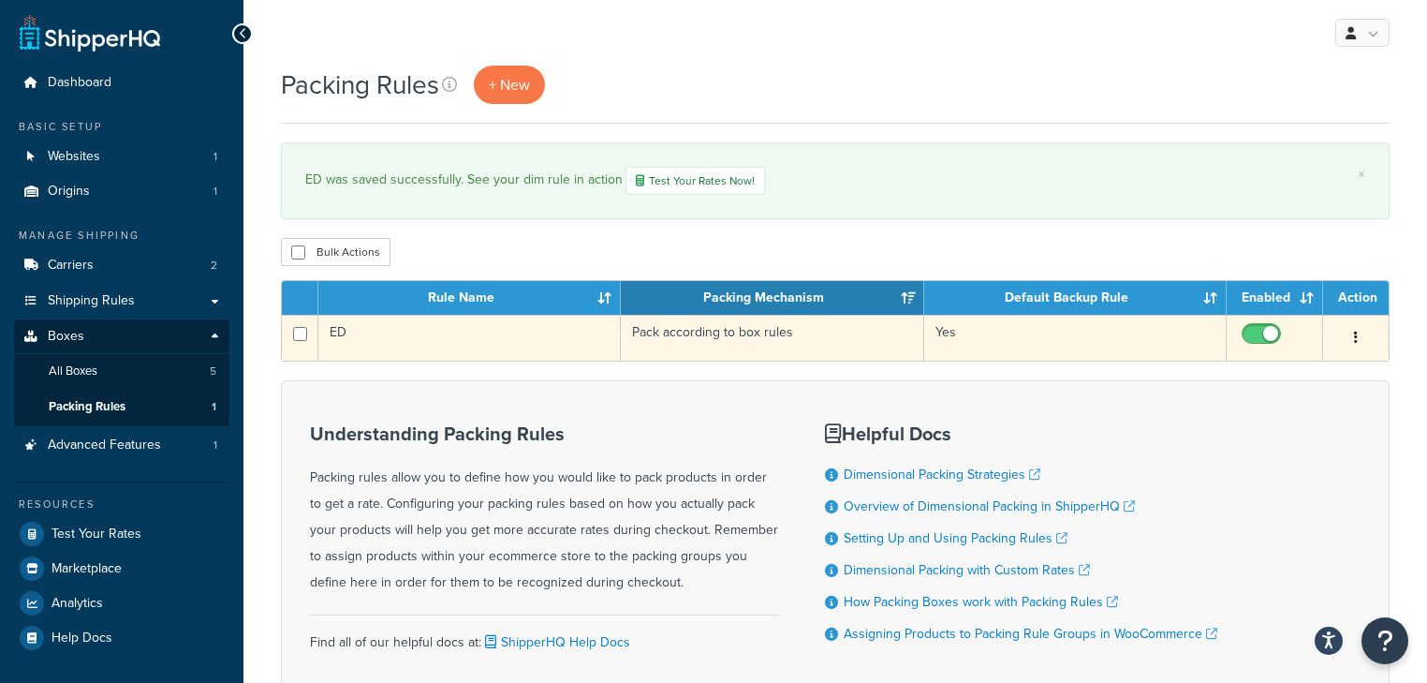
click at [477, 337] on td "ED" at bounding box center [469, 338] width 302 height 46
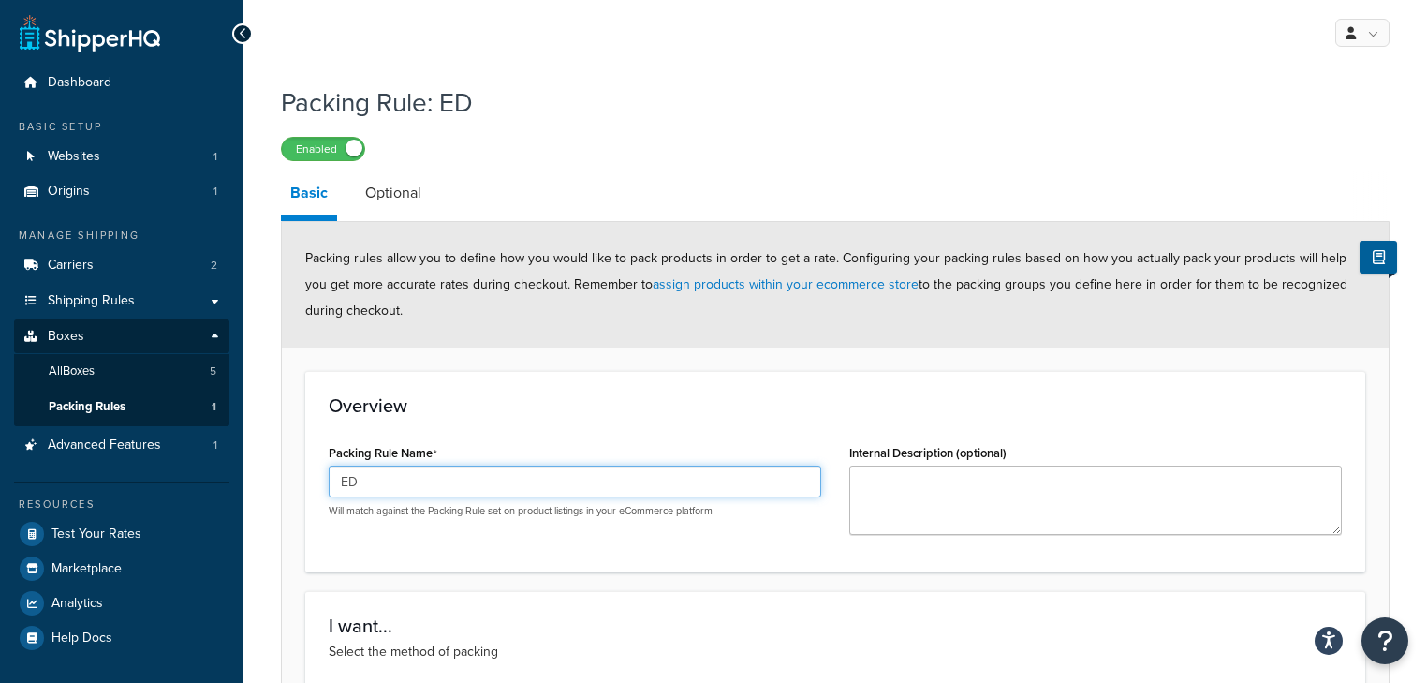
click at [481, 483] on input "ED" at bounding box center [575, 481] width 492 height 32
click at [360, 483] on input "Rail Packing rule" at bounding box center [575, 481] width 492 height 32
type input "Rails Packing rule"
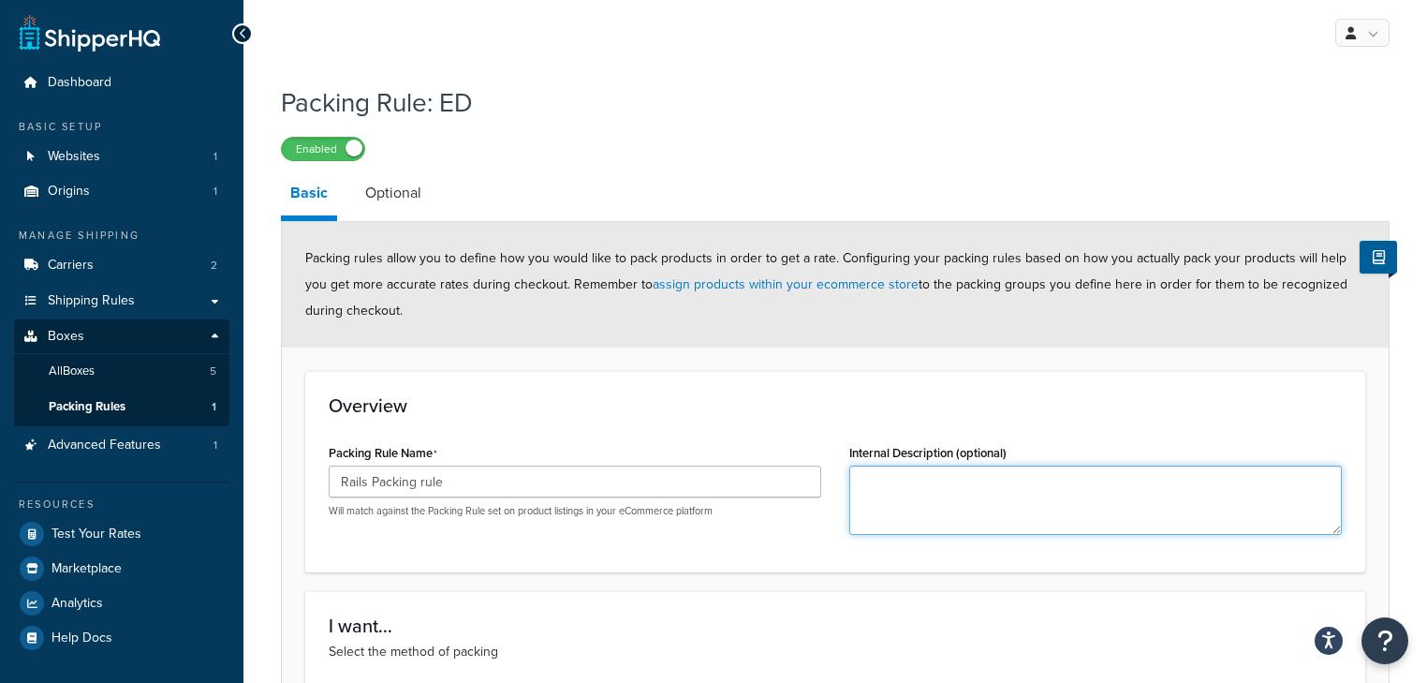
click at [947, 494] on textarea "Internal Description (optional)" at bounding box center [1095, 499] width 492 height 69
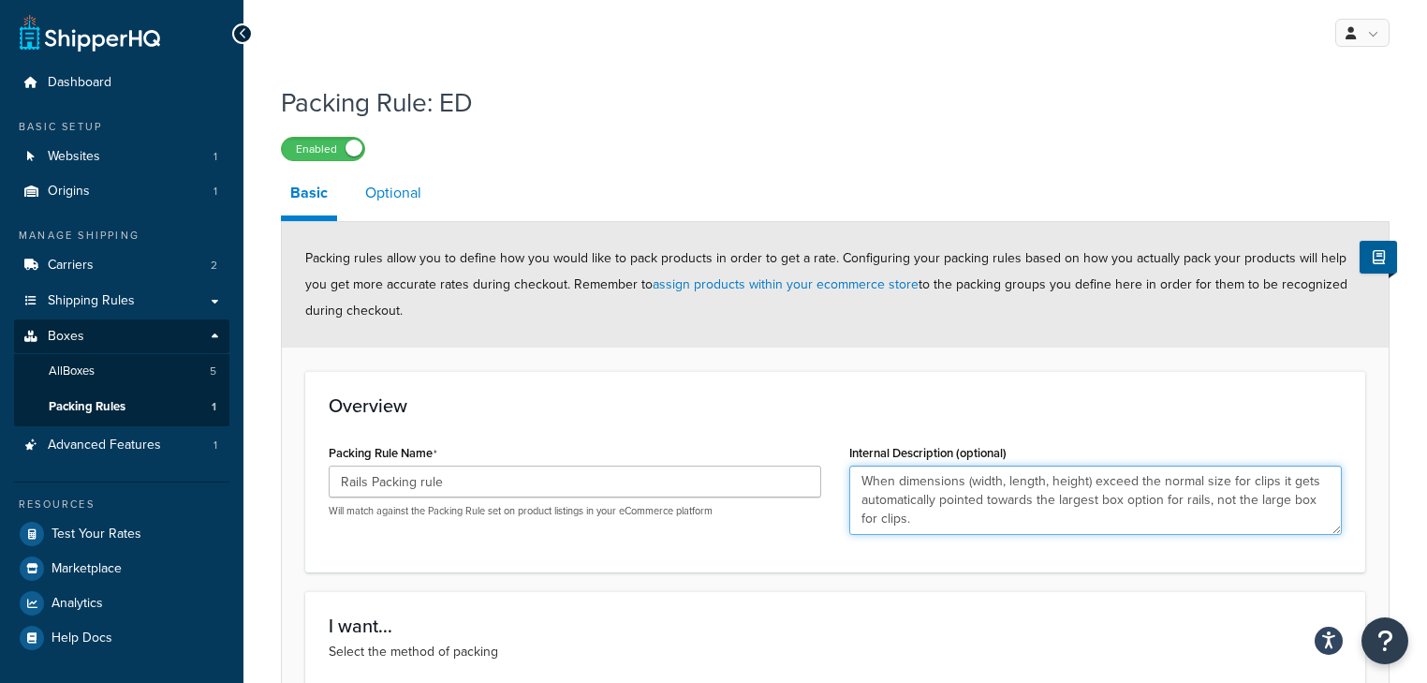
type textarea "When dimensions (width, length, height) exceed the normal size for clips it get…"
click at [386, 192] on link "Optional" at bounding box center [393, 192] width 75 height 45
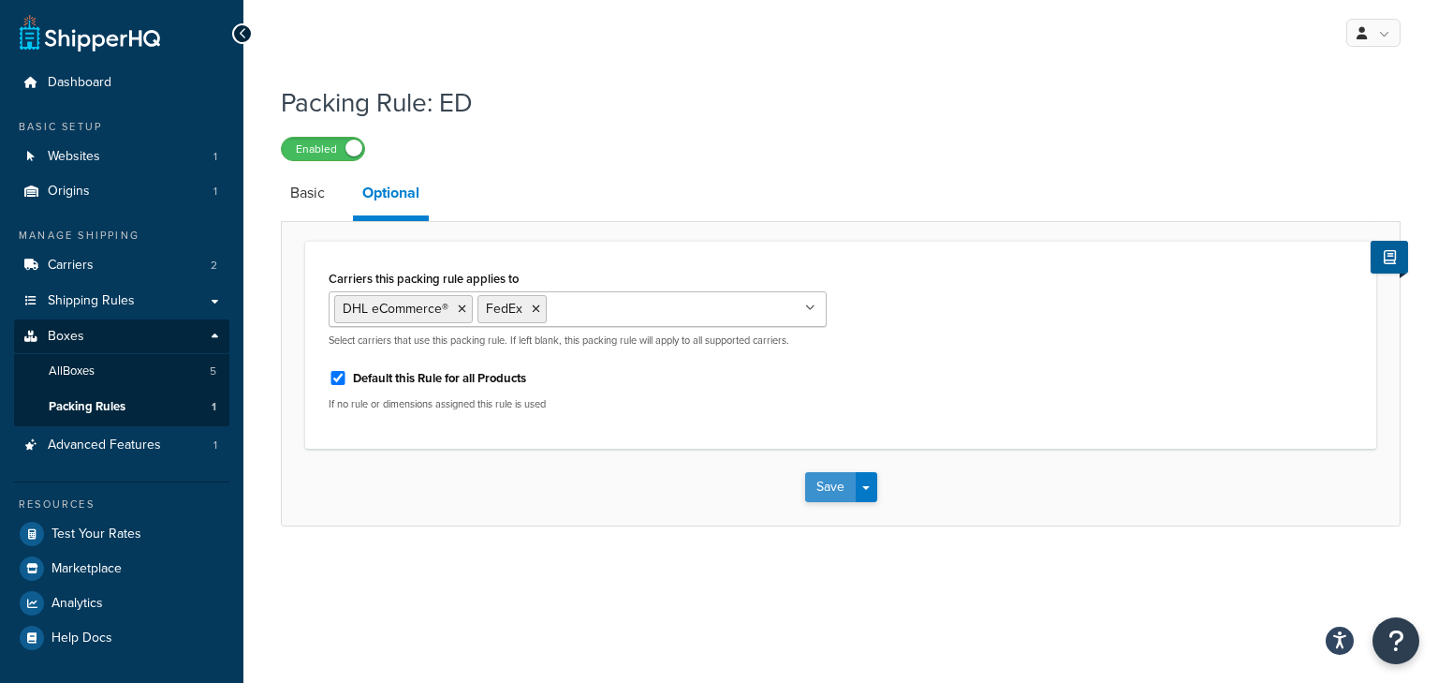
click at [831, 485] on button "Save" at bounding box center [830, 487] width 51 height 30
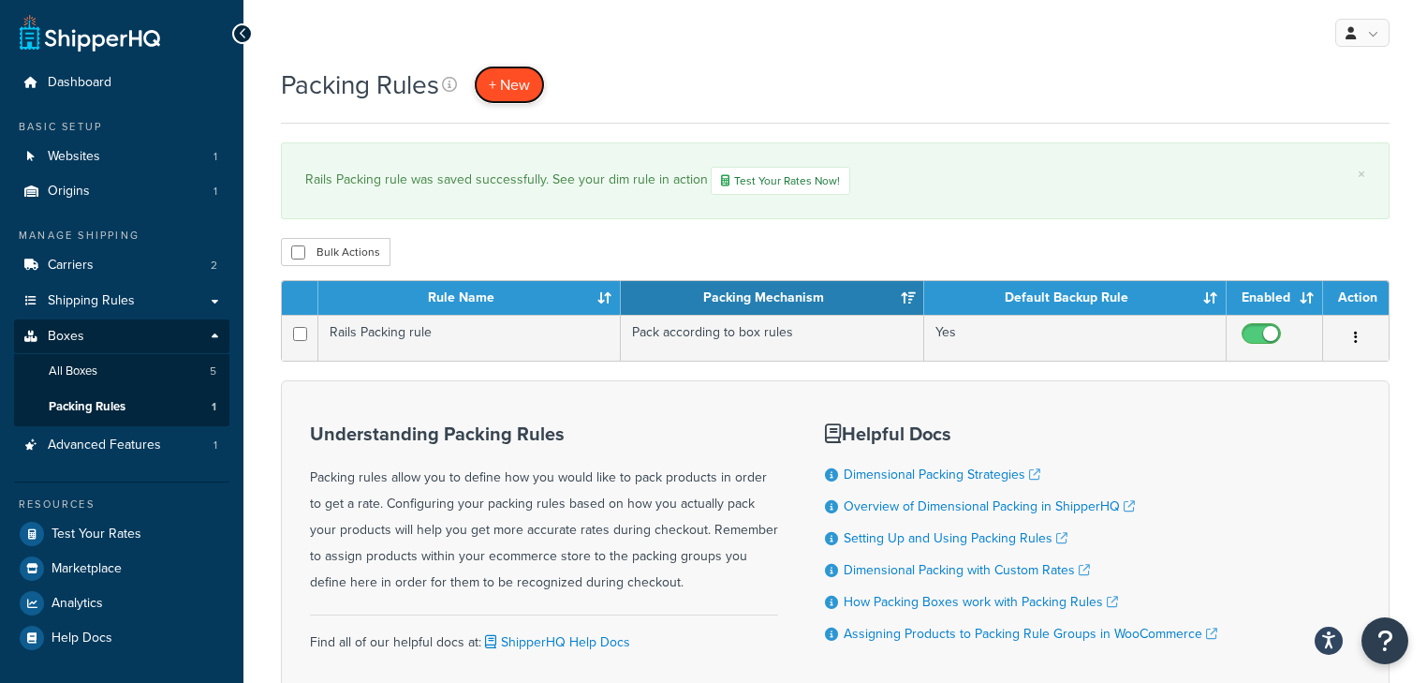
click at [518, 92] on span "+ New" at bounding box center [509, 85] width 41 height 22
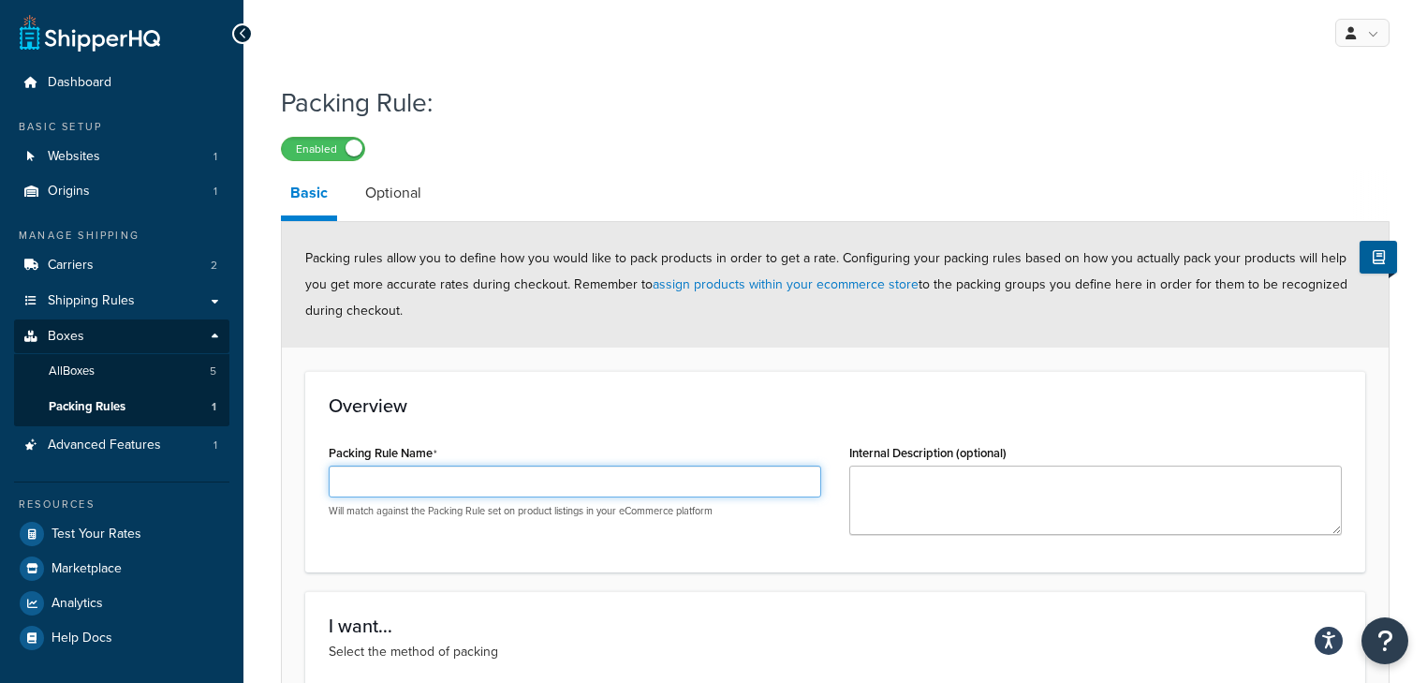
click at [500, 479] on input "Packing Rule Name" at bounding box center [575, 481] width 492 height 32
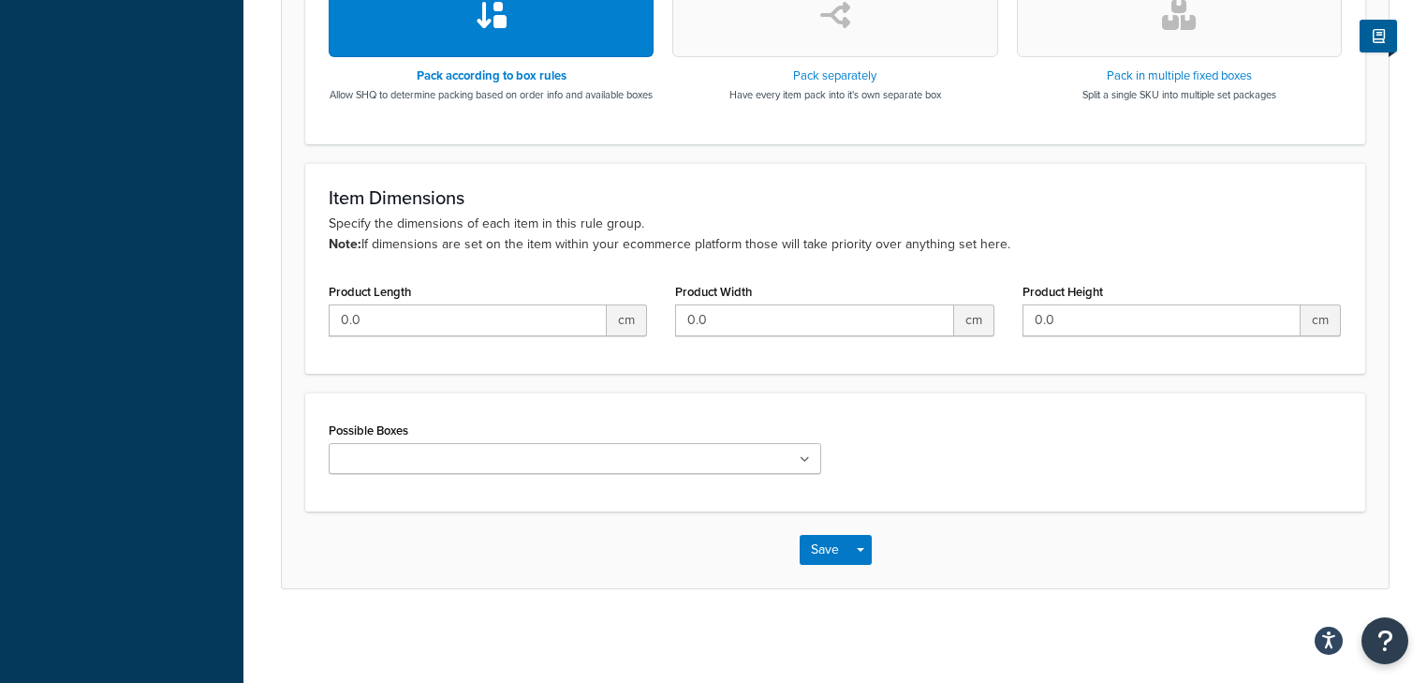
scroll to position [726, 0]
type input "Clips Packing Rule"
click at [808, 558] on button "Save" at bounding box center [825, 550] width 51 height 30
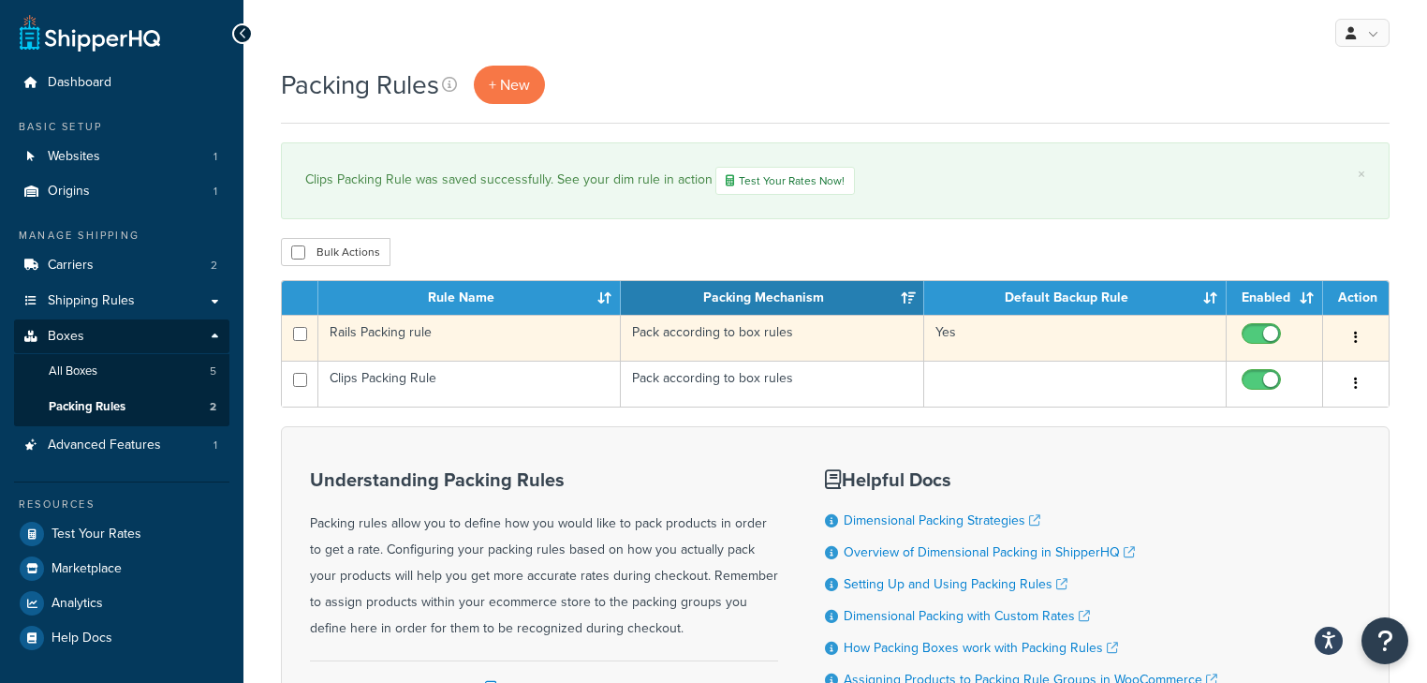
click at [1352, 336] on button "button" at bounding box center [1356, 338] width 26 height 30
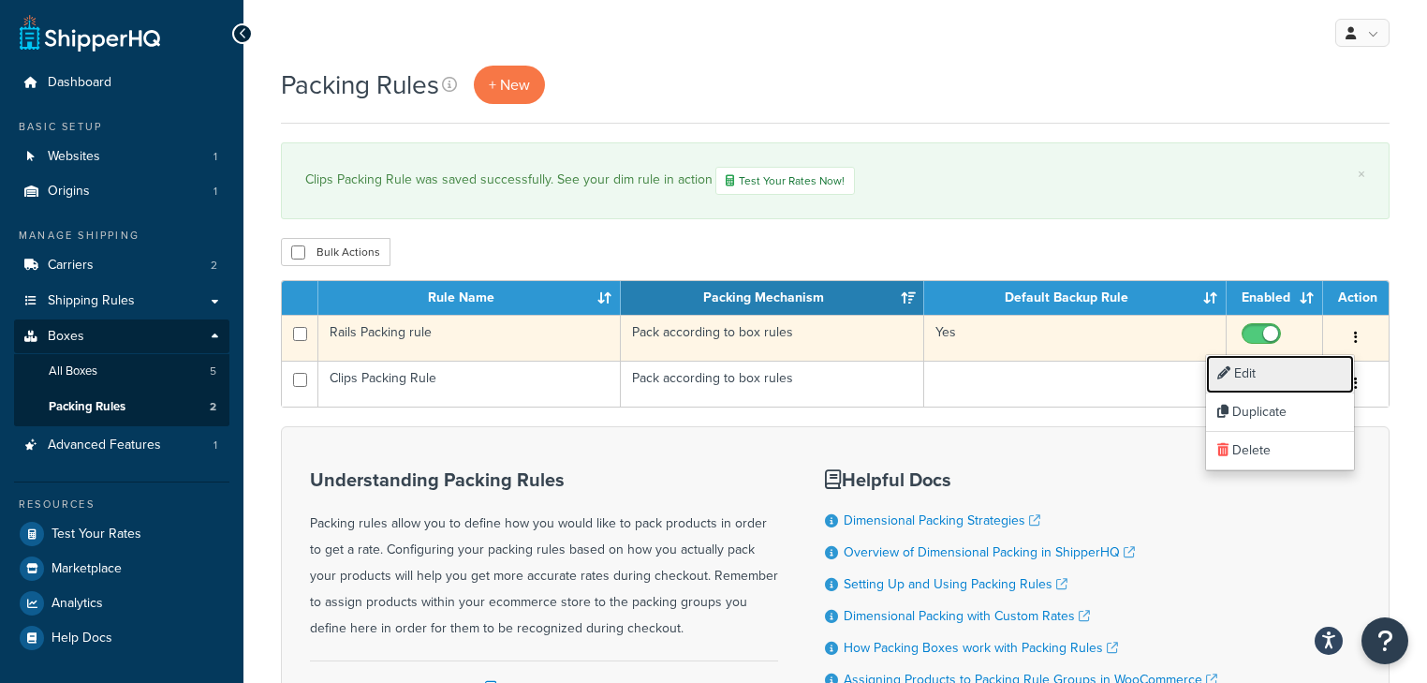
click at [1288, 370] on link "Edit" at bounding box center [1280, 374] width 148 height 38
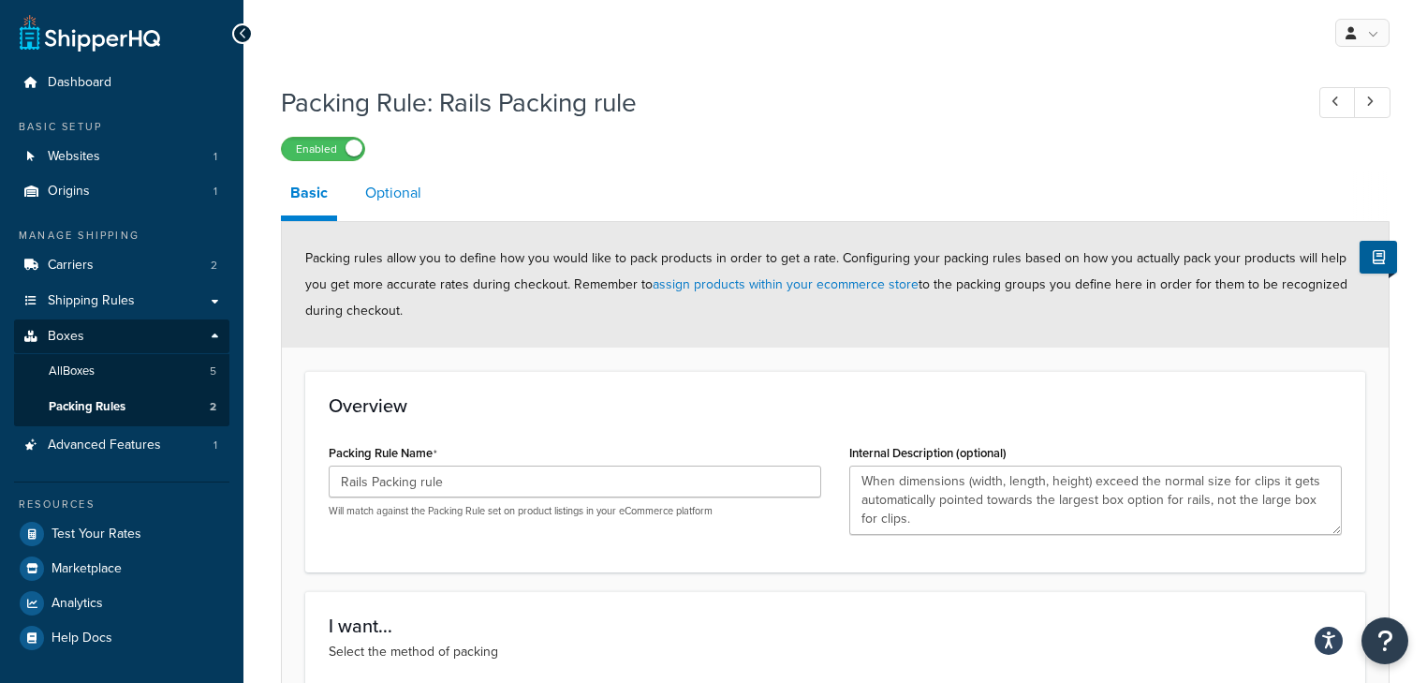
click at [389, 177] on link "Optional" at bounding box center [393, 192] width 75 height 45
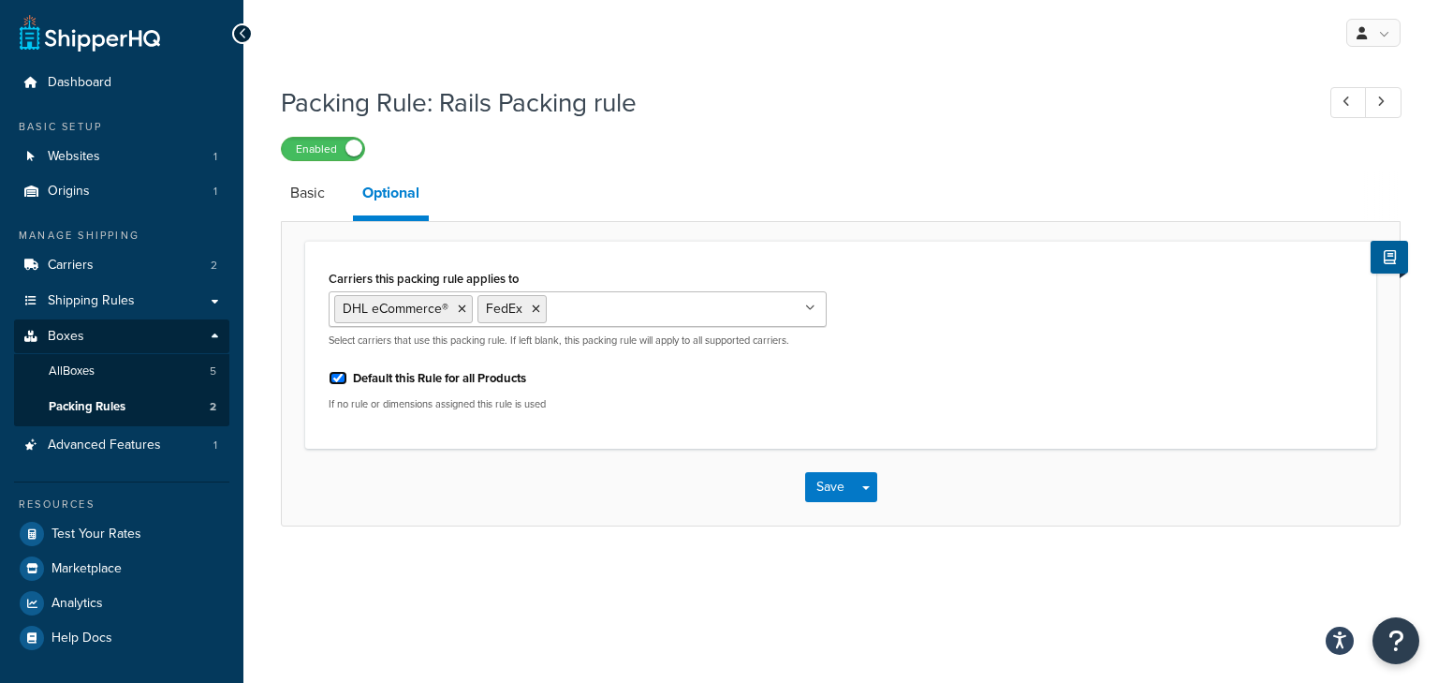
click at [335, 376] on input "Default this Rule for all Products" at bounding box center [338, 378] width 19 height 14
checkbox input "false"
click at [816, 481] on button "Save" at bounding box center [830, 487] width 51 height 30
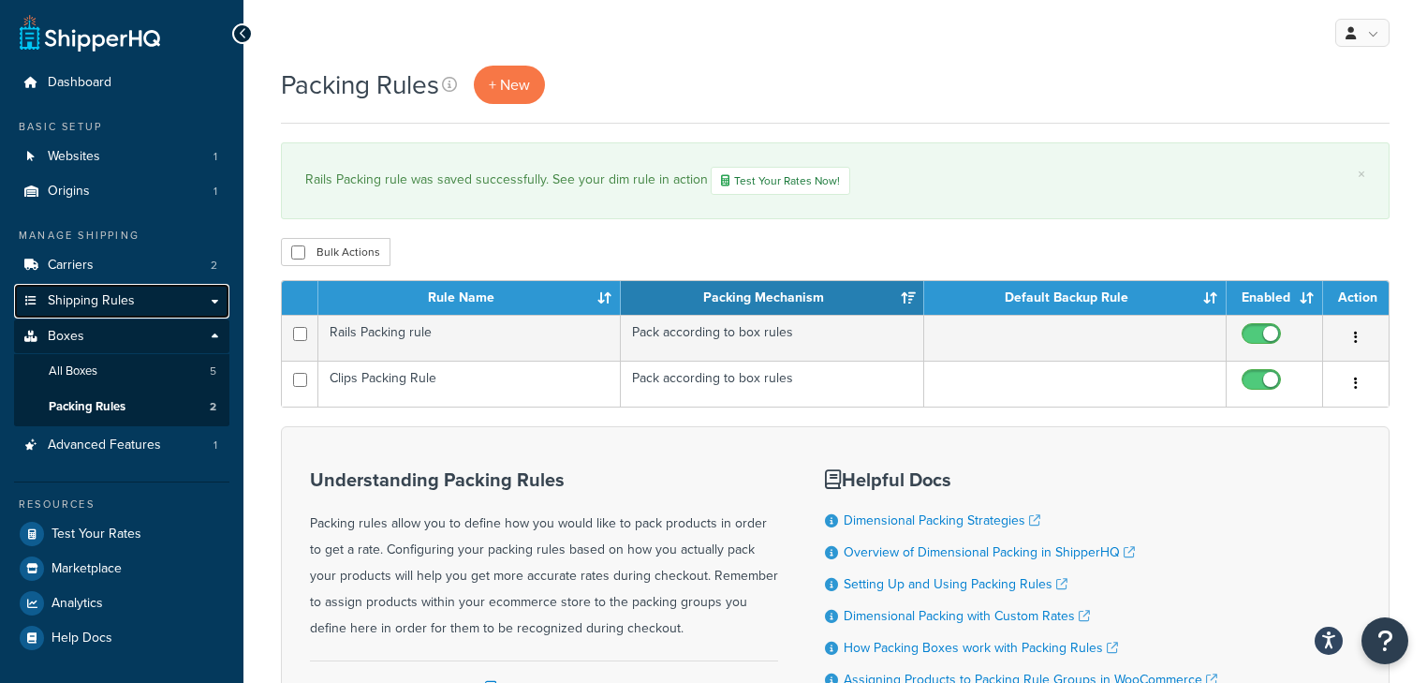
click at [127, 296] on span "Shipping Rules" at bounding box center [91, 301] width 87 height 16
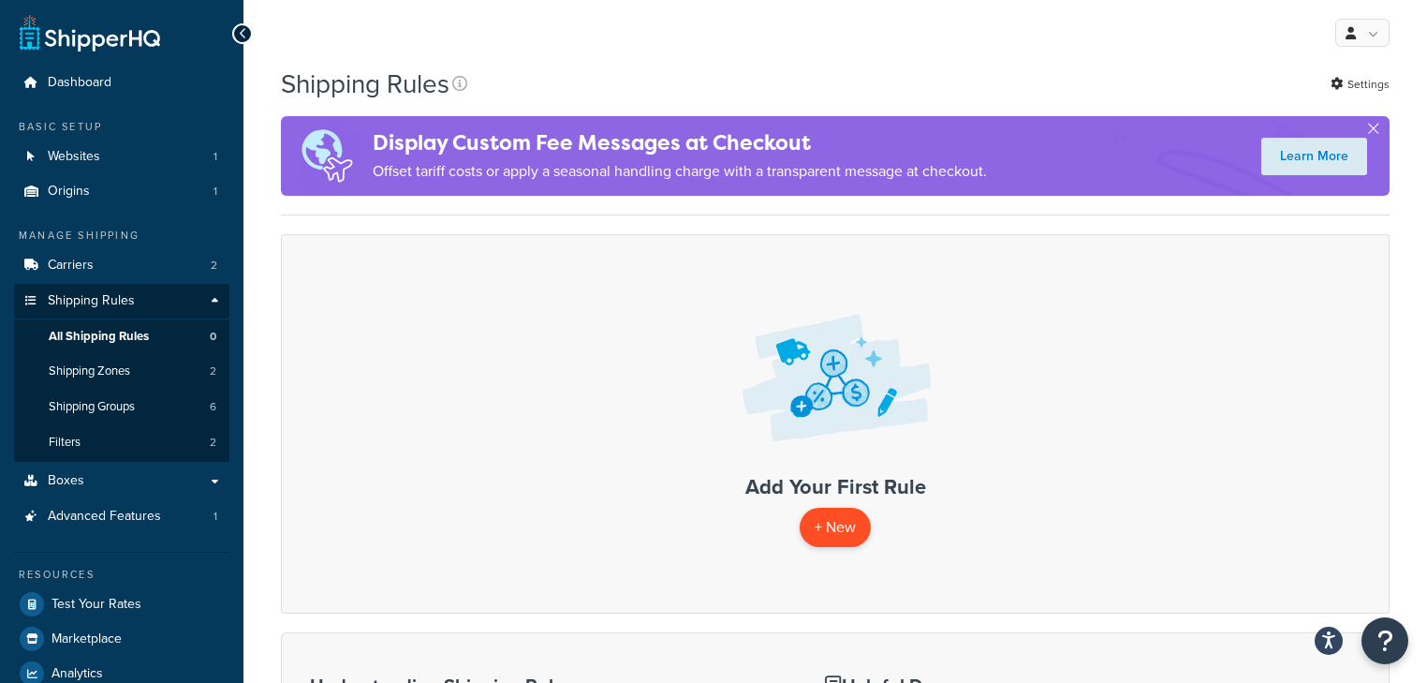
click at [831, 524] on p "+ New" at bounding box center [835, 526] width 71 height 38
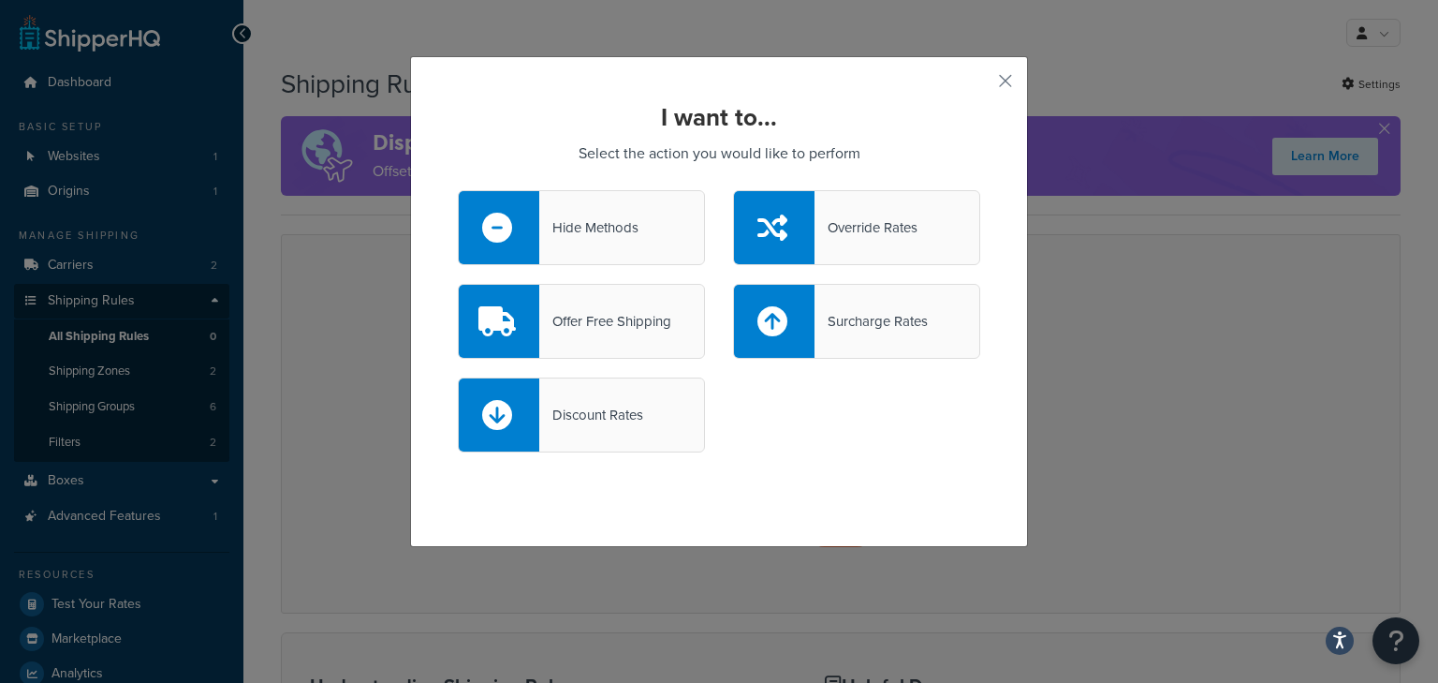
click at [608, 398] on div "Discount Rates" at bounding box center [581, 414] width 247 height 75
click at [0, 0] on input "Discount Rates" at bounding box center [0, 0] width 0 height 0
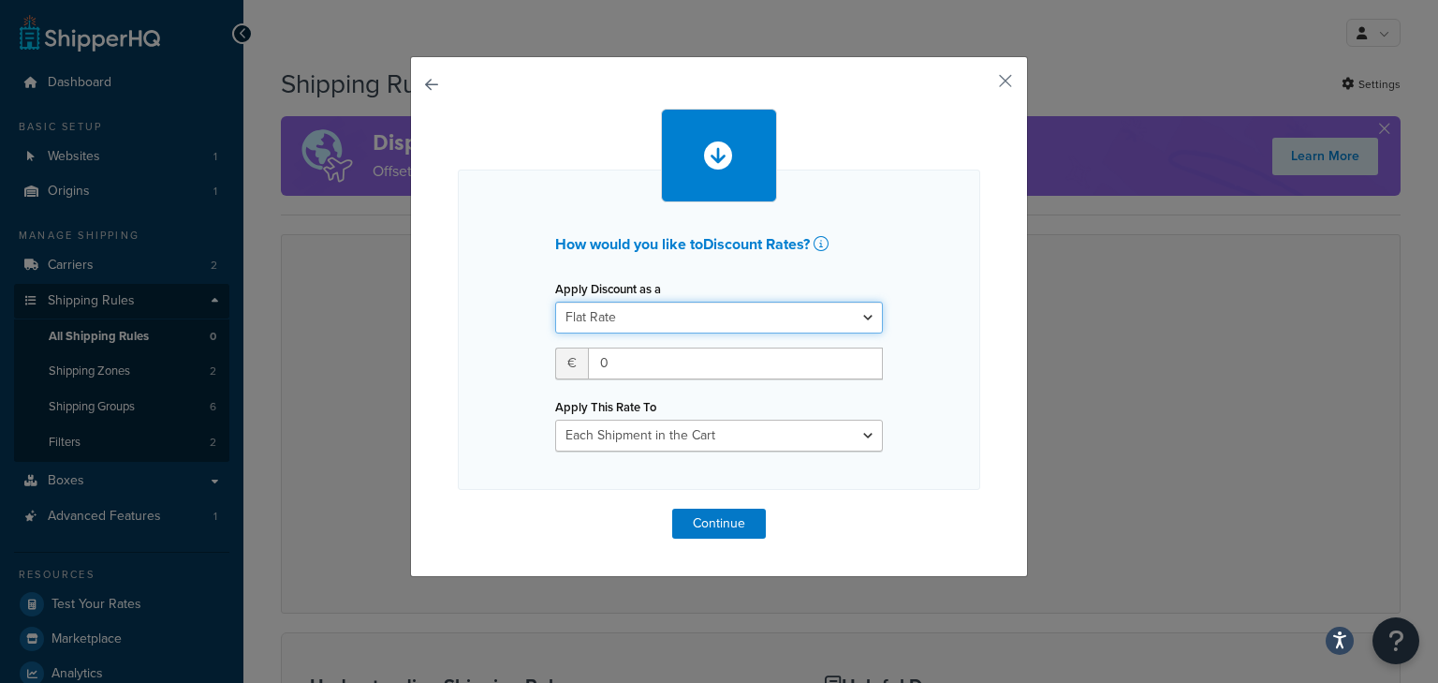
click at [616, 321] on select "Flat Rate Percentage Flat Rate & Percentage" at bounding box center [719, 317] width 328 height 32
select select "PERCENTAGE"
click at [555, 301] on select "Flat Rate Percentage Flat Rate & Percentage" at bounding box center [719, 317] width 328 height 32
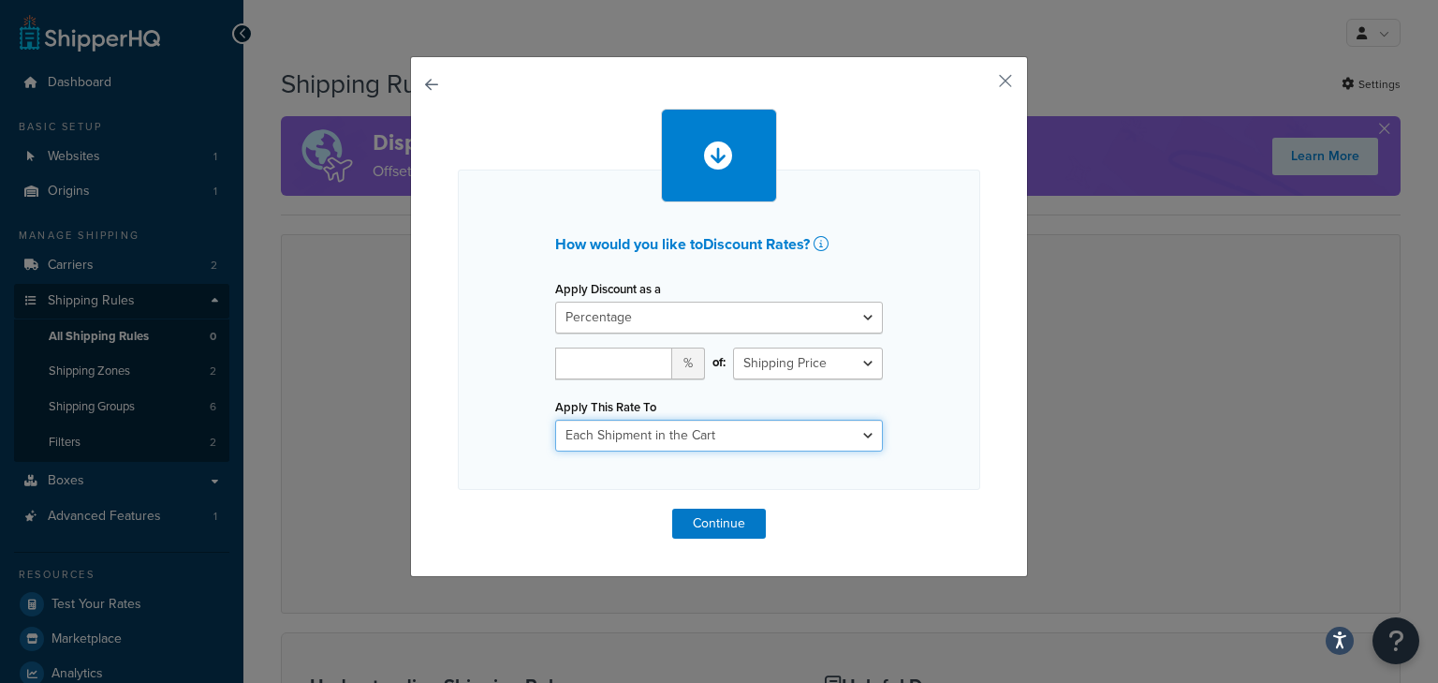
click at [626, 429] on select "Each Shipment in the Cart Each Shipping Group in the Cart Each Item within a Sh…" at bounding box center [719, 435] width 328 height 32
select select "BOX"
click at [555, 419] on select "Each Shipment in the Cart Each Shipping Group in the Cart Each Item within a Sh…" at bounding box center [719, 435] width 328 height 32
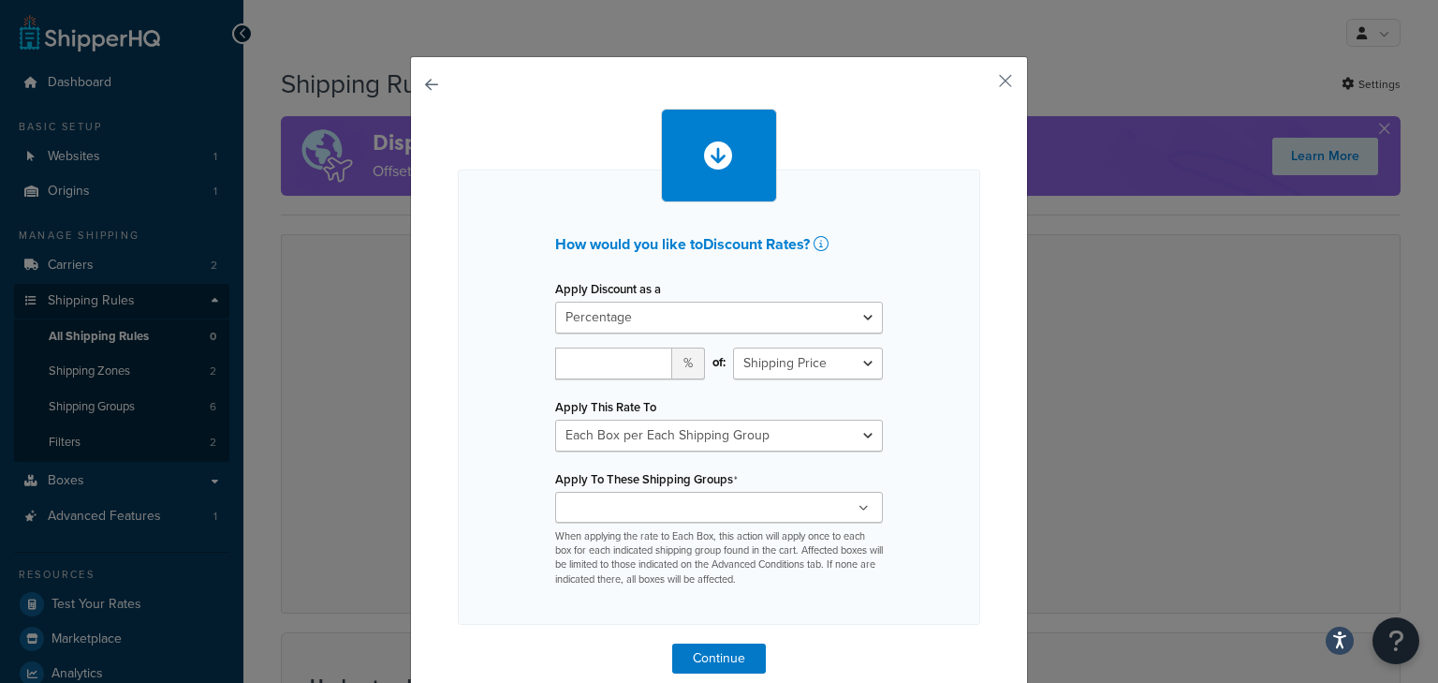
click at [669, 504] on input "Apply To These Shipping Groups" at bounding box center [644, 508] width 166 height 21
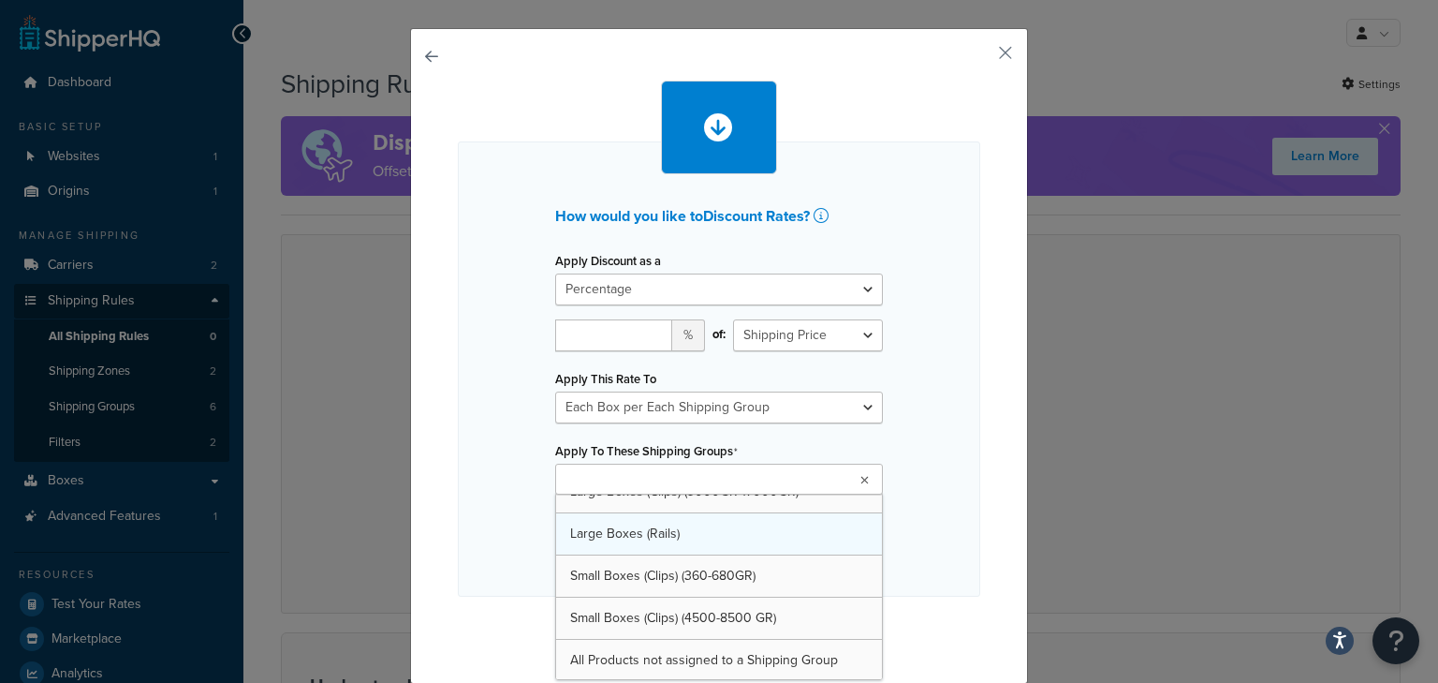
scroll to position [22, 0]
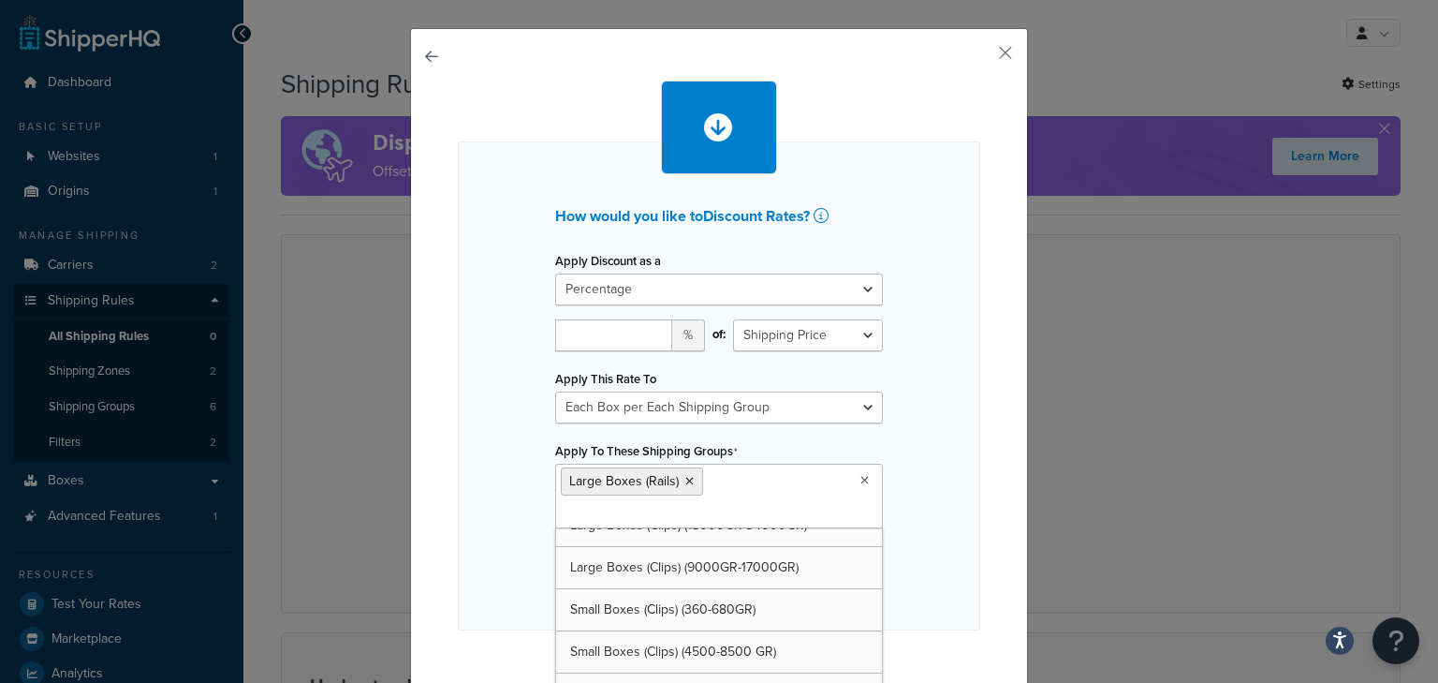
click at [497, 520] on div "How would you like to Discount Rates ? Apply Discount as a Flat Rate Percentage…" at bounding box center [719, 385] width 522 height 489
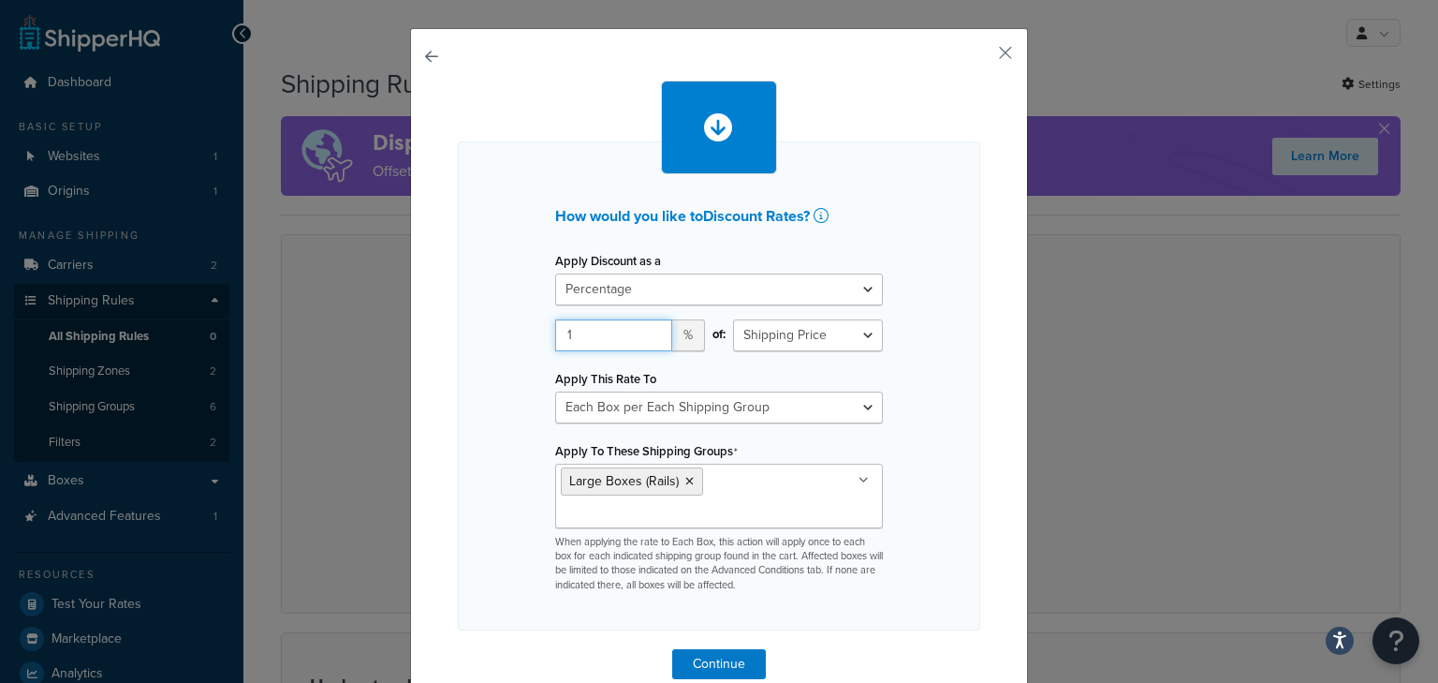
click at [645, 325] on input "1" at bounding box center [613, 335] width 117 height 32
drag, startPoint x: 625, startPoint y: 333, endPoint x: 521, endPoint y: 327, distance: 104.1
click at [521, 327] on div "How would you like to Discount Rates ? Apply Discount as a Flat Rate Percentage…" at bounding box center [719, 385] width 522 height 489
type input "20"
click at [794, 407] on select "Each Shipment in the Cart Each Shipping Group in the Cart Each Item within a Sh…" at bounding box center [719, 407] width 328 height 32
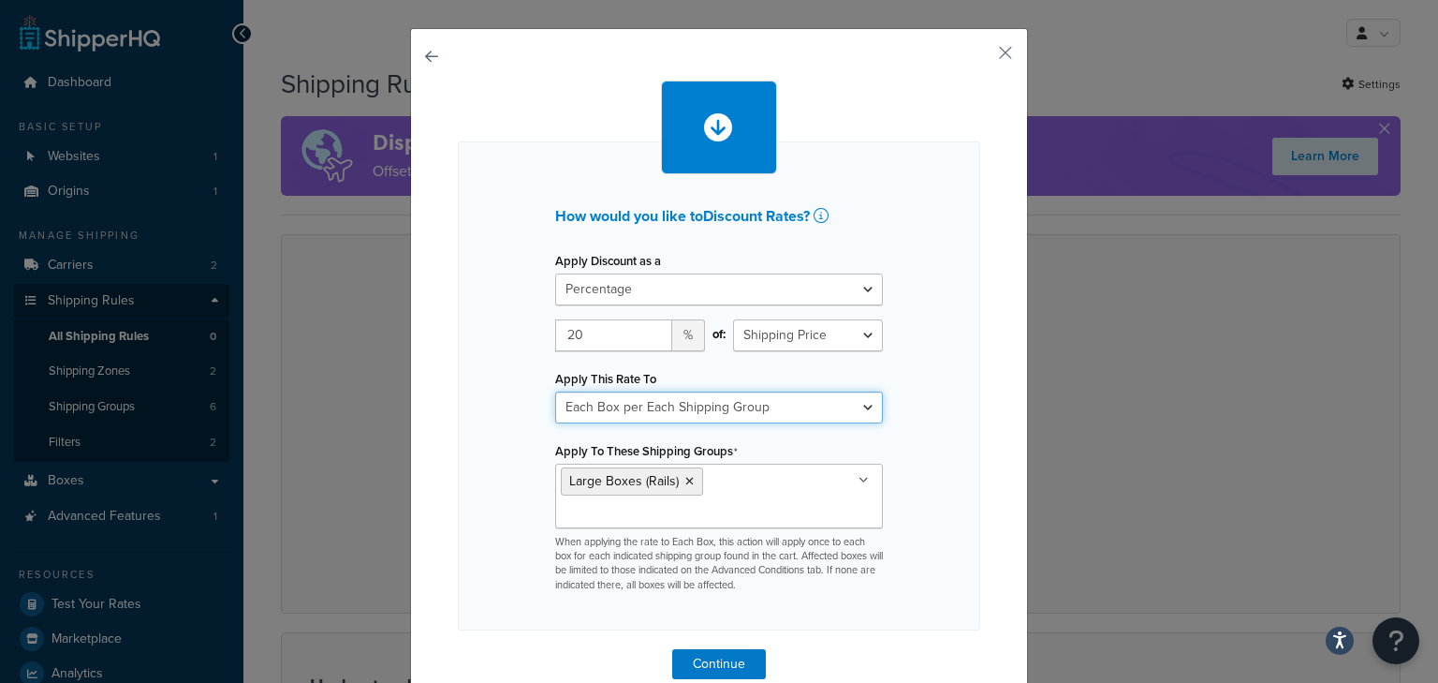
click at [555, 391] on select "Each Shipment in the Cart Each Shipping Group in the Cart Each Item within a Sh…" at bounding box center [719, 407] width 328 height 32
click at [719, 653] on button "Continue" at bounding box center [719, 664] width 94 height 30
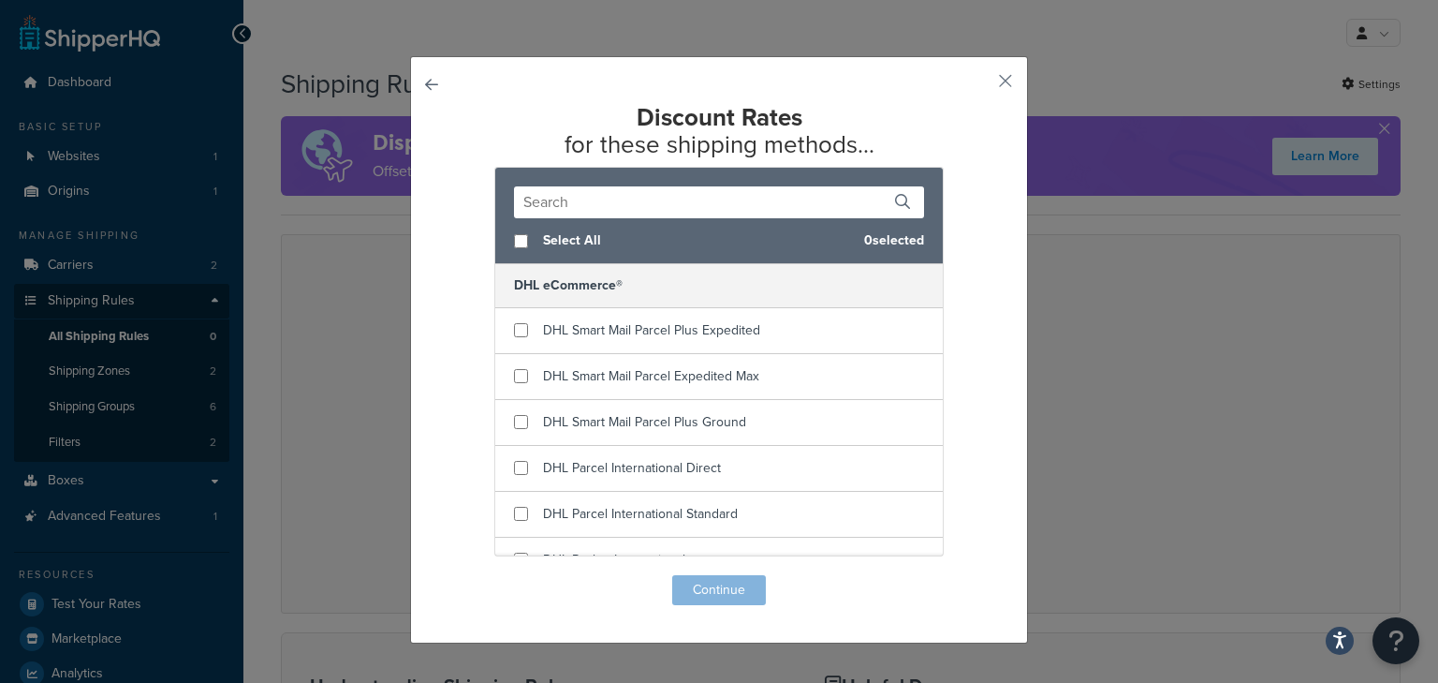
scroll to position [0, 0]
click at [584, 202] on input "text" at bounding box center [719, 202] width 410 height 32
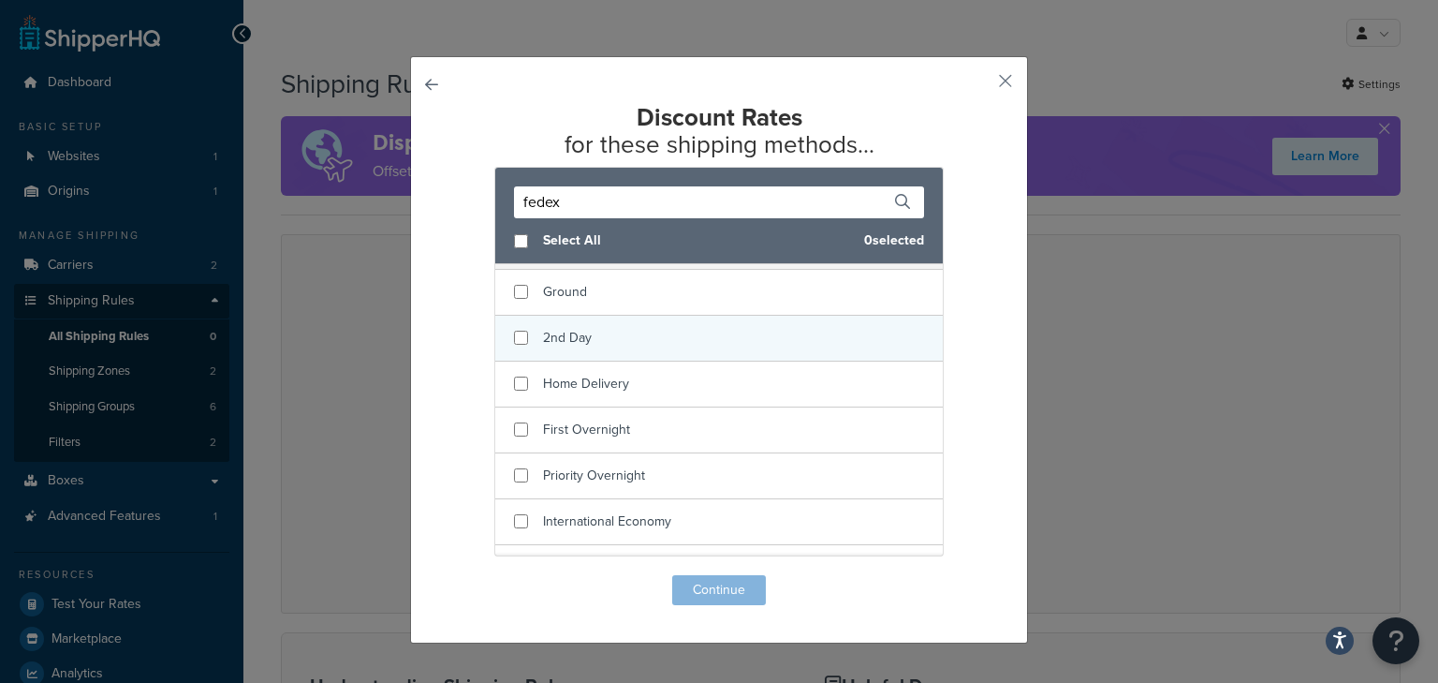
scroll to position [75, 0]
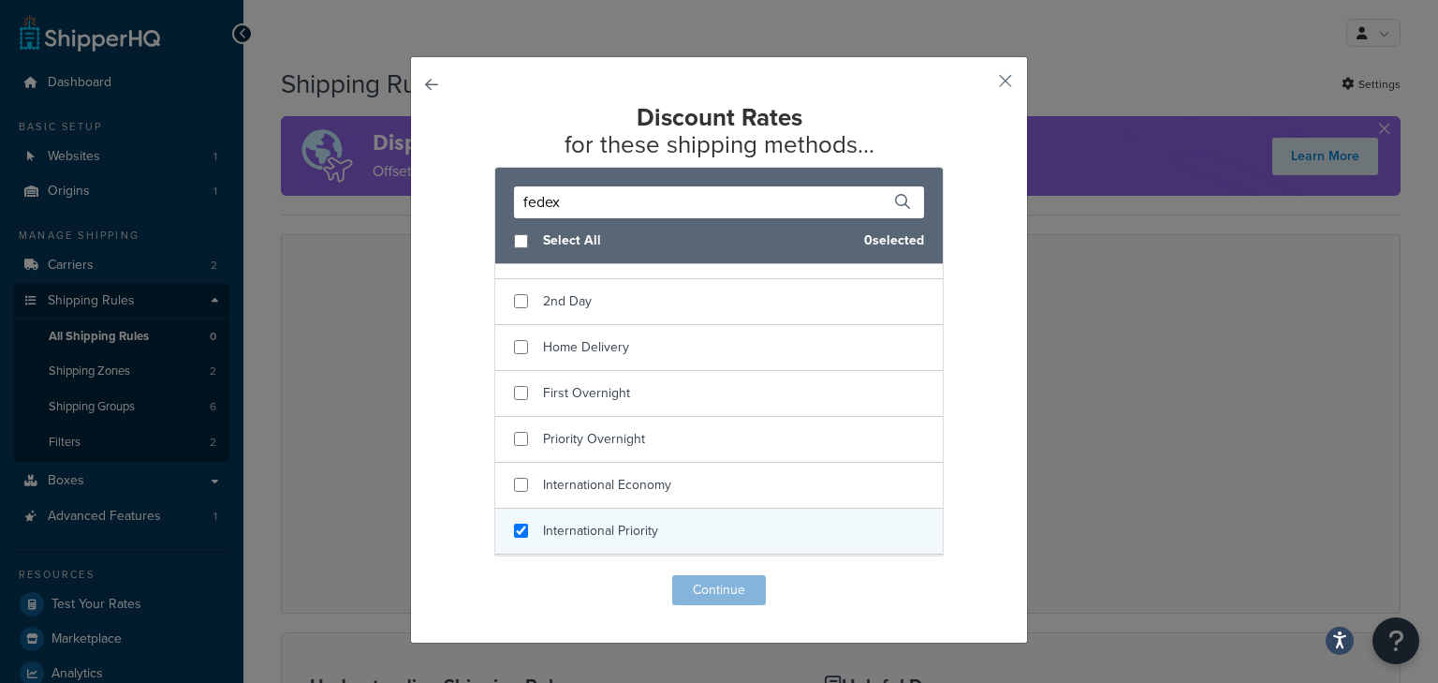
type input "fedex"
checkbox input "true"
click at [637, 526] on span "International Priority" at bounding box center [600, 531] width 115 height 20
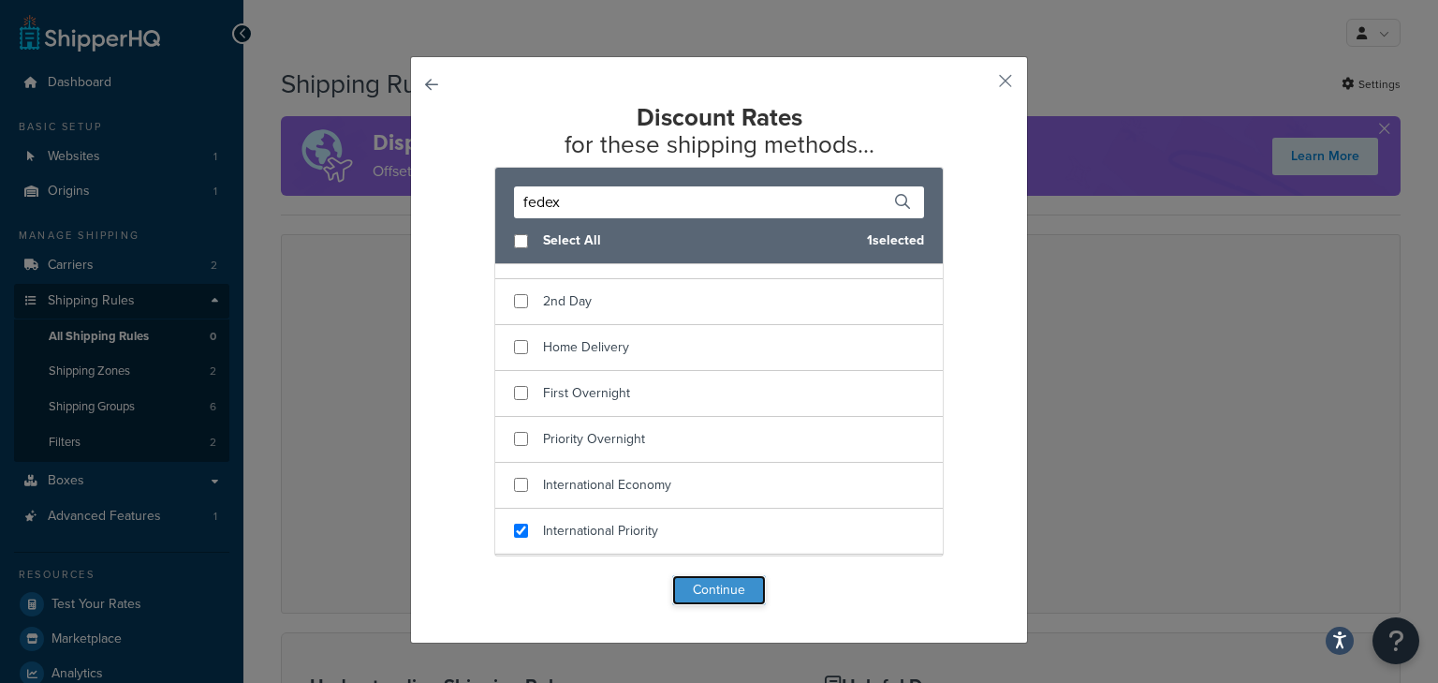
click at [688, 588] on button "Continue" at bounding box center [719, 590] width 94 height 30
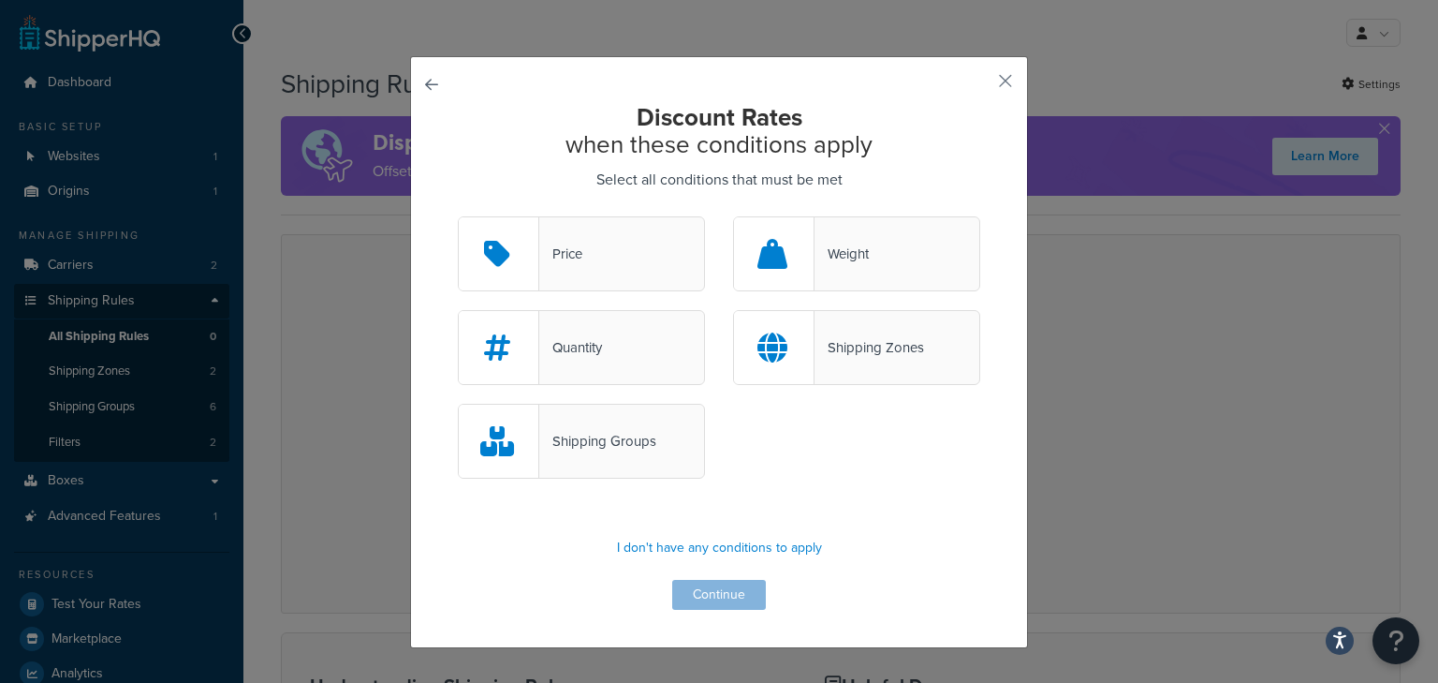
click at [863, 245] on div "Weight" at bounding box center [842, 254] width 54 height 26
click at [0, 0] on input "Weight" at bounding box center [0, 0] width 0 height 0
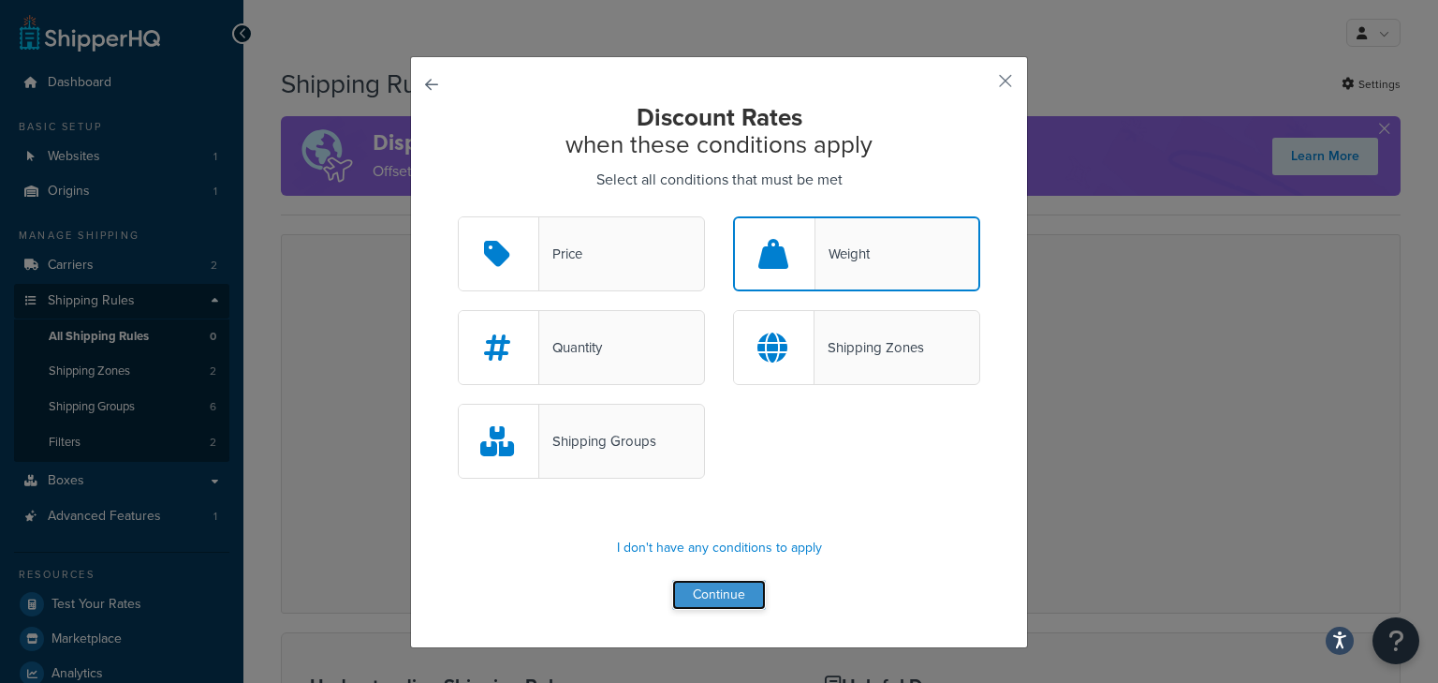
click at [709, 595] on button "Continue" at bounding box center [719, 595] width 94 height 30
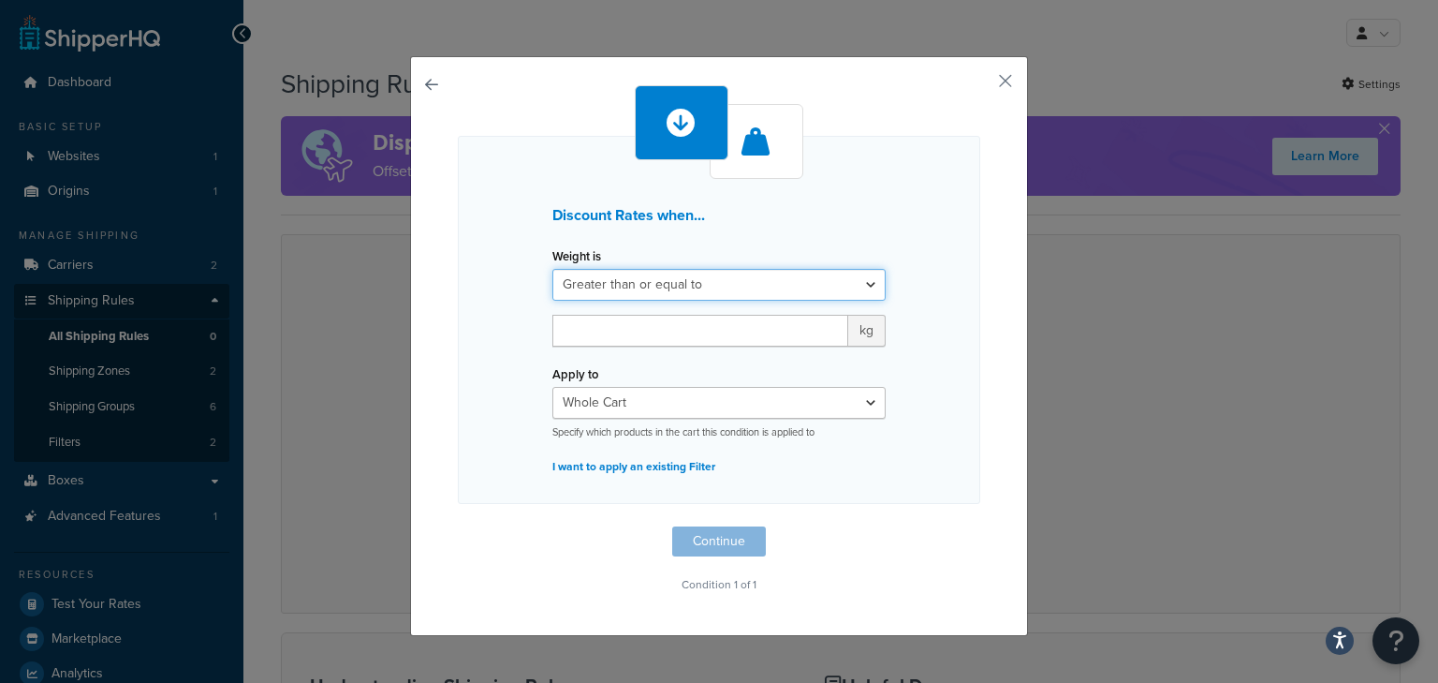
click at [695, 280] on select "Greater than or equal to Between or equal to Less than or equal to" at bounding box center [718, 285] width 333 height 32
select select "UNDER"
click at [552, 269] on select "Greater than or equal to Between or equal to Less than or equal to" at bounding box center [718, 285] width 333 height 32
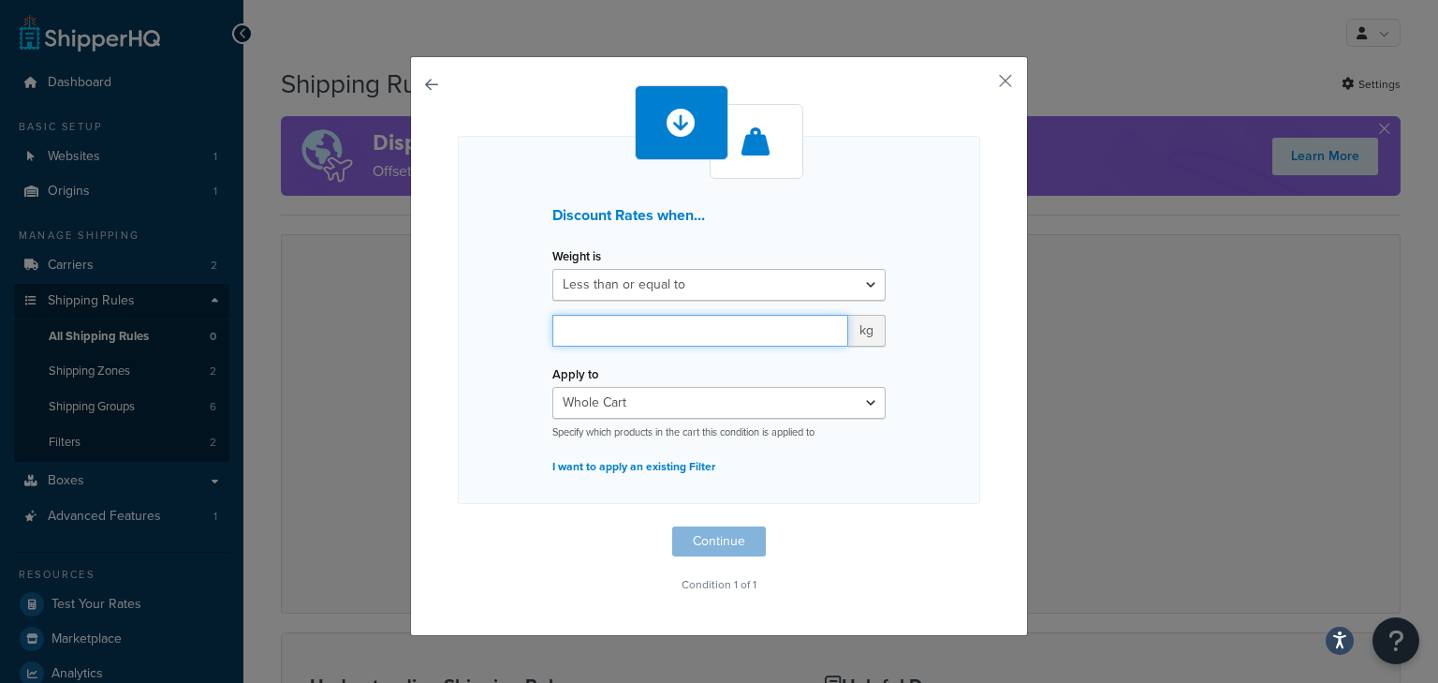
click at [670, 333] on input "number" at bounding box center [700, 331] width 296 height 32
type input "10"
click at [708, 532] on button "Continue" at bounding box center [719, 541] width 94 height 30
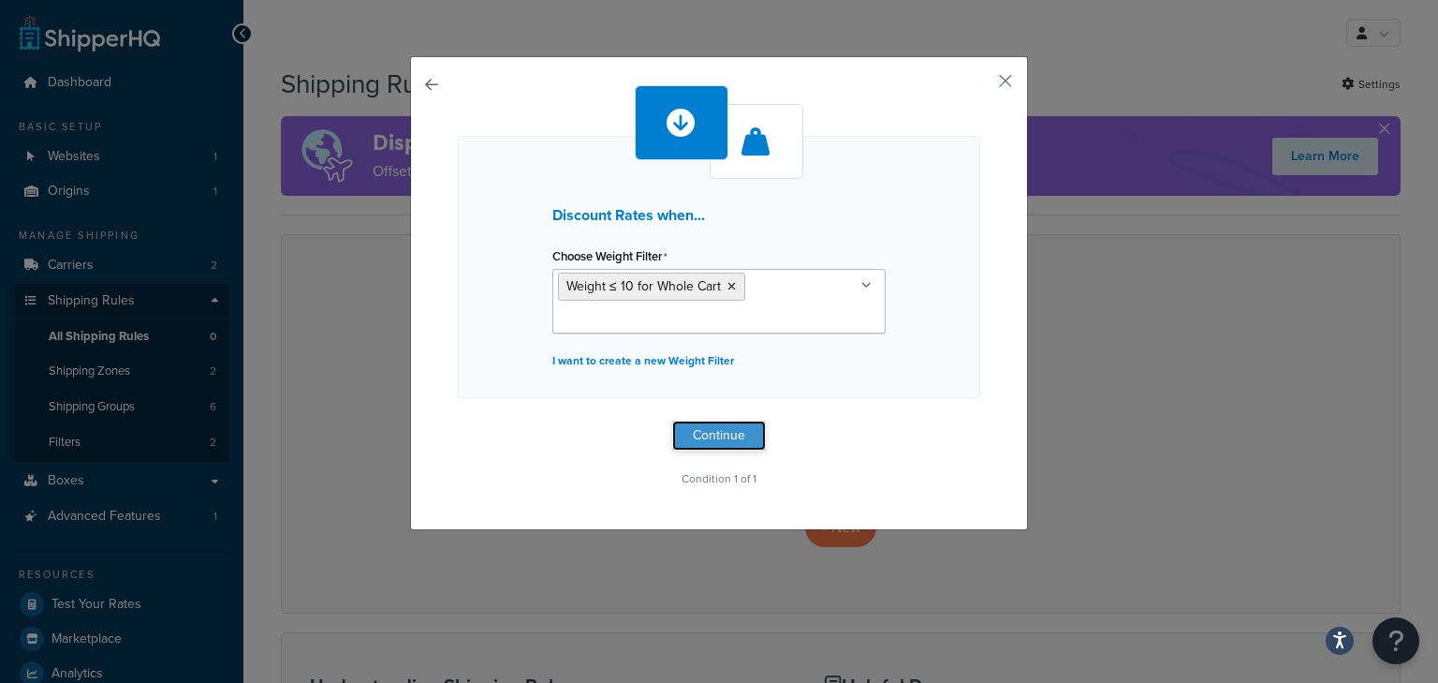
click at [717, 432] on button "Continue" at bounding box center [719, 435] width 94 height 30
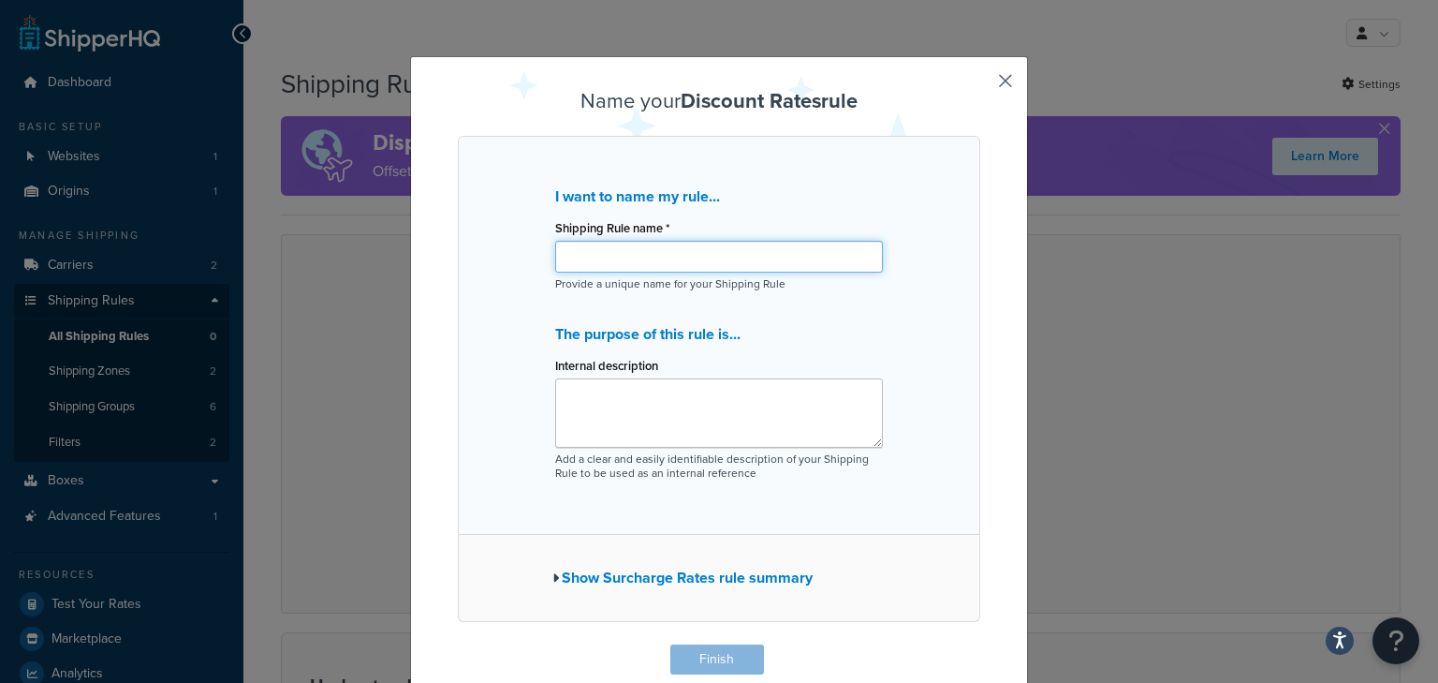
click at [695, 255] on input "Shipping Rule name *" at bounding box center [719, 257] width 328 height 32
click at [696, 254] on input "Discounted shipping cost for light weight rails boxes" at bounding box center [719, 257] width 328 height 32
type input "Discounted shipping cost for light weight rails boxes"
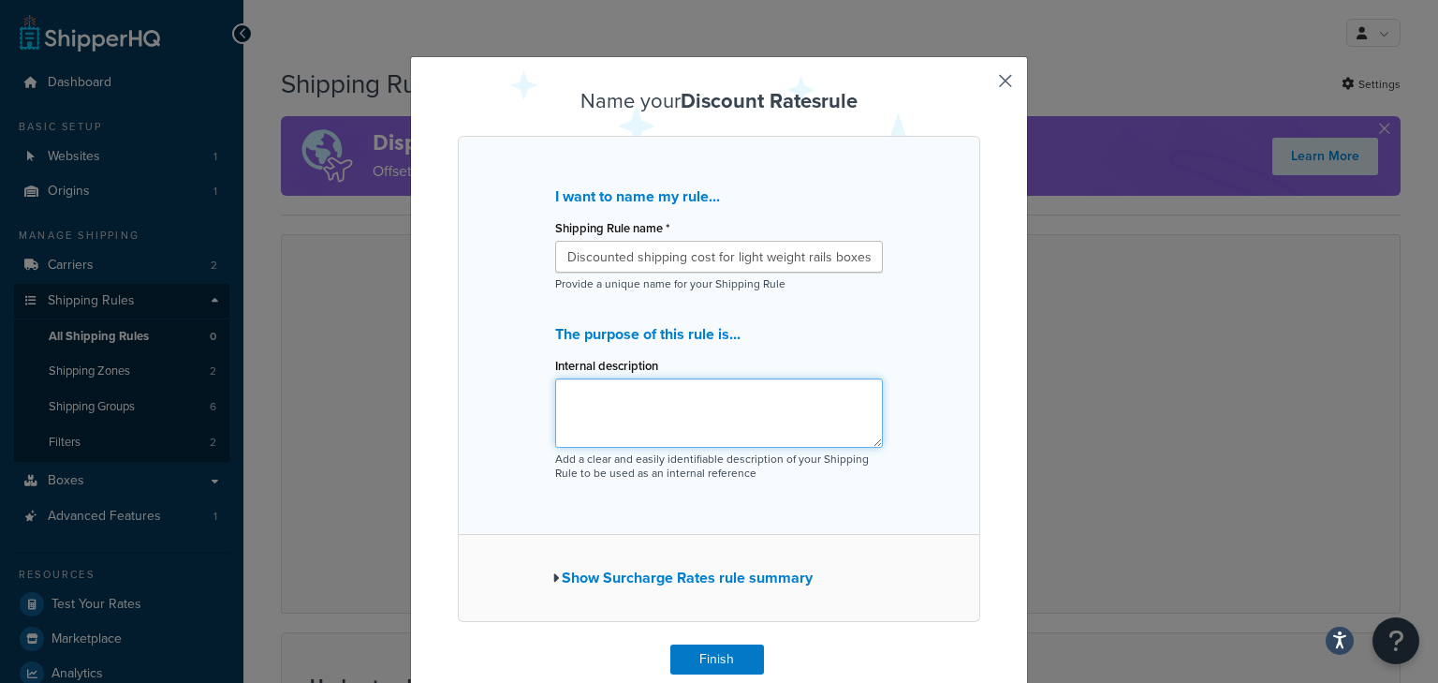
click at [629, 391] on textarea "Internal description" at bounding box center [719, 412] width 328 height 69
paste textarea "Discounted shipping cost for light weight rails boxes"
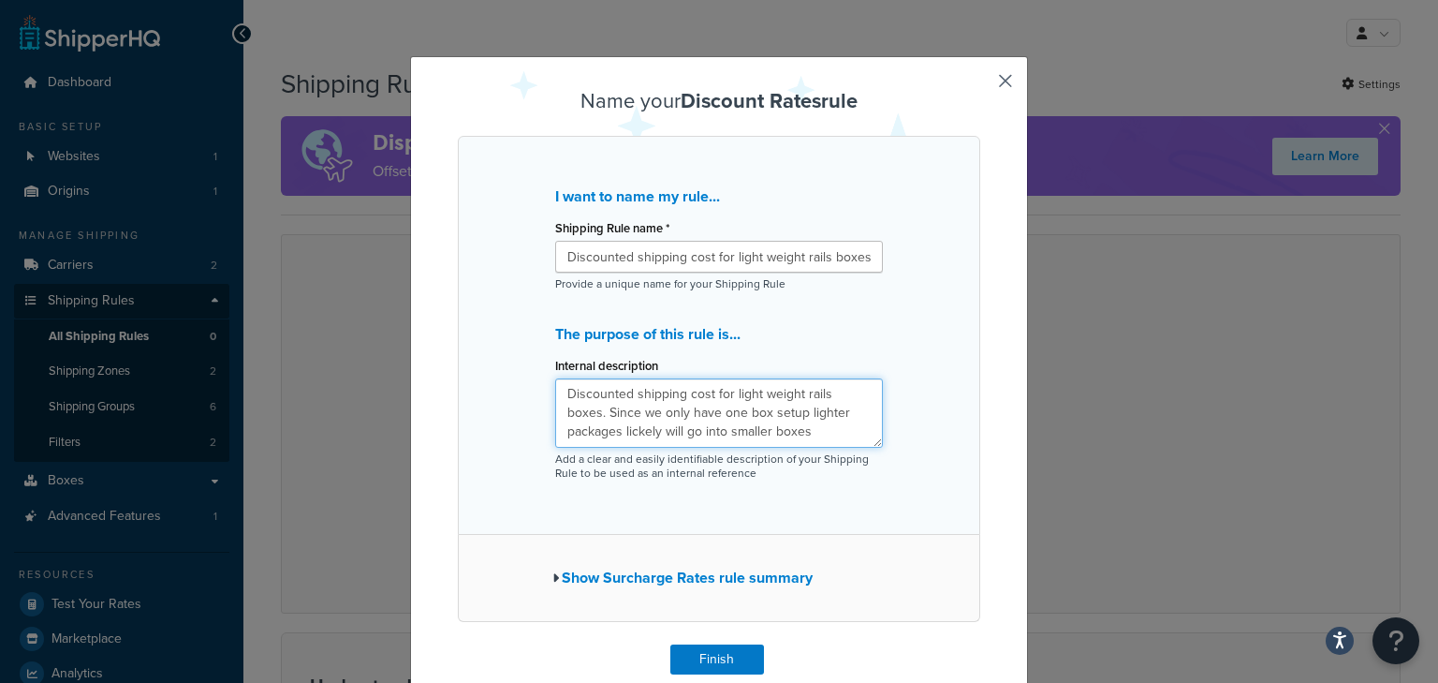
click at [708, 434] on textarea "Discounted shipping cost for light weight rails boxes. Since we only have one b…" at bounding box center [719, 412] width 328 height 69
click at [802, 427] on textarea "Discounted shipping cost for light weight rails boxes. Since we only have one b…" at bounding box center [719, 412] width 328 height 69
click at [588, 433] on textarea "Discounted shipping cost for light weight rails boxes. Since we only have one b…" at bounding box center [719, 412] width 328 height 69
type textarea "Discounted shipping cost for light weight rails boxes. Since we only have one b…"
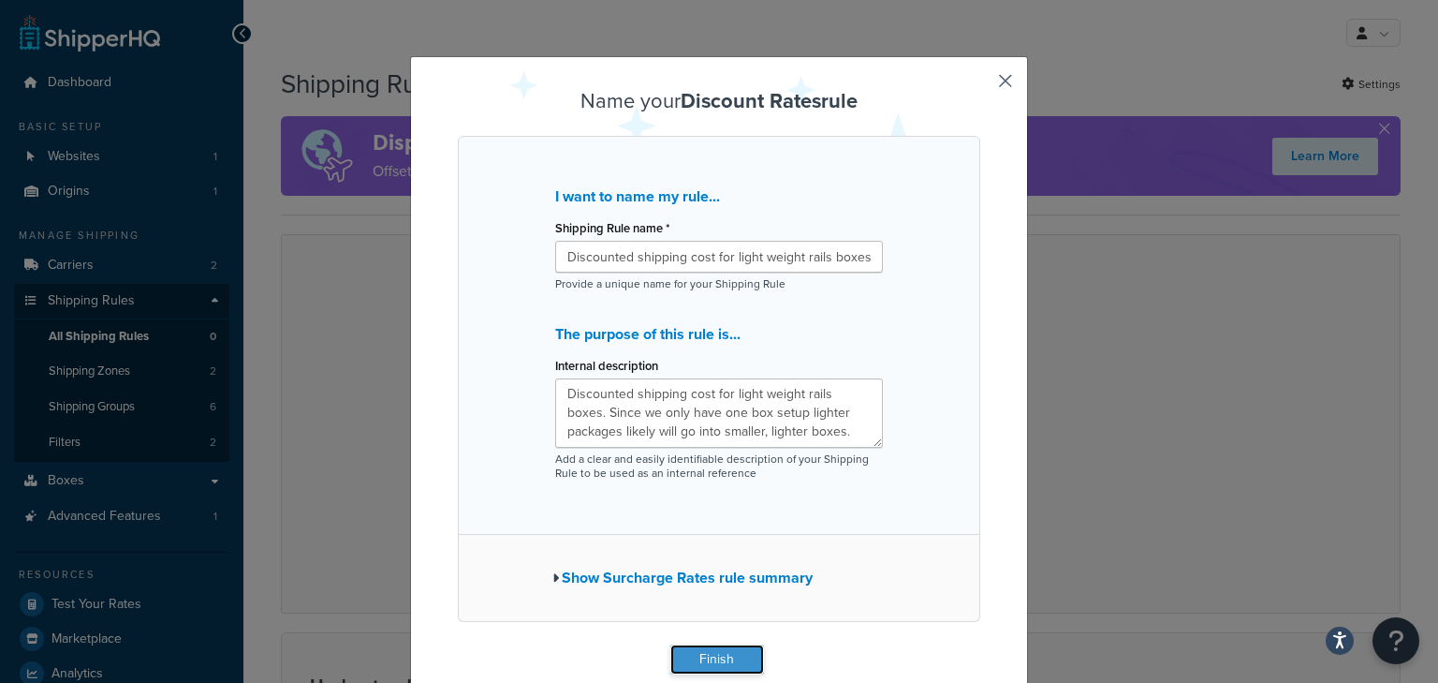
click at [726, 655] on button "Finish" at bounding box center [717, 659] width 94 height 30
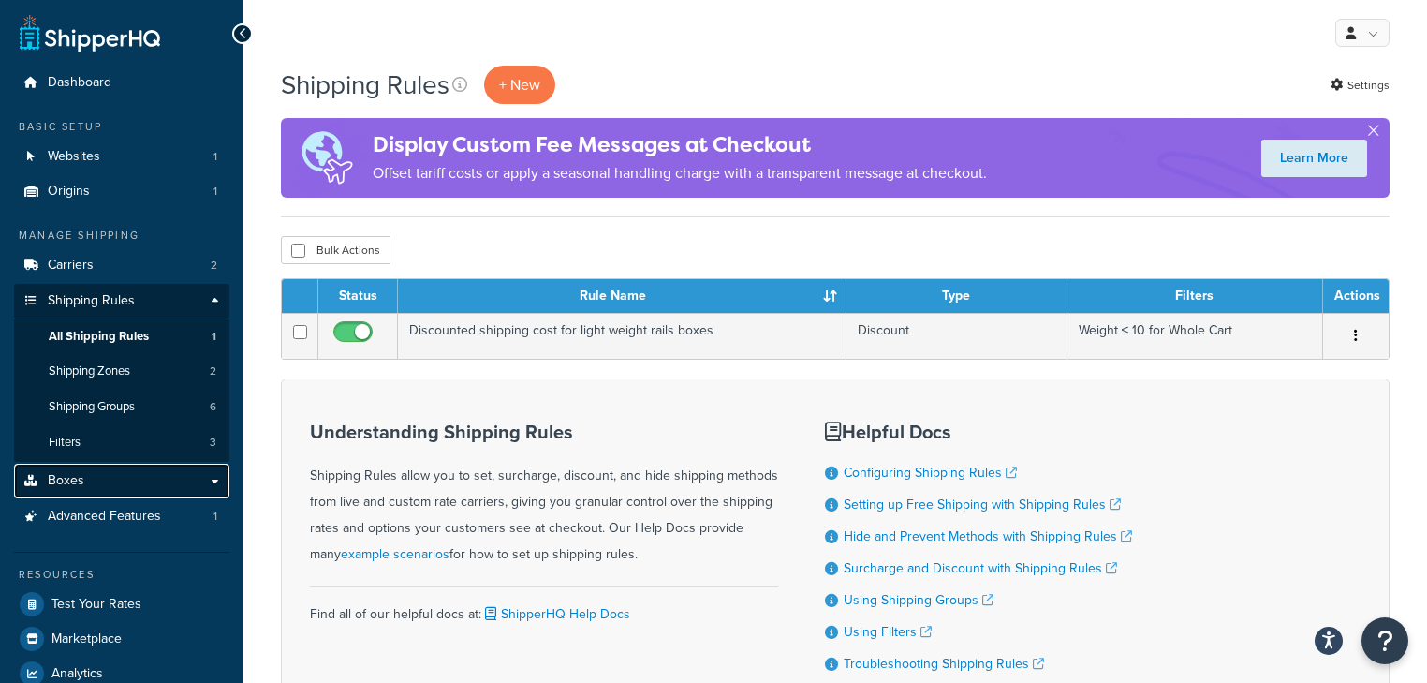
click at [130, 481] on link "Boxes" at bounding box center [121, 480] width 215 height 35
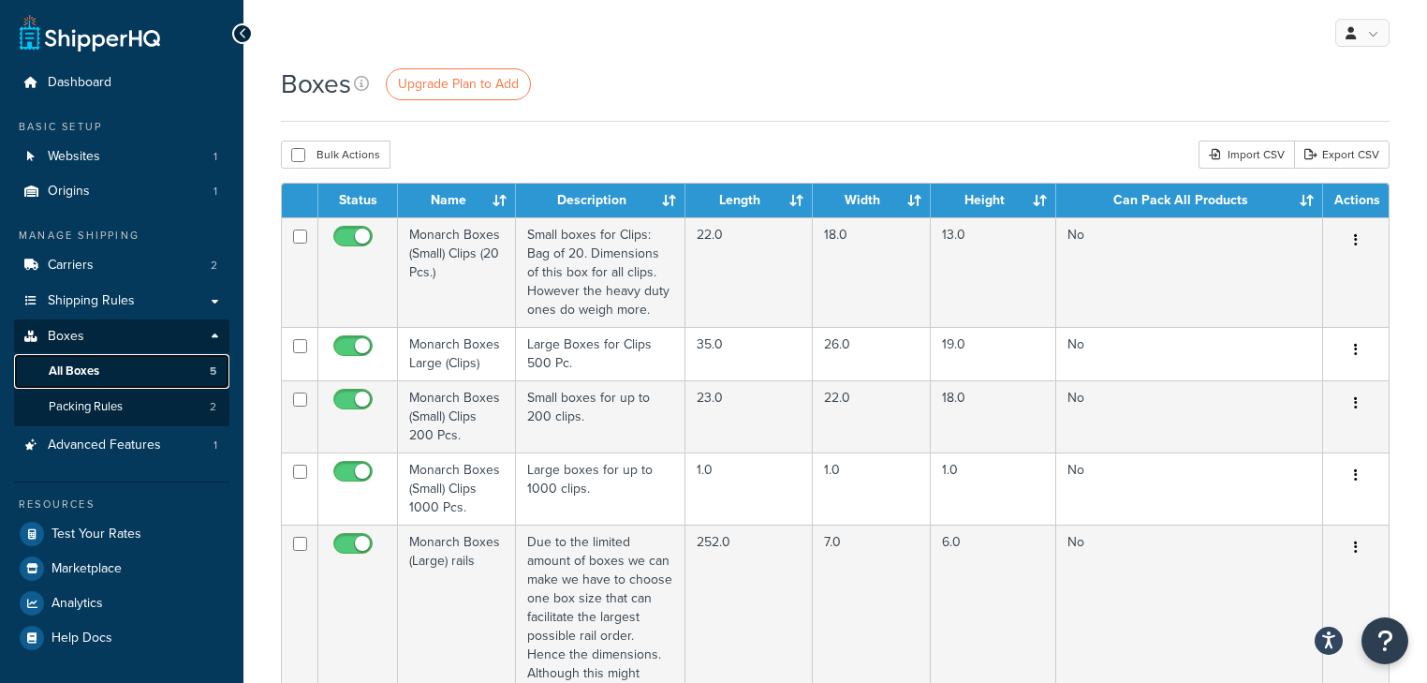
click at [145, 371] on link "All Boxes 5" at bounding box center [121, 371] width 215 height 35
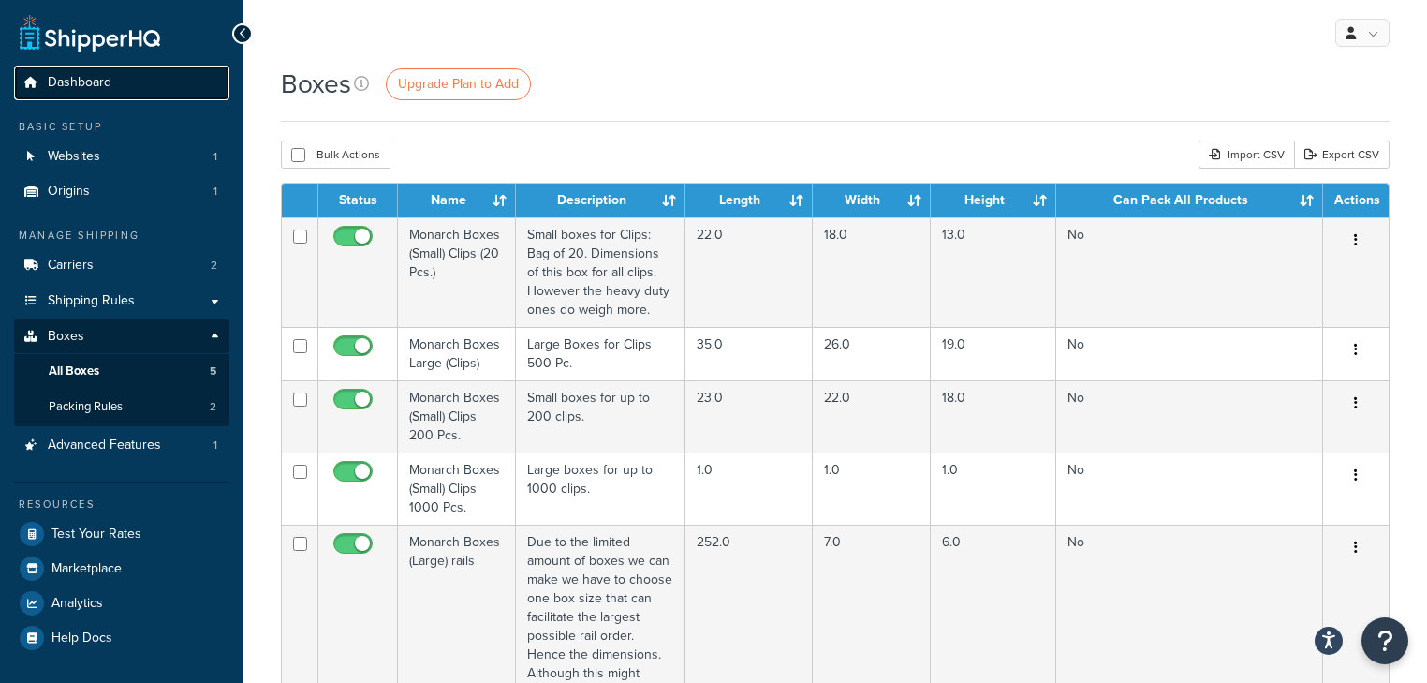
click at [102, 86] on span "Dashboard" at bounding box center [80, 83] width 64 height 16
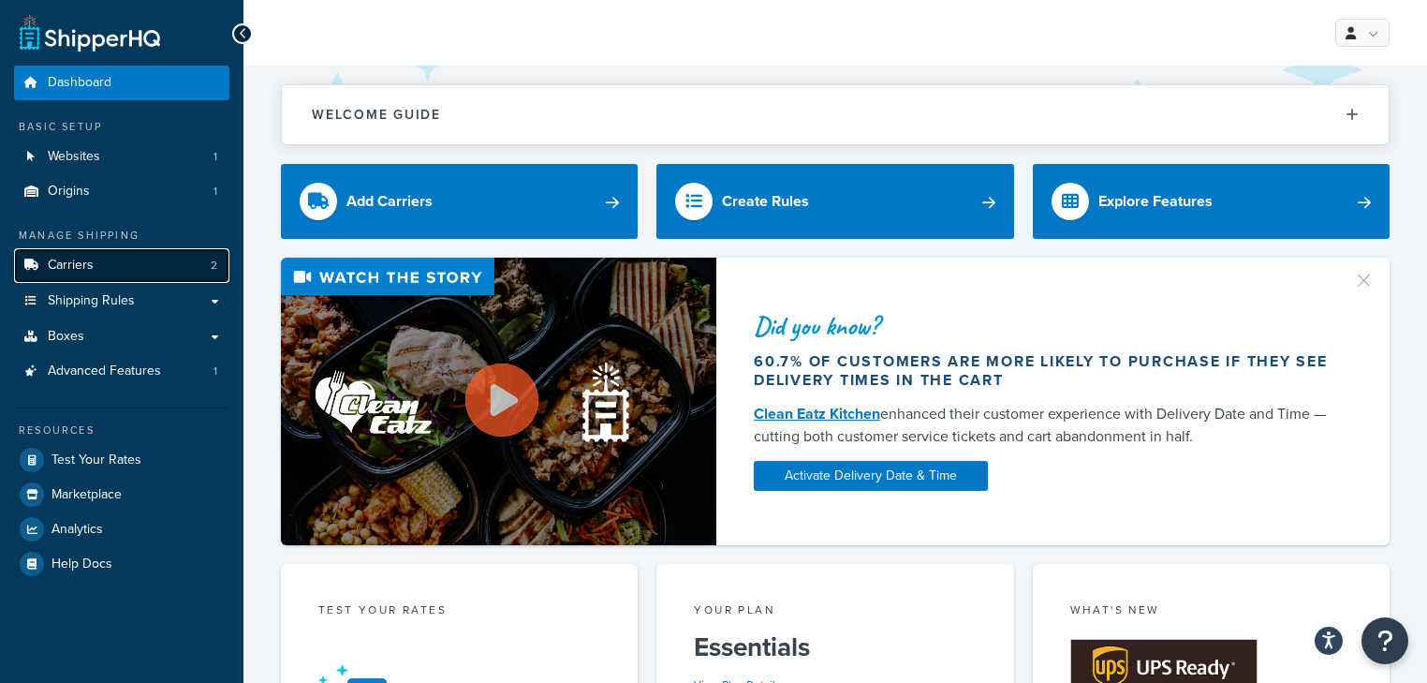
click at [94, 266] on link "Carriers 2" at bounding box center [121, 265] width 215 height 35
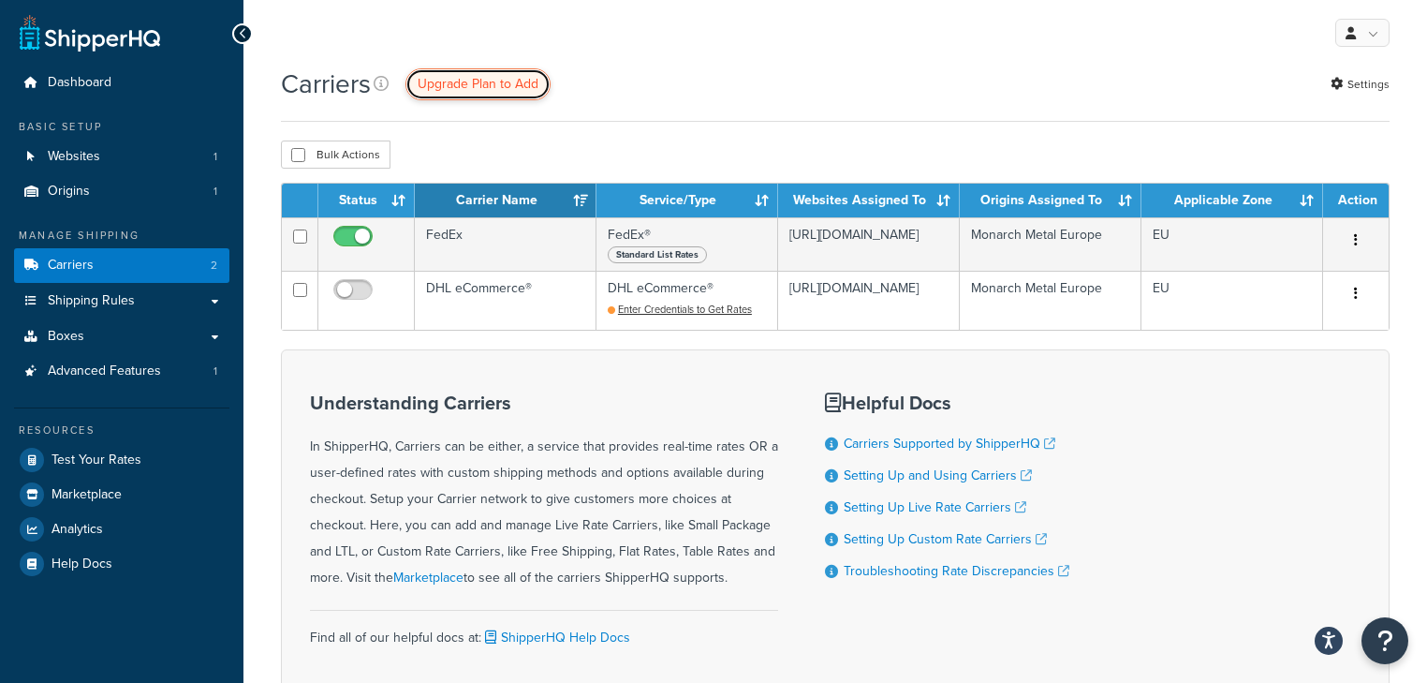
click at [466, 90] on span "Upgrade Plan to Add" at bounding box center [478, 84] width 121 height 20
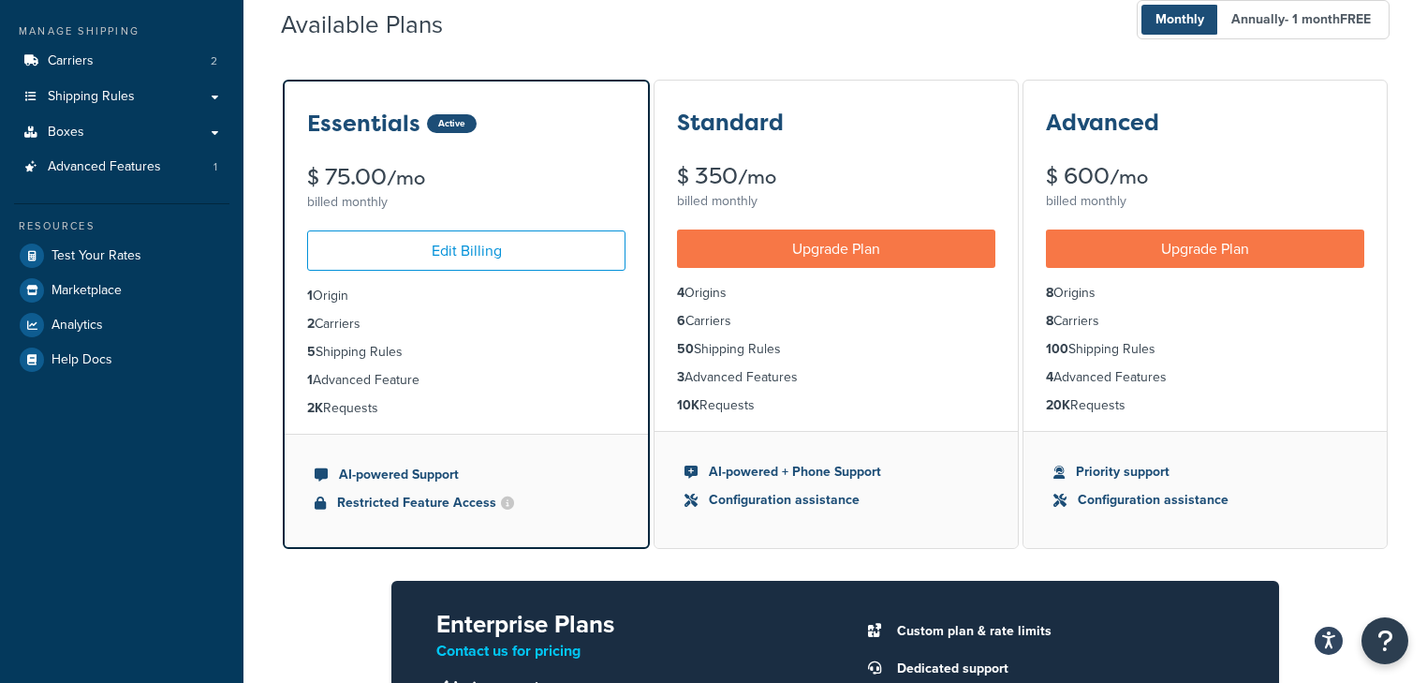
scroll to position [225, 0]
